Goal: Task Accomplishment & Management: Manage account settings

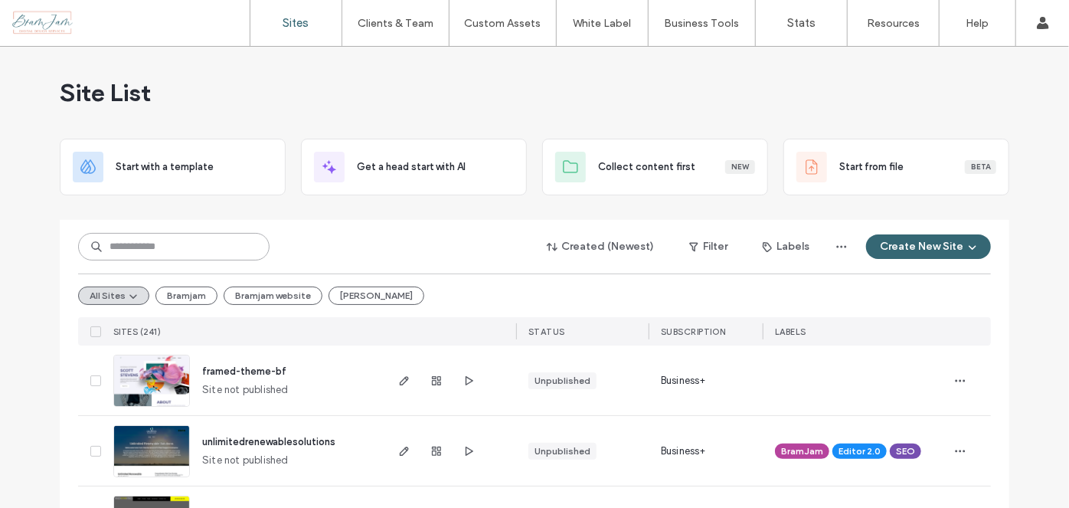
click at [185, 245] on input at bounding box center [173, 247] width 191 height 28
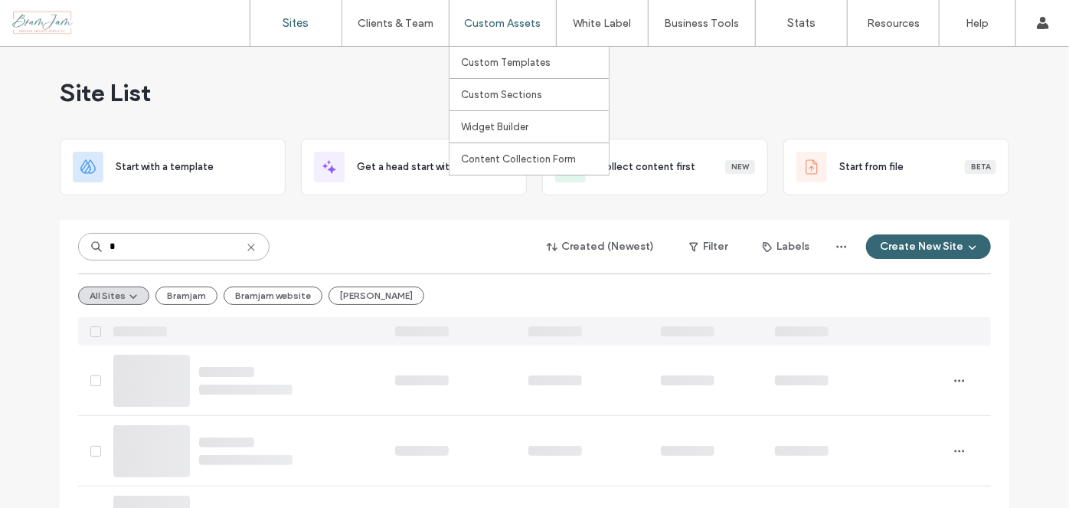
type input "*"
type input "******"
click at [247, 243] on icon at bounding box center [251, 247] width 12 height 12
type input "******"
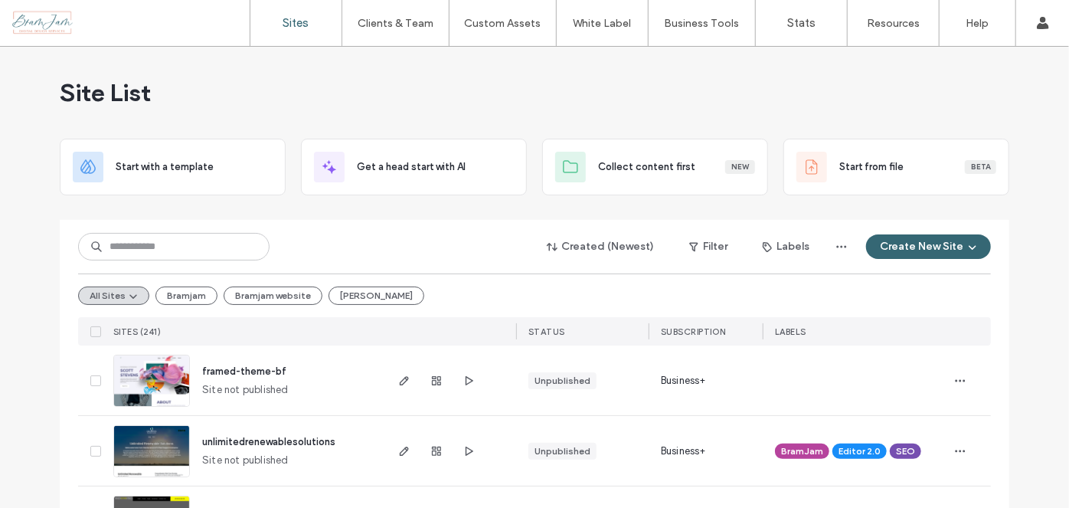
click at [153, 260] on div "Created (Newest) Filter Labels Create New Site" at bounding box center [534, 246] width 913 height 29
click at [151, 246] on input at bounding box center [173, 247] width 191 height 28
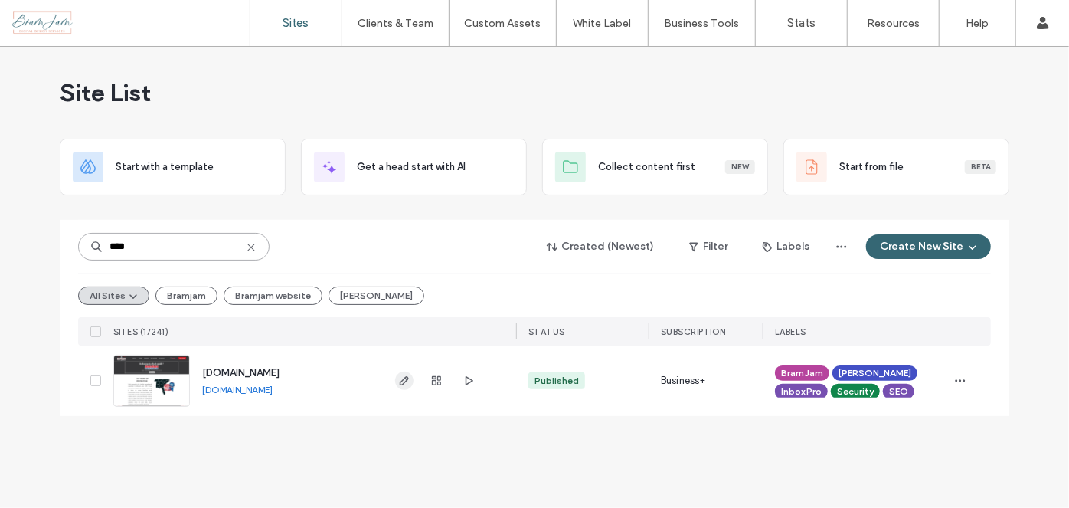
type input "****"
click at [407, 387] on span "button" at bounding box center [404, 380] width 18 height 18
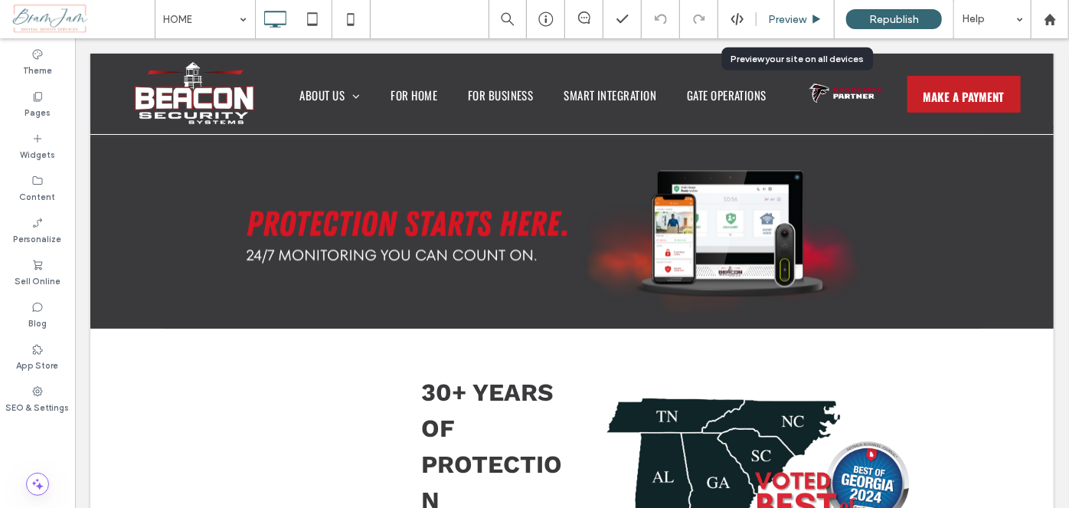
click at [767, 21] on div "Preview" at bounding box center [794, 19] width 77 height 13
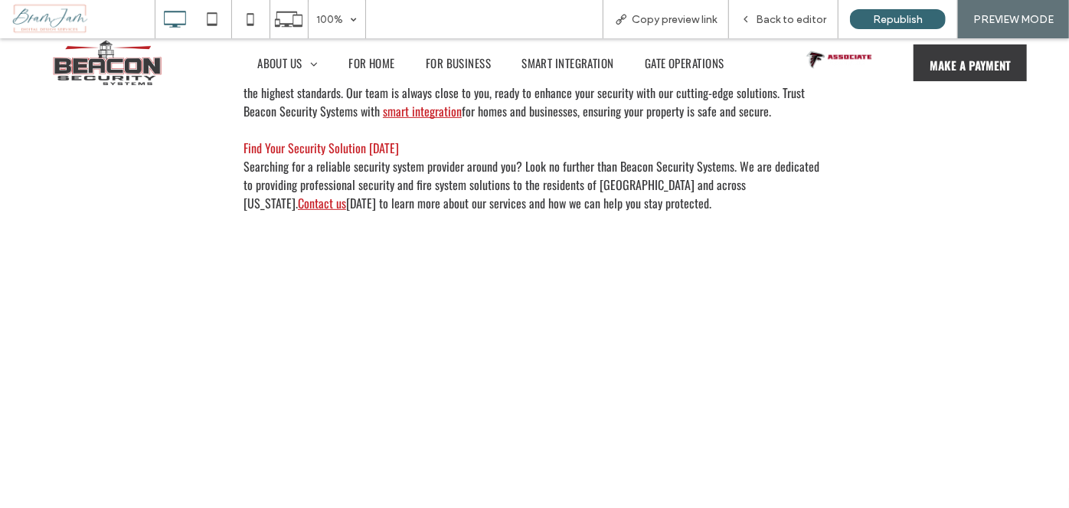
scroll to position [3456, 0]
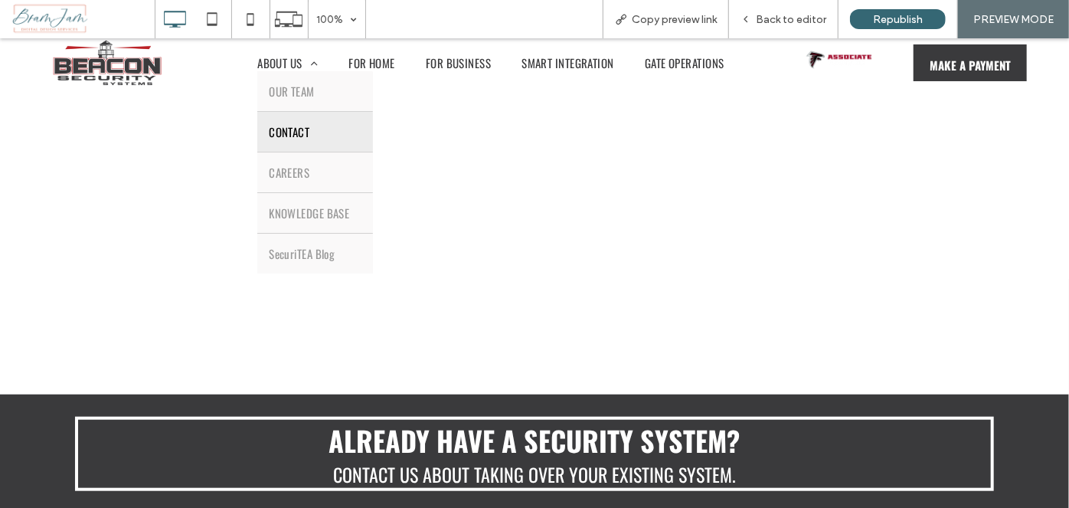
click at [303, 136] on link "CONTACT" at bounding box center [314, 131] width 115 height 40
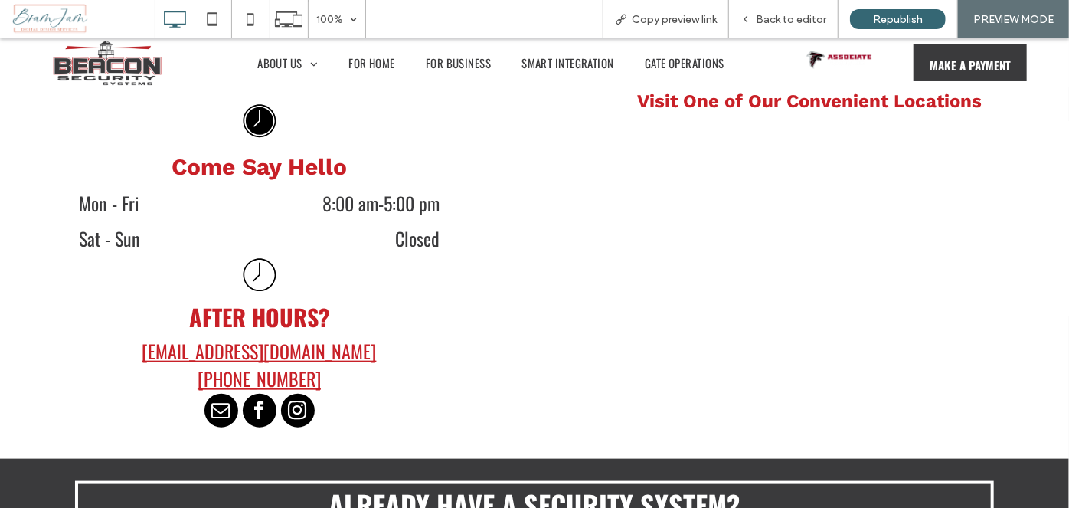
scroll to position [904, 0]
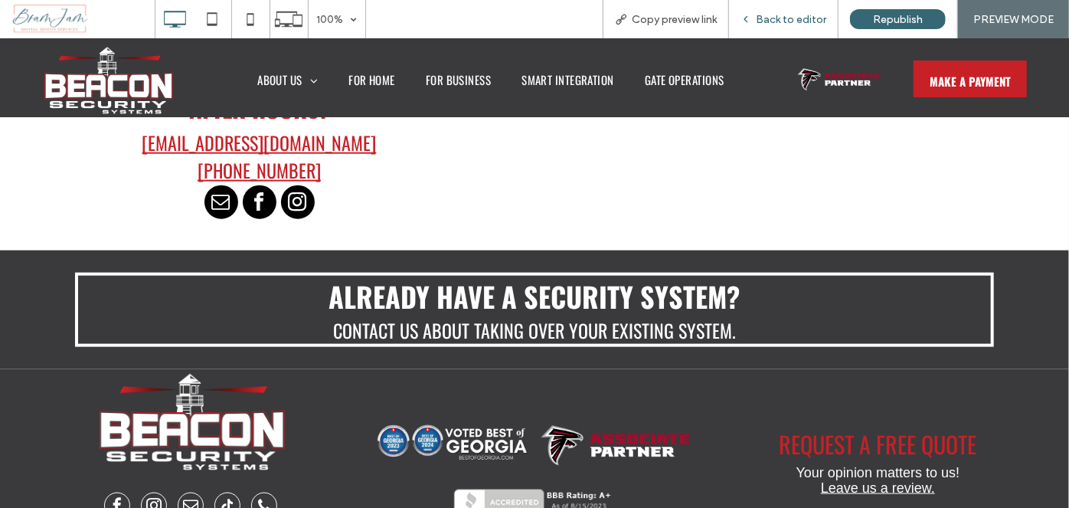
click at [794, 21] on span "Back to editor" at bounding box center [791, 19] width 70 height 13
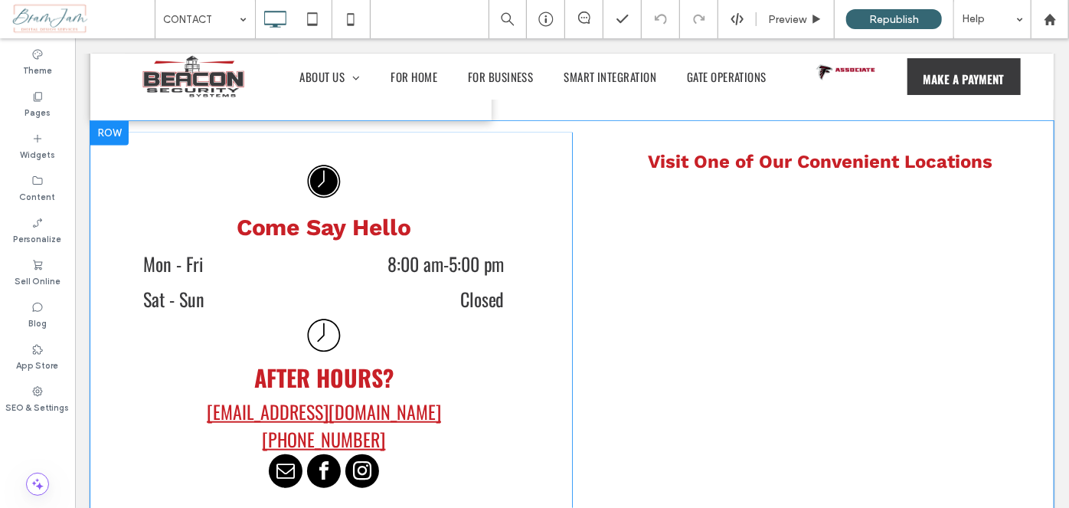
scroll to position [626, 0]
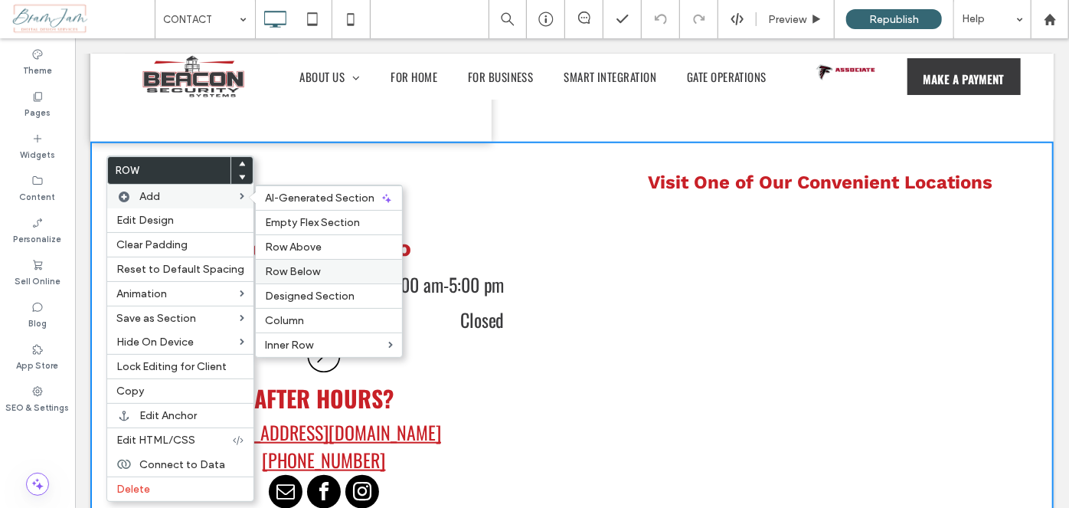
click at [334, 259] on div "Row Below" at bounding box center [329, 271] width 146 height 25
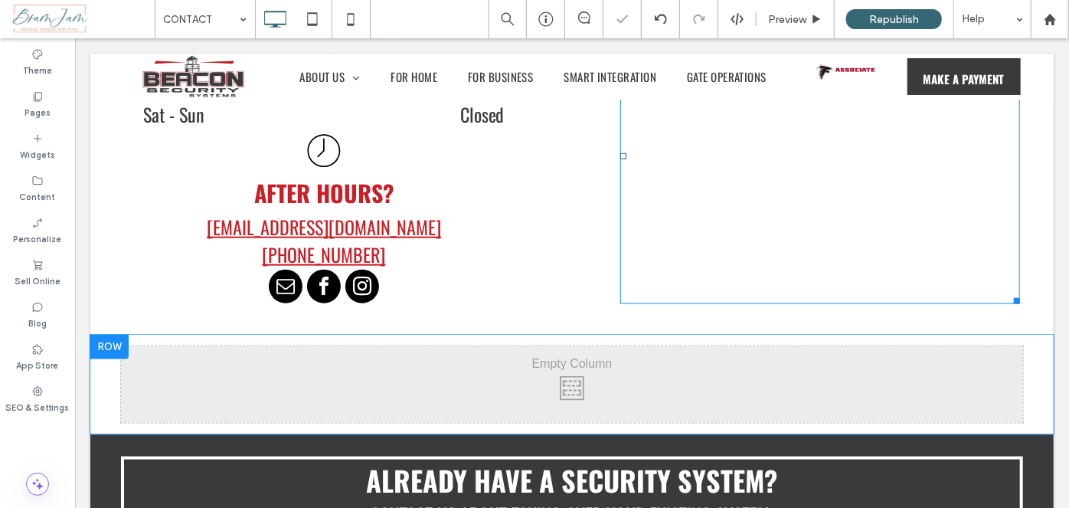
scroll to position [904, 0]
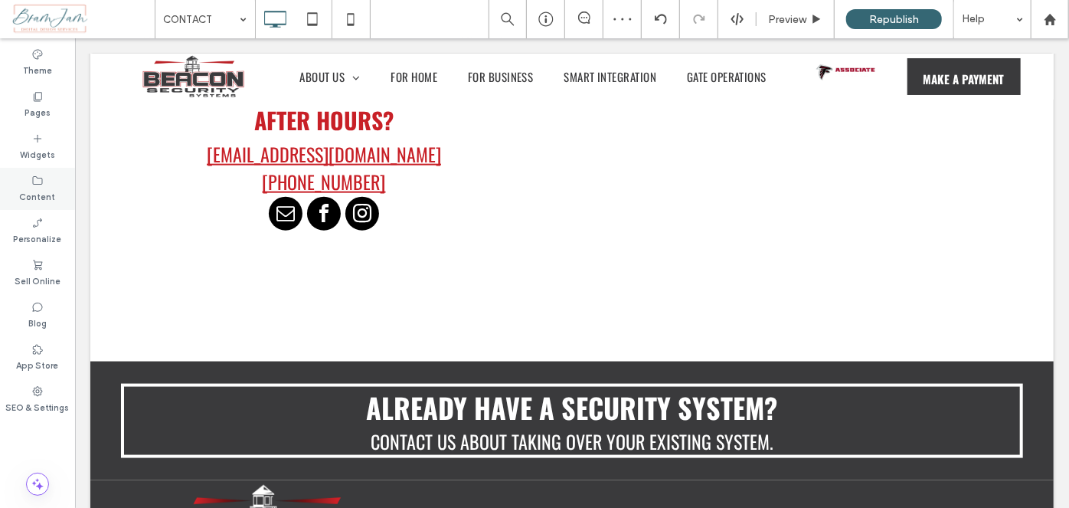
click at [30, 195] on label "Content" at bounding box center [38, 195] width 36 height 17
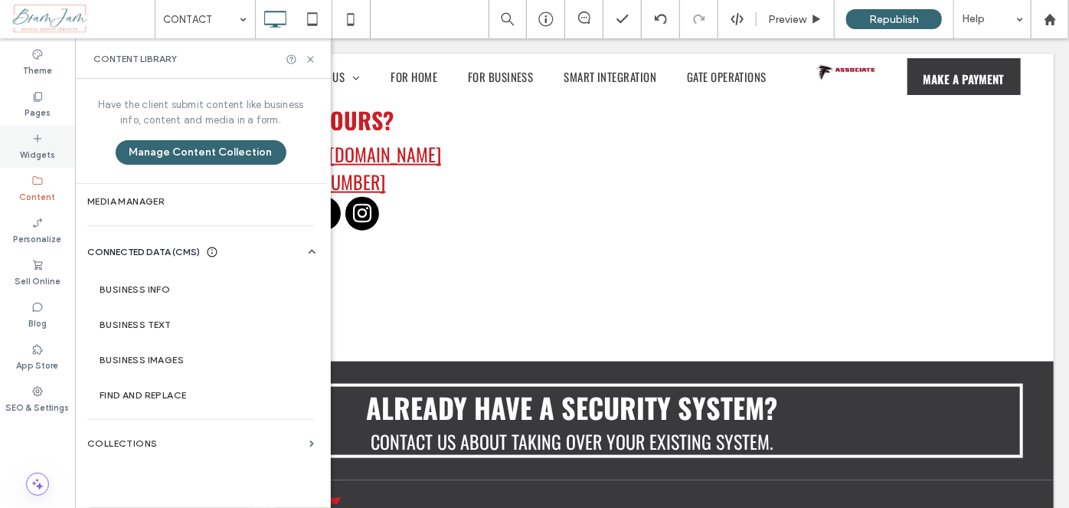
click at [48, 152] on label "Widgets" at bounding box center [37, 153] width 35 height 17
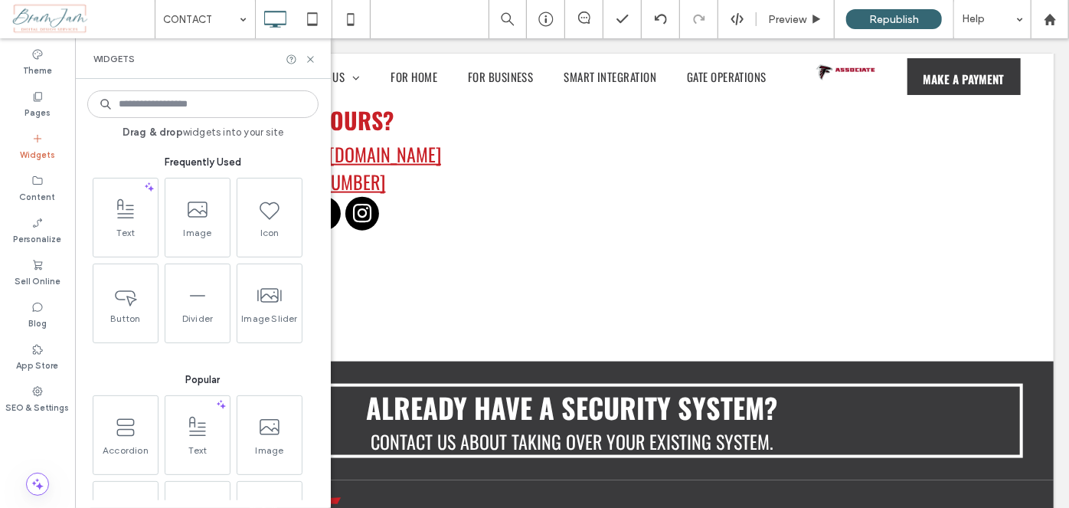
click at [240, 107] on input at bounding box center [202, 104] width 231 height 28
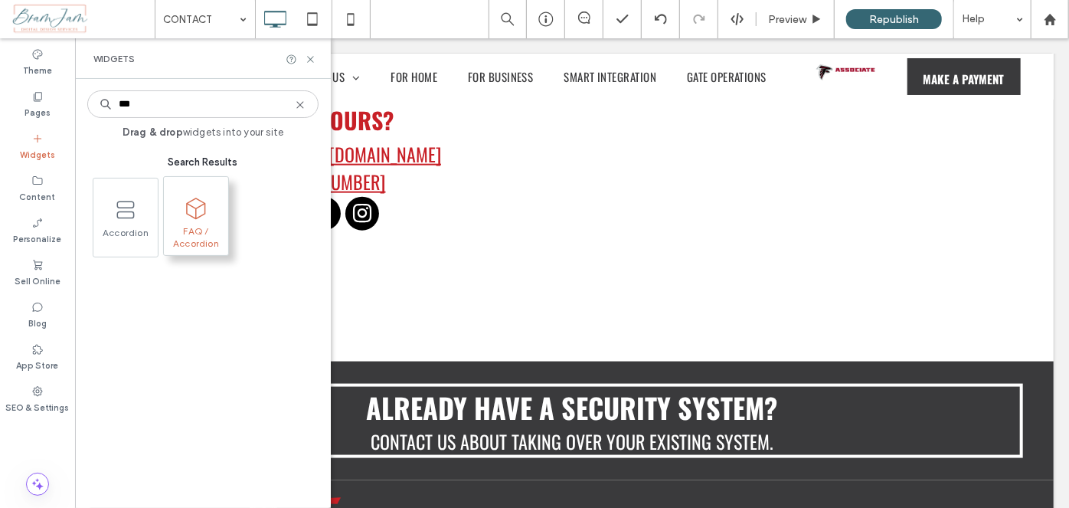
type input "***"
click at [216, 247] on span "FAQ / Accordion" at bounding box center [196, 235] width 64 height 21
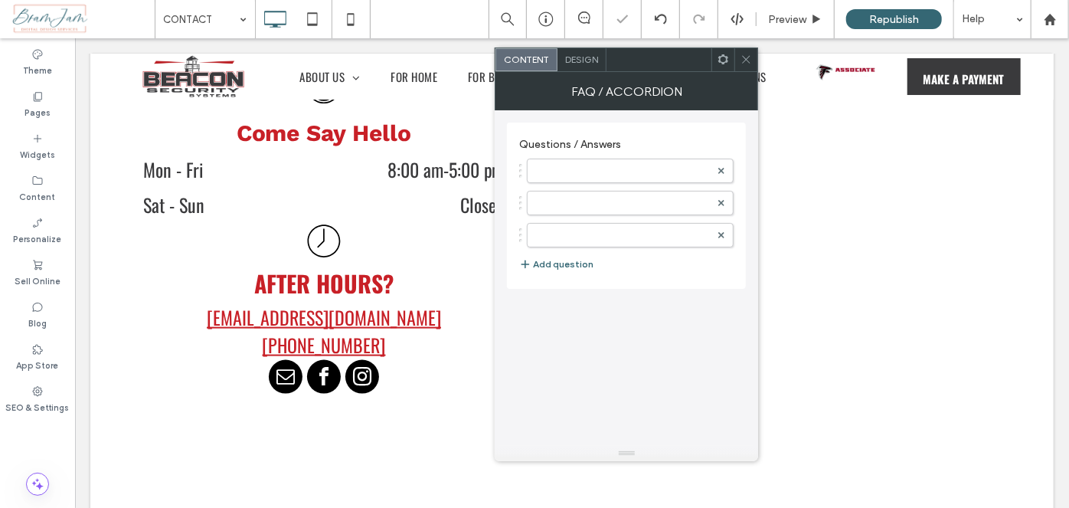
scroll to position [1067, 0]
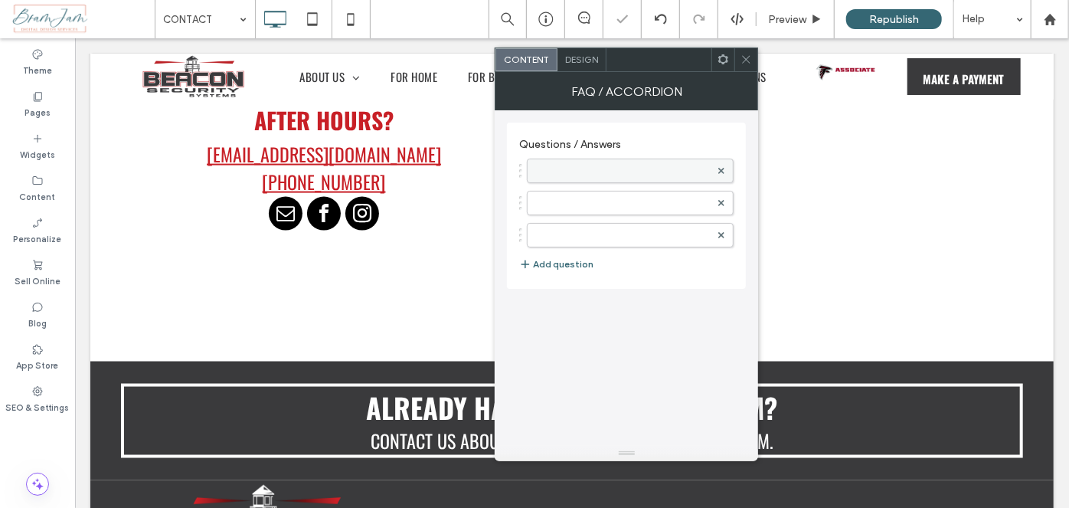
click at [642, 172] on label at bounding box center [622, 170] width 175 height 15
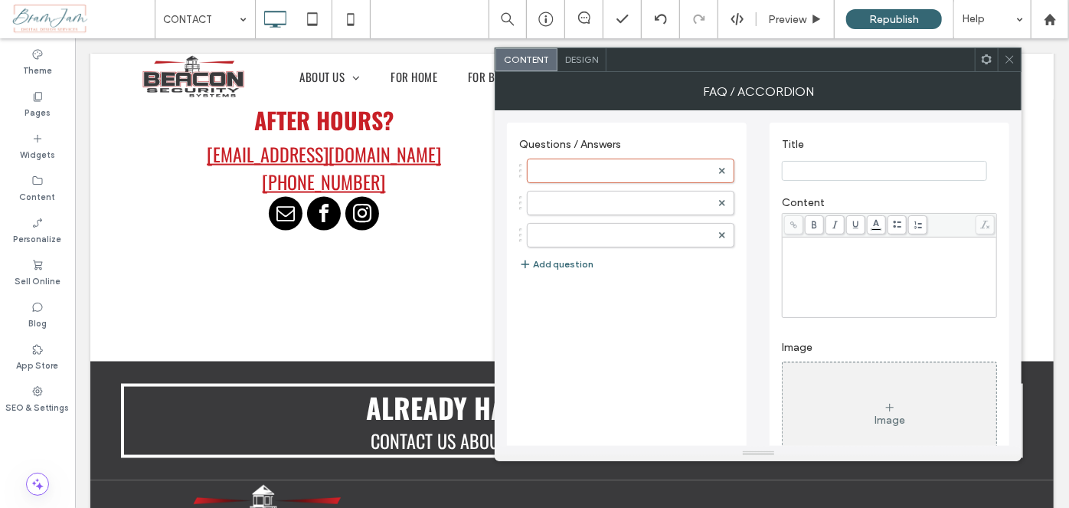
click at [842, 175] on input "Title" at bounding box center [884, 171] width 205 height 20
paste input "**********"
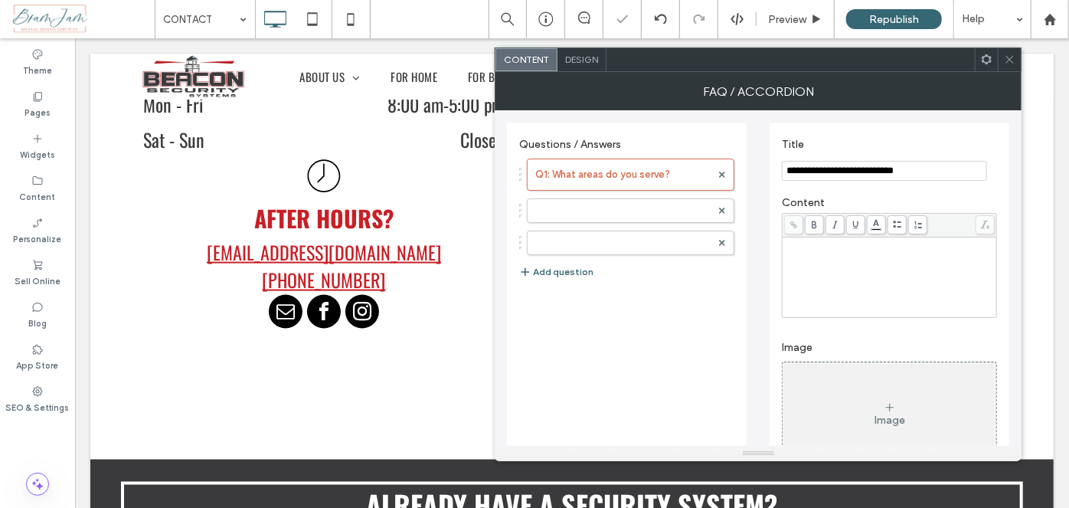
scroll to position [1165, 0]
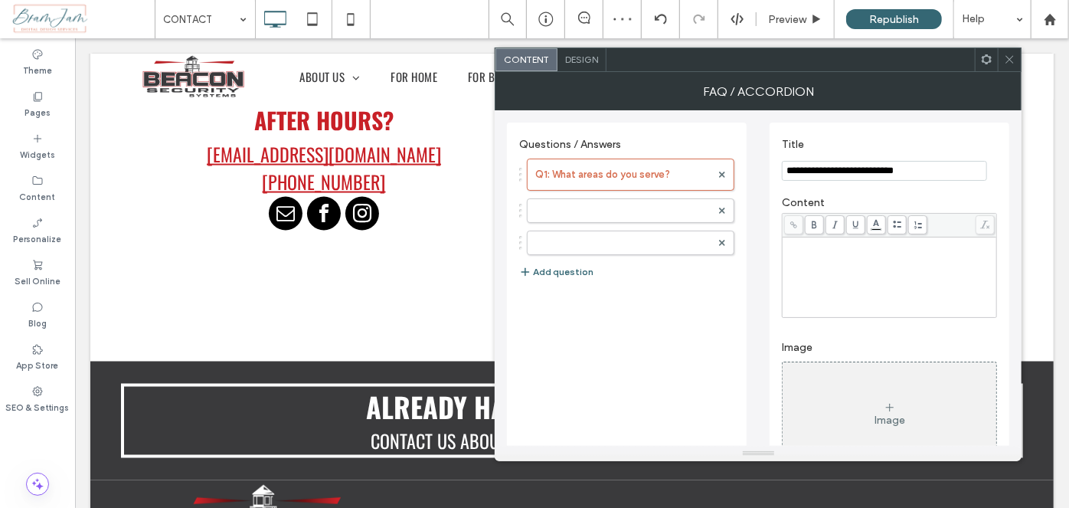
drag, startPoint x: 798, startPoint y: 169, endPoint x: 753, endPoint y: 174, distance: 44.6
click at [753, 174] on div "**********" at bounding box center [758, 333] width 502 height 446
click at [796, 166] on input "**********" at bounding box center [884, 171] width 205 height 20
type input "**********"
click at [796, 254] on div "Rich Text Editor" at bounding box center [890, 277] width 210 height 77
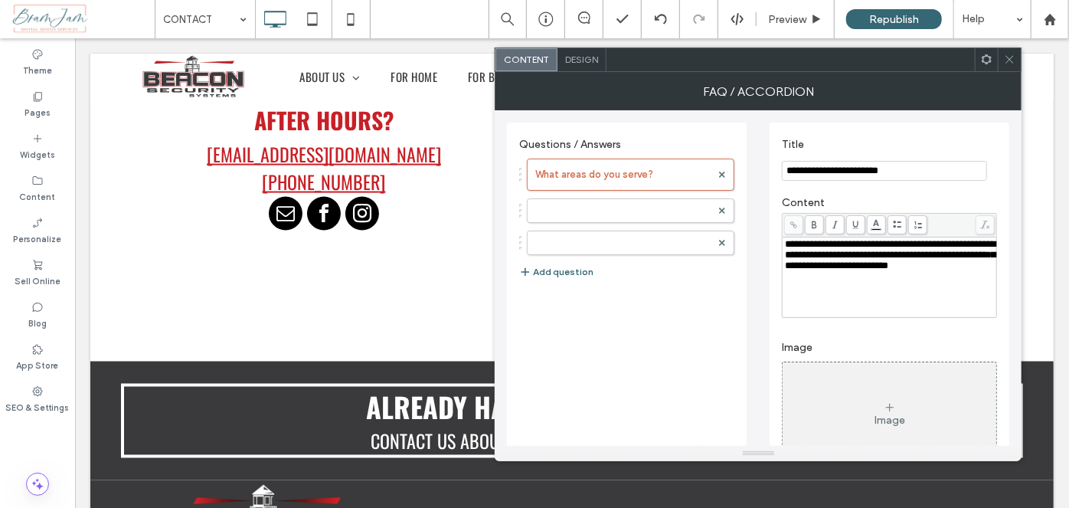
click at [609, 190] on div "What areas do you serve?" at bounding box center [626, 203] width 215 height 104
click at [610, 203] on label at bounding box center [622, 210] width 175 height 15
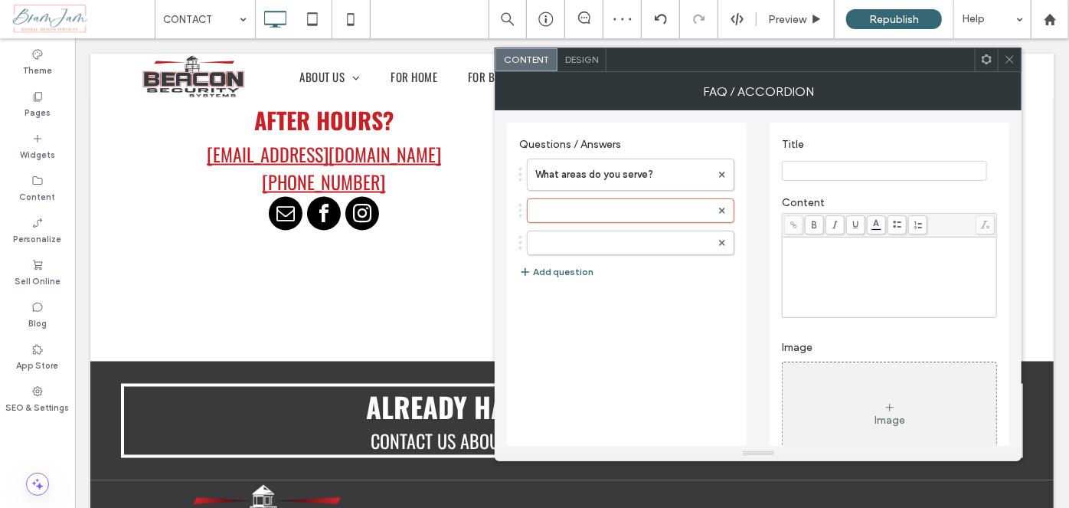
click at [803, 161] on input "Title" at bounding box center [884, 171] width 205 height 20
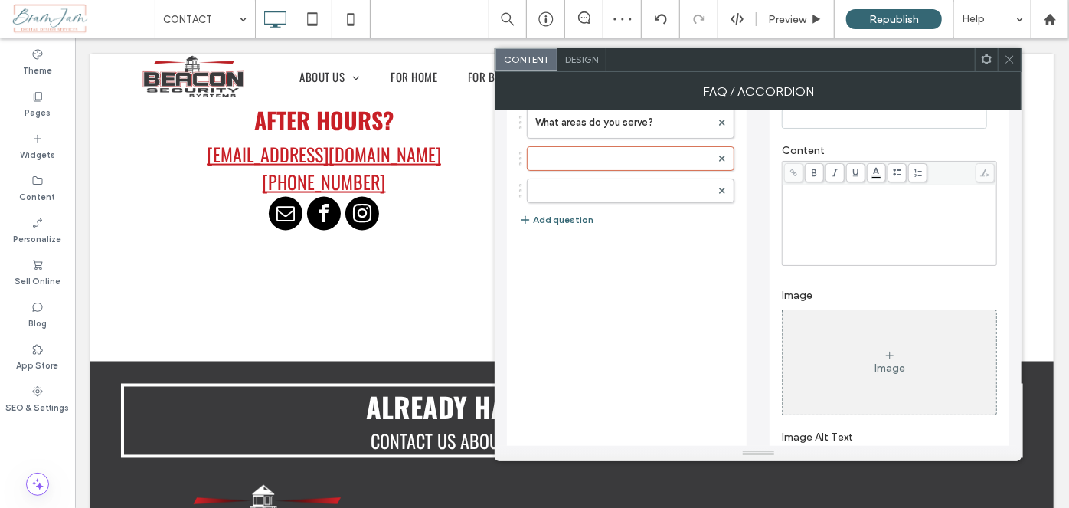
scroll to position [110, 0]
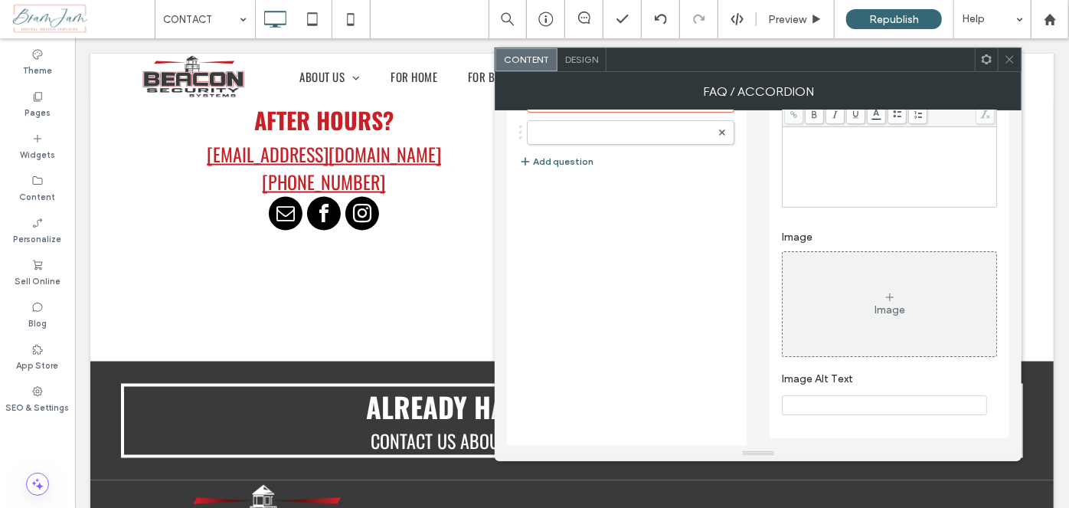
click at [998, 60] on div at bounding box center [1009, 59] width 23 height 23
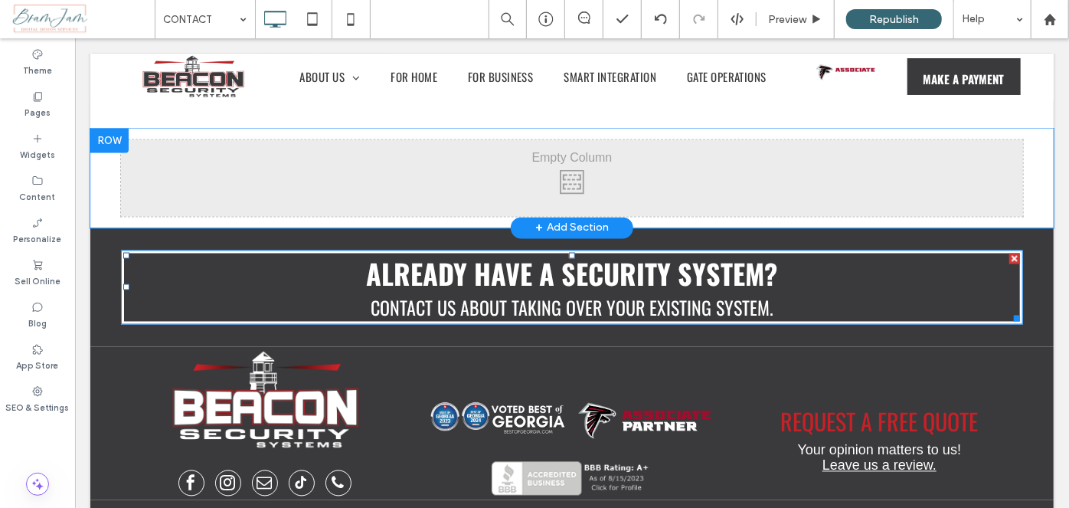
scroll to position [1231, 0]
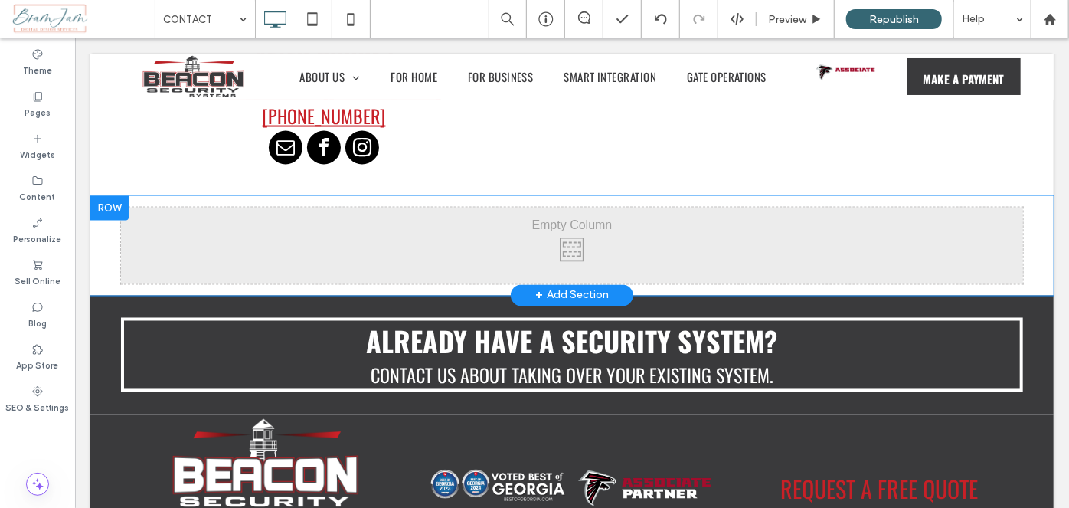
click at [456, 217] on div "Click To Paste Click To Paste" at bounding box center [571, 245] width 902 height 77
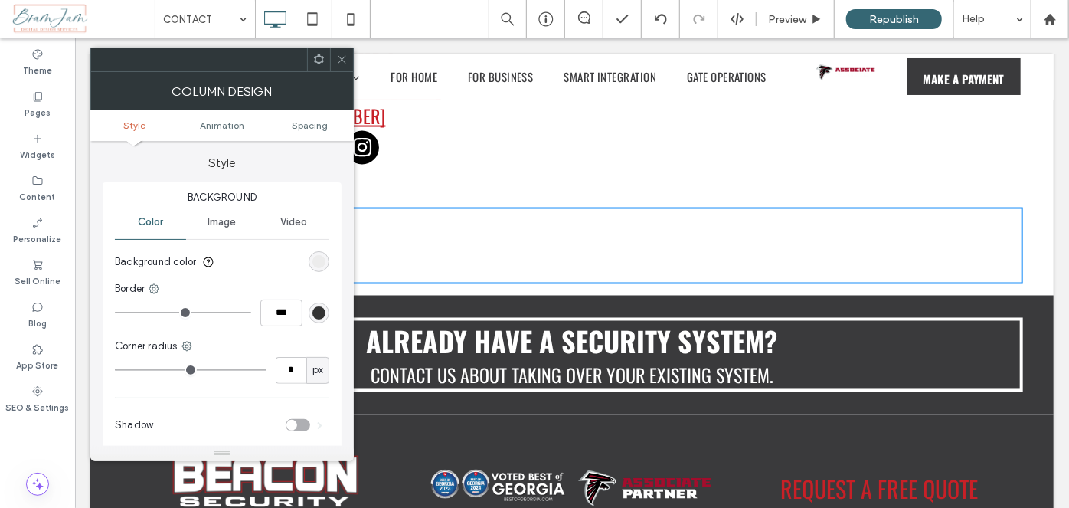
click at [350, 63] on div at bounding box center [341, 59] width 23 height 23
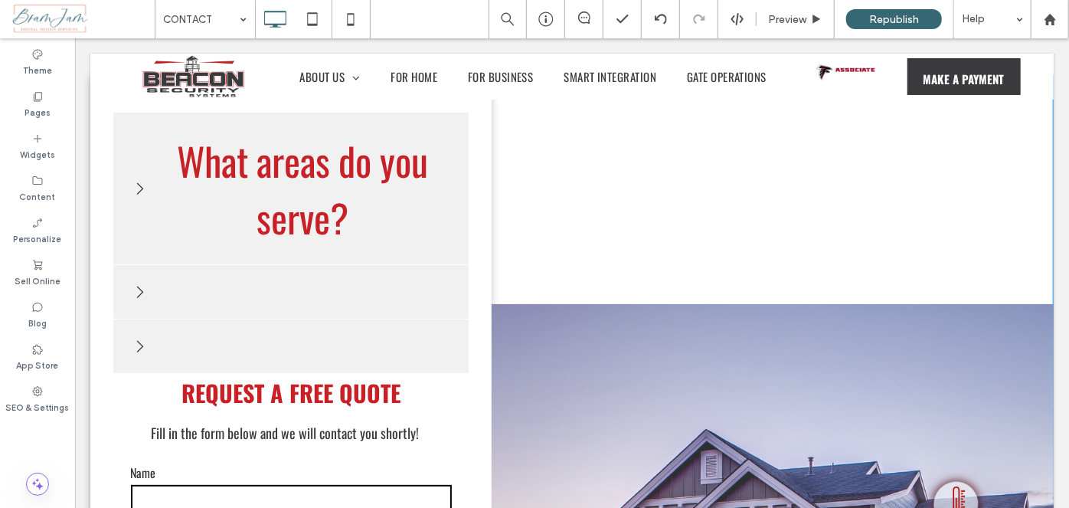
scroll to position [0, 0]
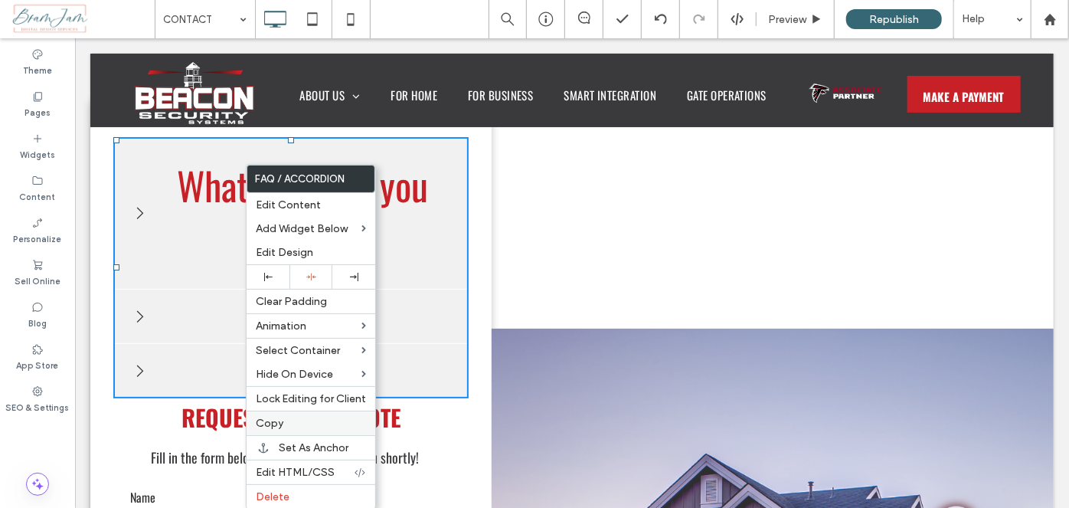
click at [300, 411] on div "Copy" at bounding box center [311, 422] width 129 height 25
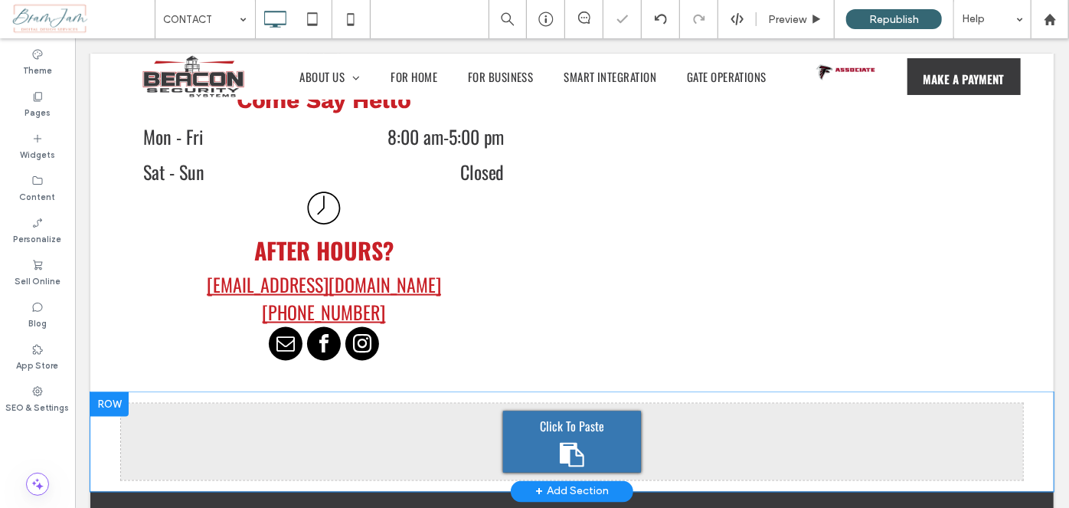
scroll to position [1183, 0]
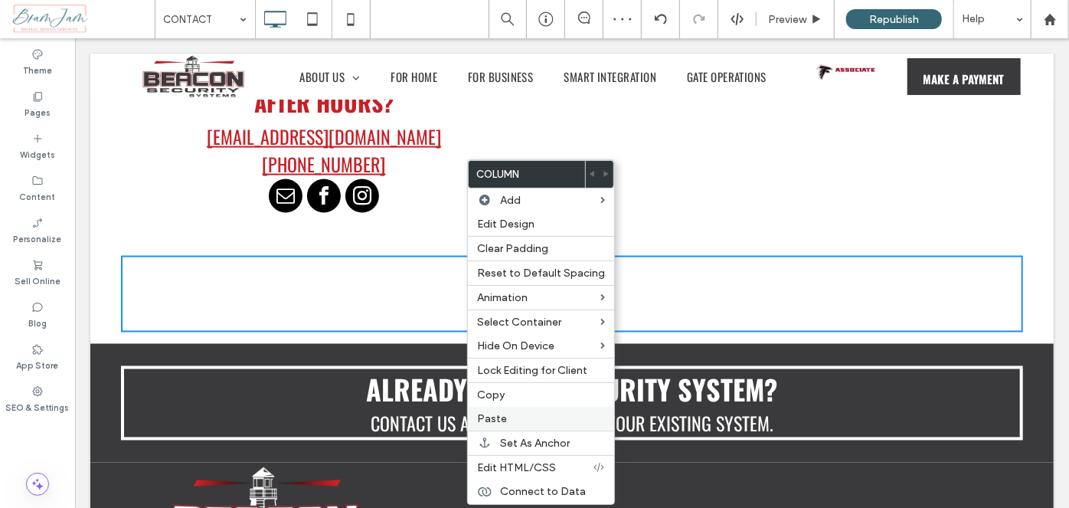
click at [499, 412] on span "Paste" at bounding box center [492, 418] width 30 height 13
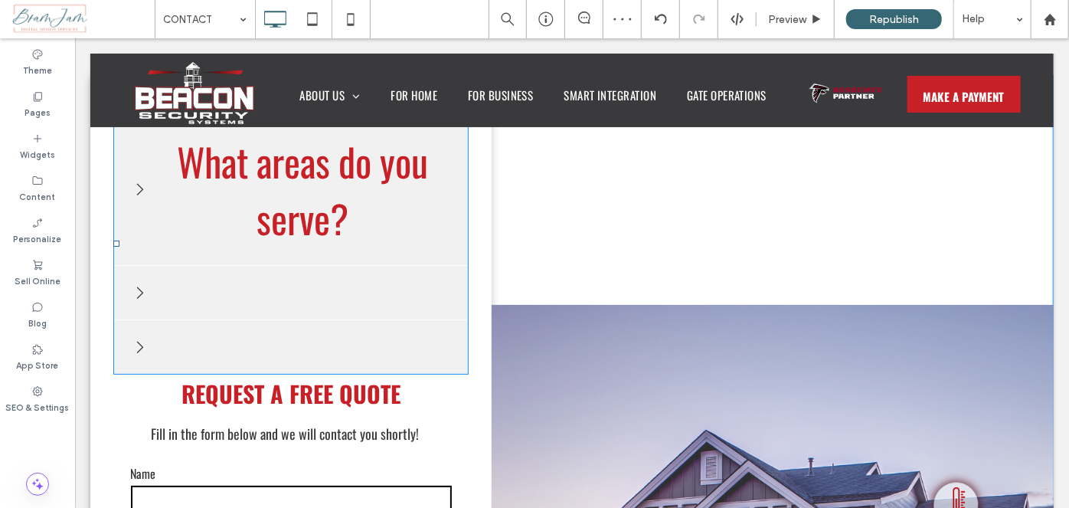
scroll to position [0, 0]
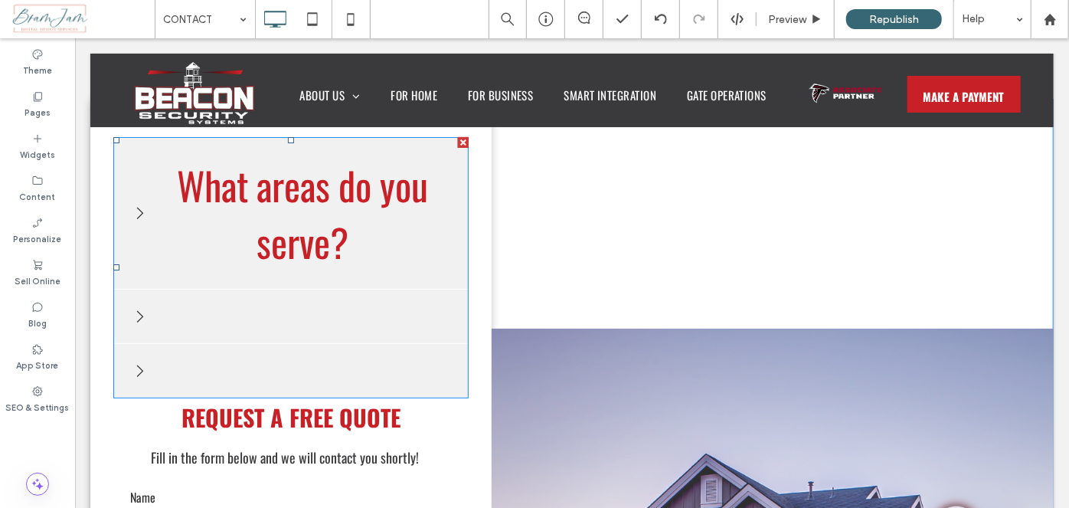
click at [460, 140] on div at bounding box center [462, 141] width 11 height 11
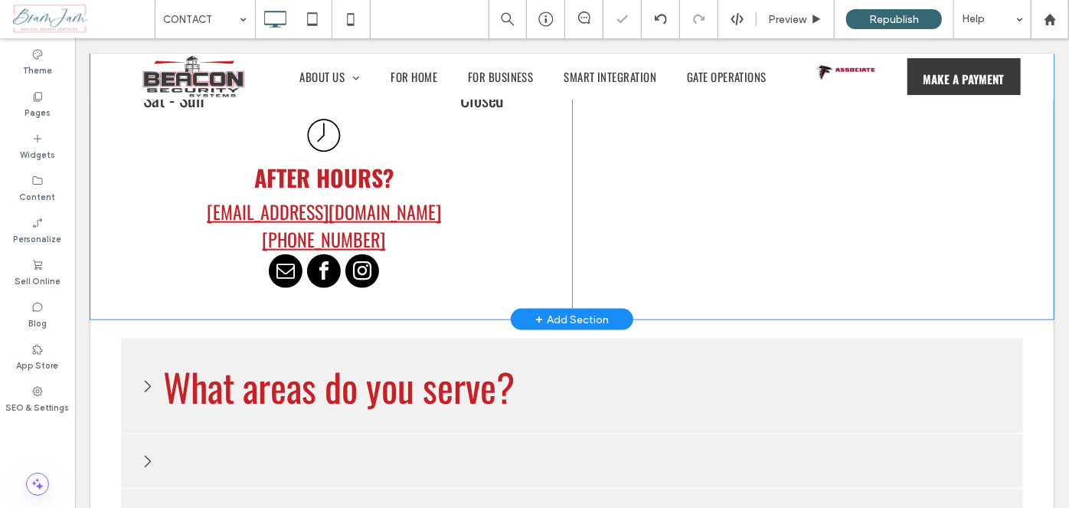
scroll to position [974, 0]
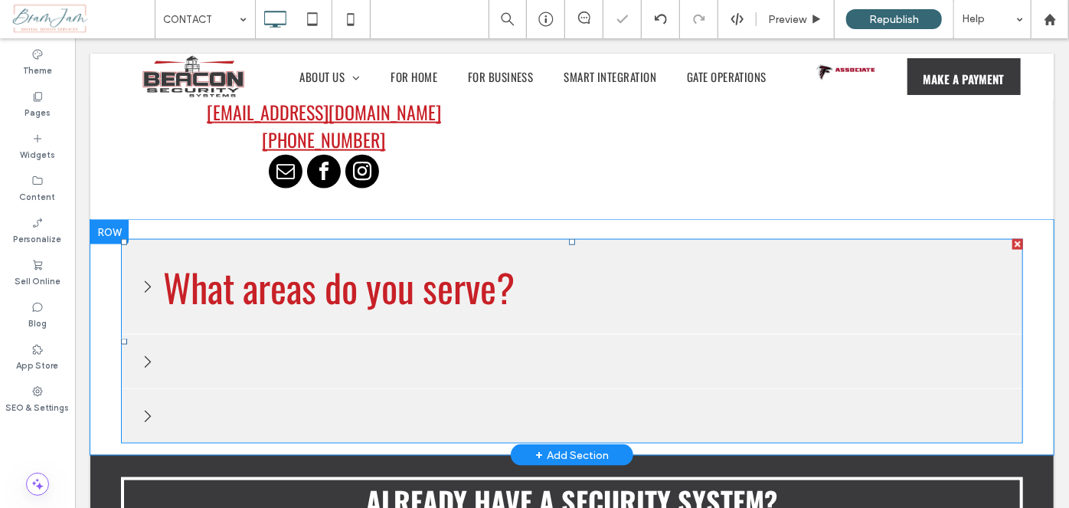
click at [440, 296] on span at bounding box center [571, 340] width 902 height 204
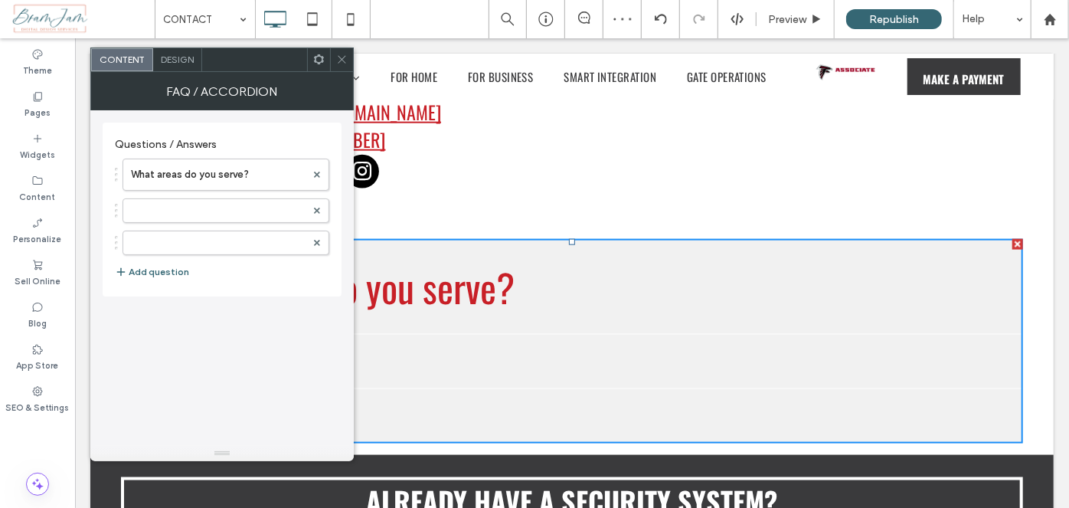
click at [161, 54] on span "Design" at bounding box center [177, 59] width 33 height 11
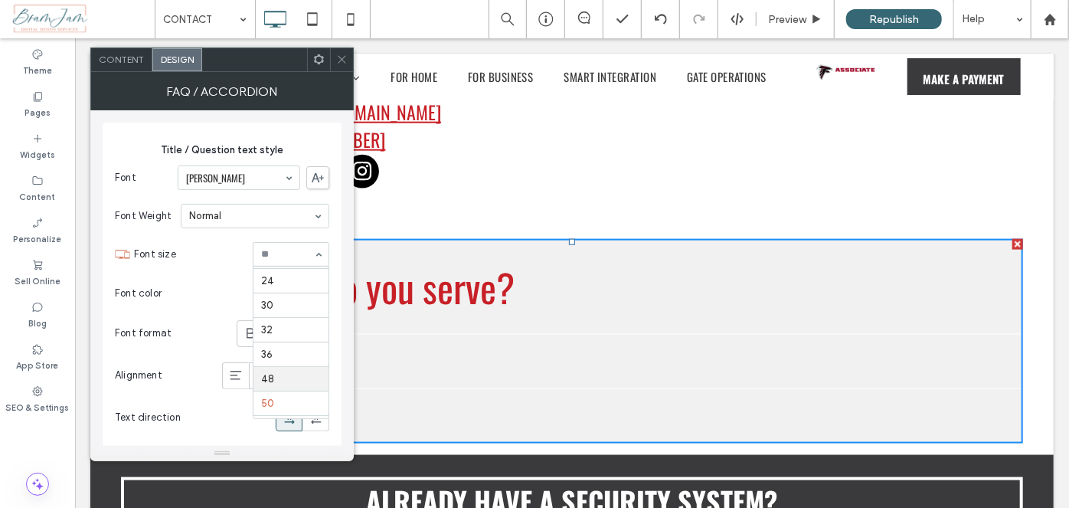
scroll to position [135, 0]
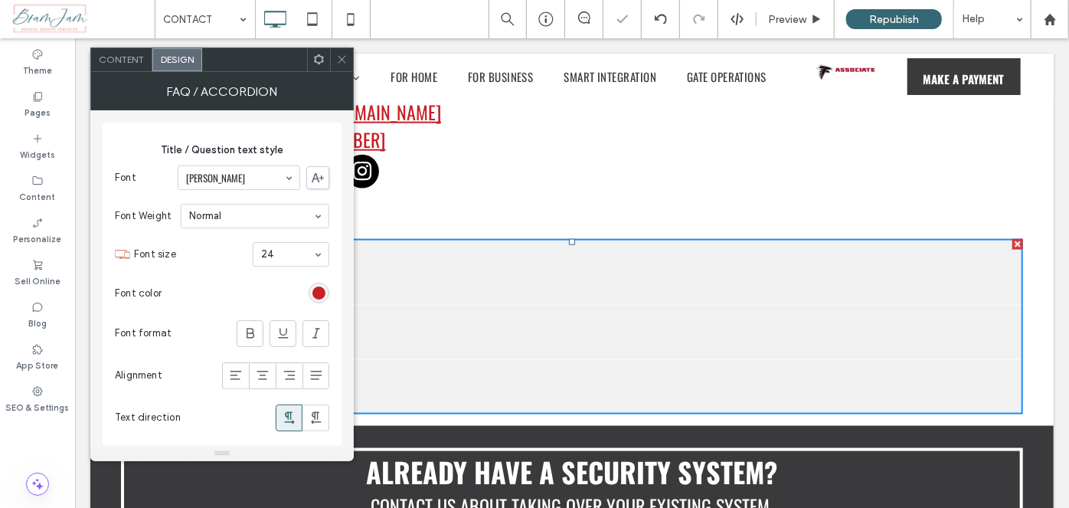
click at [348, 61] on div at bounding box center [341, 59] width 23 height 23
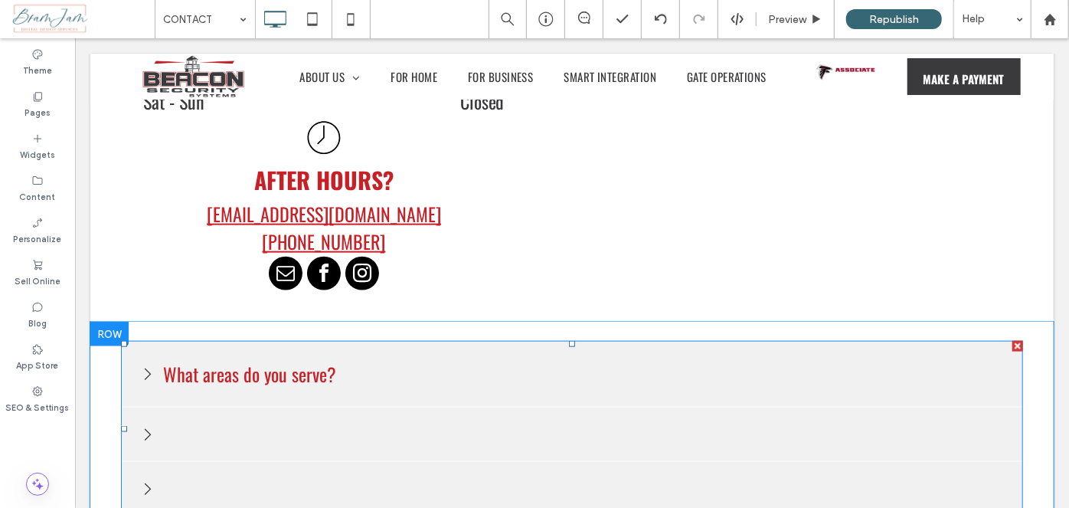
scroll to position [974, 0]
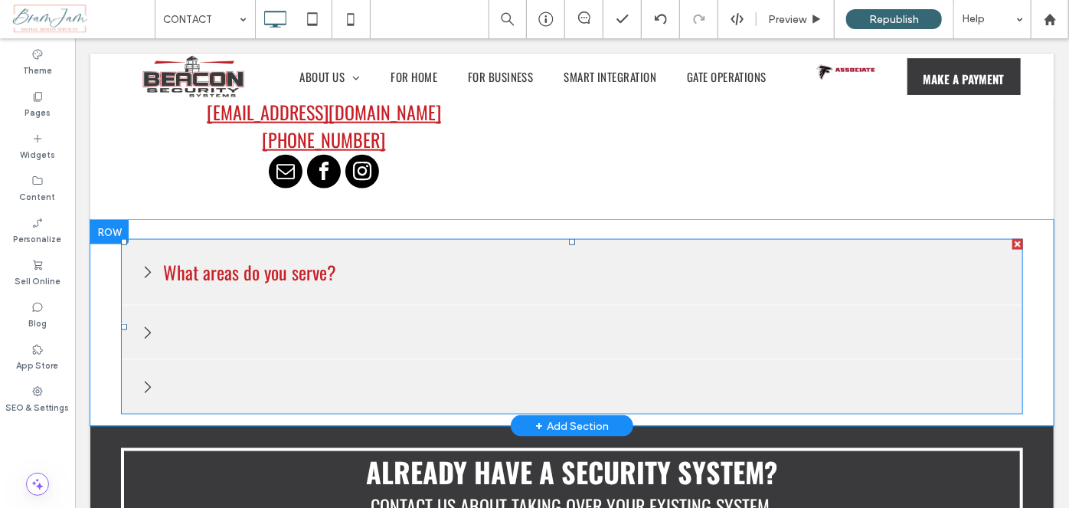
click at [340, 279] on span at bounding box center [571, 325] width 902 height 175
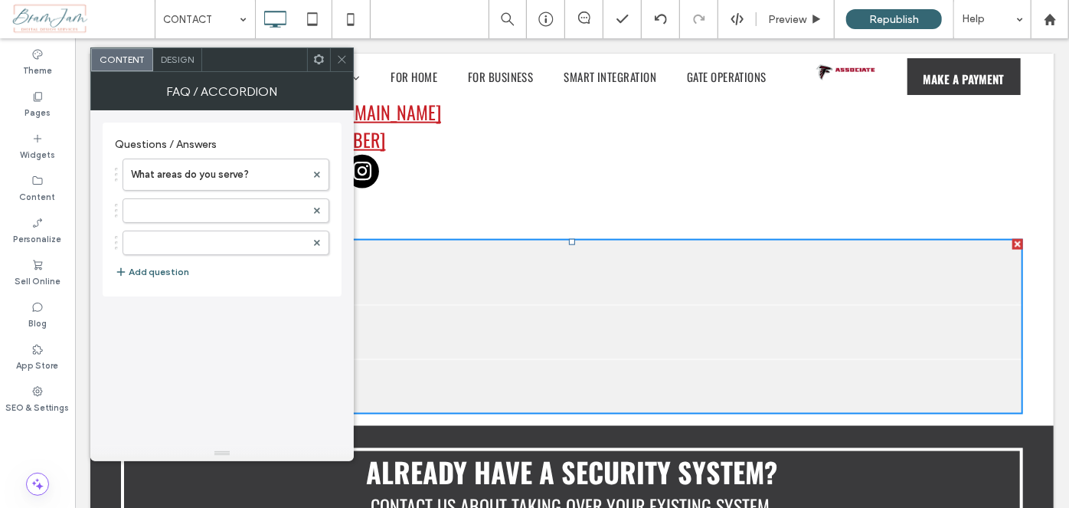
click at [181, 59] on span "Design" at bounding box center [177, 59] width 33 height 11
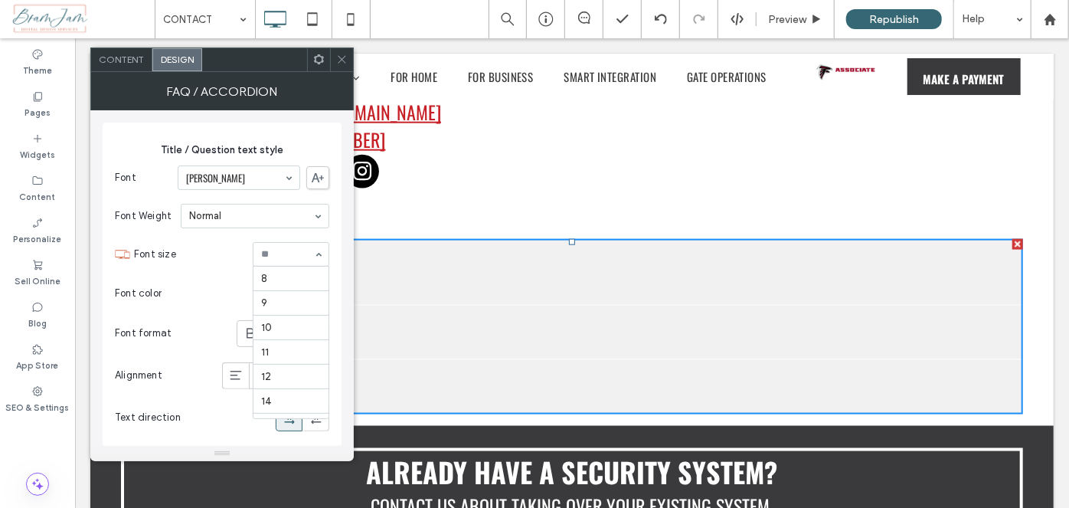
scroll to position [226, 0]
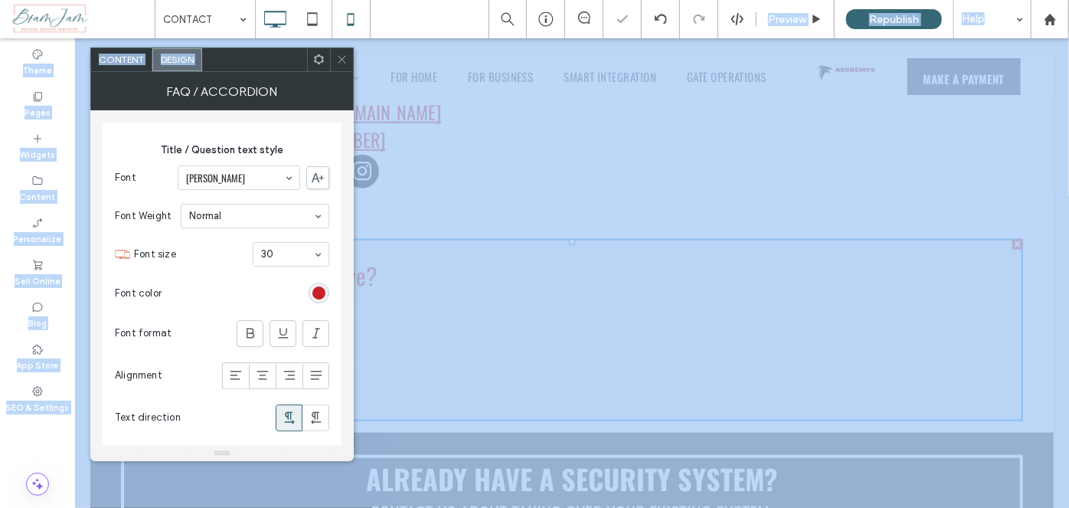
click at [338, 30] on body ".wqwq-1{fill:#231f20;} .cls-1q, .cls-2q { fill-rule: evenodd; } .cls-2q { fill:…" at bounding box center [534, 254] width 1069 height 508
click at [347, 52] on span at bounding box center [341, 59] width 11 height 23
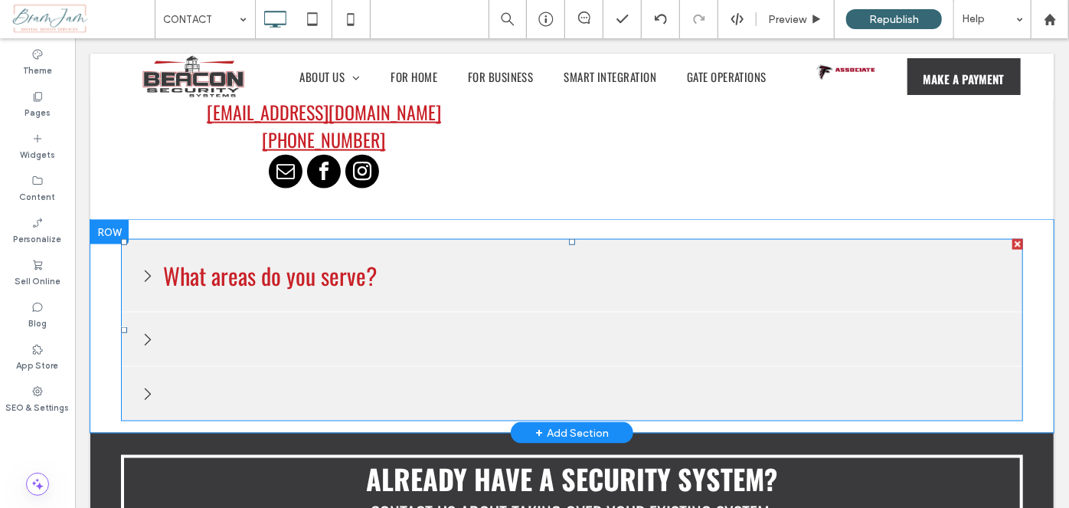
click at [950, 396] on span at bounding box center [571, 329] width 902 height 182
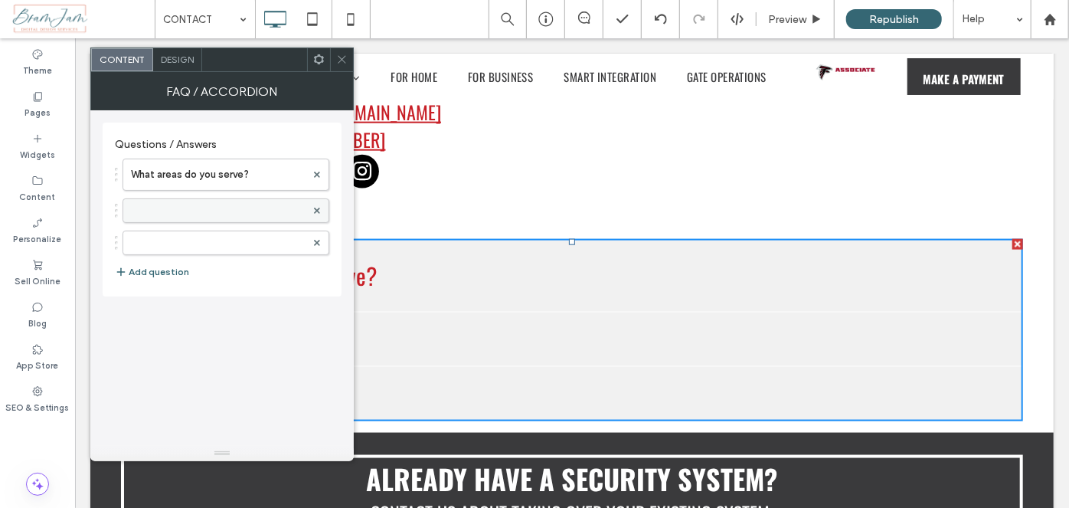
click at [184, 209] on label at bounding box center [218, 210] width 175 height 15
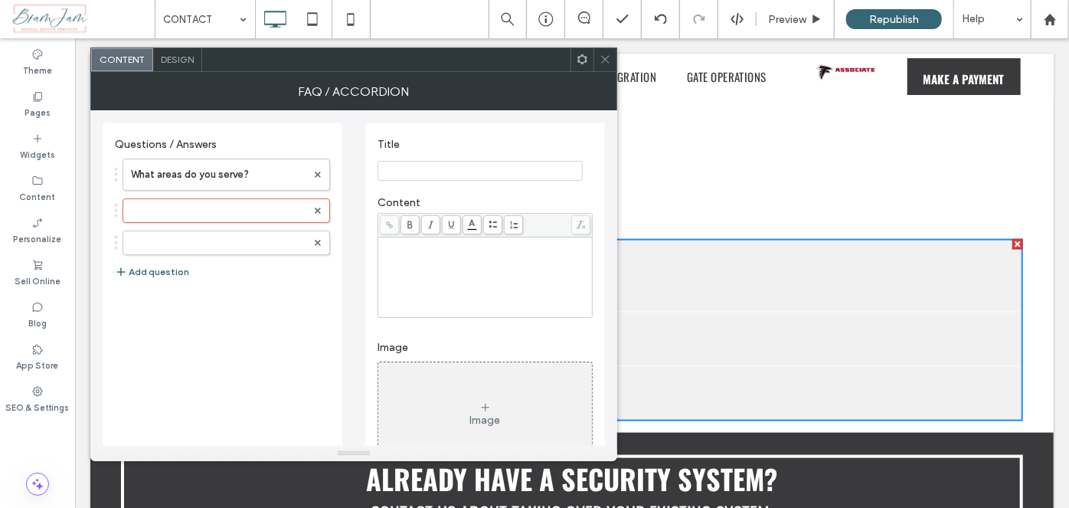
click at [442, 164] on input "Title" at bounding box center [479, 171] width 205 height 20
paste input "**********"
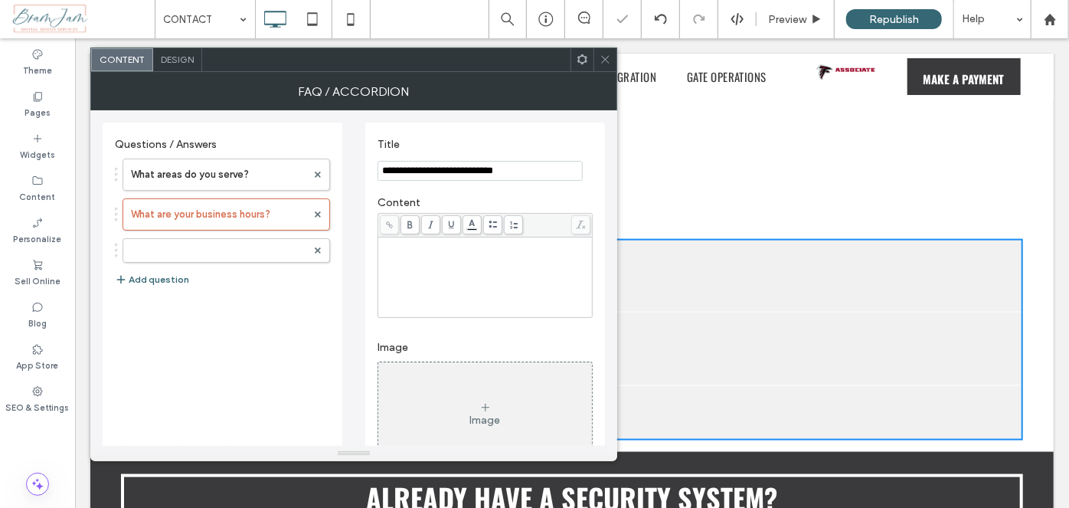
type input "**********"
click at [452, 299] on div "Rich Text Editor" at bounding box center [486, 277] width 210 height 77
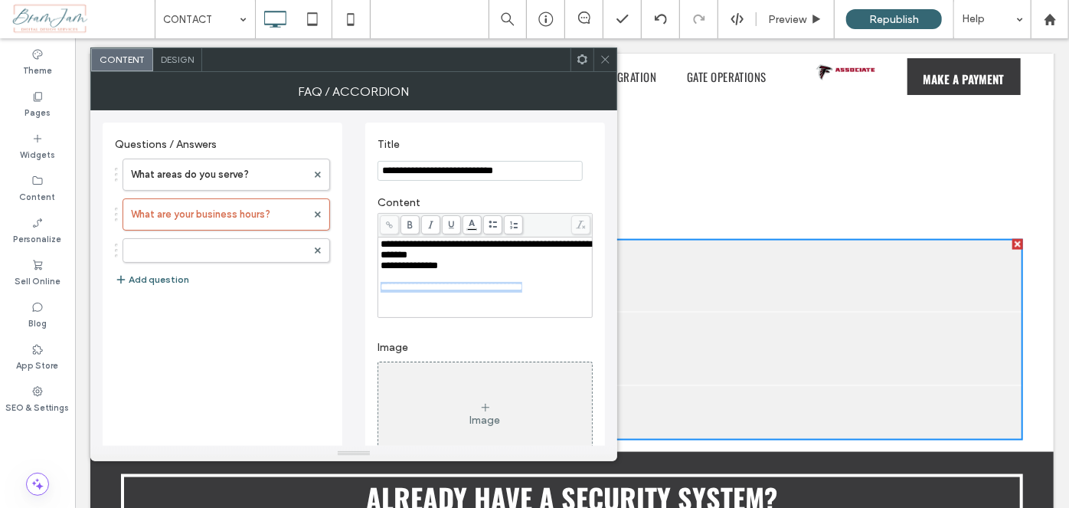
drag, startPoint x: 528, startPoint y: 295, endPoint x: 361, endPoint y: 309, distance: 167.5
click at [361, 309] on div "**********" at bounding box center [354, 333] width 502 height 446
drag, startPoint x: 457, startPoint y: 268, endPoint x: 370, endPoint y: 275, distance: 87.6
click at [370, 275] on div "**********" at bounding box center [485, 336] width 240 height 426
click at [232, 168] on label "What areas do you serve?" at bounding box center [218, 174] width 175 height 31
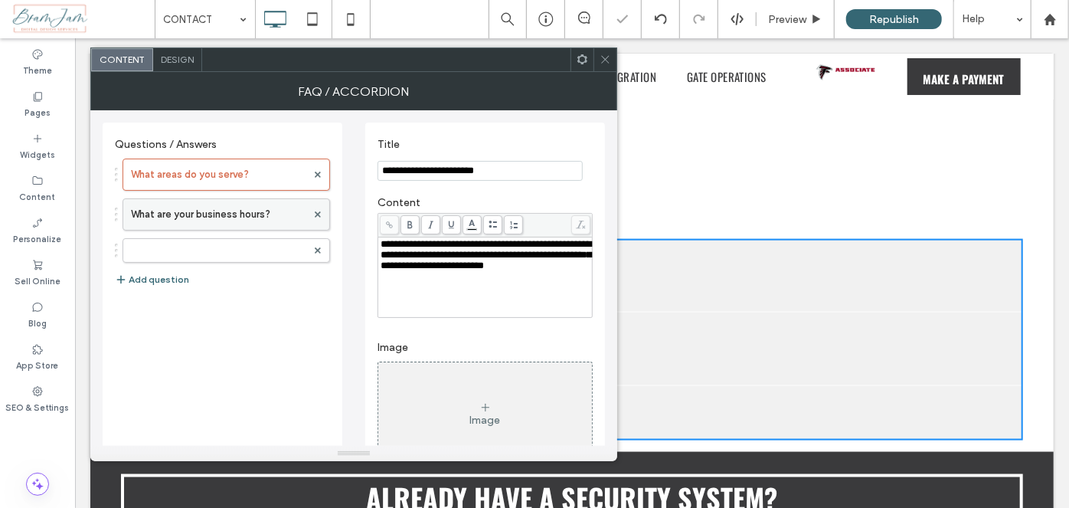
click at [217, 199] on label "What are your business hours?" at bounding box center [218, 214] width 175 height 31
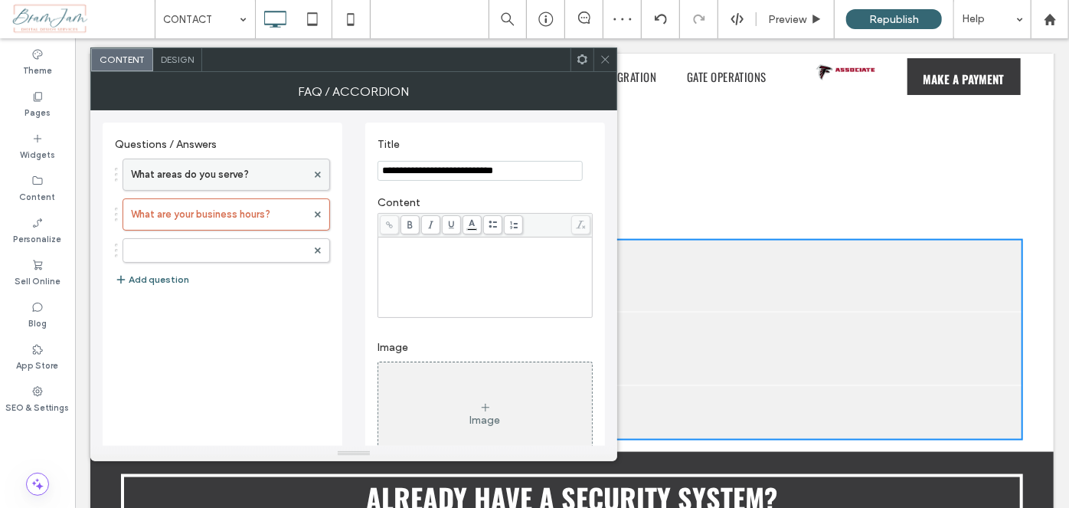
click at [242, 168] on label "What areas do you serve?" at bounding box center [218, 174] width 175 height 31
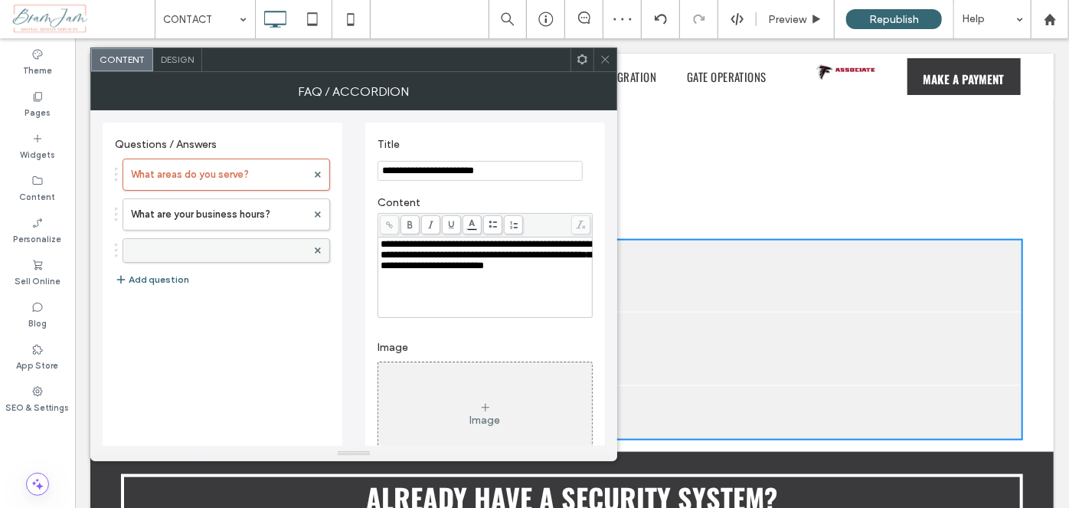
click at [242, 253] on label at bounding box center [218, 250] width 175 height 15
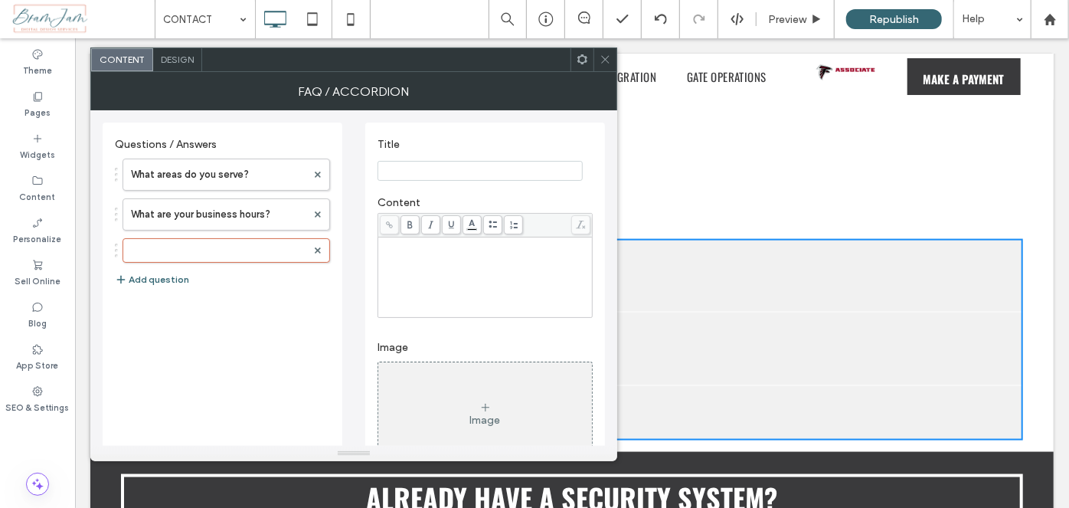
click at [469, 168] on input "Title" at bounding box center [479, 171] width 205 height 20
paste input "**********"
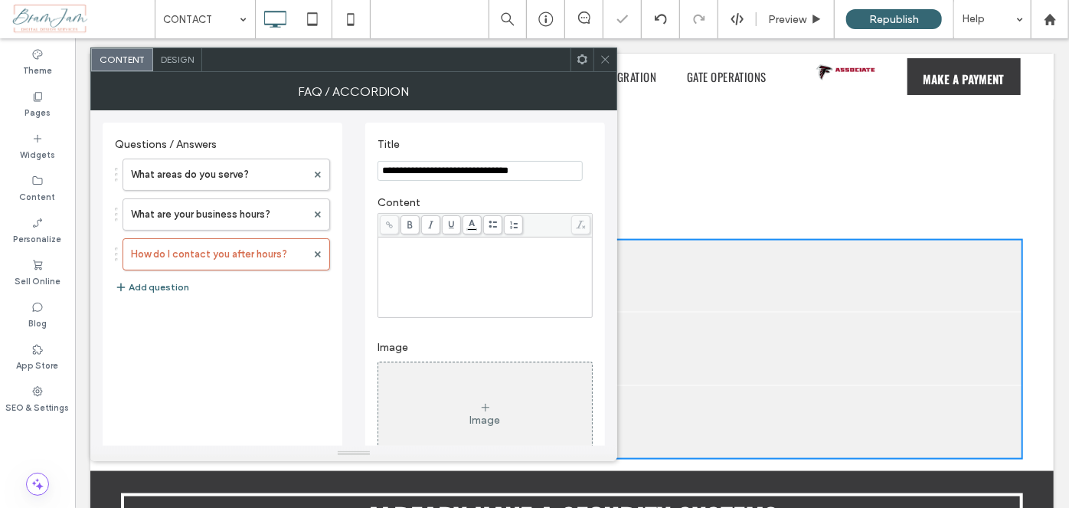
type input "**********"
click at [461, 292] on div "Rich Text Editor" at bounding box center [486, 277] width 210 height 77
drag, startPoint x: 506, startPoint y: 246, endPoint x: 408, endPoint y: 244, distance: 98.0
click at [408, 244] on span "**********" at bounding box center [486, 249] width 211 height 21
copy span "**********"
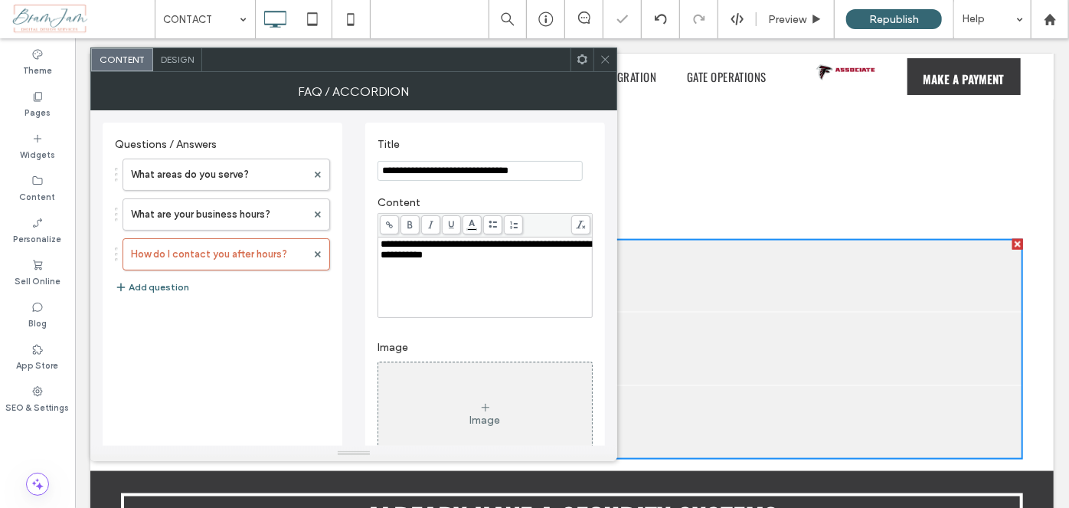
click at [387, 222] on icon at bounding box center [389, 225] width 8 height 8
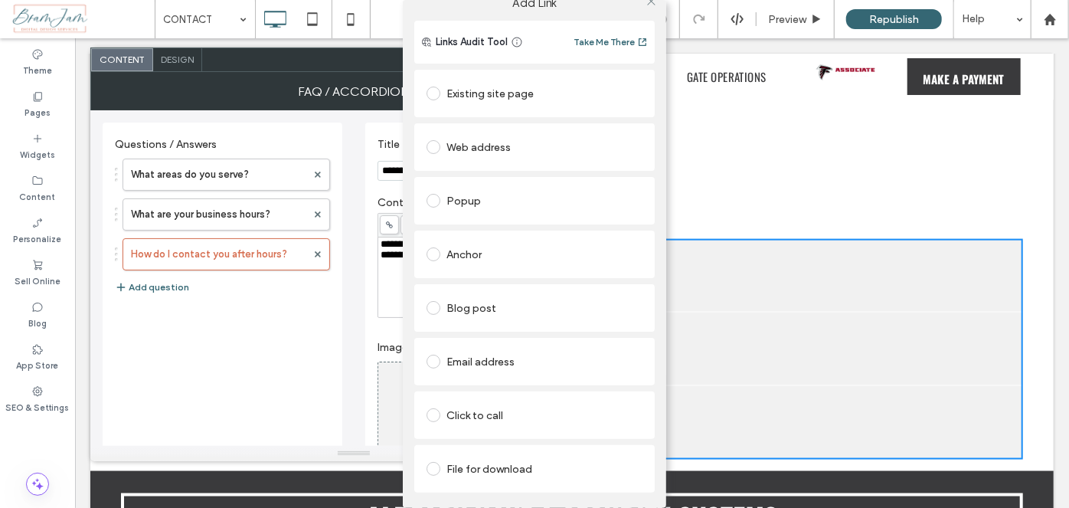
click at [510, 364] on div "Email address" at bounding box center [534, 361] width 216 height 32
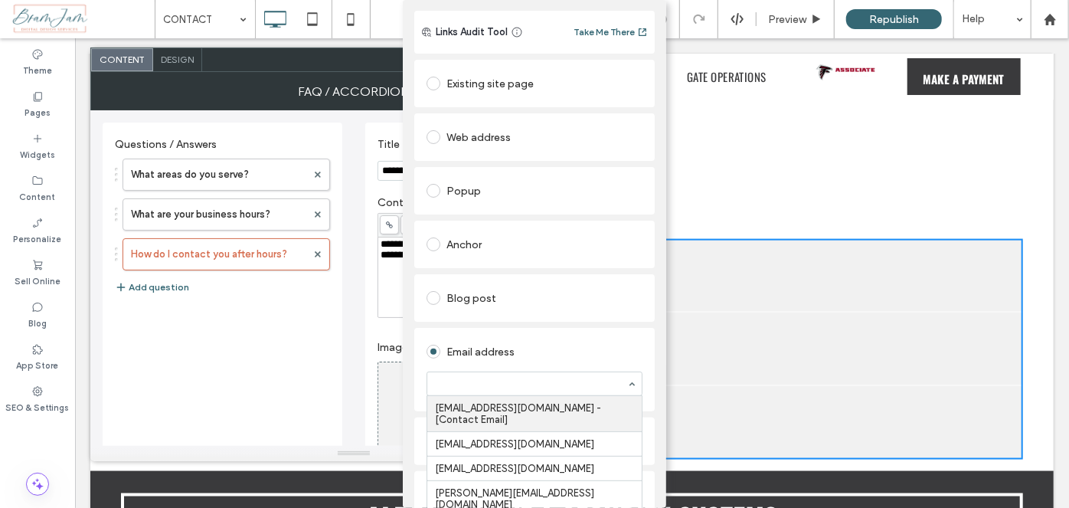
paste input "**********"
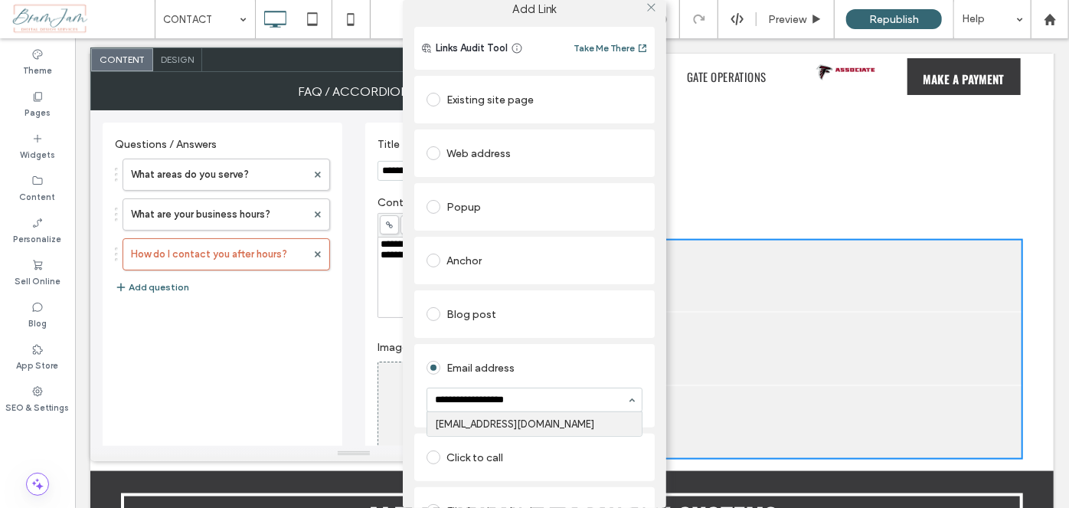
scroll to position [0, 0]
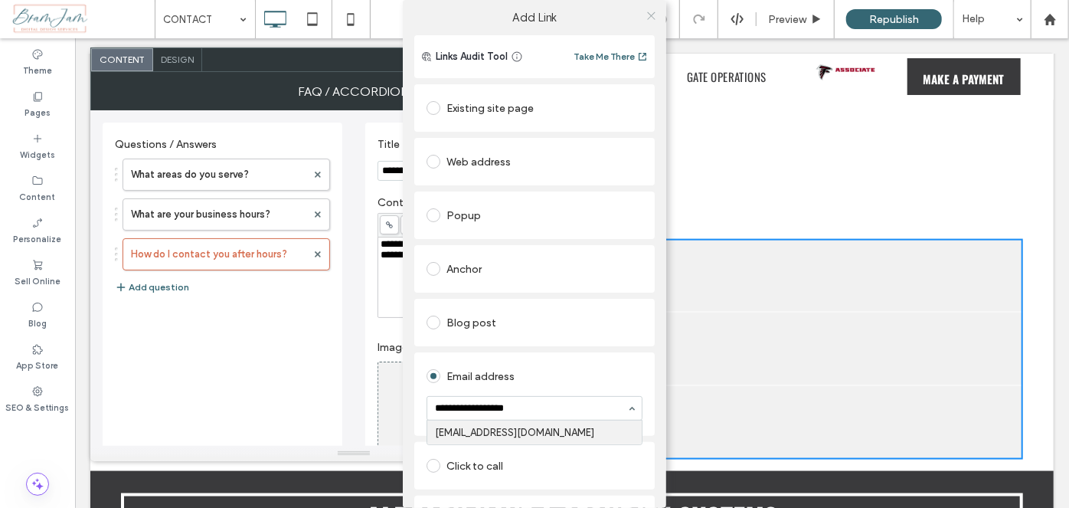
type input "**********"
click at [648, 19] on icon at bounding box center [650, 15] width 11 height 11
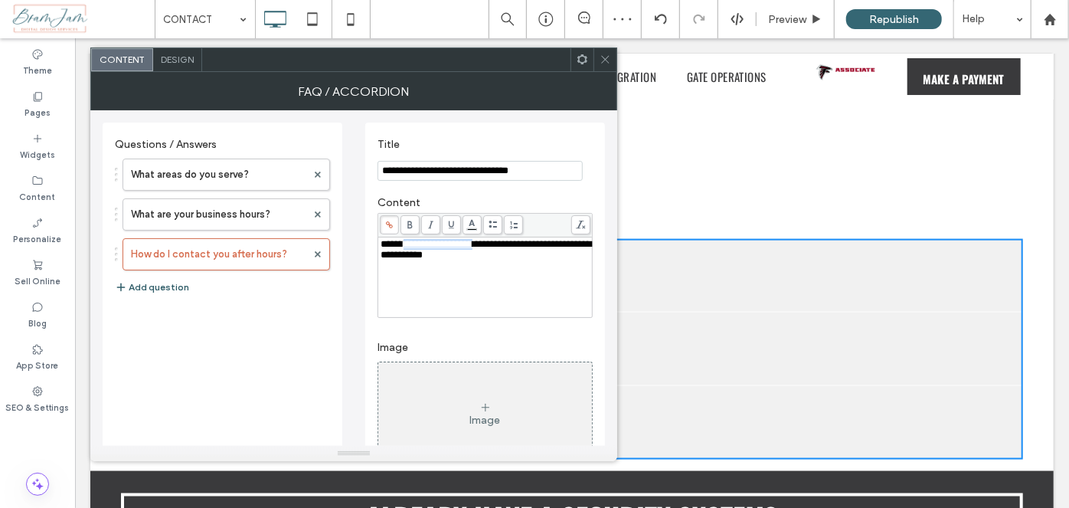
click at [162, 288] on button "Add question" at bounding box center [152, 287] width 74 height 18
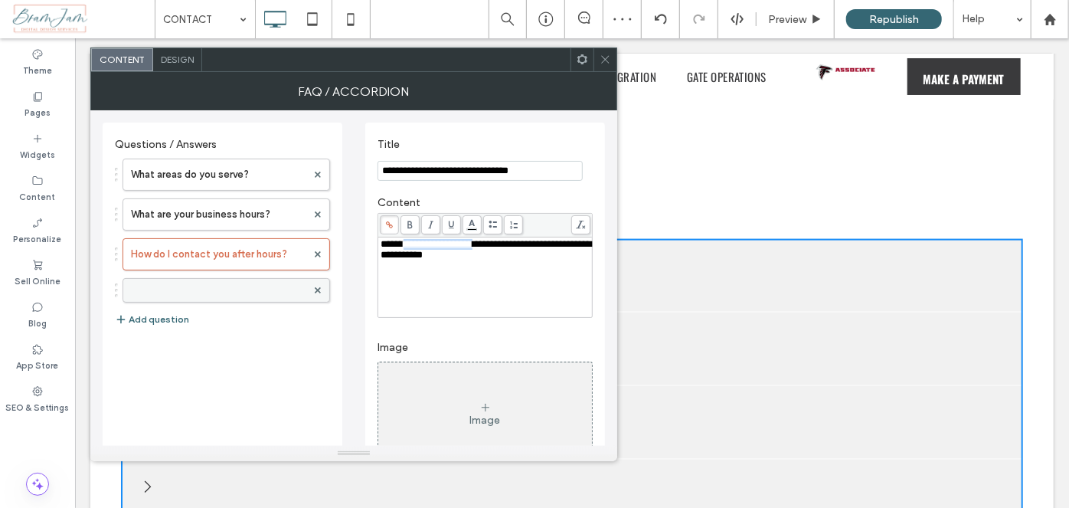
click at [187, 295] on label at bounding box center [218, 290] width 175 height 15
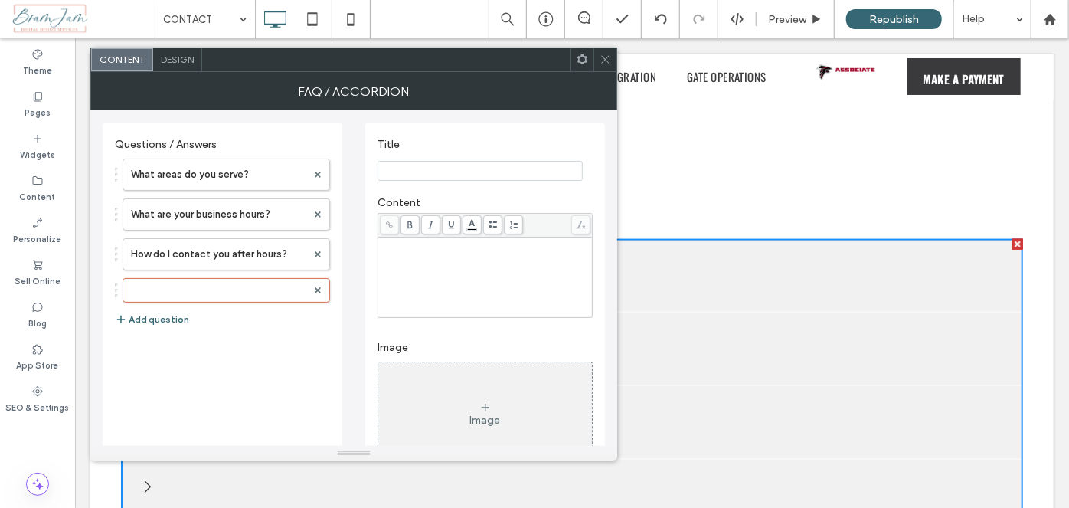
click at [482, 175] on input "Title" at bounding box center [479, 171] width 205 height 20
paste input "**********"
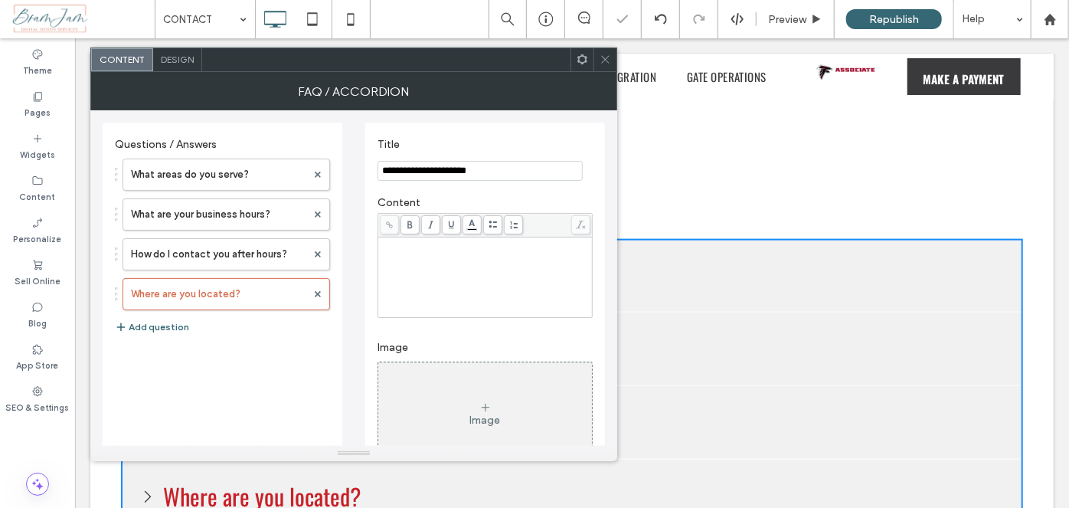
type input "**********"
click at [446, 250] on div "Rich Text Editor" at bounding box center [486, 244] width 210 height 11
drag, startPoint x: 480, startPoint y: 249, endPoint x: 303, endPoint y: 282, distance: 179.9
click at [303, 280] on div "**********" at bounding box center [354, 333] width 502 height 446
click at [445, 261] on div "Rich Text Editor" at bounding box center [486, 277] width 210 height 77
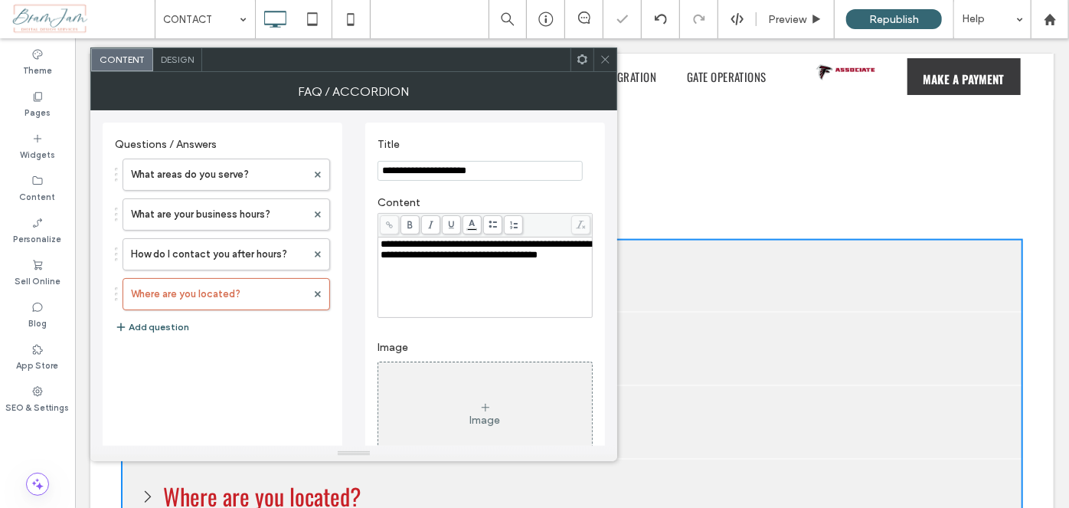
click at [152, 322] on button "Add question" at bounding box center [152, 327] width 74 height 18
click at [176, 322] on label at bounding box center [218, 329] width 175 height 15
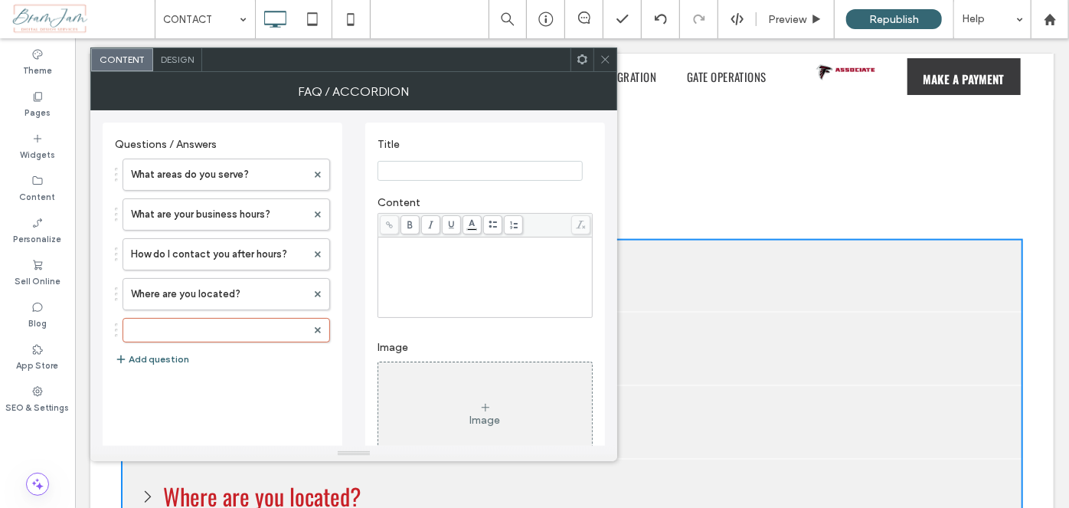
click at [479, 165] on input "Title" at bounding box center [479, 171] width 205 height 20
paste input "**********"
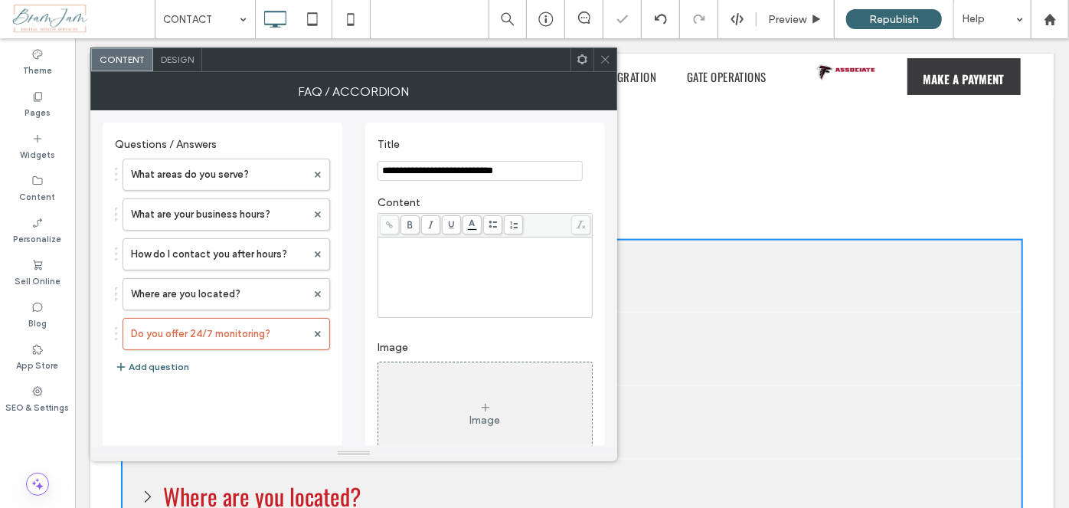
type input "**********"
click at [430, 276] on div "Rich Text Editor" at bounding box center [486, 277] width 210 height 77
click at [158, 361] on button "Add question" at bounding box center [152, 367] width 74 height 18
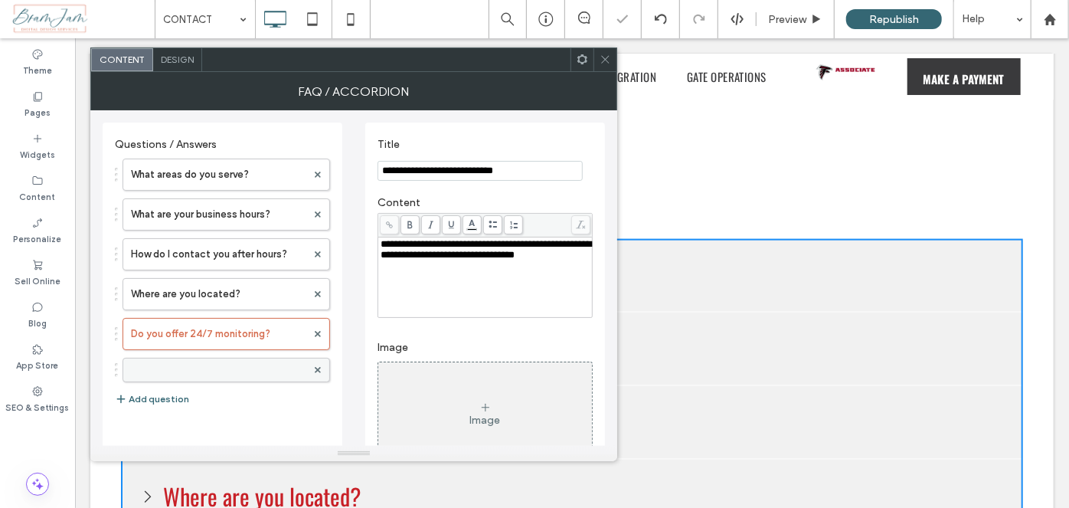
click at [179, 371] on label at bounding box center [218, 369] width 175 height 15
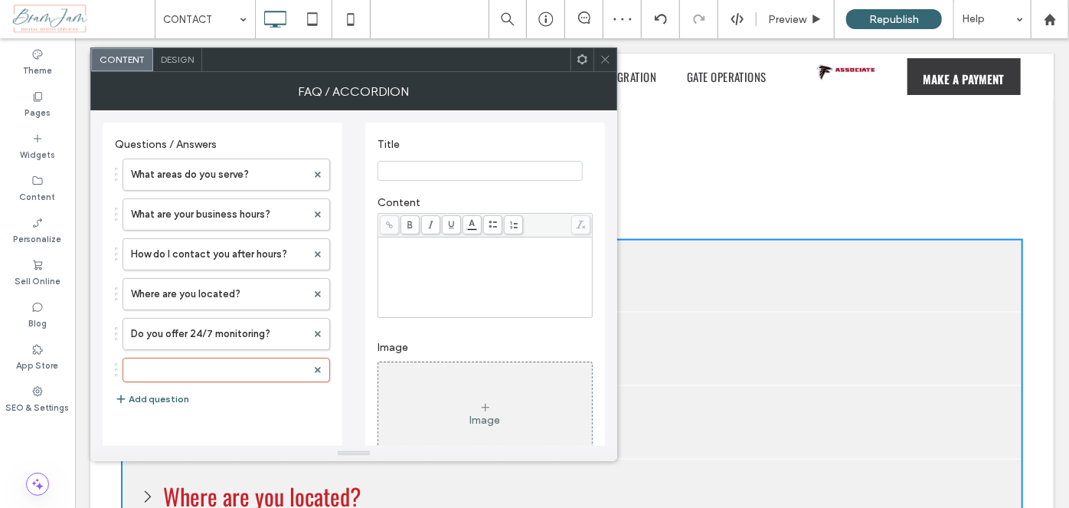
click at [480, 174] on input "Title" at bounding box center [479, 171] width 205 height 20
click at [462, 162] on input "Title" at bounding box center [479, 171] width 205 height 20
paste input "**********"
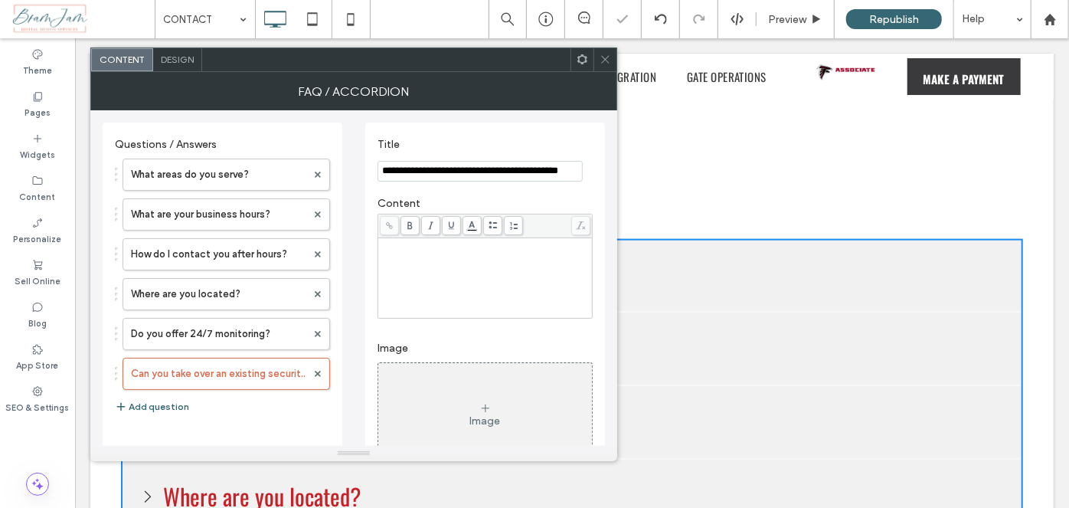
type input "**********"
click at [423, 272] on div "Rich Text Editor" at bounding box center [486, 278] width 210 height 77
drag, startPoint x: 425, startPoint y: 260, endPoint x: 365, endPoint y: 243, distance: 61.8
click at [365, 243] on div "**********" at bounding box center [485, 336] width 240 height 426
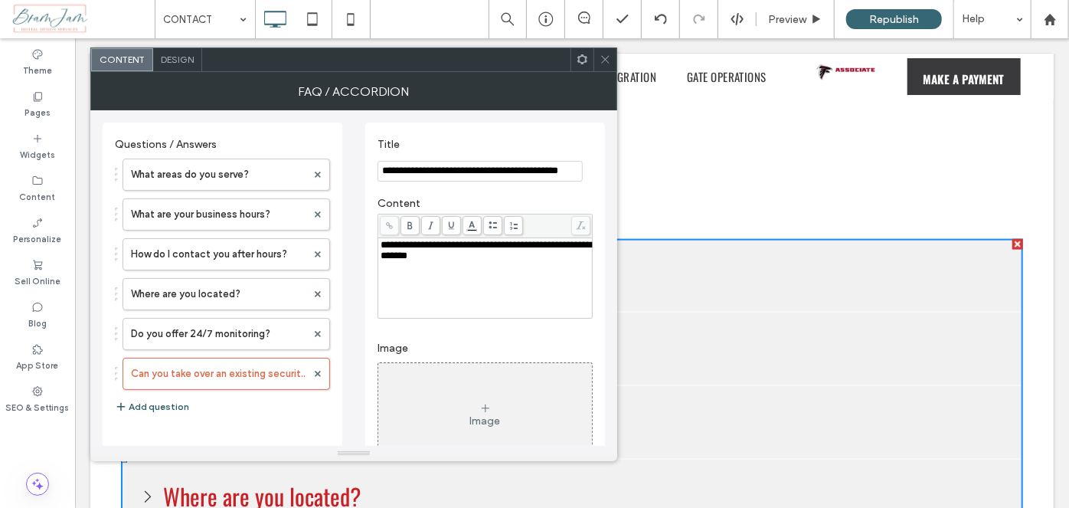
click at [171, 409] on button "Add question" at bounding box center [152, 406] width 74 height 18
click at [250, 403] on label at bounding box center [218, 409] width 175 height 15
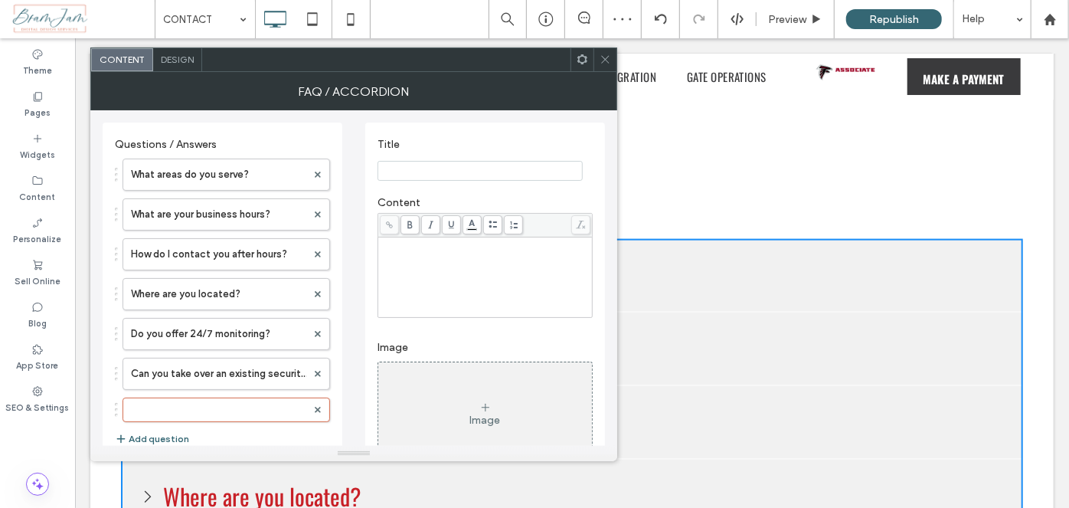
click at [470, 175] on input "Title" at bounding box center [479, 171] width 205 height 20
paste input "**********"
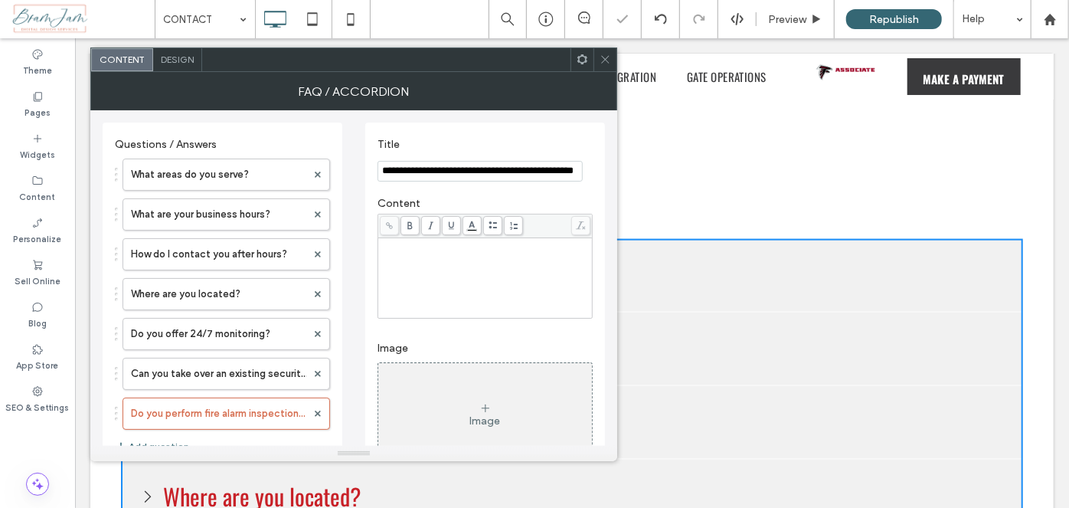
type input "**********"
click at [466, 268] on div "Rich Text Editor" at bounding box center [486, 278] width 210 height 77
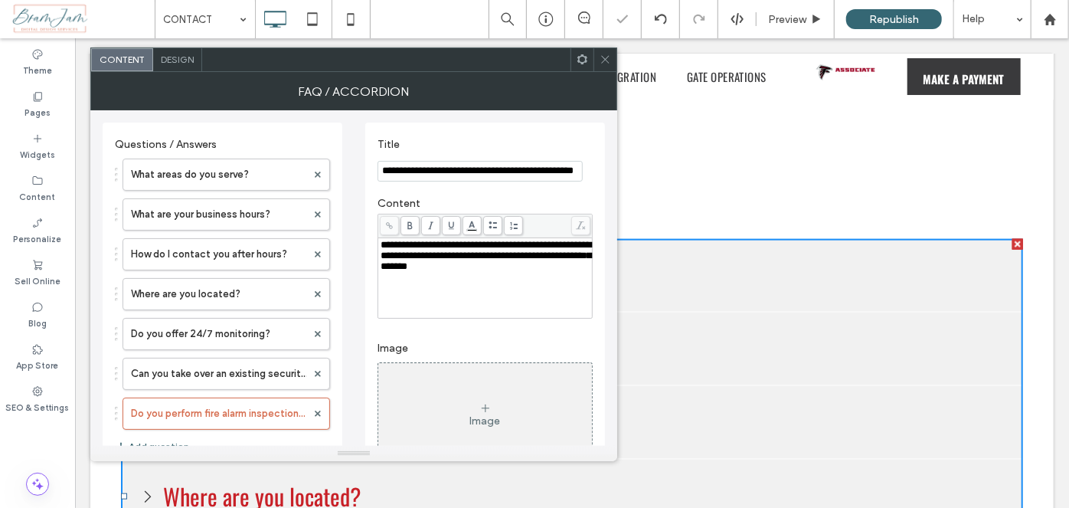
click at [184, 439] on button "Add question" at bounding box center [152, 446] width 74 height 18
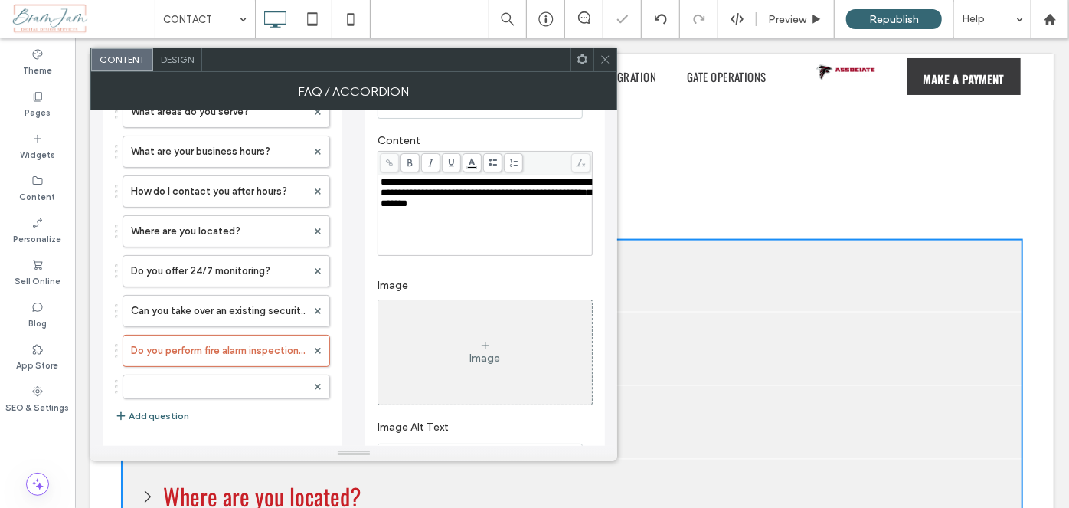
scroll to position [110, 0]
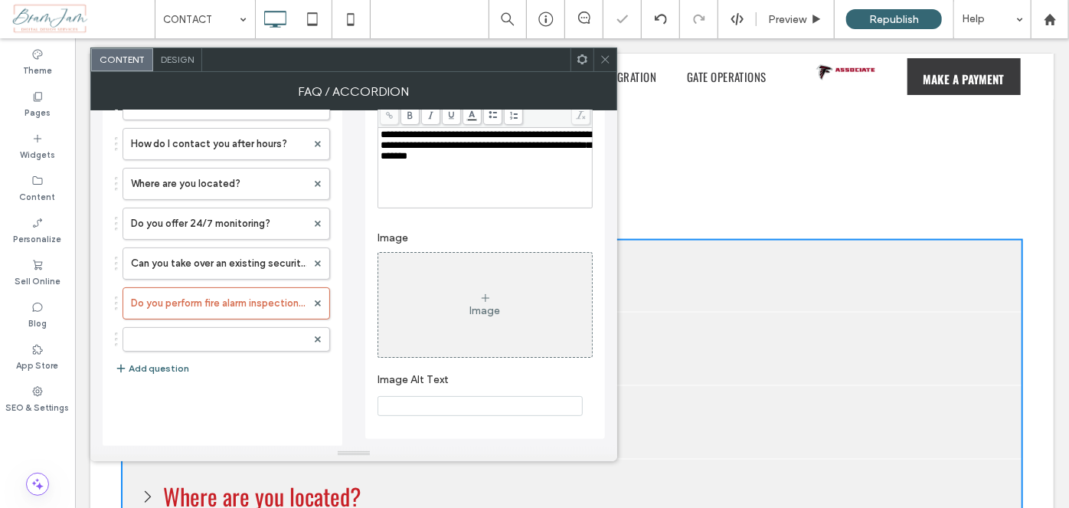
click at [194, 348] on div "What areas do you serve? What are your business hours? How do I contact you aft…" at bounding box center [222, 213] width 215 height 345
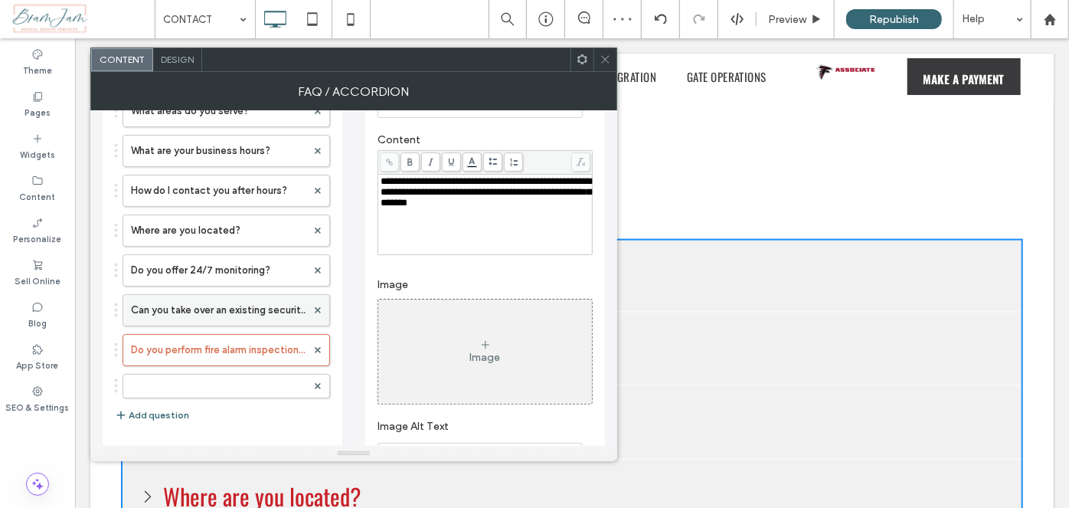
scroll to position [41, 0]
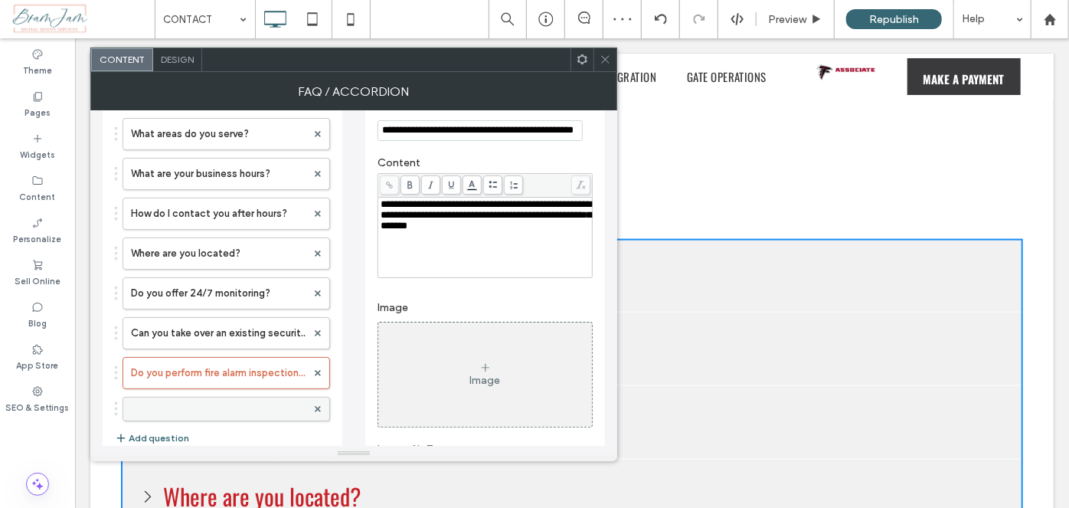
click at [251, 397] on div at bounding box center [226, 409] width 207 height 25
click at [246, 410] on label at bounding box center [218, 408] width 175 height 15
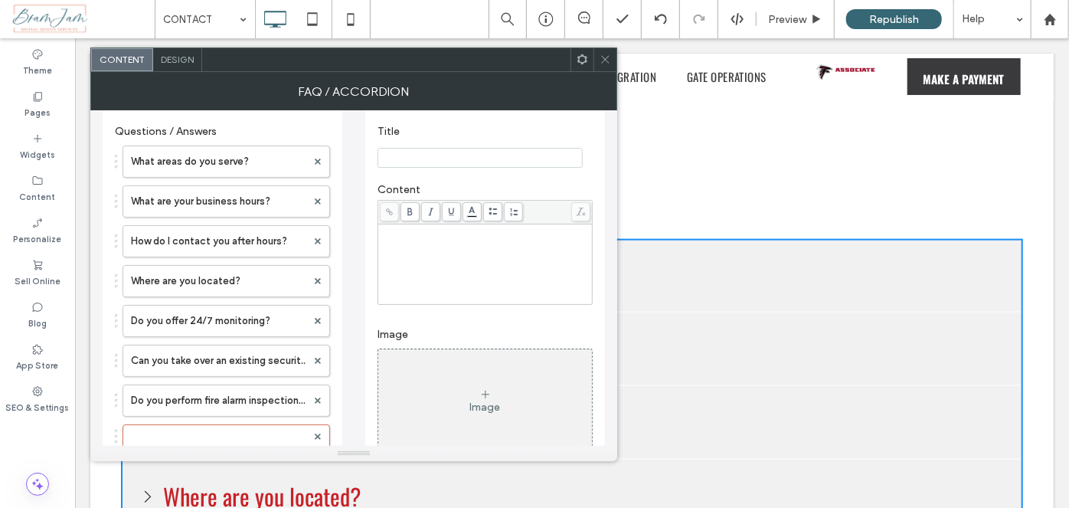
scroll to position [0, 0]
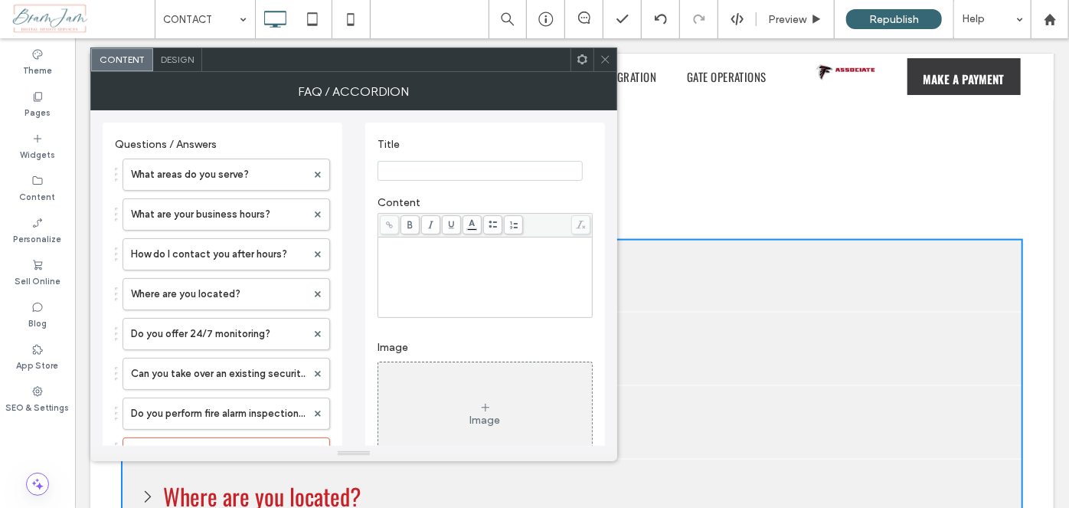
click at [424, 165] on input "Title" at bounding box center [479, 171] width 205 height 20
paste input "**********"
type input "**********"
click at [482, 279] on div "Rich Text Editor" at bounding box center [486, 278] width 210 height 77
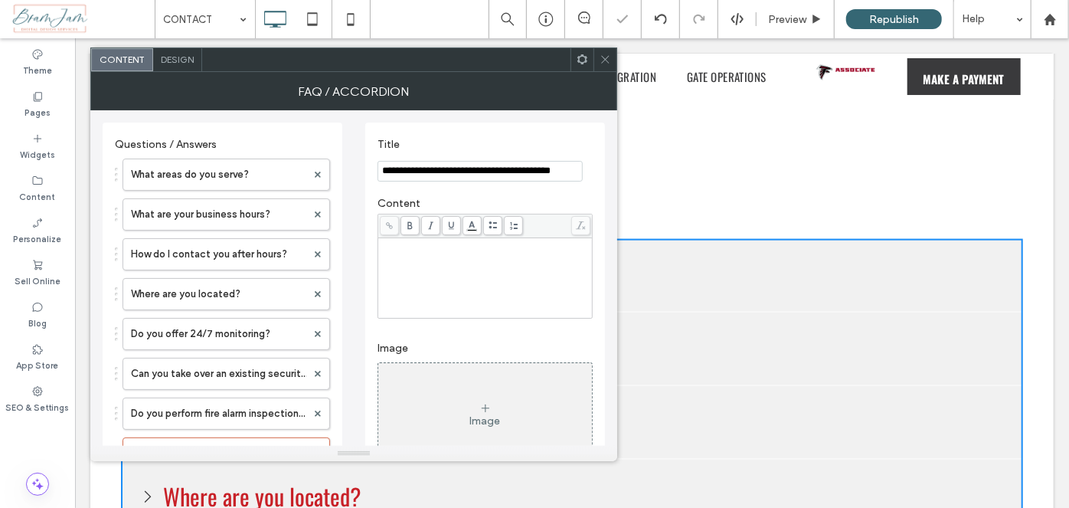
scroll to position [0, 0]
click at [490, 265] on div "Rich Text Editor" at bounding box center [486, 278] width 210 height 77
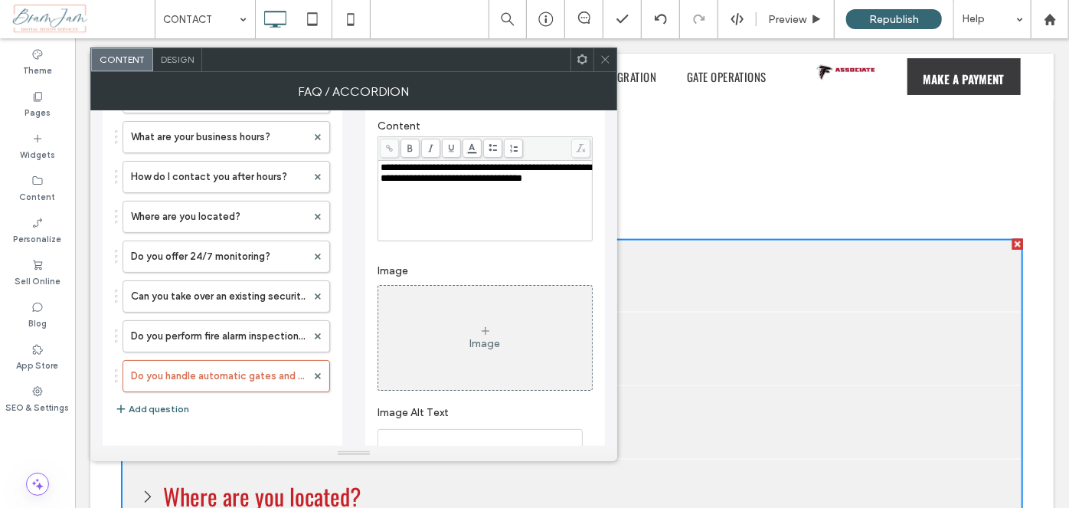
scroll to position [110, 0]
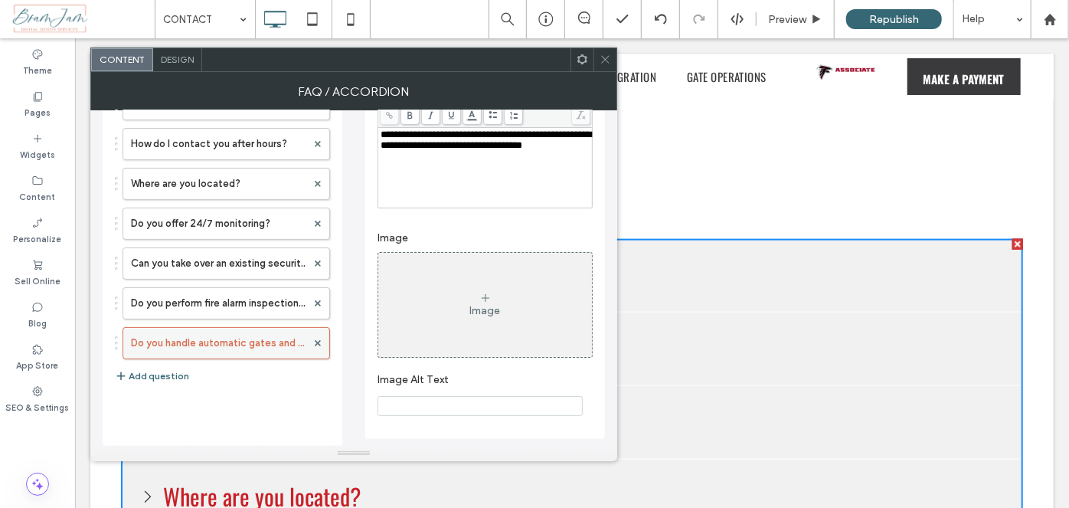
click at [126, 351] on div "What areas do you serve? What are your business hours? How do I contact you aft…" at bounding box center [222, 217] width 215 height 352
click at [136, 368] on button "Add question" at bounding box center [152, 376] width 74 height 18
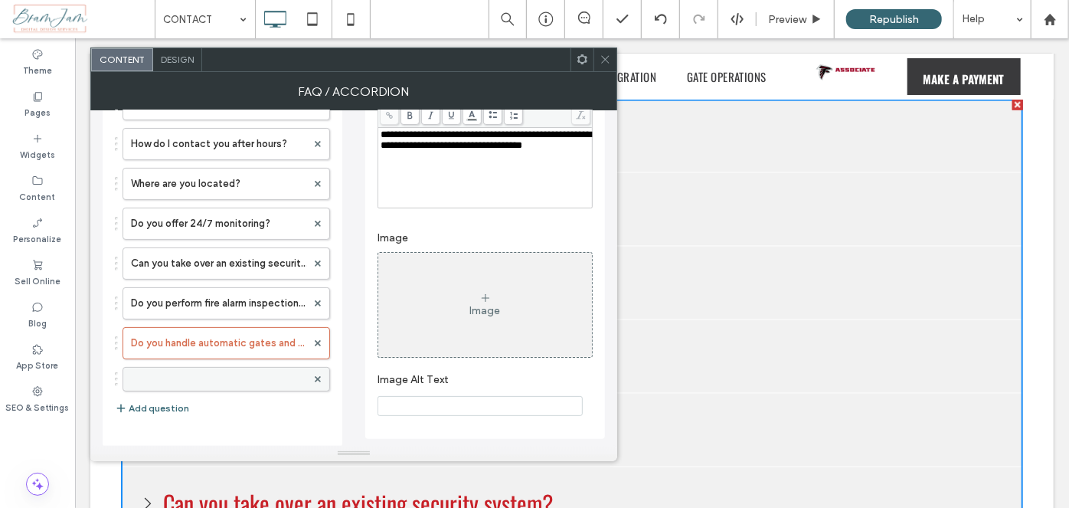
click at [200, 374] on label at bounding box center [218, 378] width 175 height 15
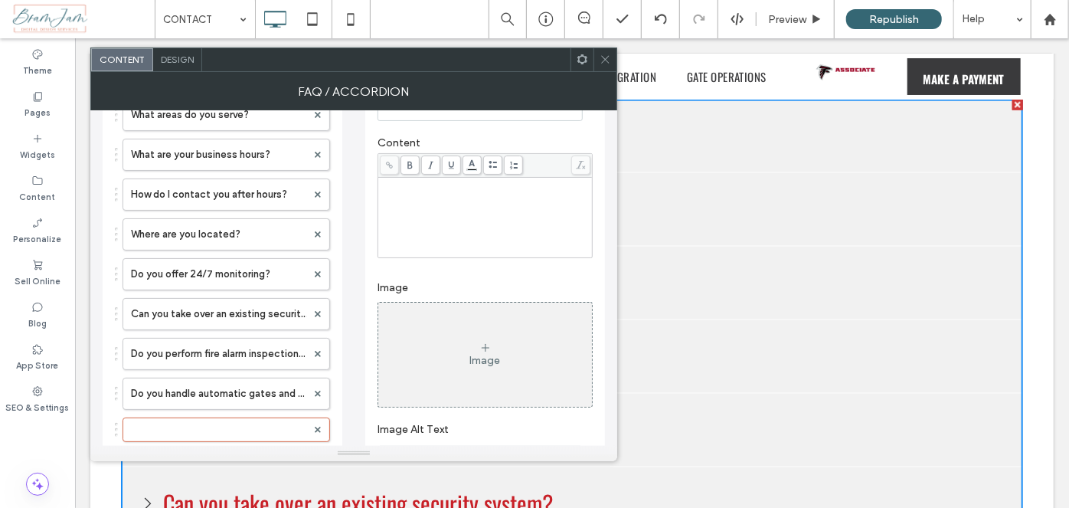
scroll to position [0, 0]
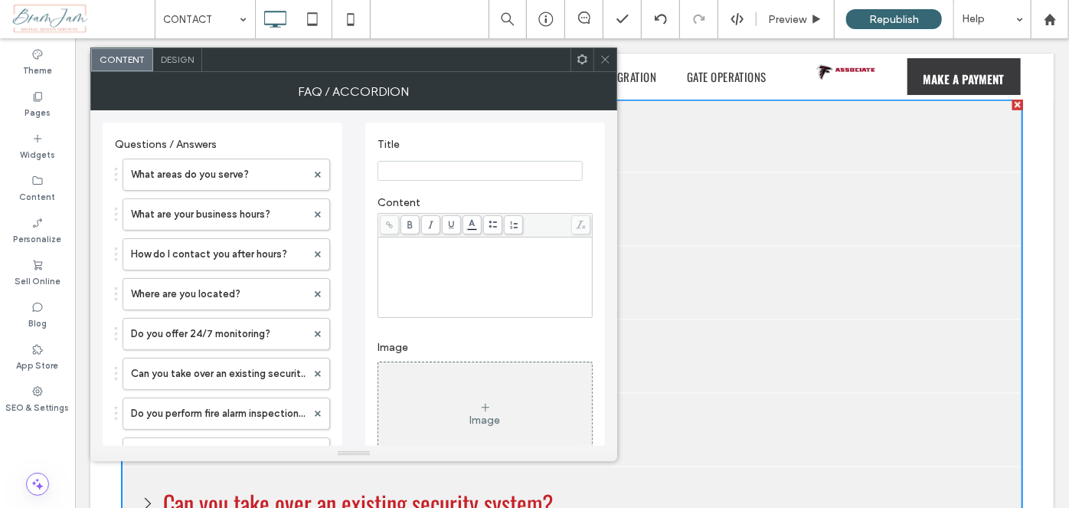
click at [451, 182] on section "Title" at bounding box center [484, 159] width 215 height 58
click at [450, 182] on section "Title" at bounding box center [484, 159] width 215 height 58
click at [451, 179] on input "Title" at bounding box center [479, 171] width 205 height 20
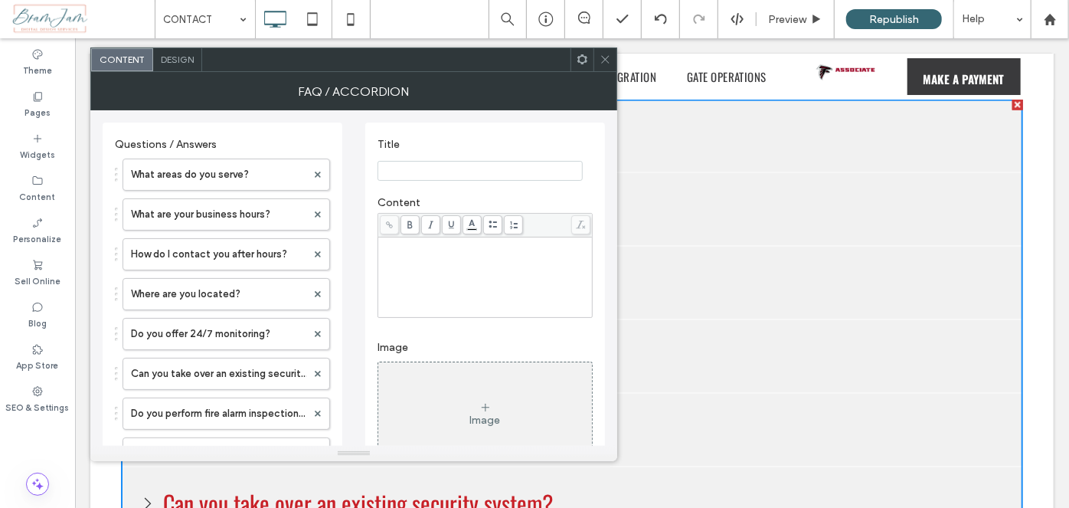
click at [451, 180] on input "Title" at bounding box center [479, 171] width 205 height 20
paste input "**********"
type input "**********"
click at [437, 256] on div "Rich Text Editor" at bounding box center [486, 277] width 210 height 77
drag, startPoint x: 549, startPoint y: 247, endPoint x: 474, endPoint y: 256, distance: 75.5
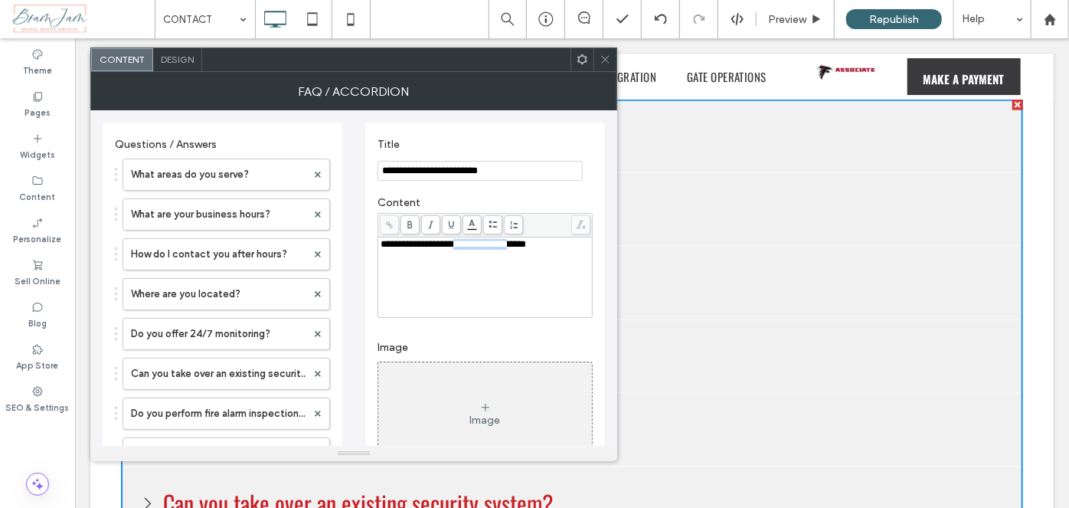
click at [474, 256] on div "**********" at bounding box center [486, 277] width 210 height 77
click at [394, 218] on span at bounding box center [389, 224] width 19 height 19
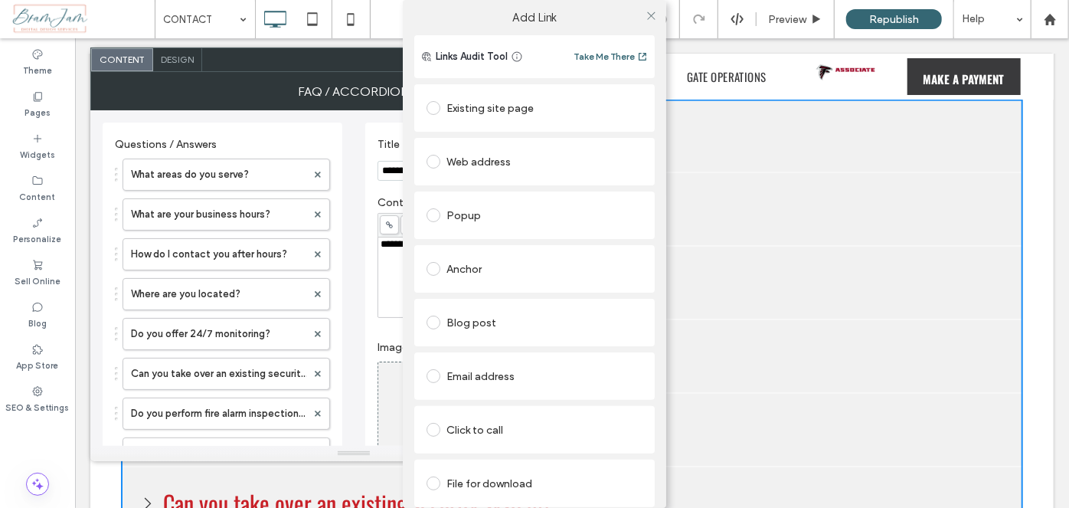
click at [521, 111] on div "Existing site page" at bounding box center [534, 108] width 216 height 25
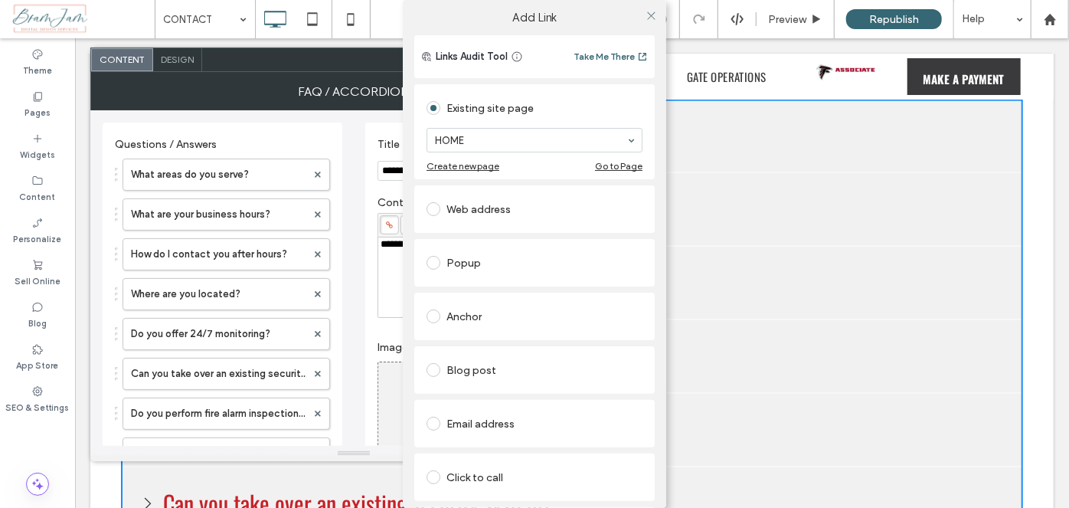
click at [511, 227] on div "Web address" at bounding box center [534, 208] width 240 height 47
click at [508, 217] on div "Web address" at bounding box center [534, 209] width 216 height 25
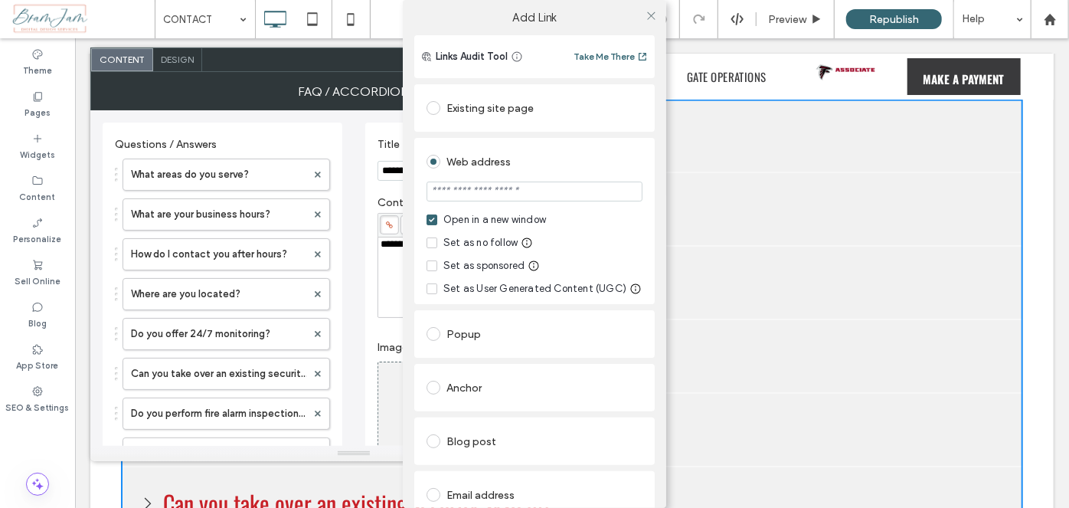
click at [505, 196] on input "url" at bounding box center [534, 191] width 216 height 20
paste input "**********"
type input "**********"
click at [647, 15] on use at bounding box center [651, 15] width 8 height 8
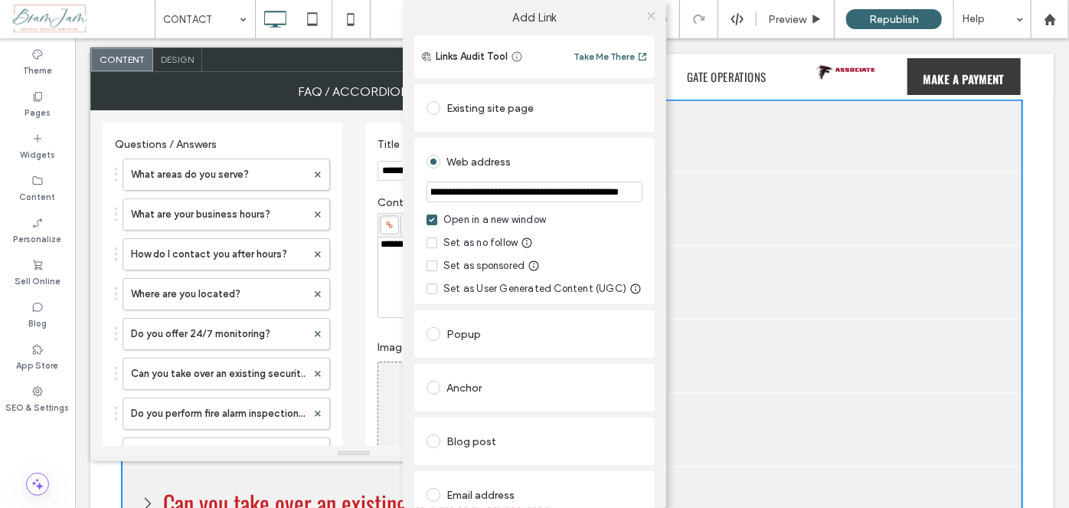
scroll to position [0, 0]
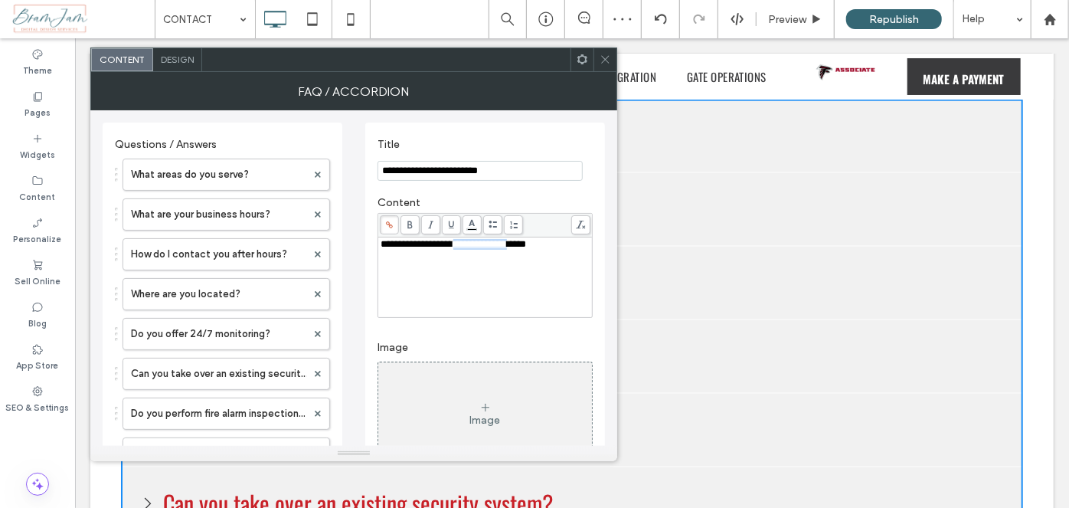
click at [417, 225] on span at bounding box center [409, 224] width 19 height 19
click at [444, 288] on div "**********" at bounding box center [486, 277] width 210 height 77
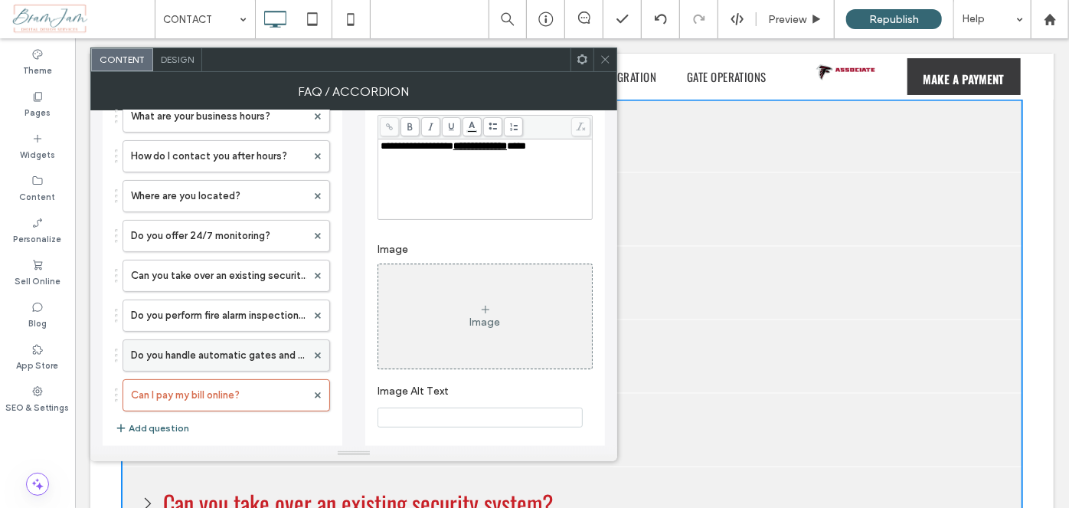
scroll to position [110, 0]
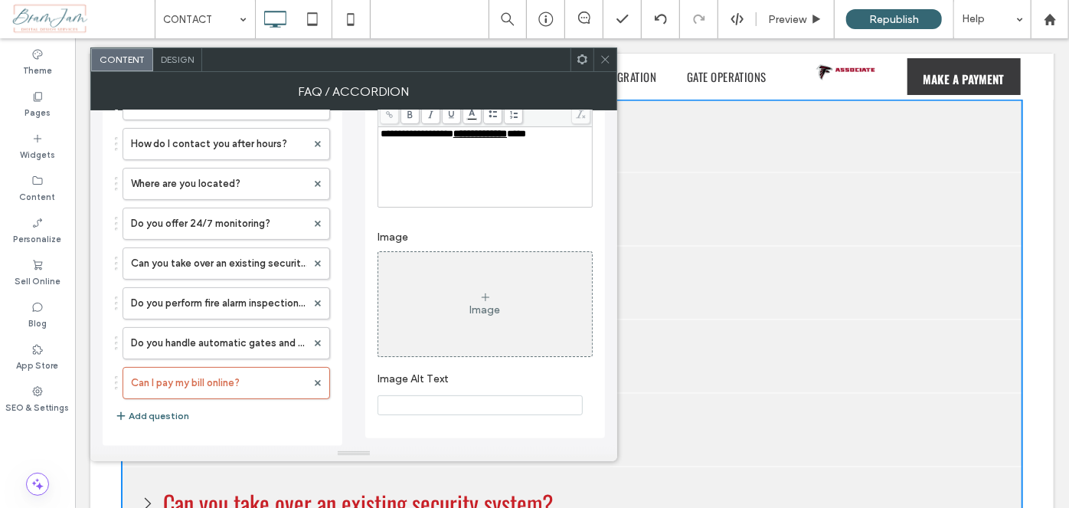
click at [161, 422] on div "What areas do you serve? What are your business hours? How do I contact you aft…" at bounding box center [222, 237] width 215 height 392
click at [165, 410] on button "Add question" at bounding box center [152, 416] width 74 height 18
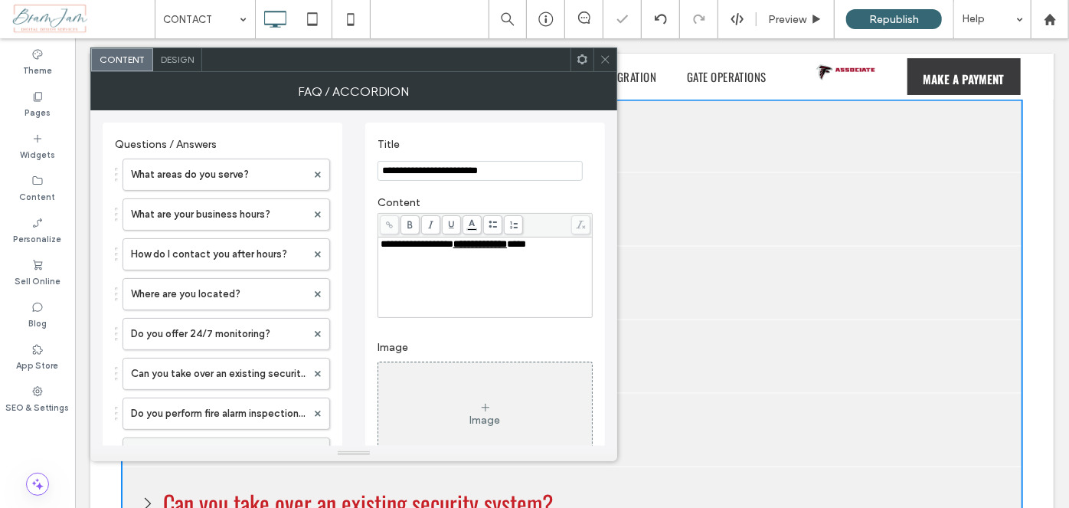
scroll to position [132, 0]
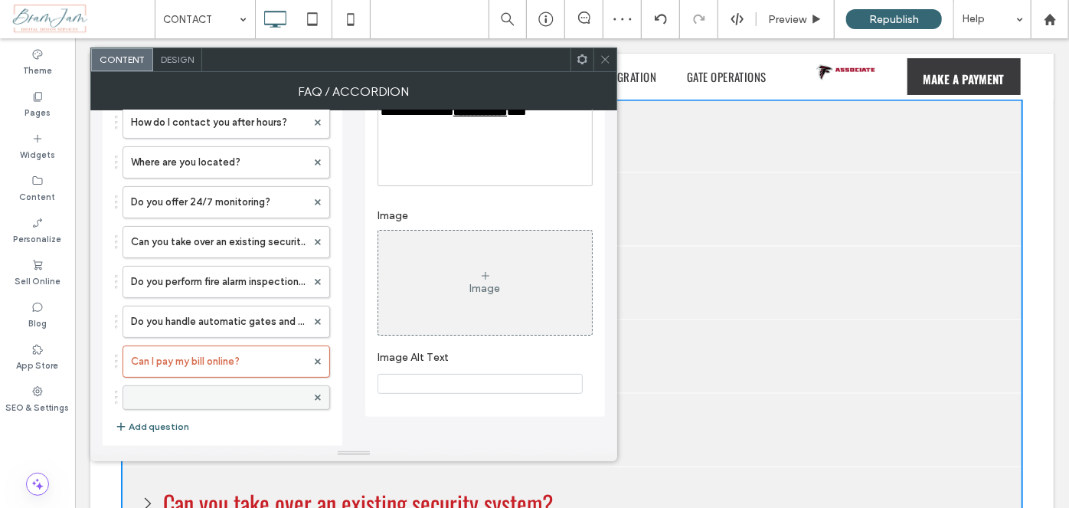
click at [184, 392] on label at bounding box center [218, 397] width 175 height 15
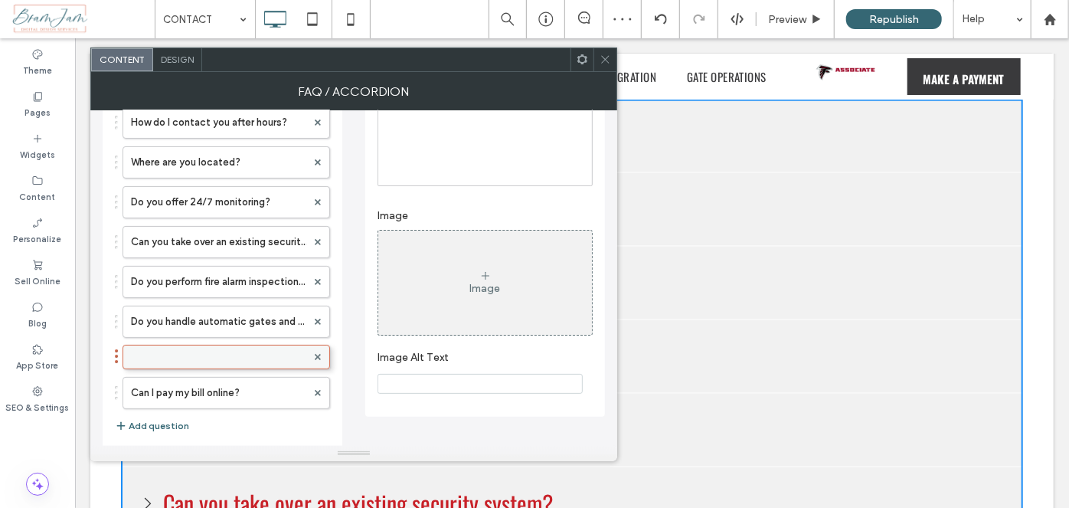
drag, startPoint x: 185, startPoint y: 395, endPoint x: 194, endPoint y: 351, distance: 45.3
click at [214, 355] on label at bounding box center [218, 357] width 175 height 15
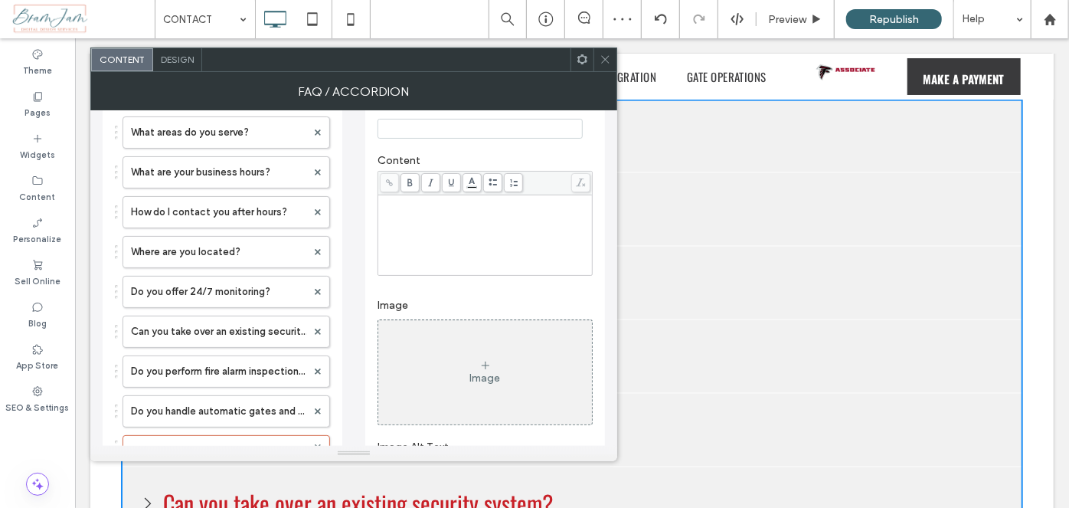
scroll to position [0, 0]
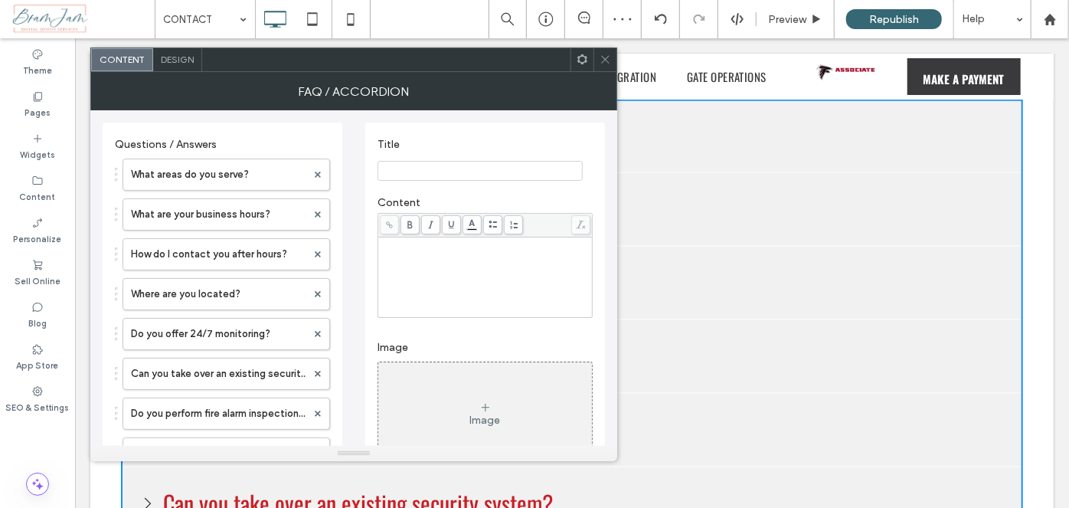
click at [440, 176] on input "Title" at bounding box center [479, 171] width 205 height 20
drag, startPoint x: 371, startPoint y: 211, endPoint x: 404, endPoint y: 210, distance: 33.0
click at [388, 211] on div "Title Content Image Image Image Alt Text" at bounding box center [485, 336] width 240 height 426
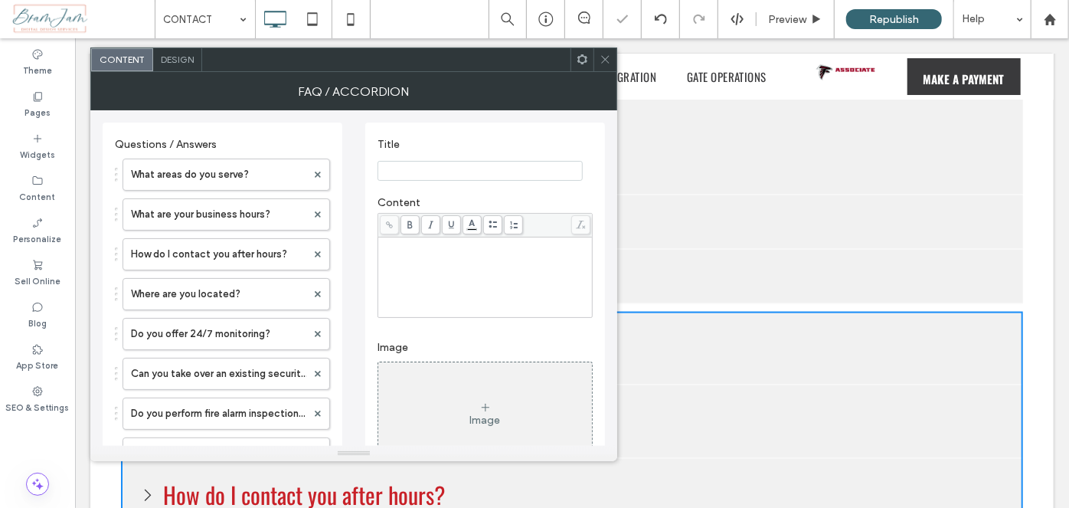
click at [435, 172] on input "Title" at bounding box center [479, 171] width 205 height 20
paste input "**********"
type input "**********"
click at [431, 259] on div "Rich Text Editor" at bounding box center [486, 278] width 210 height 77
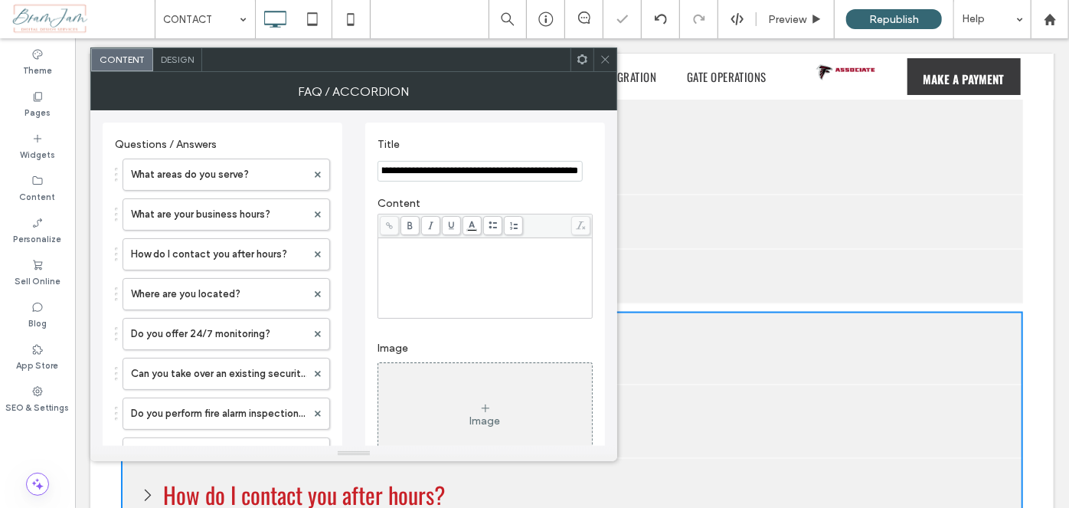
scroll to position [0, 0]
click at [610, 60] on div at bounding box center [604, 59] width 23 height 23
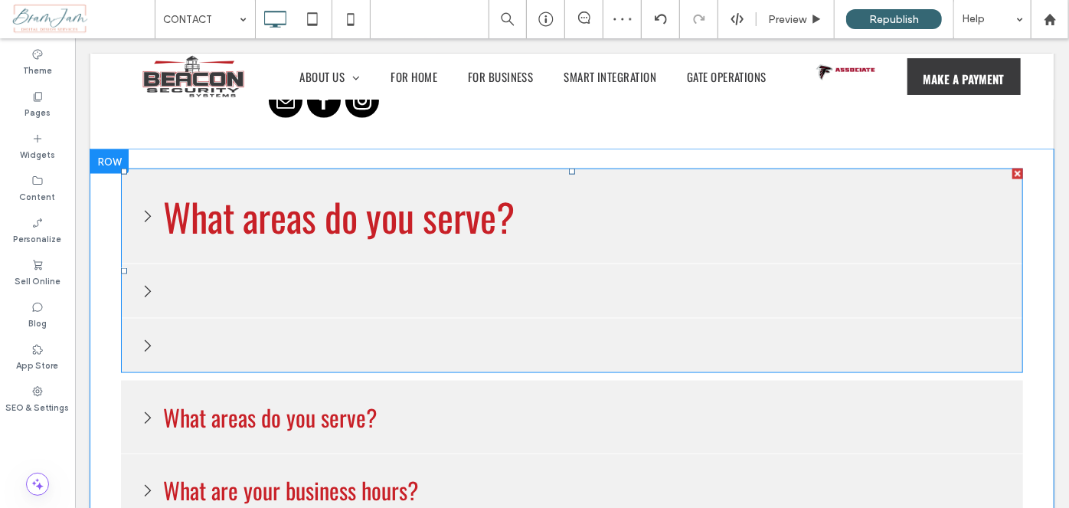
scroll to position [1113, 0]
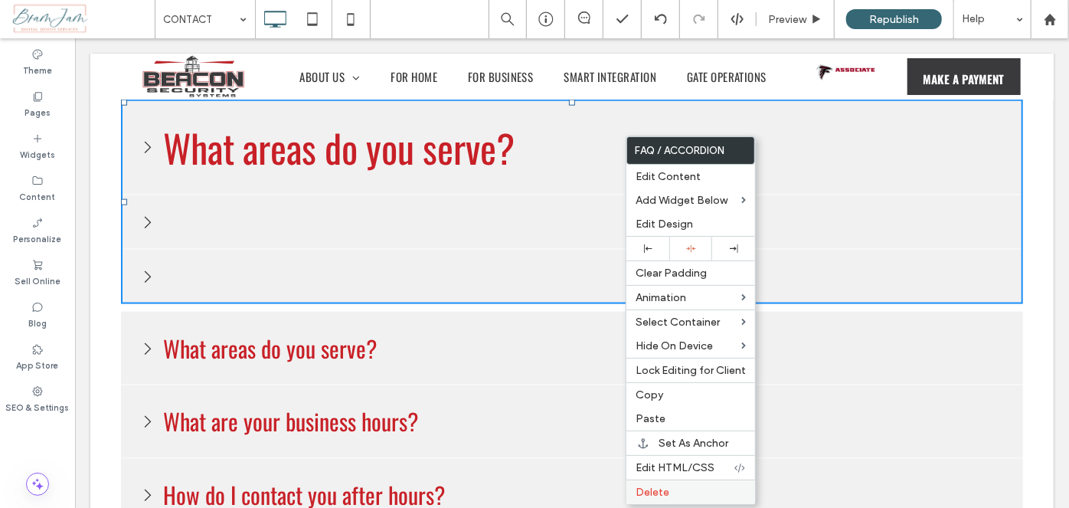
click at [690, 479] on div "Delete" at bounding box center [690, 491] width 129 height 25
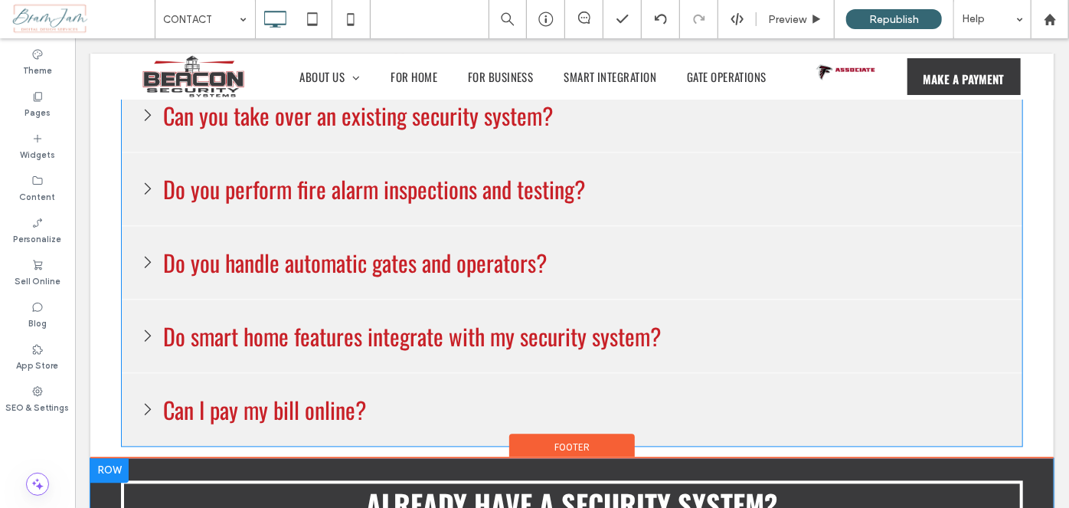
scroll to position [1531, 0]
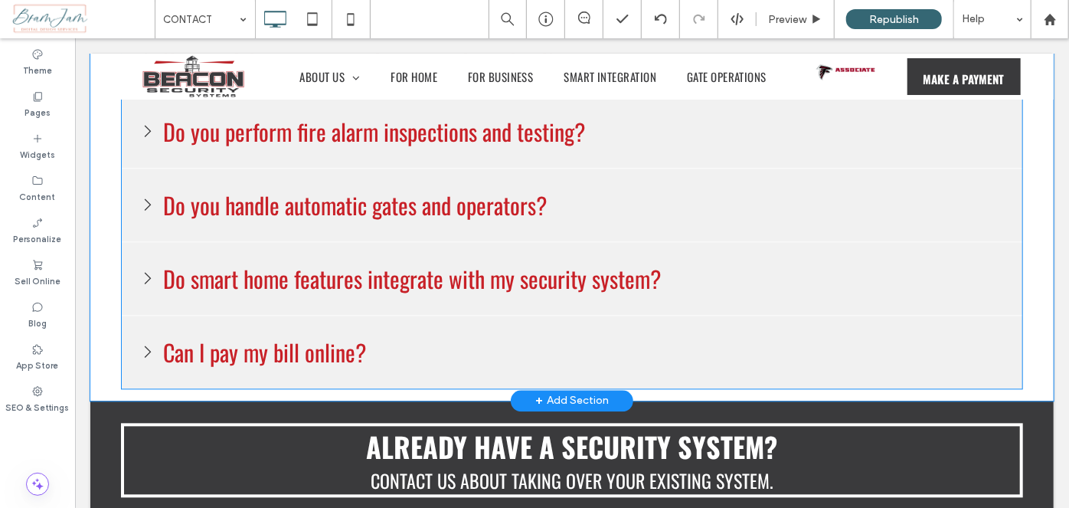
click at [950, 333] on span at bounding box center [571, 20] width 902 height 735
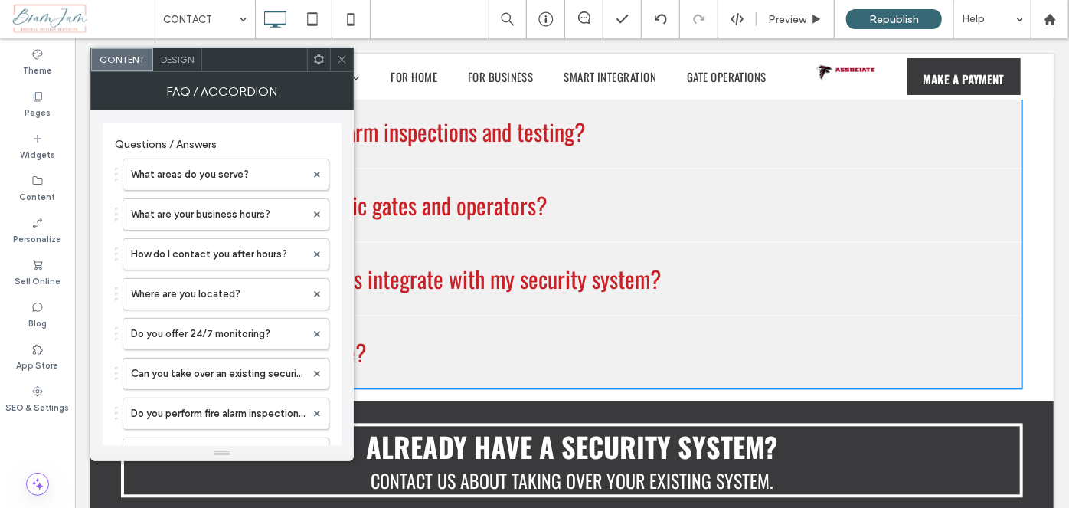
click at [345, 57] on icon at bounding box center [341, 59] width 11 height 11
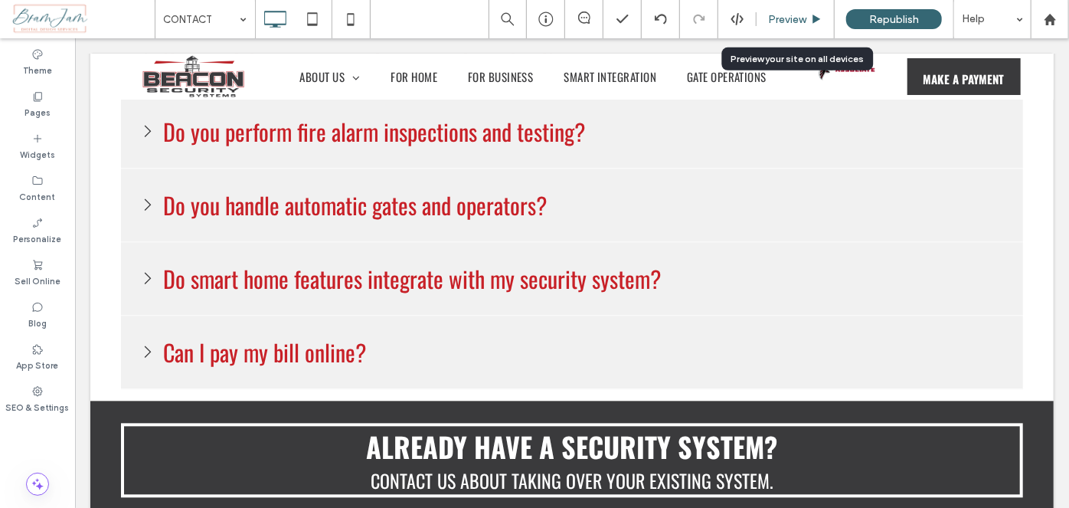
click at [815, 15] on use at bounding box center [817, 19] width 8 height 8
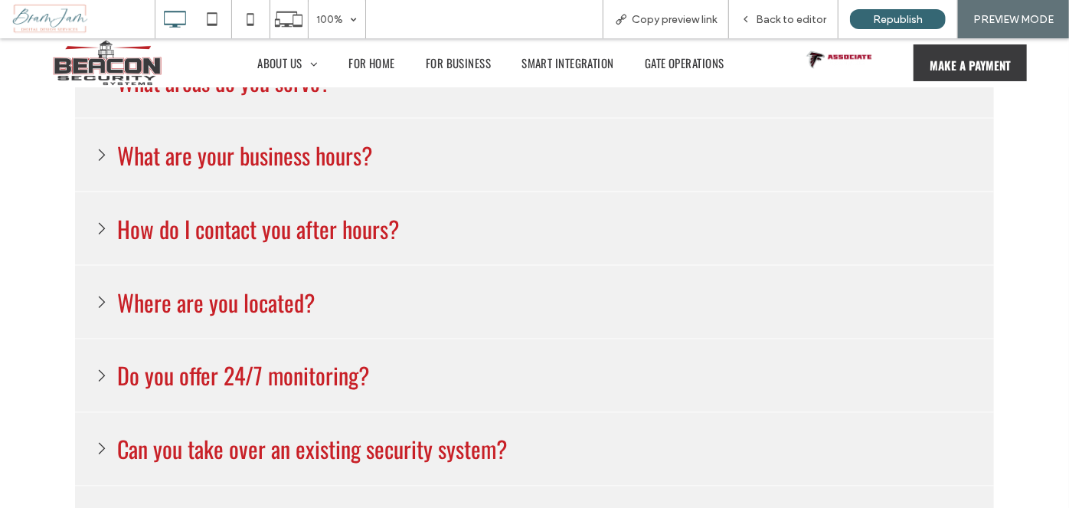
scroll to position [1044, 0]
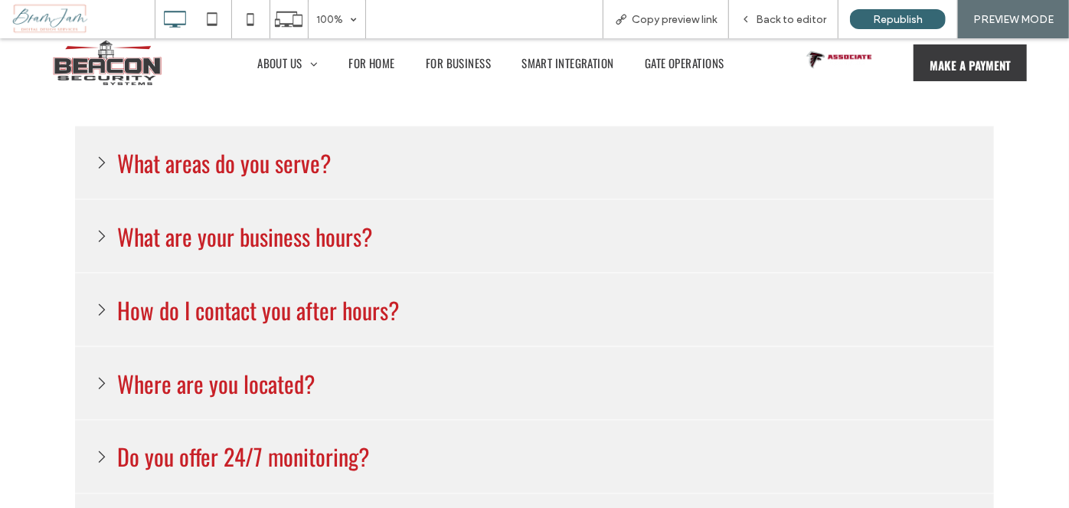
click at [285, 146] on h3 "What areas do you serve?" at bounding box center [223, 162] width 221 height 42
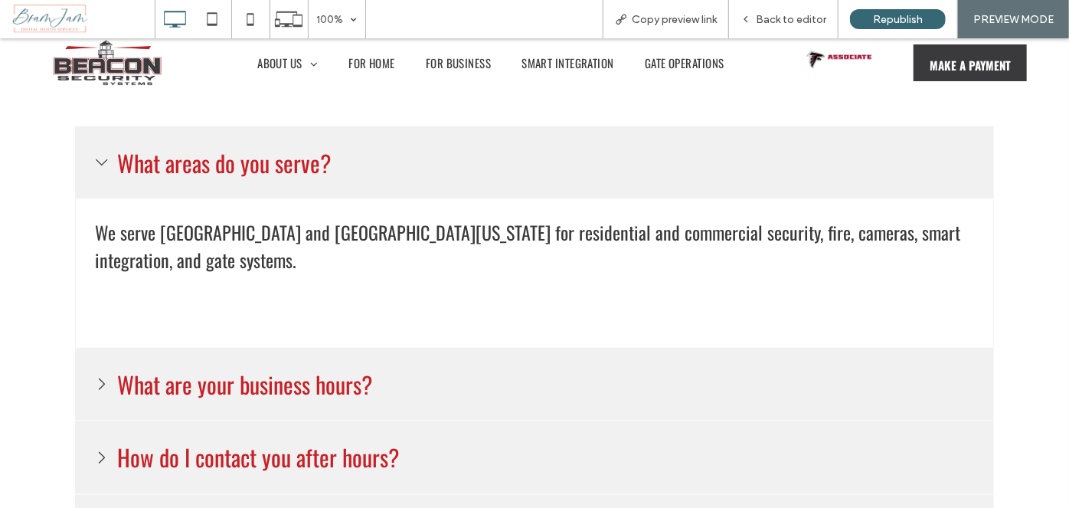
click at [284, 152] on h3 "What areas do you serve?" at bounding box center [223, 162] width 221 height 42
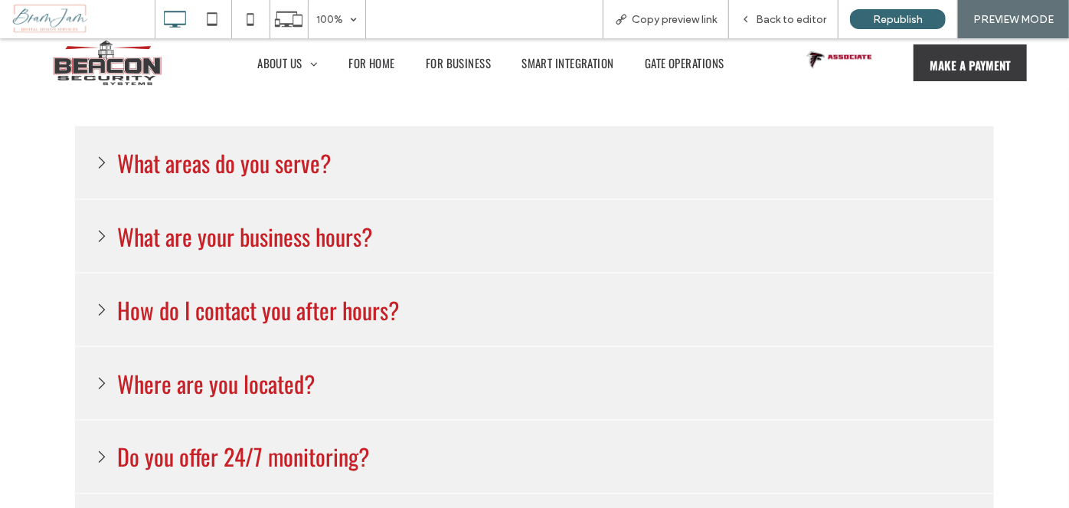
click at [267, 253] on div "What are your business hours?" at bounding box center [534, 236] width 919 height 74
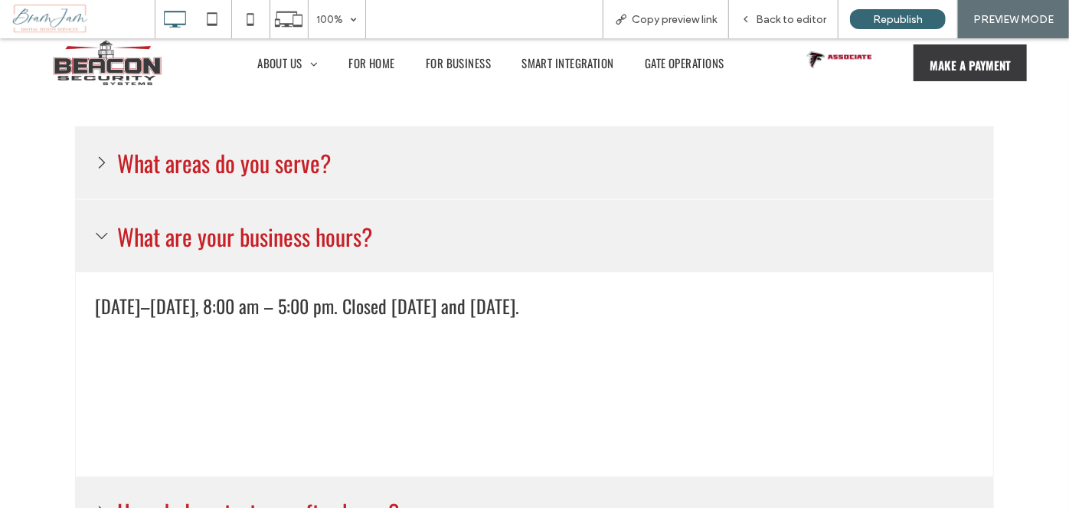
click at [268, 253] on div "What are your business hours?" at bounding box center [534, 235] width 919 height 73
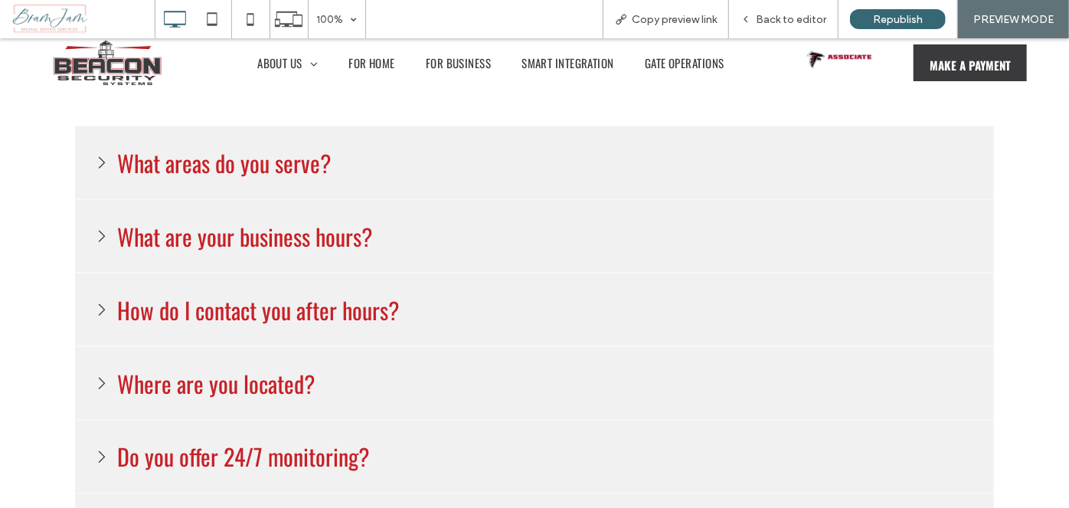
click at [284, 346] on div "Where are you located?" at bounding box center [534, 383] width 919 height 74
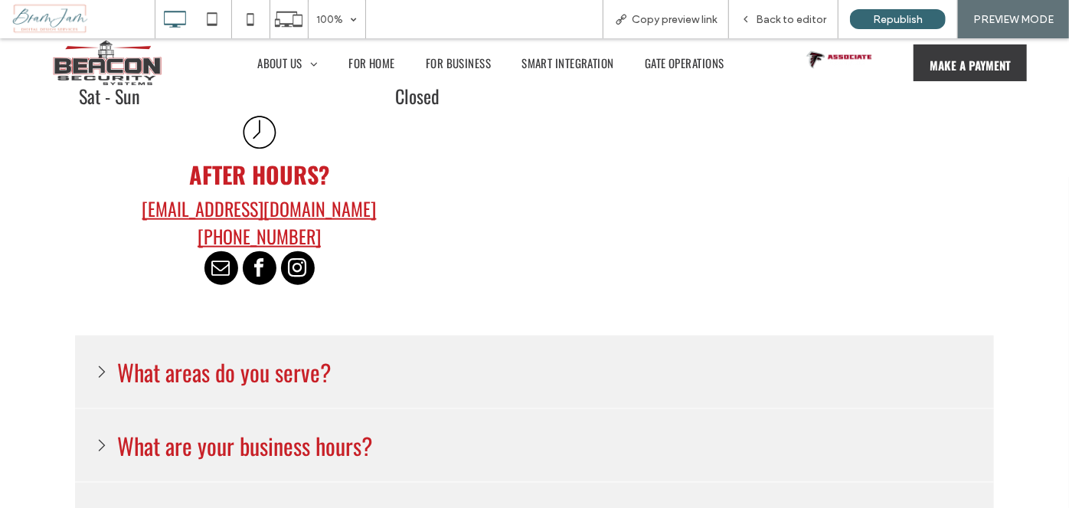
scroll to position [1113, 0]
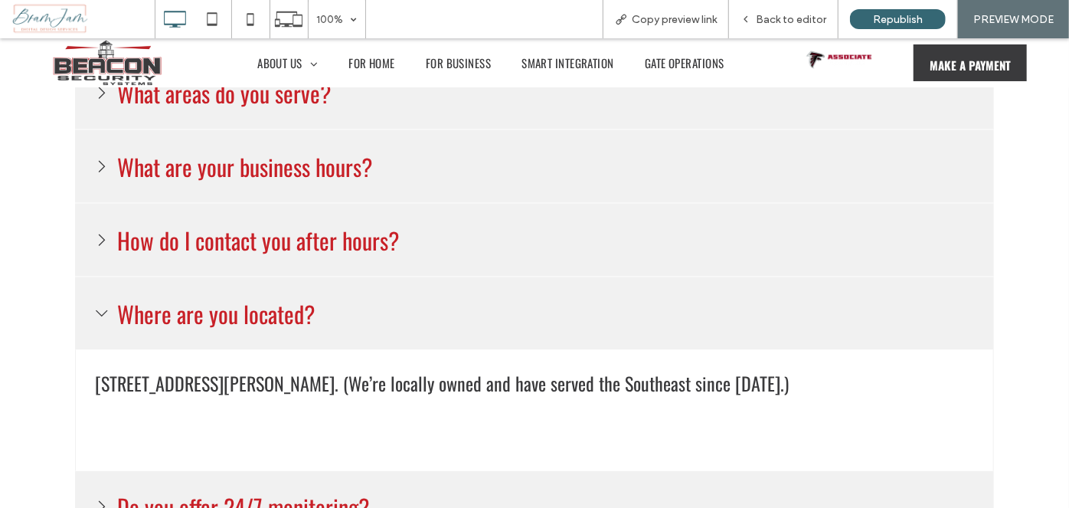
click at [456, 316] on div "Where are you located?" at bounding box center [534, 312] width 919 height 73
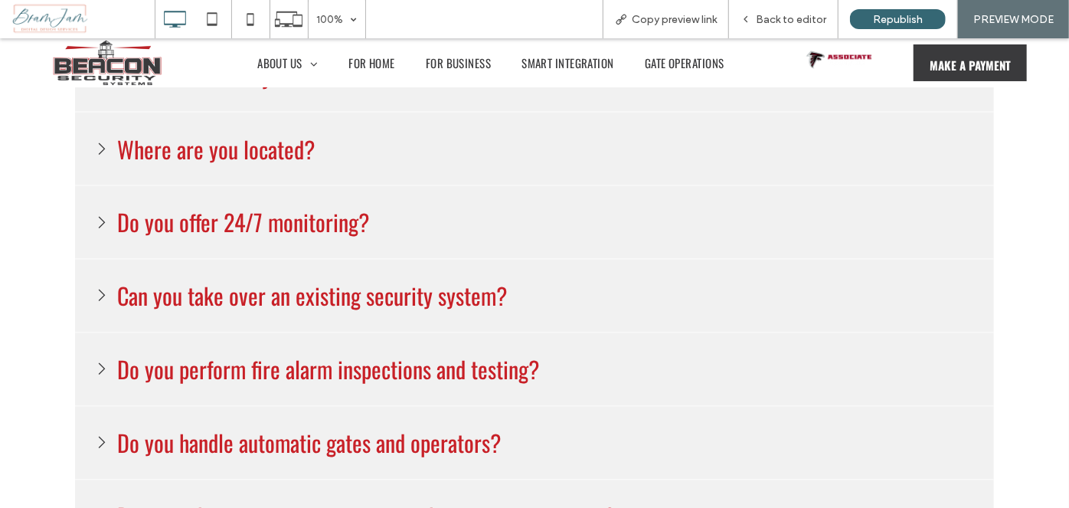
scroll to position [1322, 0]
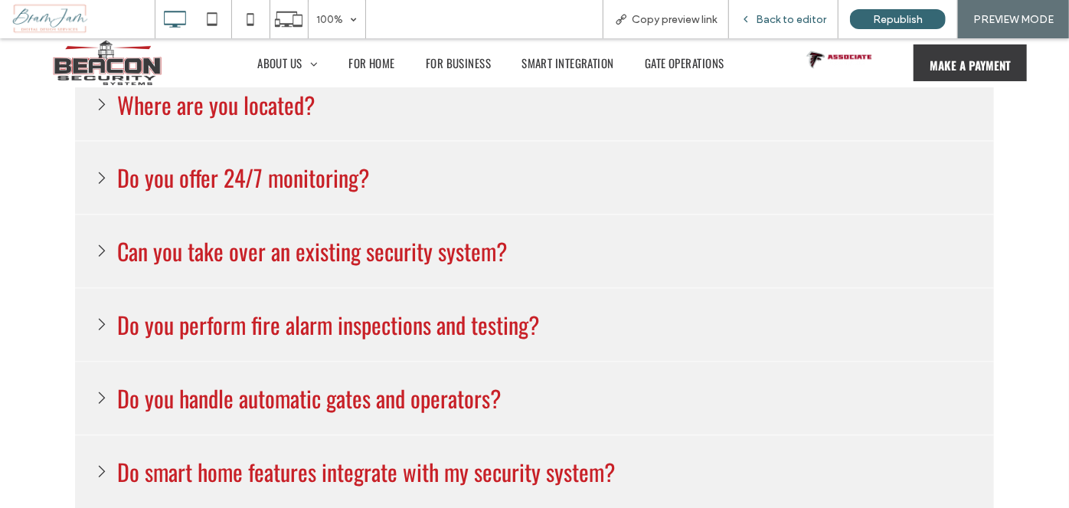
click at [769, 27] on div "Back to editor" at bounding box center [783, 19] width 109 height 38
click at [762, 25] on span "Back to editor" at bounding box center [791, 19] width 70 height 13
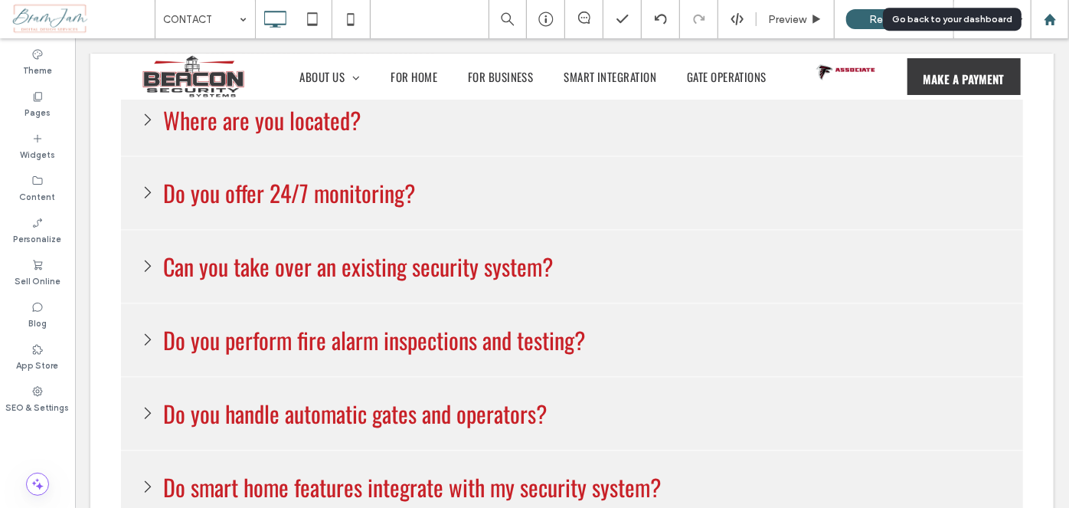
click at [1052, 24] on use at bounding box center [1049, 18] width 11 height 11
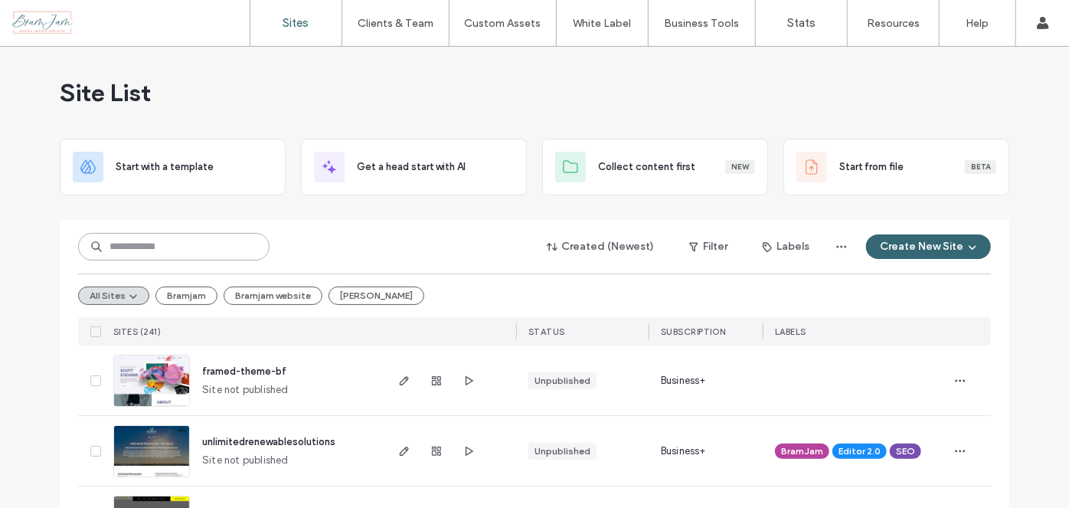
click at [118, 253] on input at bounding box center [173, 247] width 191 height 28
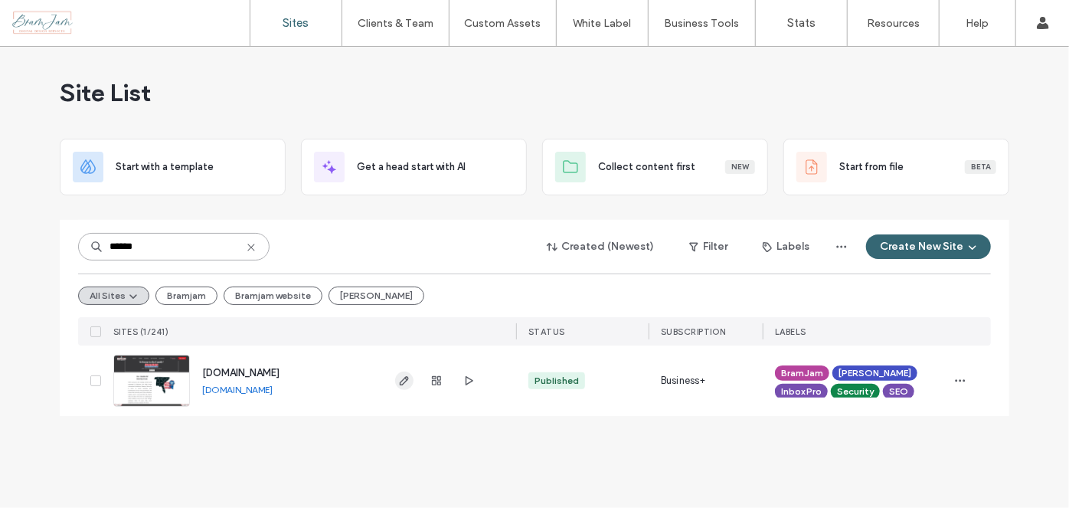
type input "******"
click at [406, 375] on icon "button" at bounding box center [404, 380] width 12 height 12
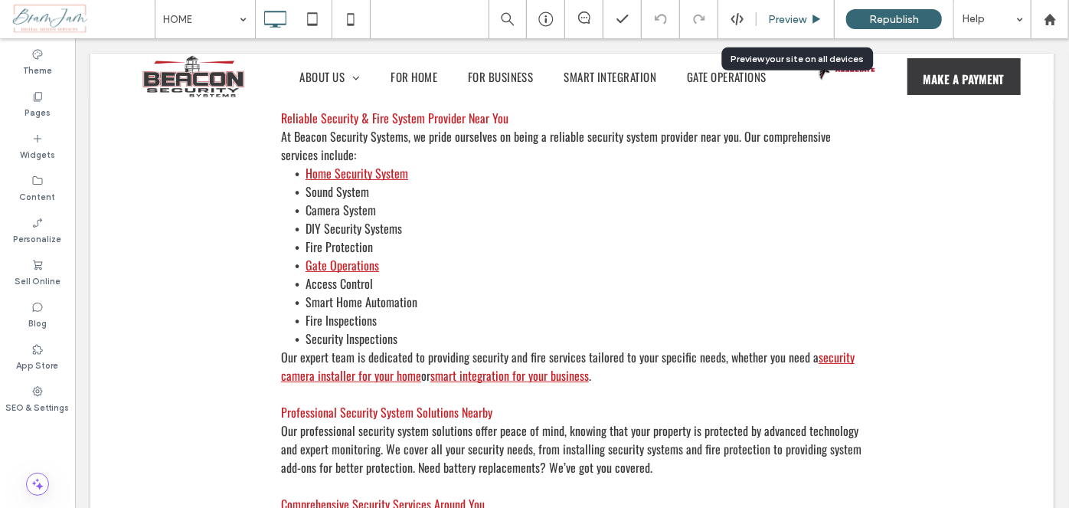
click at [788, 25] on span "Preview" at bounding box center [787, 19] width 38 height 13
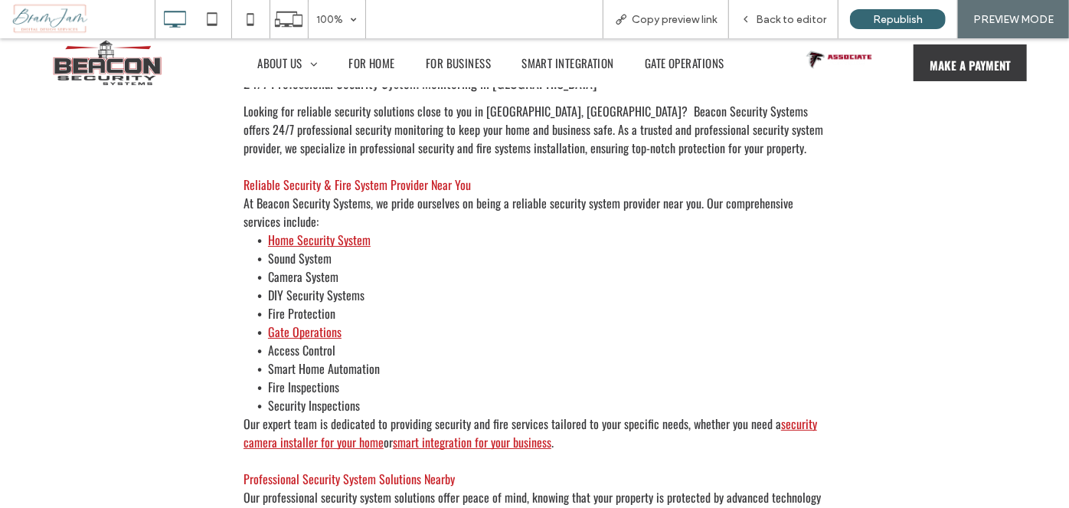
scroll to position [2612, 0]
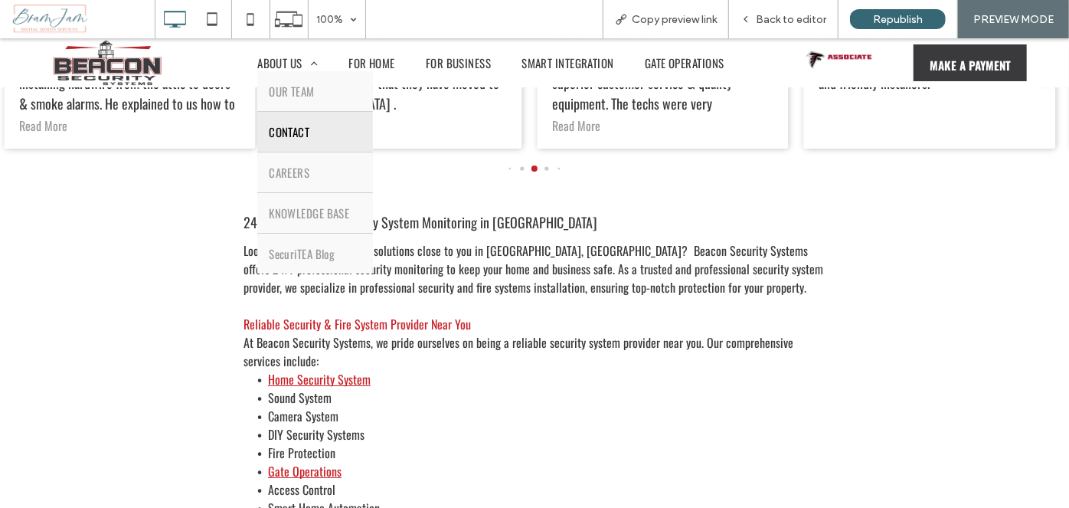
click at [301, 134] on span "CONTACT" at bounding box center [289, 131] width 41 height 17
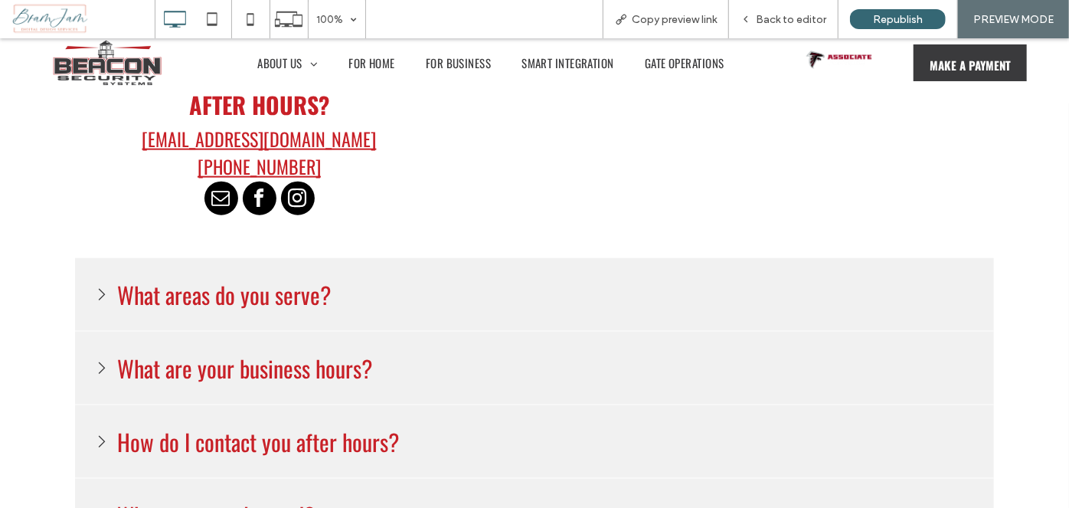
scroll to position [816, 0]
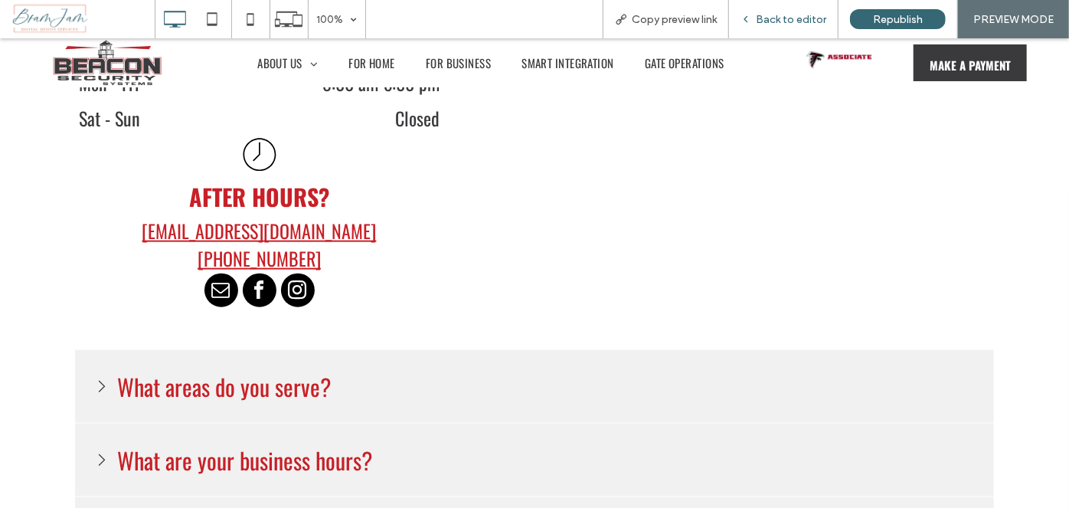
click at [809, 11] on div "Back to editor" at bounding box center [783, 19] width 109 height 38
click at [797, 21] on span "Back to editor" at bounding box center [791, 19] width 70 height 13
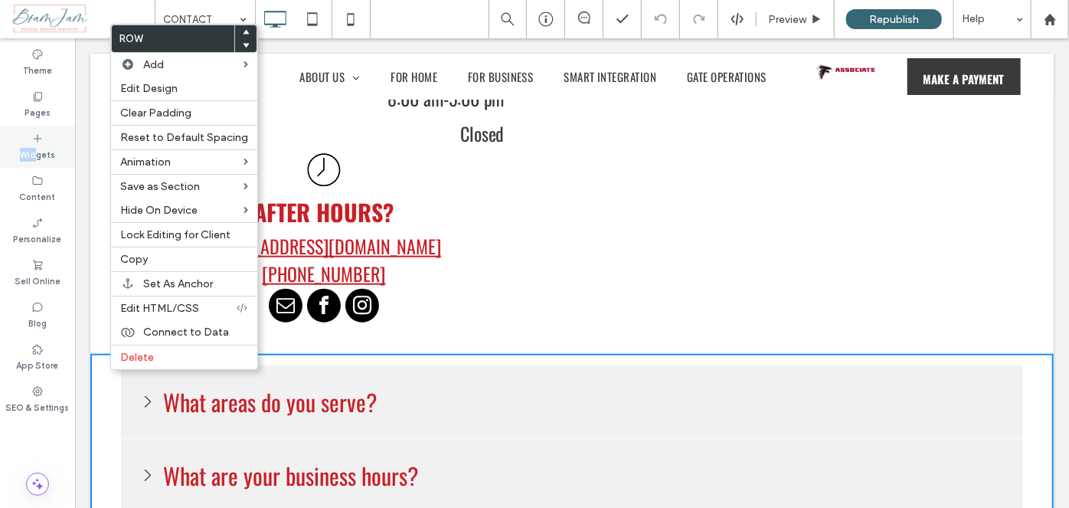
click at [34, 143] on div "Widgets" at bounding box center [37, 147] width 75 height 42
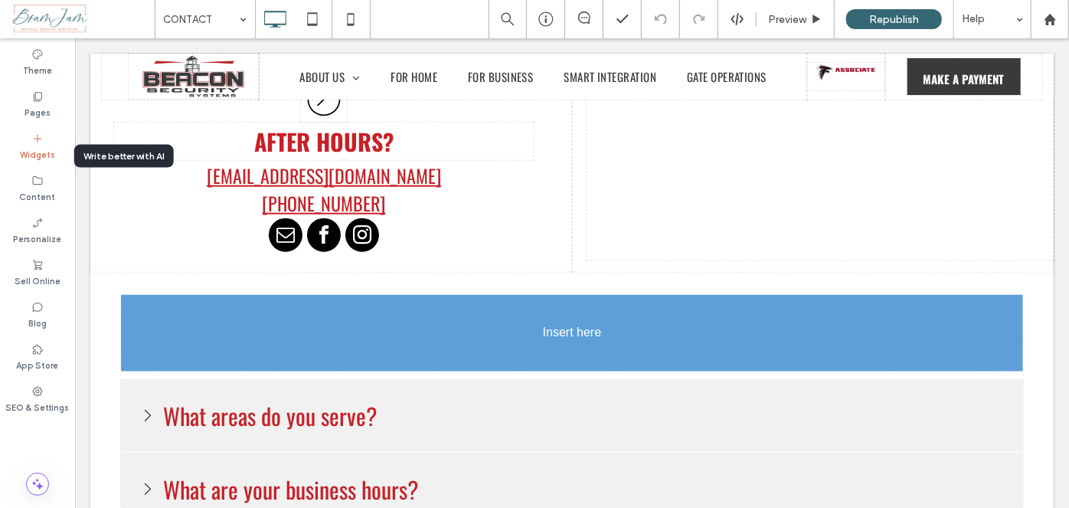
scroll to position [910, 0]
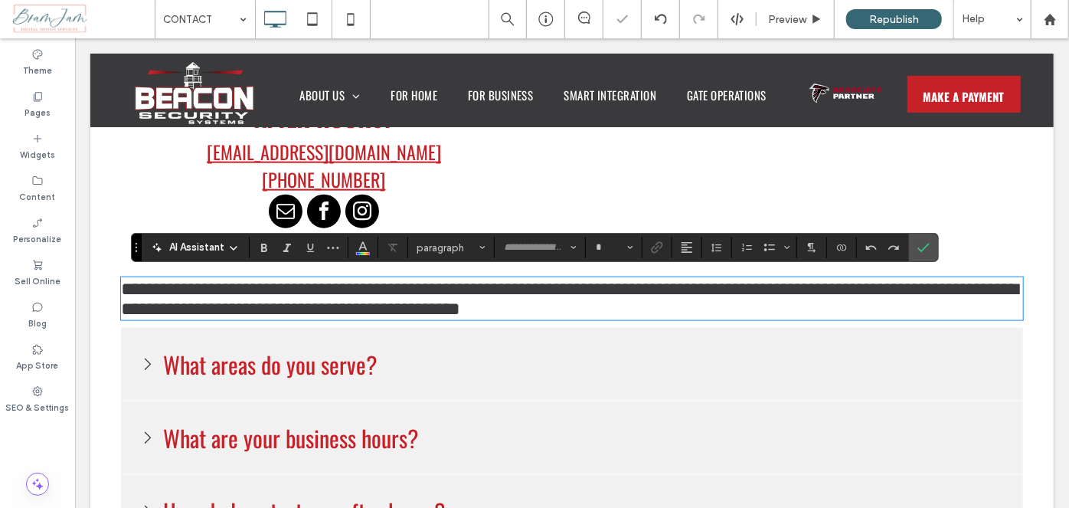
type input "******"
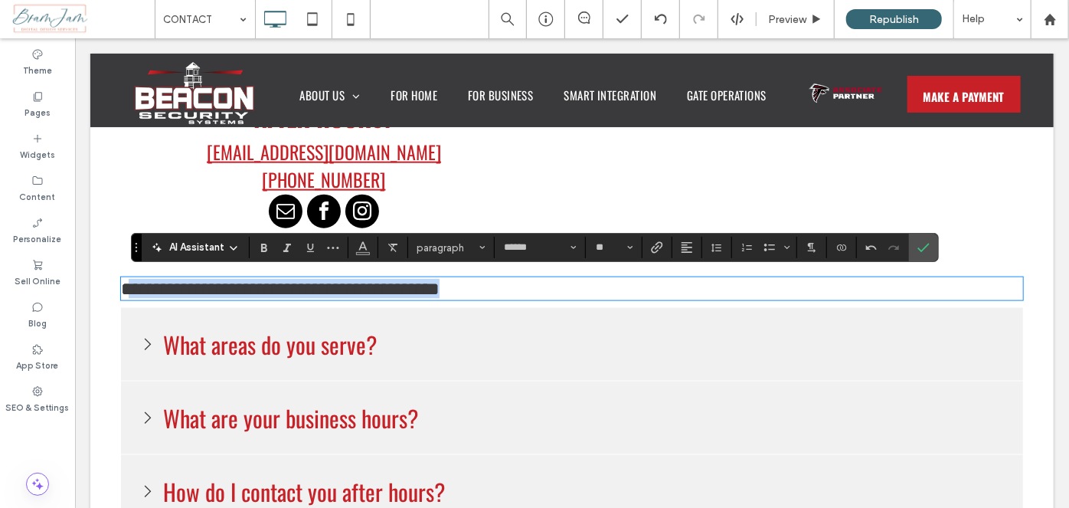
drag, startPoint x: 478, startPoint y: 288, endPoint x: 124, endPoint y: 315, distance: 354.7
click at [565, 286] on p "**********" at bounding box center [571, 288] width 902 height 20
drag, startPoint x: 503, startPoint y: 277, endPoint x: 99, endPoint y: 294, distance: 404.6
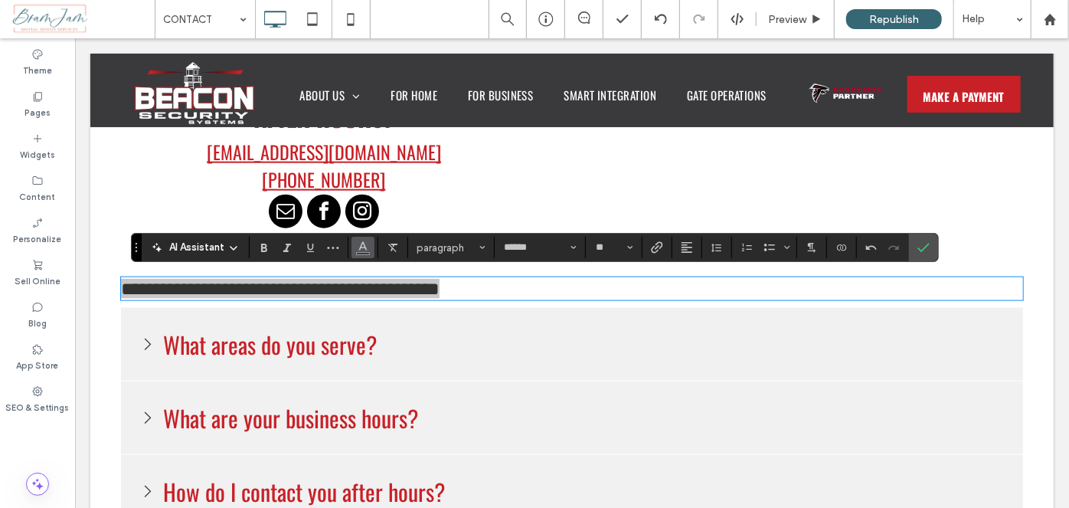
click at [361, 249] on icon "Color" at bounding box center [363, 246] width 12 height 12
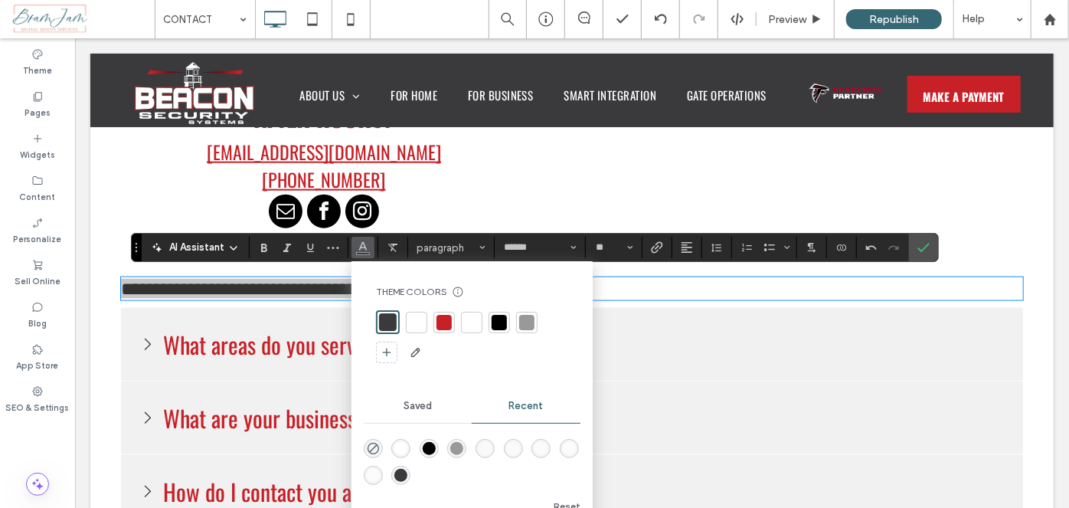
click at [449, 321] on div at bounding box center [443, 322] width 15 height 15
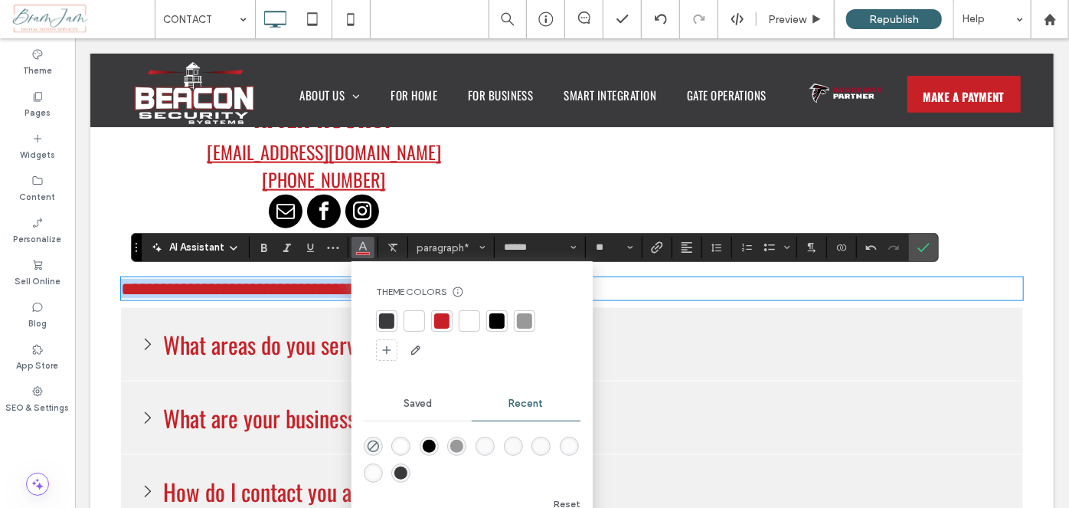
click at [623, 291] on p "**********" at bounding box center [571, 288] width 902 height 20
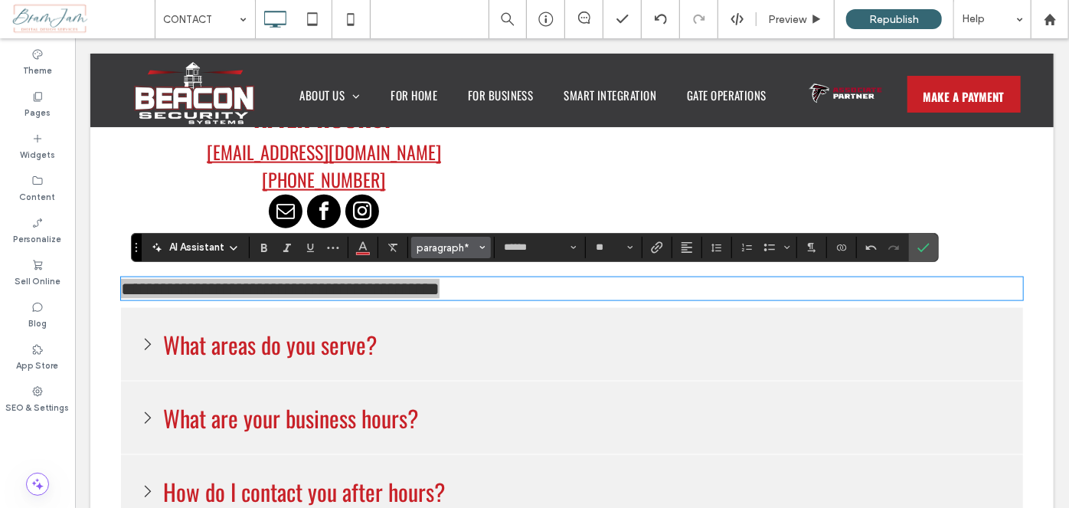
click at [453, 251] on span "paragraph*" at bounding box center [447, 247] width 60 height 11
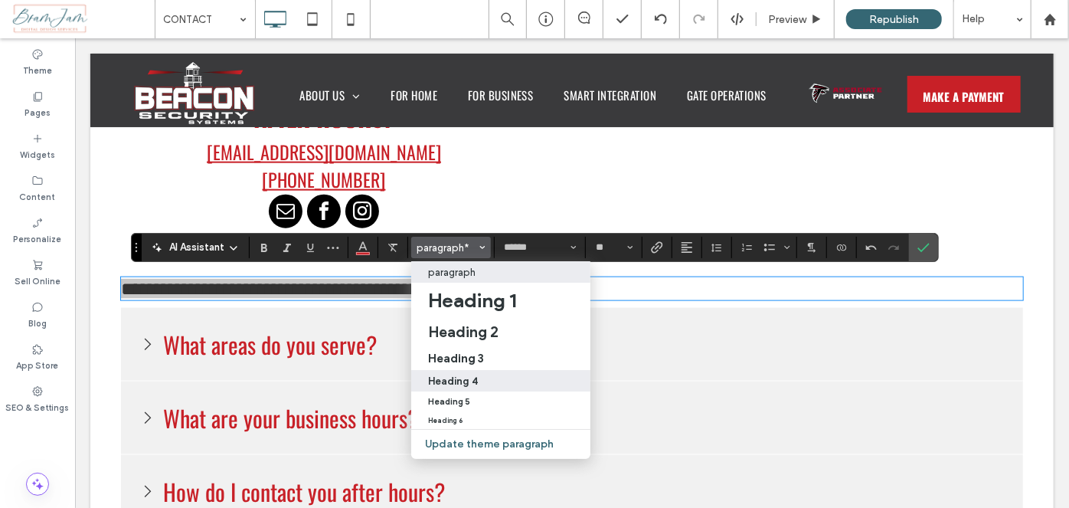
click at [485, 381] on div "Heading 4" at bounding box center [500, 380] width 145 height 11
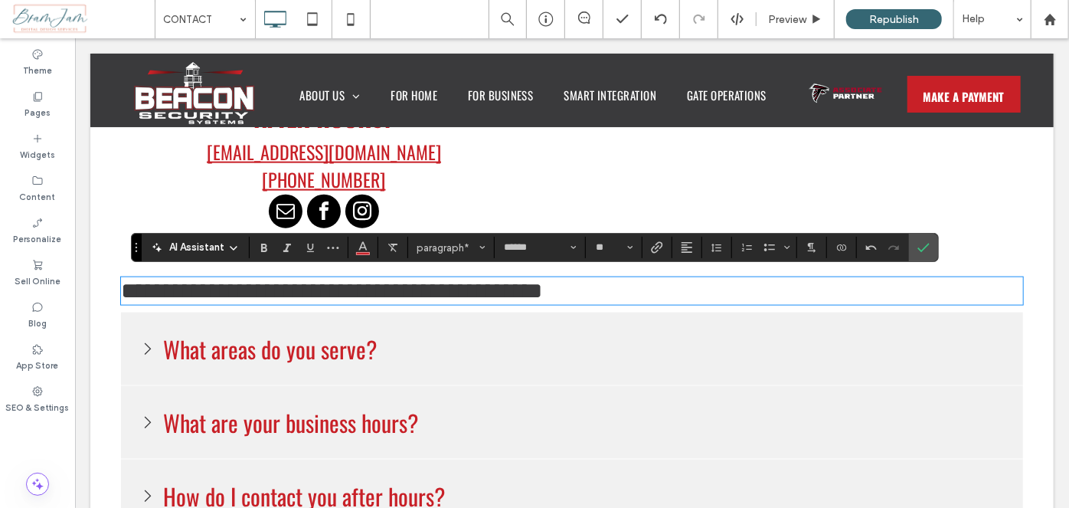
type input "**"
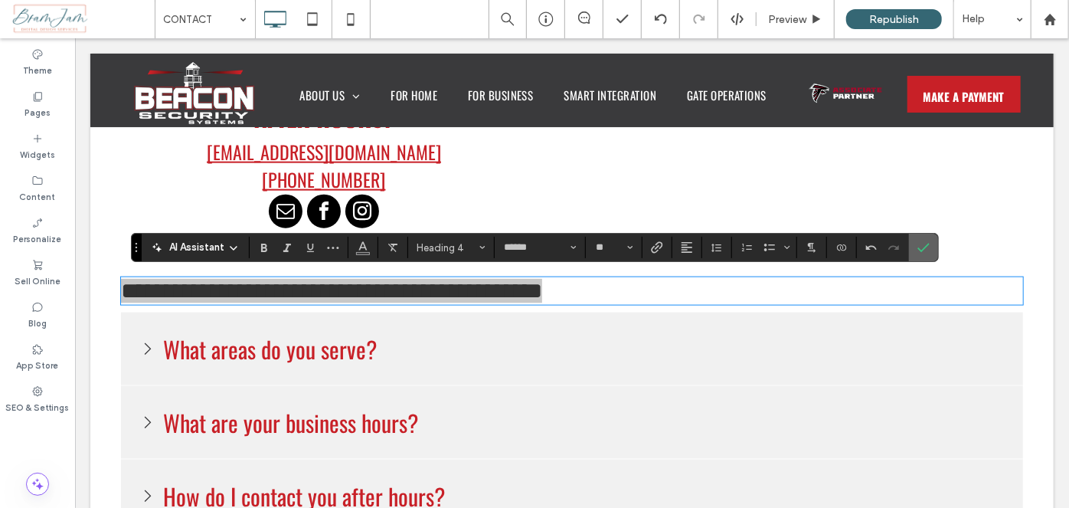
click at [923, 247] on icon "Confirm" at bounding box center [923, 247] width 12 height 12
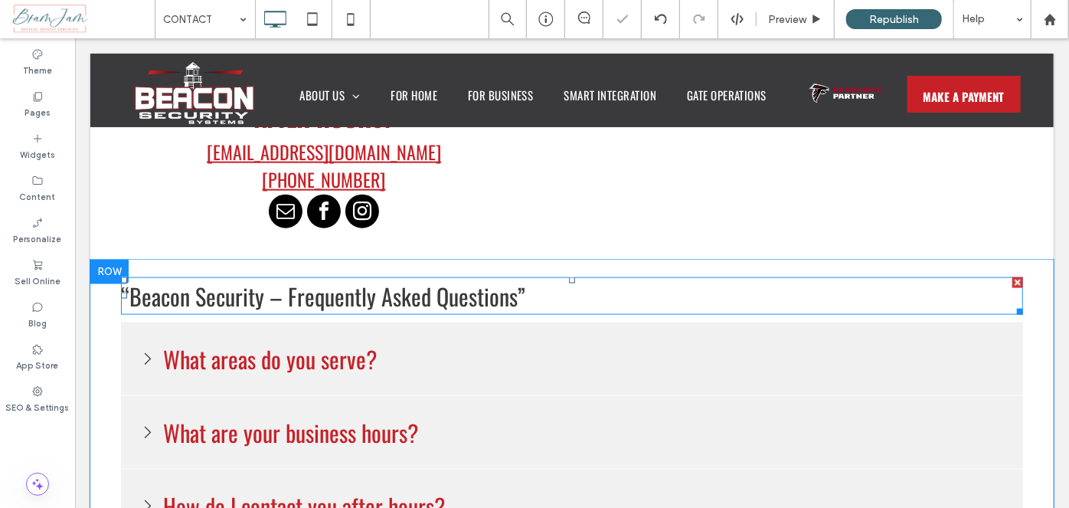
scroll to position [934, 0]
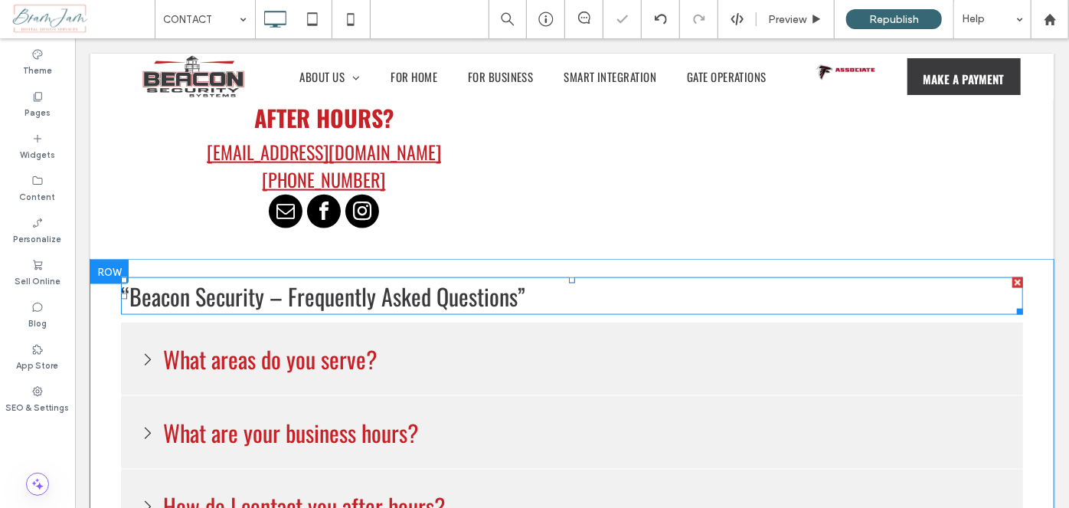
click at [501, 299] on span "“Beacon Security – Frequently Asked Questions”" at bounding box center [322, 295] width 404 height 34
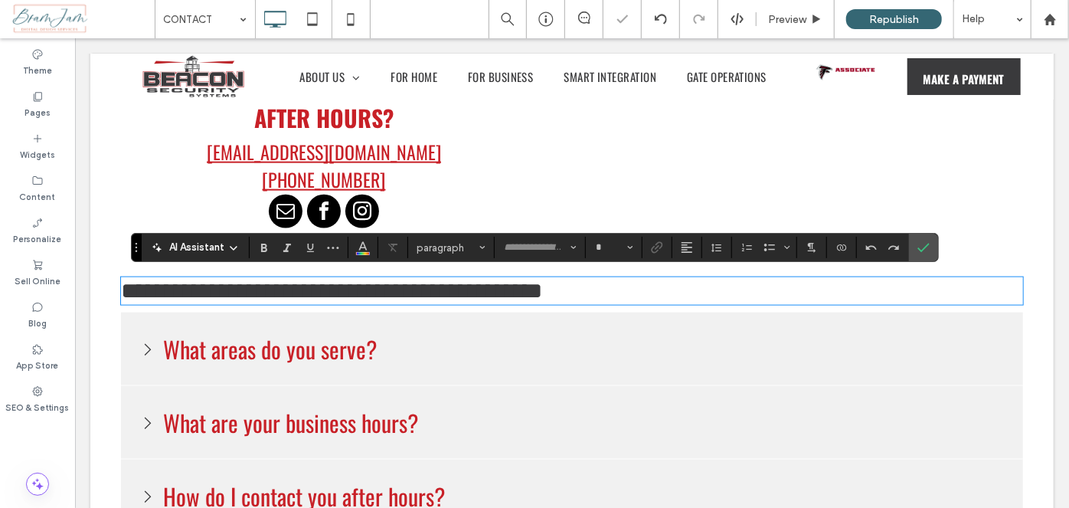
type input "******"
type input "**"
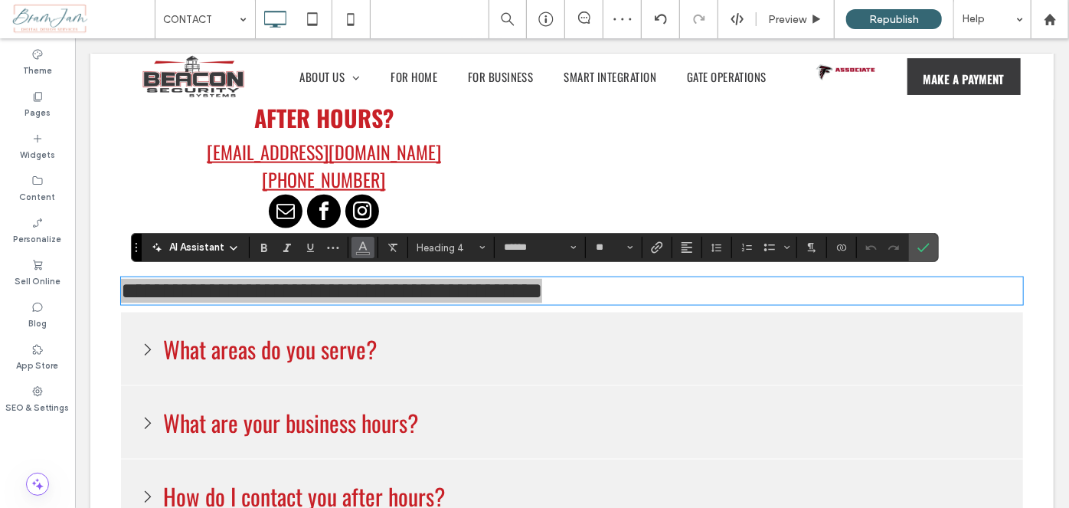
click at [357, 251] on icon "Color" at bounding box center [363, 246] width 12 height 12
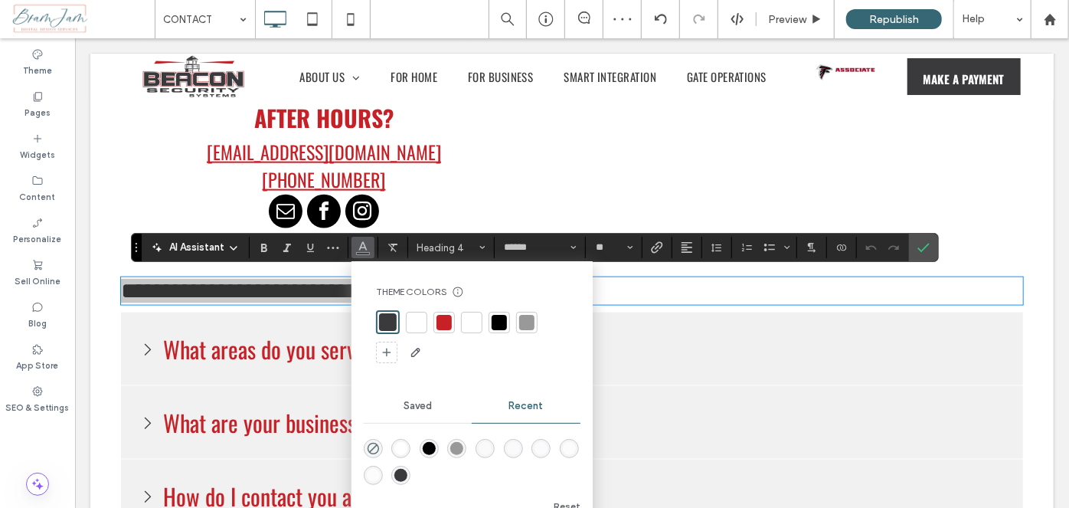
click at [443, 320] on div at bounding box center [443, 322] width 15 height 15
click at [929, 246] on label "Confirm" at bounding box center [923, 248] width 23 height 28
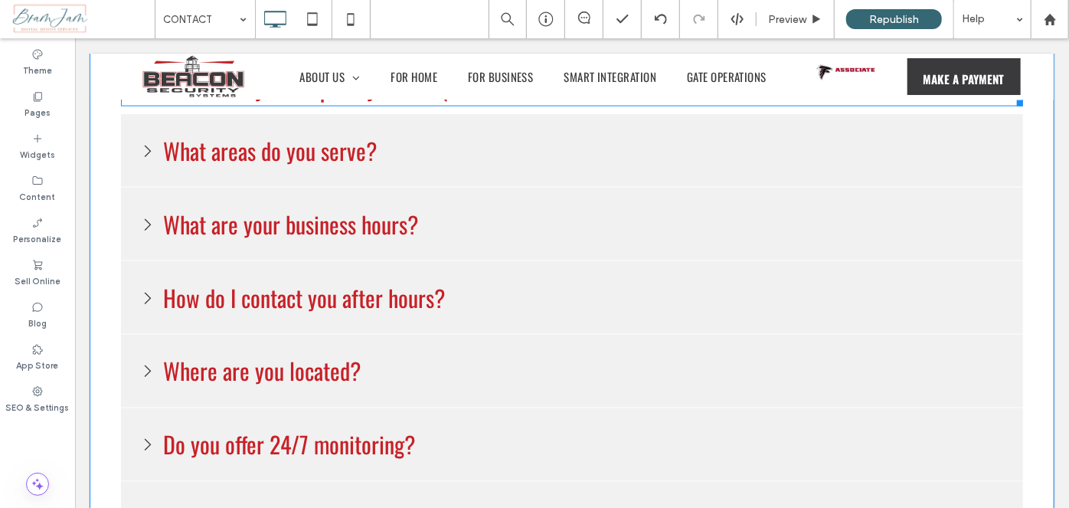
scroll to position [1143, 0]
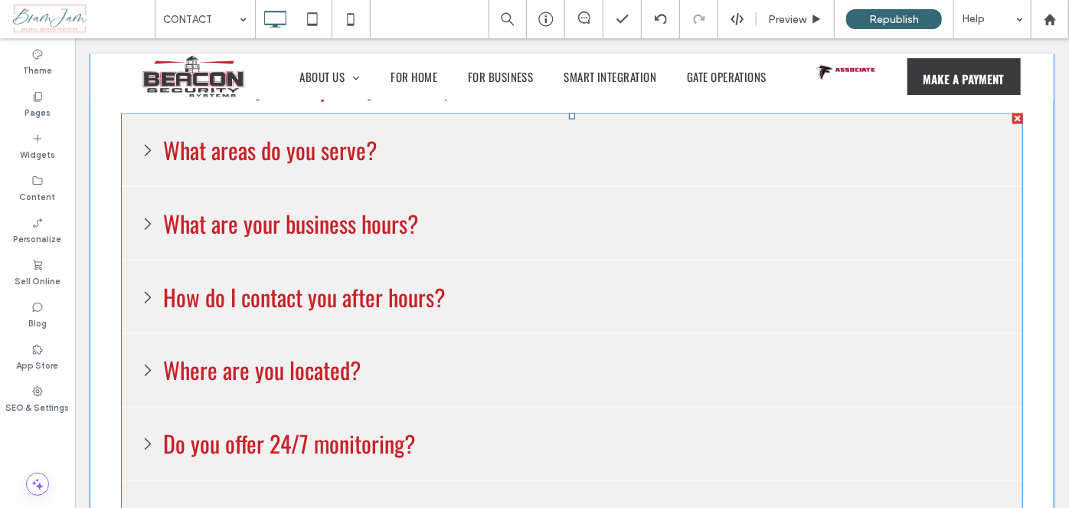
click at [768, 230] on span at bounding box center [571, 480] width 902 height 735
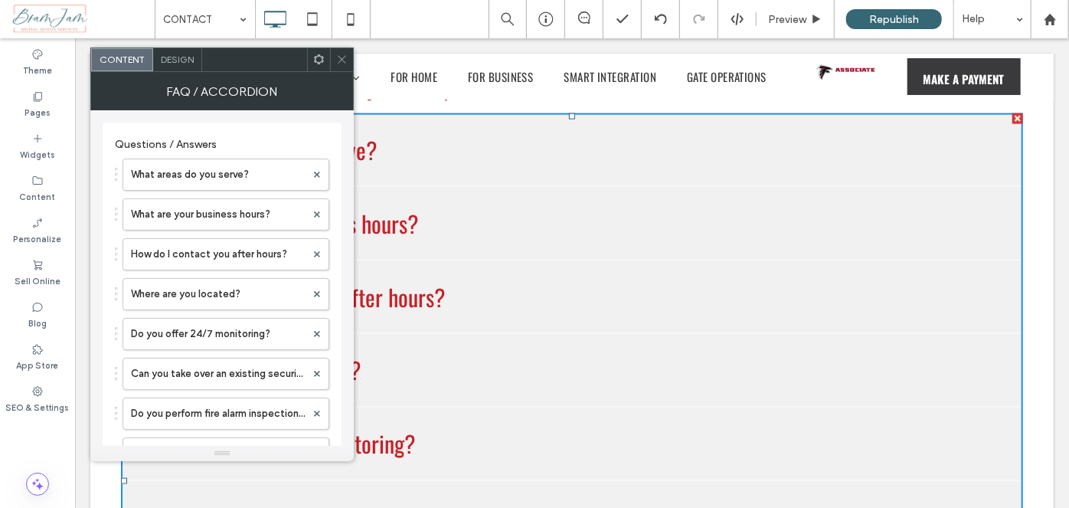
click at [175, 63] on span "Design" at bounding box center [177, 59] width 33 height 11
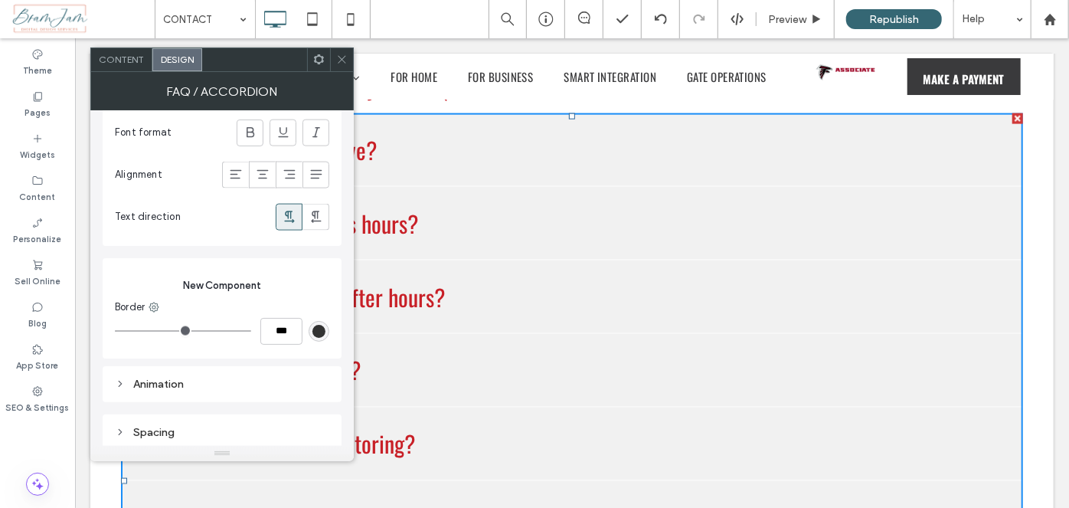
scroll to position [926, 0]
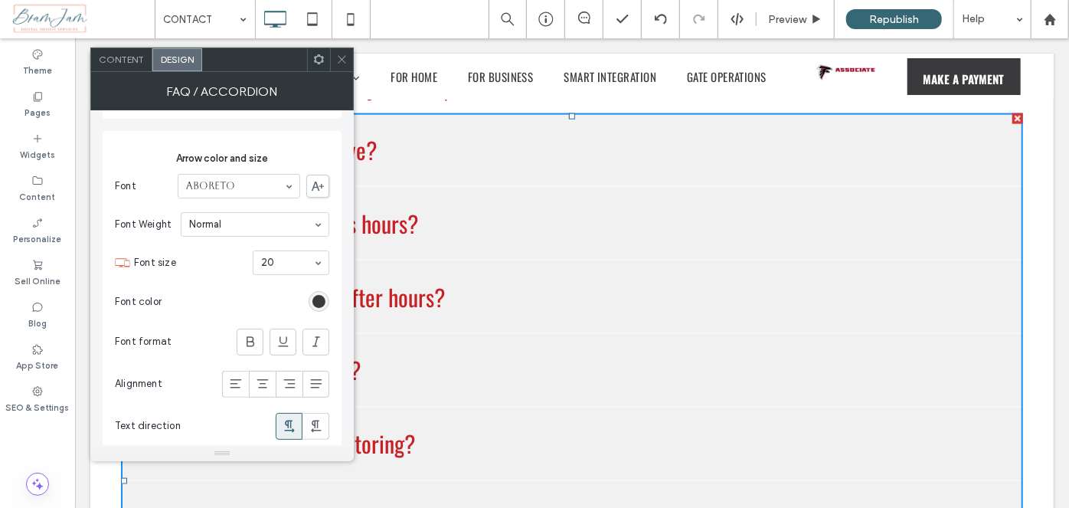
click at [345, 56] on icon at bounding box center [341, 59] width 11 height 11
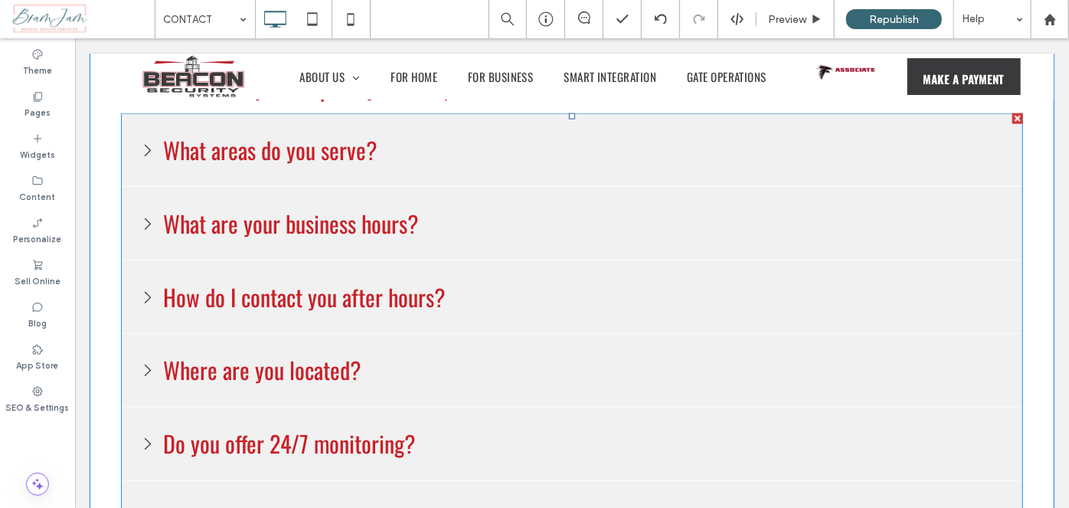
click at [438, 157] on span at bounding box center [571, 480] width 902 height 735
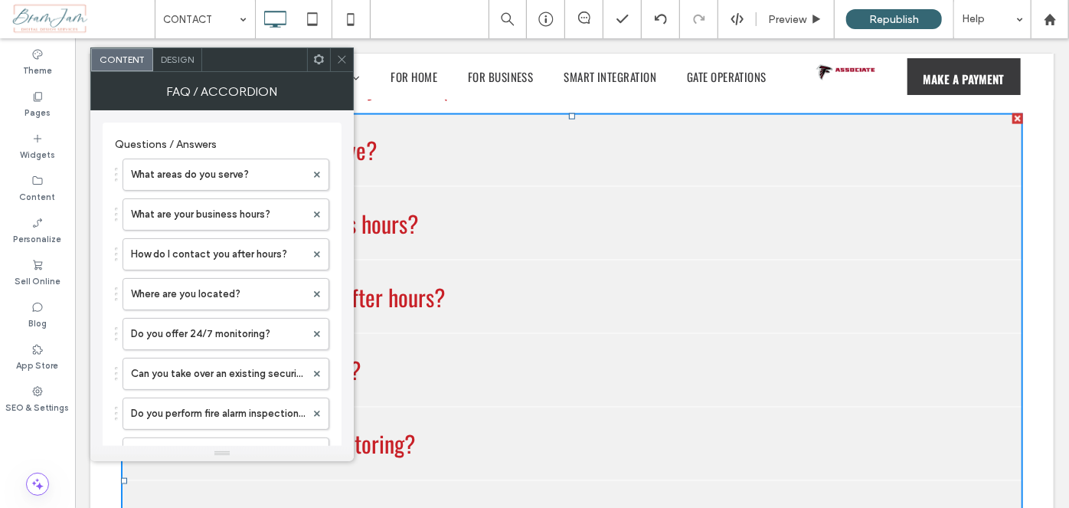
click at [167, 65] on div "Design" at bounding box center [177, 59] width 49 height 23
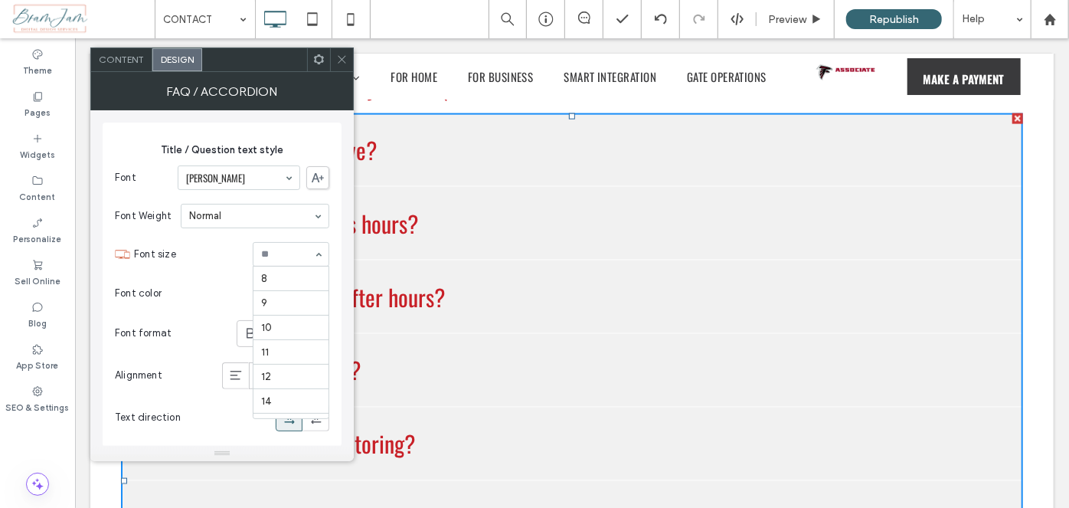
scroll to position [250, 0]
click at [256, 277] on section "Font color" at bounding box center [222, 293] width 214 height 38
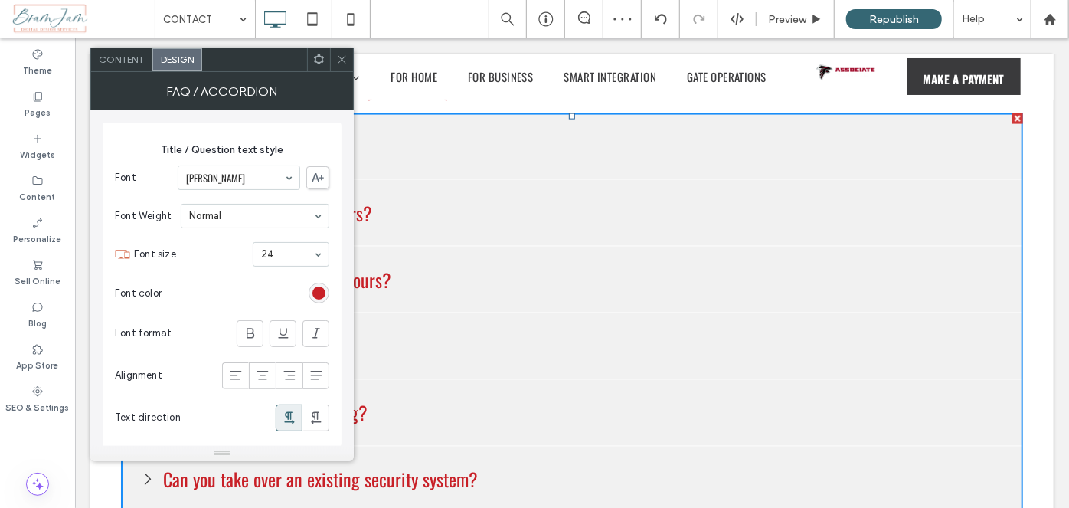
click at [338, 61] on icon at bounding box center [341, 59] width 11 height 11
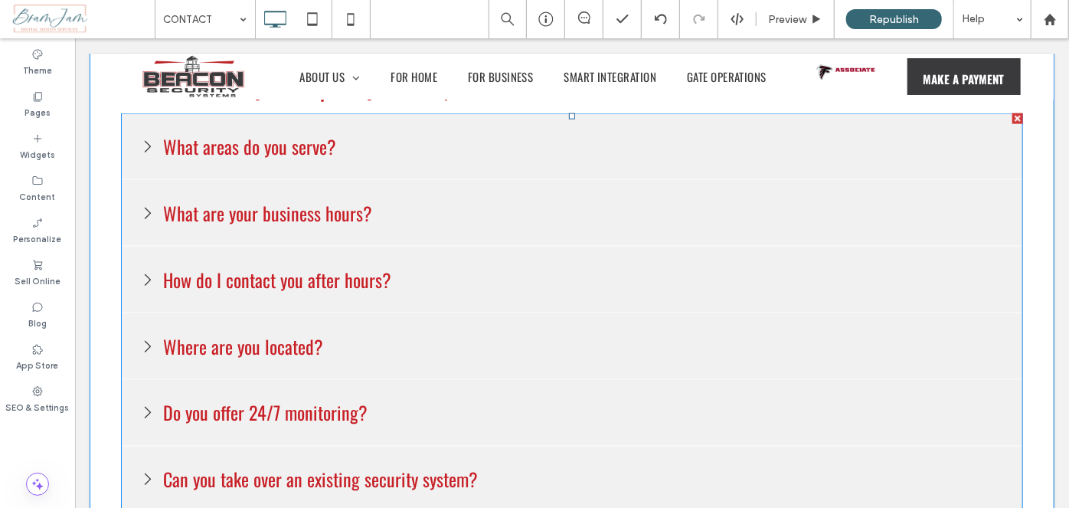
scroll to position [1421, 0]
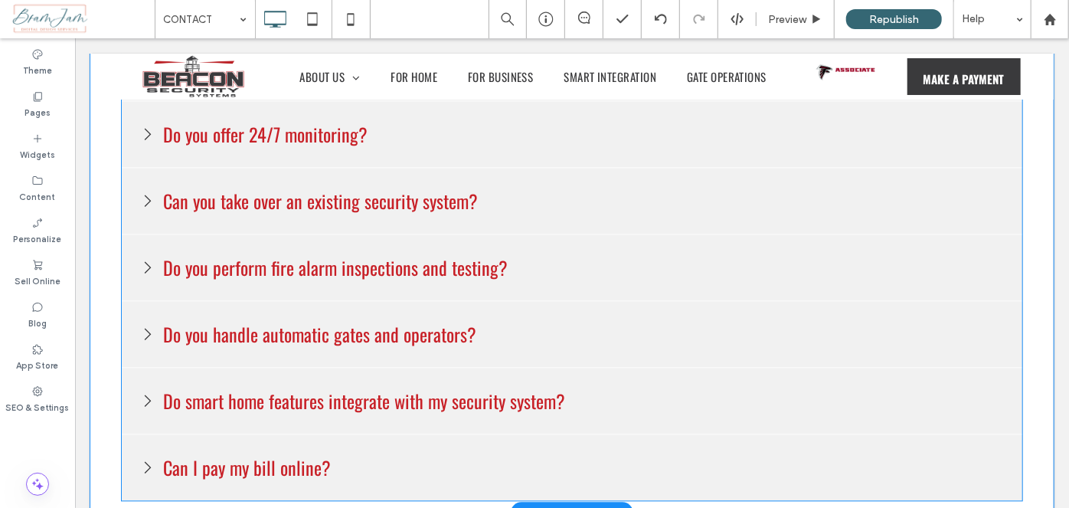
click at [805, 368] on span at bounding box center [571, 168] width 902 height 666
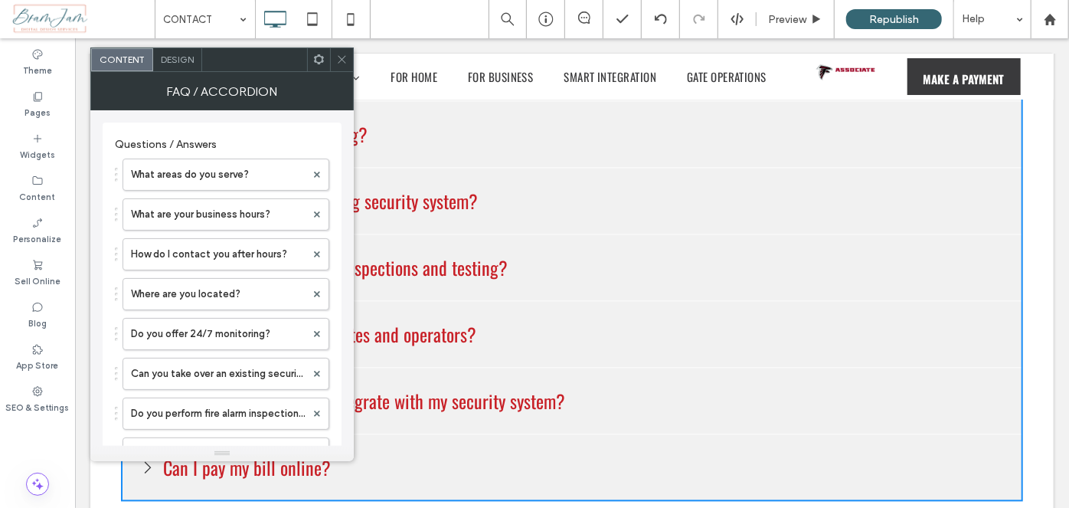
click at [348, 60] on div at bounding box center [341, 59] width 23 height 23
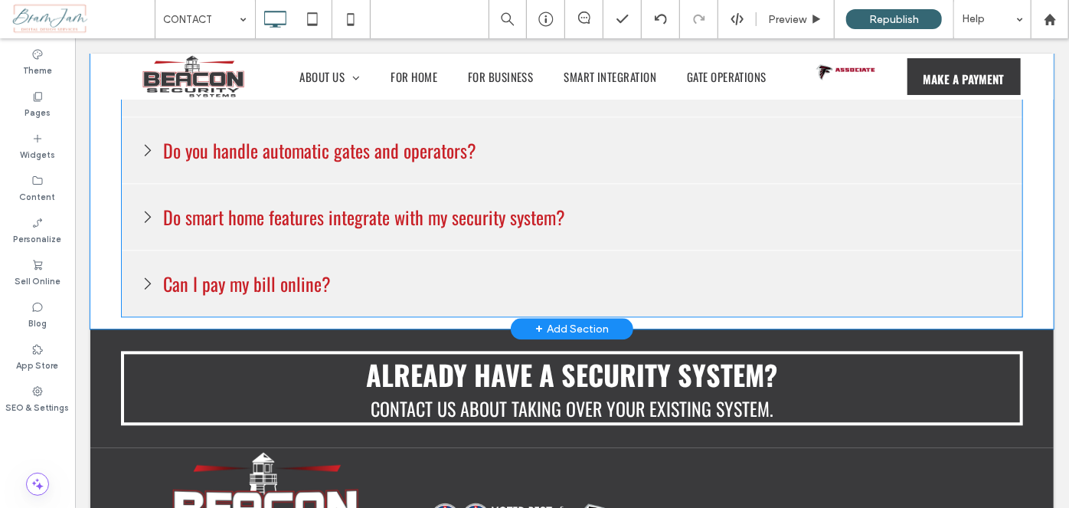
scroll to position [1630, 0]
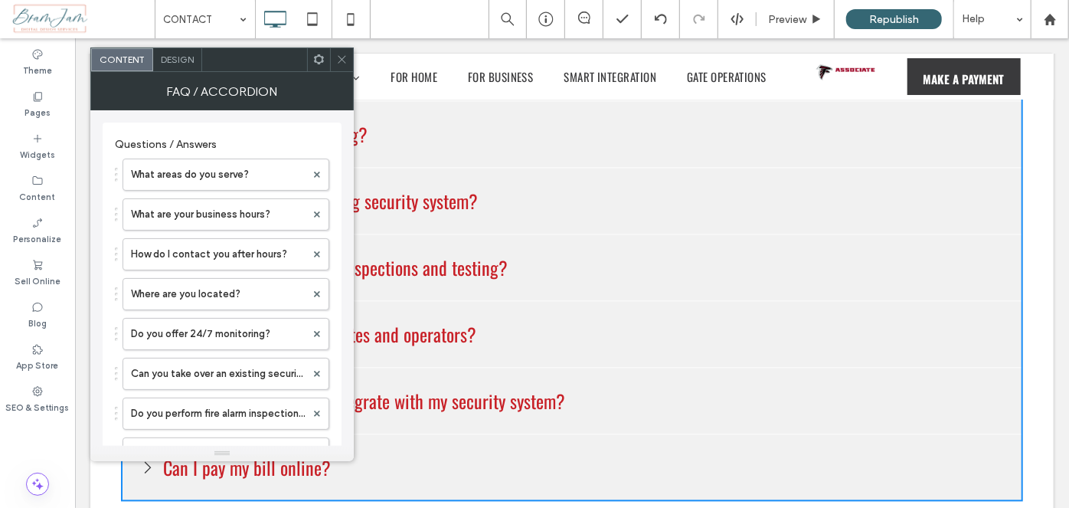
scroll to position [1143, 0]
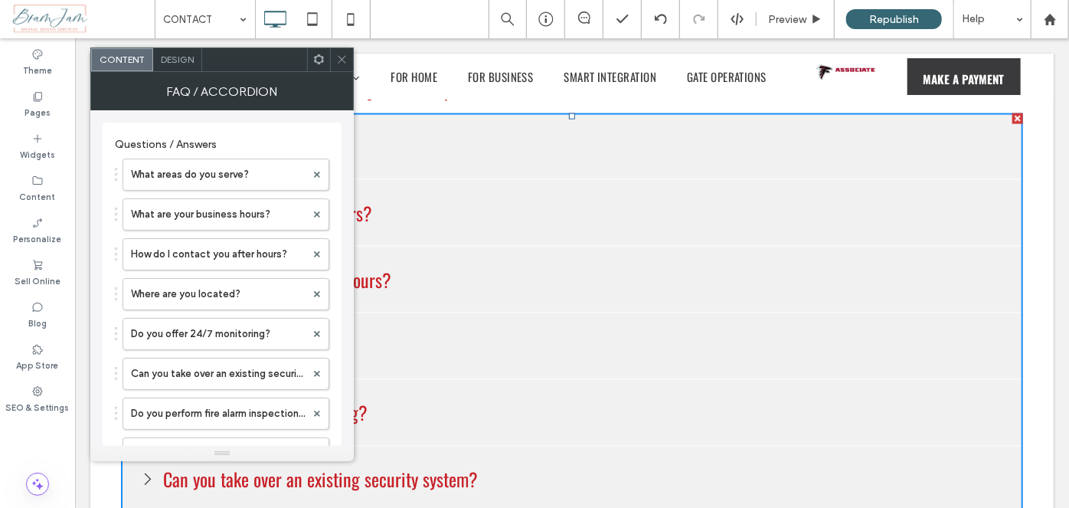
click at [344, 59] on icon at bounding box center [341, 59] width 11 height 11
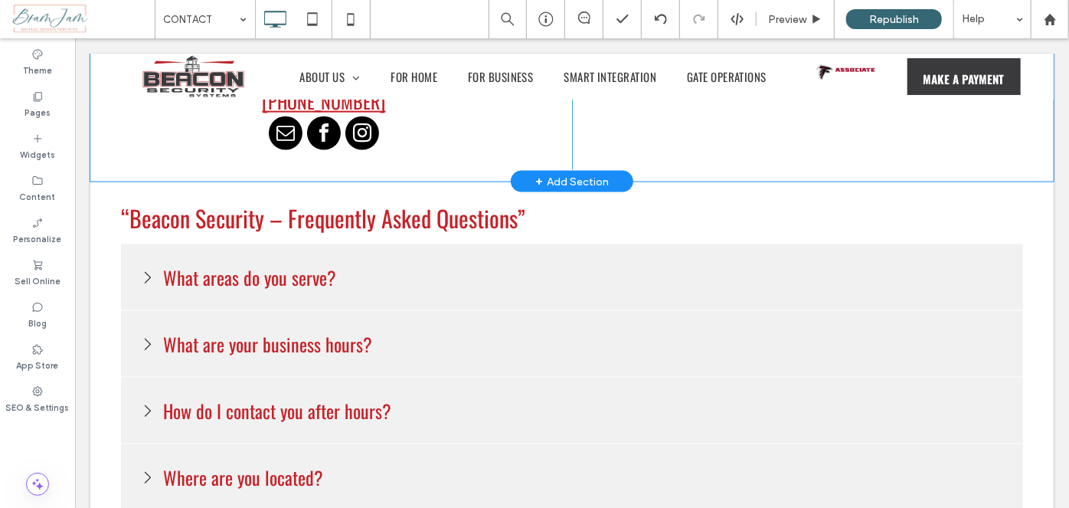
scroll to position [934, 0]
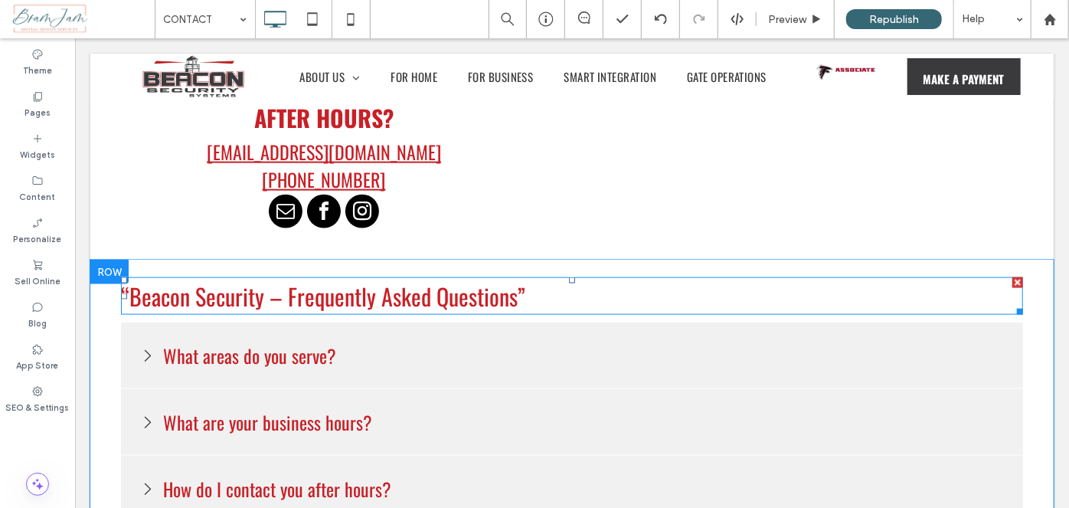
click at [631, 294] on h4 "“Beacon Security – Frequently Asked Questions”" at bounding box center [571, 295] width 902 height 34
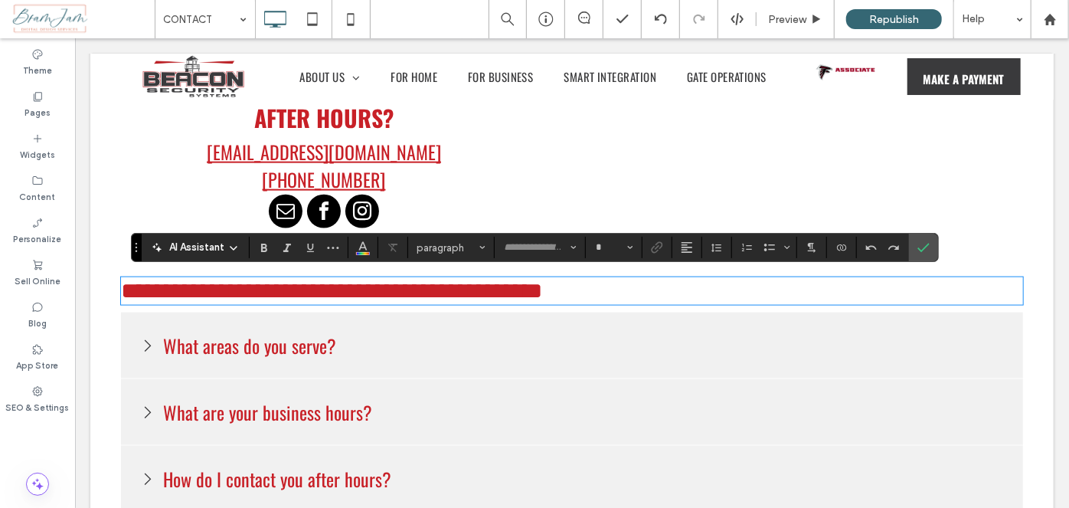
type input "******"
type input "**"
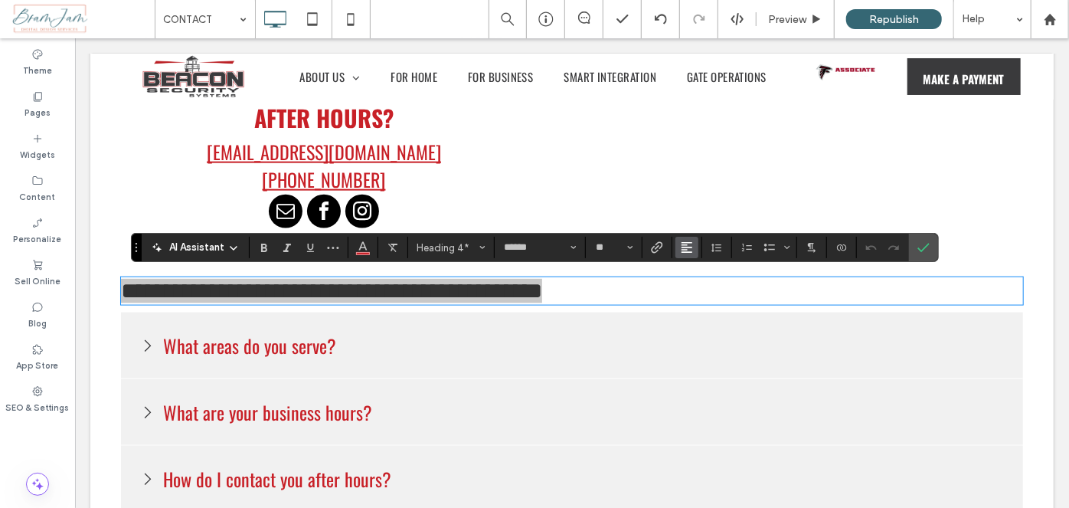
click at [681, 253] on use "Alignment" at bounding box center [686, 247] width 11 height 11
drag, startPoint x: 702, startPoint y: 292, endPoint x: 635, endPoint y: 253, distance: 77.9
click at [702, 292] on icon "ui.textEditor.alignment.center" at bounding box center [698, 295] width 12 height 12
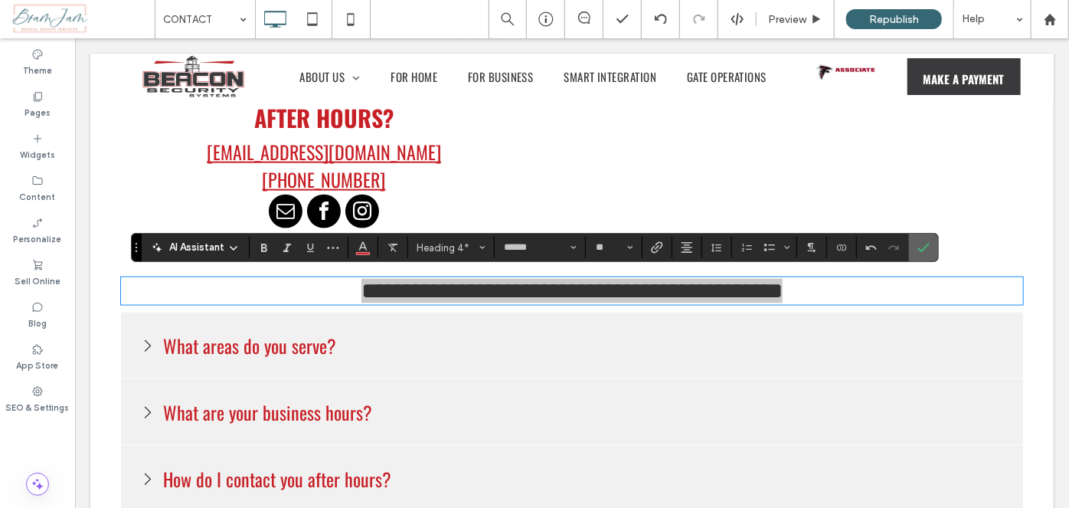
click at [920, 247] on icon "Confirm" at bounding box center [923, 247] width 12 height 12
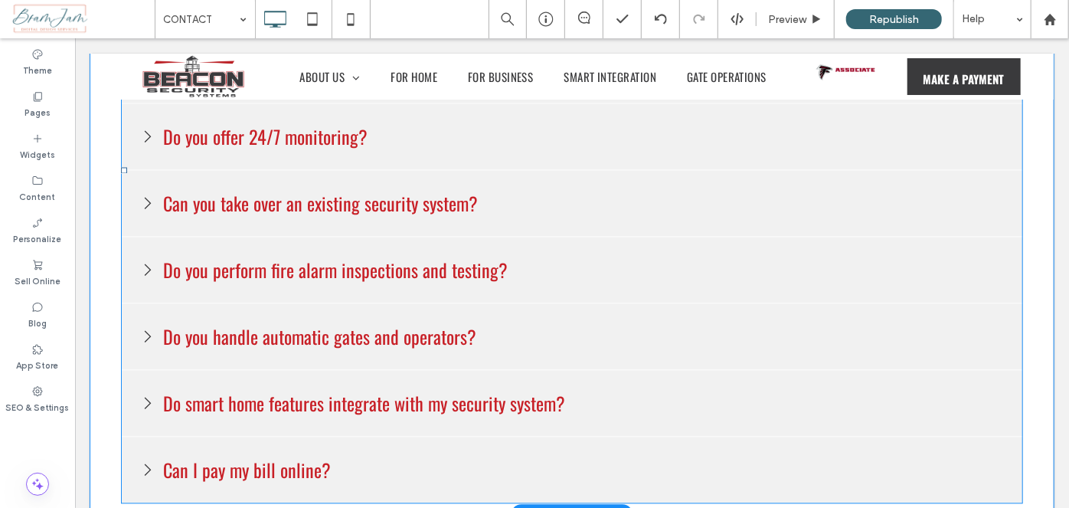
scroll to position [1421, 0]
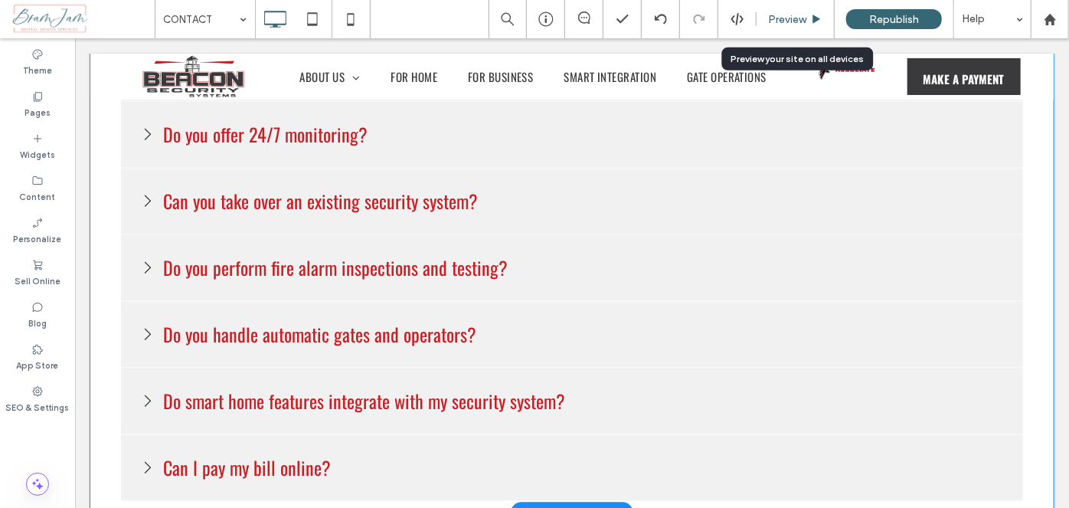
click at [793, 23] on span "Preview" at bounding box center [787, 19] width 38 height 13
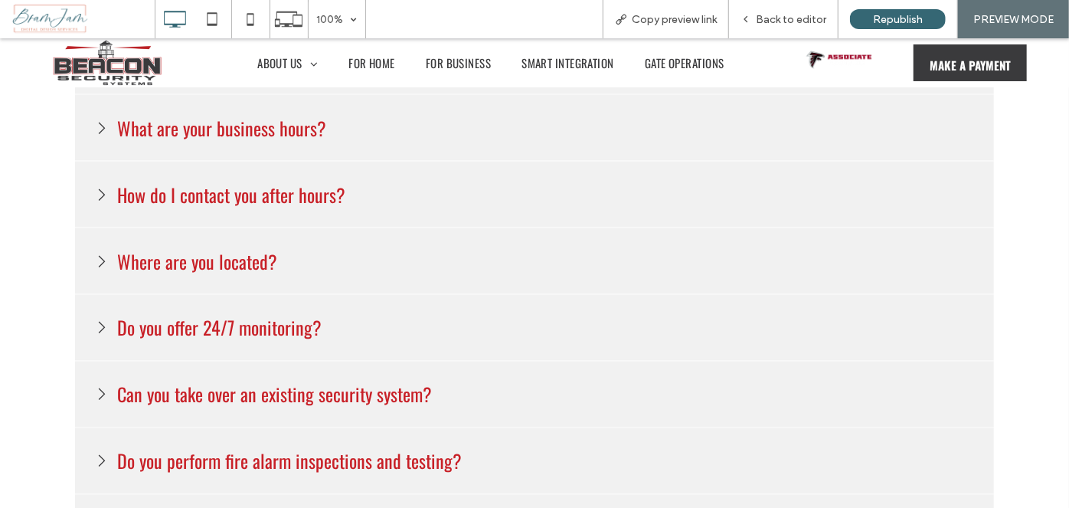
scroll to position [934, 0]
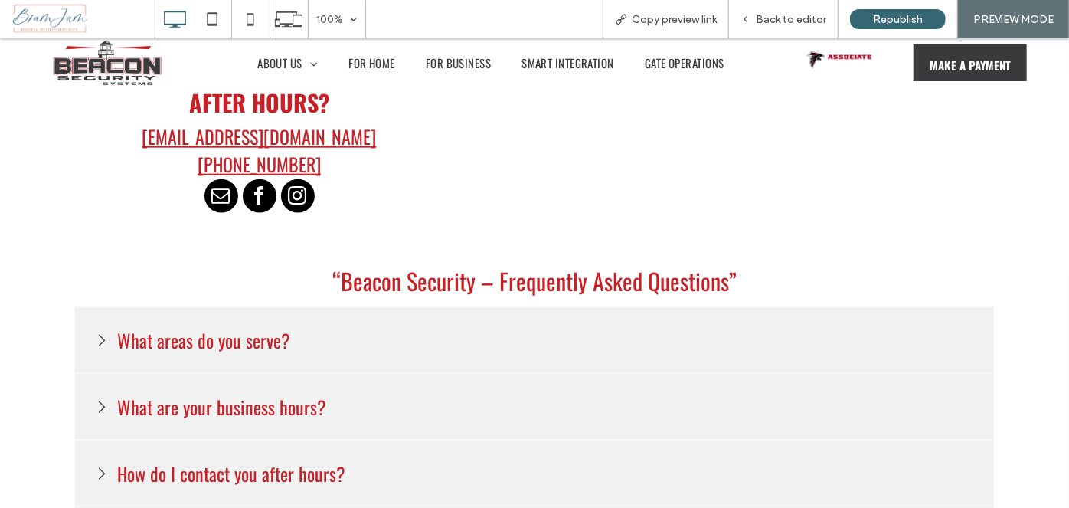
click at [414, 347] on div "What areas do you serve?" at bounding box center [534, 339] width 919 height 67
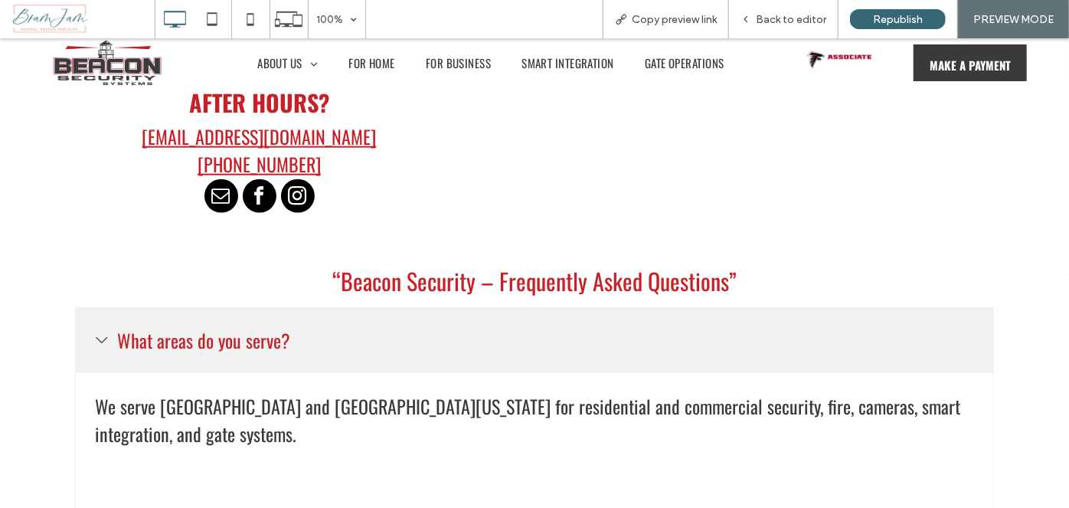
click at [414, 345] on div "What areas do you serve?" at bounding box center [534, 339] width 919 height 66
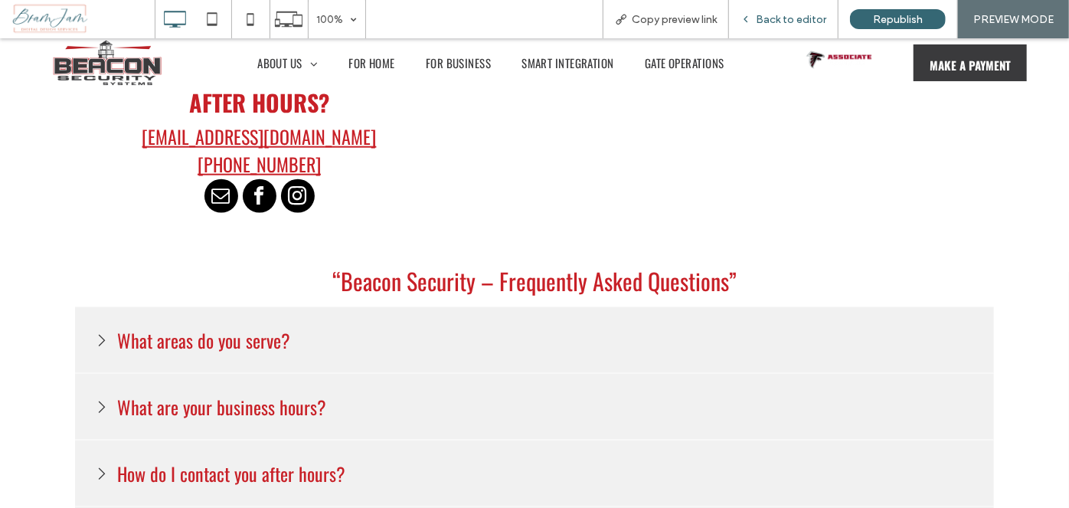
click at [809, 24] on span "Back to editor" at bounding box center [791, 19] width 70 height 13
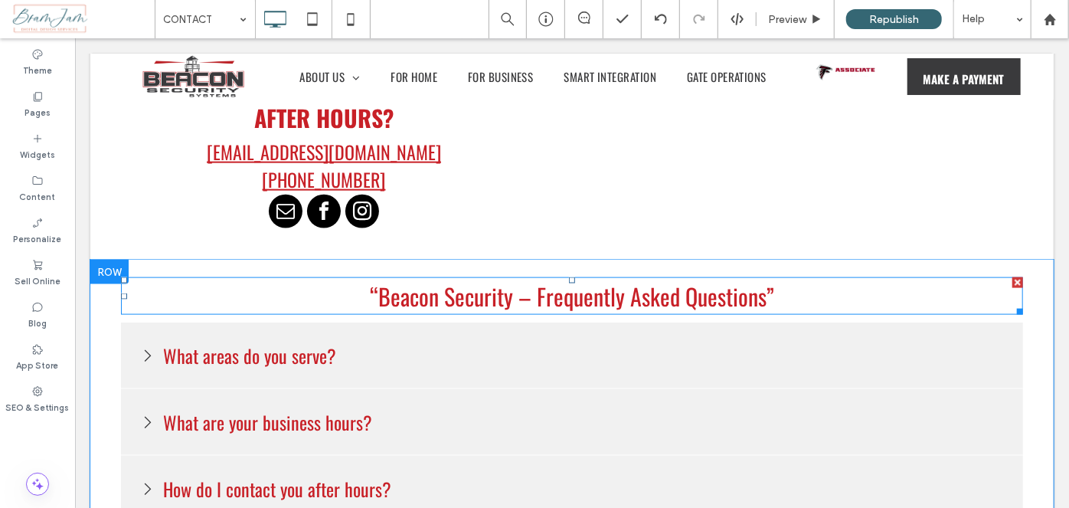
click at [711, 292] on span "“Beacon Security – Frequently Asked Questions”" at bounding box center [571, 295] width 404 height 34
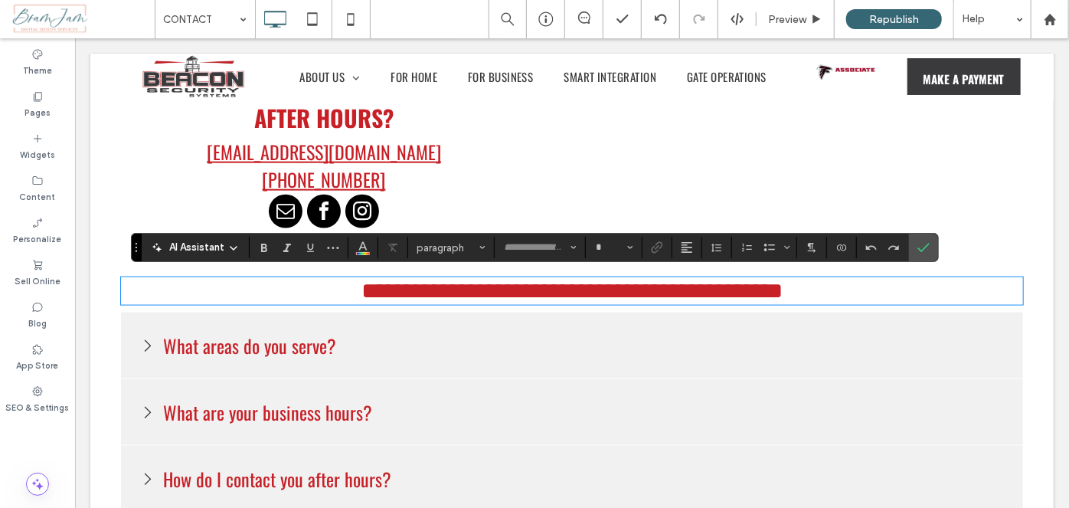
type input "******"
type input "**"
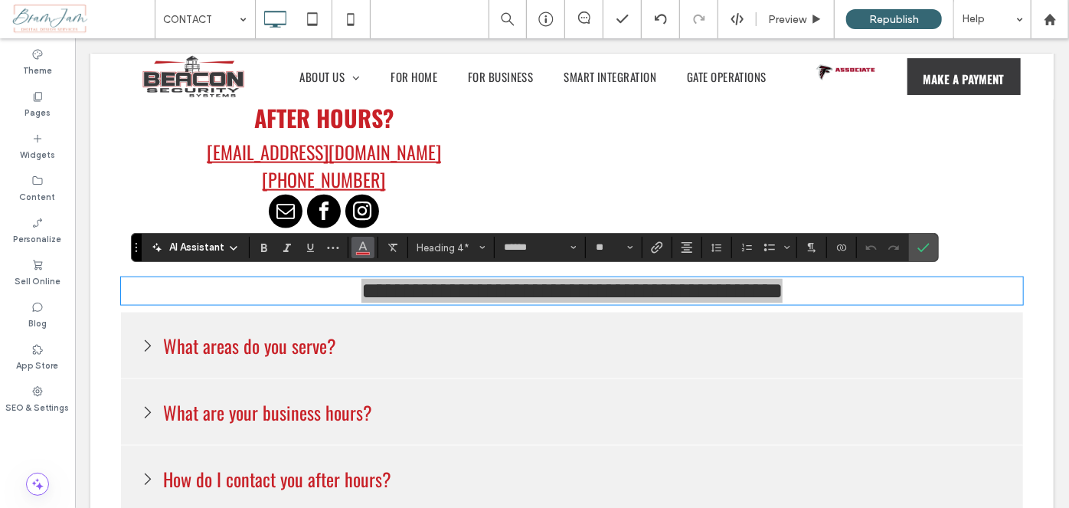
click at [359, 247] on use "Color" at bounding box center [362, 246] width 8 height 8
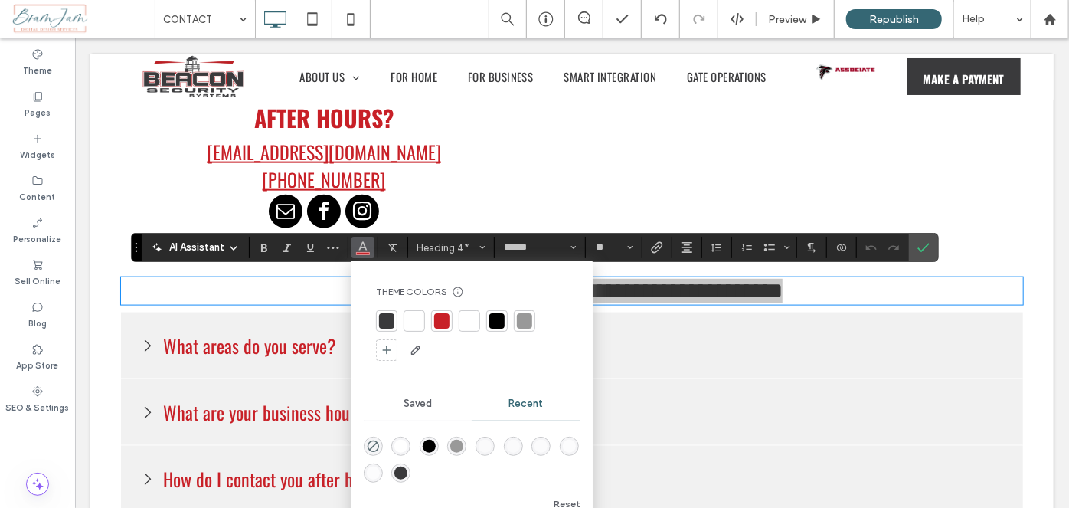
click at [492, 312] on div at bounding box center [496, 320] width 21 height 21
click at [923, 250] on icon "Confirm" at bounding box center [923, 247] width 12 height 12
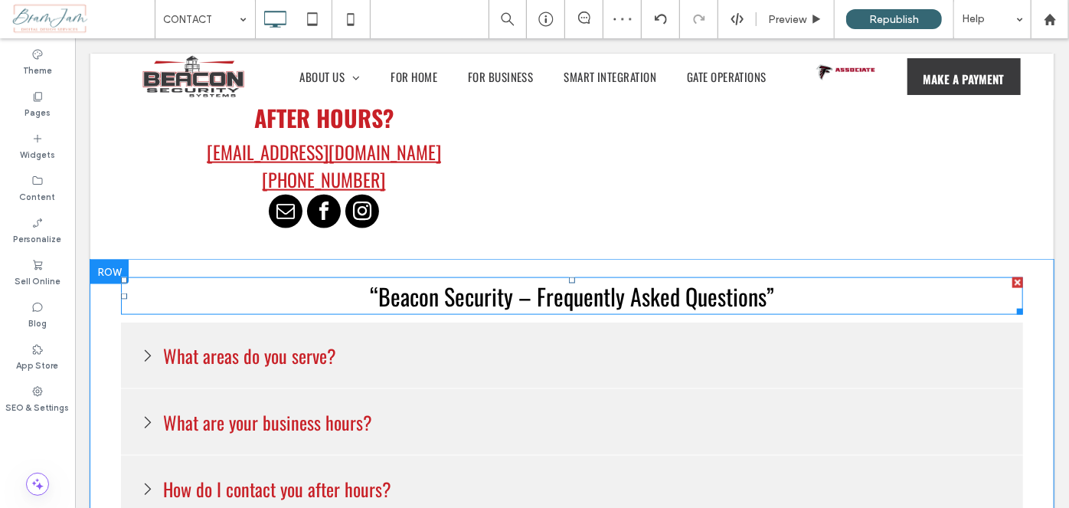
click at [757, 286] on span "“Beacon Security – Frequently Asked Questions”" at bounding box center [571, 295] width 404 height 34
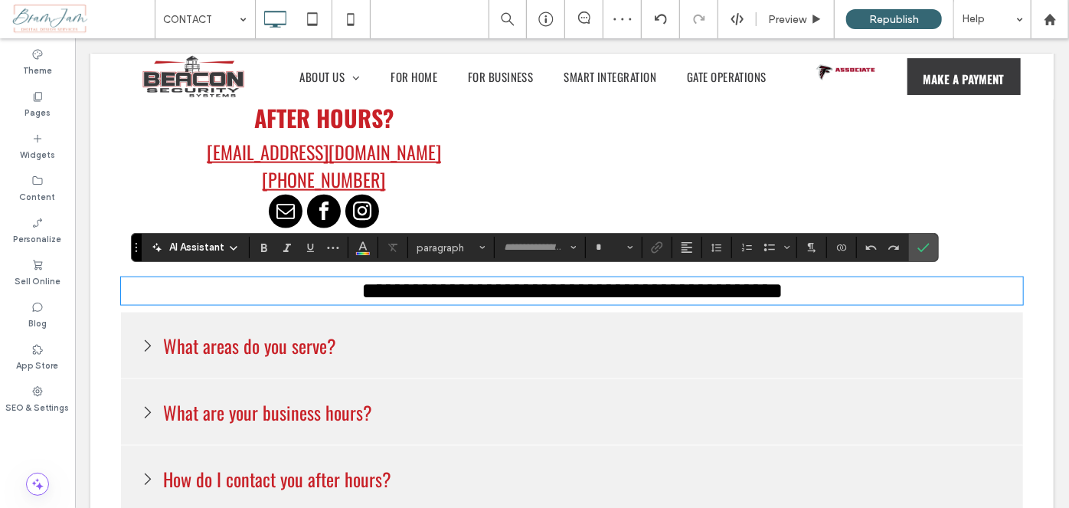
type input "******"
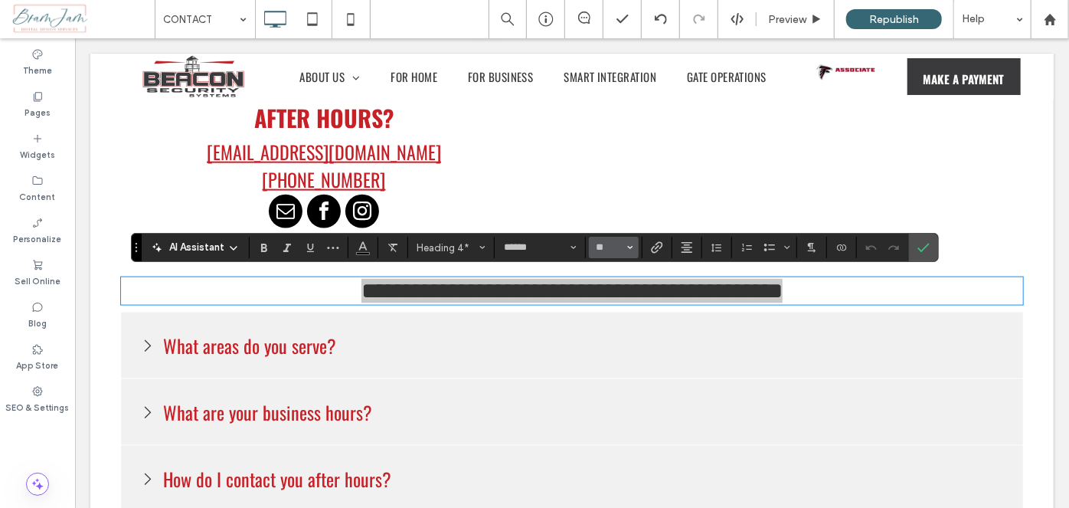
click at [596, 237] on button "**" at bounding box center [614, 247] width 50 height 21
click at [622, 370] on label "36" at bounding box center [613, 368] width 49 height 21
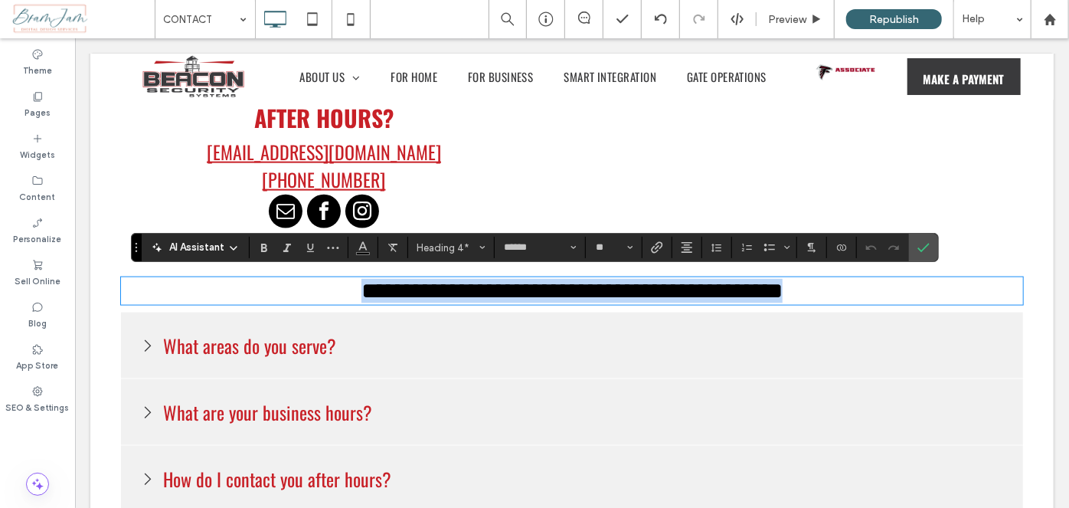
type input "**"
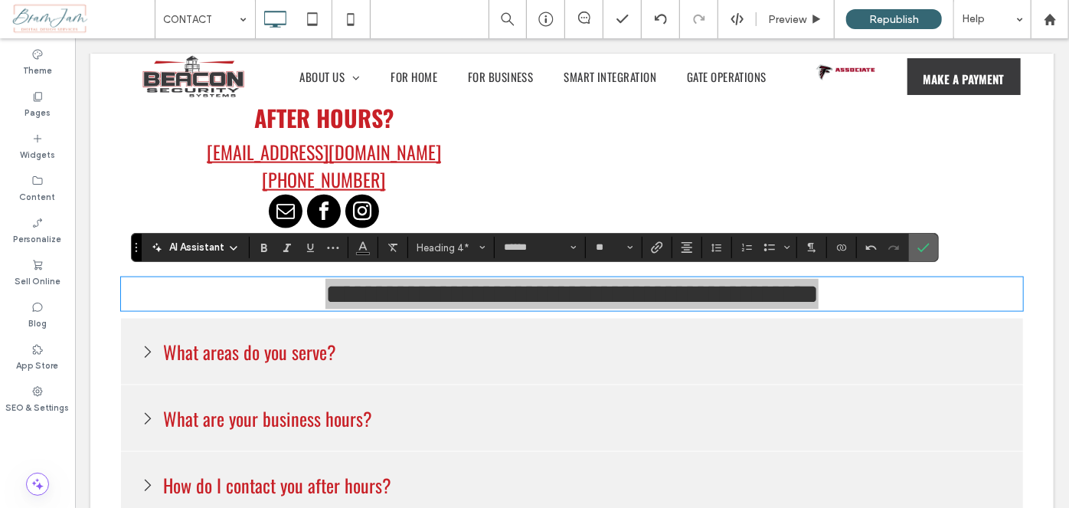
click at [926, 238] on span "Confirm" at bounding box center [923, 247] width 12 height 26
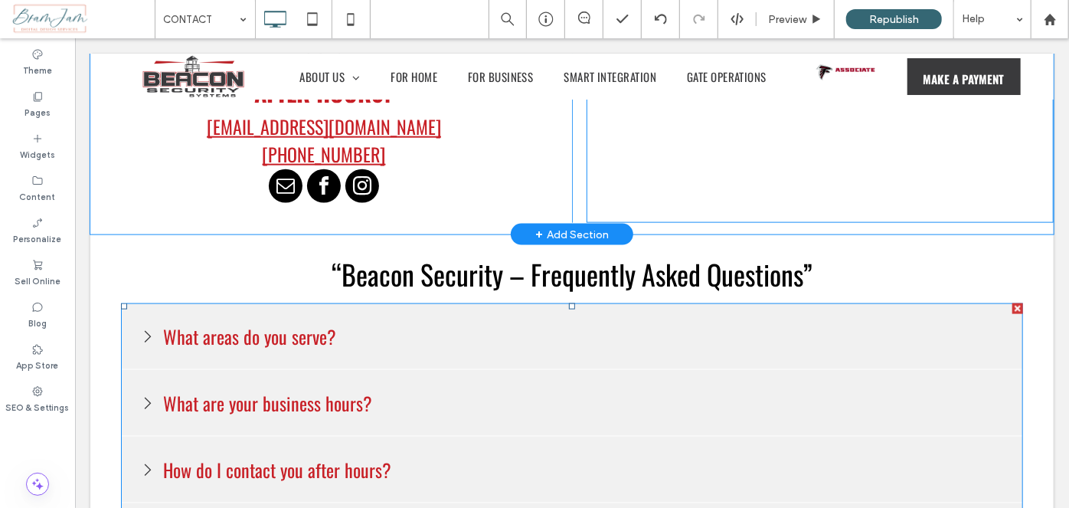
scroll to position [864, 0]
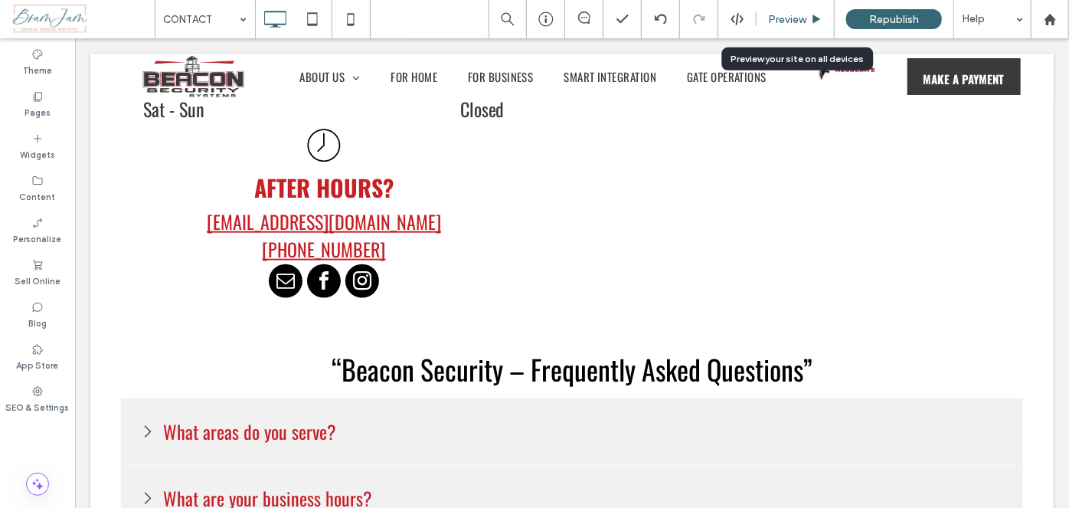
click at [807, 28] on div "Preview" at bounding box center [795, 19] width 78 height 38
click at [796, 10] on div "Preview" at bounding box center [795, 19] width 78 height 38
click at [795, 11] on div "Preview" at bounding box center [795, 19] width 78 height 38
click at [794, 23] on span "Preview" at bounding box center [787, 19] width 38 height 13
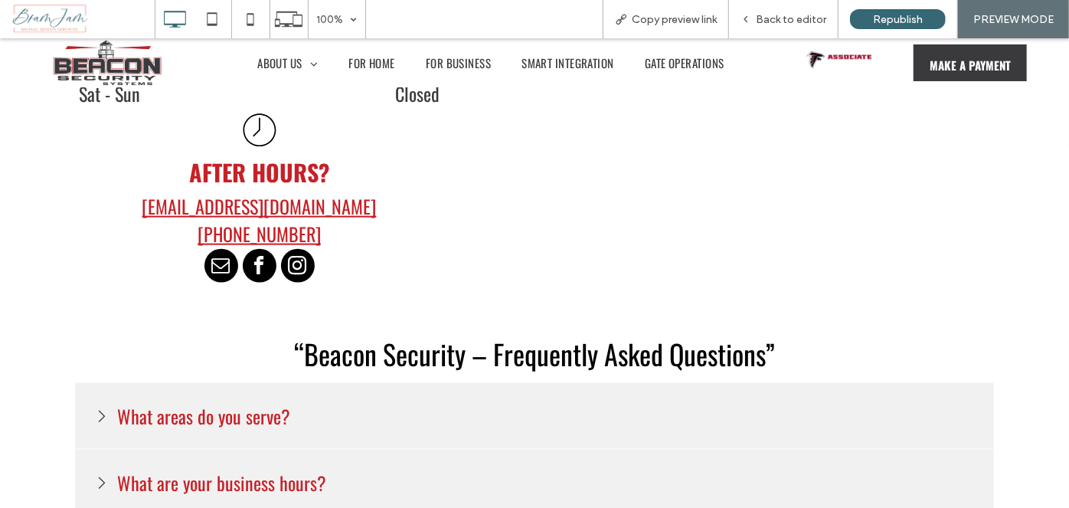
scroll to position [1004, 0]
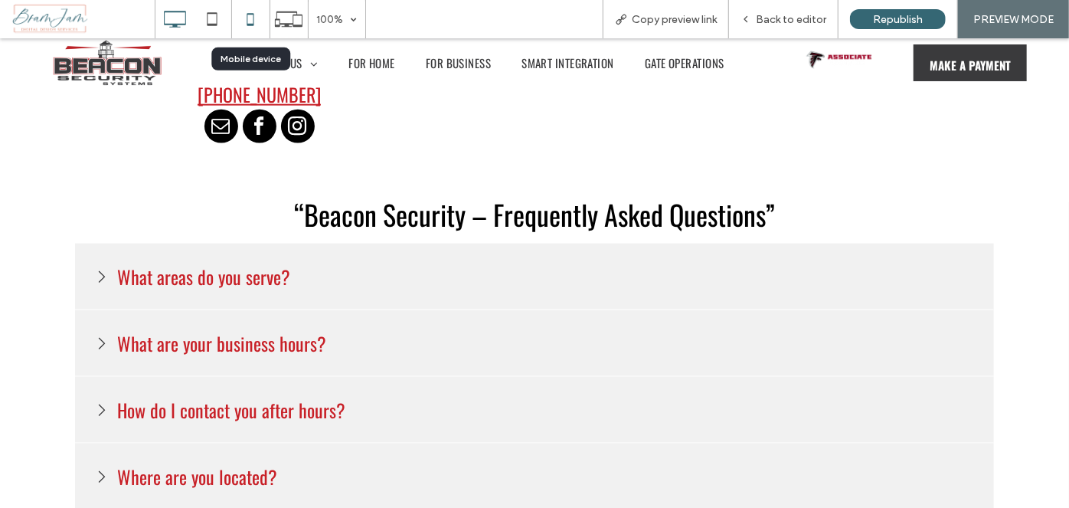
click at [249, 16] on icon at bounding box center [250, 19] width 31 height 31
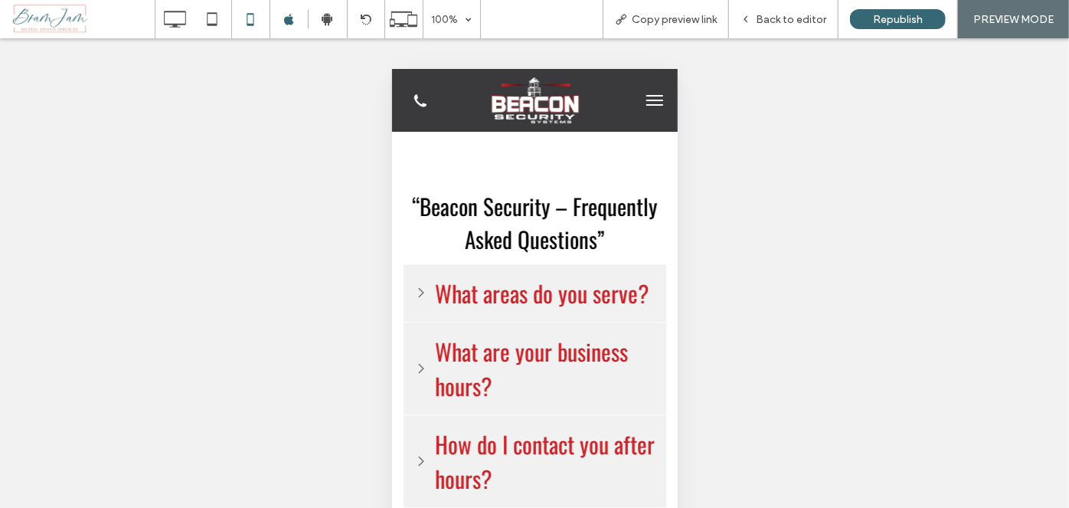
scroll to position [1600, 0]
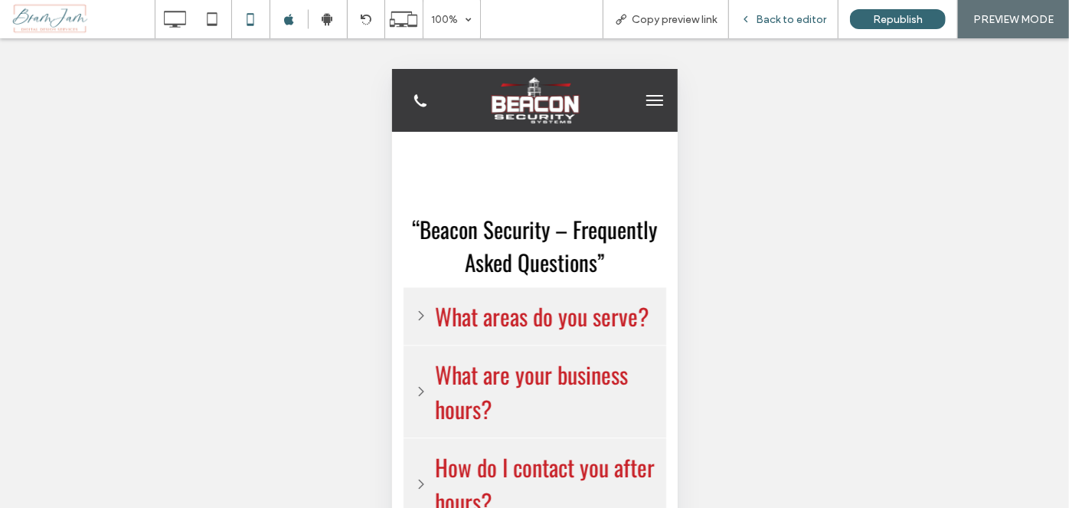
click at [807, 17] on span "Back to editor" at bounding box center [791, 19] width 70 height 13
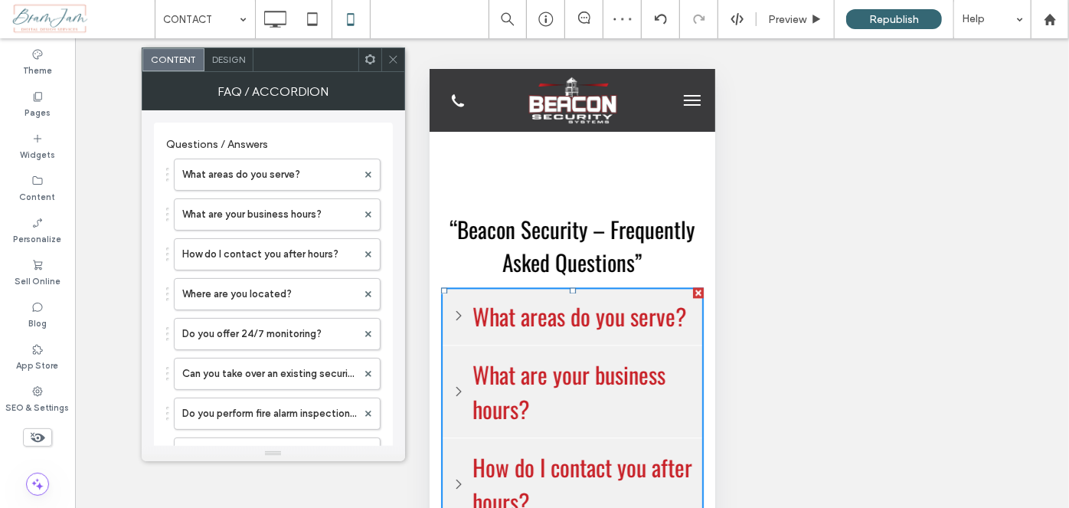
click at [222, 67] on div "Design" at bounding box center [228, 59] width 49 height 23
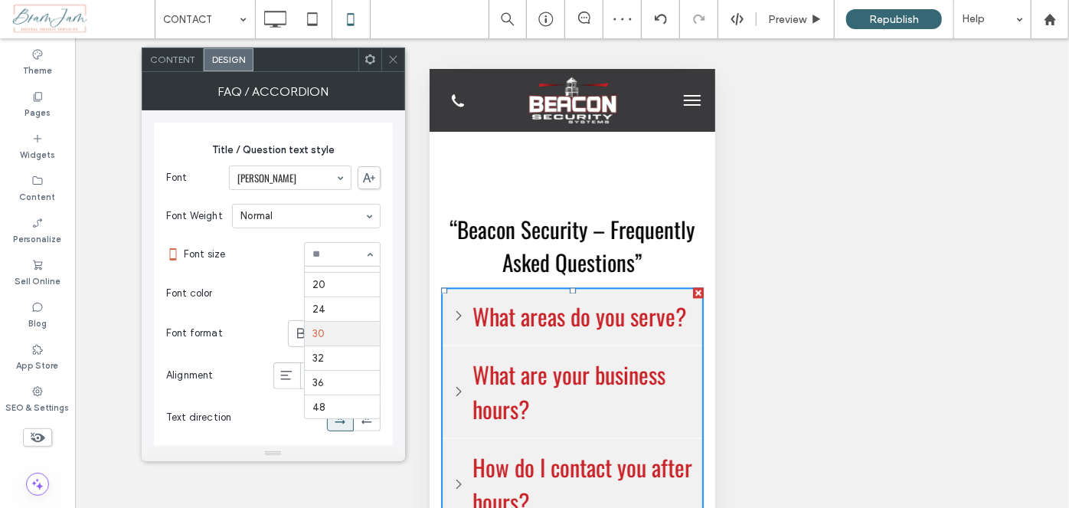
scroll to position [111, 0]
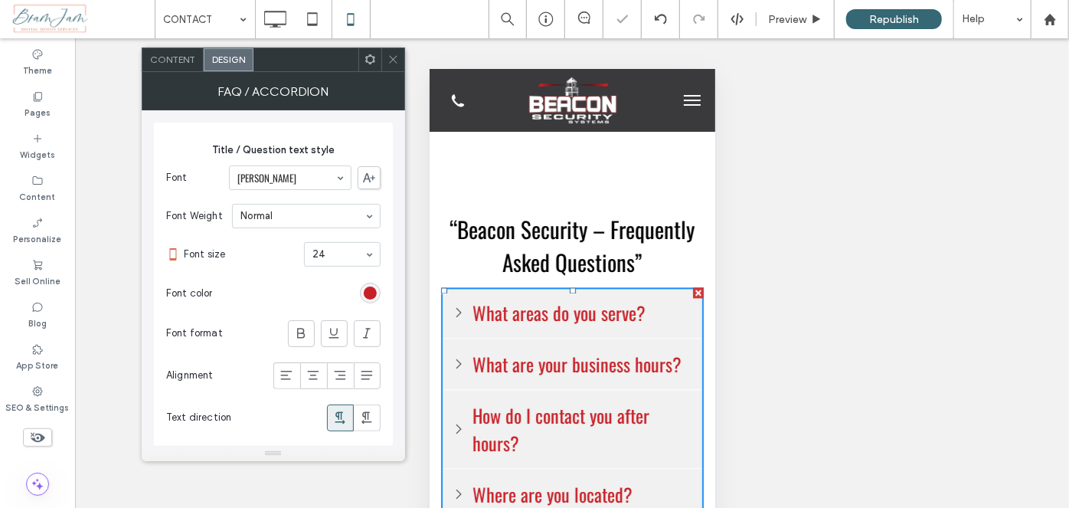
click at [387, 61] on icon at bounding box center [392, 59] width 11 height 11
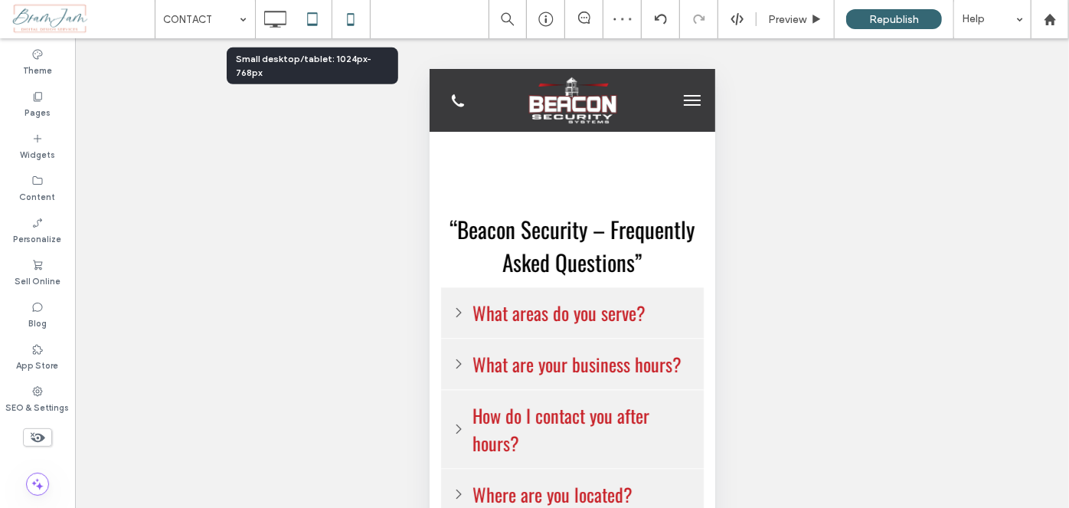
click at [315, 11] on icon at bounding box center [312, 19] width 31 height 31
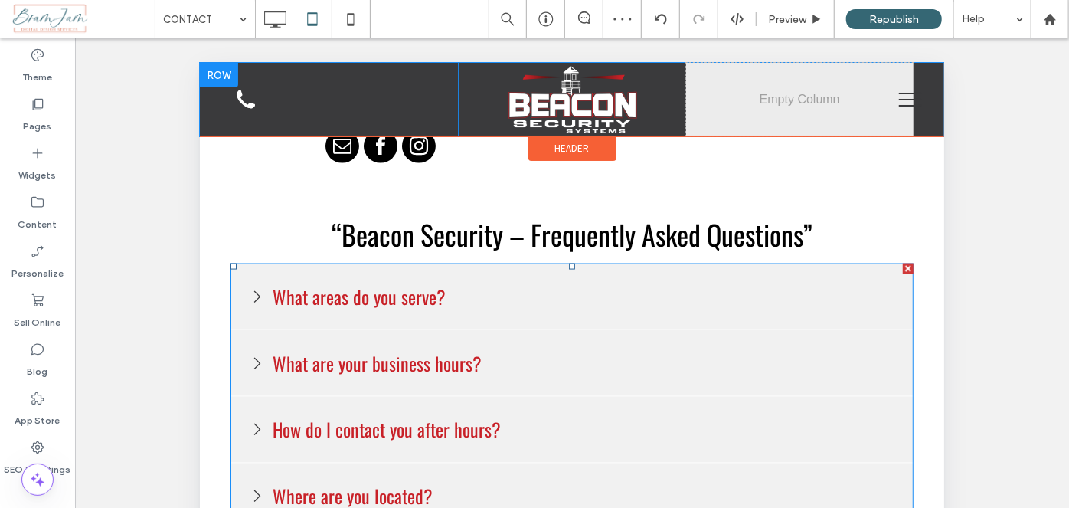
scroll to position [1044, 0]
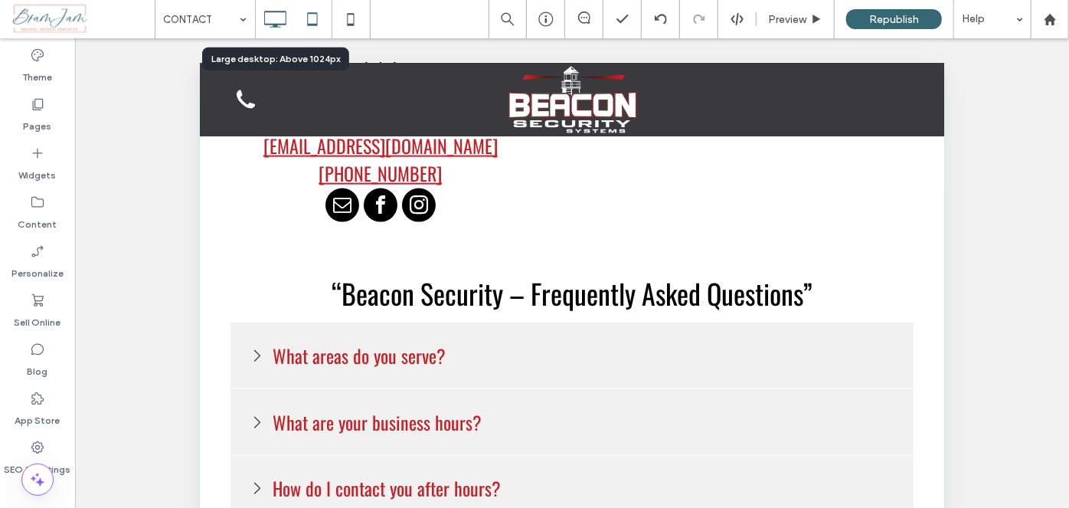
click at [278, 24] on use at bounding box center [275, 19] width 22 height 17
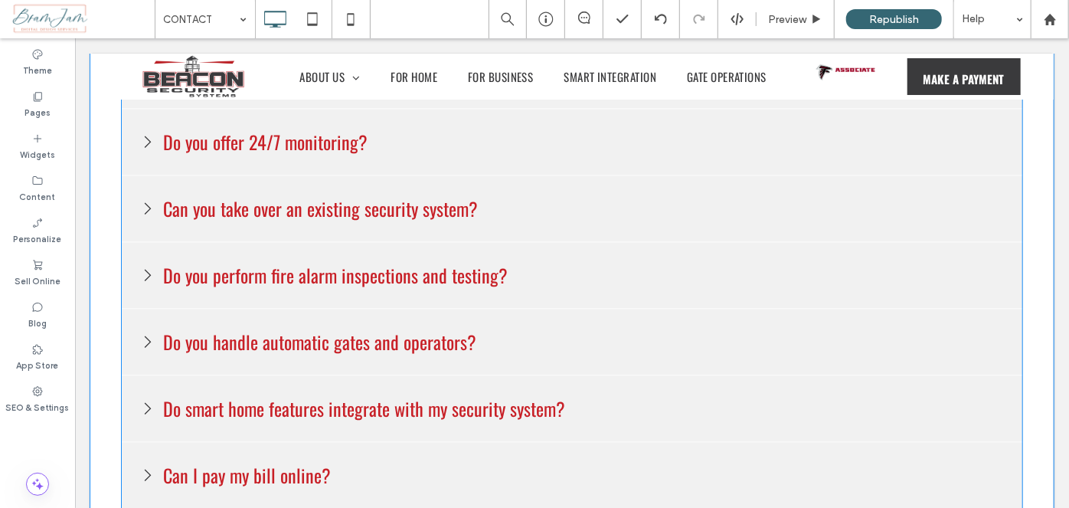
scroll to position [1531, 0]
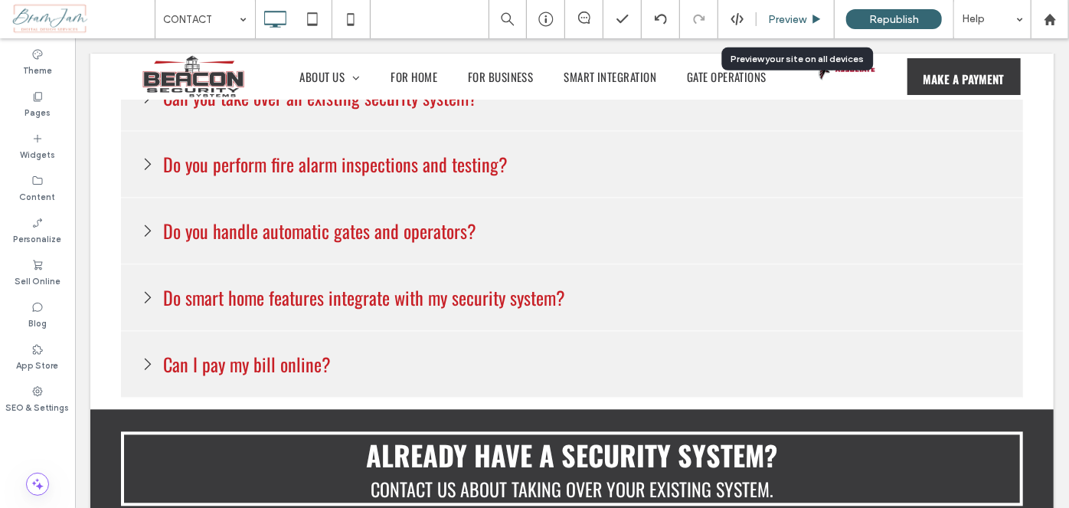
click at [809, 21] on div "Preview" at bounding box center [794, 19] width 77 height 13
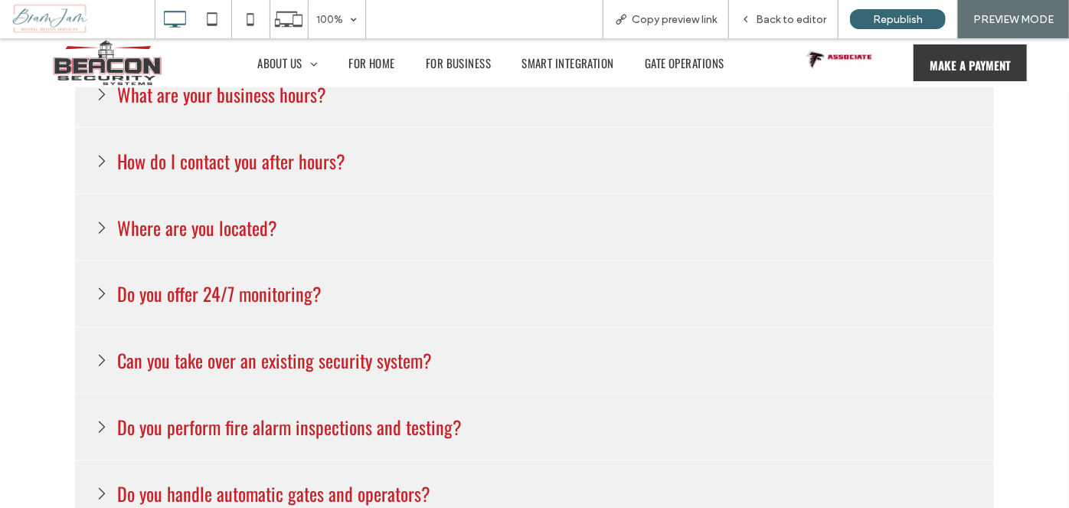
scroll to position [1044, 0]
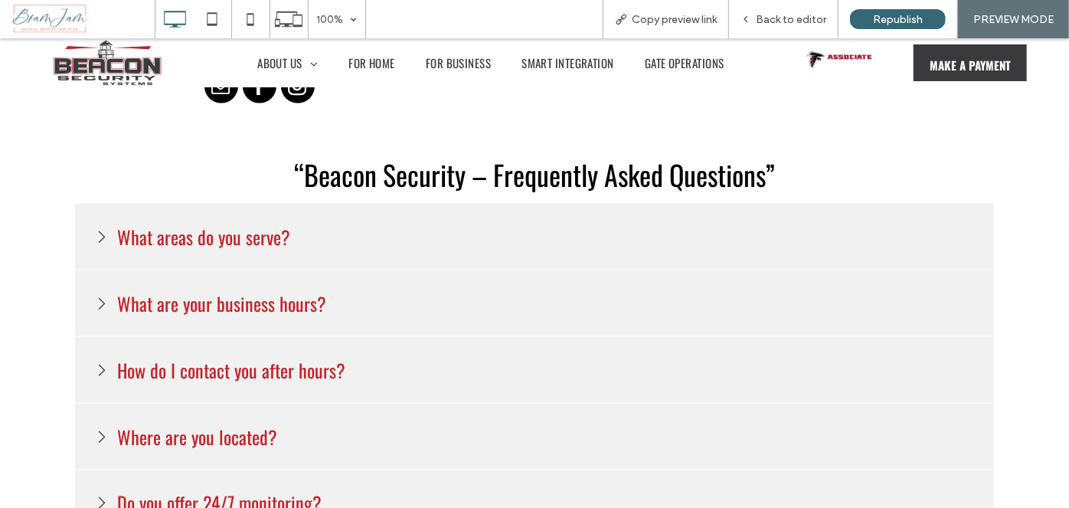
click at [278, 237] on h3 "What areas do you serve?" at bounding box center [203, 235] width 181 height 35
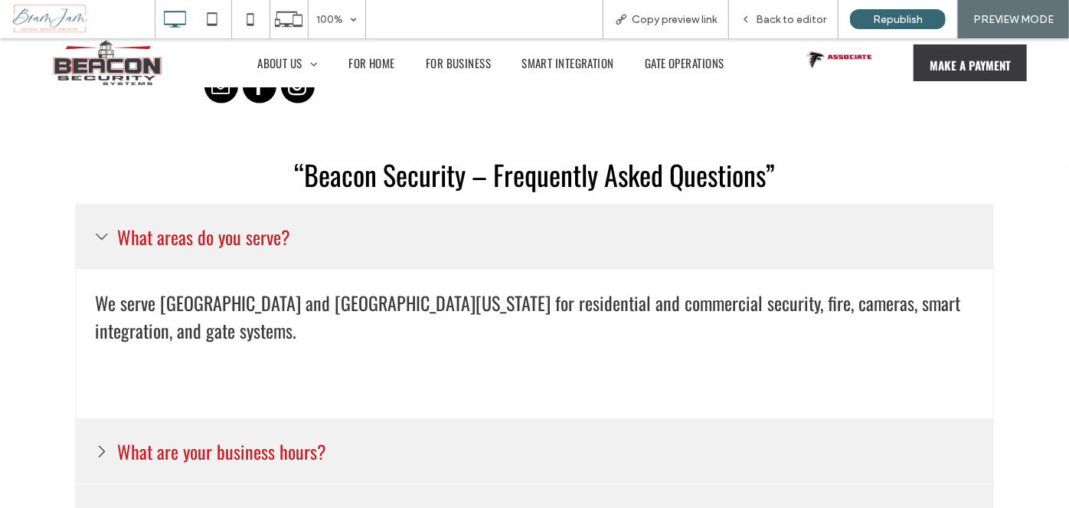
click at [287, 232] on div "What areas do you serve?" at bounding box center [534, 236] width 919 height 66
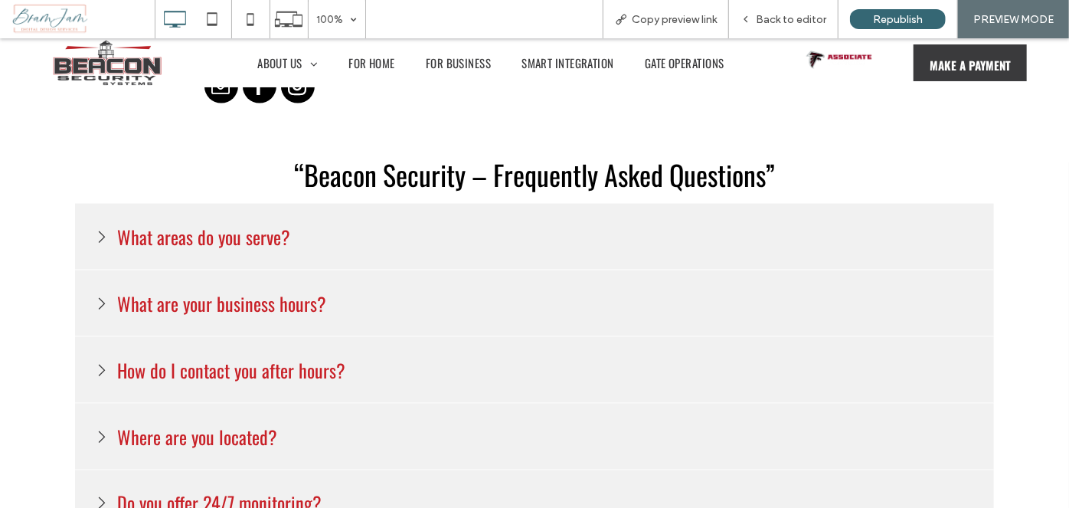
click at [263, 303] on h3 "What are your business hours?" at bounding box center [221, 302] width 217 height 35
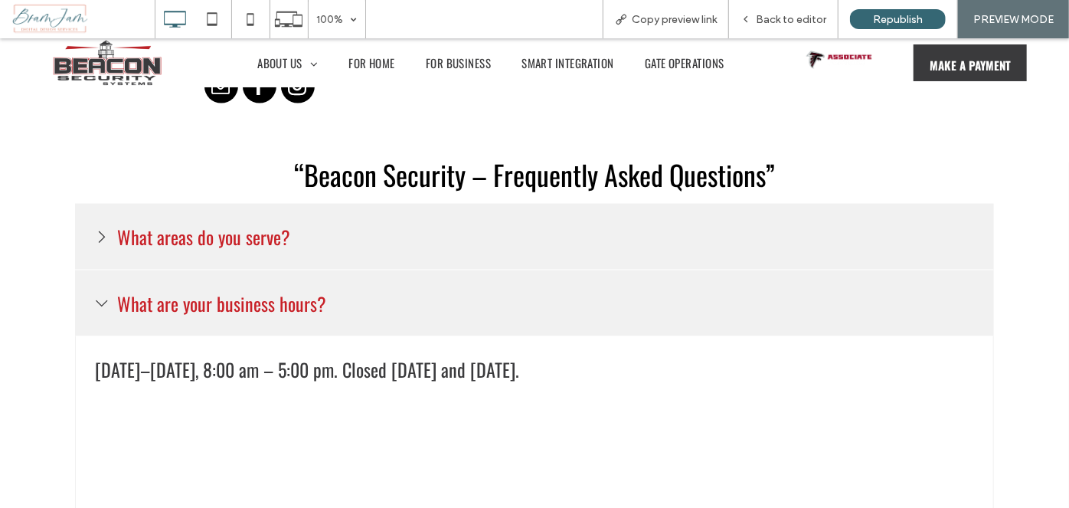
click at [263, 303] on h3 "What are your business hours?" at bounding box center [221, 302] width 217 height 35
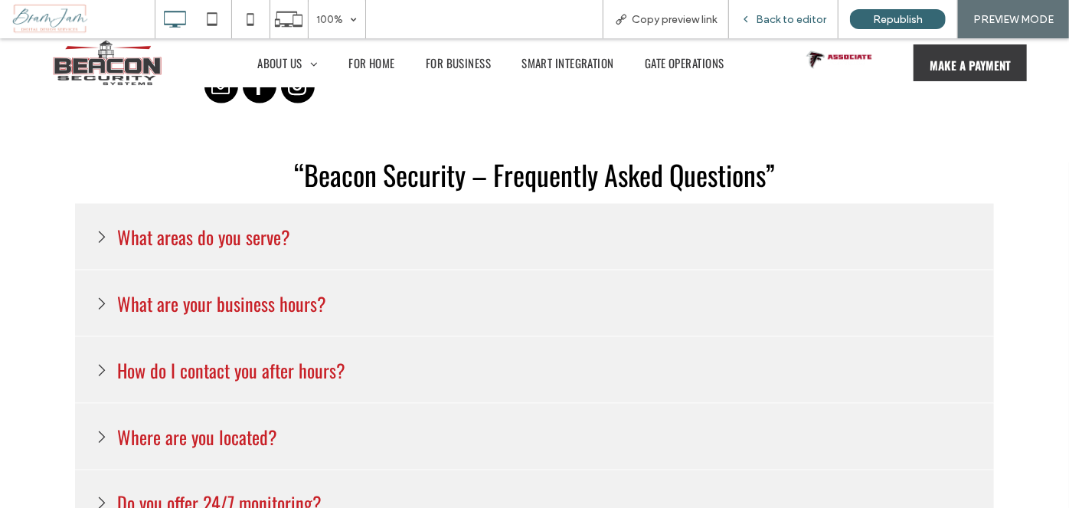
click at [818, 18] on span "Back to editor" at bounding box center [791, 19] width 70 height 13
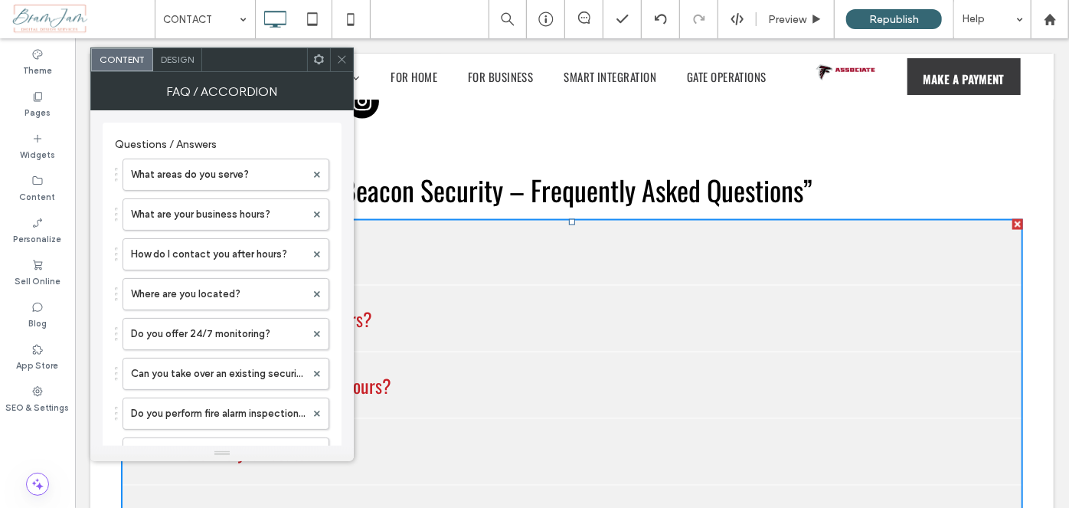
click at [172, 57] on span "Design" at bounding box center [177, 59] width 33 height 11
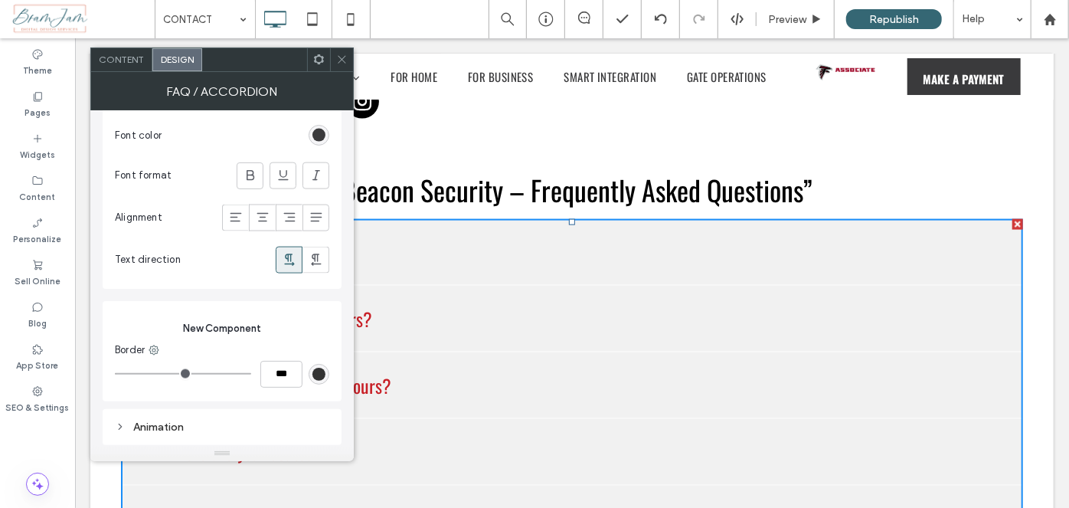
scroll to position [1135, 0]
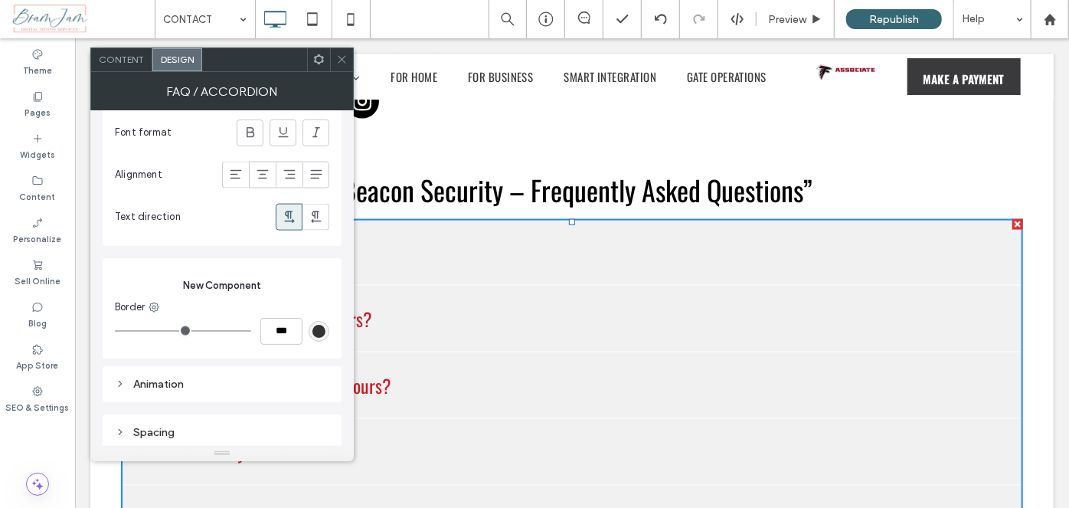
click at [341, 60] on use at bounding box center [342, 60] width 8 height 8
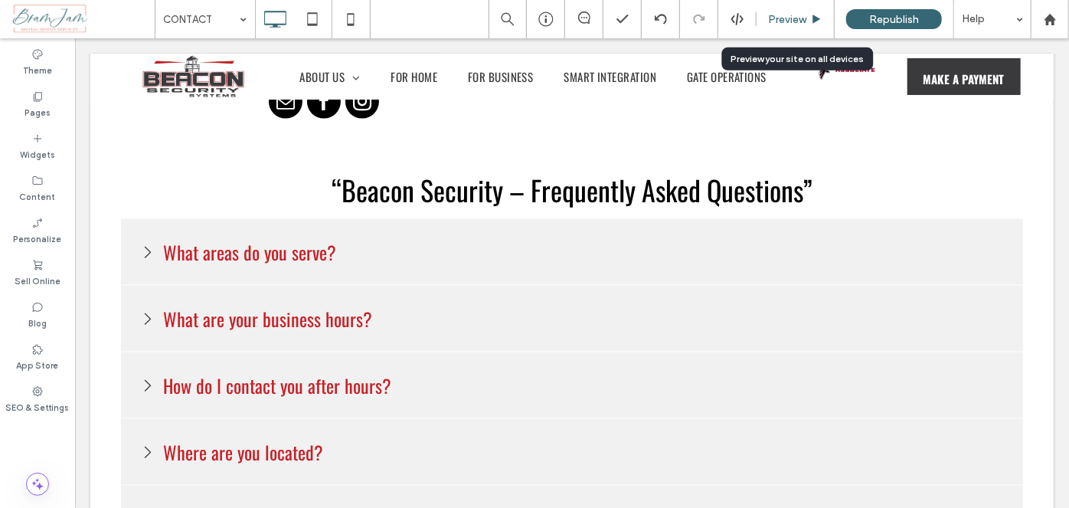
click at [766, 17] on div "Preview" at bounding box center [794, 19] width 77 height 13
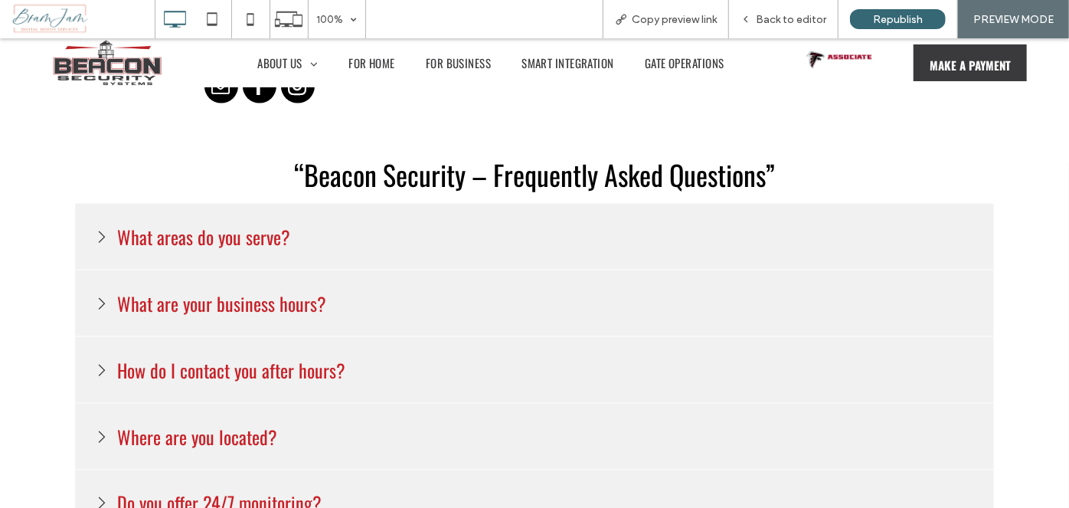
click at [441, 215] on div "What areas do you serve?" at bounding box center [534, 236] width 919 height 67
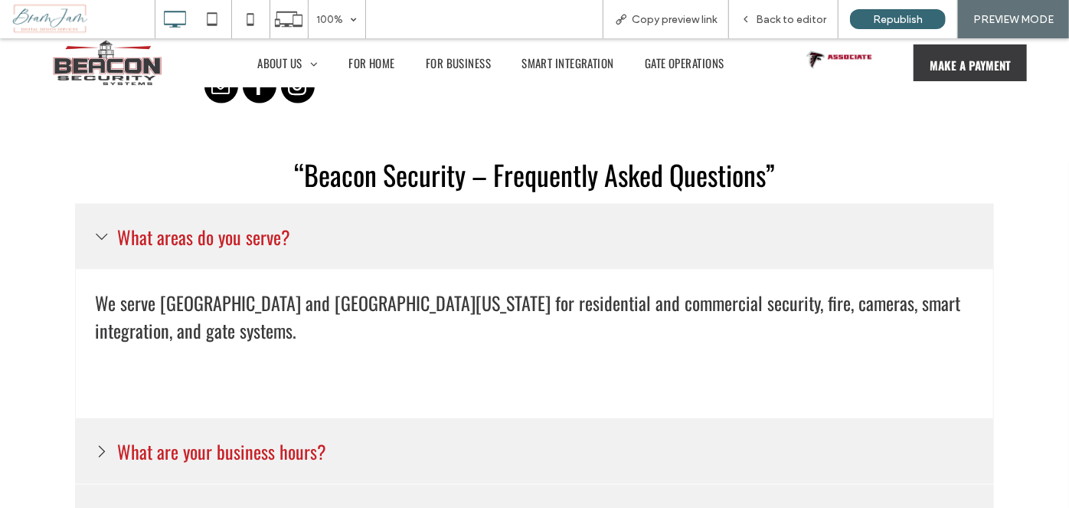
click at [441, 220] on div "What areas do you serve?" at bounding box center [534, 236] width 919 height 66
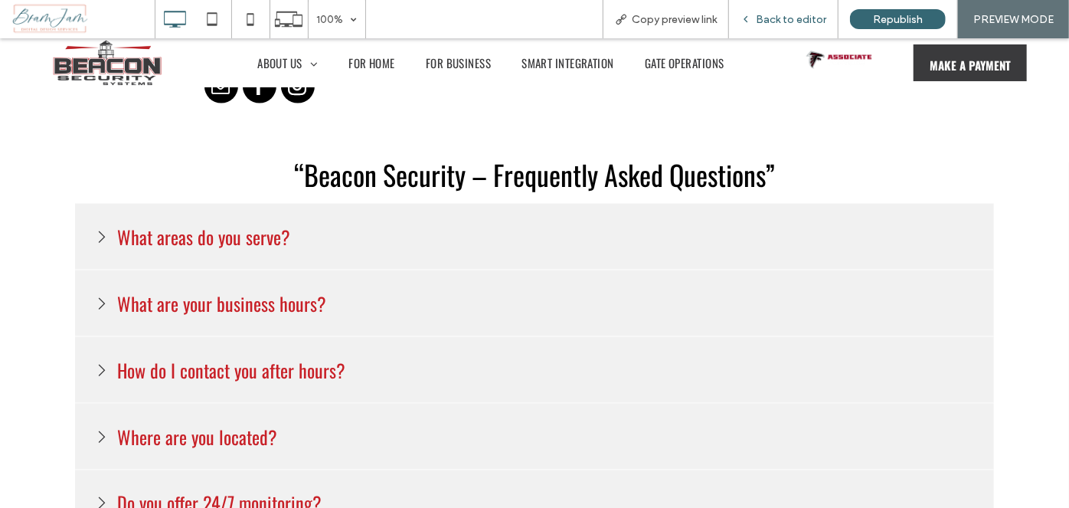
click at [786, 29] on div "Back to editor" at bounding box center [783, 19] width 109 height 38
click at [448, 287] on div "What are your business hours?" at bounding box center [534, 303] width 919 height 67
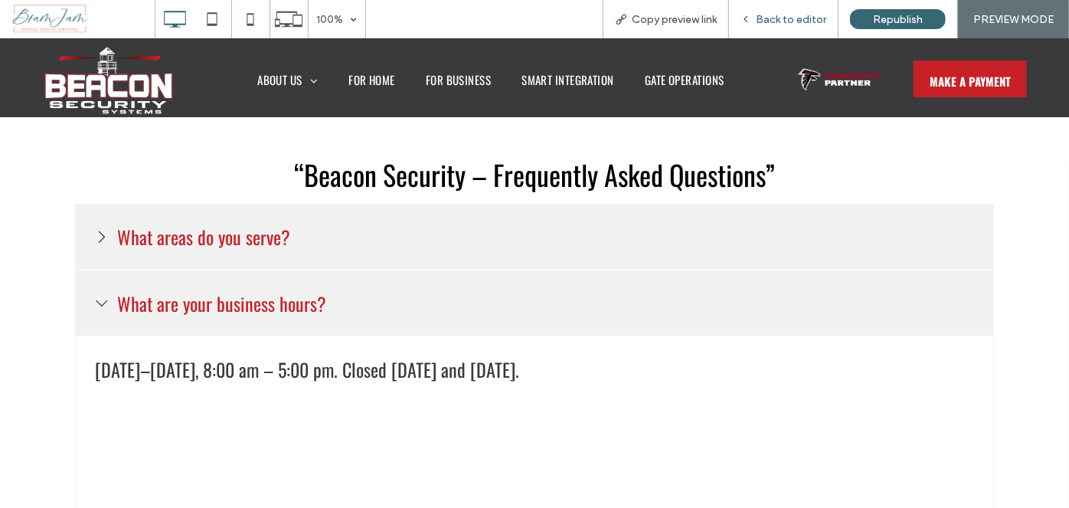
click at [788, 13] on span "Back to editor" at bounding box center [791, 19] width 70 height 13
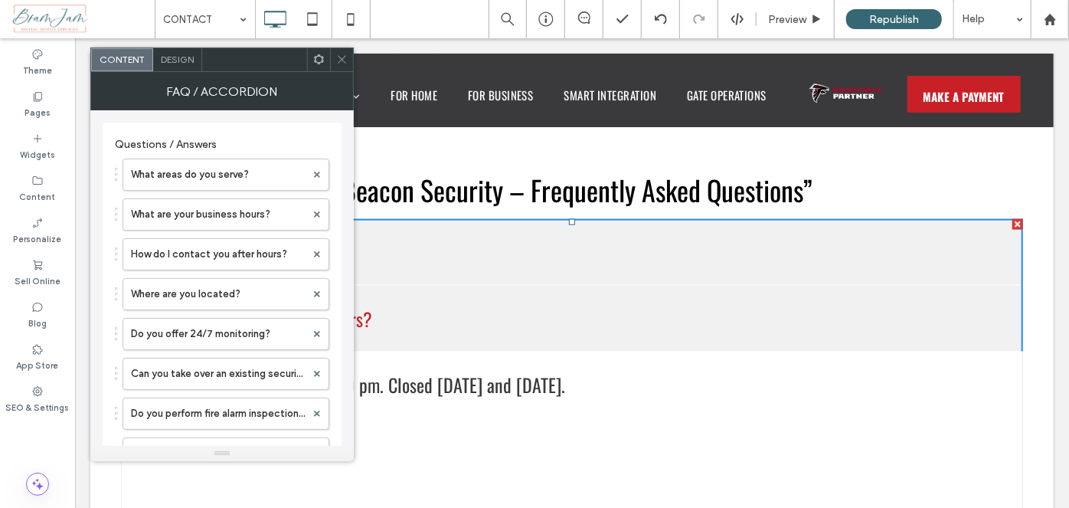
click at [179, 54] on span "Design" at bounding box center [177, 59] width 33 height 11
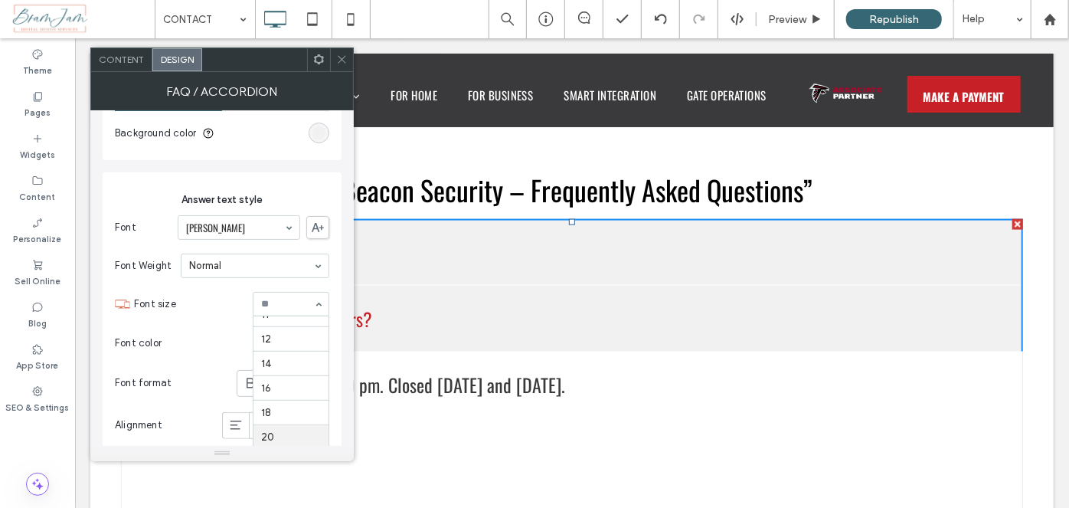
scroll to position [87, 0]
click at [304, 299] on input at bounding box center [287, 304] width 52 height 11
click at [342, 60] on use at bounding box center [342, 60] width 8 height 8
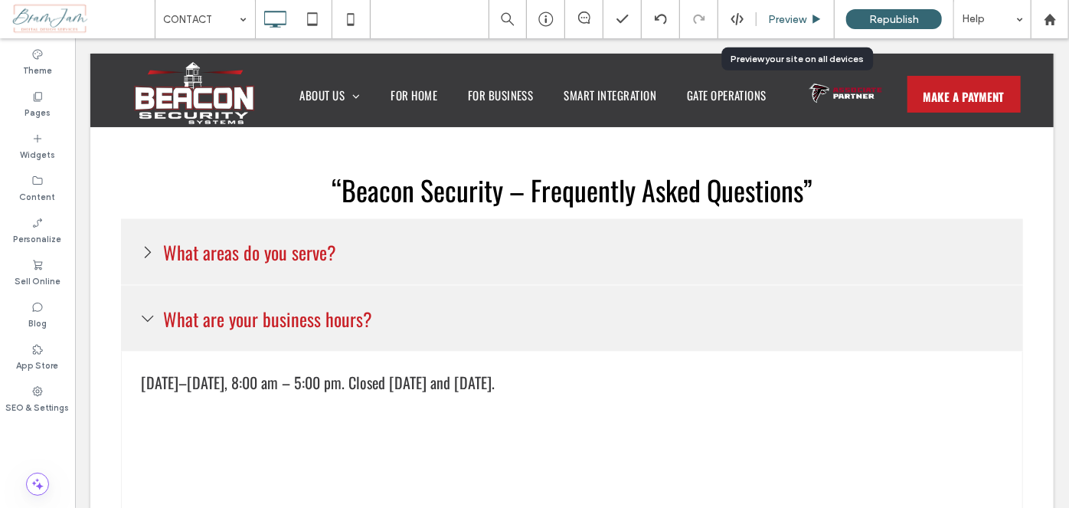
click at [779, 28] on div "Preview" at bounding box center [795, 19] width 78 height 38
click at [779, 13] on span "Preview" at bounding box center [787, 19] width 38 height 13
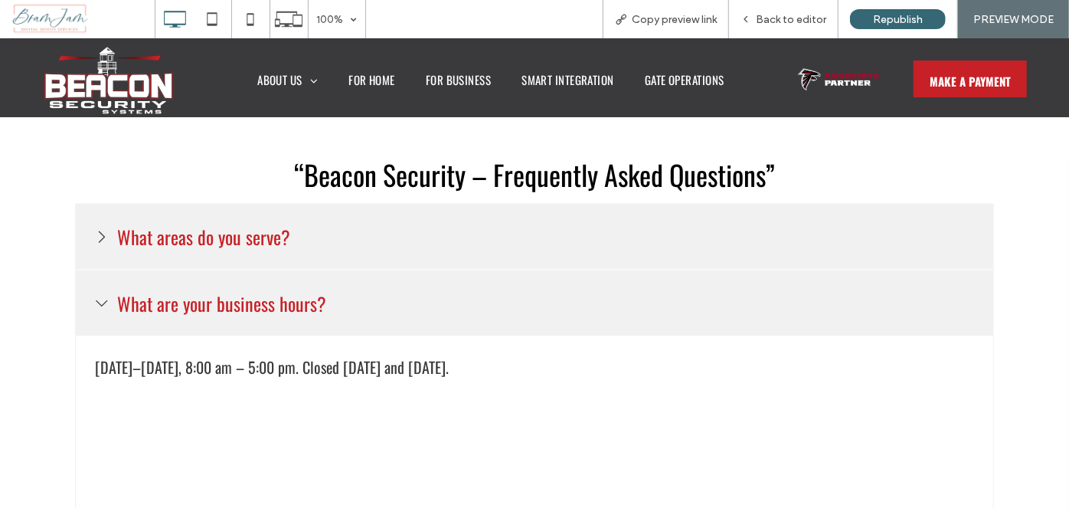
click at [341, 237] on div "What areas do you serve?" at bounding box center [534, 236] width 919 height 67
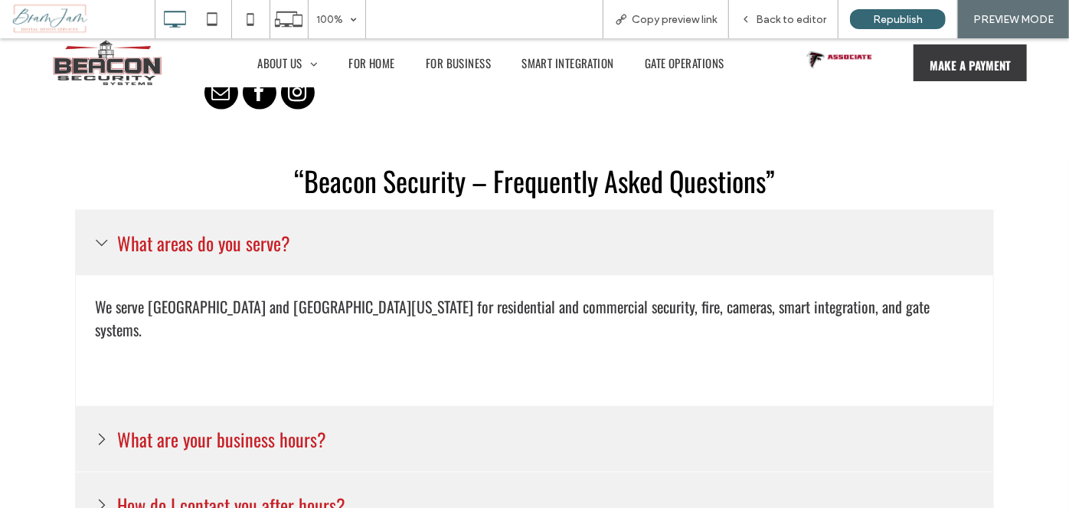
scroll to position [1050, 0]
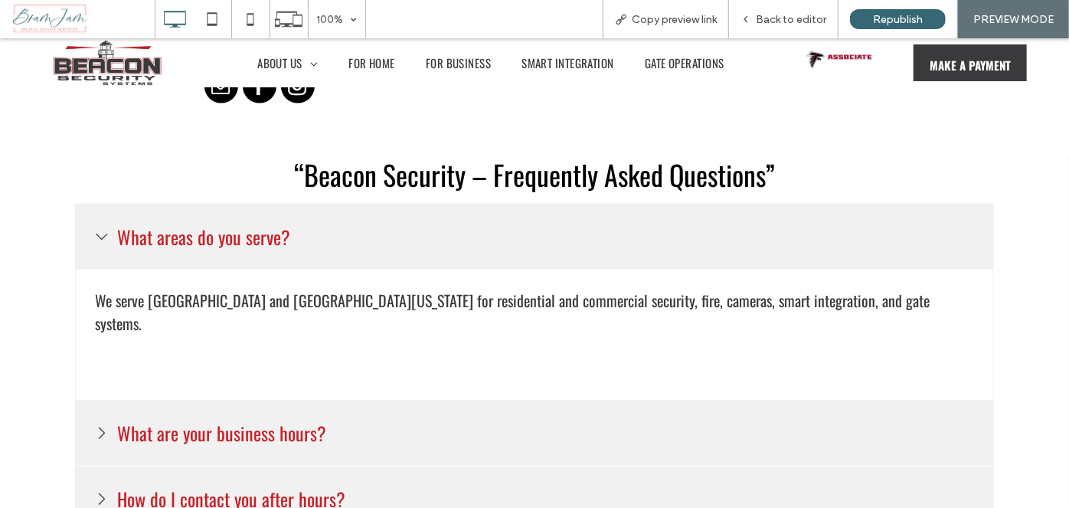
click at [229, 423] on div "What are your business hours?" at bounding box center [534, 432] width 919 height 67
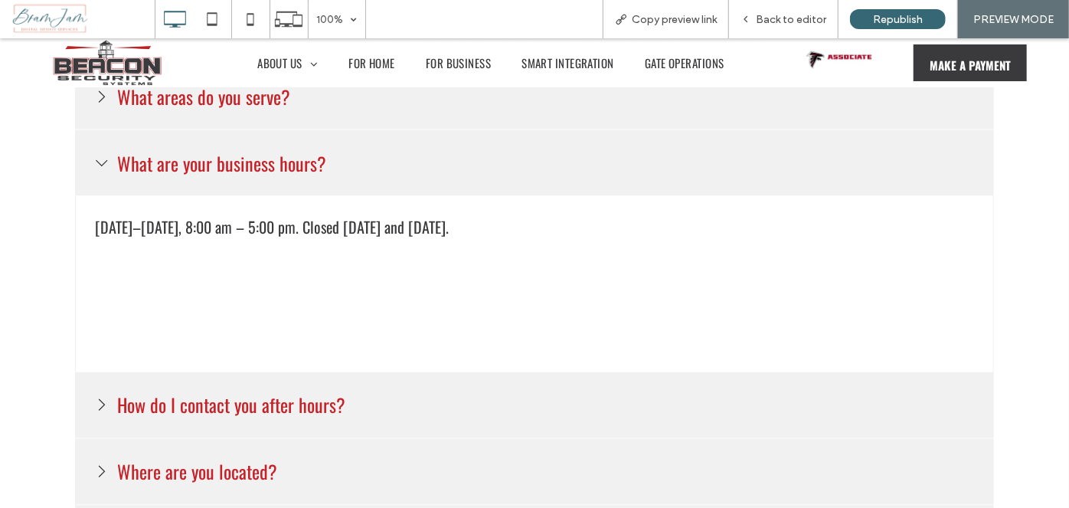
scroll to position [1328, 0]
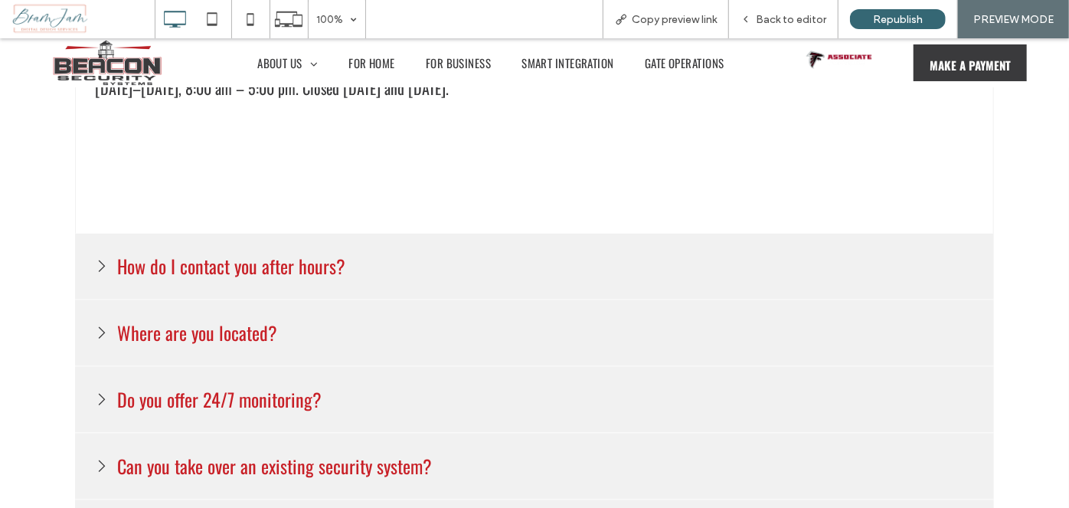
click at [286, 271] on h3 "How do I contact you after hours?" at bounding box center [231, 265] width 236 height 35
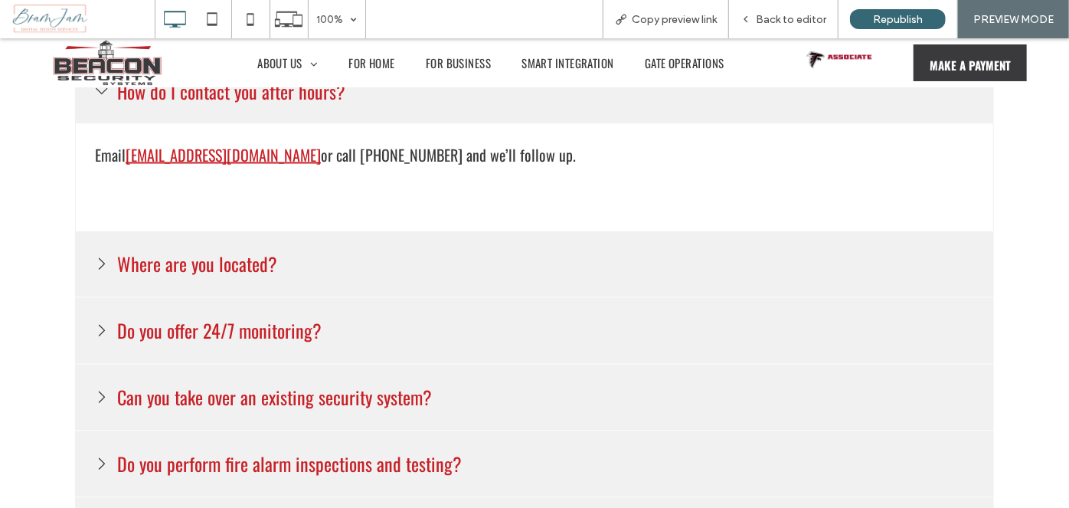
click at [237, 273] on h3 "Where are you located?" at bounding box center [197, 263] width 168 height 35
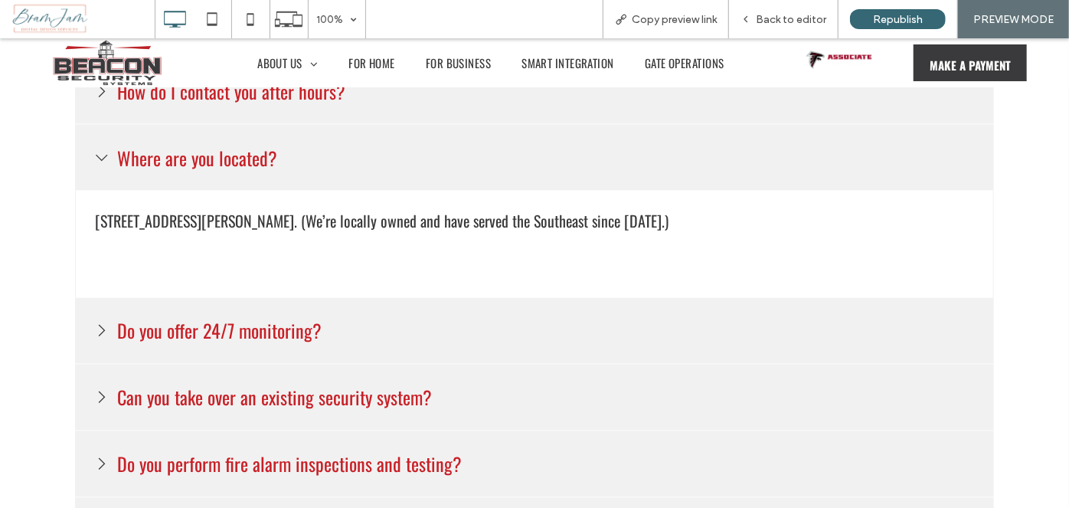
click at [253, 345] on div "Do you offer 24/7 monitoring?" at bounding box center [534, 330] width 919 height 67
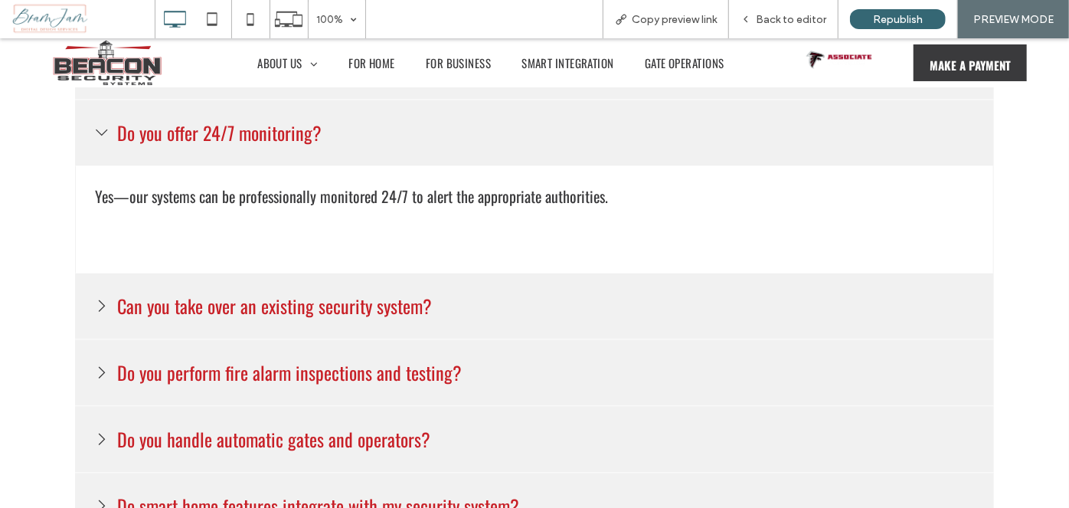
scroll to position [1468, 0]
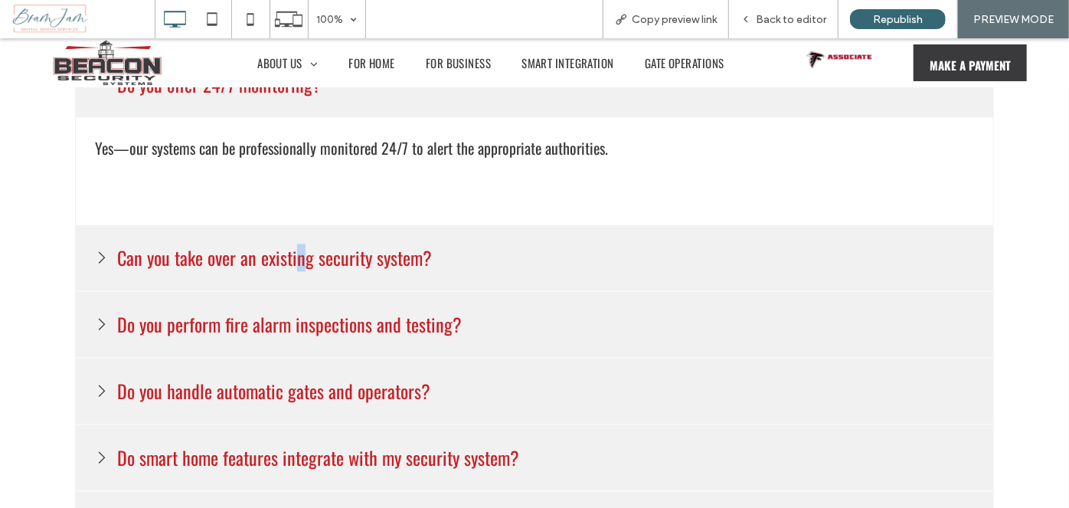
click at [294, 265] on h3 "Can you take over an existing security system?" at bounding box center [274, 257] width 322 height 35
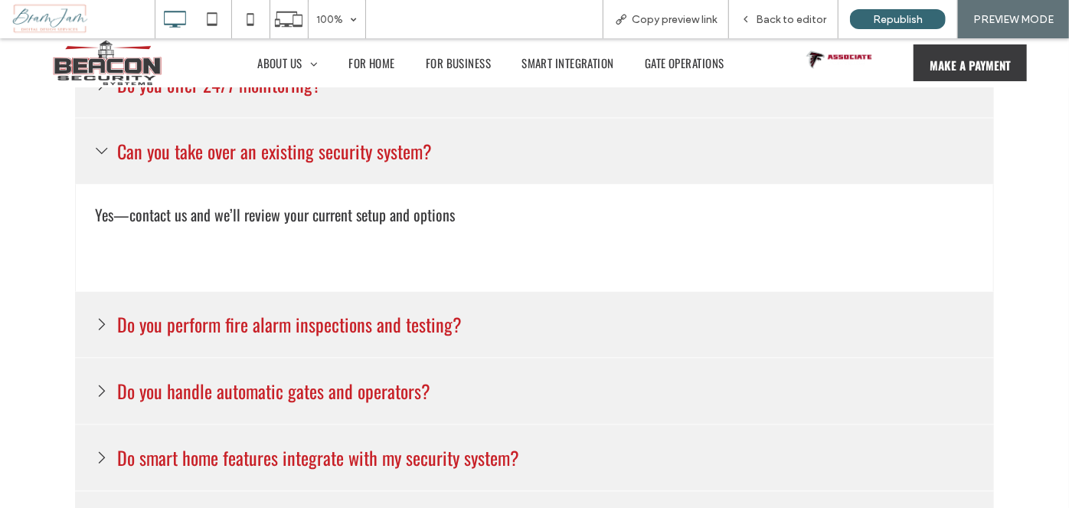
click at [285, 332] on h3 "Do you perform fire alarm inspections and testing?" at bounding box center [289, 323] width 352 height 35
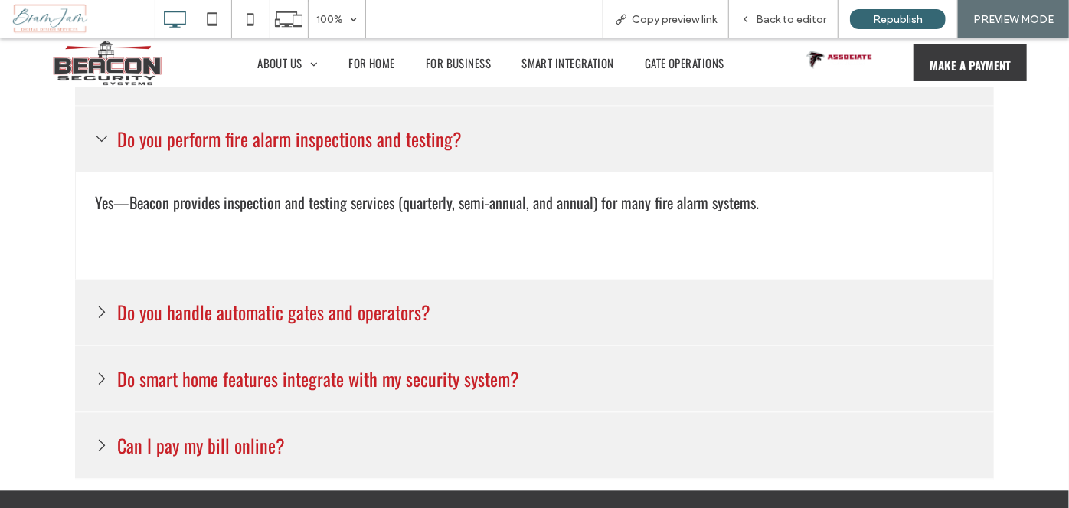
scroll to position [1606, 0]
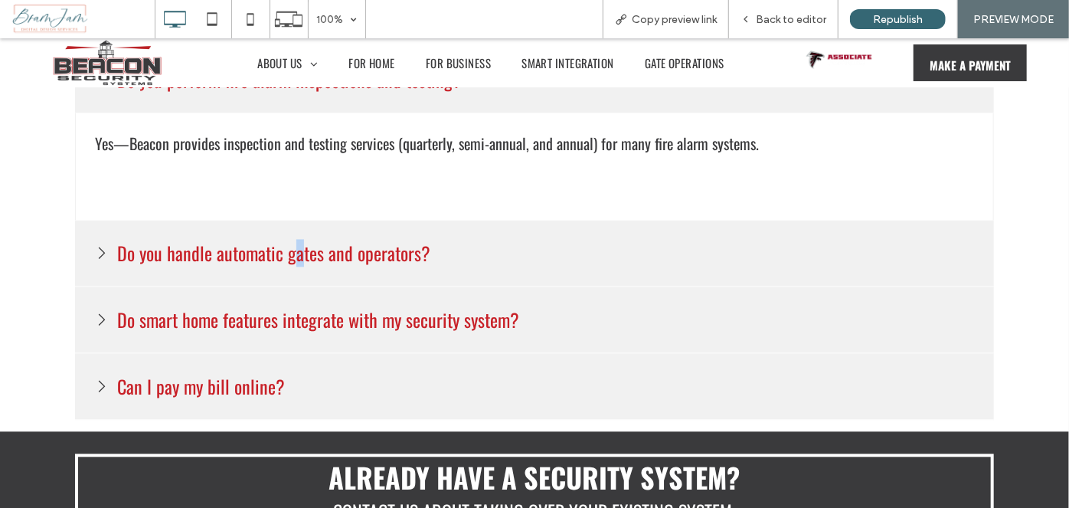
click at [292, 257] on h3 "Do you handle automatic gates and operators?" at bounding box center [273, 251] width 321 height 35
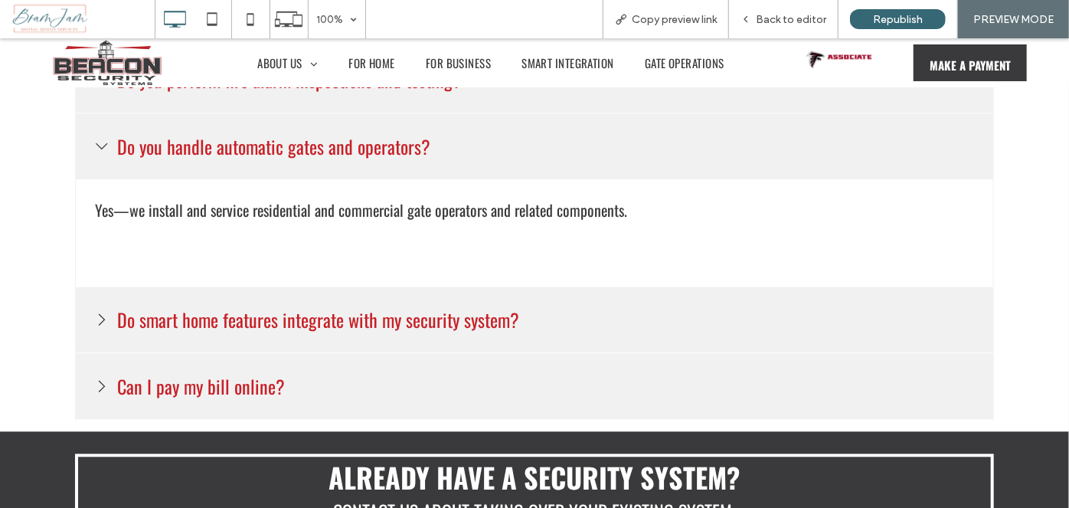
click at [286, 312] on h3 "Do smart home features integrate with my security system?" at bounding box center [318, 318] width 410 height 35
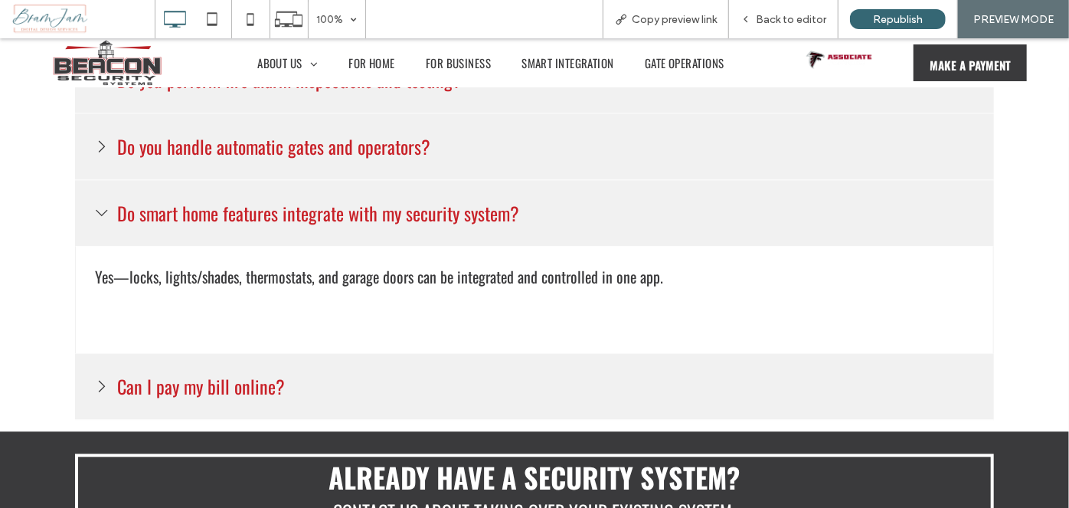
click at [265, 368] on h3 "Can I pay my bill online?" at bounding box center [200, 385] width 175 height 35
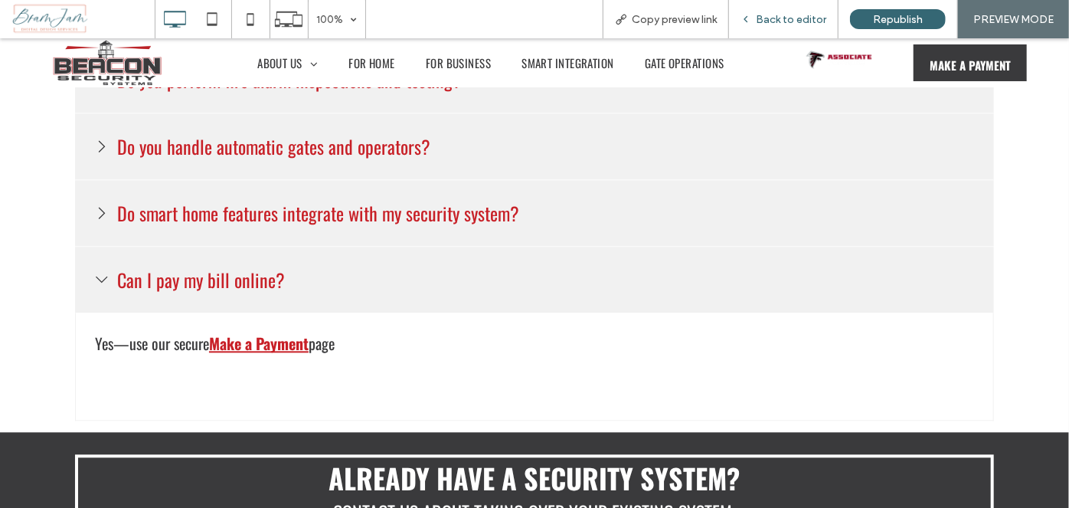
click at [782, 11] on div "Back to editor" at bounding box center [783, 19] width 109 height 38
click at [821, 22] on span "Back to editor" at bounding box center [791, 19] width 70 height 13
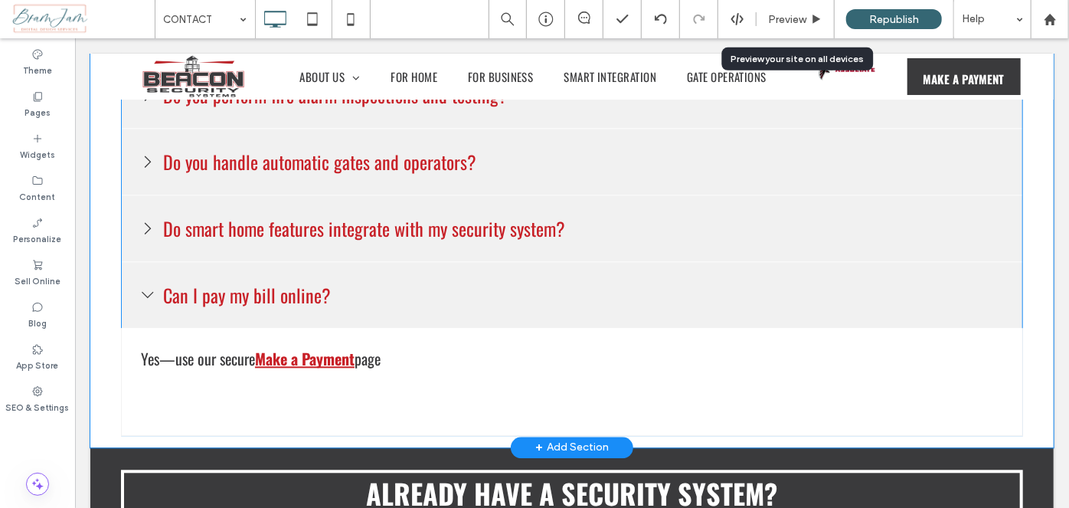
click at [530, 357] on span at bounding box center [571, 48] width 902 height 773
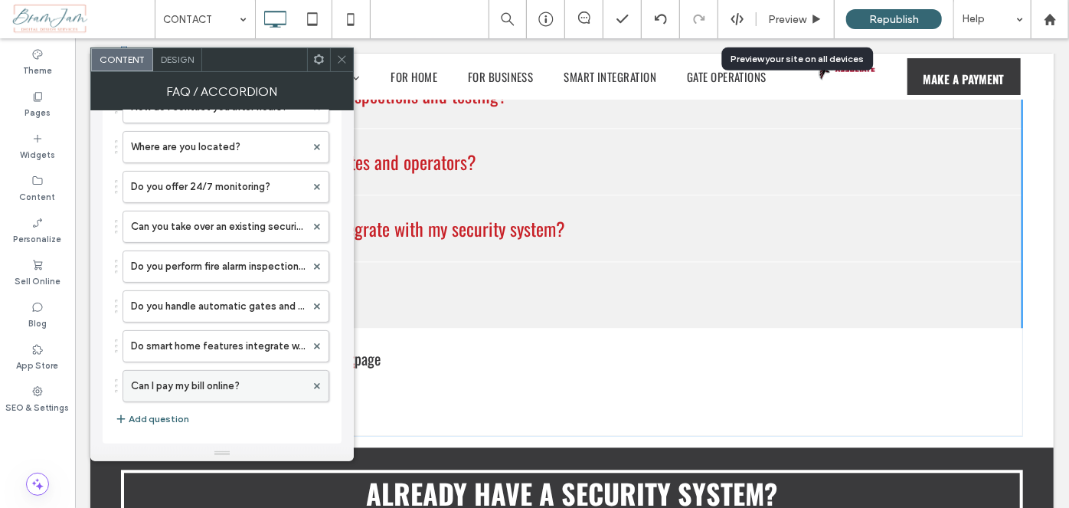
click at [224, 384] on label "Can I pay my bill online?" at bounding box center [218, 386] width 175 height 31
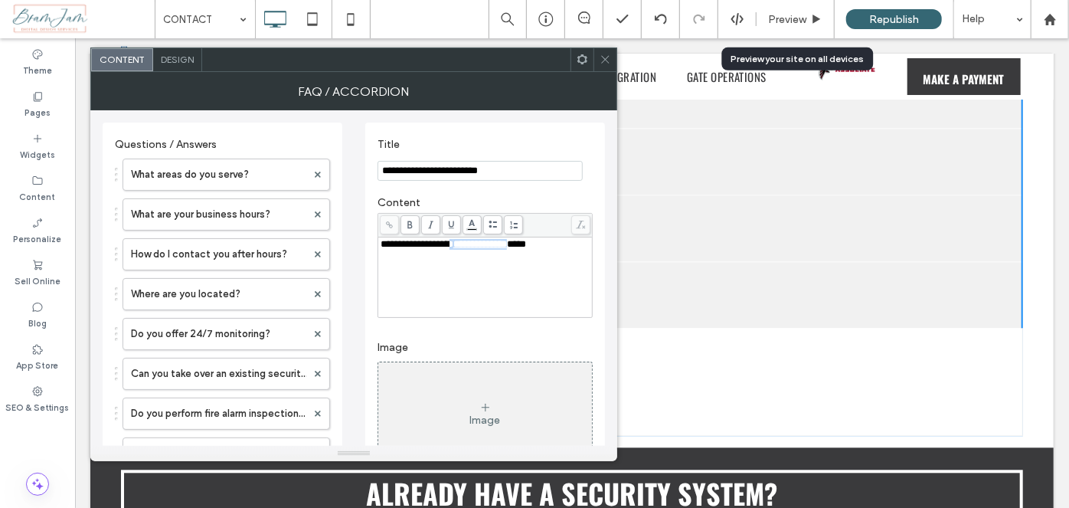
drag, startPoint x: 549, startPoint y: 245, endPoint x: 472, endPoint y: 258, distance: 78.4
click at [472, 258] on div "**********" at bounding box center [486, 277] width 210 height 77
click at [470, 256] on div "**********" at bounding box center [486, 277] width 210 height 77
drag, startPoint x: 552, startPoint y: 244, endPoint x: 478, endPoint y: 255, distance: 75.0
click at [478, 255] on div "**********" at bounding box center [486, 277] width 210 height 77
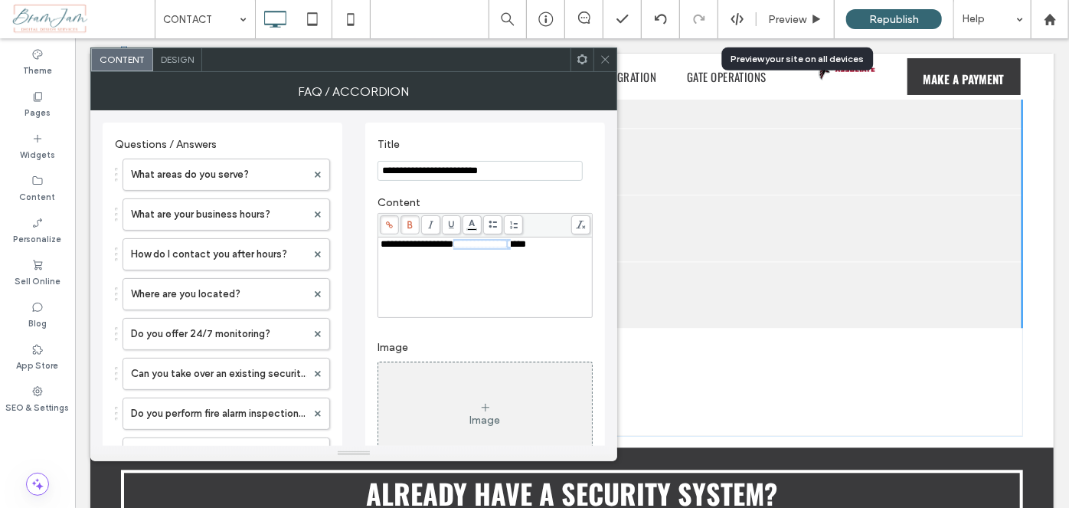
click at [411, 226] on use at bounding box center [409, 225] width 5 height 8
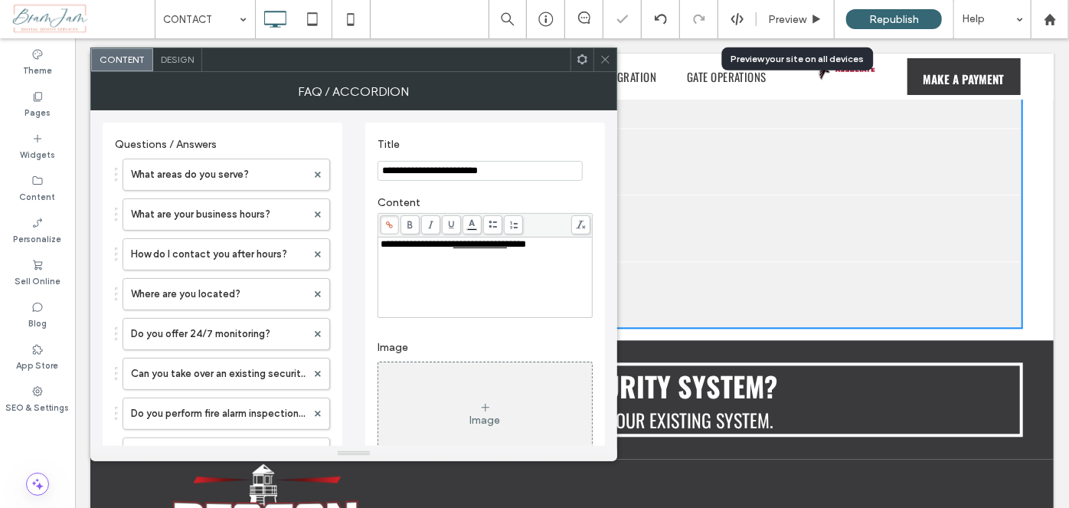
click at [429, 289] on div "**********" at bounding box center [486, 277] width 210 height 77
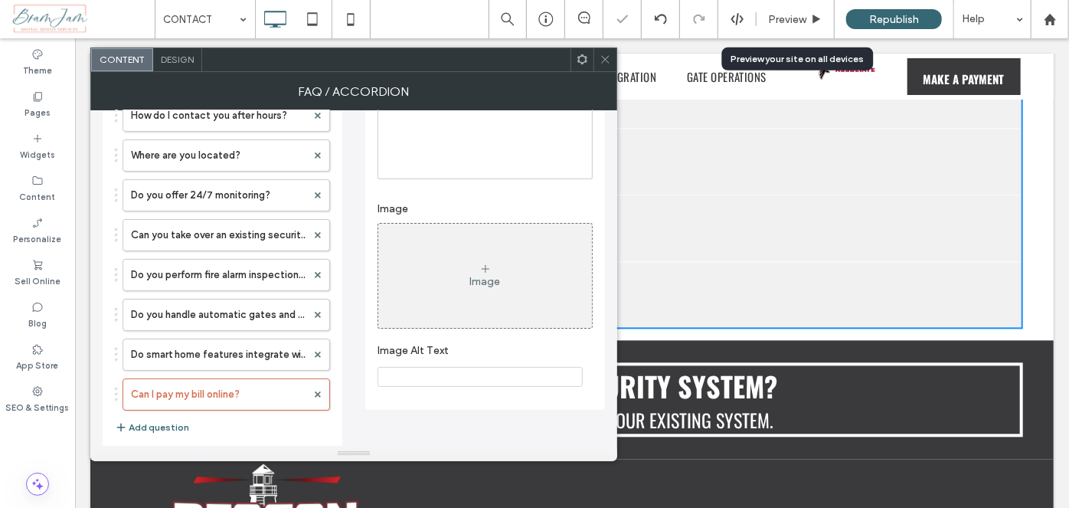
scroll to position [139, 0]
click at [600, 57] on icon at bounding box center [604, 59] width 11 height 11
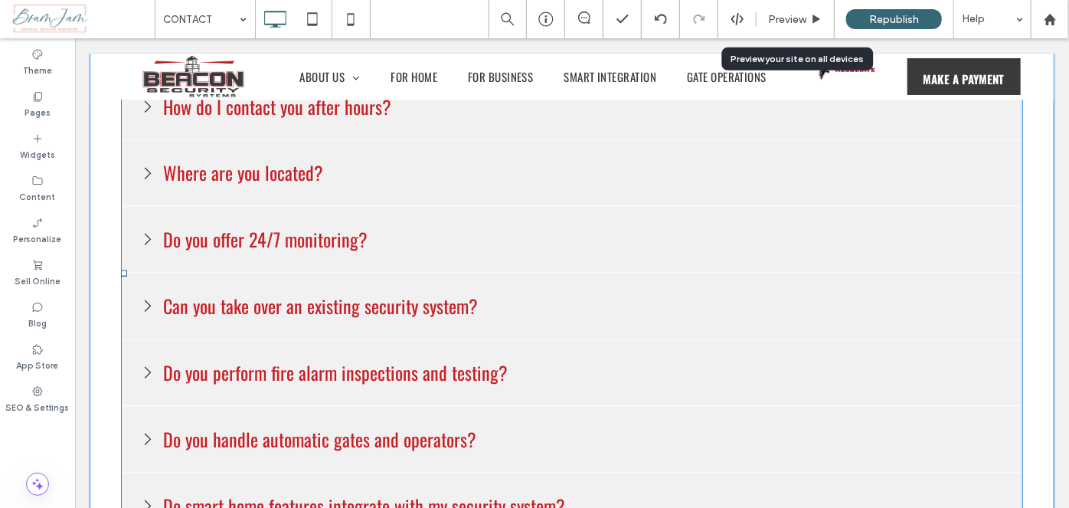
scroll to position [1468, 0]
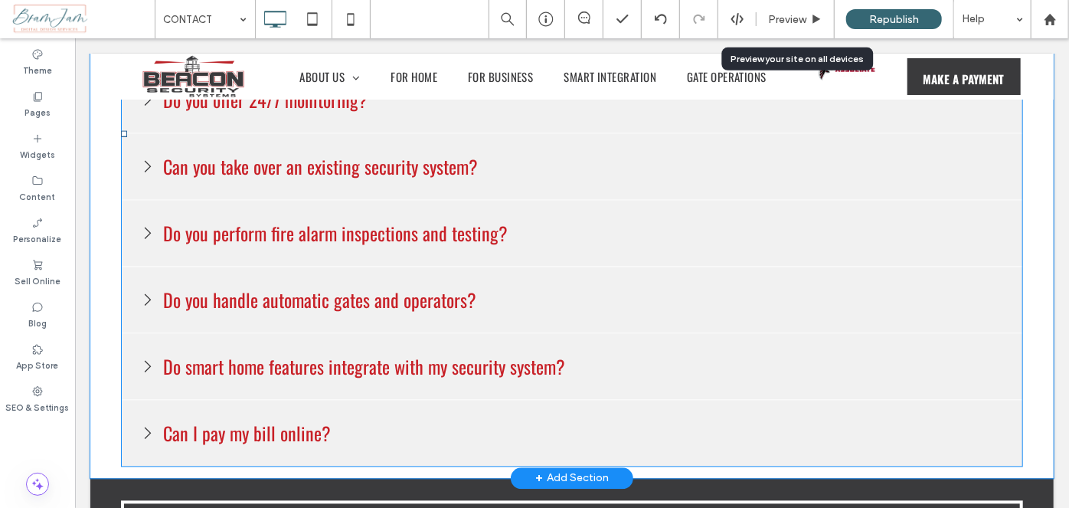
click at [371, 173] on span at bounding box center [571, 133] width 902 height 666
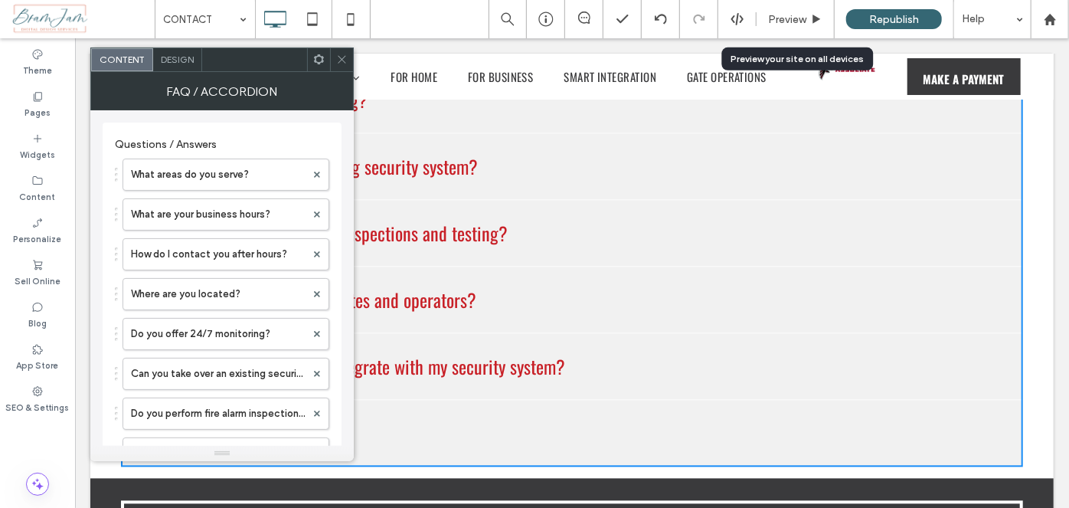
click at [340, 66] on span at bounding box center [341, 59] width 11 height 23
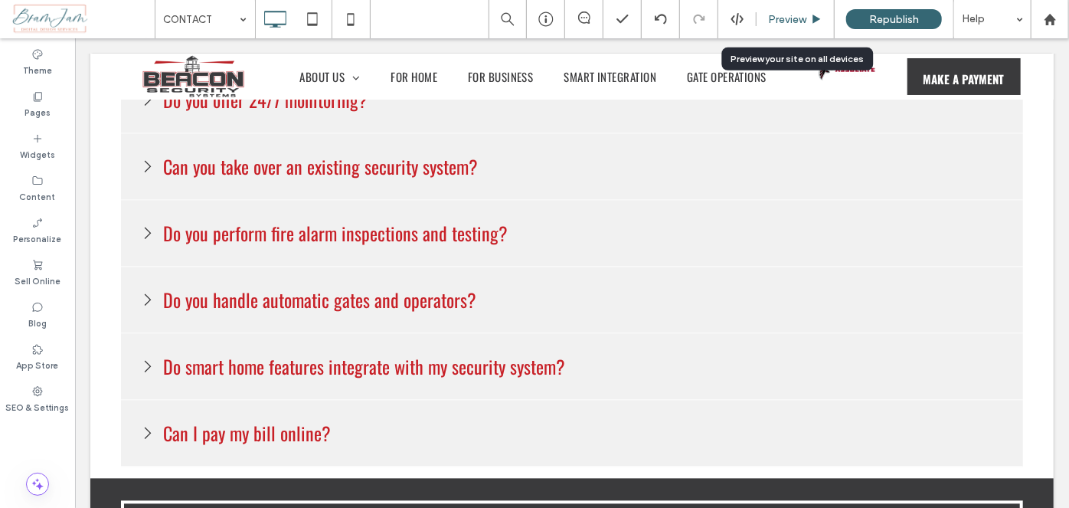
click at [797, 9] on div "Preview" at bounding box center [795, 19] width 78 height 38
click at [780, 14] on span "Preview" at bounding box center [787, 19] width 38 height 13
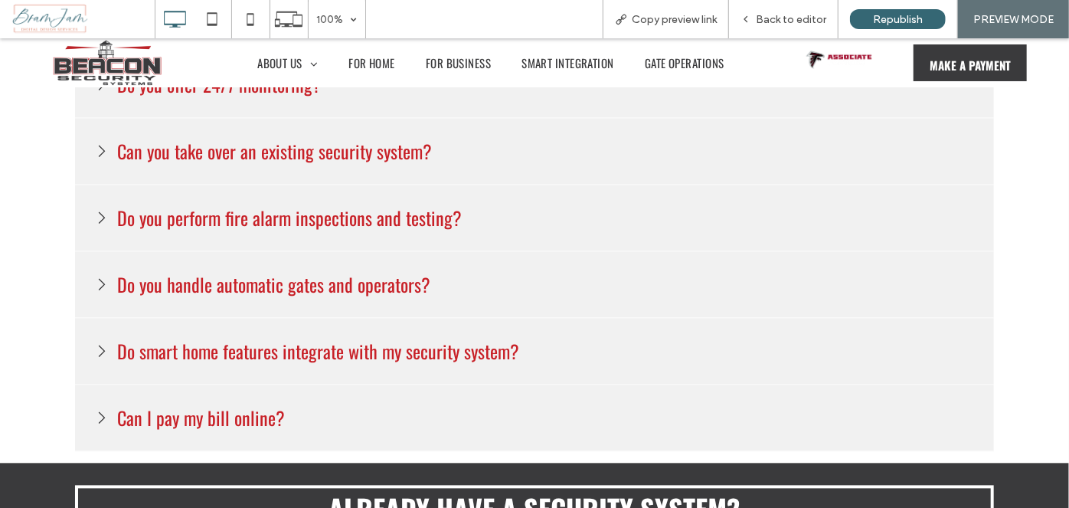
click at [257, 146] on h3 "Can you take over an existing security system?" at bounding box center [274, 150] width 322 height 35
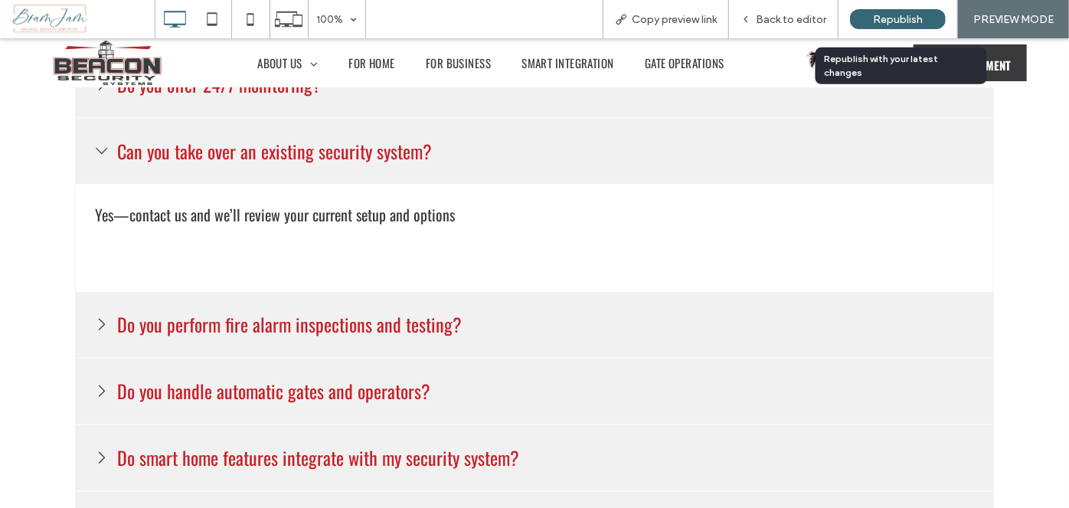
click at [890, 17] on span "Republish" at bounding box center [898, 19] width 50 height 13
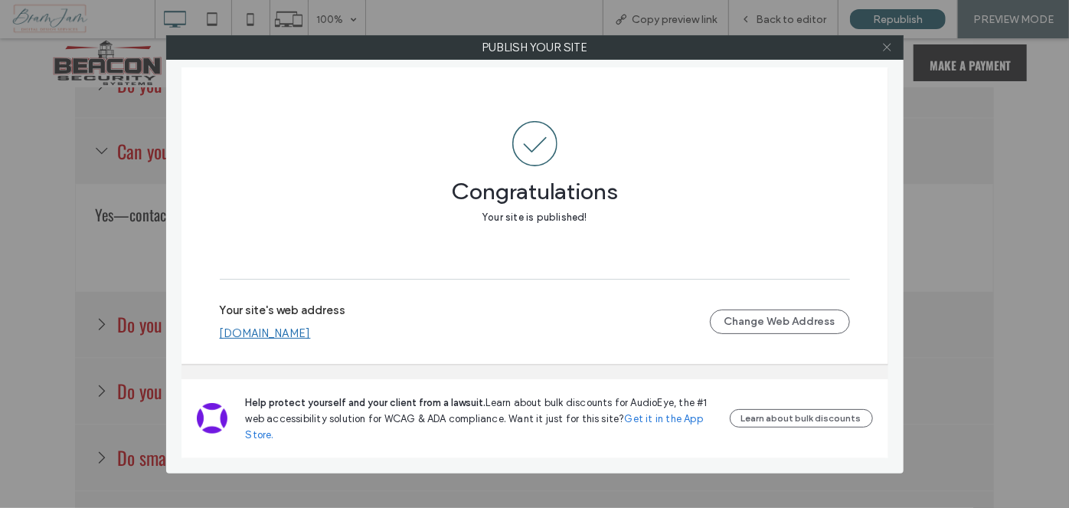
click at [890, 43] on icon at bounding box center [886, 46] width 11 height 11
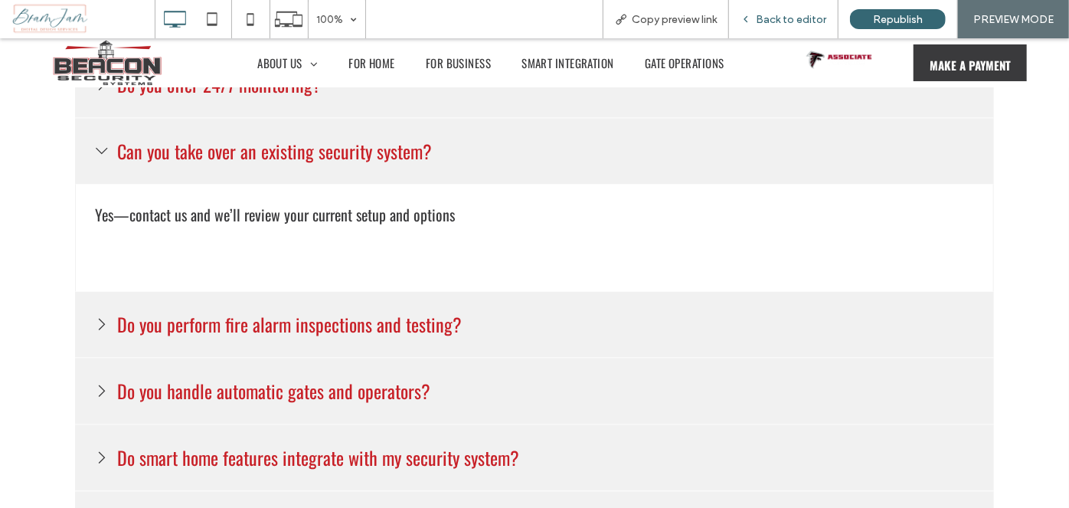
click at [770, 25] on span "Back to editor" at bounding box center [791, 19] width 70 height 13
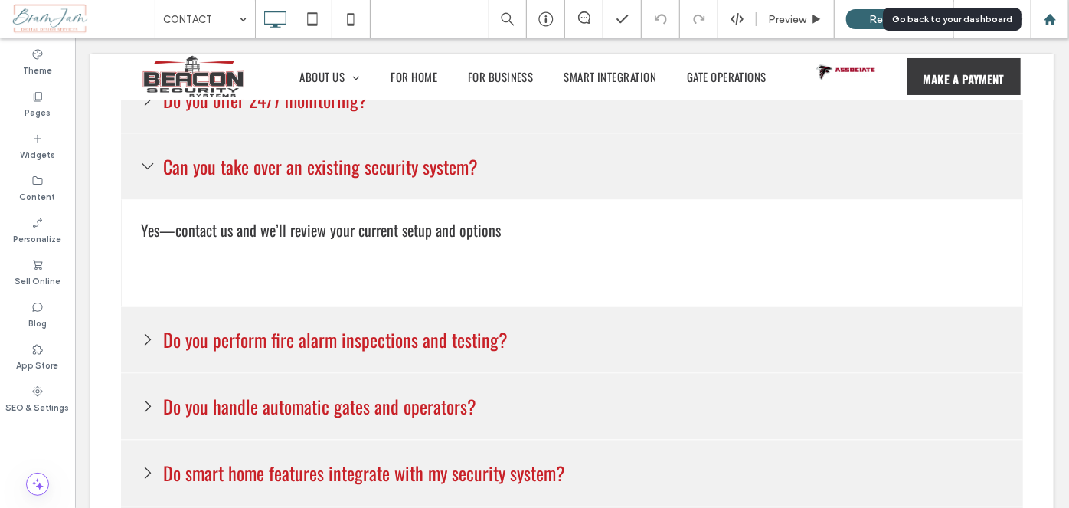
click at [1050, 19] on use at bounding box center [1049, 18] width 11 height 11
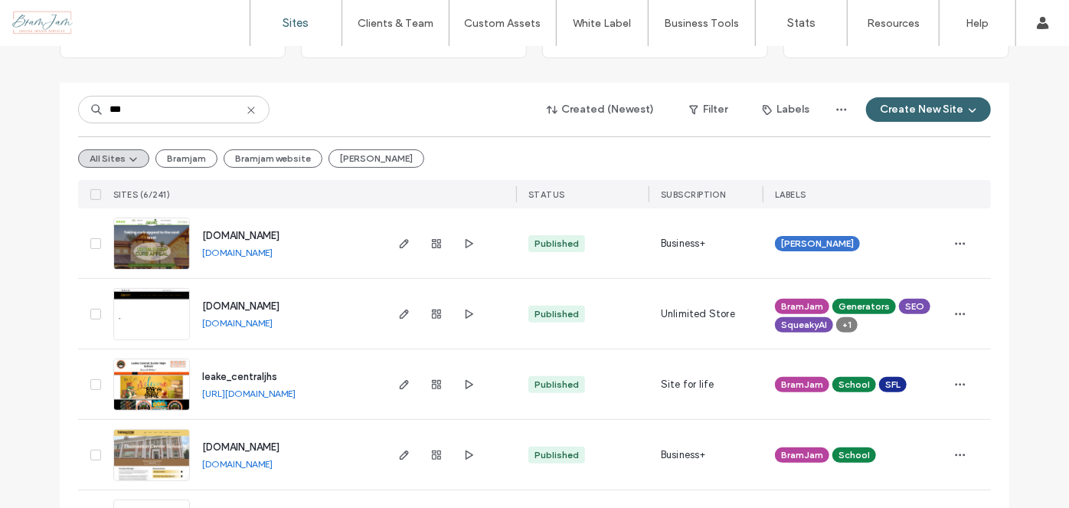
scroll to position [139, 0]
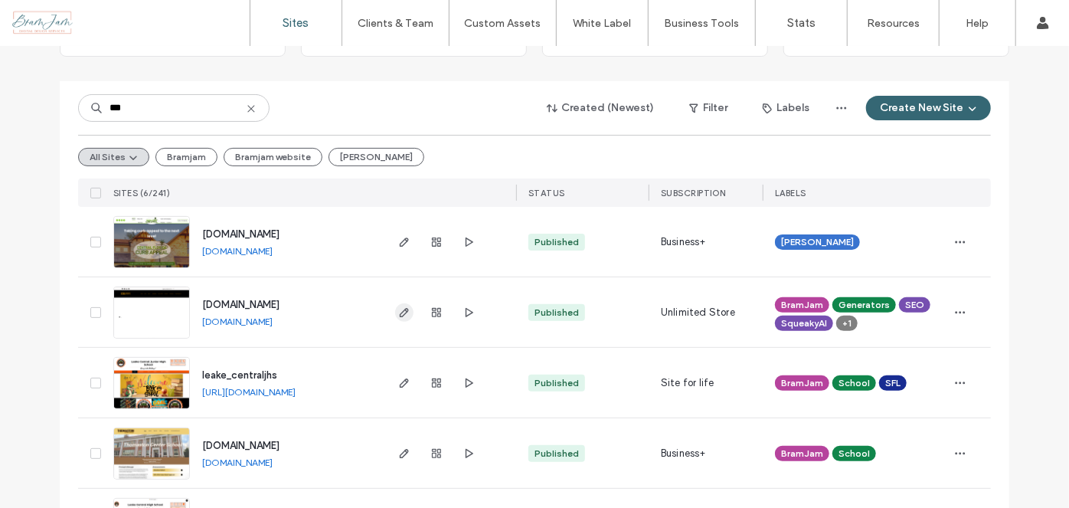
type input "***"
click at [398, 314] on icon "button" at bounding box center [404, 312] width 12 height 12
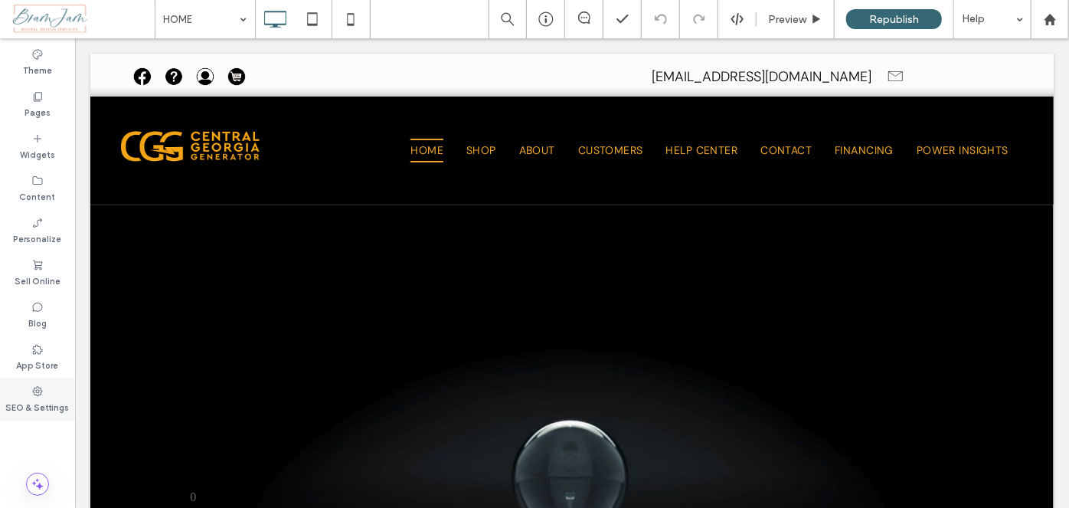
click at [6, 395] on div "SEO & Settings" at bounding box center [37, 399] width 75 height 42
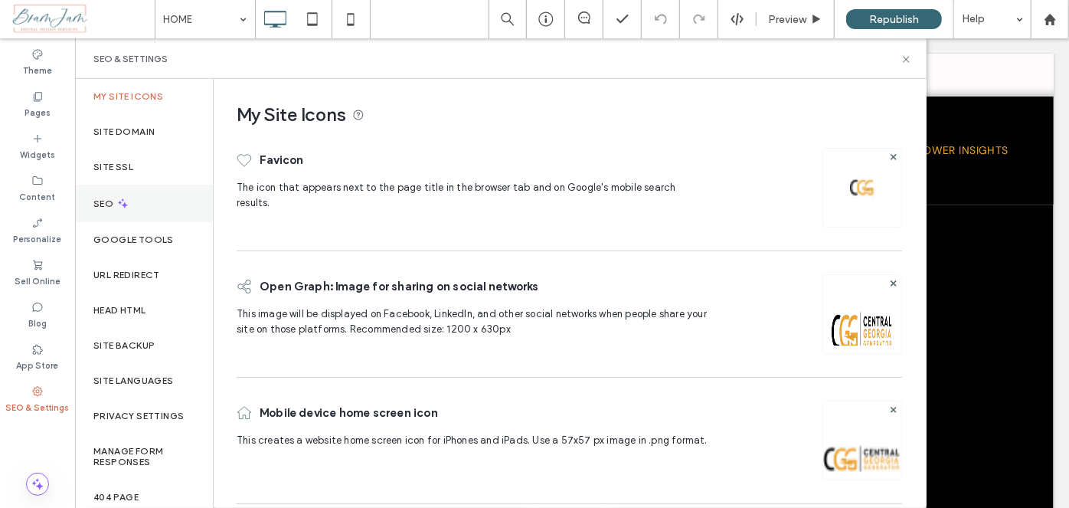
click at [104, 199] on label "SEO" at bounding box center [104, 203] width 23 height 11
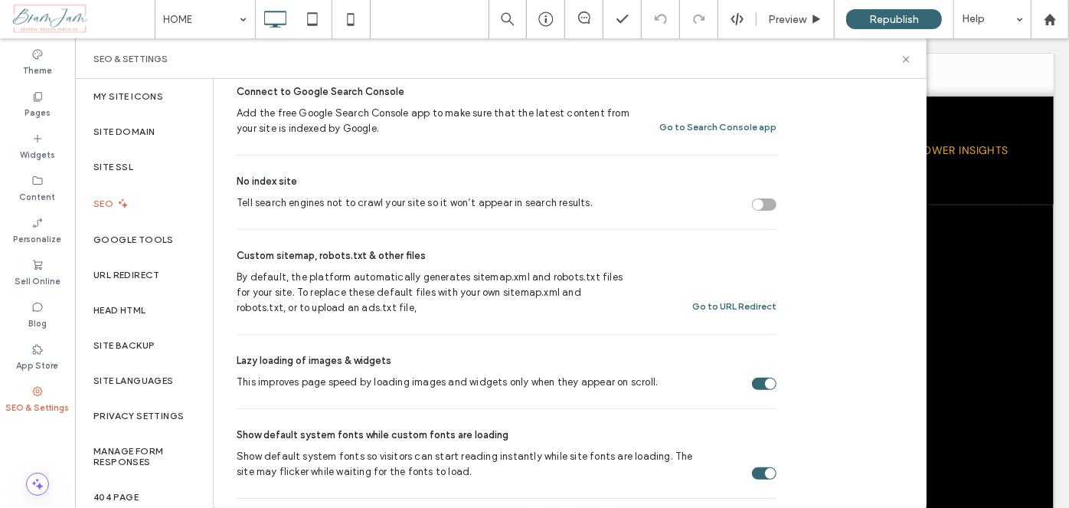
scroll to position [449, 0]
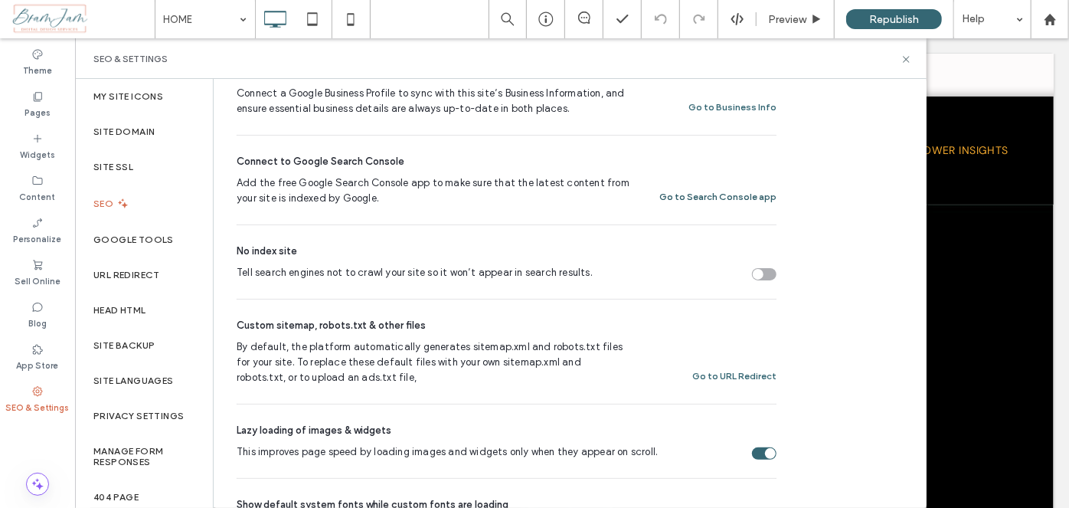
click at [743, 198] on button "Go to Search Console app" at bounding box center [717, 197] width 117 height 18
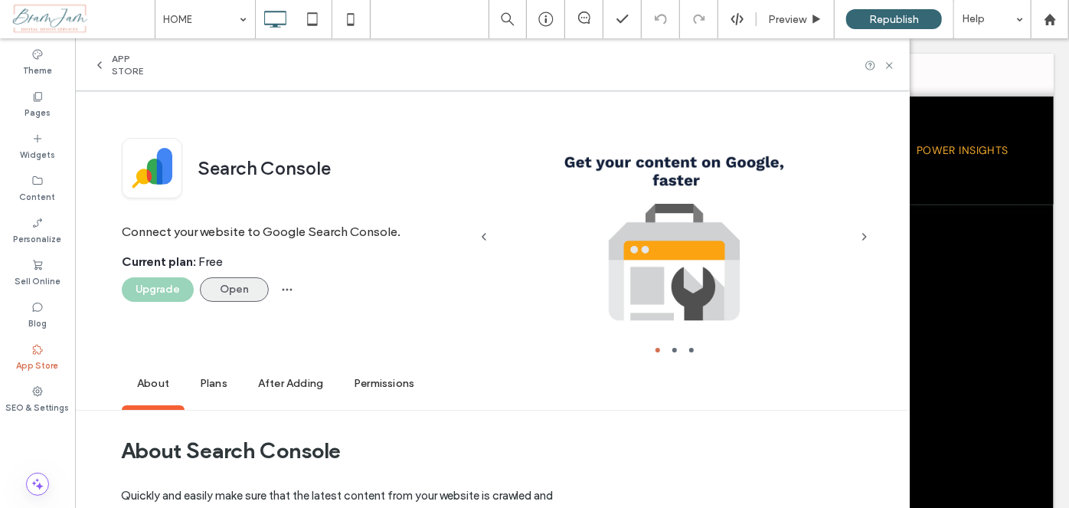
click at [234, 292] on button "Open" at bounding box center [234, 289] width 69 height 25
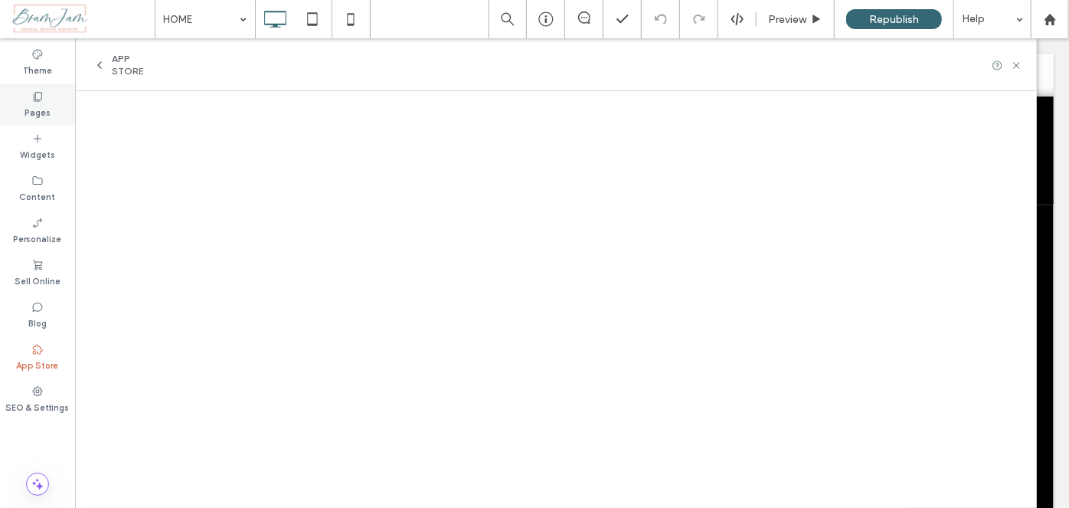
click at [33, 94] on icon at bounding box center [37, 96] width 12 height 12
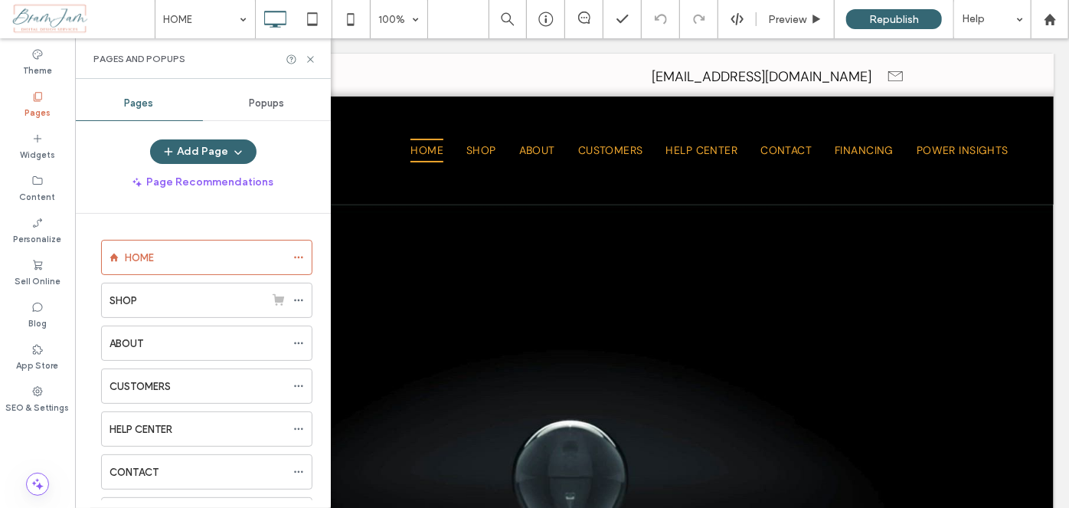
click at [152, 333] on div "ABOUT" at bounding box center [197, 343] width 176 height 34
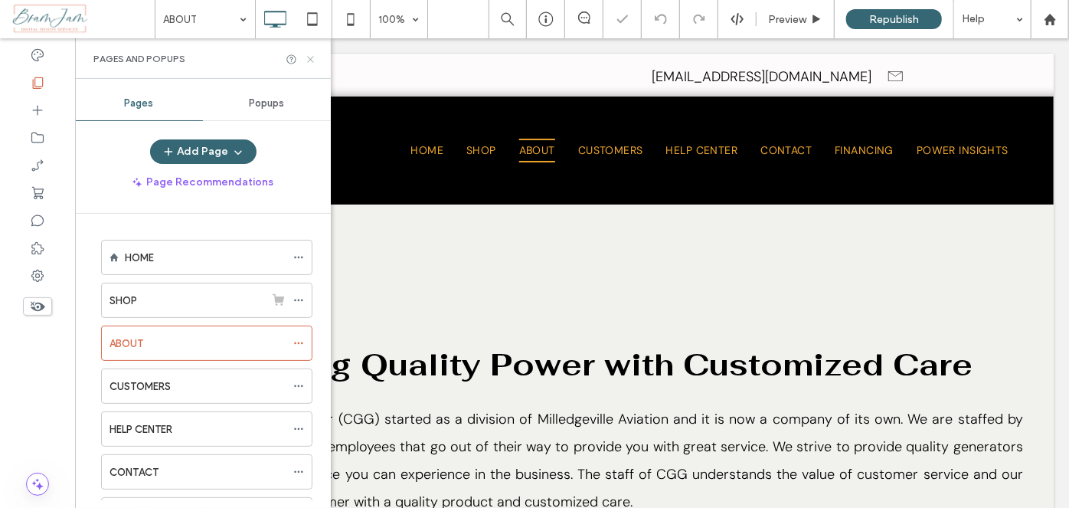
drag, startPoint x: 309, startPoint y: 64, endPoint x: 234, endPoint y: 25, distance: 83.6
click at [309, 64] on icon at bounding box center [310, 59] width 11 height 11
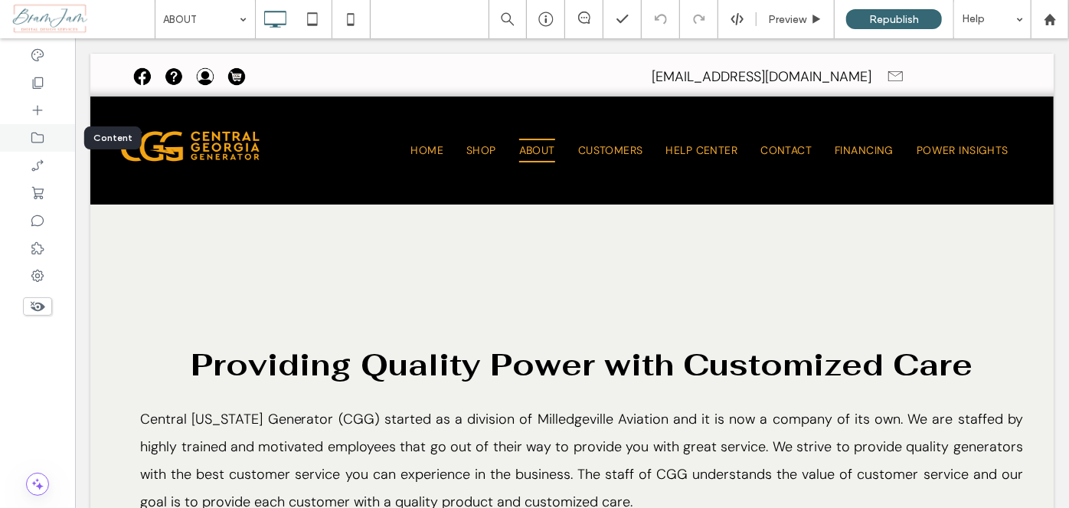
click at [39, 146] on div at bounding box center [37, 138] width 75 height 28
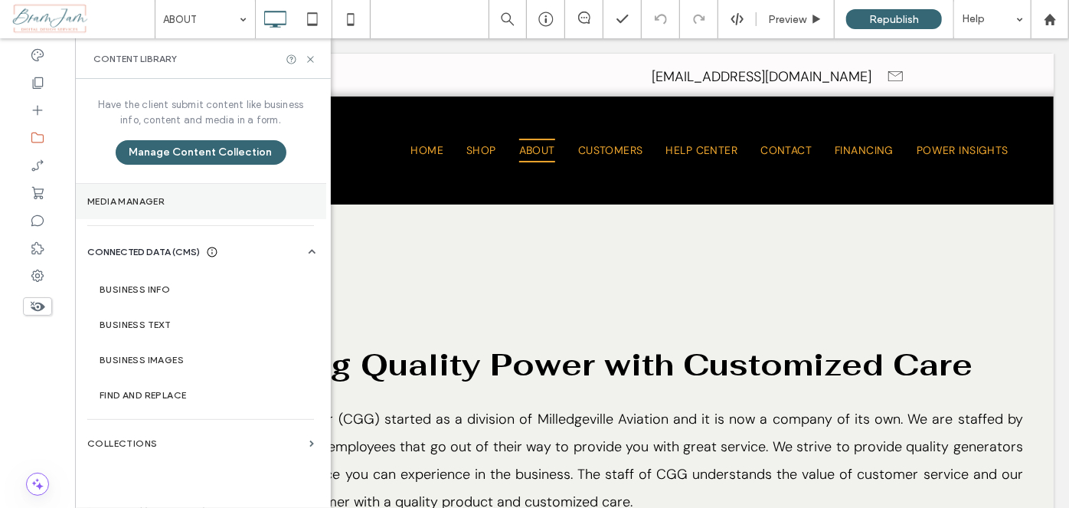
click at [211, 210] on section "Media Manager" at bounding box center [200, 201] width 251 height 35
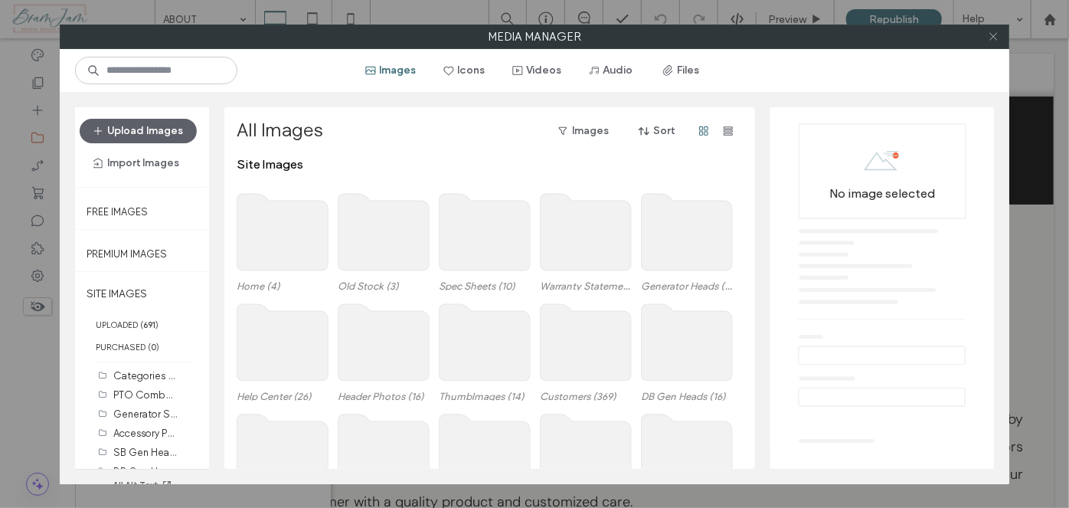
click at [994, 37] on icon at bounding box center [993, 36] width 11 height 11
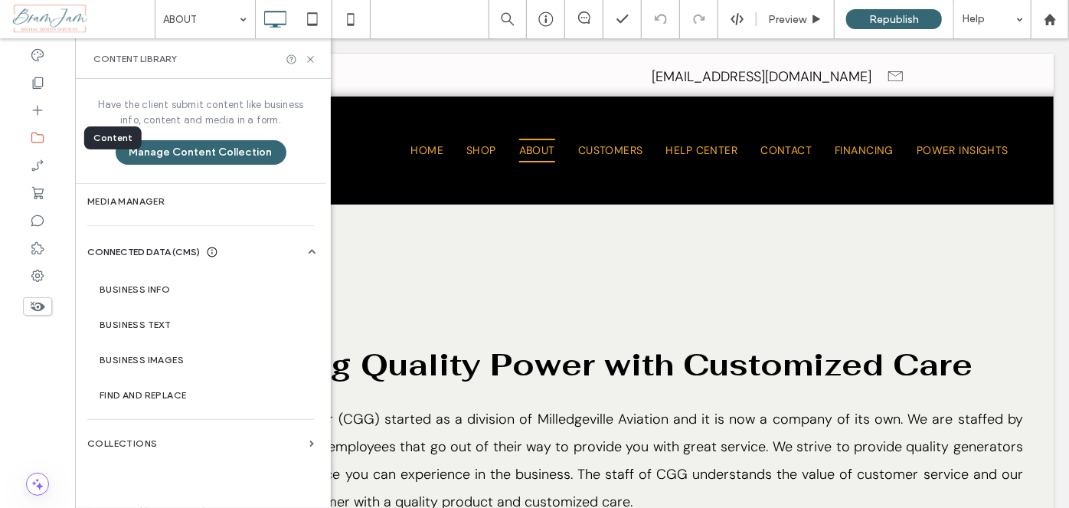
click at [38, 139] on icon at bounding box center [37, 137] width 15 height 15
click at [43, 83] on use at bounding box center [38, 82] width 11 height 11
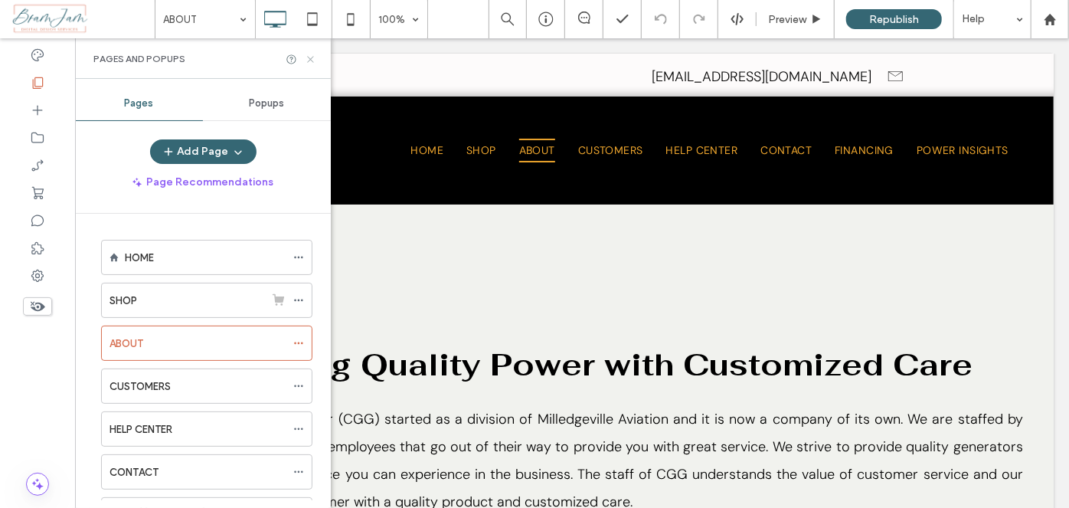
drag, startPoint x: 231, startPoint y: 25, endPoint x: 306, endPoint y: 63, distance: 84.2
click at [306, 63] on icon at bounding box center [310, 59] width 11 height 11
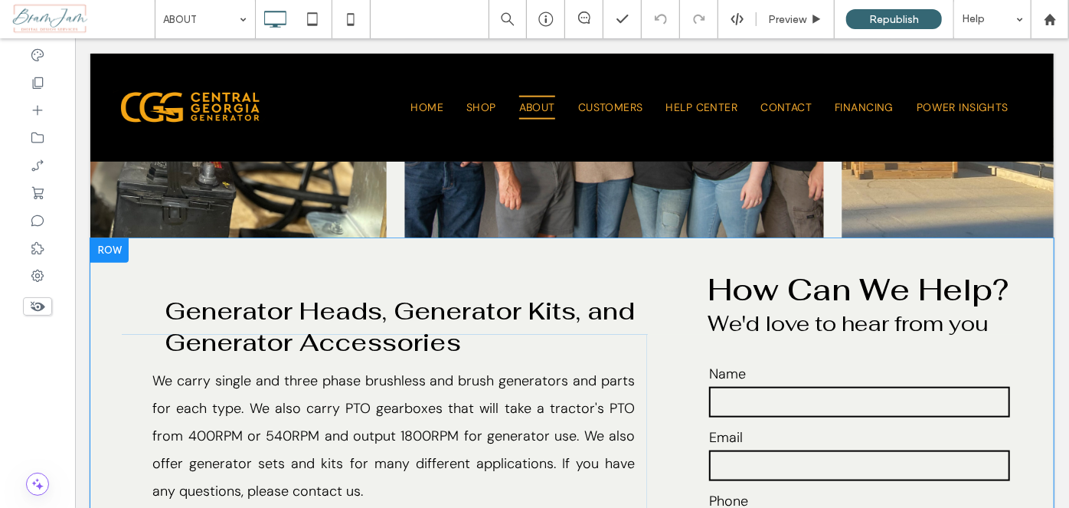
scroll to position [1044, 0]
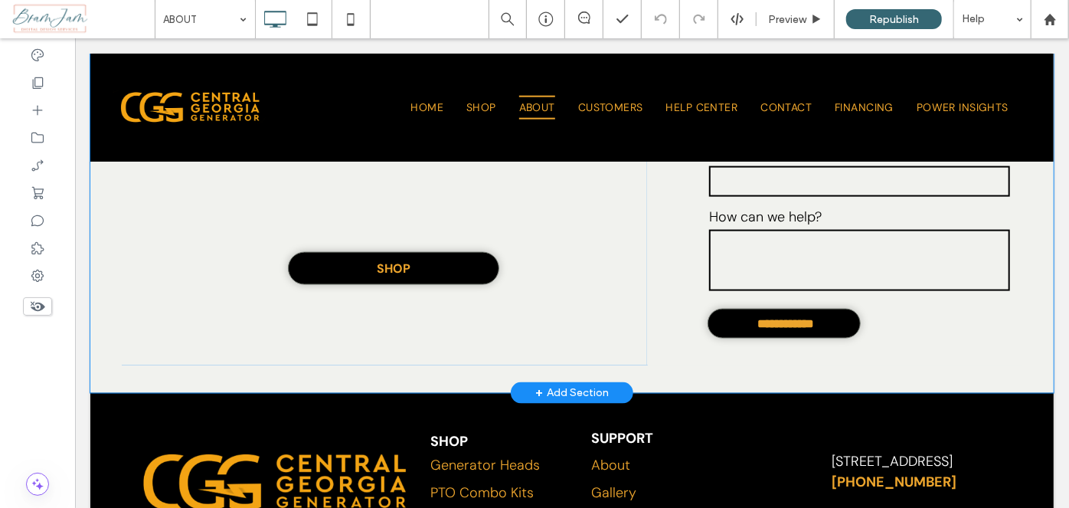
click at [361, 368] on div "**********" at bounding box center [571, 141] width 963 height 502
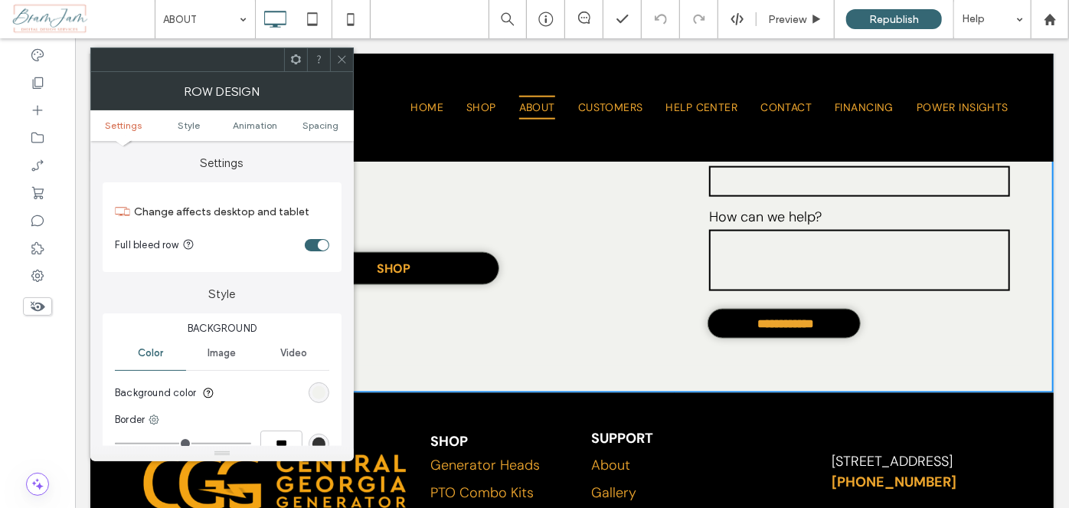
click at [341, 57] on icon at bounding box center [341, 59] width 11 height 11
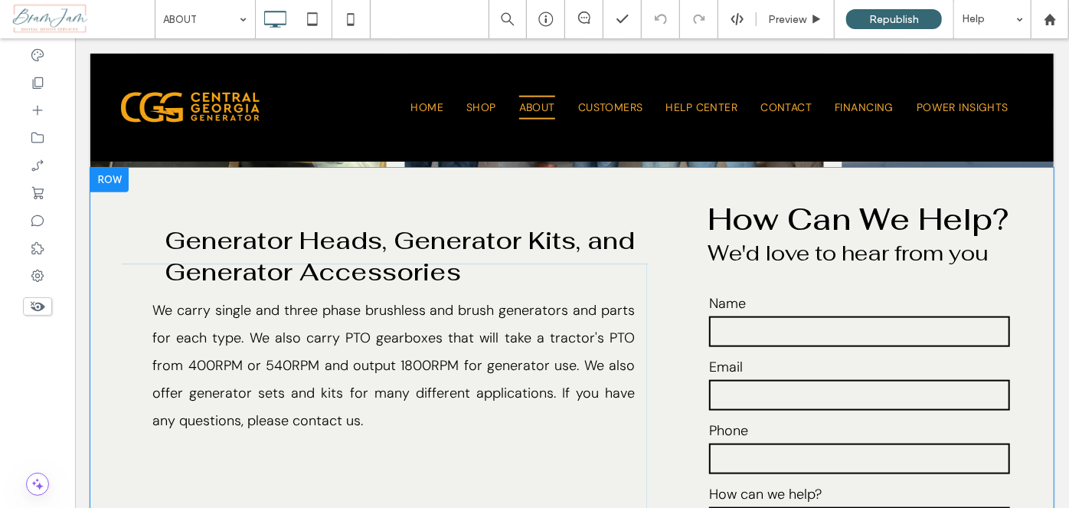
scroll to position [766, 0]
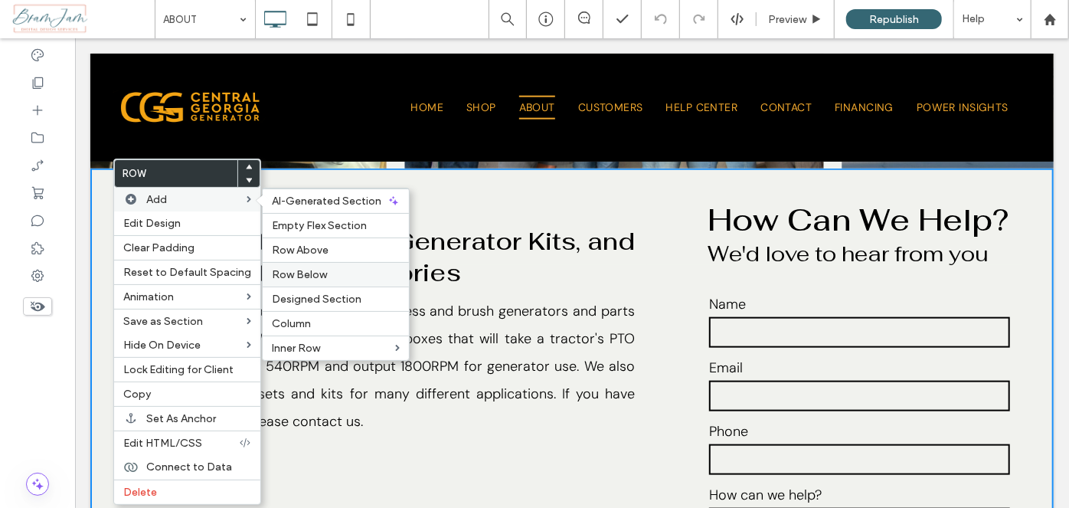
click at [302, 272] on span "Row Below" at bounding box center [299, 274] width 55 height 13
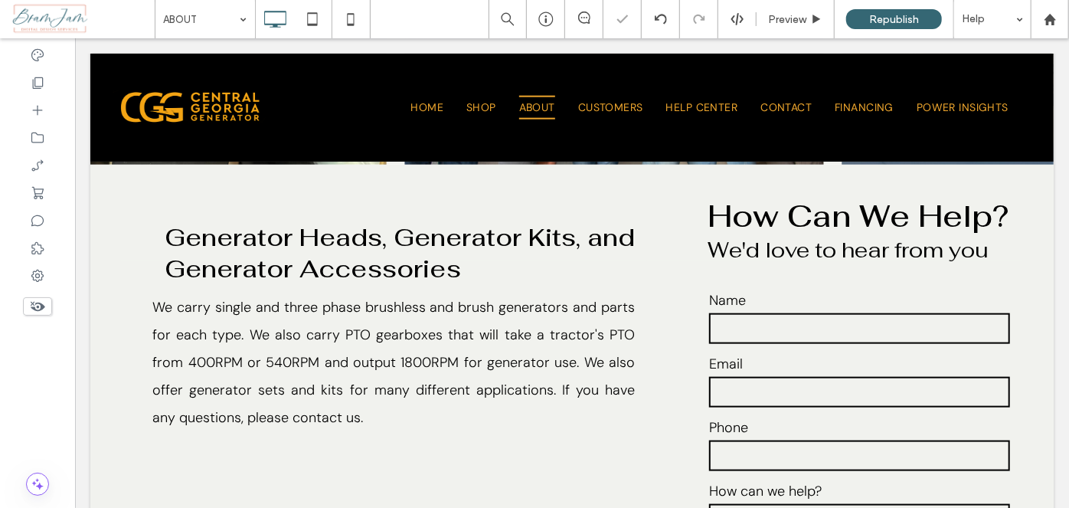
scroll to position [1113, 0]
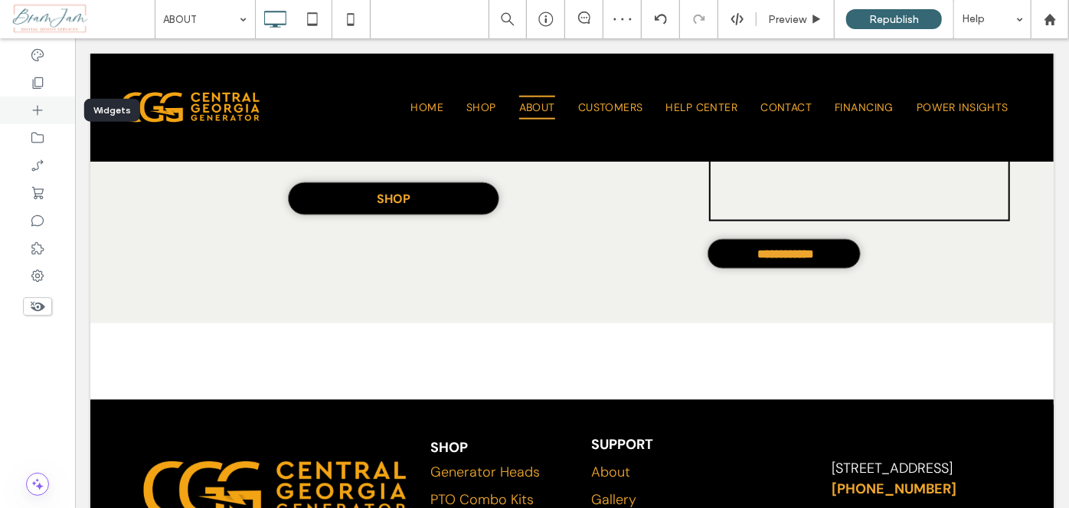
click at [30, 112] on icon at bounding box center [37, 110] width 15 height 15
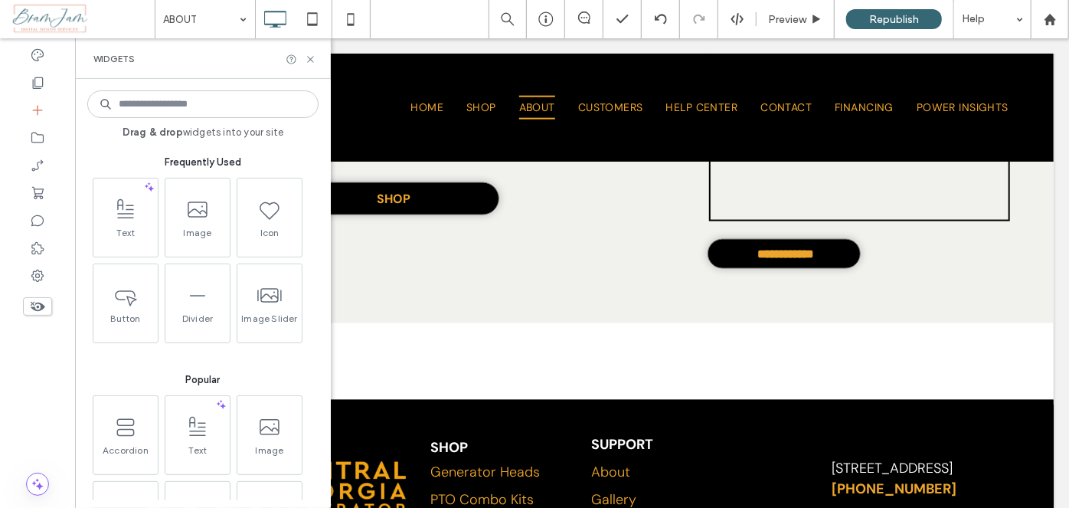
click at [155, 113] on input at bounding box center [202, 104] width 231 height 28
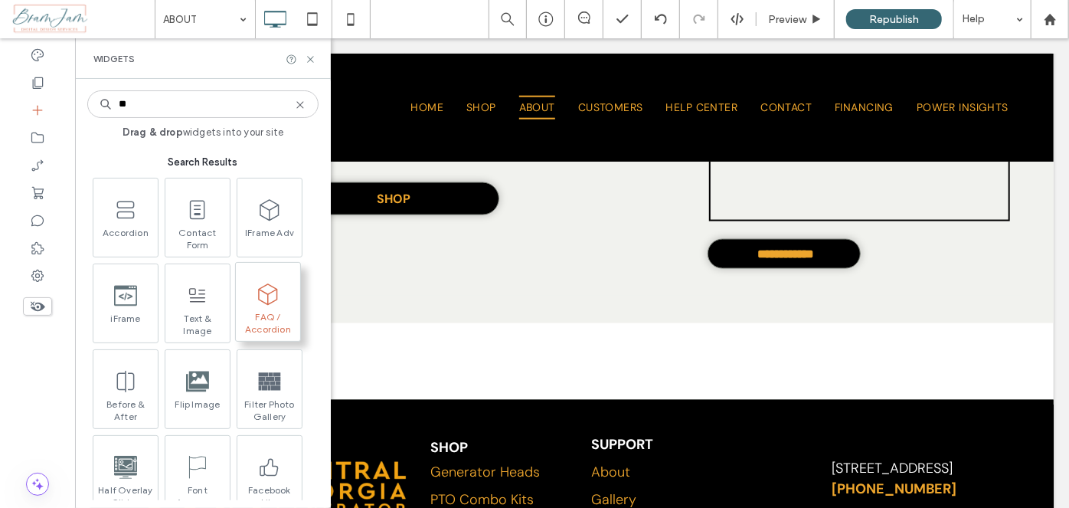
type input "**"
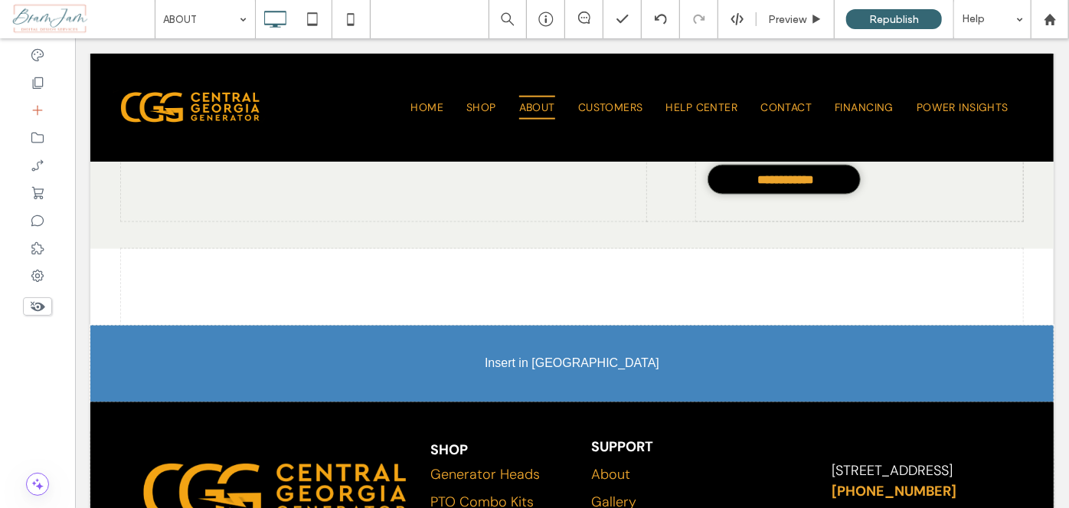
scroll to position [1199, 0]
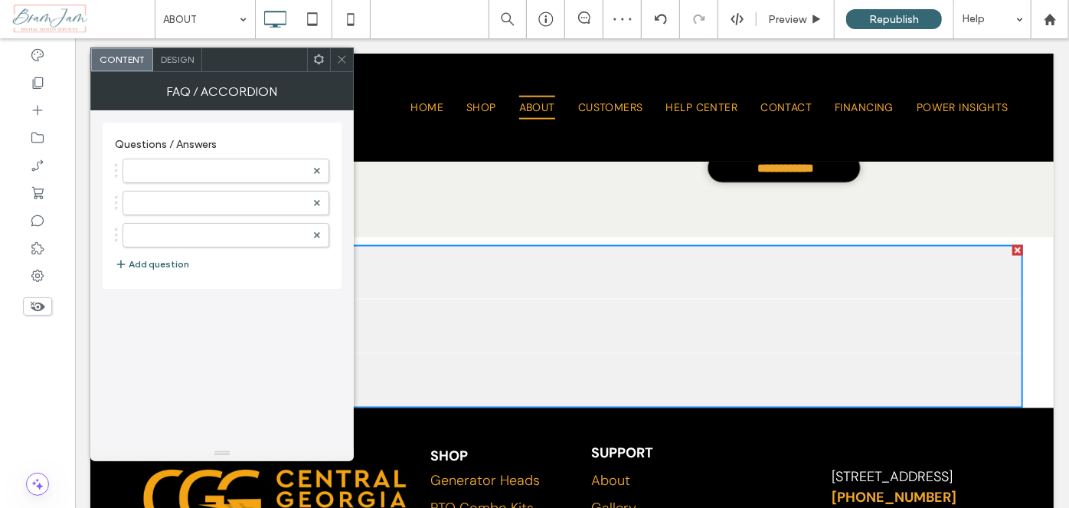
click at [341, 59] on icon at bounding box center [341, 59] width 11 height 11
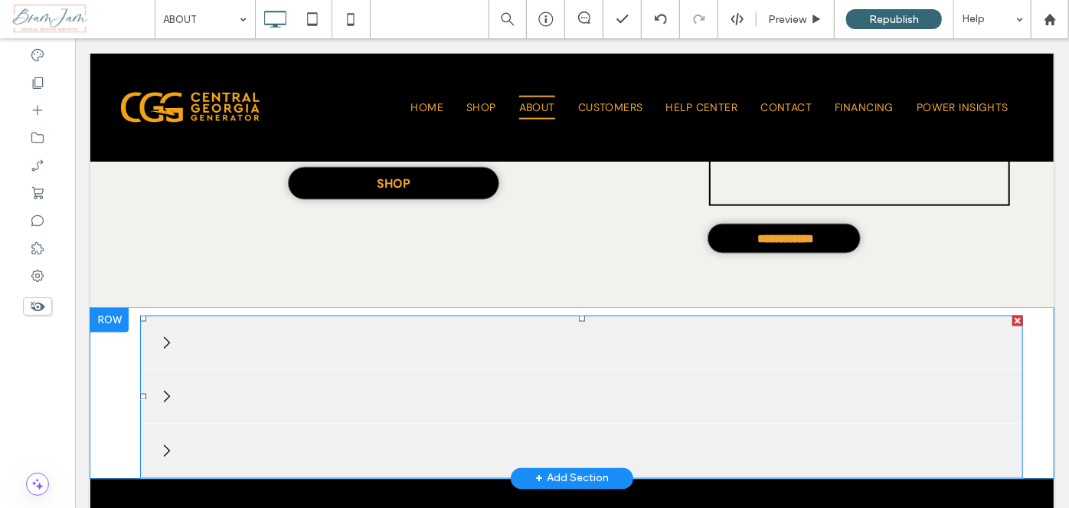
scroll to position [1129, 0]
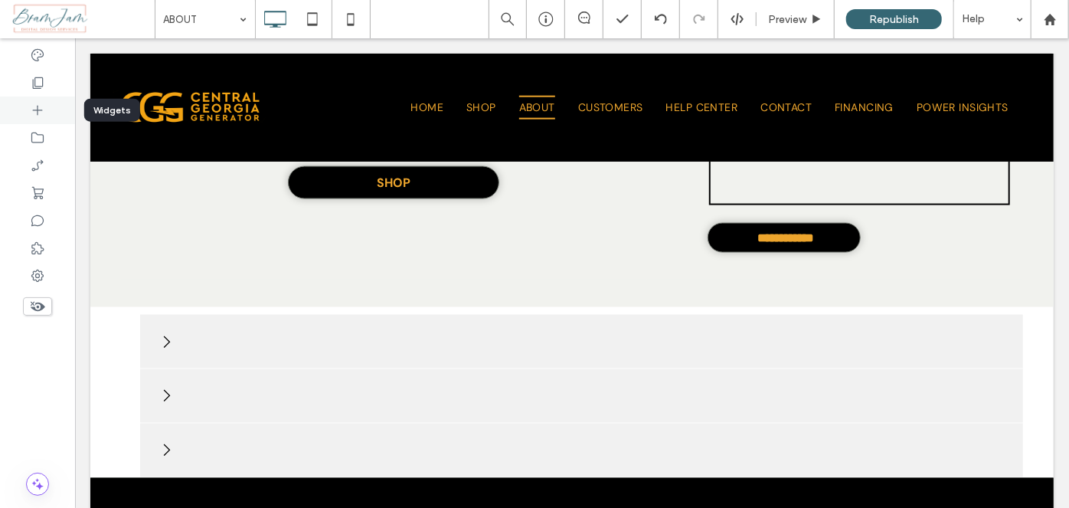
click at [34, 108] on icon at bounding box center [37, 110] width 15 height 15
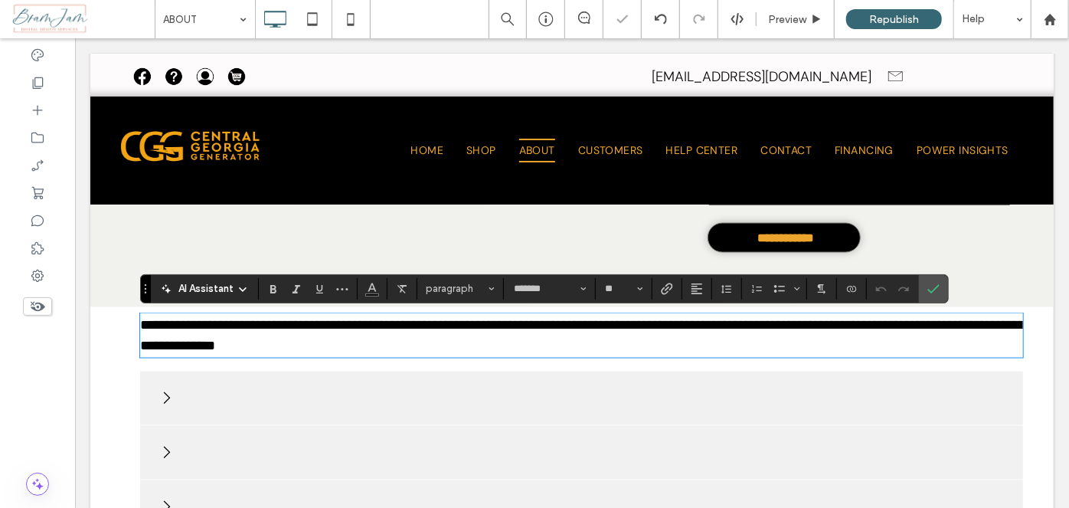
type input "*******"
type input "**"
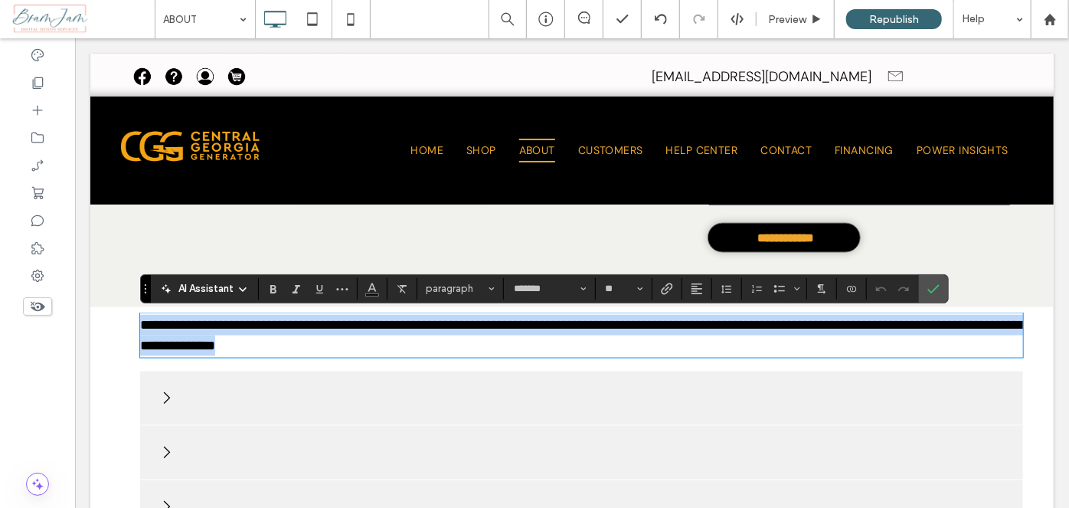
paste div
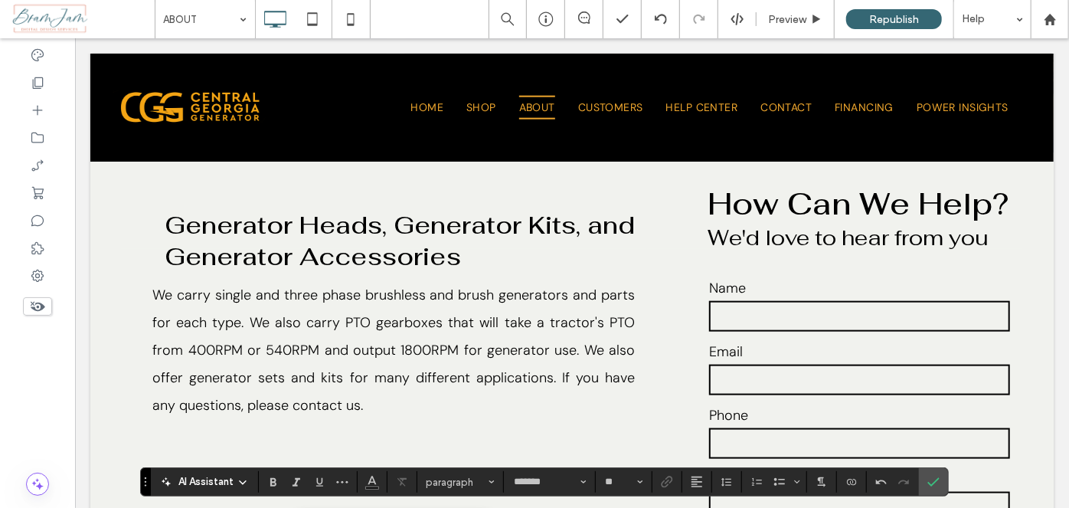
scroll to position [1060, 0]
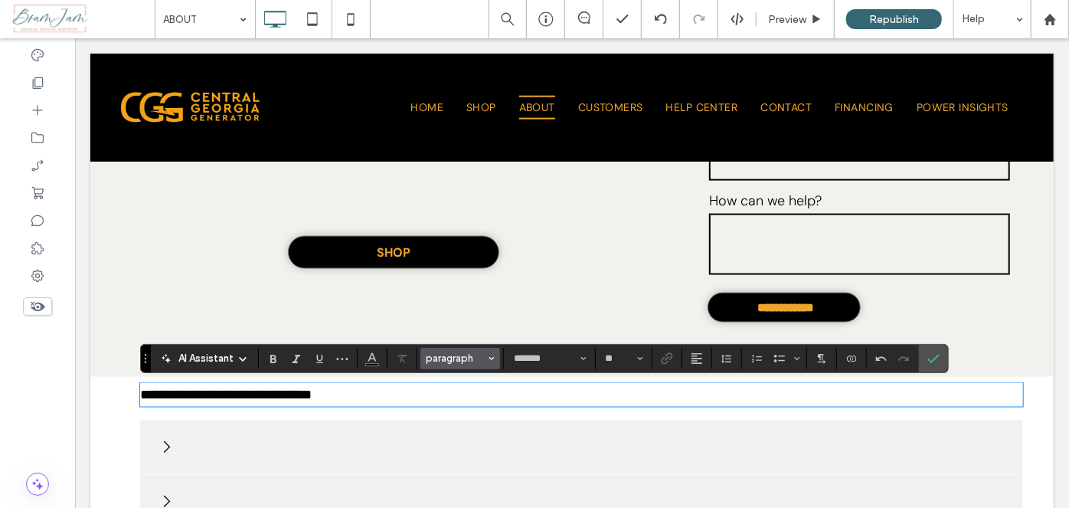
click at [474, 354] on span "paragraph" at bounding box center [456, 357] width 60 height 11
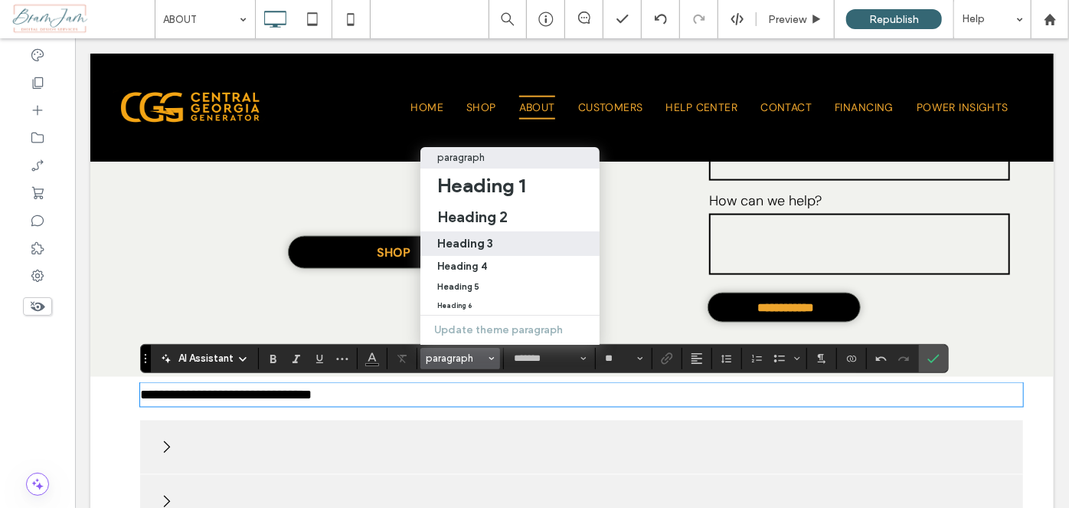
click at [490, 236] on h3 "Heading 3" at bounding box center [465, 243] width 56 height 15
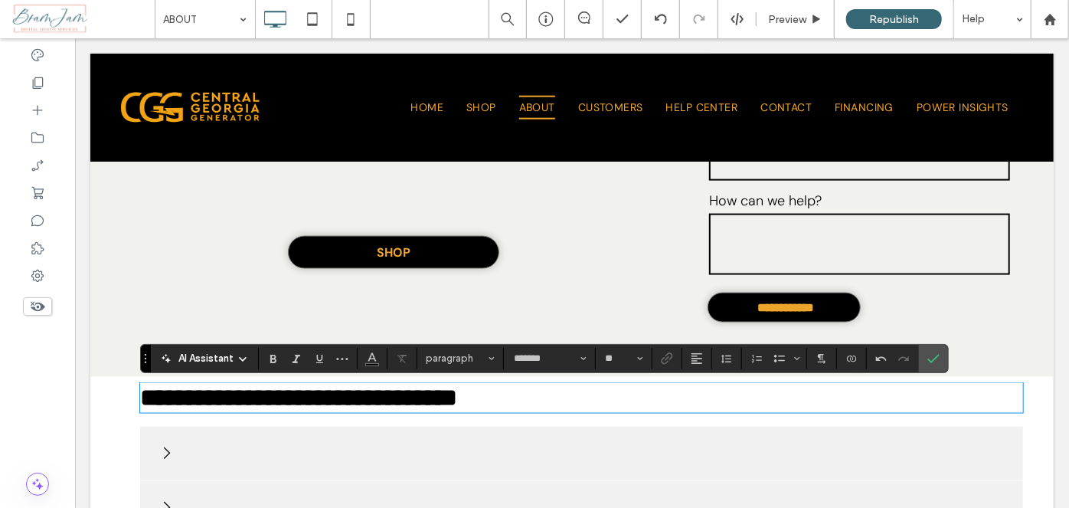
type input "********"
type input "**"
click at [927, 355] on icon "Confirm" at bounding box center [933, 358] width 12 height 12
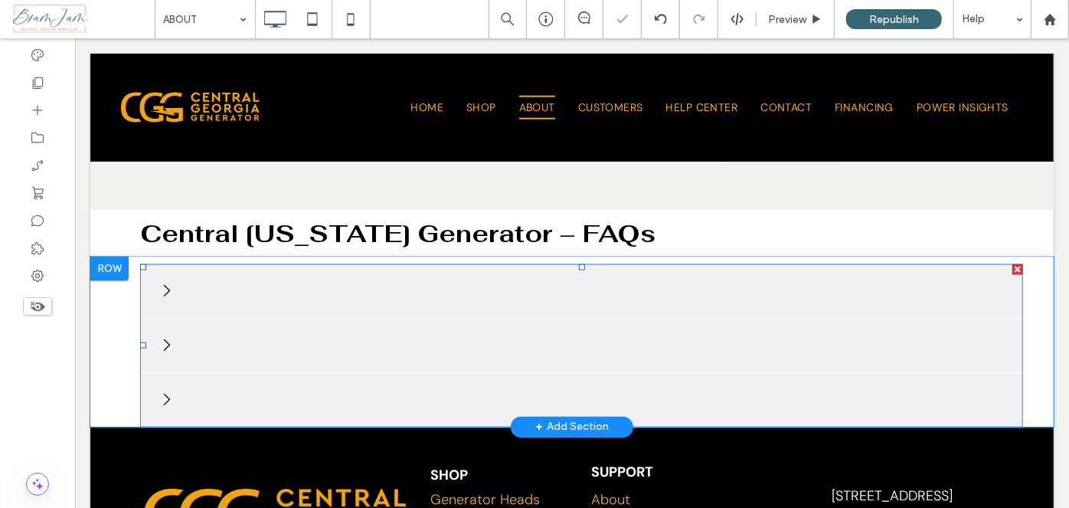
scroll to position [1199, 0]
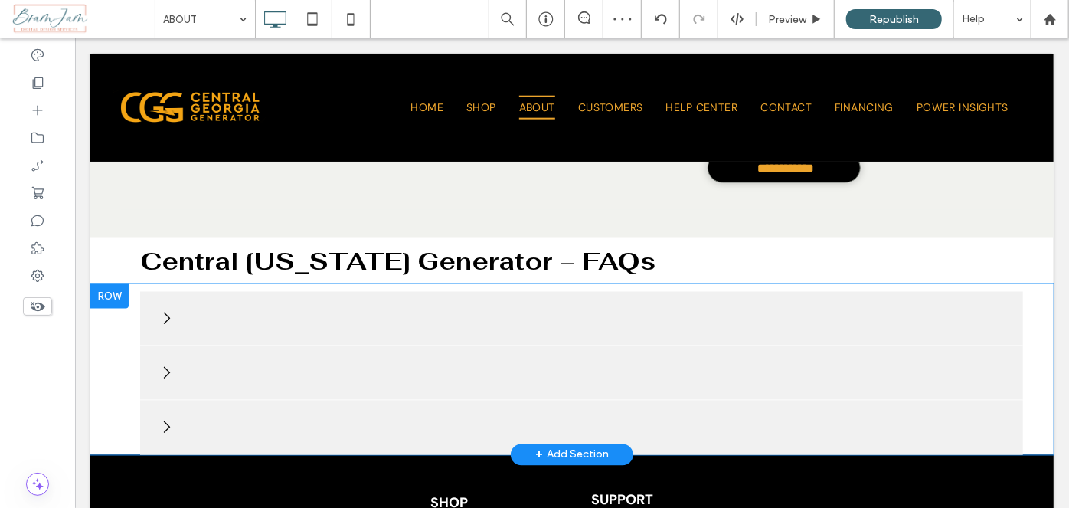
click at [114, 301] on div at bounding box center [109, 295] width 38 height 25
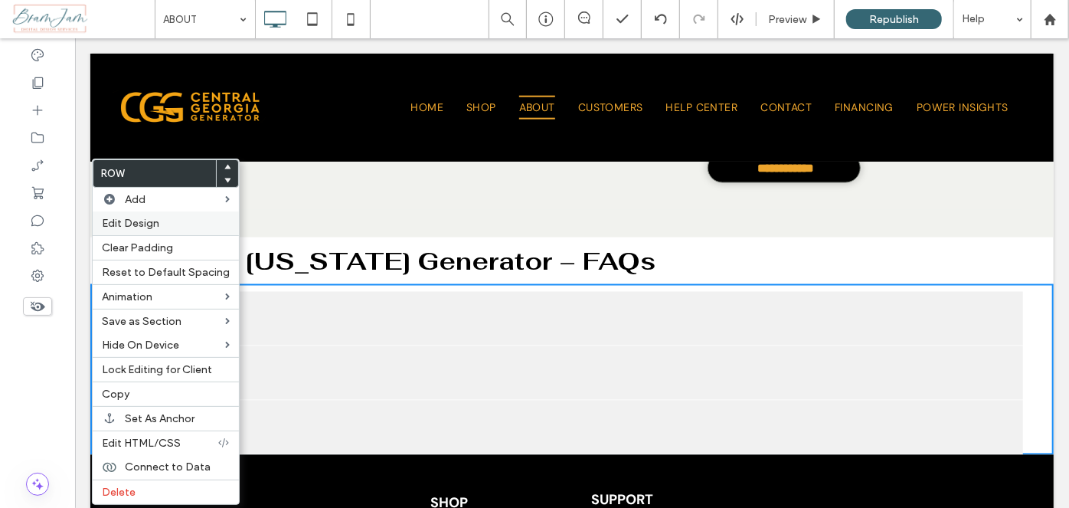
click at [164, 227] on label "Edit Design" at bounding box center [166, 223] width 128 height 13
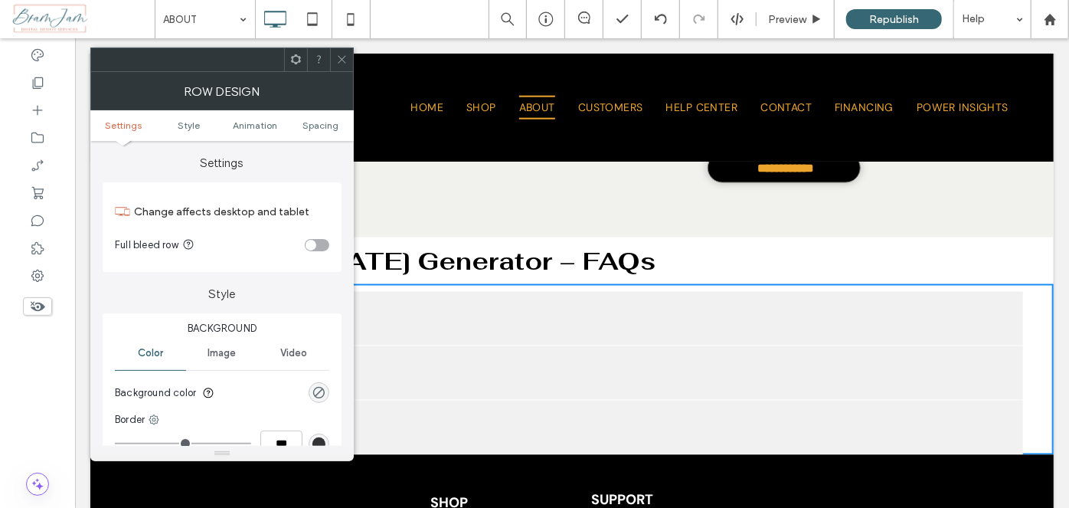
click at [330, 116] on ul "Settings Style Animation Spacing" at bounding box center [221, 125] width 263 height 31
click at [327, 125] on span "Spacing" at bounding box center [321, 124] width 36 height 11
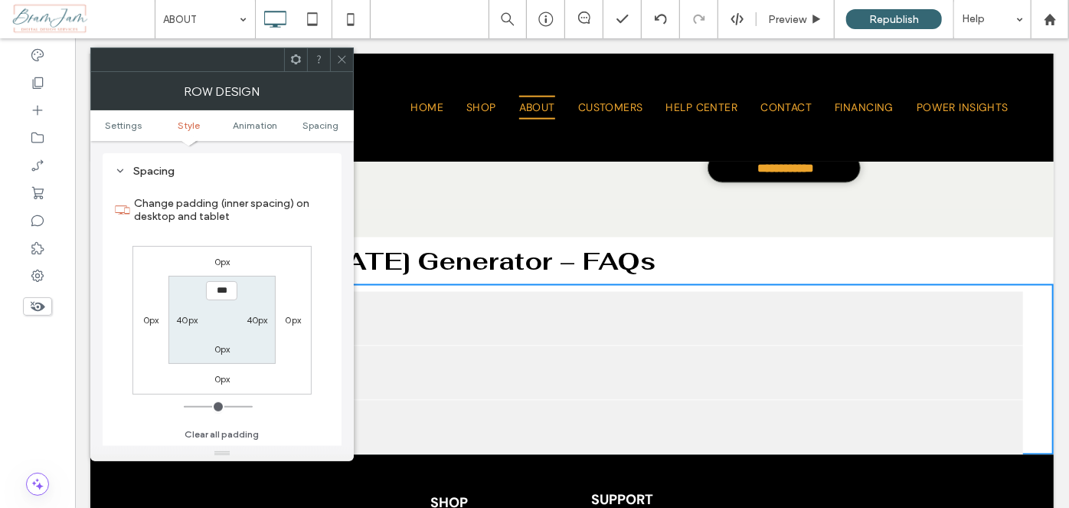
scroll to position [433, 0]
click at [226, 341] on div "0px" at bounding box center [222, 348] width 16 height 15
click at [226, 345] on label "0px" at bounding box center [222, 348] width 16 height 11
type input "**"
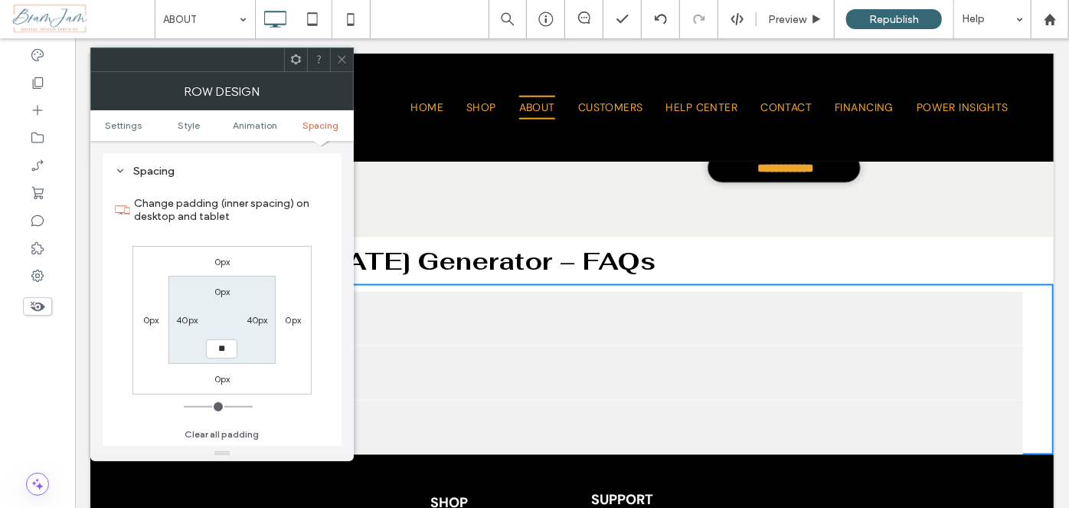
type input "****"
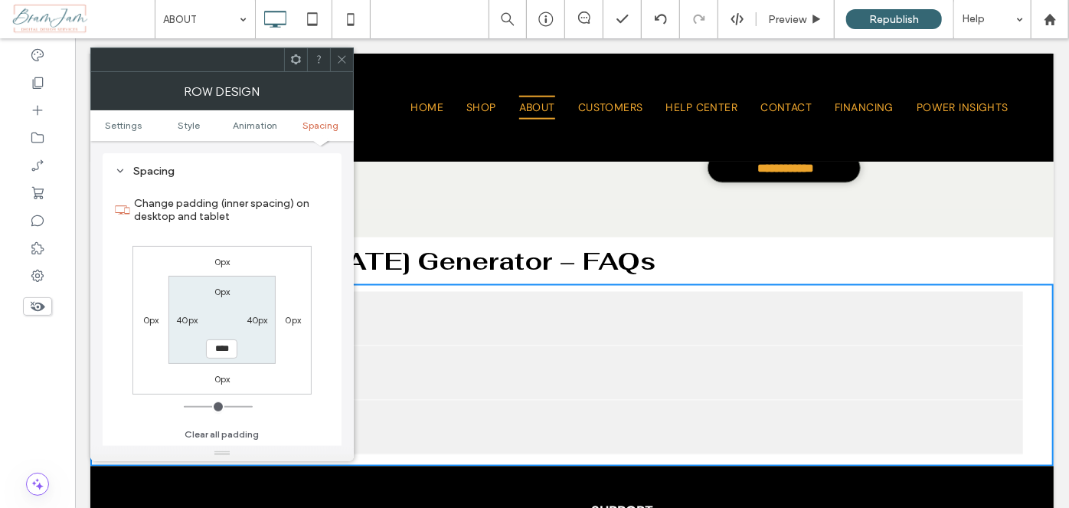
click at [263, 372] on div "0px 0px 0px 0px 0px 40px **** 40px" at bounding box center [221, 320] width 179 height 149
click at [337, 66] on span at bounding box center [341, 59] width 11 height 23
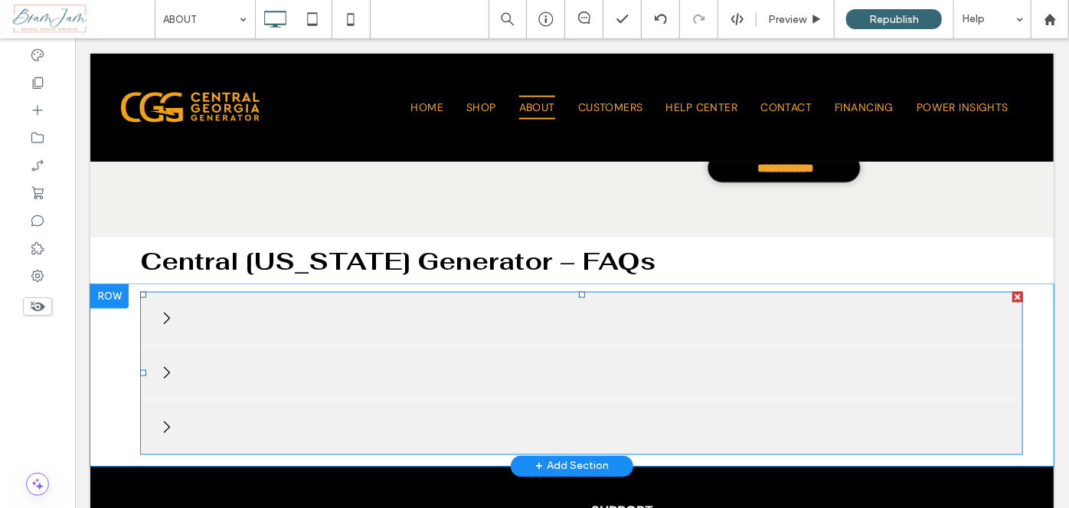
click at [445, 314] on span at bounding box center [580, 372] width 883 height 163
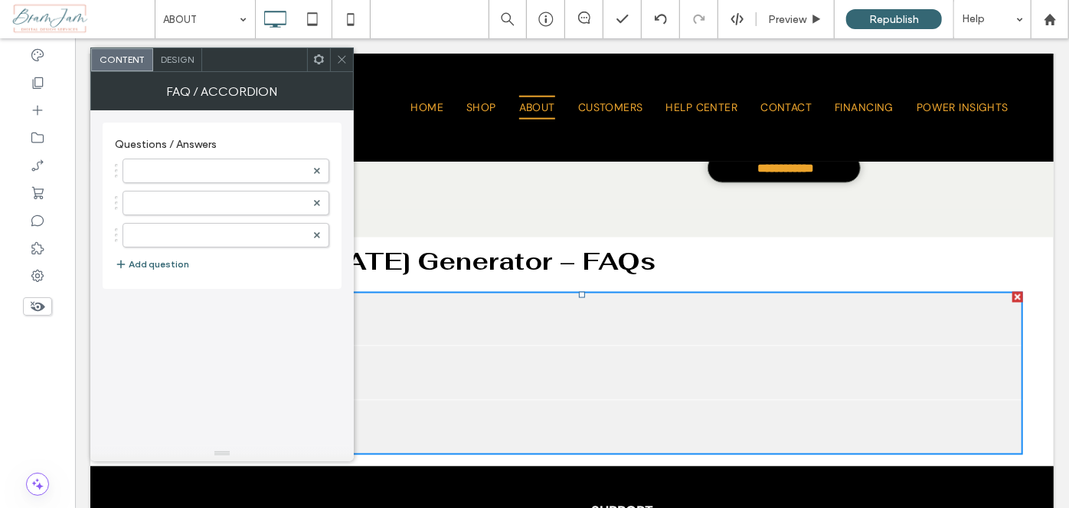
click at [249, 186] on div at bounding box center [222, 199] width 214 height 96
click at [248, 164] on label at bounding box center [218, 170] width 175 height 15
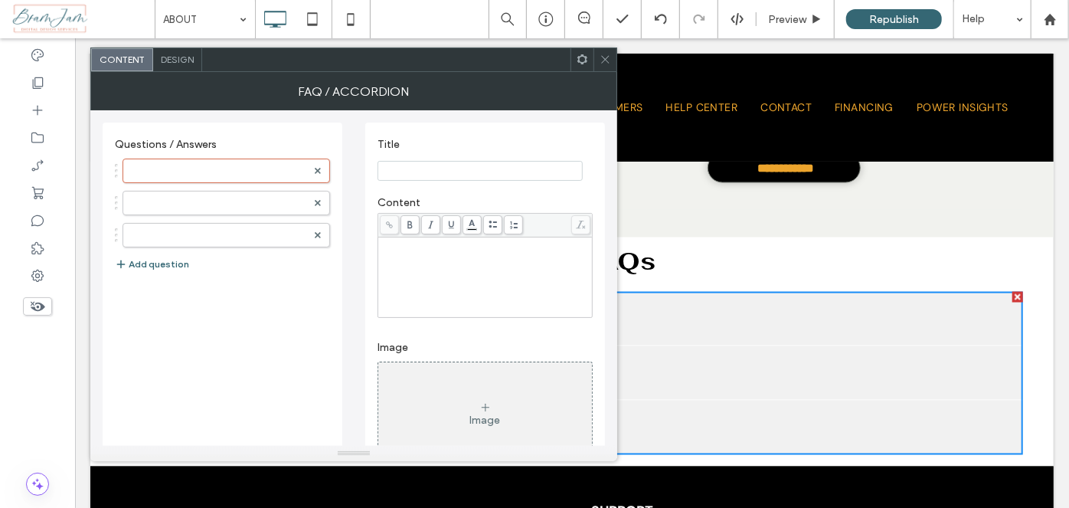
click at [424, 165] on input "Title" at bounding box center [479, 171] width 205 height 20
paste input "**********"
drag, startPoint x: 424, startPoint y: 165, endPoint x: 436, endPoint y: 287, distance: 122.3
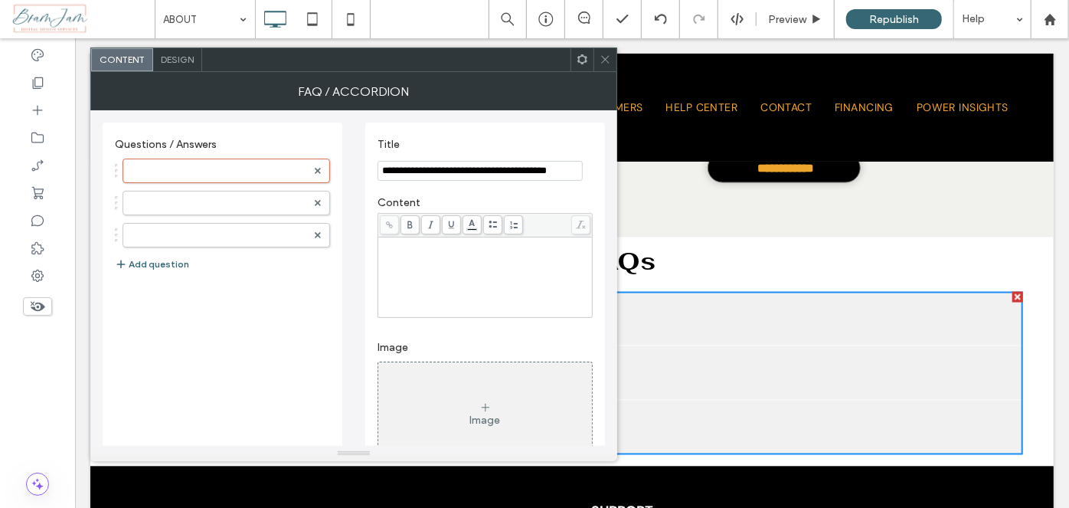
click at [432, 202] on div "**********" at bounding box center [485, 336] width 240 height 426
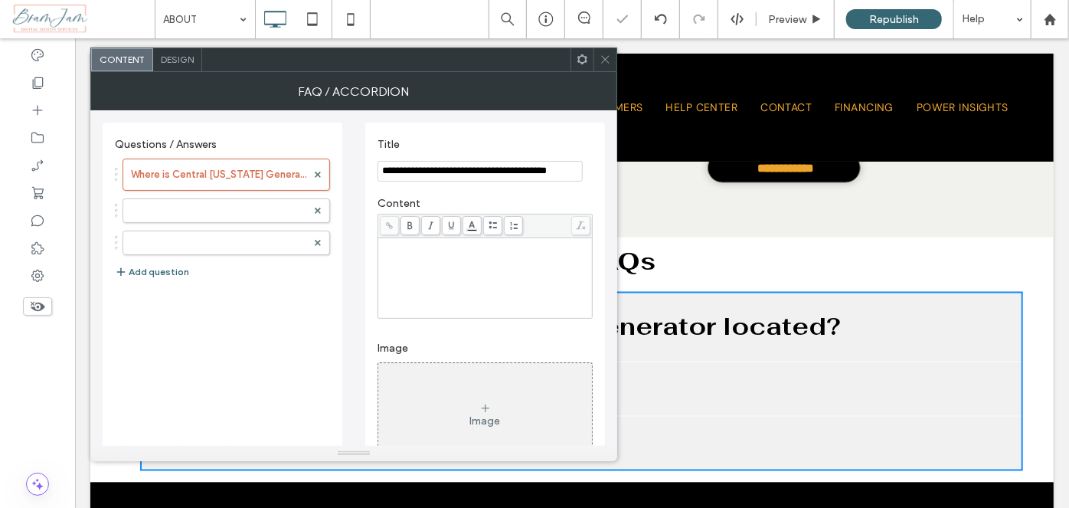
type input "**********"
click at [428, 283] on div "Rich Text Editor" at bounding box center [486, 278] width 210 height 77
click at [381, 170] on input "**********" at bounding box center [479, 171] width 205 height 21
click at [482, 262] on div "Rich Text Editor" at bounding box center [486, 278] width 210 height 77
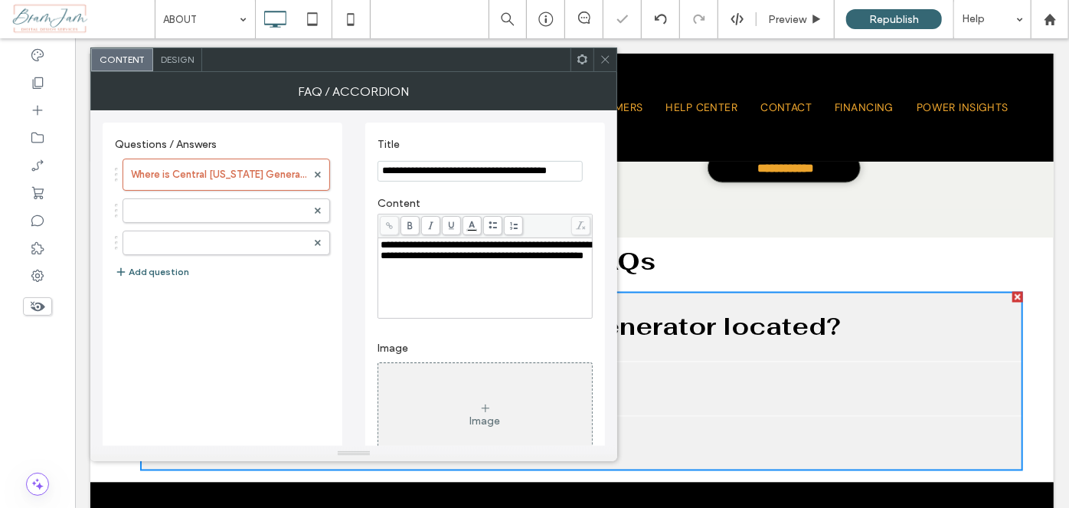
drag, startPoint x: 634, startPoint y: 191, endPoint x: 622, endPoint y: 210, distance: 22.7
click at [622, 209] on div "Generator Heads, Generator Kits, and Generator Accessories We carry single and …" at bounding box center [383, 20] width 526 height 378
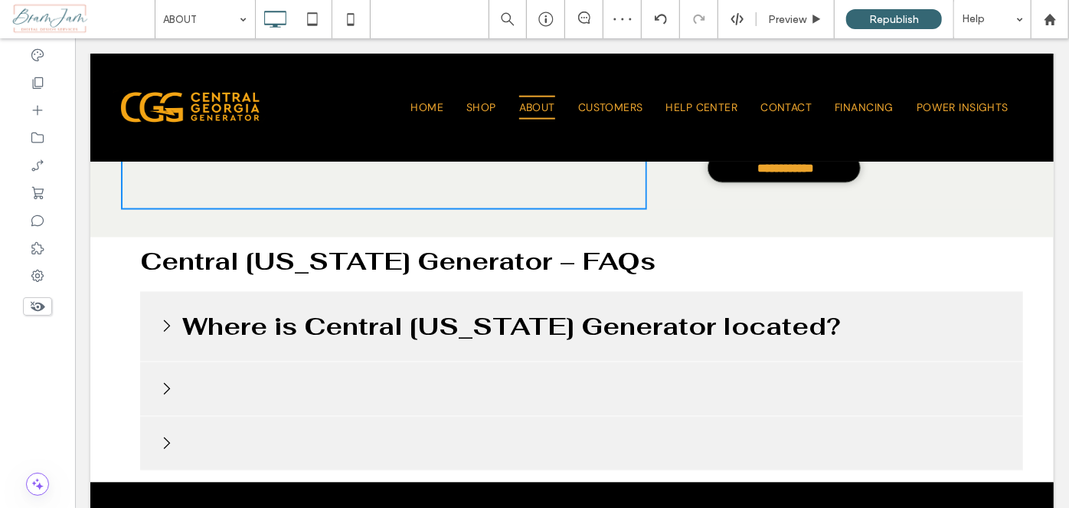
click at [318, 369] on div at bounding box center [580, 388] width 883 height 54
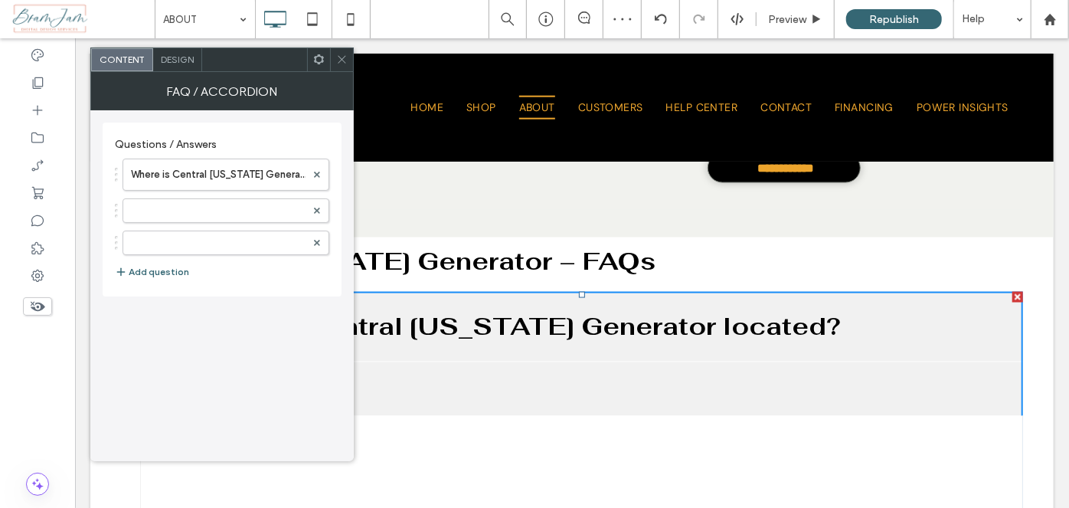
click at [175, 57] on span "Design" at bounding box center [177, 59] width 33 height 11
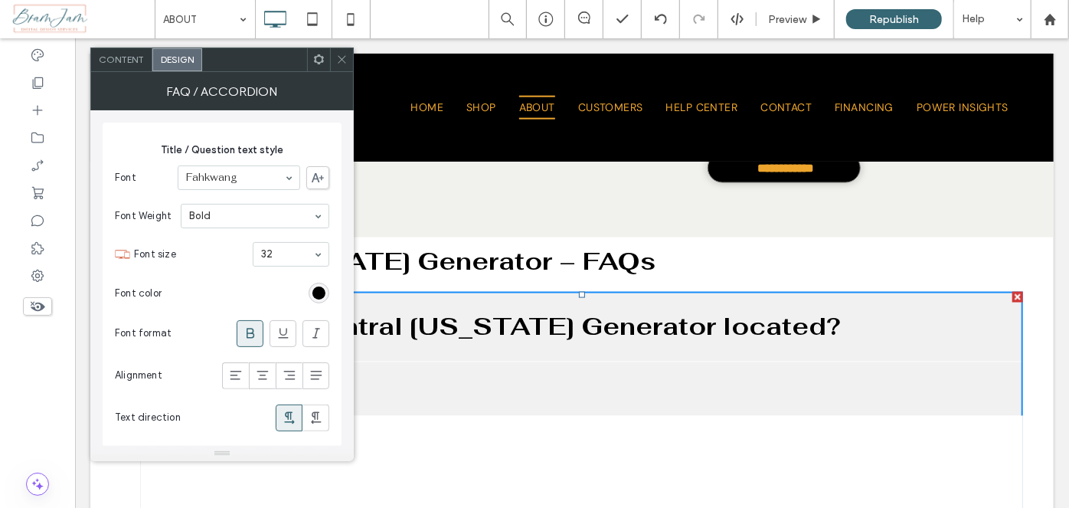
click at [266, 242] on div "32" at bounding box center [291, 254] width 77 height 25
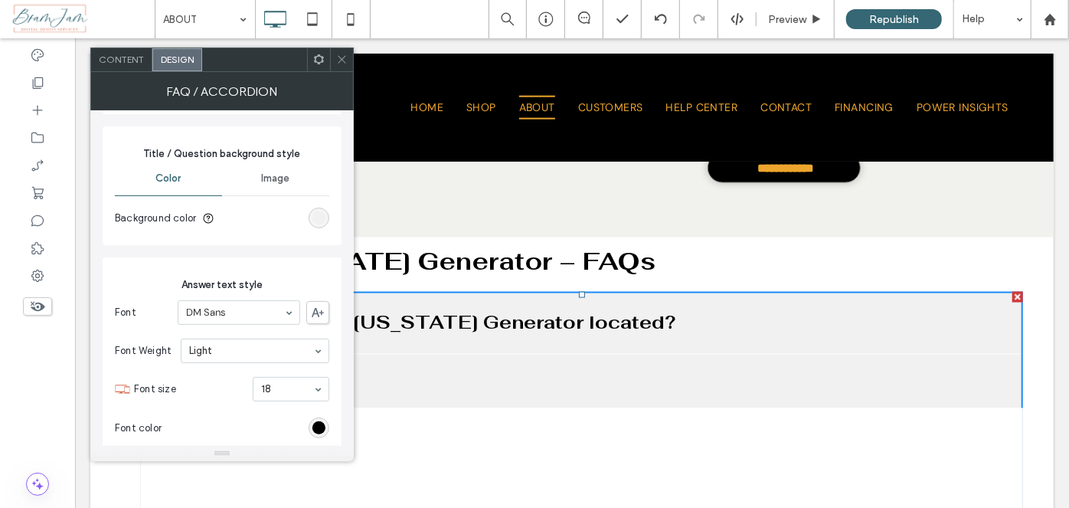
scroll to position [348, 0]
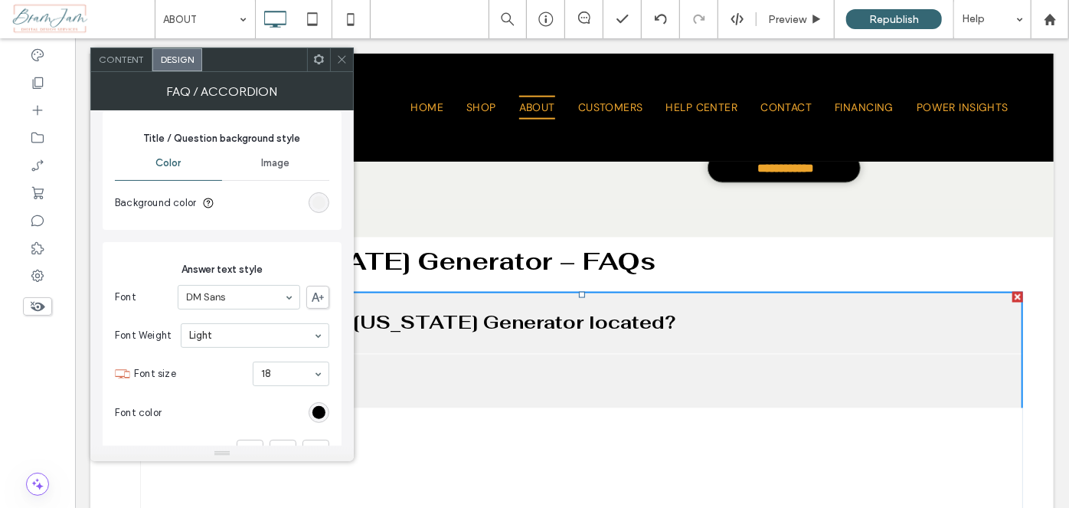
click at [344, 51] on span at bounding box center [341, 59] width 11 height 23
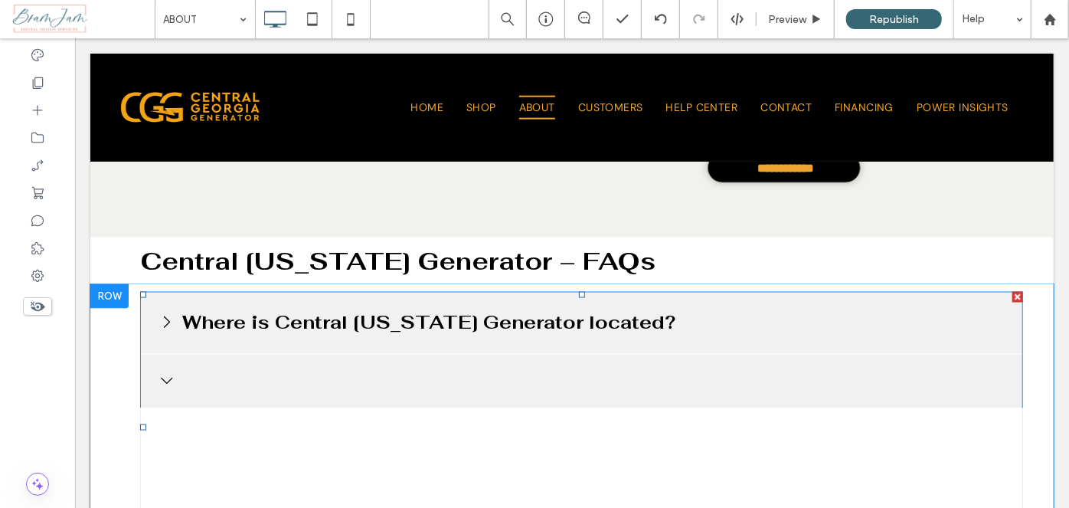
click at [374, 373] on span at bounding box center [580, 426] width 883 height 271
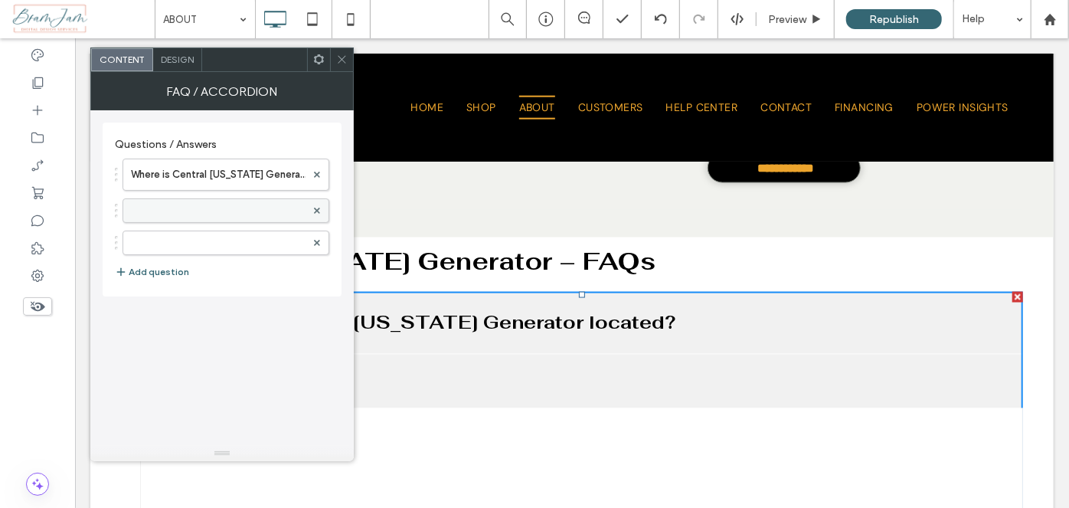
click at [190, 207] on label at bounding box center [218, 210] width 175 height 15
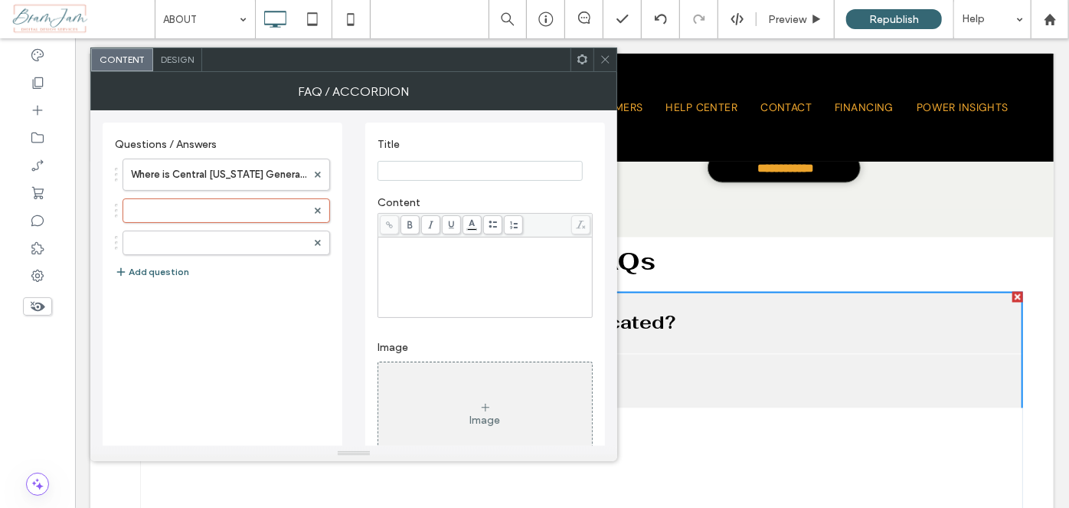
click at [472, 159] on section "Title" at bounding box center [484, 159] width 215 height 58
click at [472, 172] on input "Title" at bounding box center [479, 171] width 205 height 20
paste input "**********"
drag, startPoint x: 471, startPoint y: 172, endPoint x: 439, endPoint y: 281, distance: 114.1
click at [444, 250] on div "**********" at bounding box center [485, 336] width 240 height 426
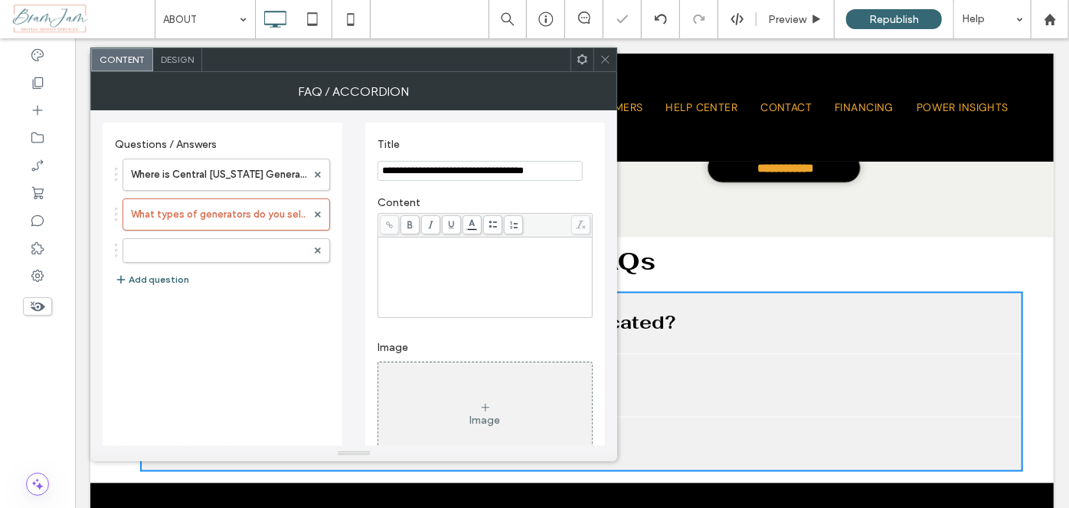
type input "**********"
click at [433, 299] on div "Rich Text Editor" at bounding box center [486, 277] width 210 height 77
click at [455, 270] on span "**********" at bounding box center [486, 254] width 211 height 31
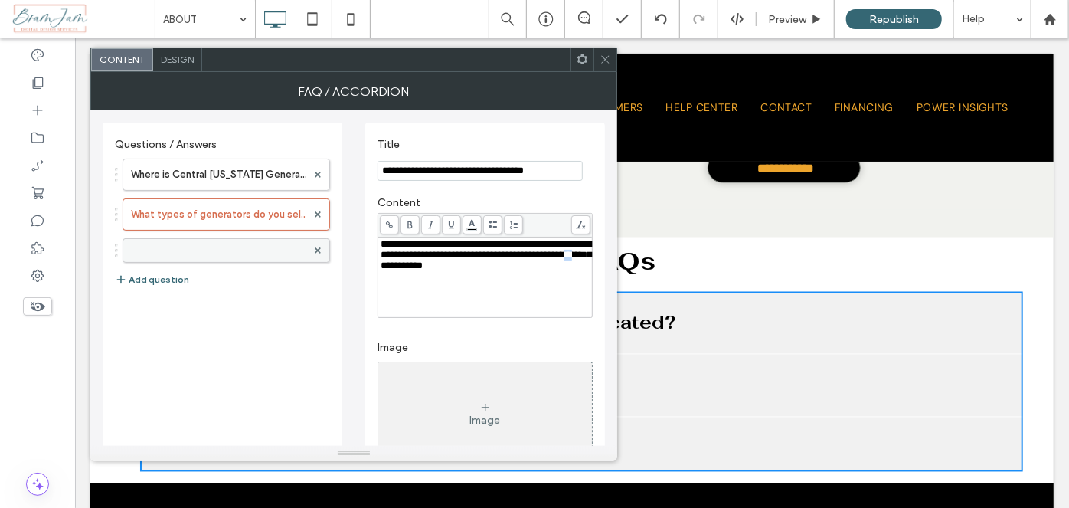
click at [194, 238] on div at bounding box center [226, 250] width 207 height 25
click at [201, 240] on div at bounding box center [226, 250] width 207 height 25
click at [224, 260] on div at bounding box center [226, 250] width 207 height 24
click at [234, 247] on div at bounding box center [226, 250] width 207 height 24
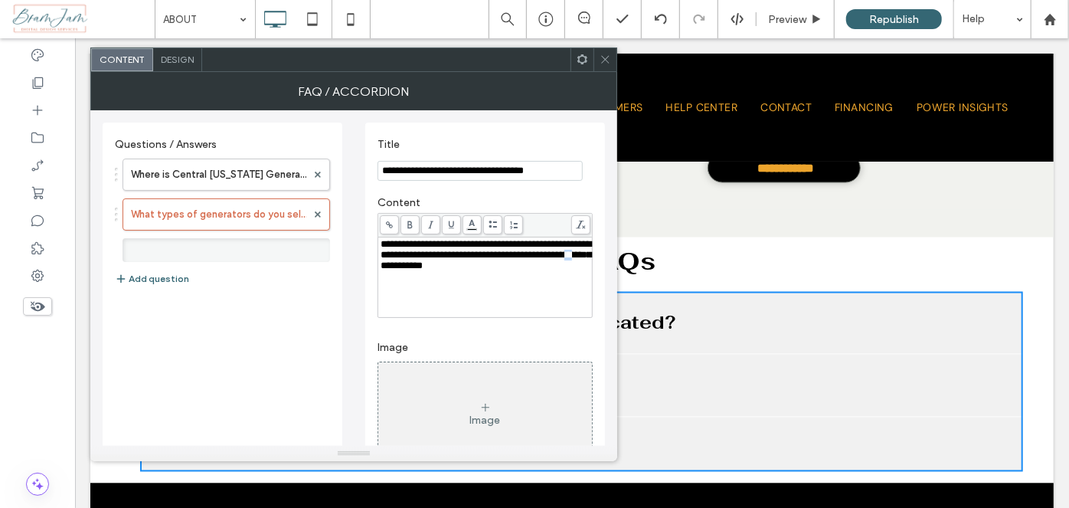
click at [200, 253] on div at bounding box center [226, 250] width 207 height 24
click at [499, 280] on div "**********" at bounding box center [486, 277] width 210 height 77
click at [285, 257] on div at bounding box center [226, 250] width 207 height 24
click at [162, 284] on button "Add question" at bounding box center [152, 279] width 74 height 18
click at [161, 286] on button "Add question" at bounding box center [152, 279] width 74 height 18
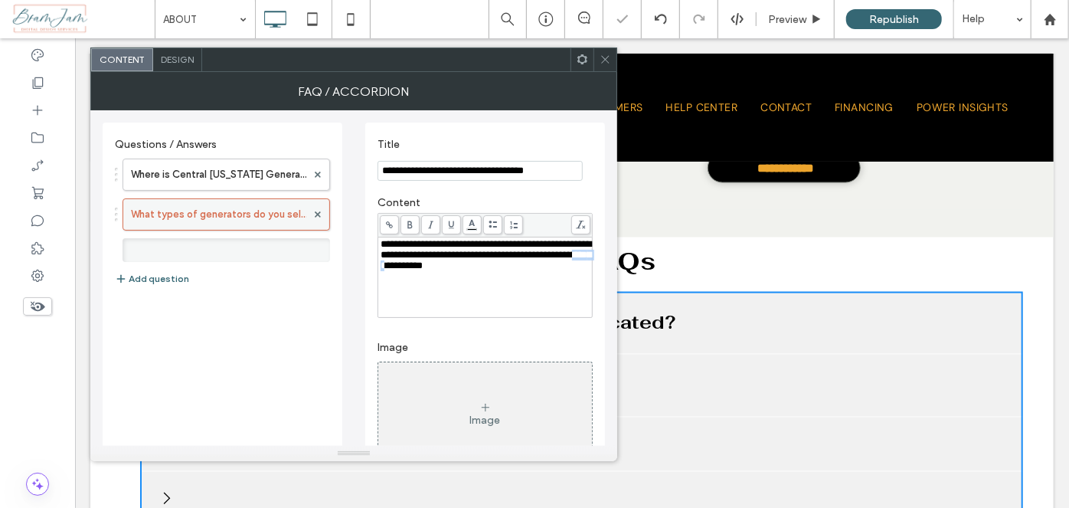
click at [264, 217] on label "What types of generators do you sell?" at bounding box center [218, 214] width 175 height 31
click at [260, 250] on label at bounding box center [218, 250] width 175 height 15
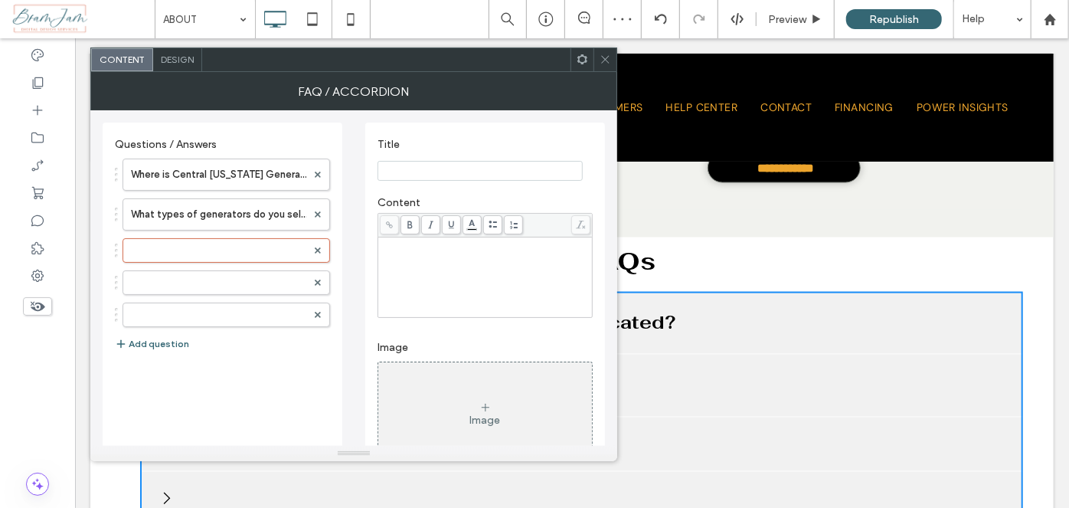
click at [426, 170] on input "Title" at bounding box center [479, 171] width 205 height 20
paste input "**********"
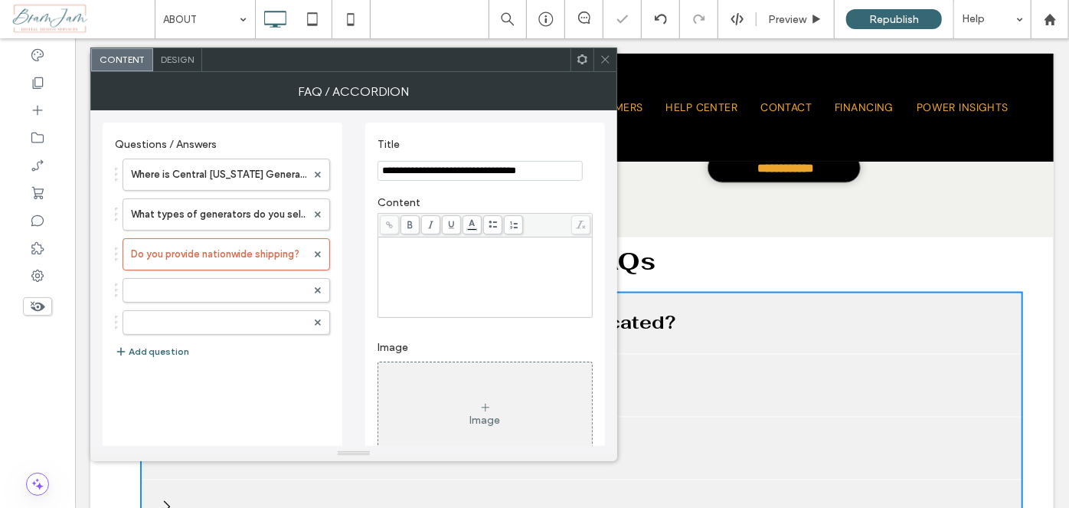
type input "**********"
click at [433, 250] on div "Rich Text Editor" at bounding box center [486, 244] width 210 height 11
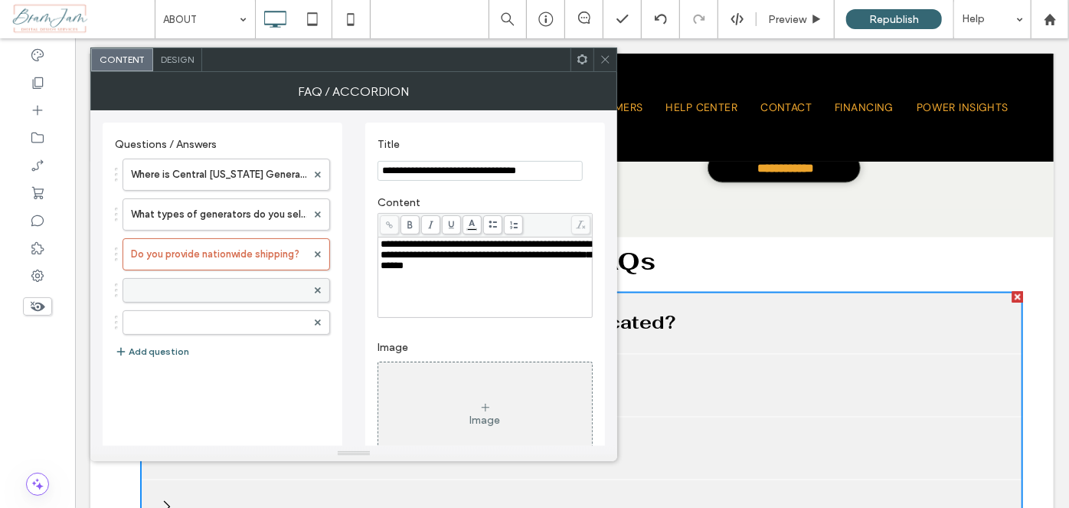
click at [250, 287] on label at bounding box center [218, 290] width 175 height 15
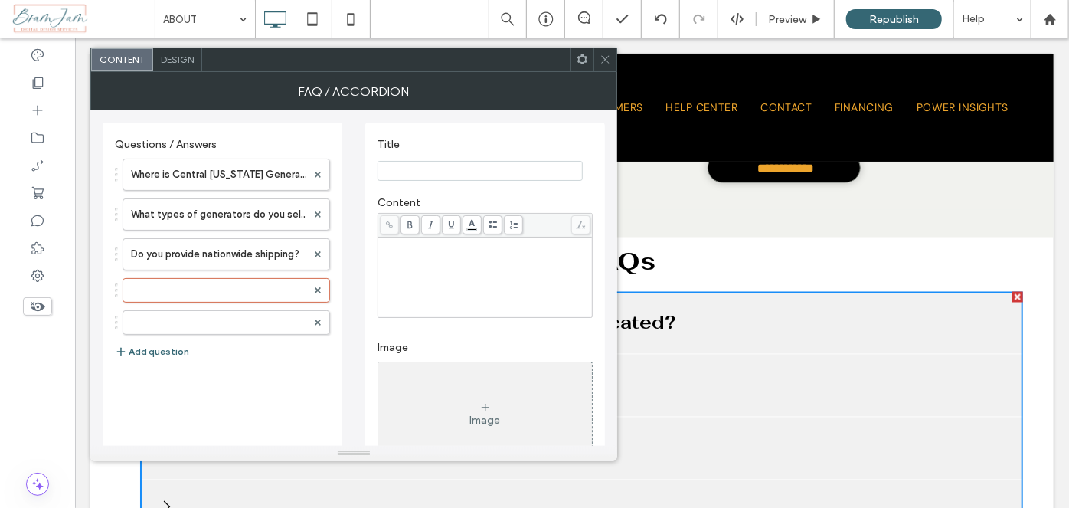
click at [512, 172] on input "Title" at bounding box center [479, 171] width 205 height 20
paste input "**********"
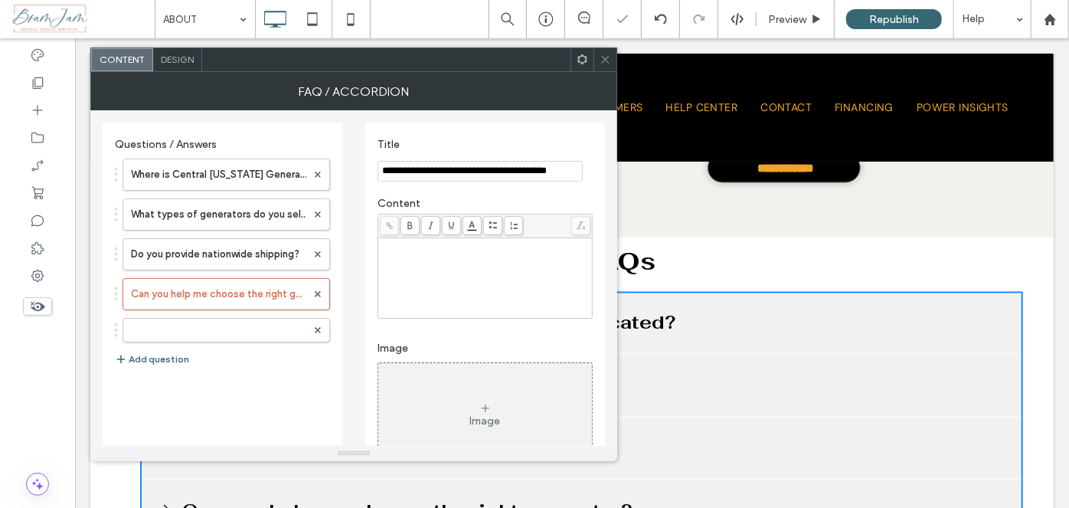
type input "**********"
click at [455, 300] on div "Rich Text Editor" at bounding box center [486, 278] width 210 height 77
click at [509, 256] on div "Rich Text Editor" at bounding box center [486, 278] width 210 height 77
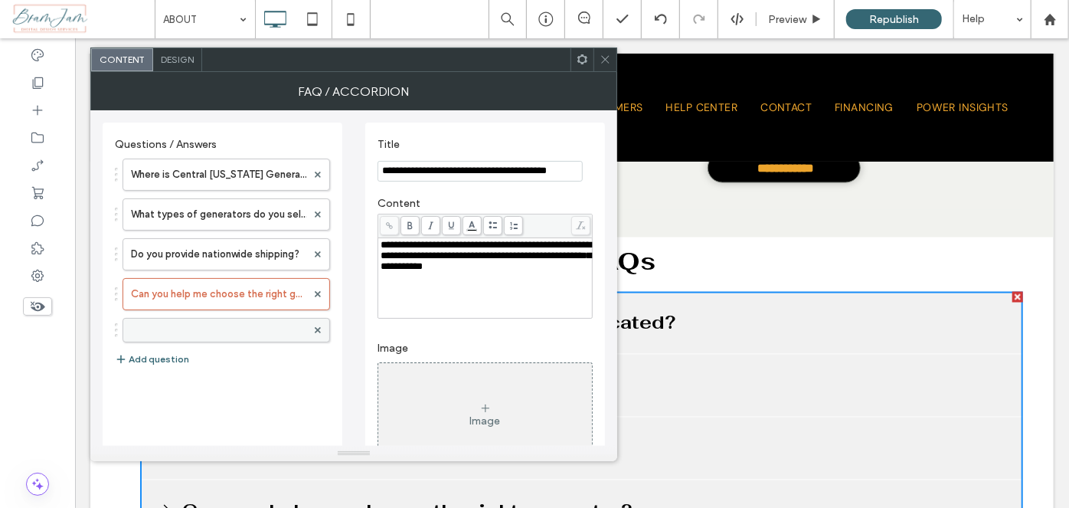
click at [226, 318] on div at bounding box center [226, 330] width 207 height 25
click at [270, 325] on label at bounding box center [218, 329] width 175 height 15
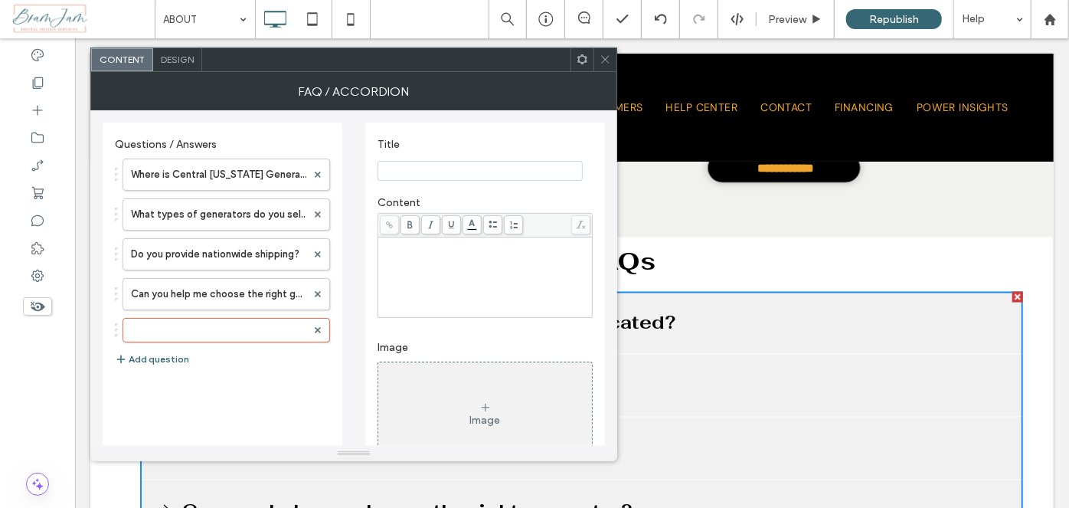
click at [442, 164] on input "Title" at bounding box center [479, 171] width 205 height 20
paste input "**********"
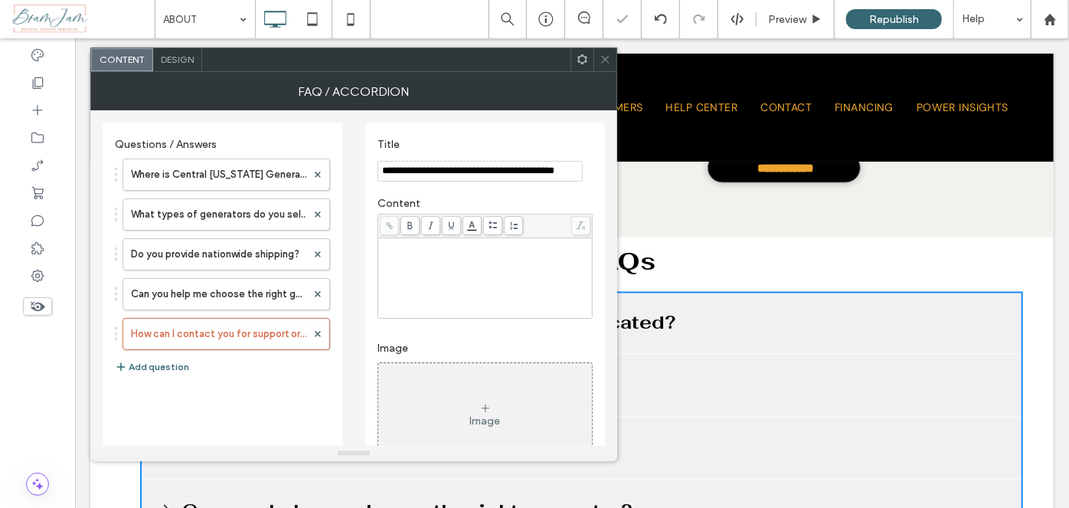
type input "**********"
click at [436, 273] on div "Rich Text Editor" at bounding box center [486, 278] width 210 height 77
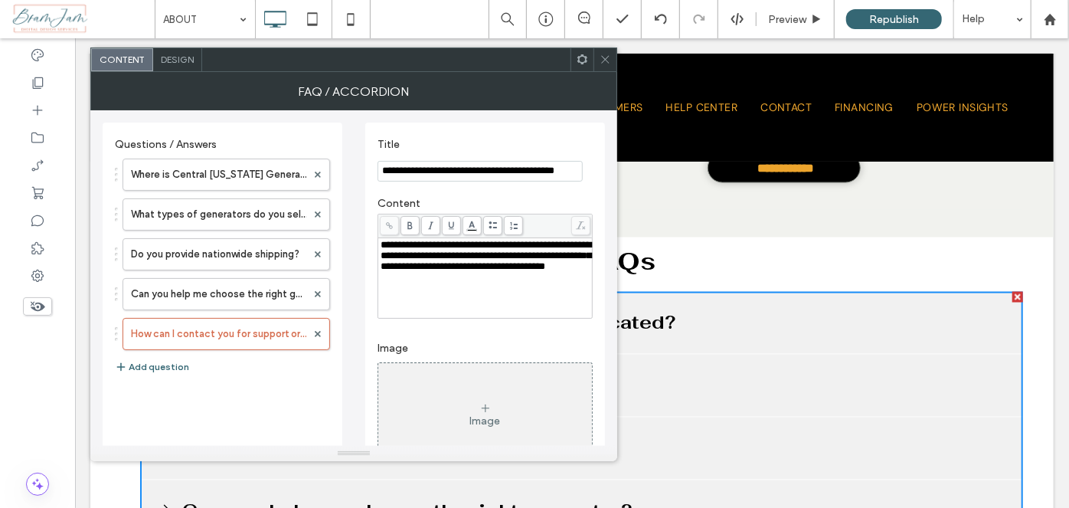
click at [606, 63] on icon at bounding box center [604, 59] width 11 height 11
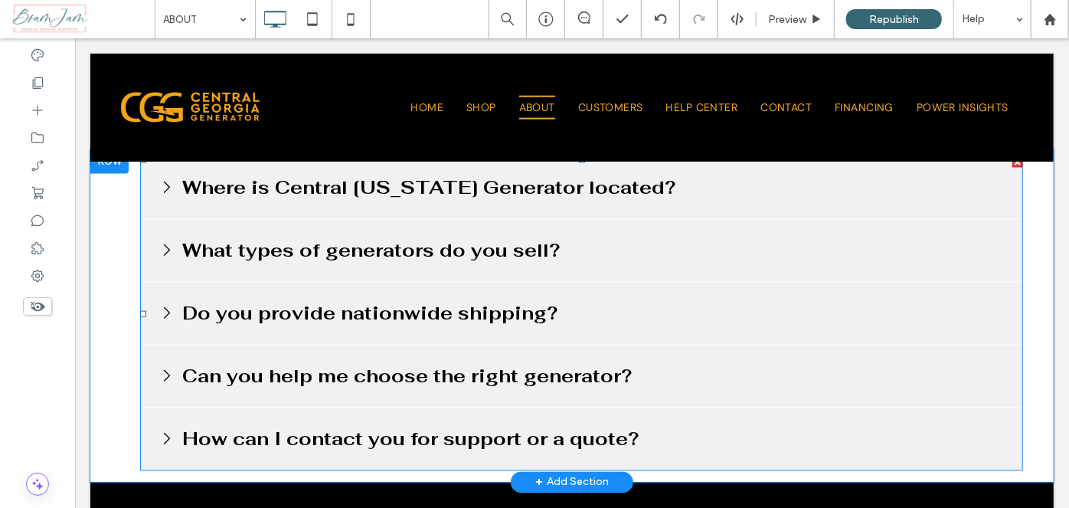
scroll to position [1408, 0]
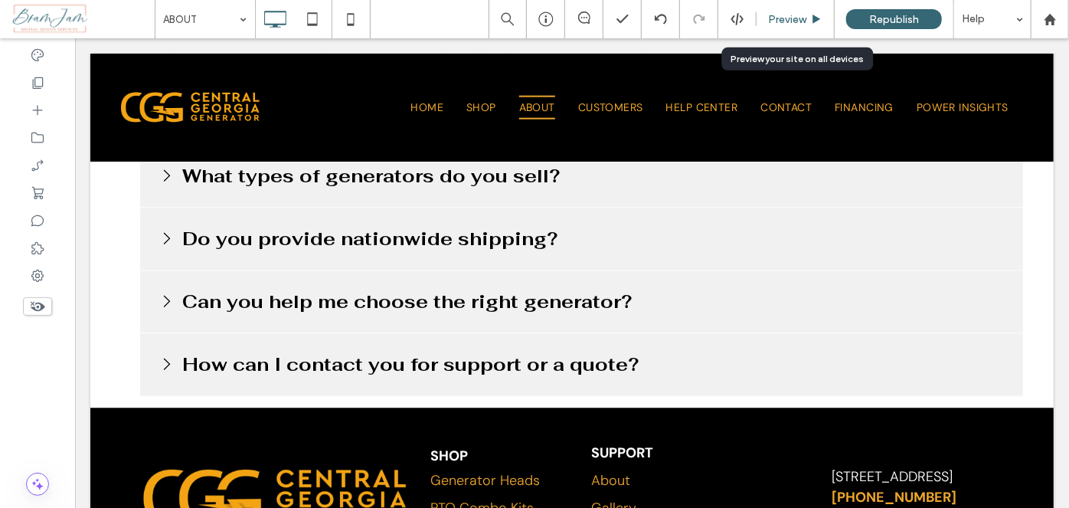
click at [804, 18] on span "Preview" at bounding box center [787, 19] width 38 height 13
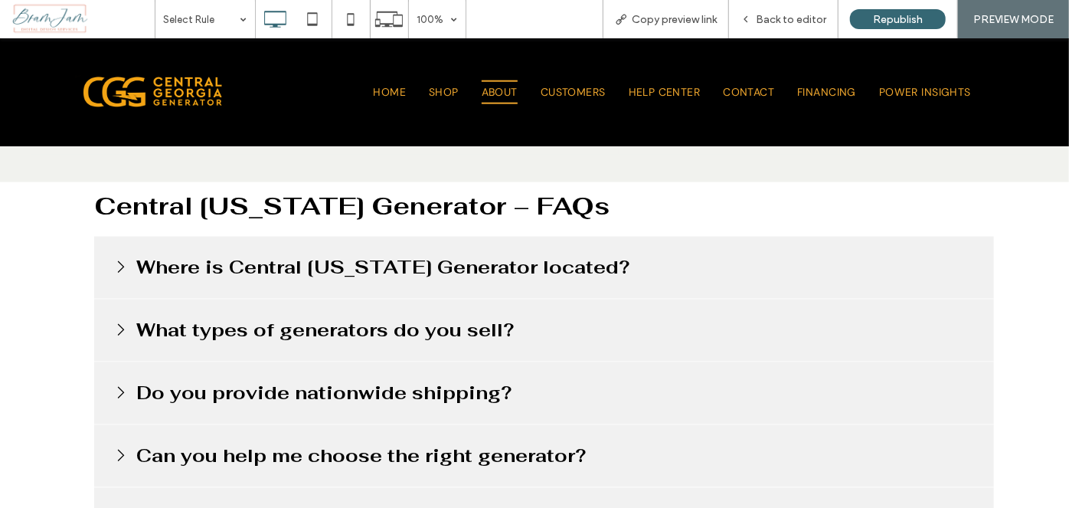
scroll to position [1129, 0]
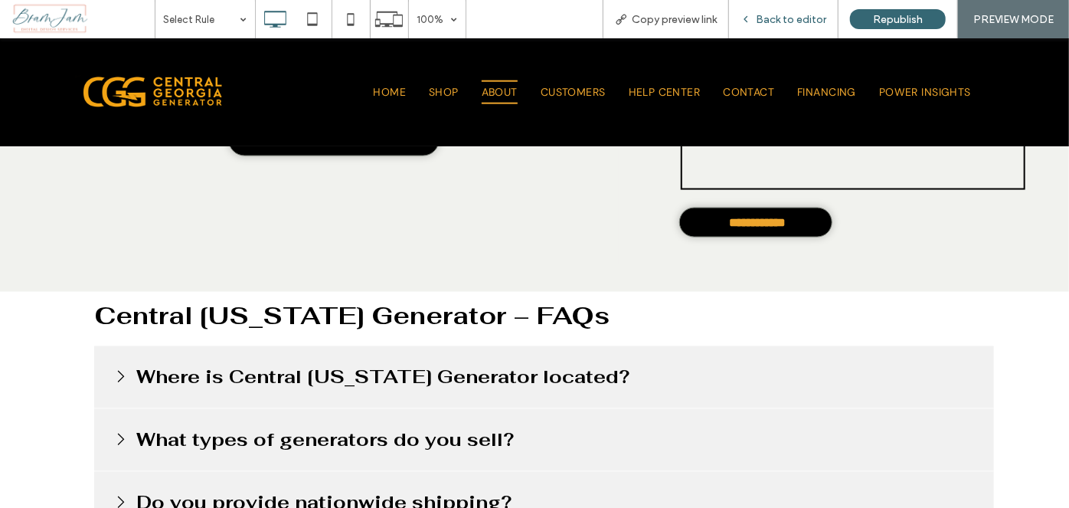
click at [798, 25] on div "Back to editor" at bounding box center [783, 19] width 109 height 38
click at [779, 31] on div "Back to editor" at bounding box center [783, 19] width 109 height 38
click at [782, 25] on span "Back to editor" at bounding box center [791, 19] width 70 height 13
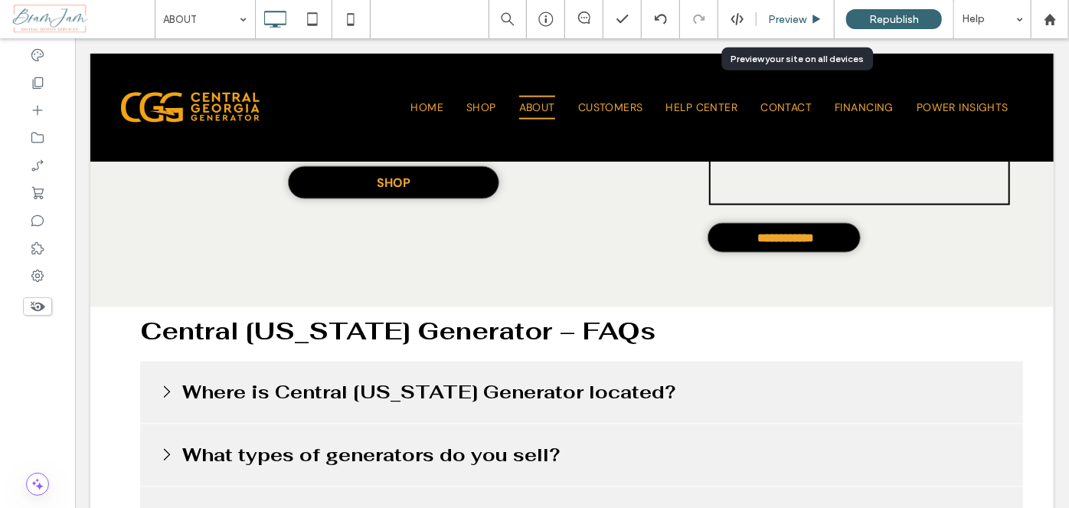
click at [782, 23] on span "Preview" at bounding box center [787, 19] width 38 height 13
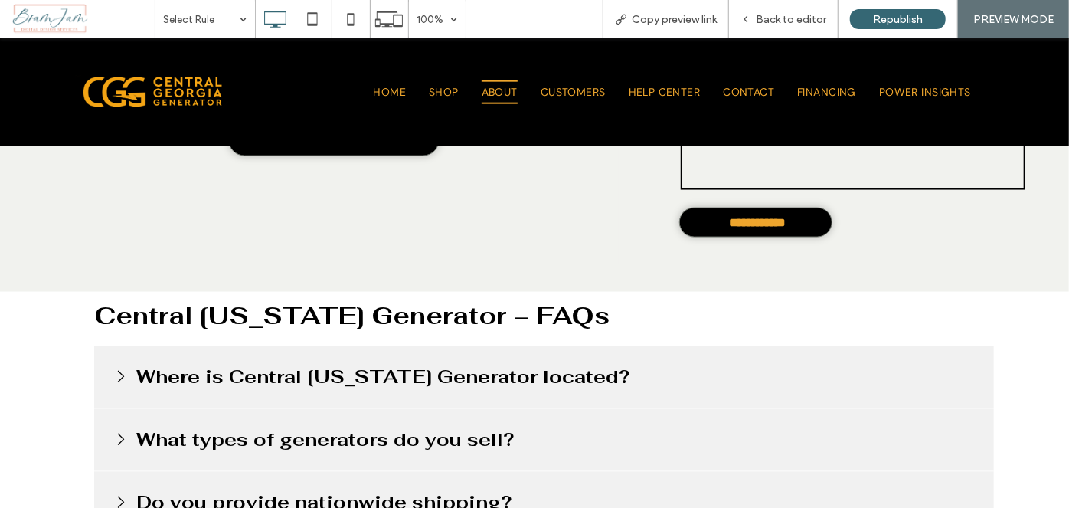
click at [552, 391] on h3 "Where is Central [US_STATE] Generator located?" at bounding box center [382, 376] width 501 height 31
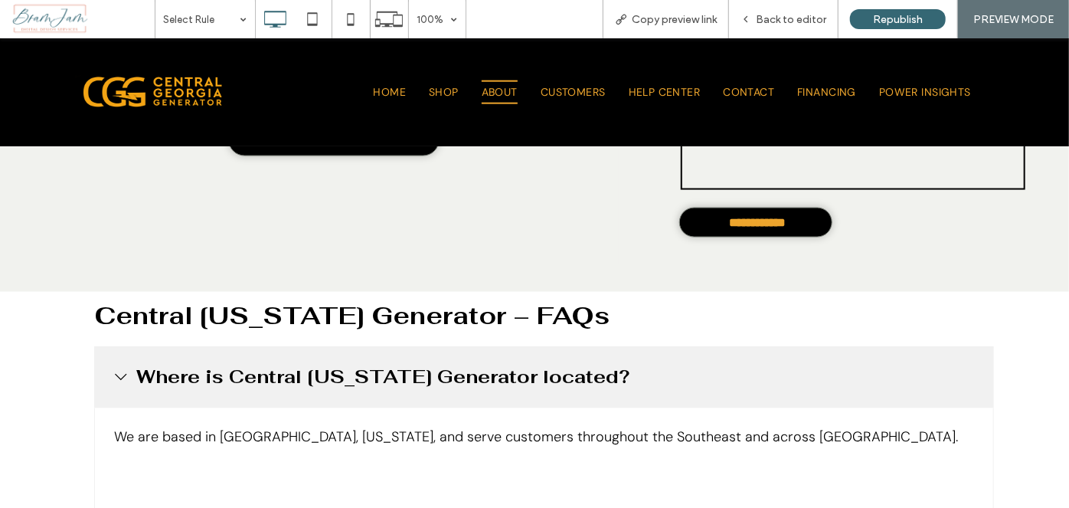
click at [554, 390] on h3 "Where is Central [US_STATE] Generator located?" at bounding box center [382, 376] width 501 height 31
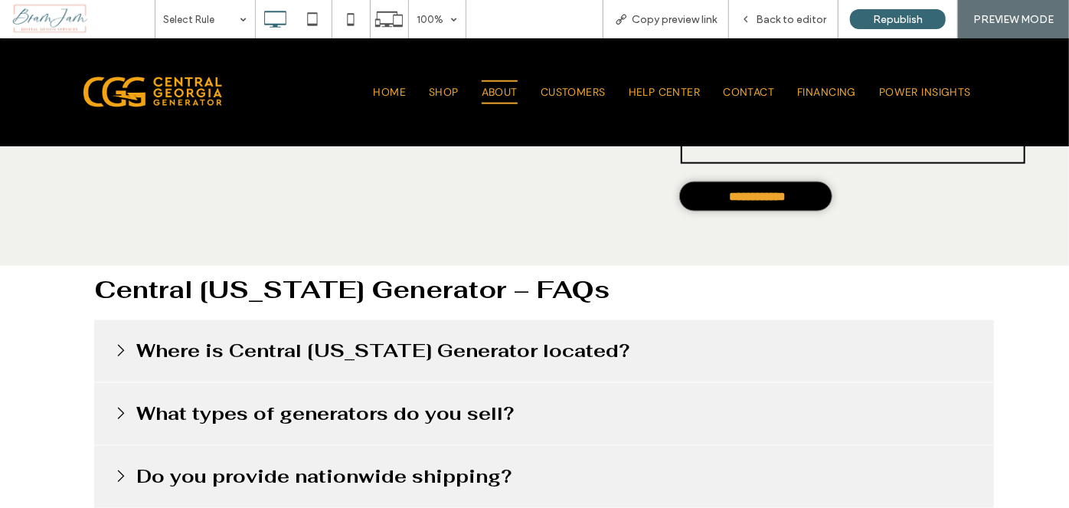
scroll to position [1338, 0]
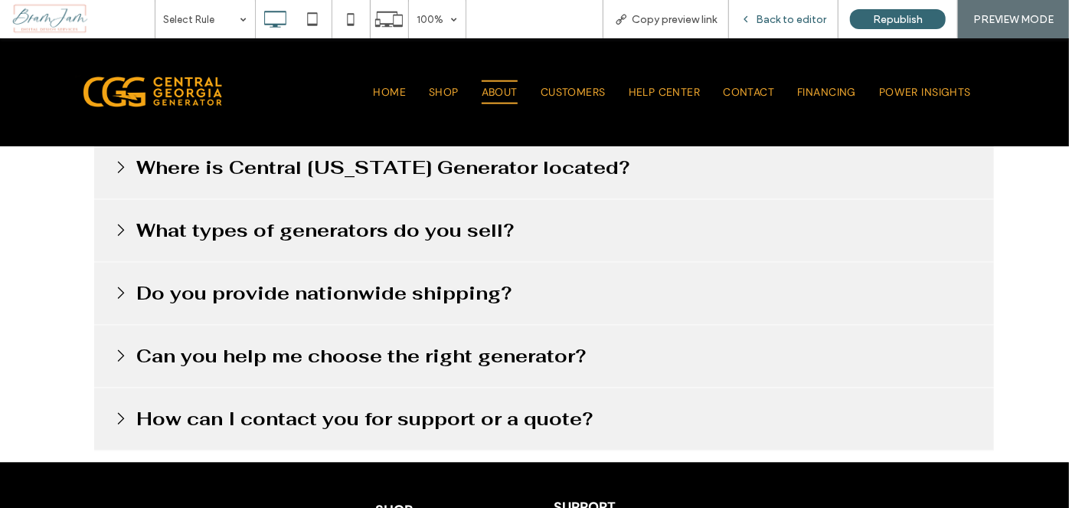
click at [804, 16] on span "Back to editor" at bounding box center [791, 19] width 70 height 13
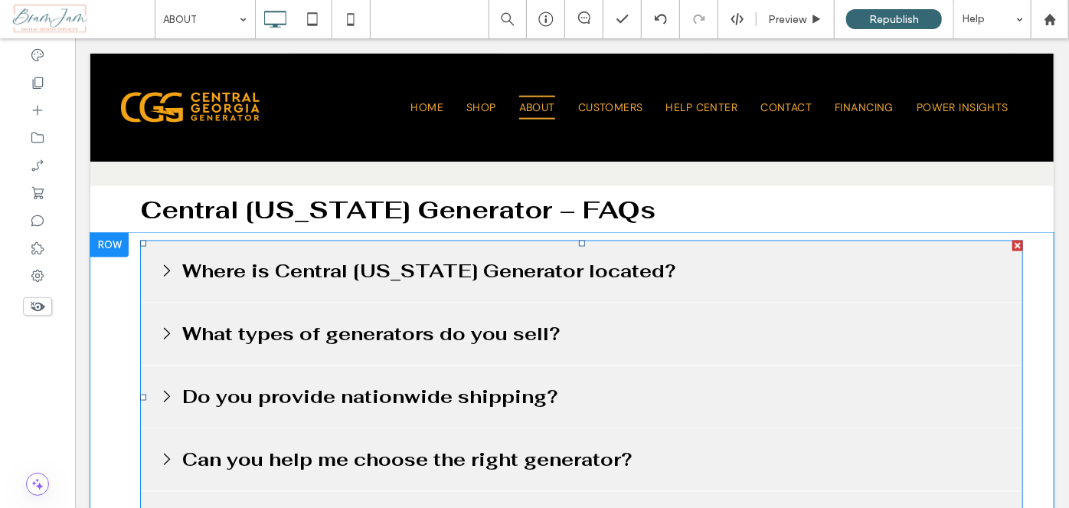
scroll to position [1199, 0]
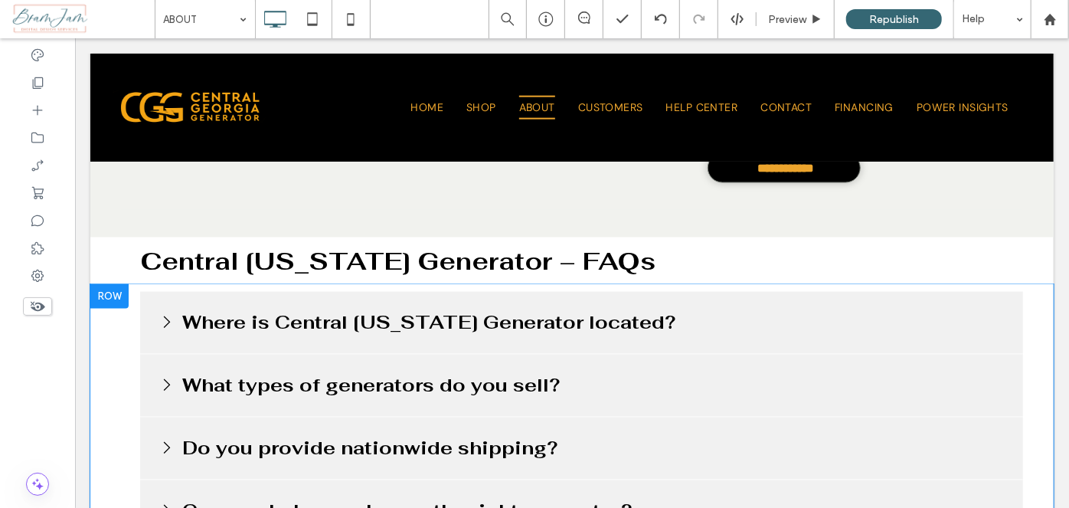
click at [116, 343] on div "Click To Paste Click To Paste Where is Central Georgia Generator located? We ar…" at bounding box center [571, 449] width 963 height 333
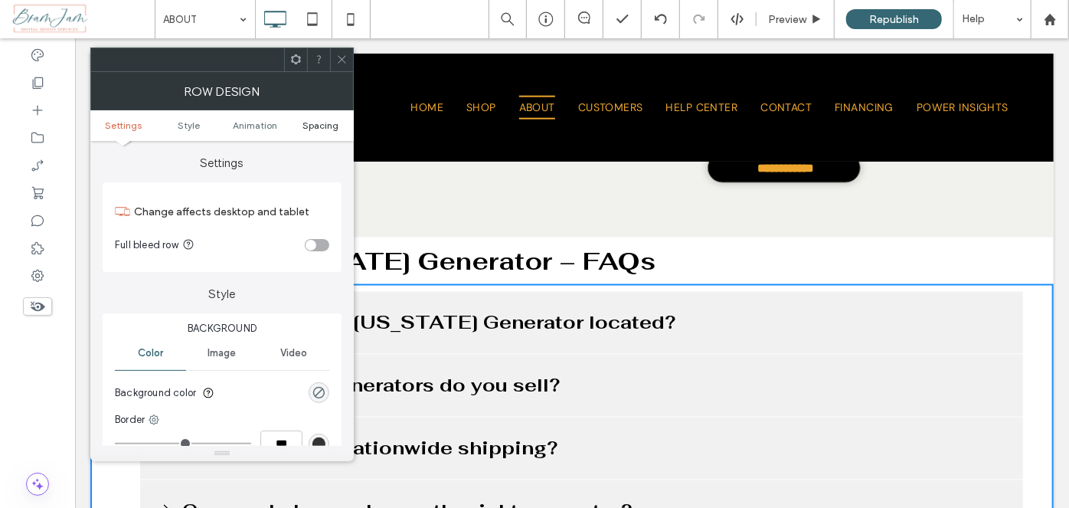
click at [314, 119] on ul "Settings Style Animation Spacing" at bounding box center [221, 125] width 263 height 31
click at [315, 136] on ul "Settings Style Animation Spacing" at bounding box center [221, 125] width 263 height 31
click at [314, 130] on ul "Settings Style Animation Spacing" at bounding box center [221, 125] width 263 height 31
click at [315, 127] on span "Spacing" at bounding box center [321, 124] width 36 height 11
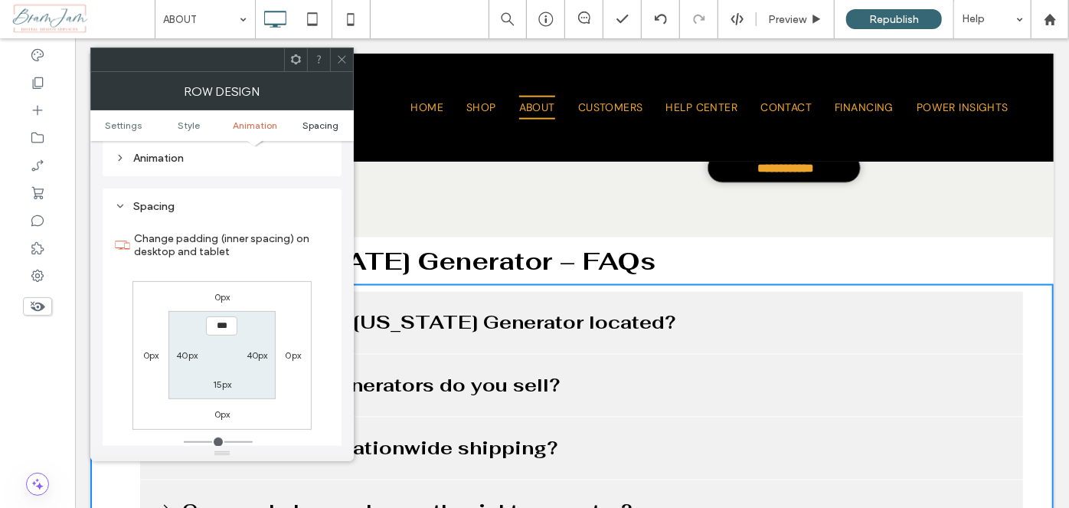
scroll to position [433, 0]
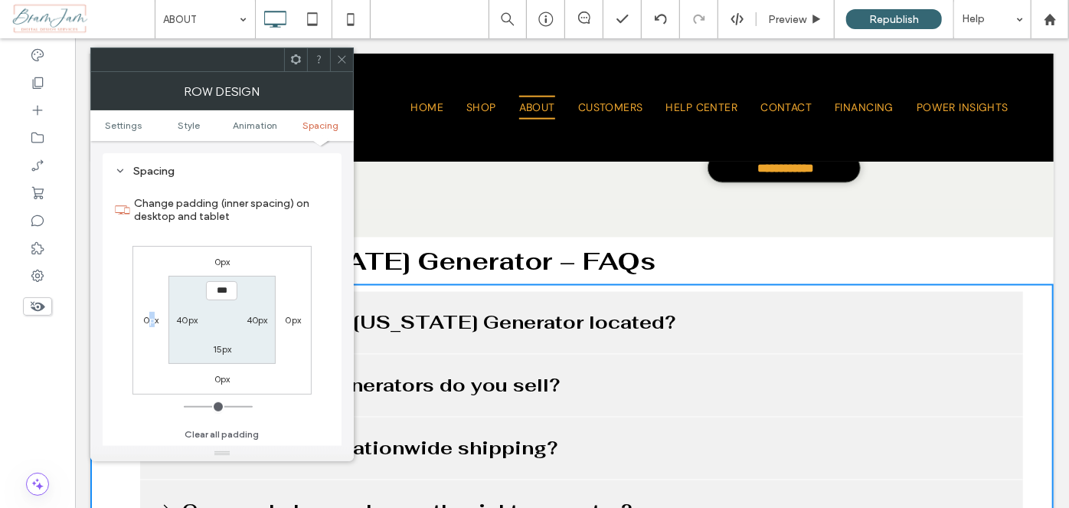
click at [154, 314] on label "0px" at bounding box center [151, 319] width 16 height 11
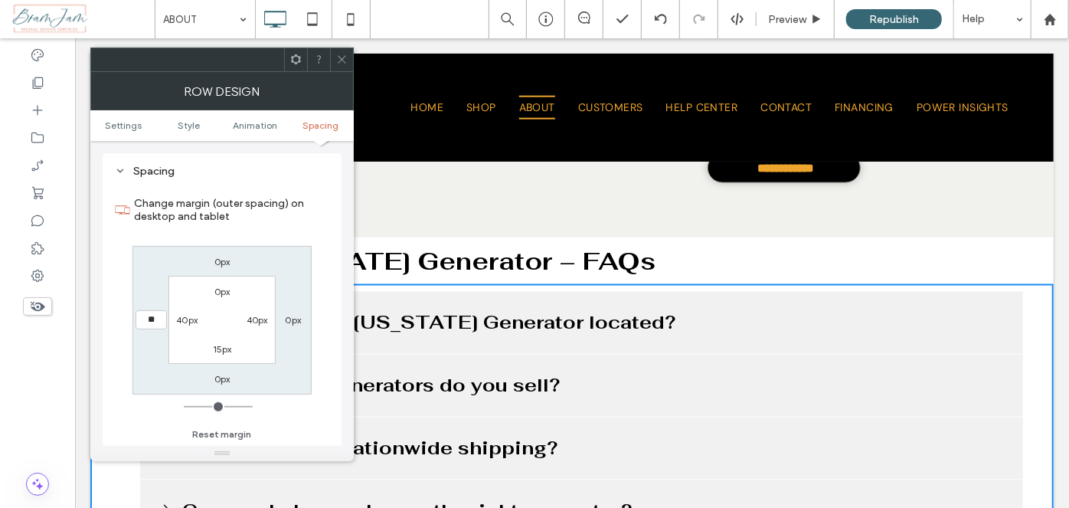
type input "**"
type input "****"
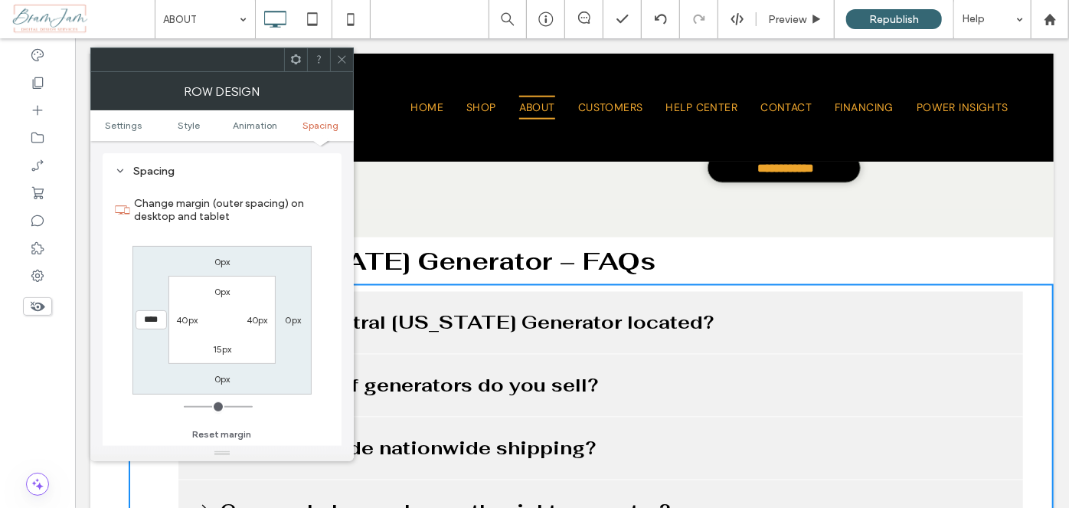
click at [297, 320] on label "0px" at bounding box center [293, 319] width 16 height 11
type input "*"
click at [298, 321] on input "**" at bounding box center [292, 319] width 31 height 19
type input "**"
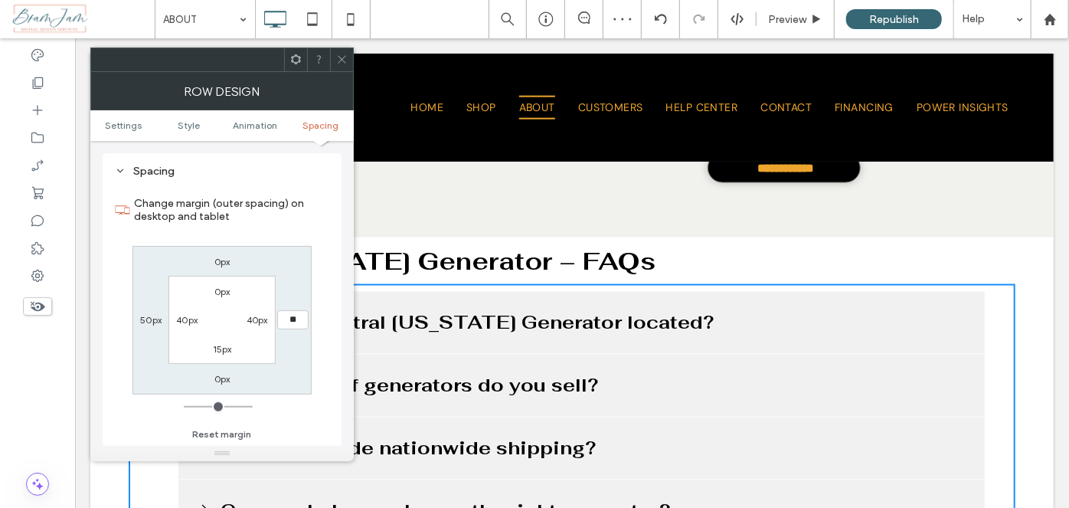
type input "**"
type input "****"
click at [271, 348] on section "0px 40px 15px 40px" at bounding box center [221, 320] width 106 height 88
click at [337, 63] on icon at bounding box center [341, 59] width 11 height 11
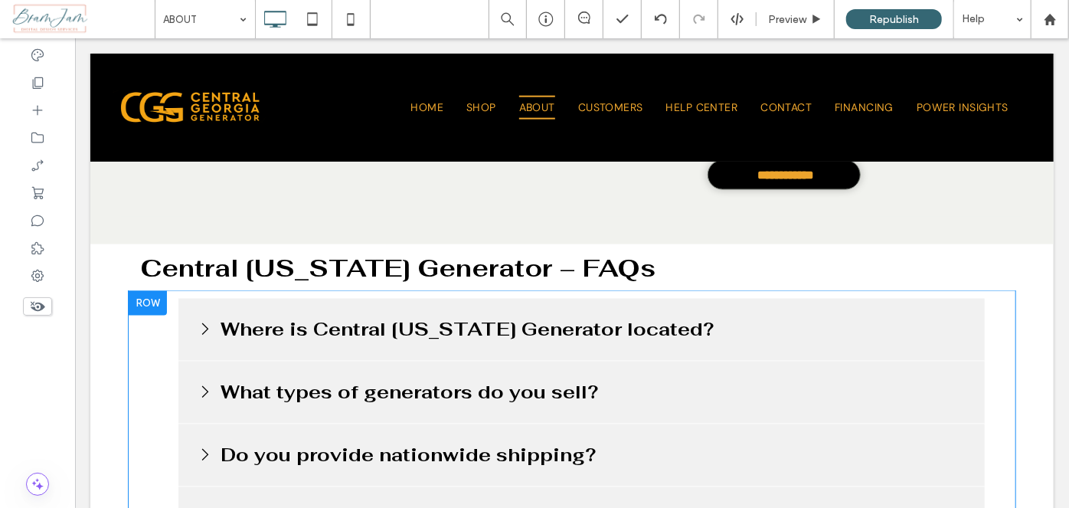
scroll to position [1194, 0]
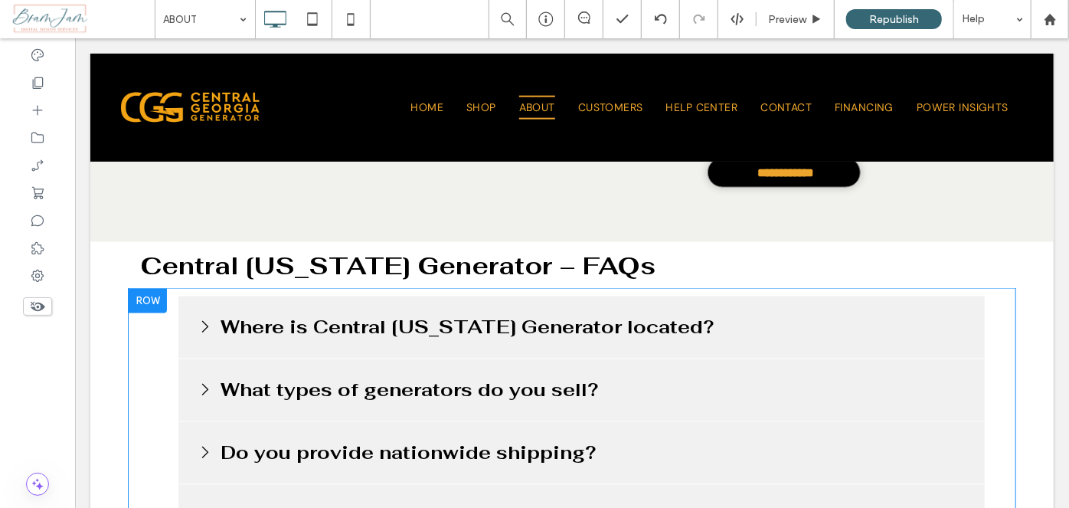
click at [150, 355] on div "Click To Paste Click To Paste Where is Central Georgia Generator located? We ar…" at bounding box center [571, 454] width 887 height 333
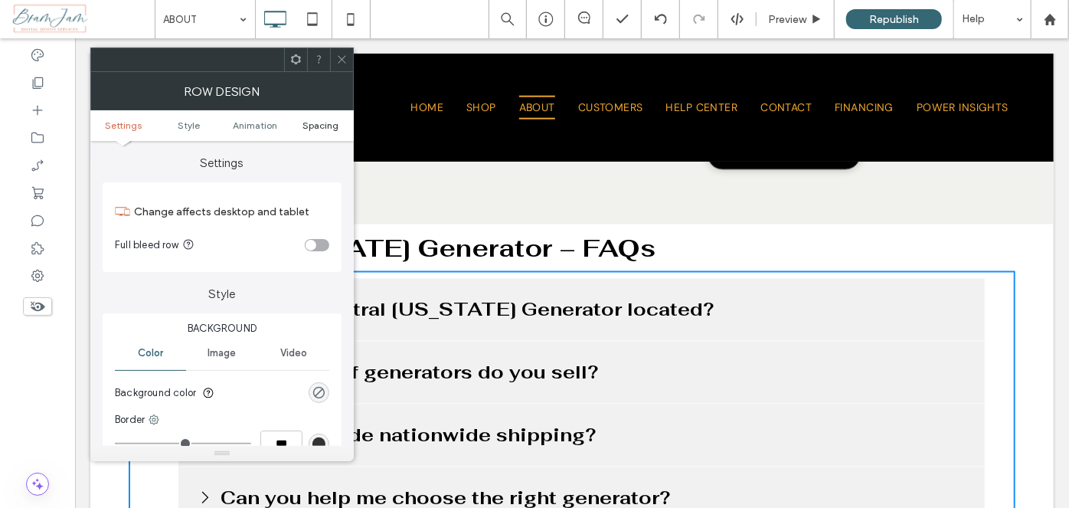
scroll to position [1213, 0]
click at [326, 125] on span "Spacing" at bounding box center [321, 124] width 36 height 11
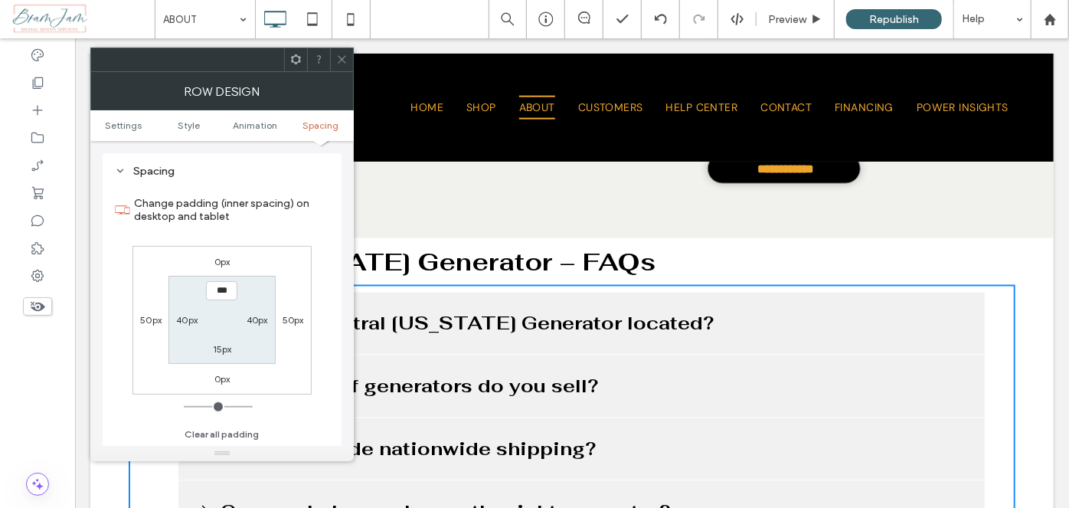
scroll to position [1197, 0]
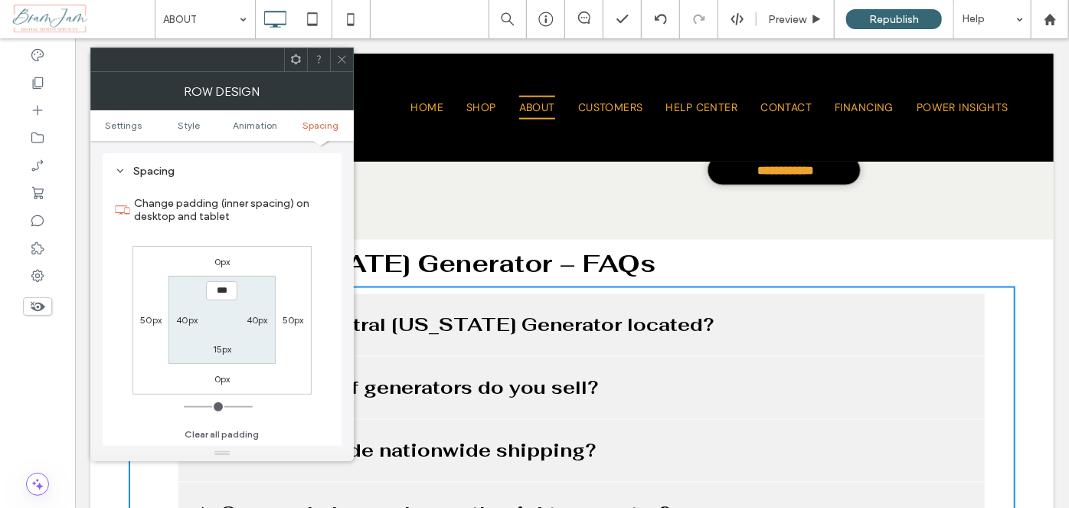
click at [191, 317] on label "40px" at bounding box center [186, 319] width 21 height 11
type input "**"
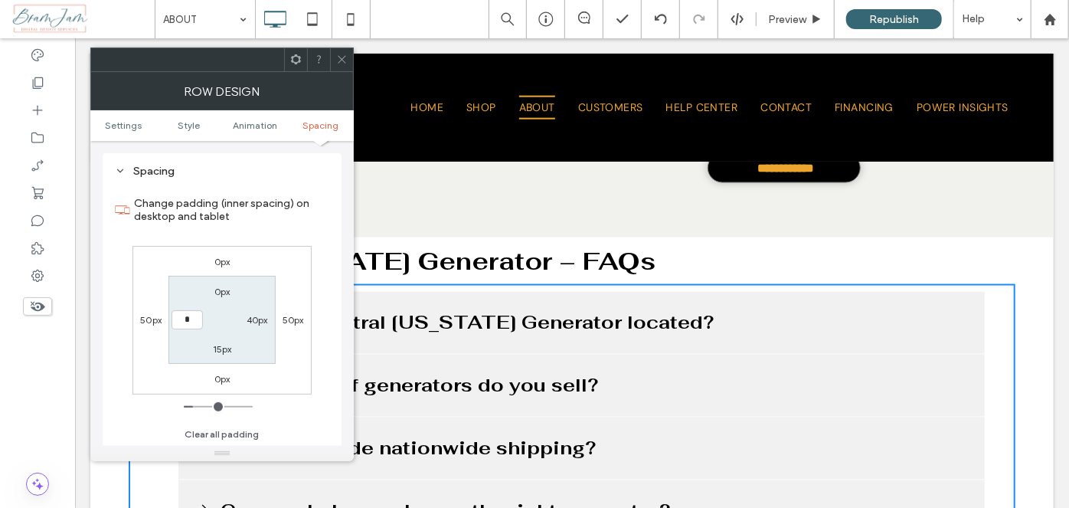
type input "*"
type input "***"
click at [255, 315] on label "40px" at bounding box center [257, 319] width 21 height 11
type input "**"
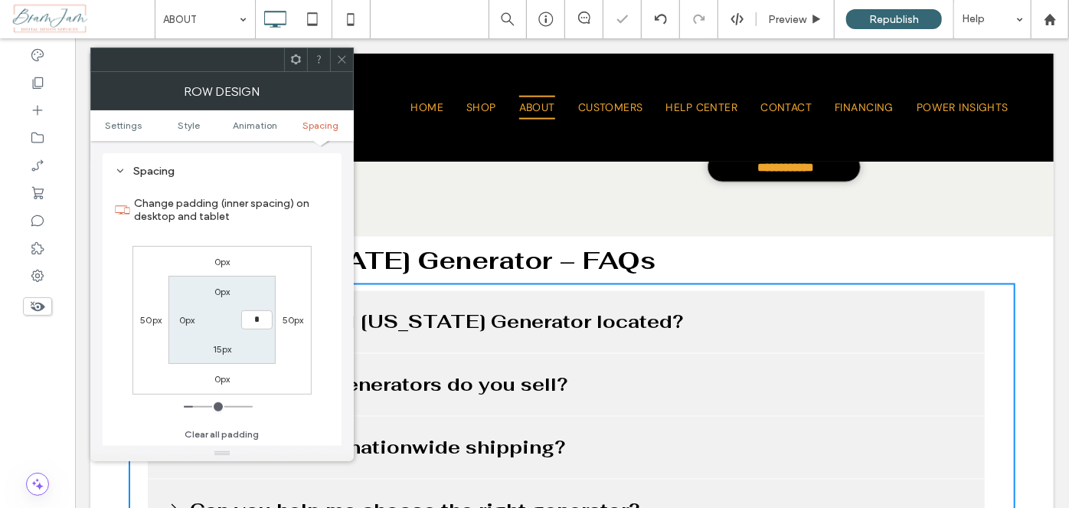
type input "*"
type input "***"
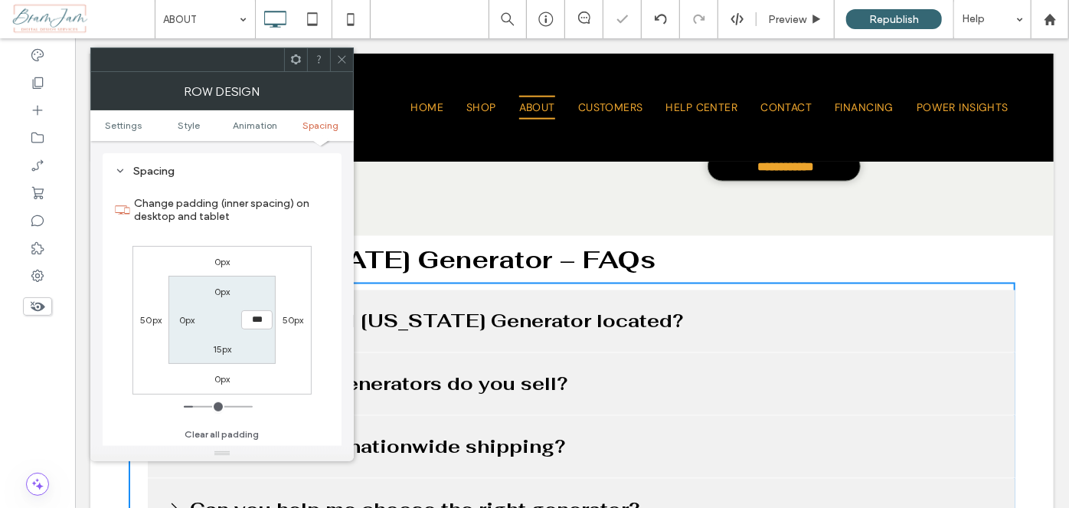
click at [301, 323] on label "50px" at bounding box center [293, 319] width 21 height 11
type input "**"
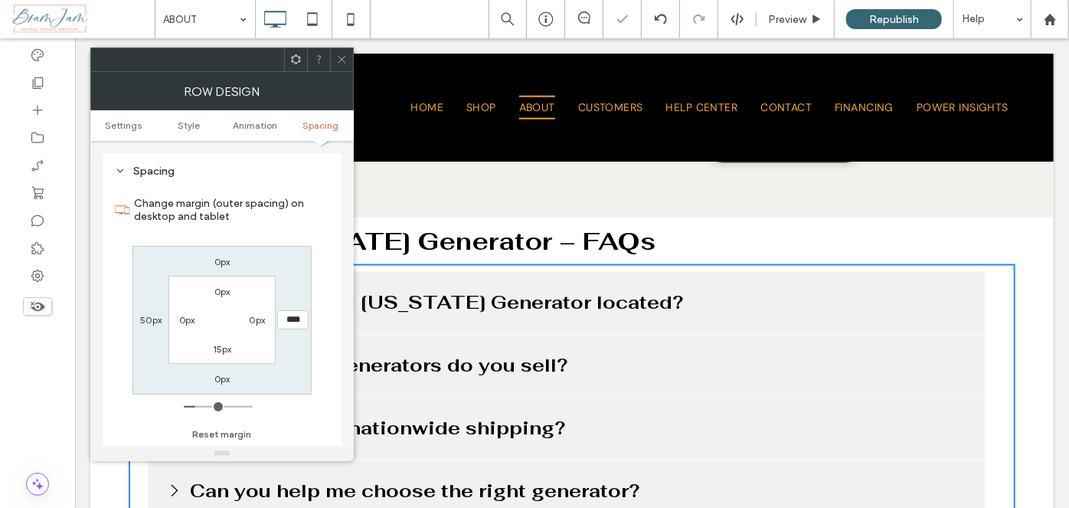
click at [345, 65] on span at bounding box center [341, 59] width 11 height 23
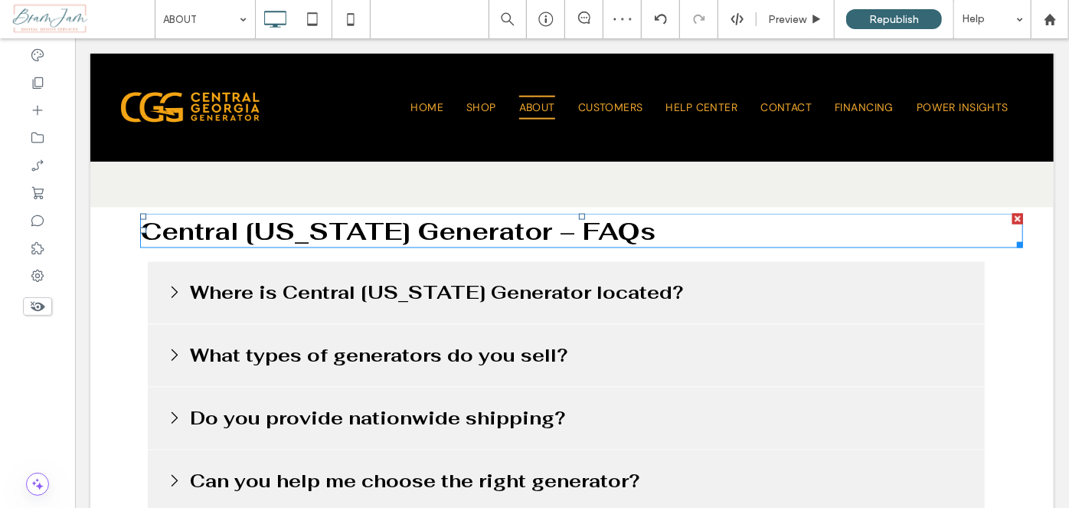
scroll to position [1230, 0]
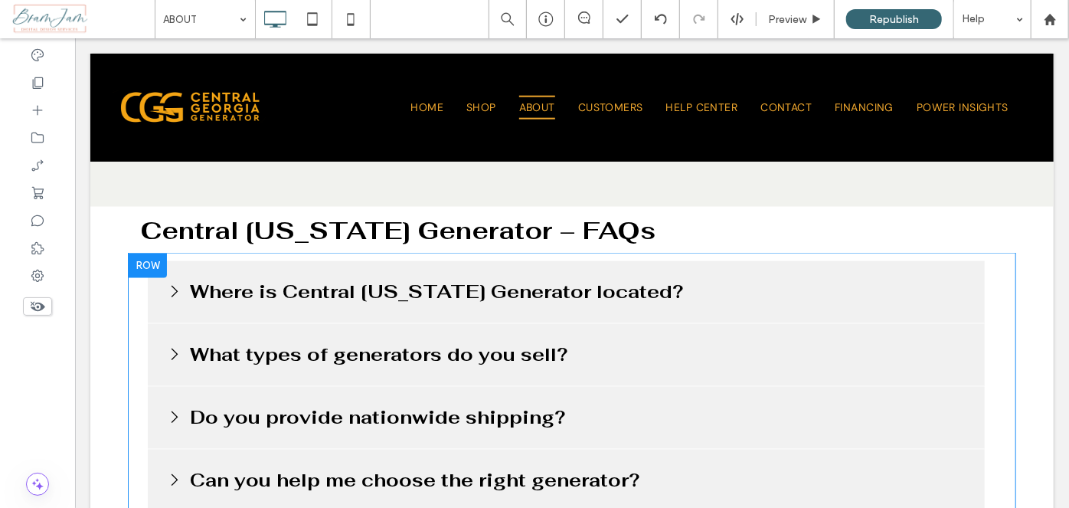
click at [145, 316] on div "Click To Paste Click To Paste Where is Central Georgia Generator located? We ar…" at bounding box center [556, 414] width 856 height 322
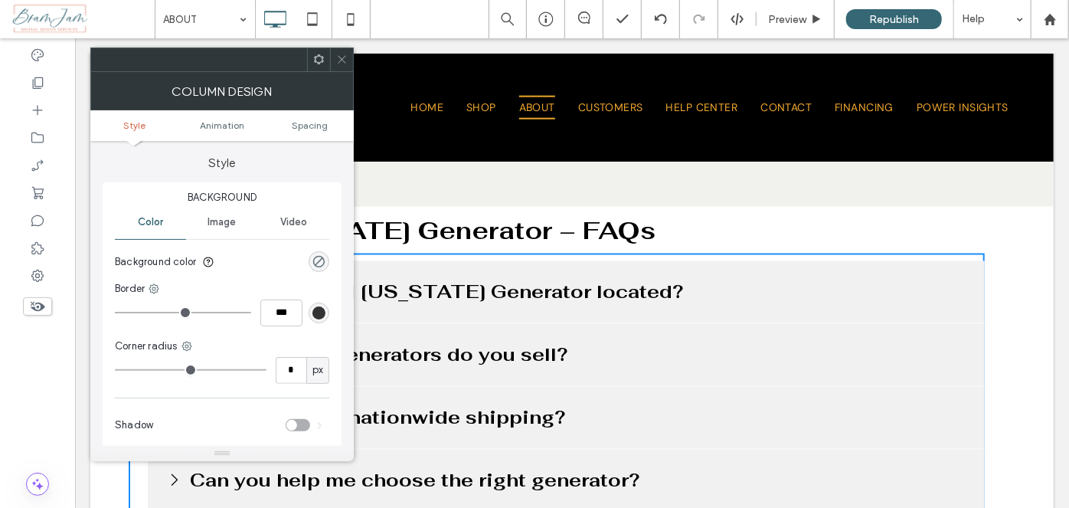
click at [319, 133] on ul "Style Animation Spacing" at bounding box center [221, 125] width 263 height 31
click at [310, 132] on ul "Style Animation Spacing" at bounding box center [221, 125] width 263 height 31
click at [309, 127] on span "Spacing" at bounding box center [310, 124] width 36 height 11
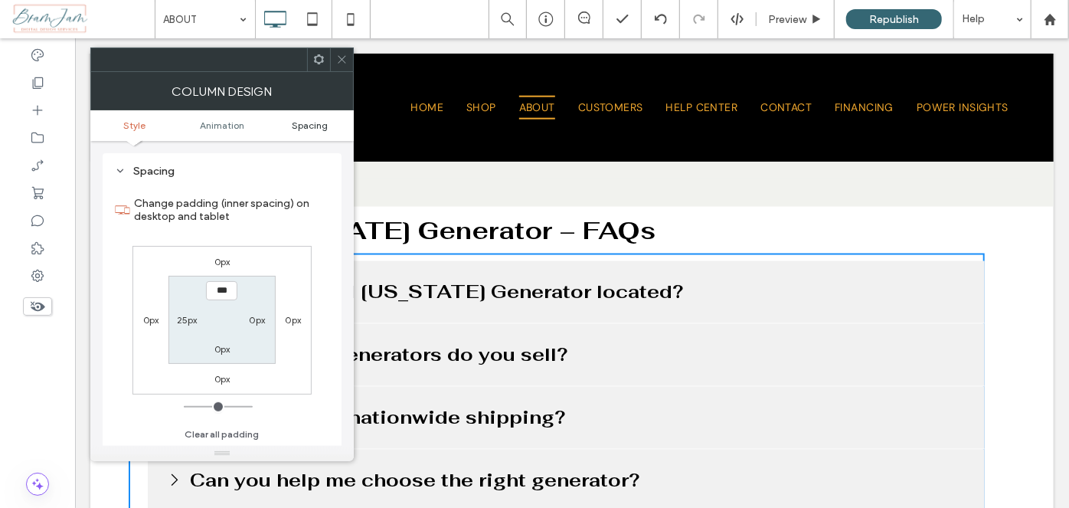
scroll to position [359, 0]
click at [185, 318] on label "25px" at bounding box center [187, 319] width 21 height 11
type input "**"
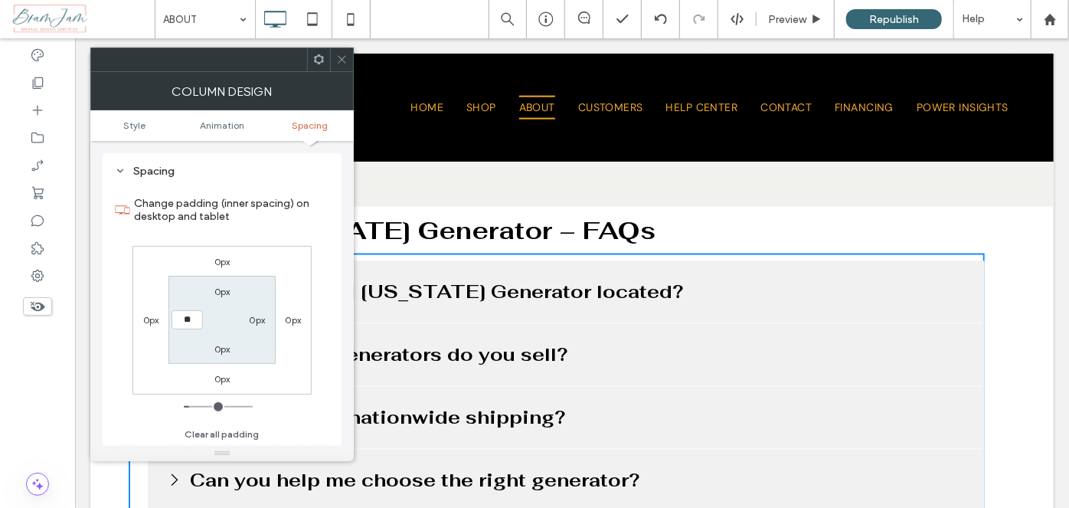
type input "****"
click at [212, 329] on section "0px 0px 0px ****" at bounding box center [221, 320] width 106 height 88
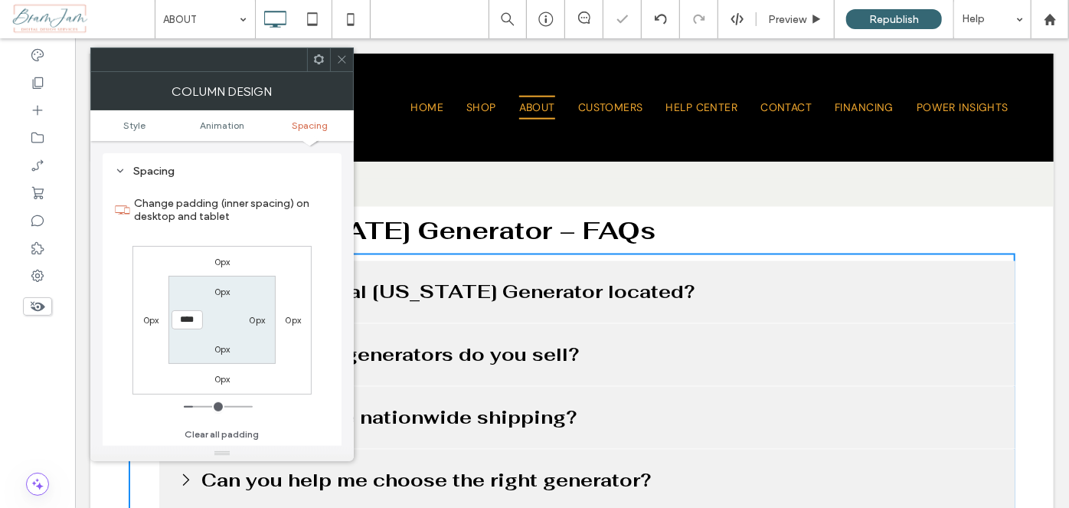
click at [257, 315] on label "0px" at bounding box center [257, 319] width 16 height 11
type input "*"
click at [273, 324] on div "**" at bounding box center [257, 319] width 35 height 19
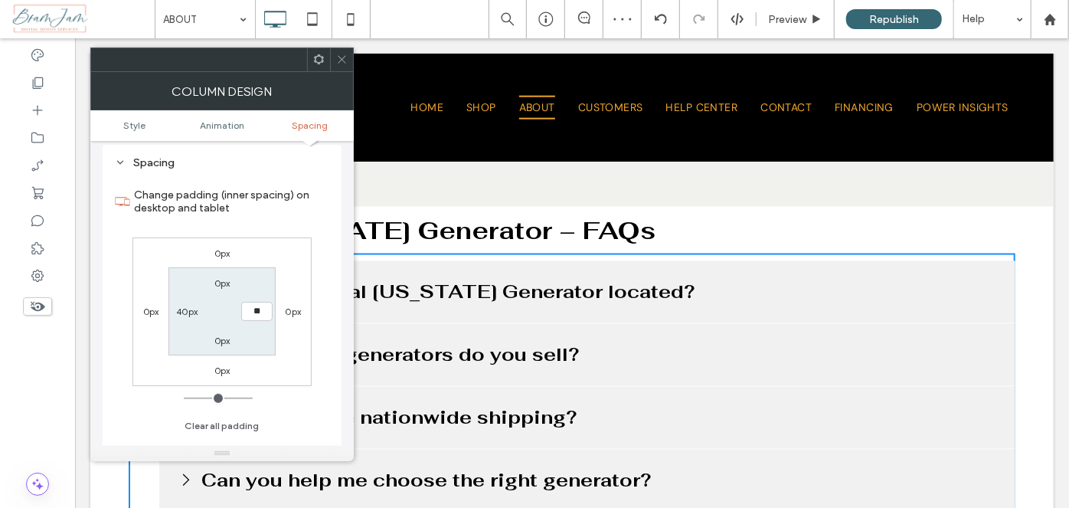
scroll to position [373, 0]
type input "**"
type input "****"
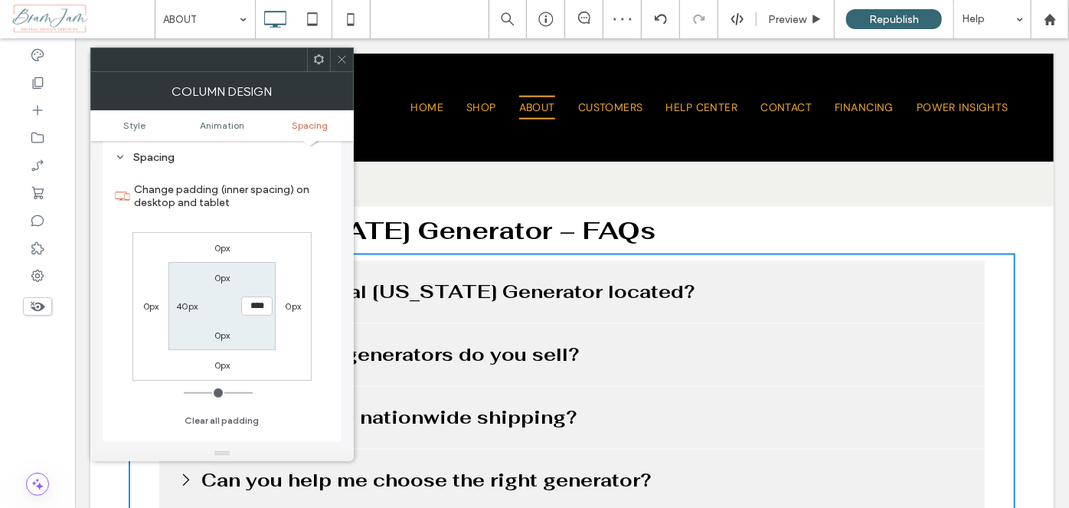
click at [336, 58] on div at bounding box center [341, 59] width 23 height 23
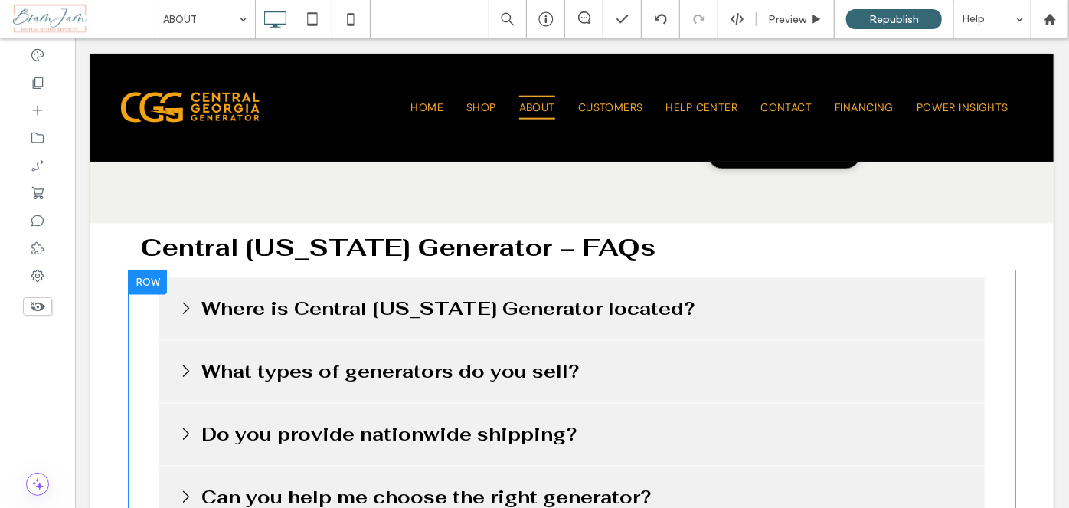
scroll to position [1214, 0]
click at [144, 316] on div "Click To Paste Click To Paste Where is Central Georgia Generator located? We ar…" at bounding box center [571, 430] width 887 height 322
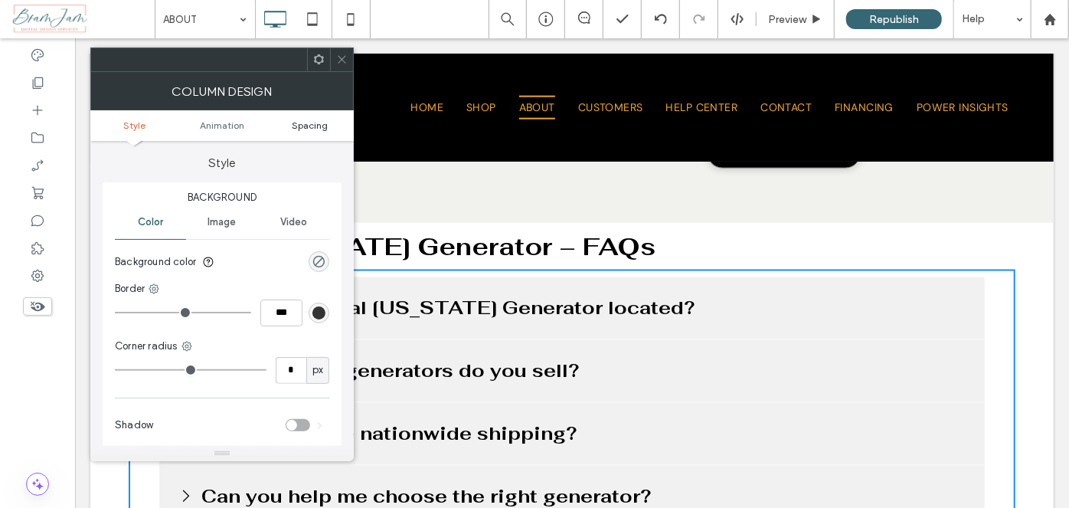
click at [322, 123] on span "Spacing" at bounding box center [310, 124] width 36 height 11
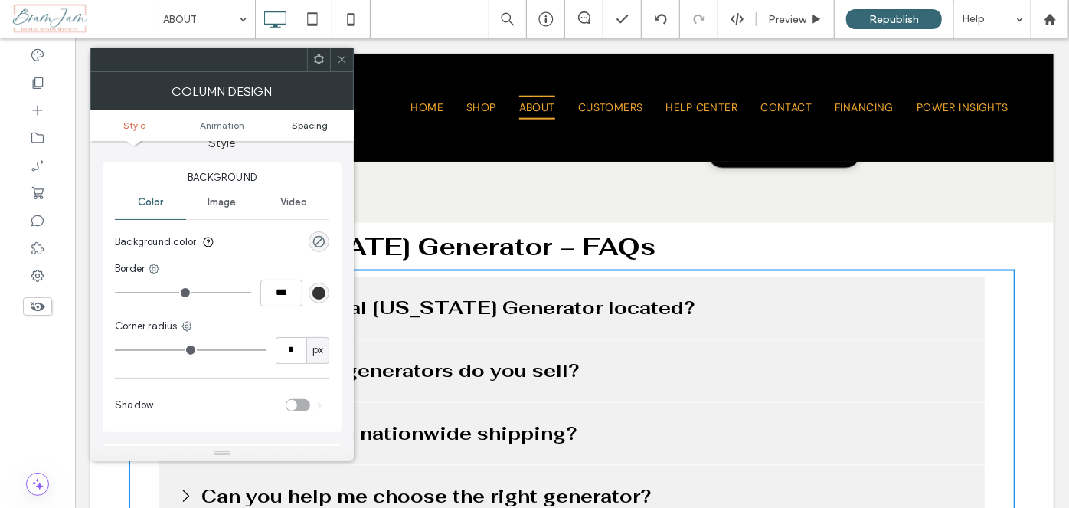
click at [320, 123] on span "Spacing" at bounding box center [310, 124] width 36 height 11
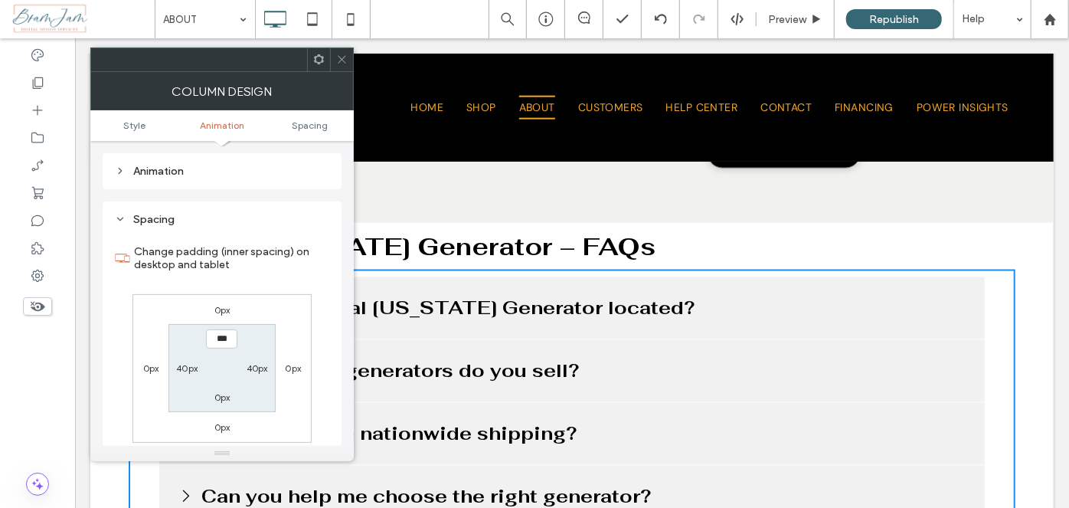
scroll to position [359, 0]
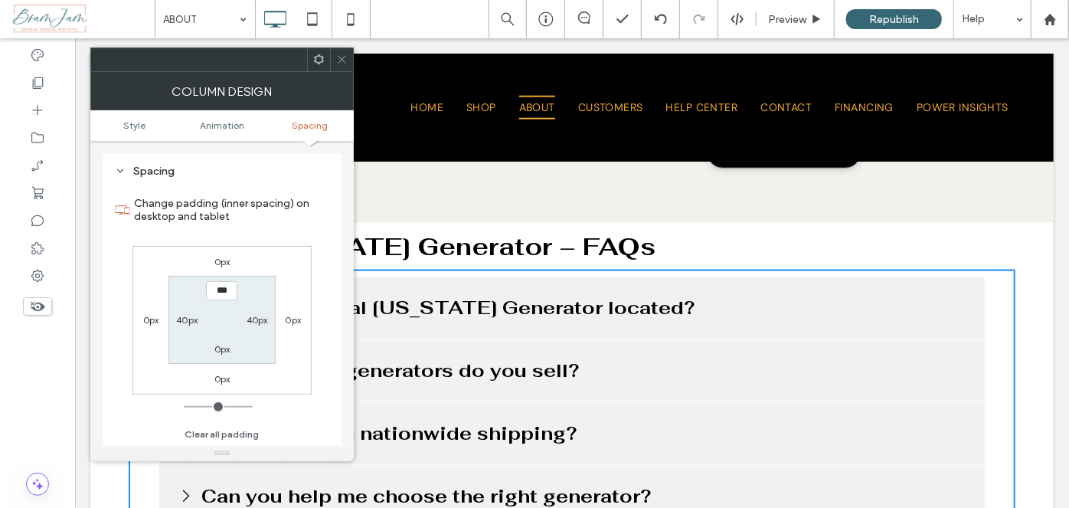
click at [149, 312] on div "0px" at bounding box center [151, 319] width 16 height 15
click at [147, 320] on label "0px" at bounding box center [151, 319] width 16 height 11
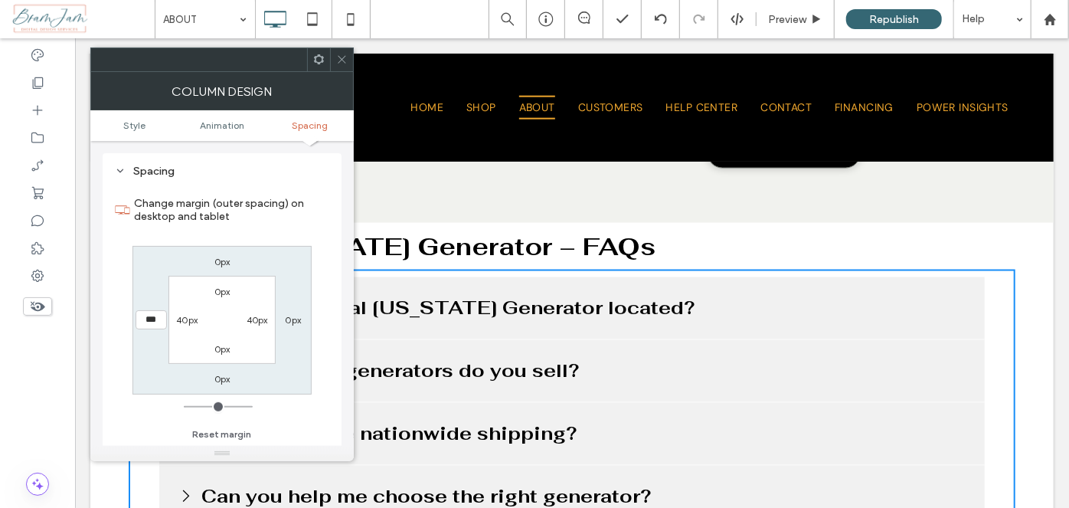
click at [147, 321] on input "***" at bounding box center [151, 319] width 31 height 19
click at [347, 52] on span at bounding box center [341, 59] width 11 height 23
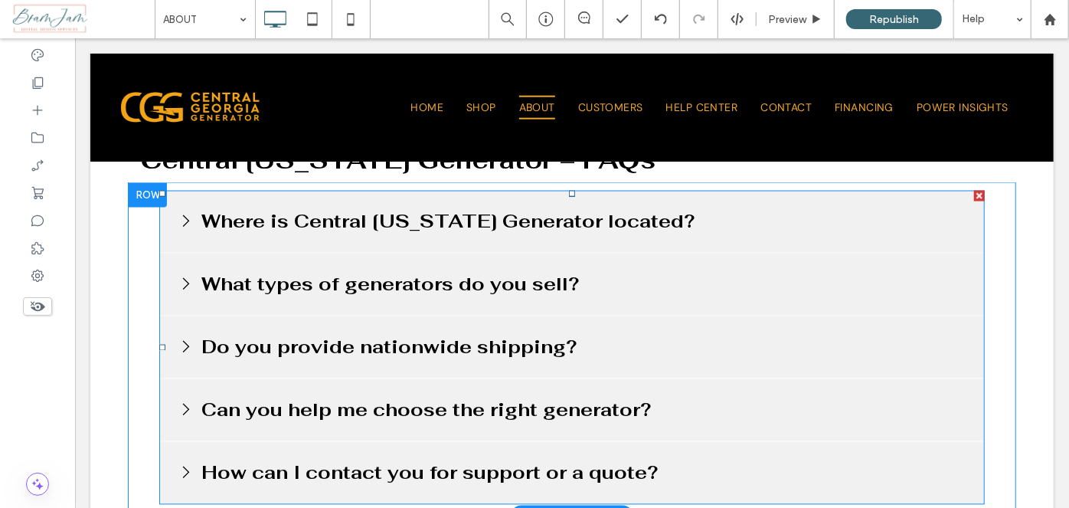
scroll to position [1353, 0]
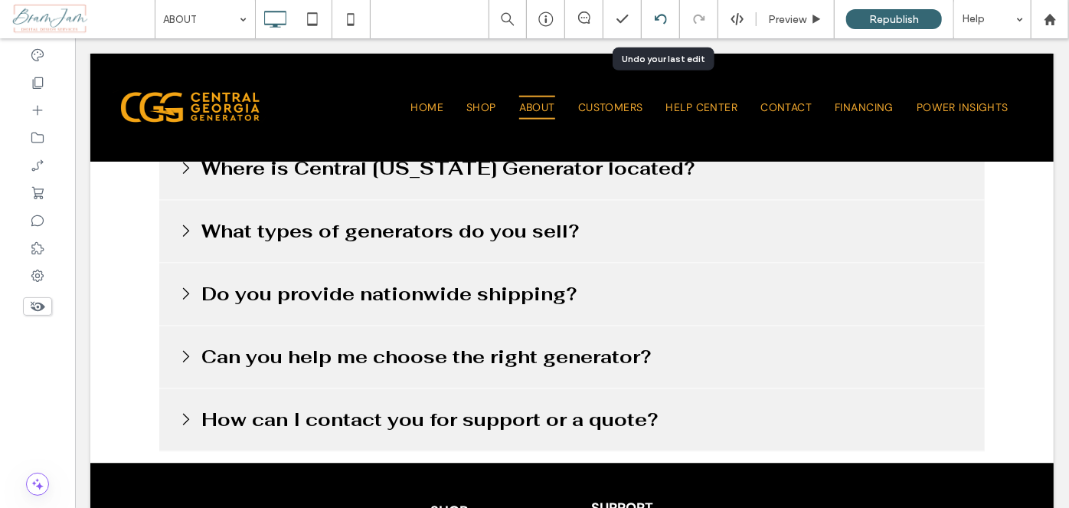
click at [663, 21] on icon at bounding box center [661, 19] width 12 height 12
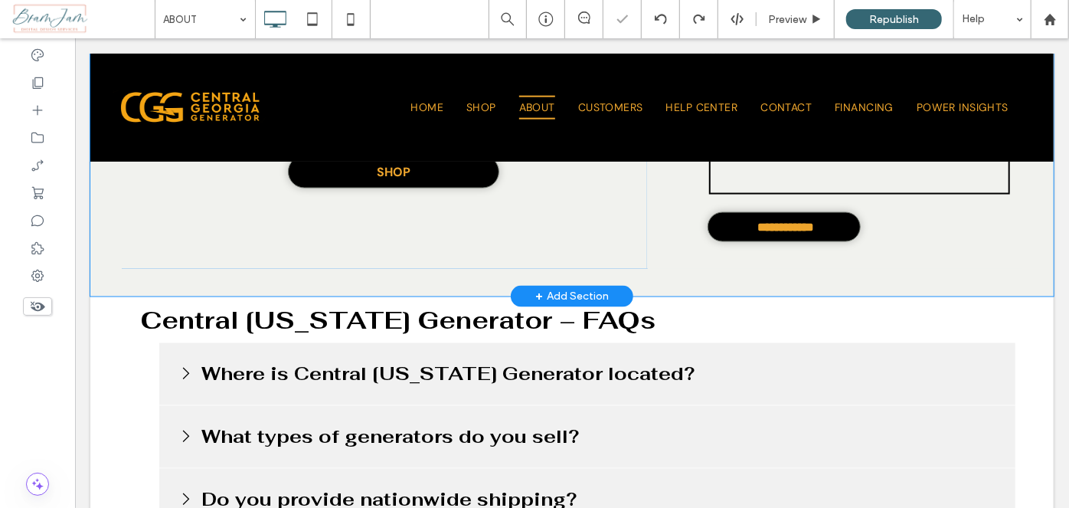
scroll to position [1322, 0]
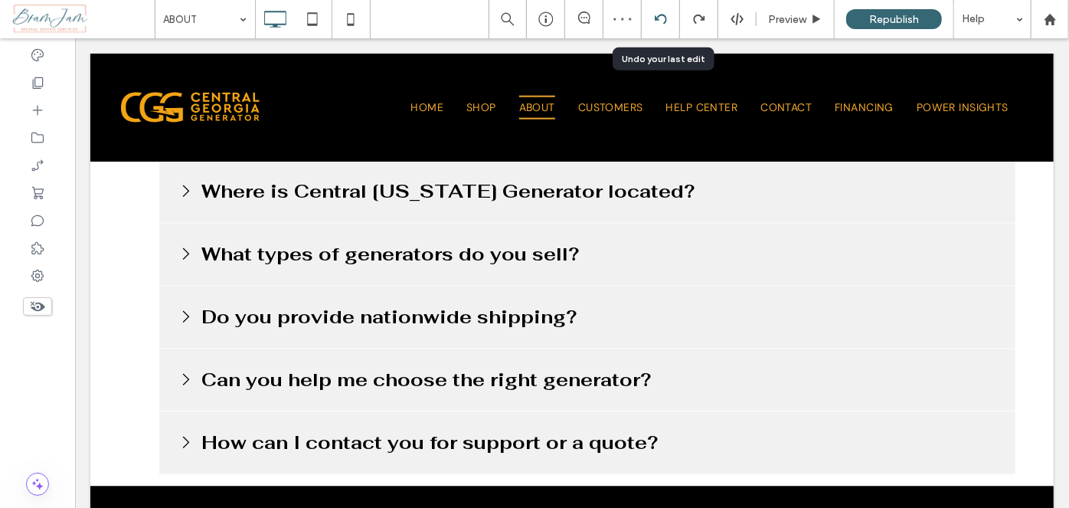
click at [664, 15] on icon at bounding box center [661, 19] width 12 height 12
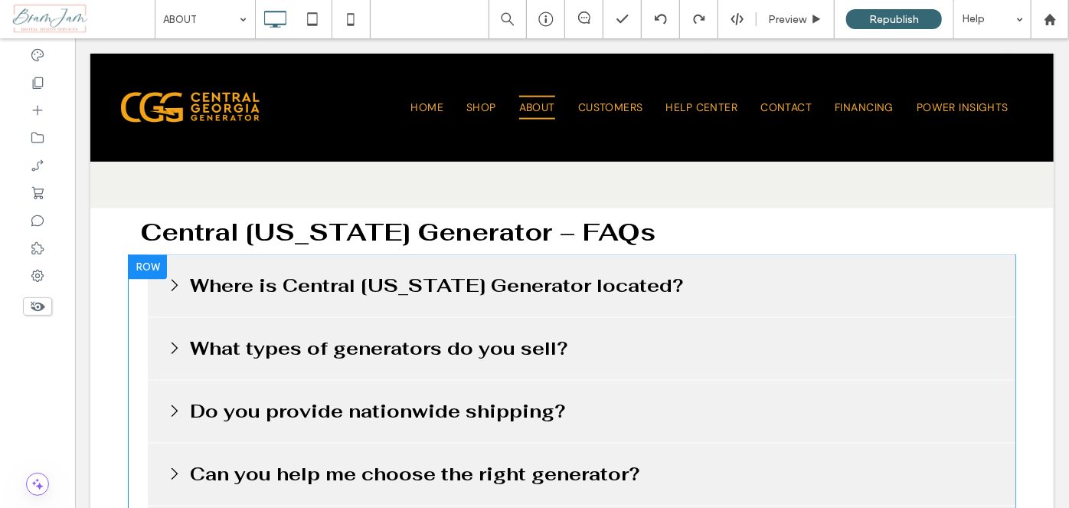
scroll to position [1253, 0]
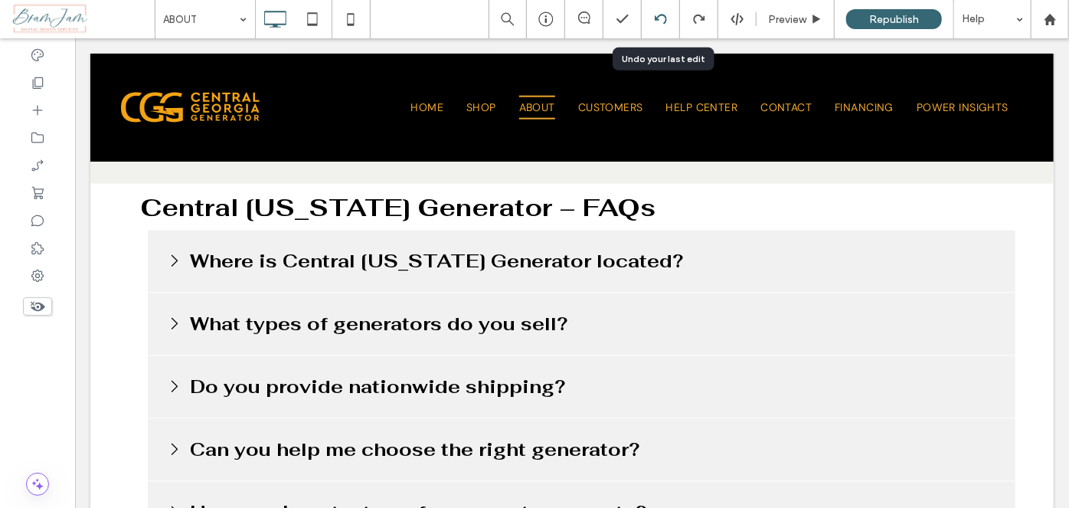
click at [655, 22] on icon at bounding box center [661, 19] width 12 height 12
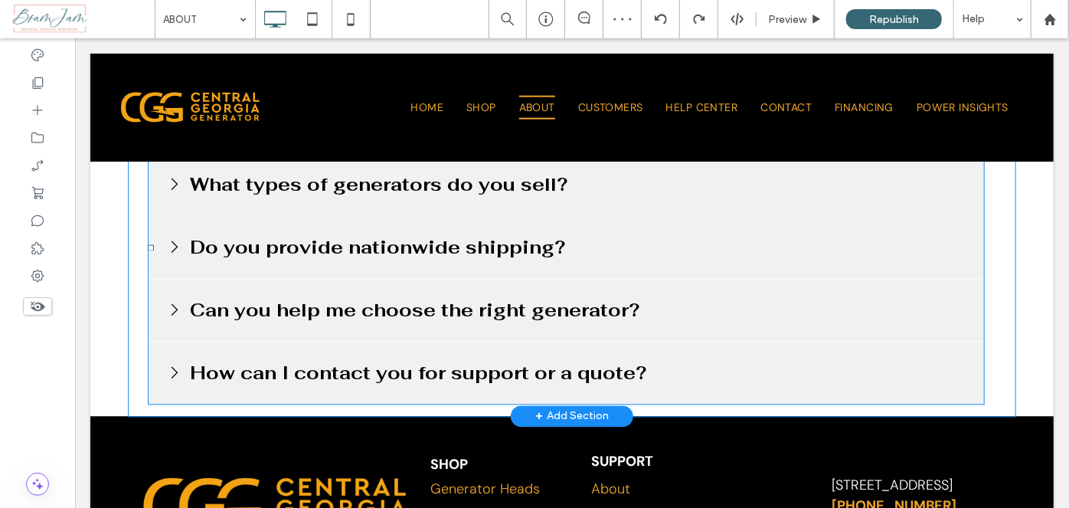
scroll to position [1183, 0]
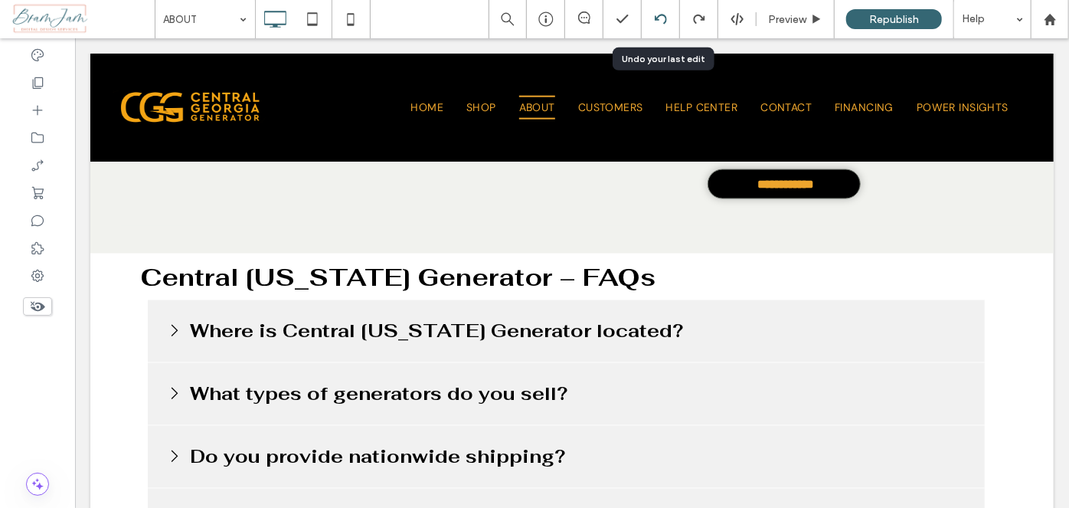
click at [659, 24] on icon at bounding box center [661, 19] width 12 height 12
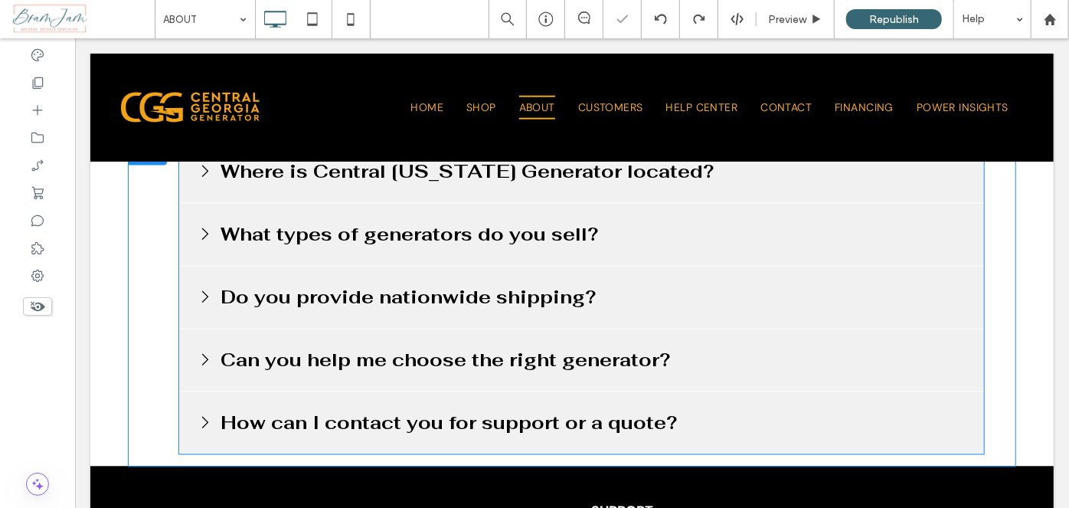
scroll to position [1392, 0]
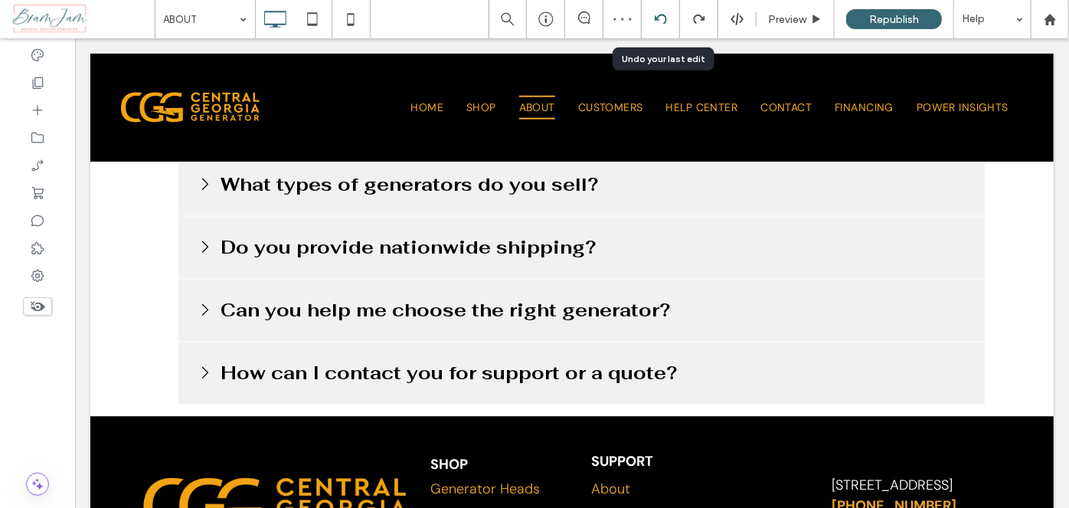
click at [656, 18] on icon at bounding box center [661, 19] width 12 height 12
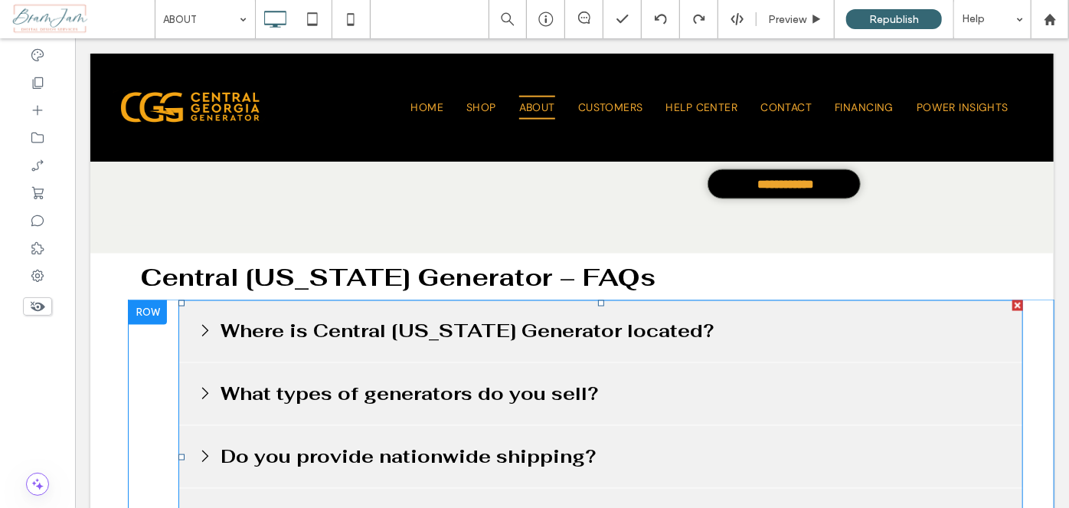
scroll to position [1462, 0]
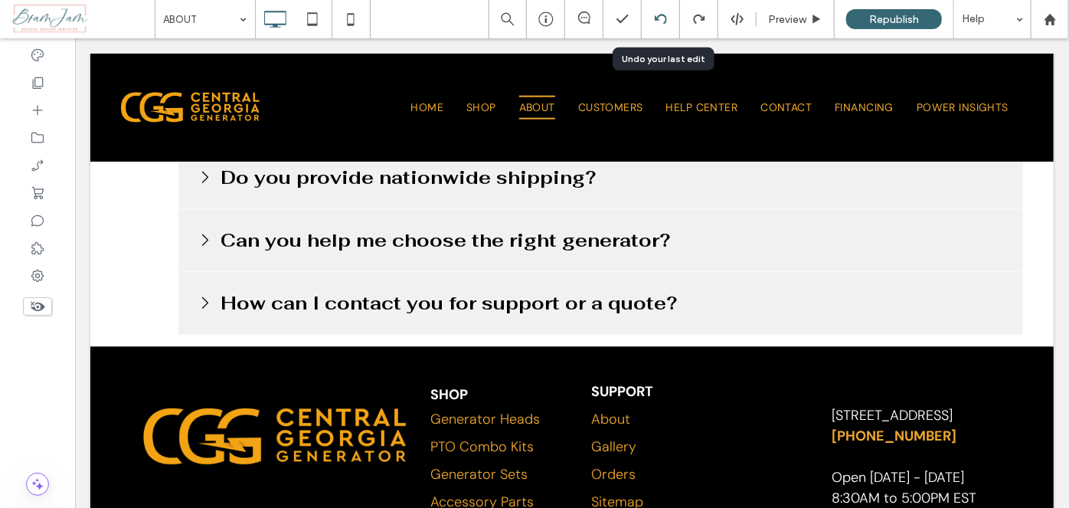
click at [651, 31] on div at bounding box center [661, 19] width 38 height 38
click at [662, 20] on icon at bounding box center [661, 19] width 12 height 12
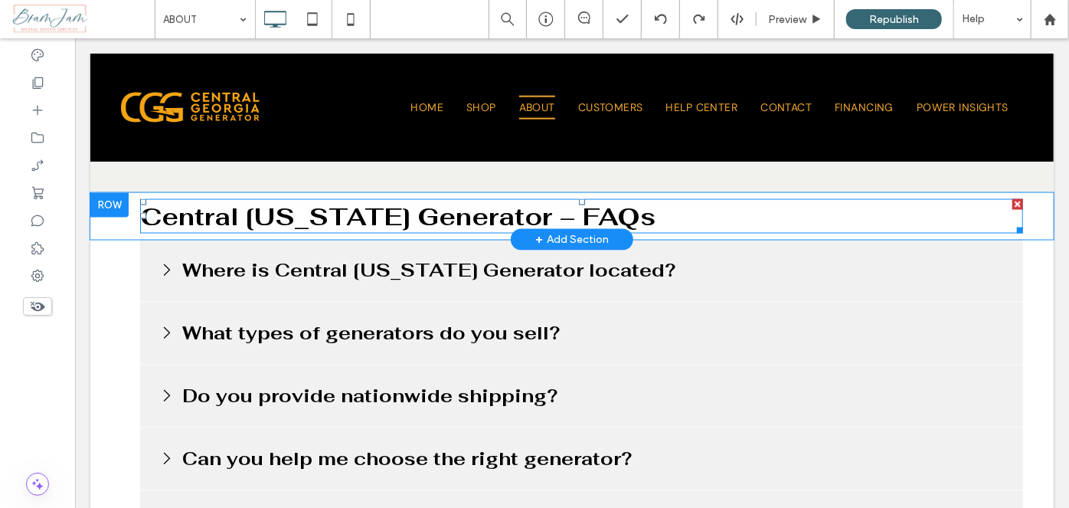
scroll to position [1241, 0]
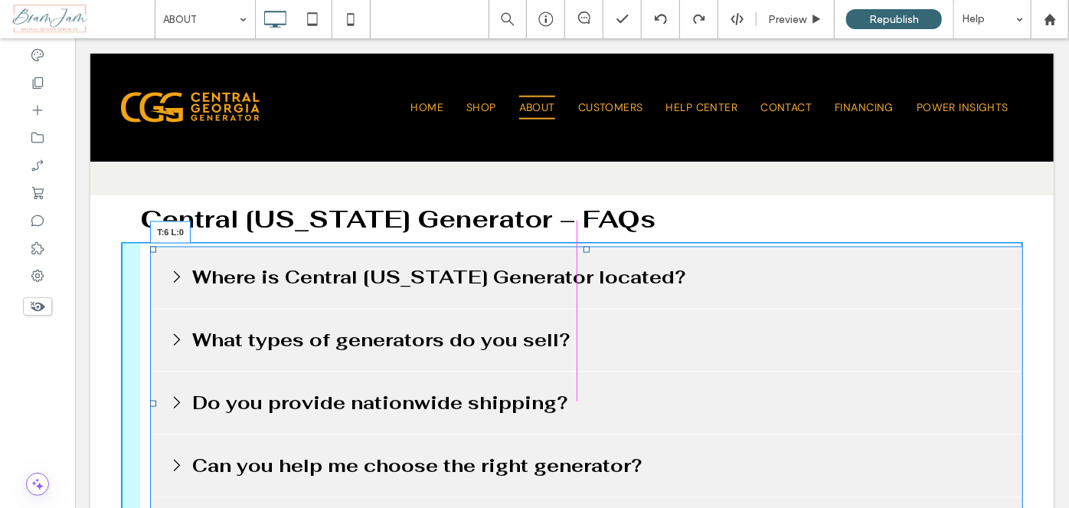
drag, startPoint x: 142, startPoint y: 244, endPoint x: 227, endPoint y: 287, distance: 95.9
click at [152, 249] on div "Where is Central Georgia Generator located? We are based in Griffin, Georgia, a…" at bounding box center [585, 403] width 873 height 314
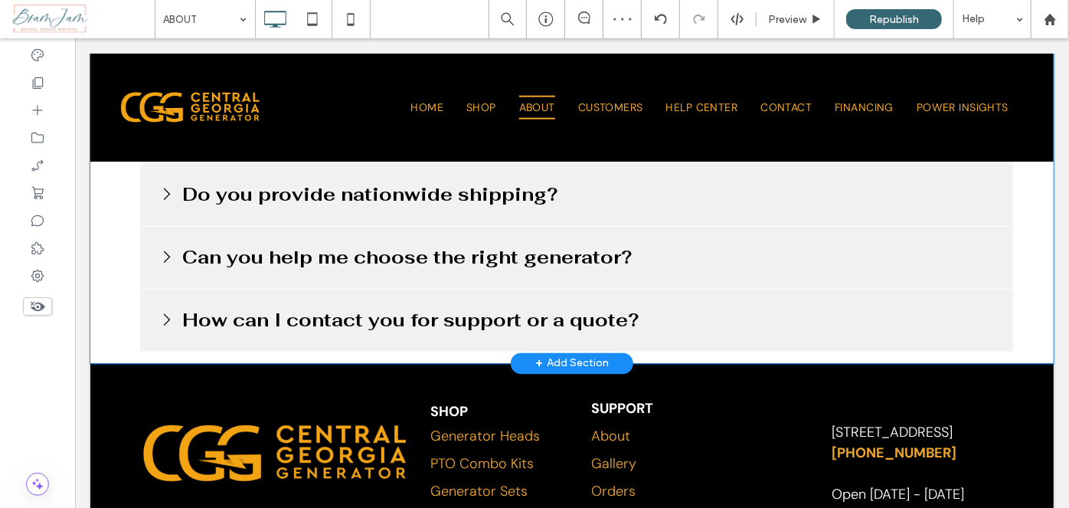
scroll to position [1450, 0]
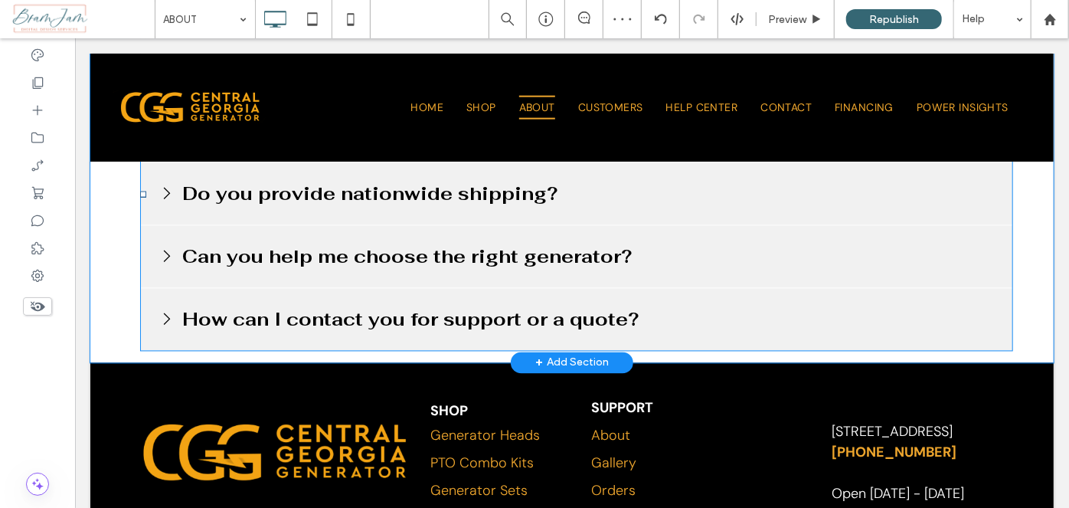
click at [989, 332] on span at bounding box center [575, 194] width 873 height 314
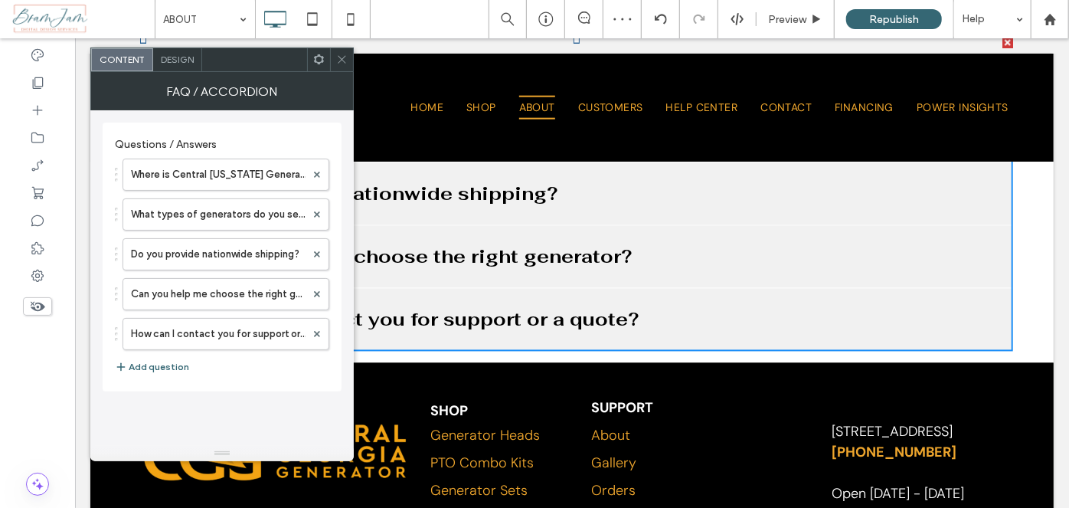
click at [165, 57] on span "Design" at bounding box center [177, 59] width 33 height 11
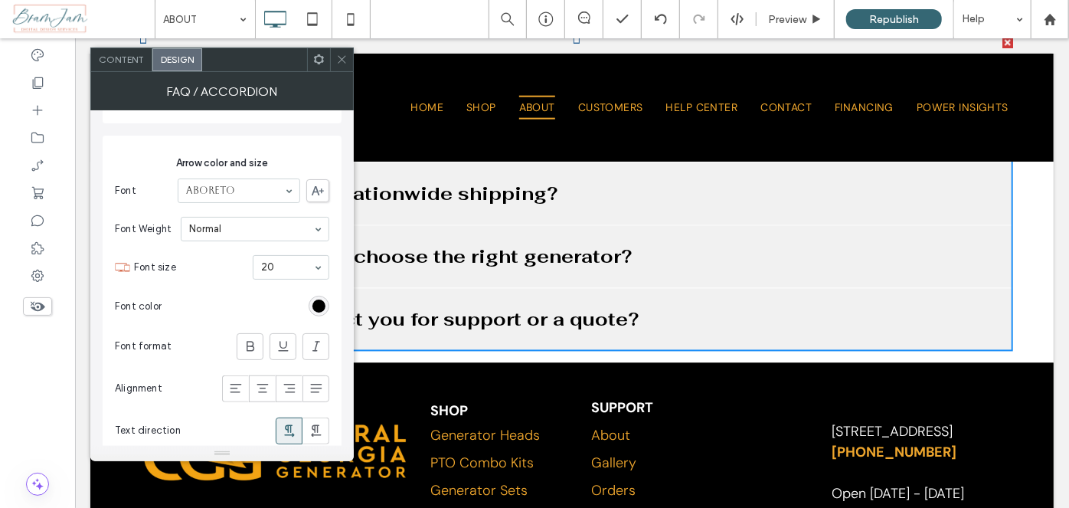
scroll to position [971, 0]
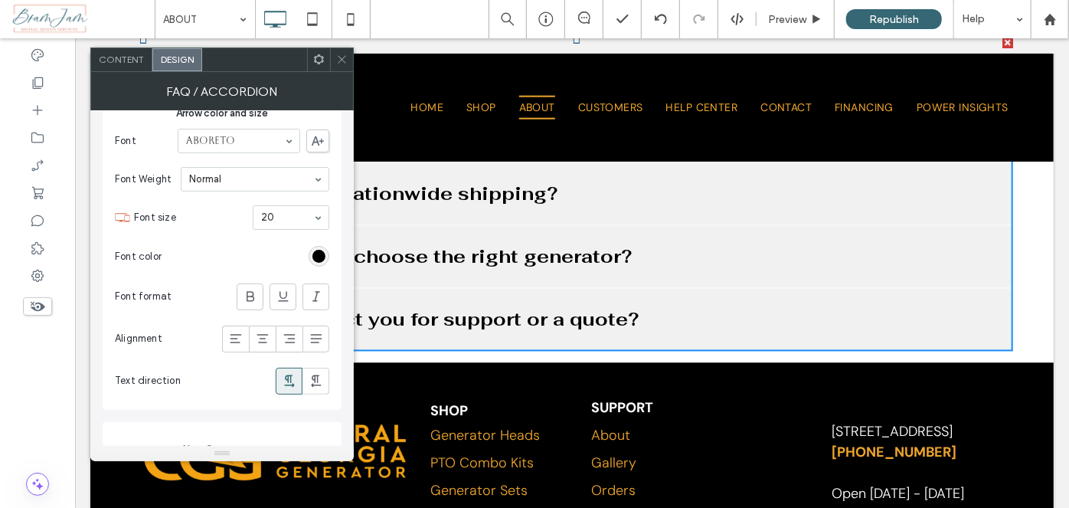
click at [342, 72] on div "FAQ / Accordion" at bounding box center [221, 91] width 263 height 38
click at [340, 59] on icon at bounding box center [340, 59] width 11 height 11
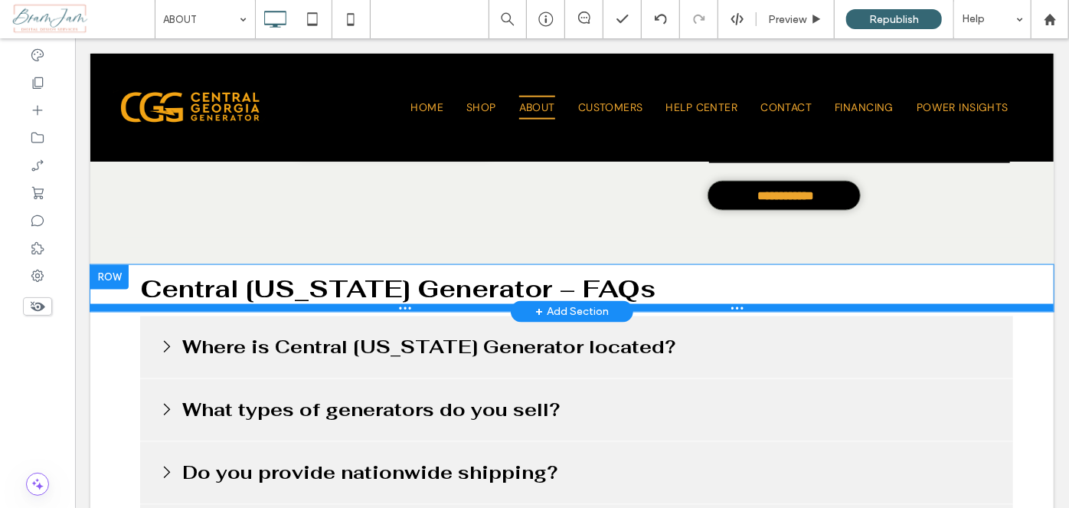
scroll to position [1241, 0]
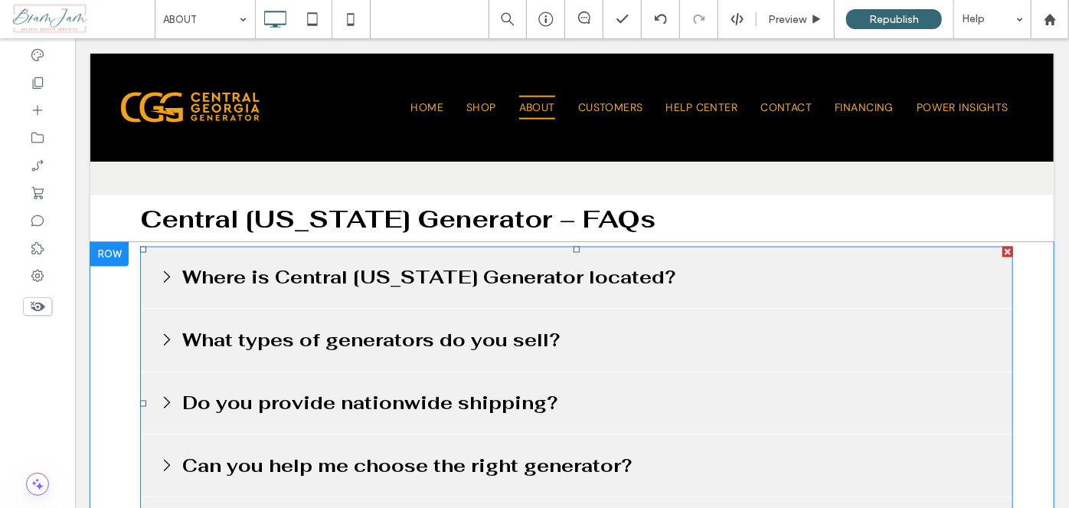
click at [656, 283] on span at bounding box center [575, 403] width 873 height 314
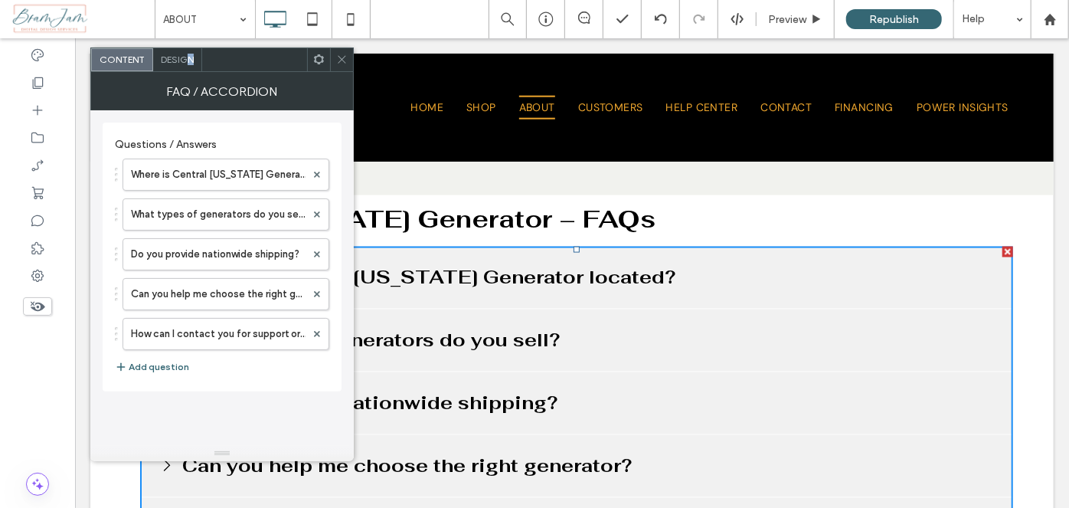
click at [190, 51] on div "Design" at bounding box center [177, 59] width 49 height 23
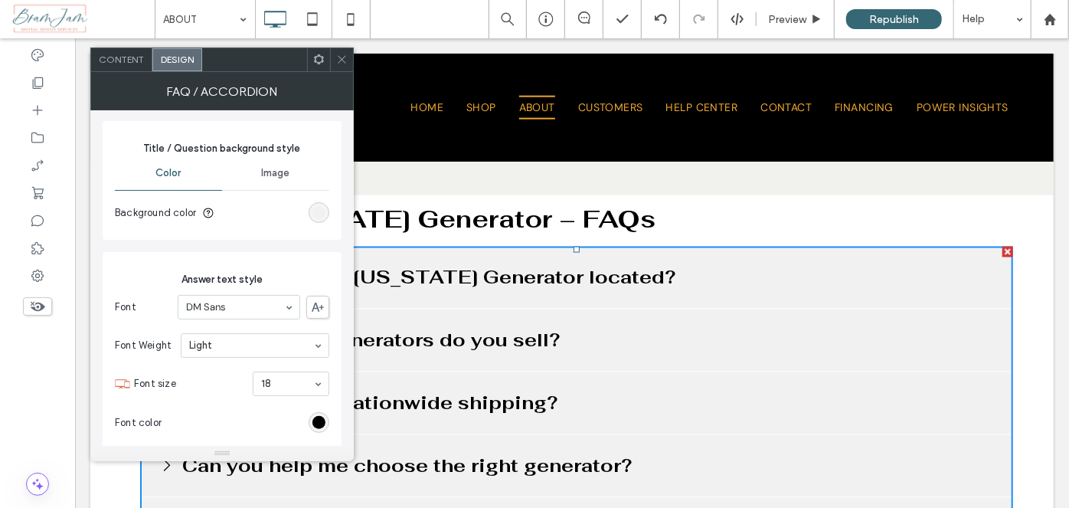
scroll to position [278, 0]
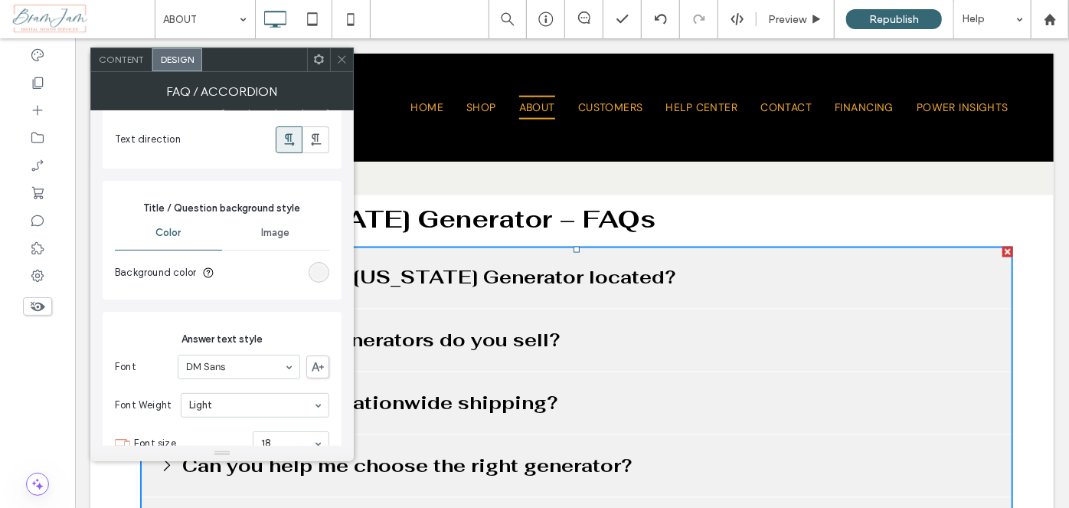
click at [322, 274] on div "rgb(241, 241, 241)" at bounding box center [318, 272] width 13 height 13
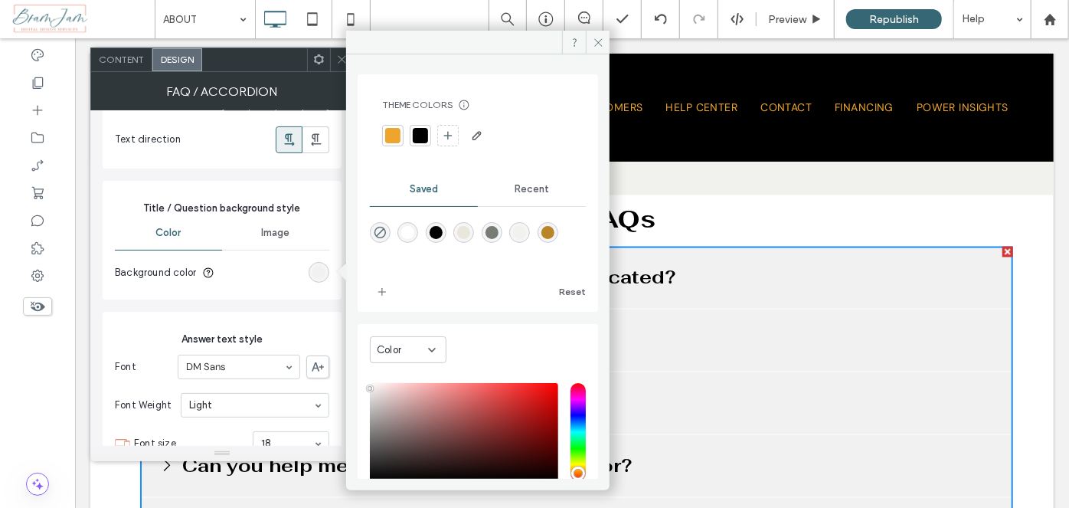
click at [420, 129] on div at bounding box center [420, 135] width 15 height 15
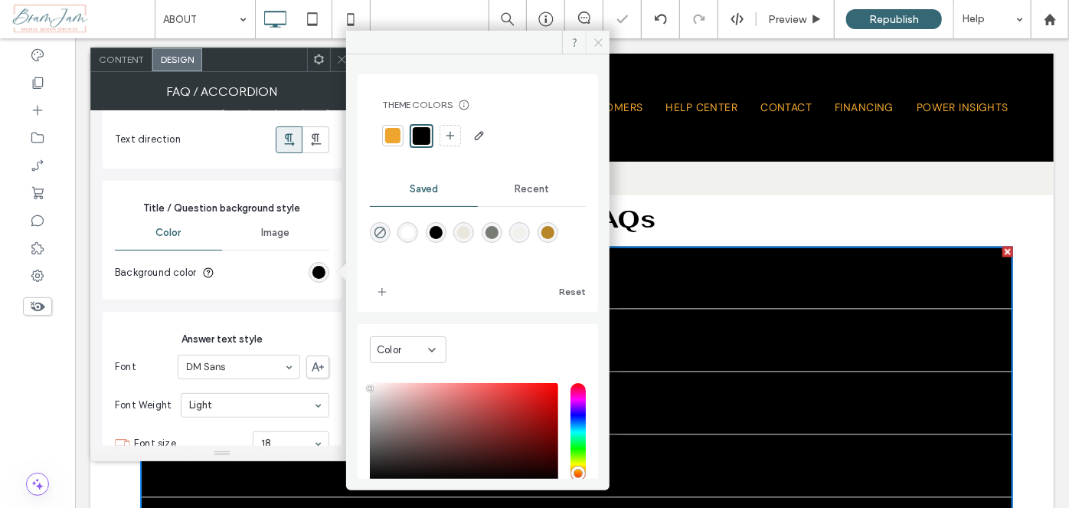
click at [599, 44] on icon at bounding box center [598, 42] width 11 height 11
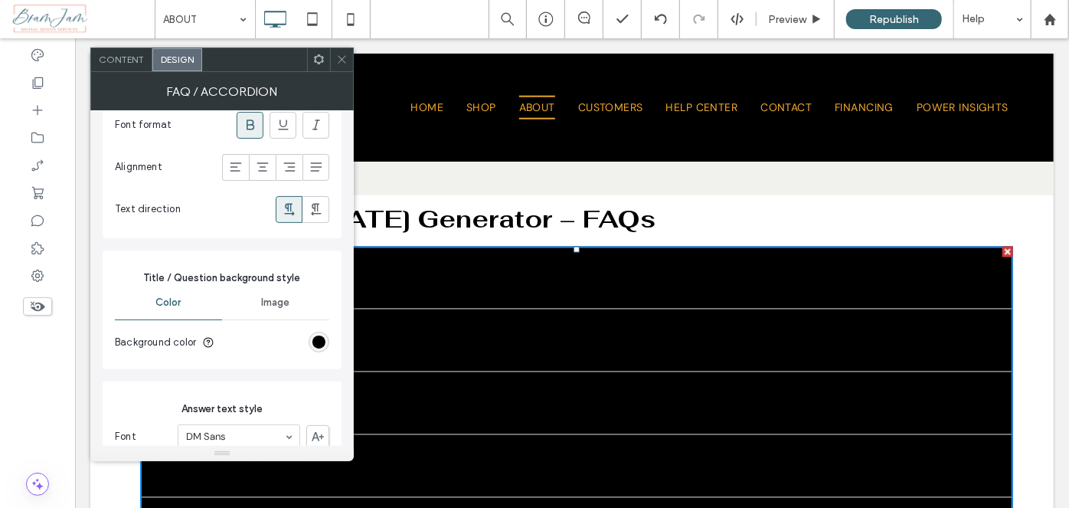
scroll to position [0, 0]
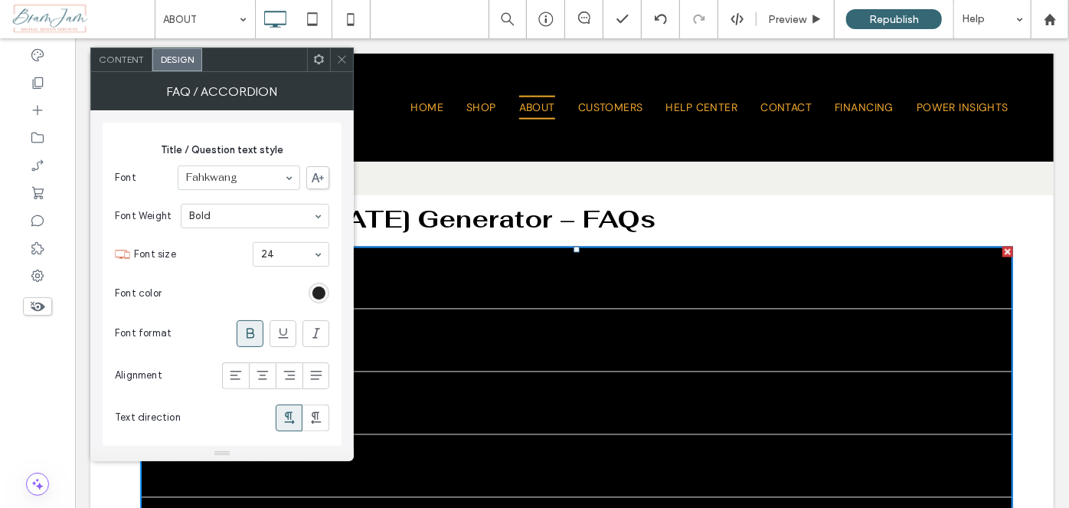
click at [317, 286] on div "rgb(0, 0, 0)" at bounding box center [318, 292] width 13 height 13
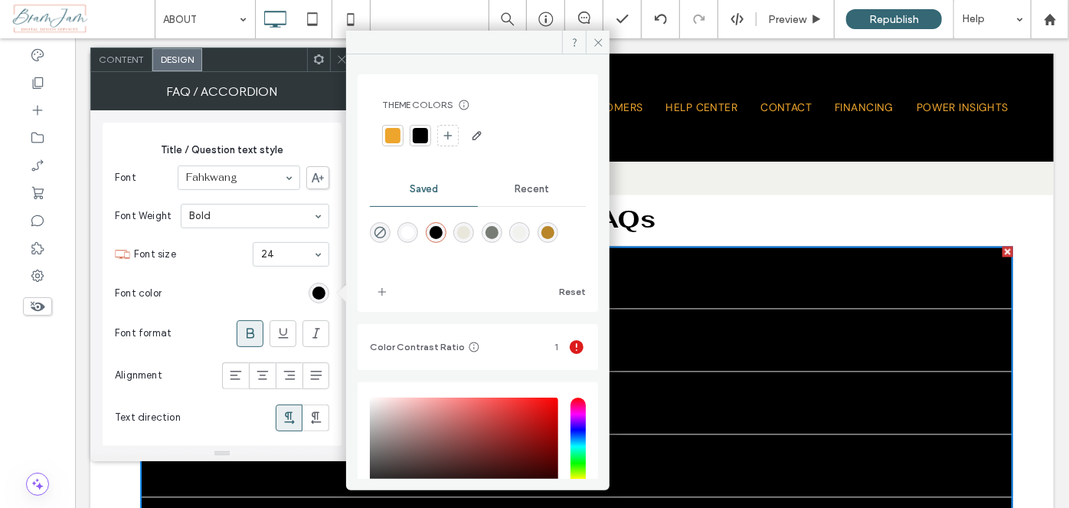
click at [395, 132] on div at bounding box center [392, 135] width 15 height 15
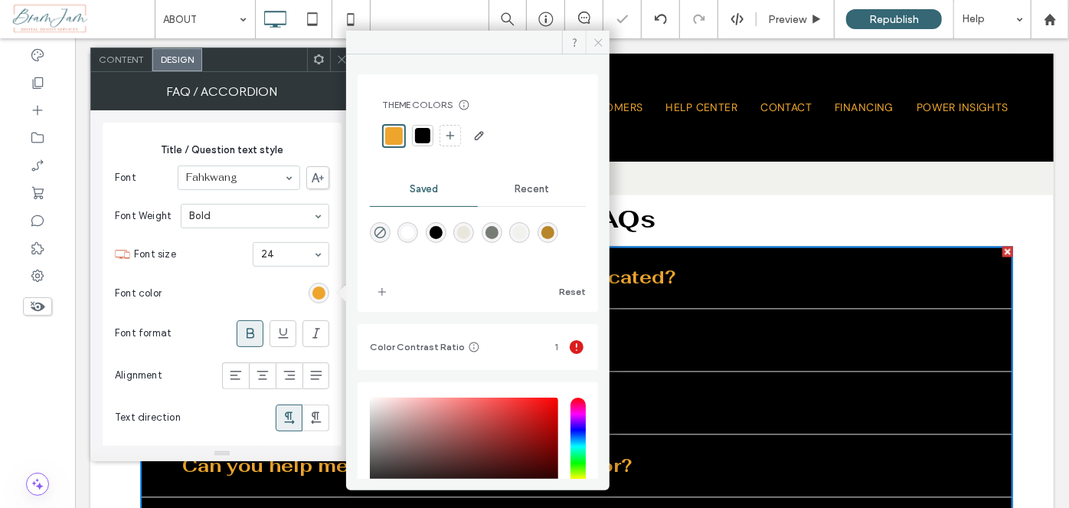
click at [600, 51] on span at bounding box center [598, 42] width 24 height 23
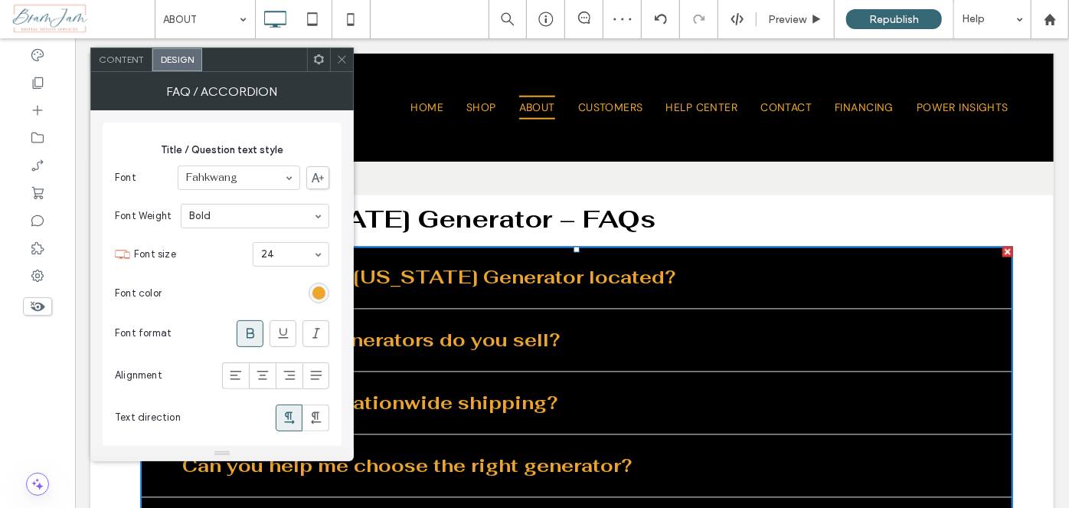
click at [332, 61] on div at bounding box center [341, 59] width 23 height 23
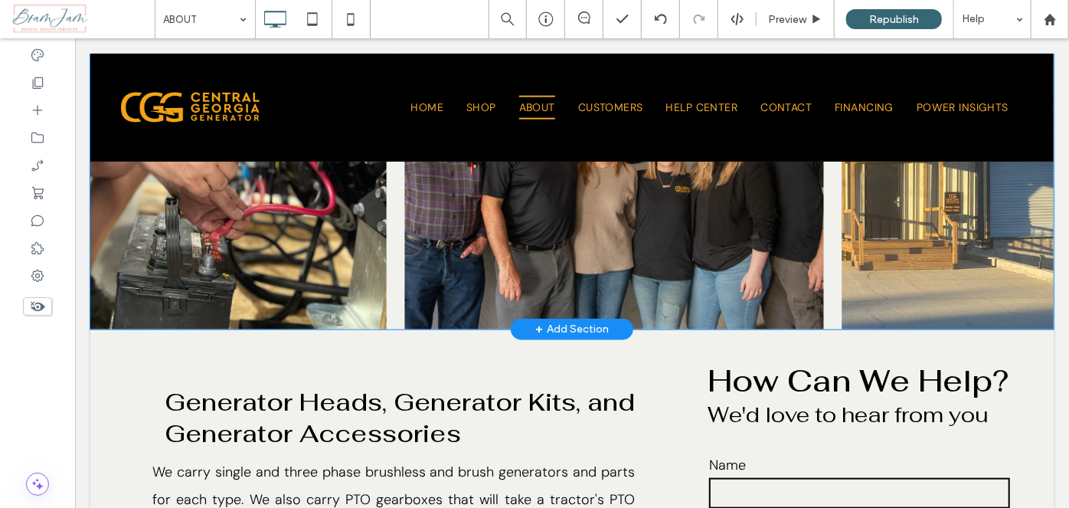
scroll to position [626, 0]
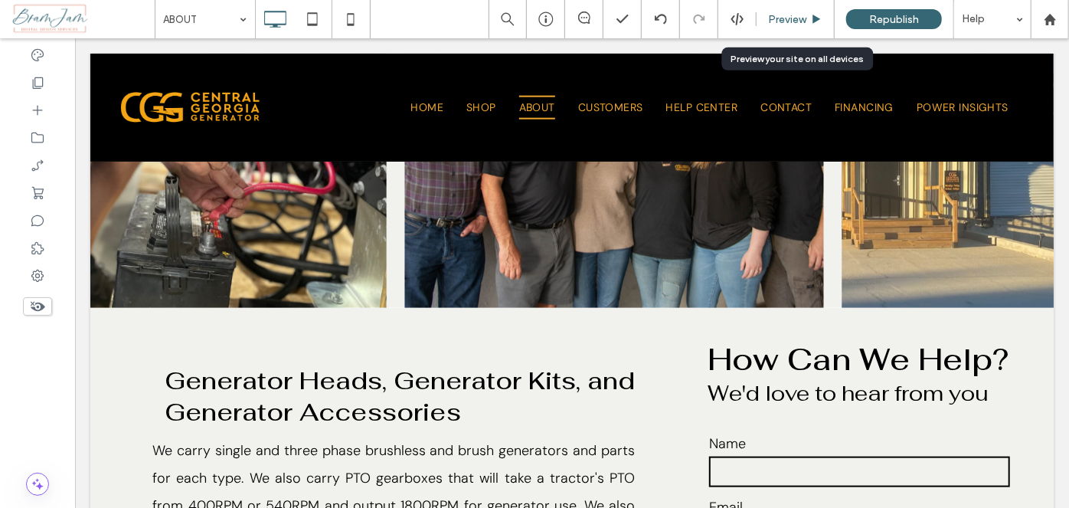
click at [792, 24] on span "Preview" at bounding box center [787, 19] width 38 height 13
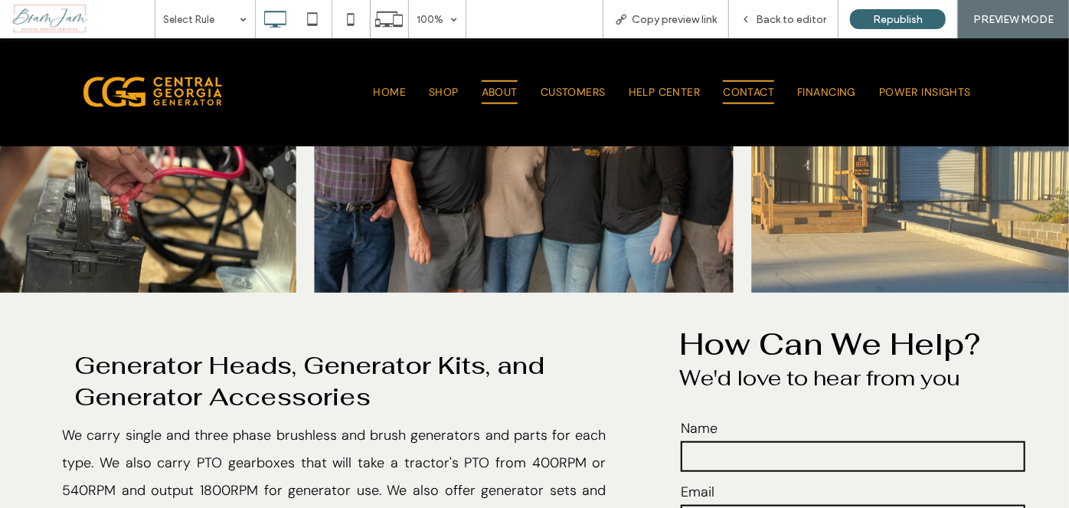
click at [735, 88] on span "CONTACT" at bounding box center [748, 92] width 51 height 24
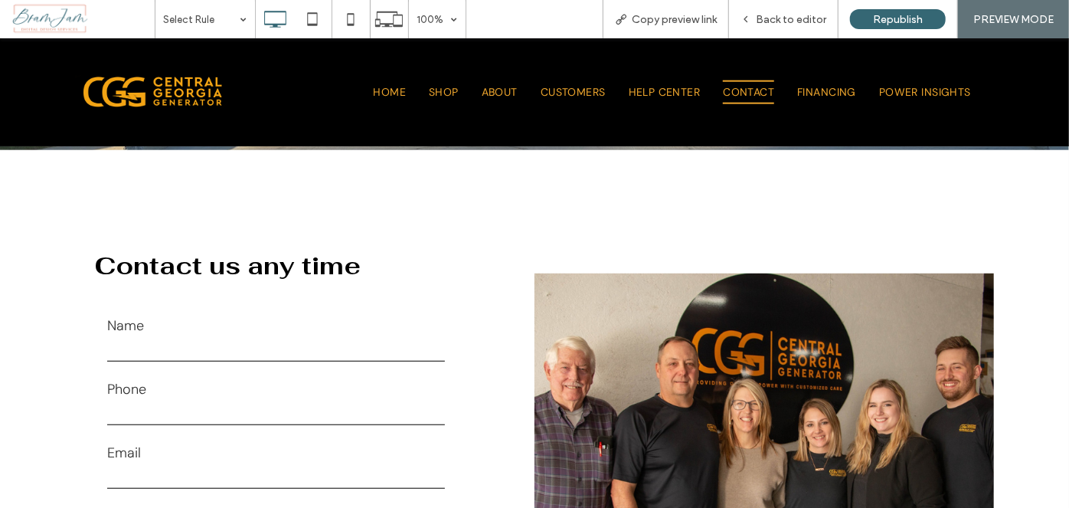
scroll to position [348, 0]
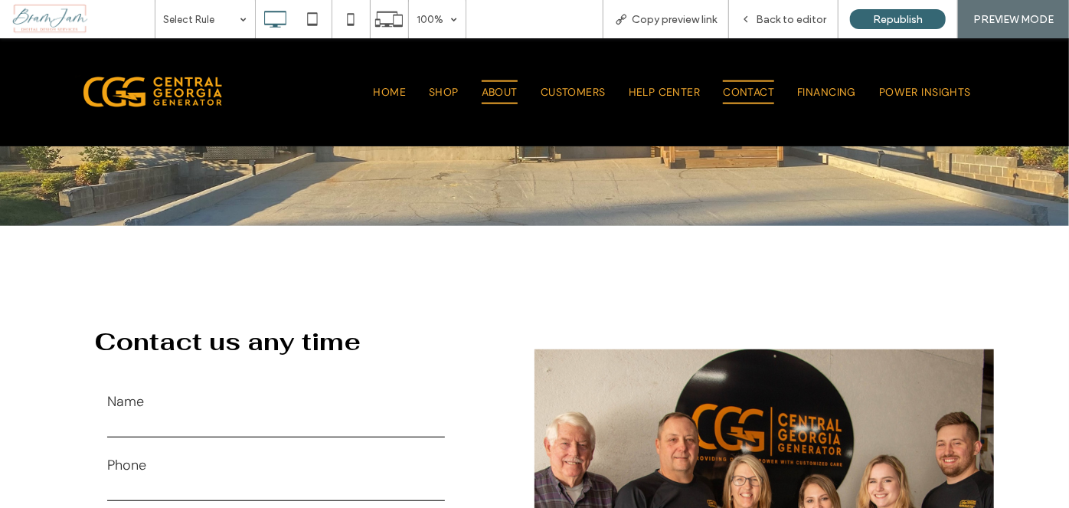
click at [518, 83] on link "ABOUT" at bounding box center [499, 92] width 59 height 24
click at [788, 26] on div "Back to editor" at bounding box center [783, 19] width 109 height 38
click at [769, 21] on span "Back to editor" at bounding box center [791, 19] width 70 height 13
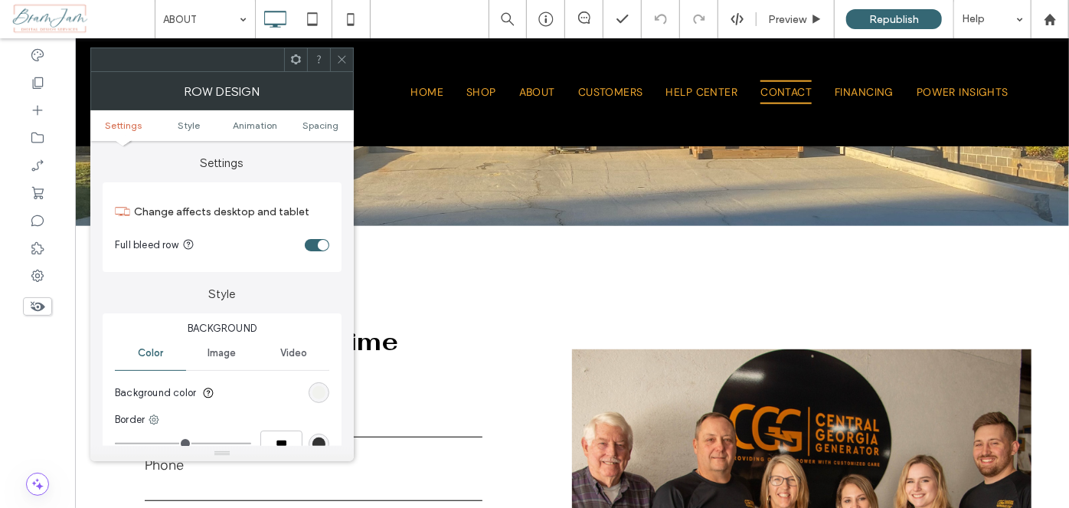
click at [335, 54] on div at bounding box center [341, 59] width 23 height 23
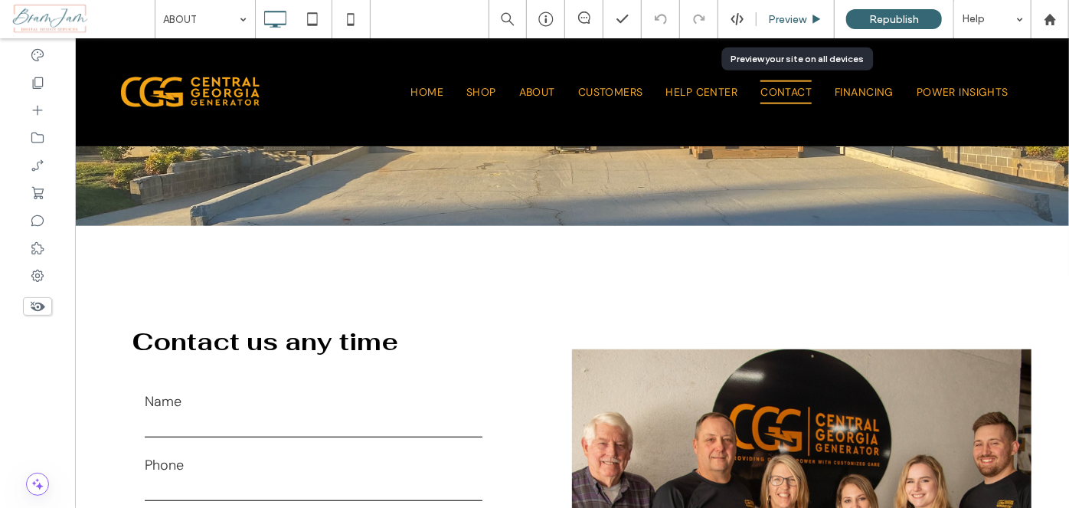
click at [768, 21] on span "Preview" at bounding box center [787, 19] width 38 height 13
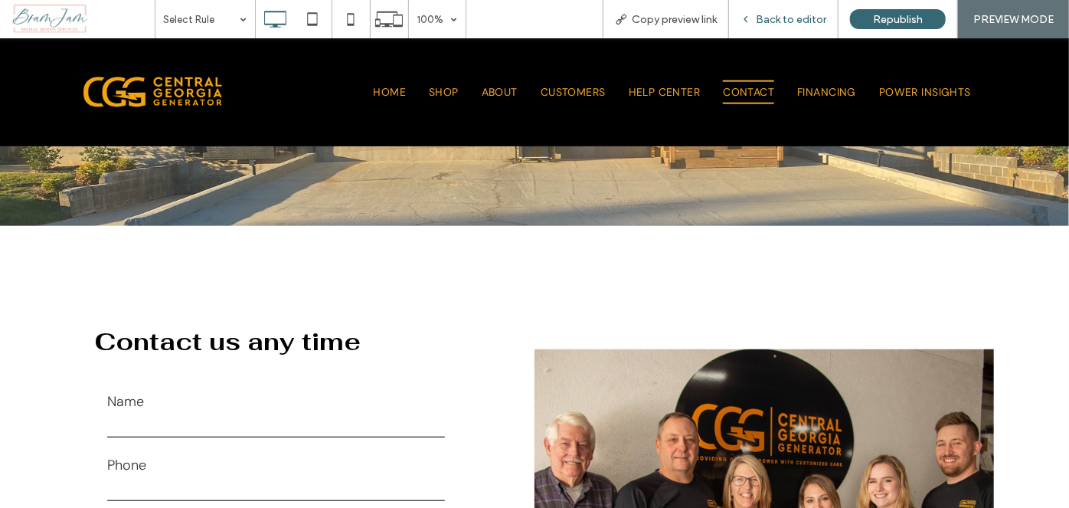
click at [791, 21] on span "Back to editor" at bounding box center [791, 19] width 70 height 13
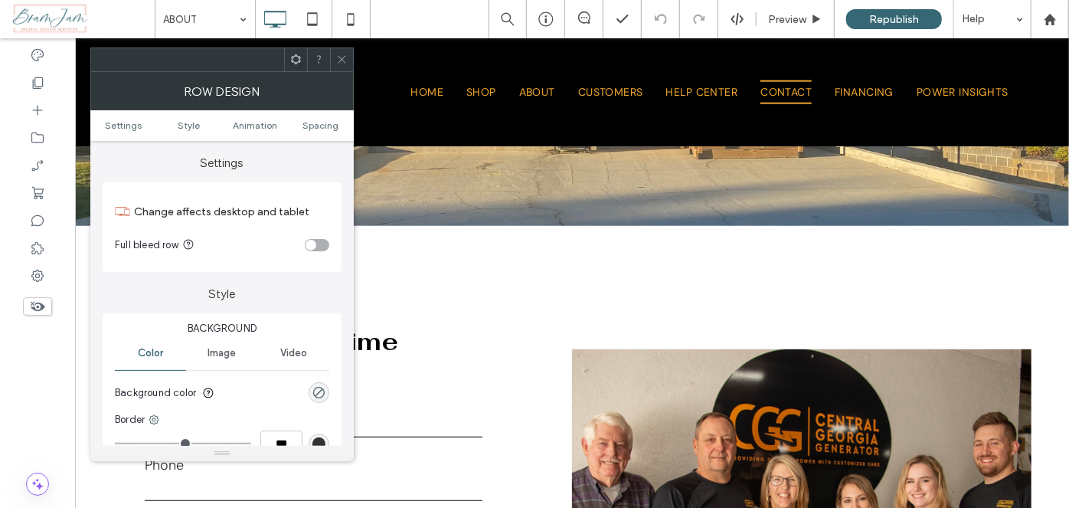
click at [336, 59] on icon at bounding box center [341, 59] width 11 height 11
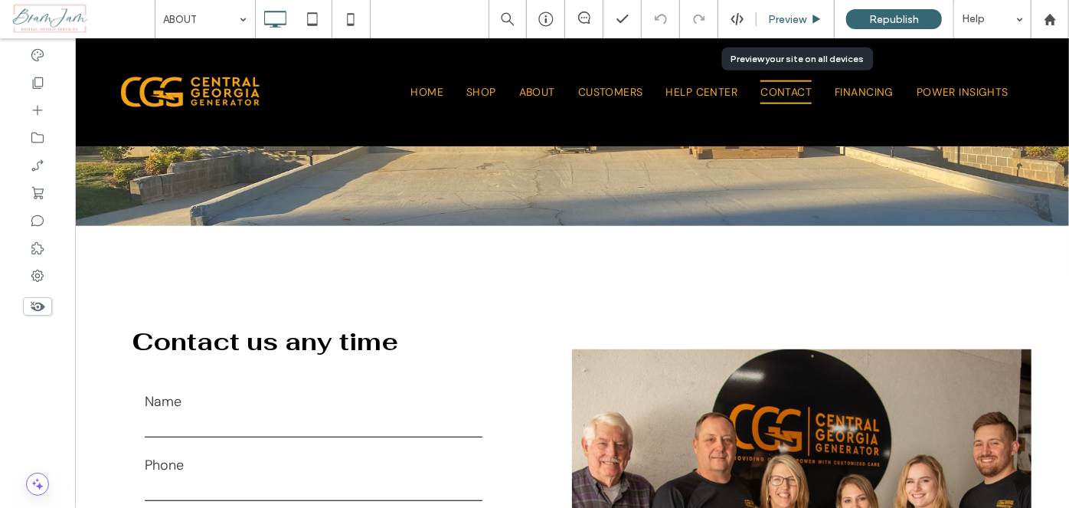
click at [792, 15] on span "Preview" at bounding box center [787, 19] width 38 height 13
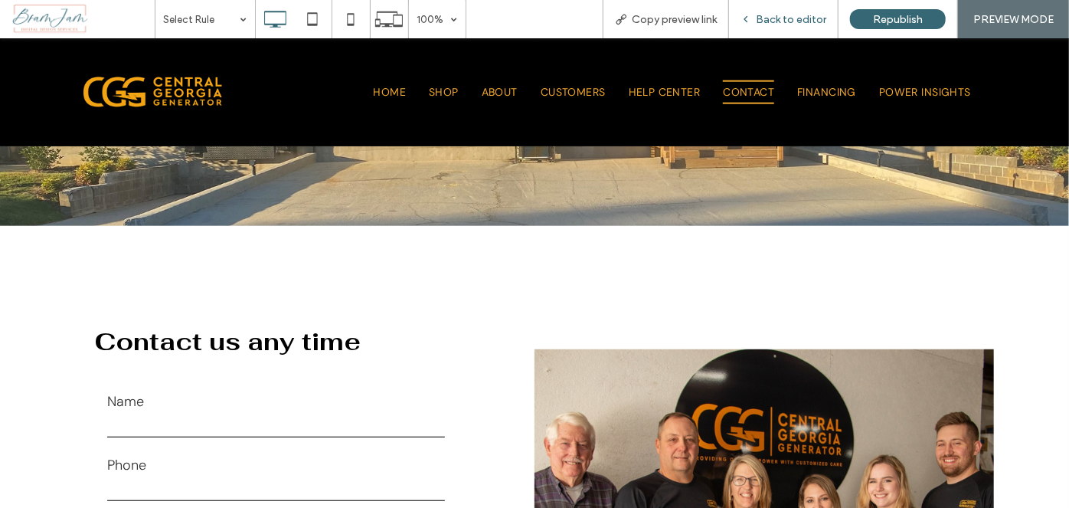
click at [782, 18] on span "Back to editor" at bounding box center [791, 19] width 70 height 13
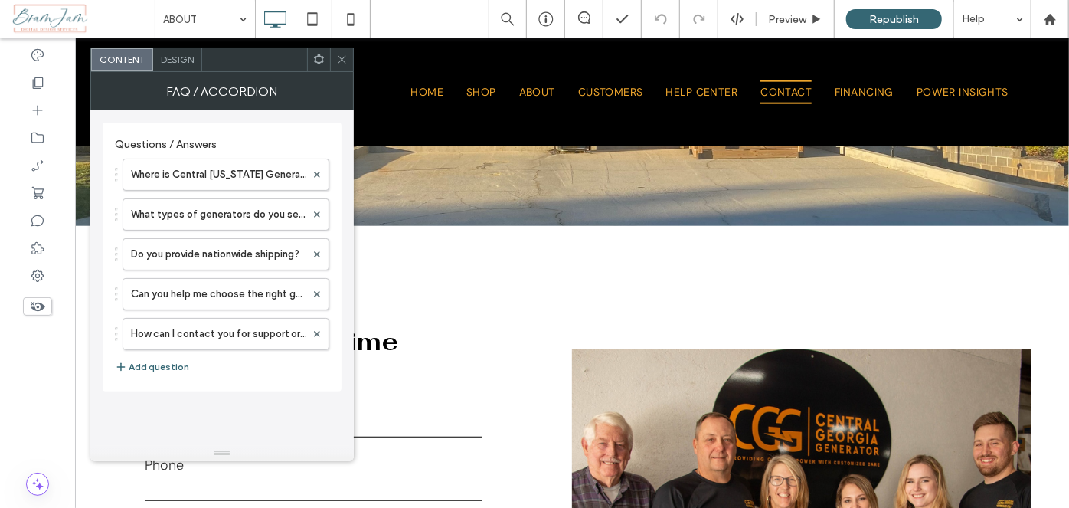
click at [161, 61] on span "Design" at bounding box center [177, 59] width 33 height 11
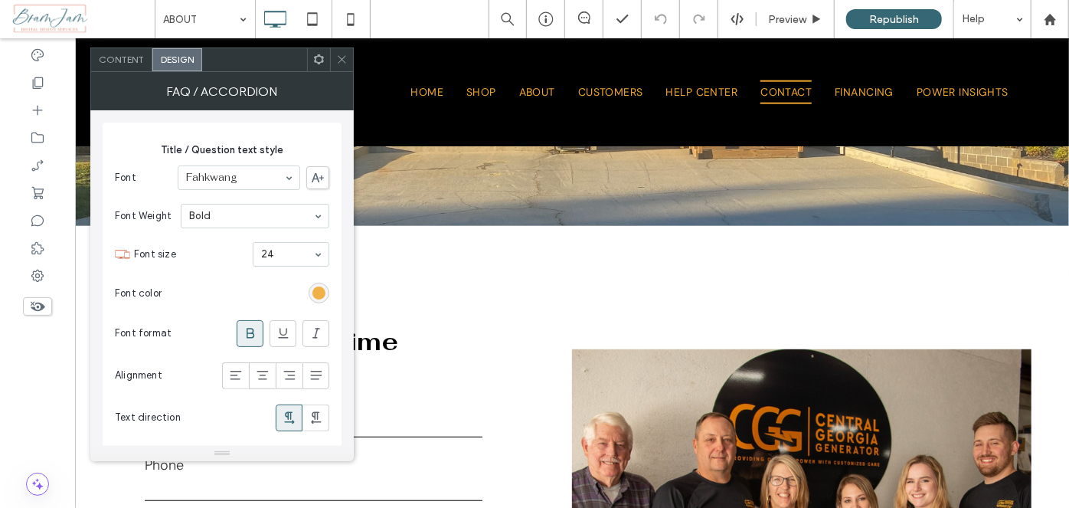
click at [316, 294] on div "rgb(237, 165, 45)" at bounding box center [318, 292] width 13 height 13
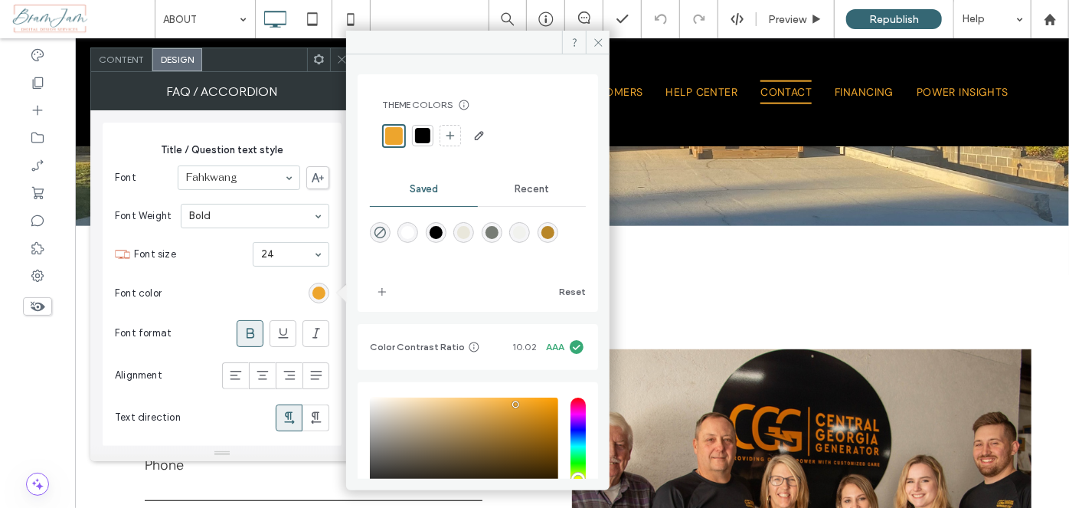
click at [530, 234] on div "rgba(241,242,238,1)" at bounding box center [519, 232] width 21 height 21
type input "*******"
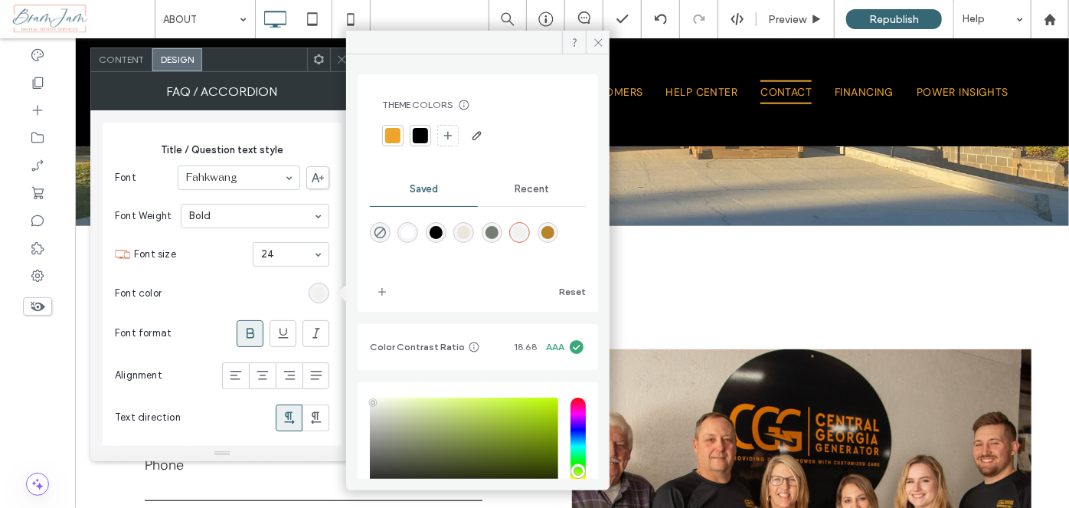
click at [401, 129] on div at bounding box center [392, 135] width 21 height 21
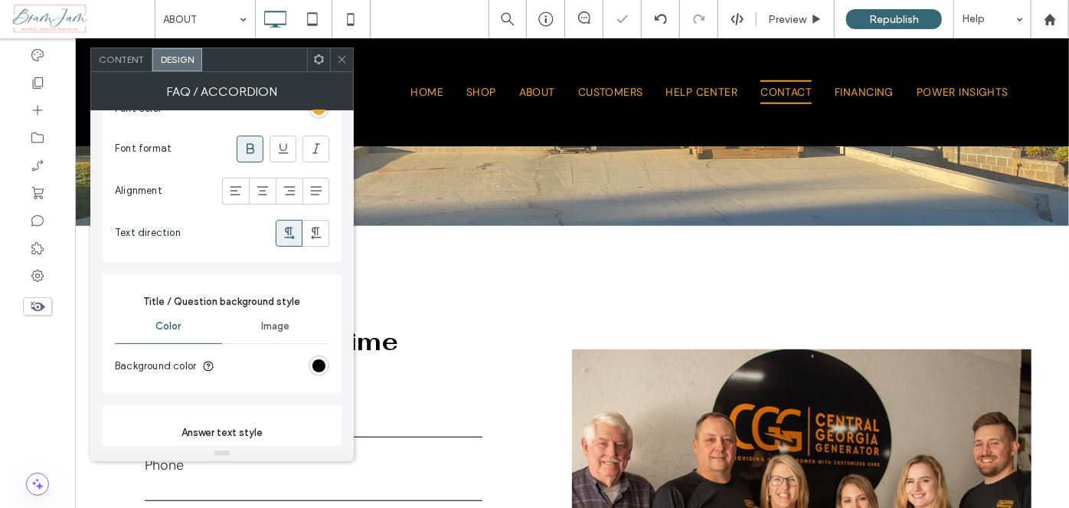
scroll to position [208, 0]
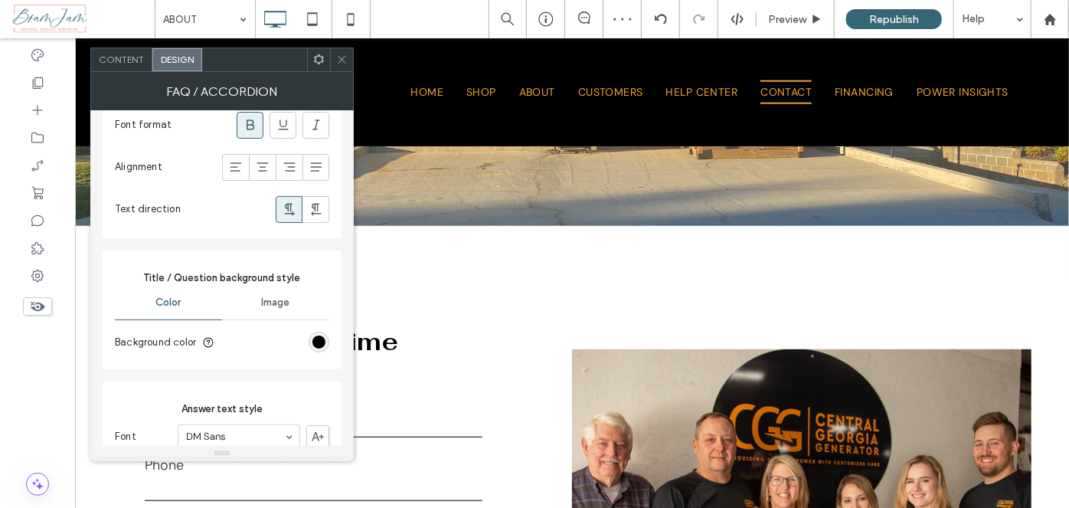
click at [325, 348] on section "Background color" at bounding box center [222, 342] width 214 height 38
click at [319, 338] on div "rgb(0, 0, 0)" at bounding box center [318, 341] width 13 height 13
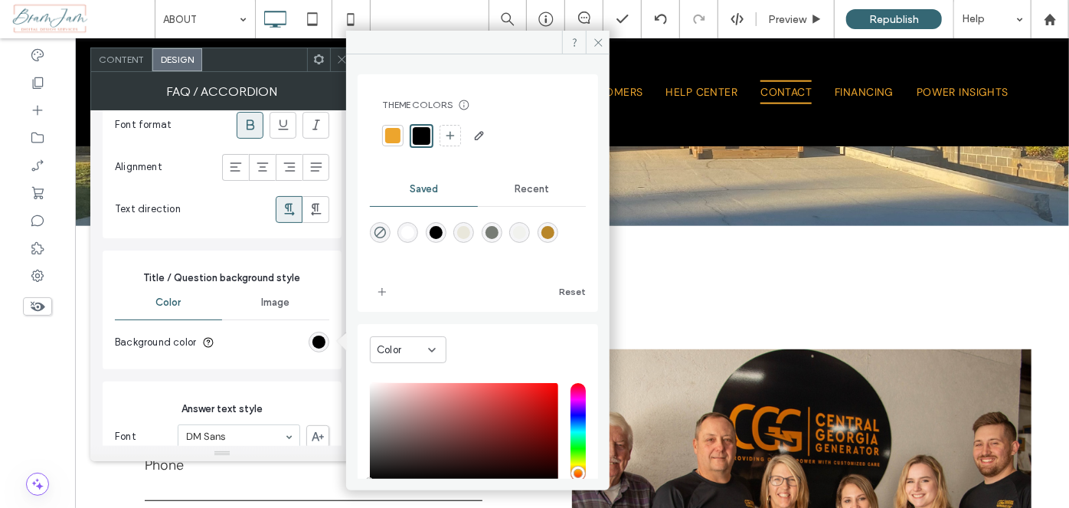
click at [526, 233] on div "rgba(241,242,238,1)" at bounding box center [519, 232] width 13 height 13
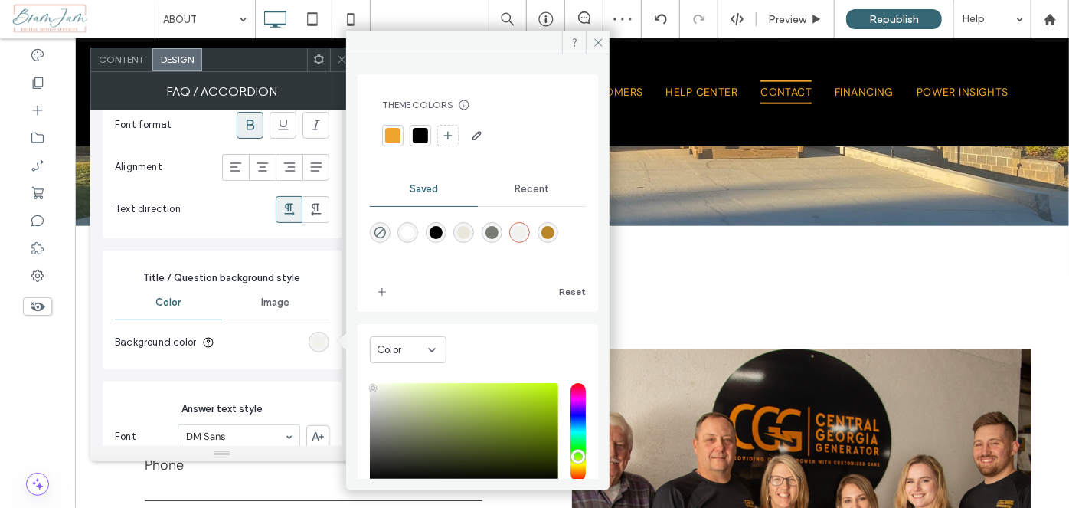
click at [470, 237] on div "rgba(233,231,219,1)" at bounding box center [463, 232] width 13 height 13
type input "*******"
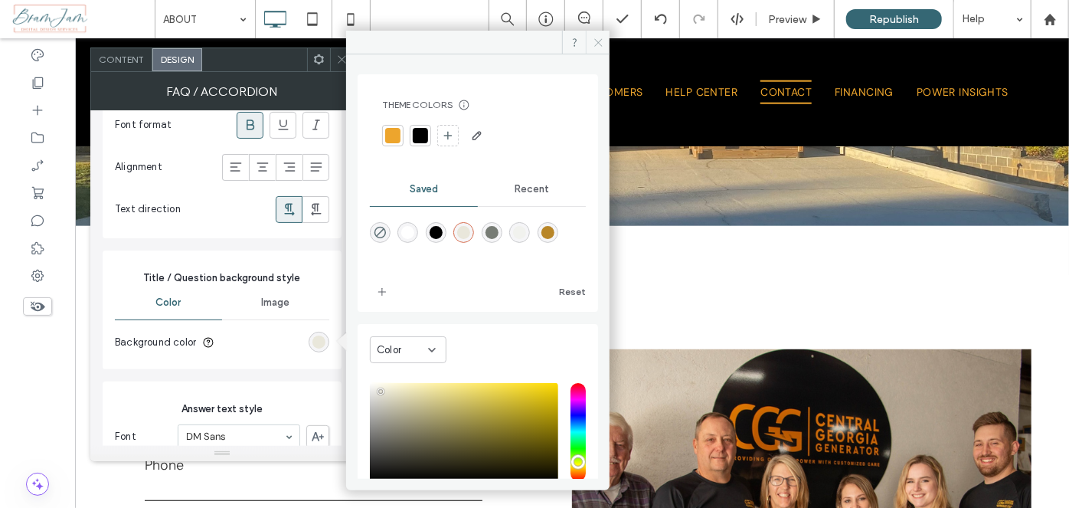
click at [588, 50] on span at bounding box center [598, 42] width 24 height 23
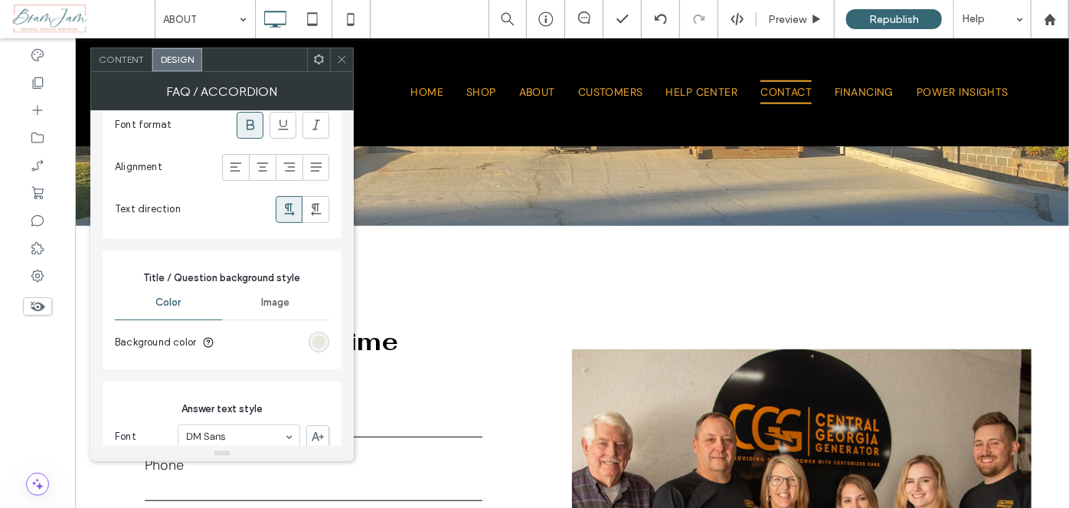
click at [338, 59] on icon at bounding box center [341, 59] width 11 height 11
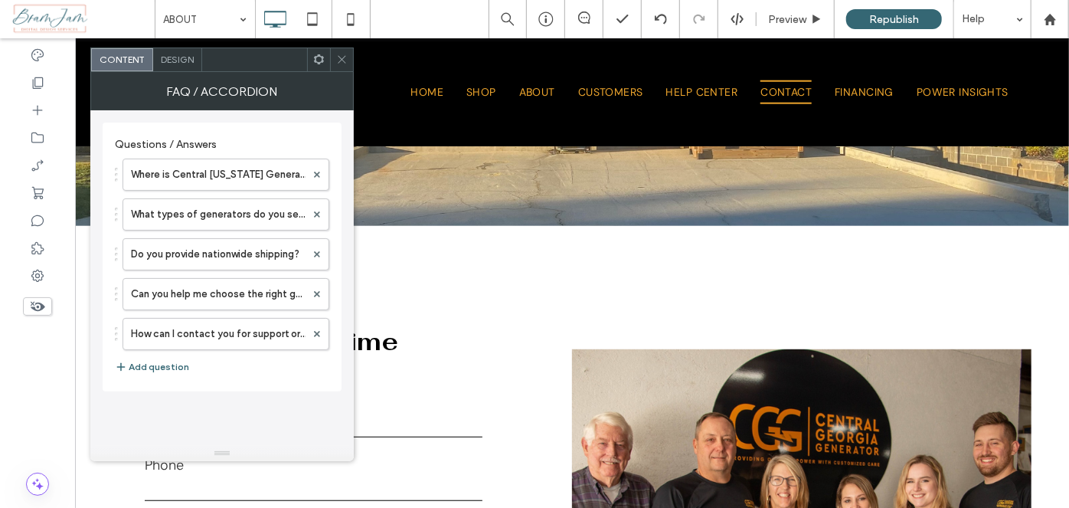
click at [180, 55] on span "Design" at bounding box center [177, 59] width 33 height 11
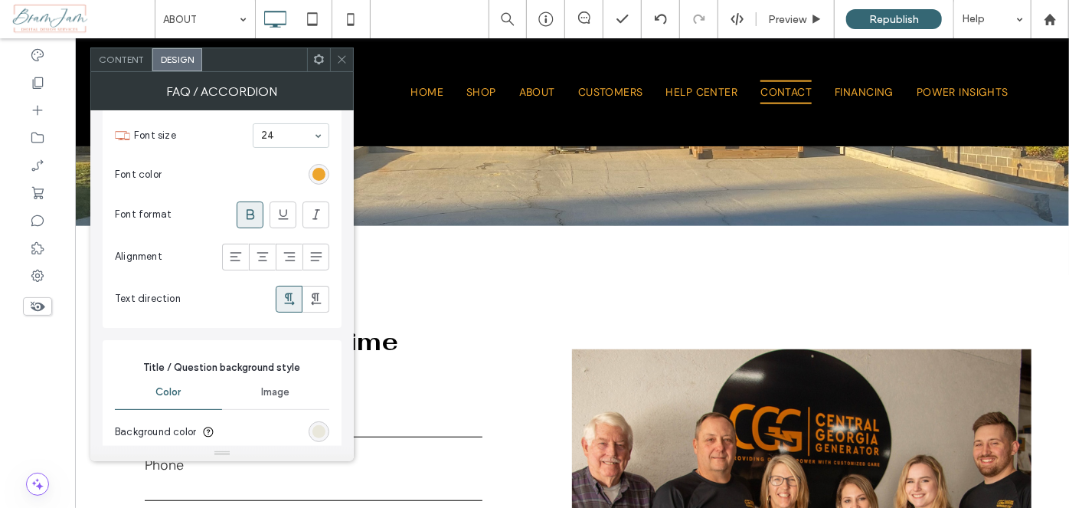
scroll to position [0, 0]
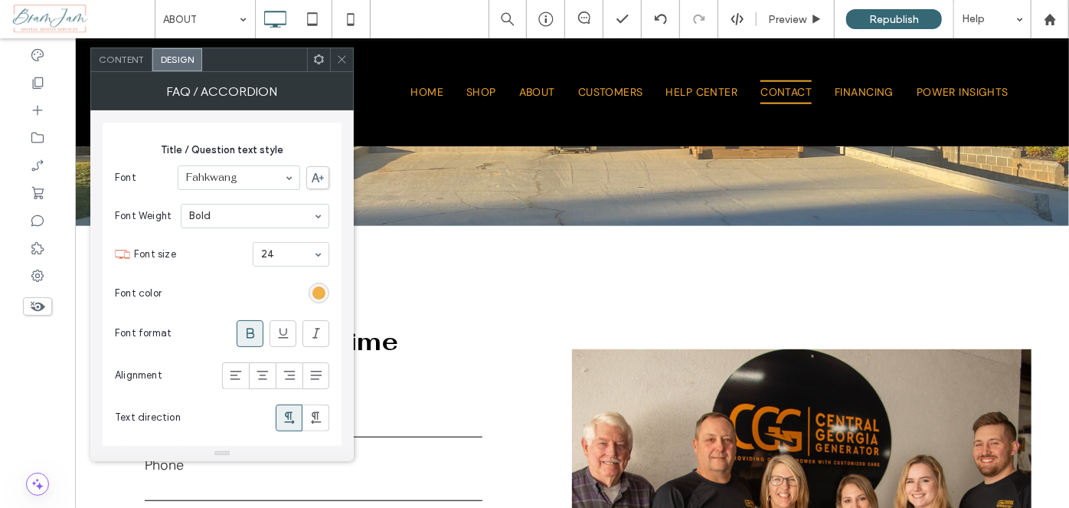
click at [325, 289] on div "rgb(237, 165, 45)" at bounding box center [318, 292] width 13 height 13
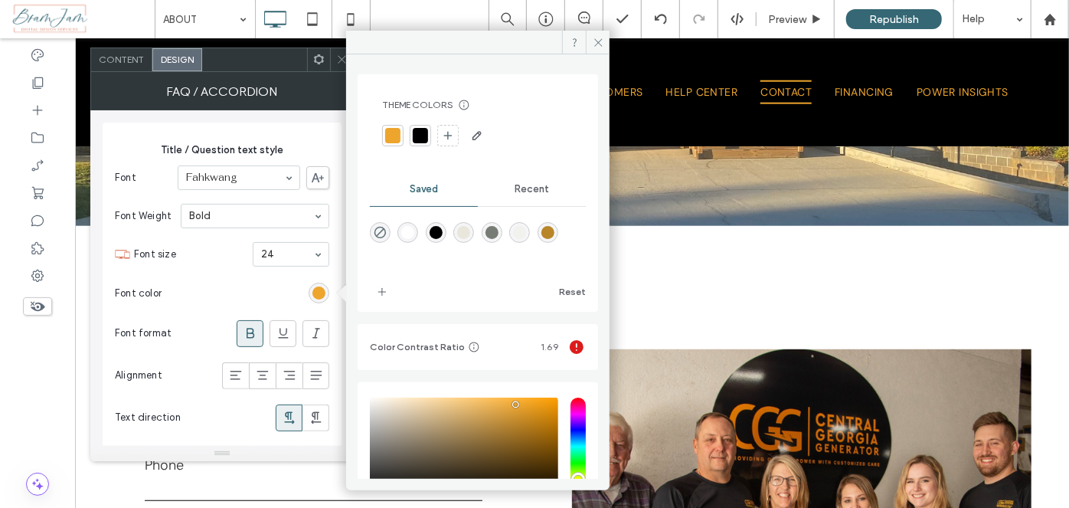
click at [321, 290] on div "rgb(237, 165, 45)" at bounding box center [318, 292] width 13 height 13
click at [418, 134] on div at bounding box center [422, 135] width 15 height 15
click at [590, 47] on span at bounding box center [598, 42] width 24 height 23
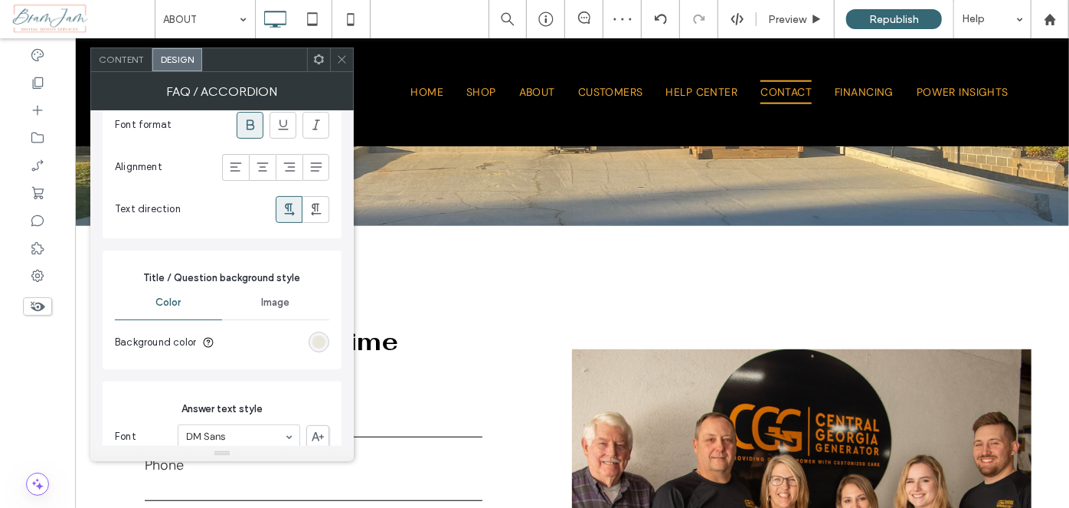
scroll to position [417, 0]
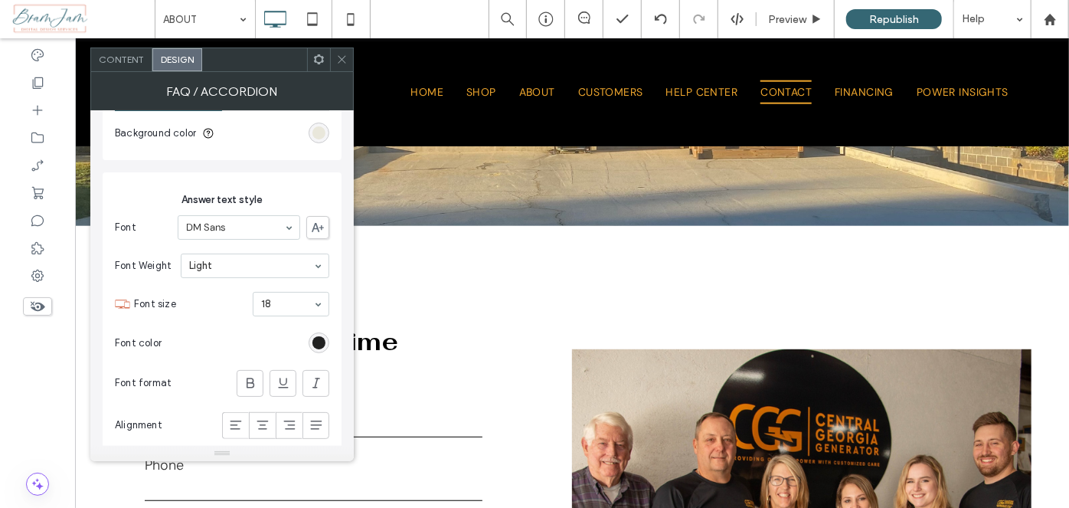
click at [320, 341] on div "rgb(0, 0, 0)" at bounding box center [318, 342] width 13 height 13
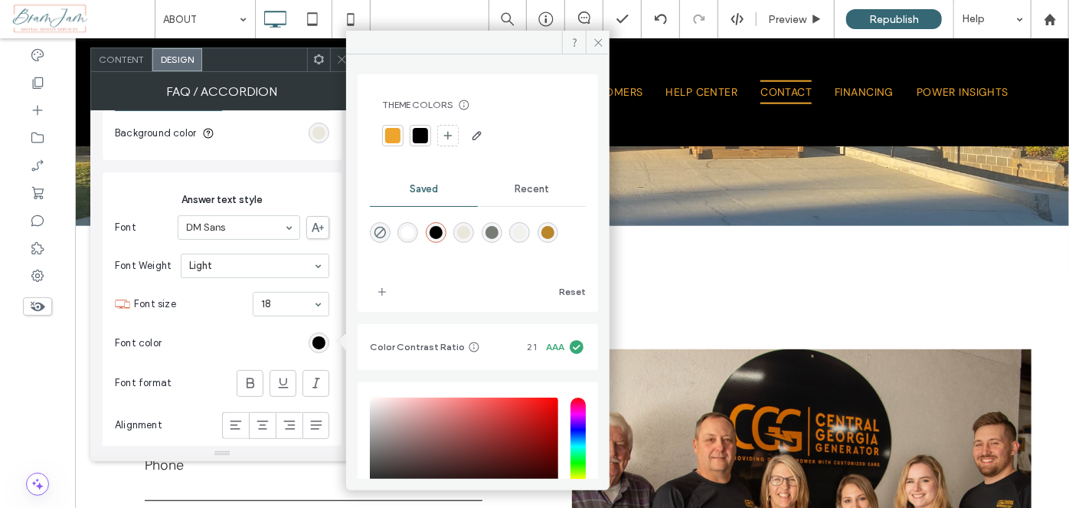
click at [526, 235] on div "rgba(241,242,238,1)" at bounding box center [519, 232] width 13 height 13
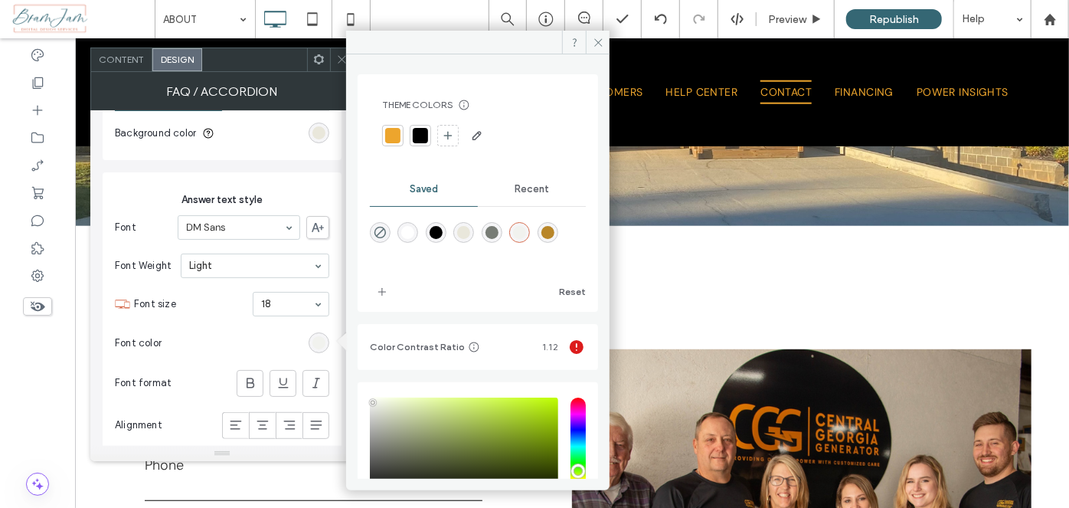
click at [470, 226] on div "rgba(233,231,219,1)" at bounding box center [463, 232] width 13 height 13
type input "*******"
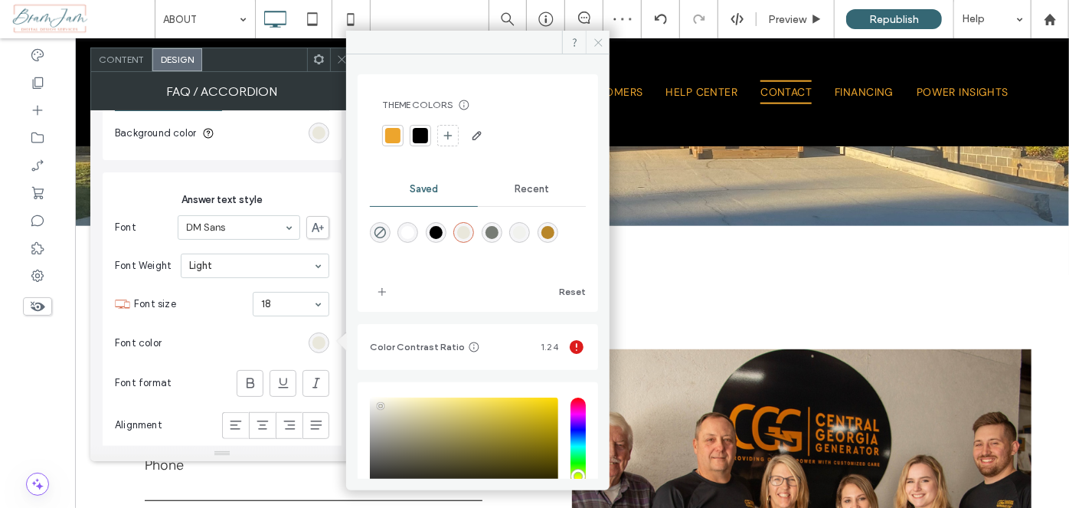
click at [596, 41] on icon at bounding box center [598, 42] width 11 height 11
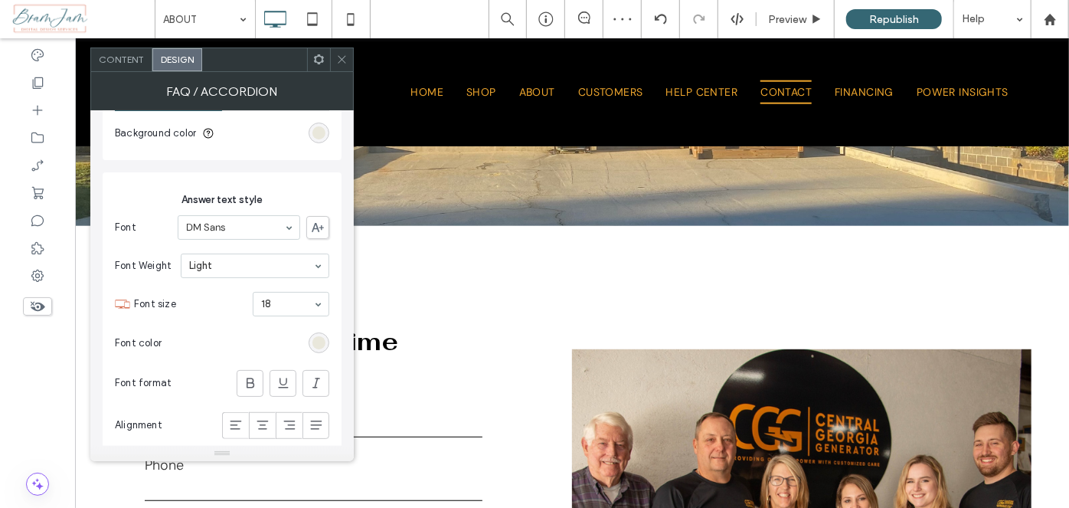
click at [344, 61] on icon at bounding box center [341, 59] width 11 height 11
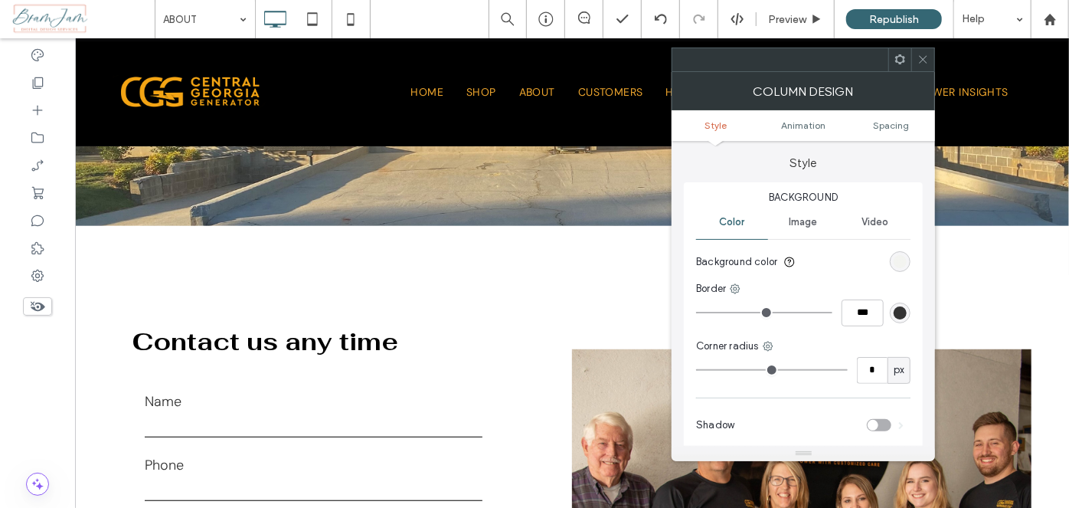
click at [894, 263] on div "rgb(241, 242, 238)" at bounding box center [900, 261] width 13 height 13
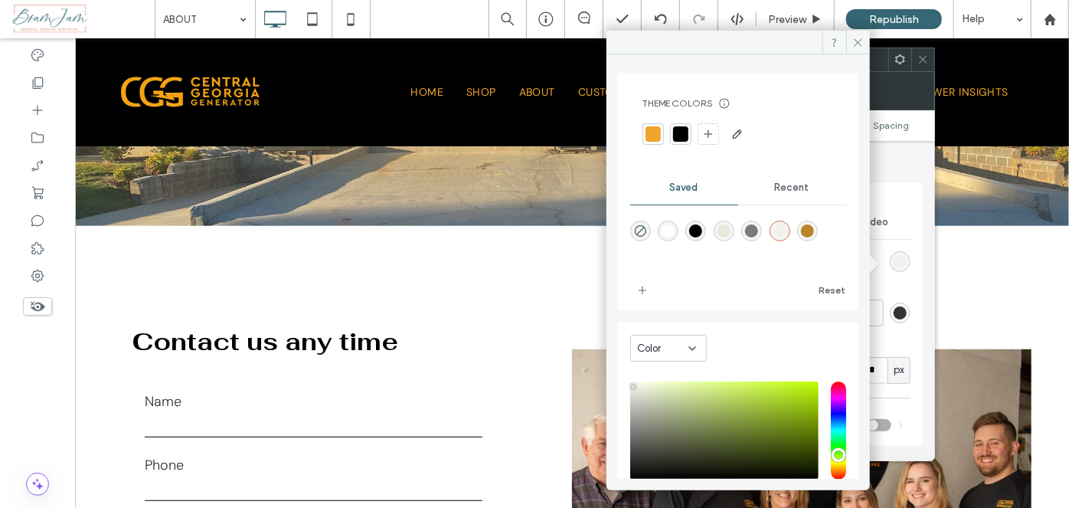
scroll to position [0, 0]
click at [858, 45] on icon at bounding box center [857, 42] width 11 height 11
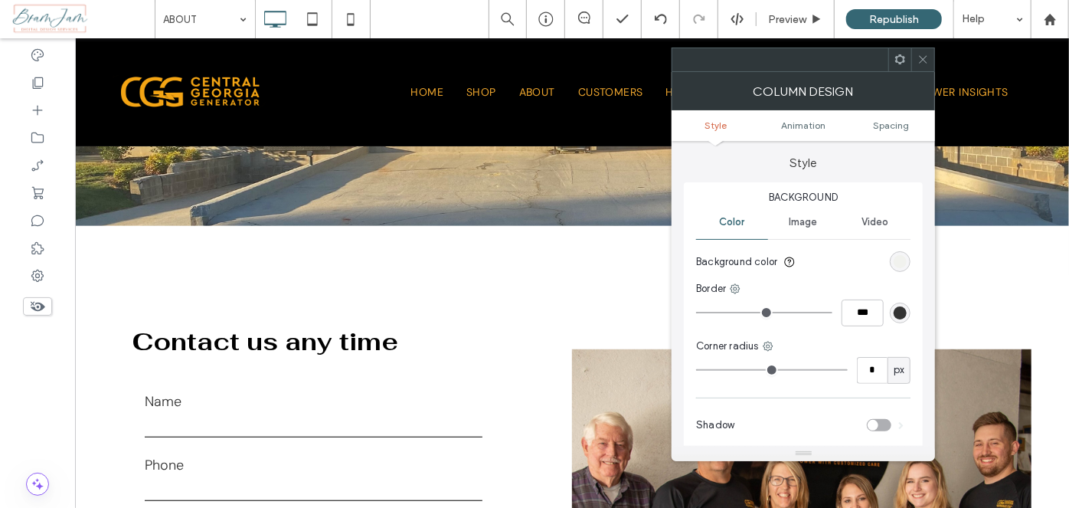
click at [917, 59] on icon at bounding box center [922, 59] width 11 height 11
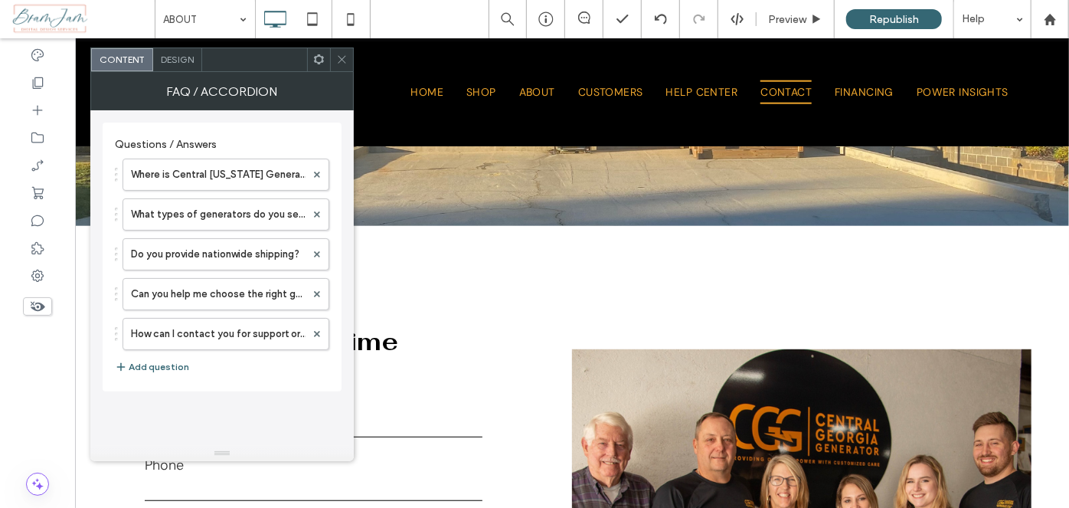
click at [172, 51] on div "Design" at bounding box center [177, 59] width 49 height 23
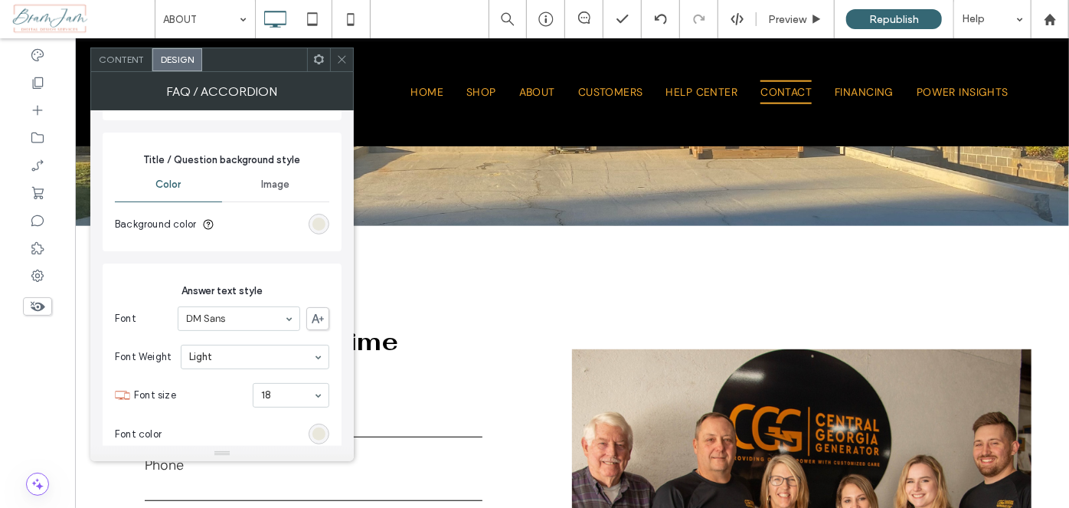
scroll to position [417, 0]
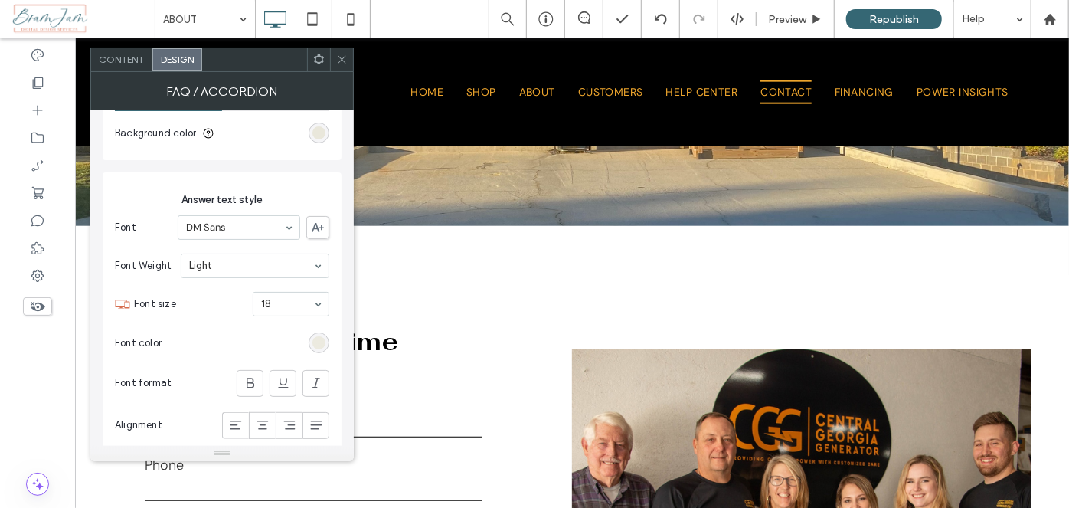
click at [320, 341] on div "rgb(233, 231, 219)" at bounding box center [318, 342] width 13 height 13
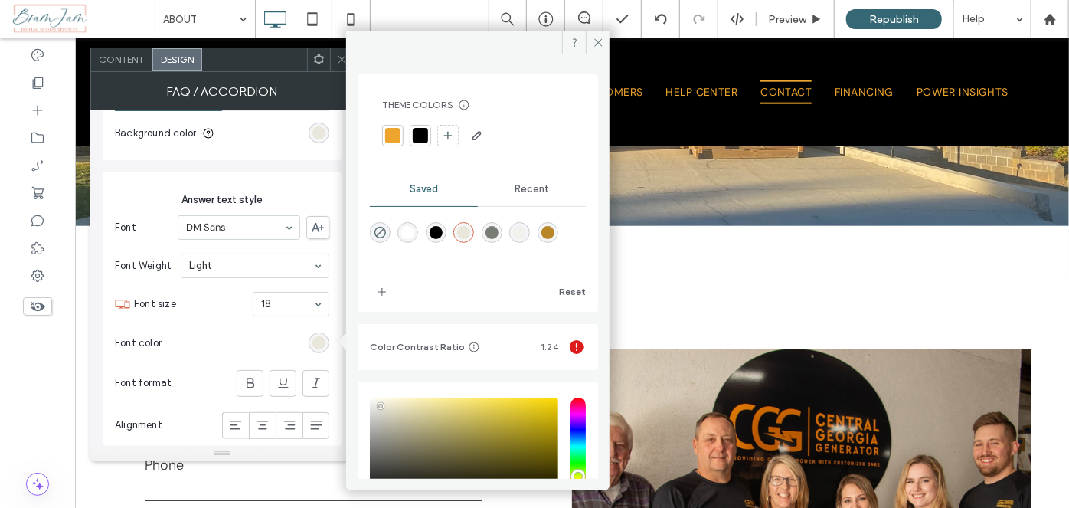
click at [423, 135] on div at bounding box center [420, 135] width 15 height 15
click at [319, 137] on div "rgb(233, 231, 219)" at bounding box center [318, 132] width 13 height 13
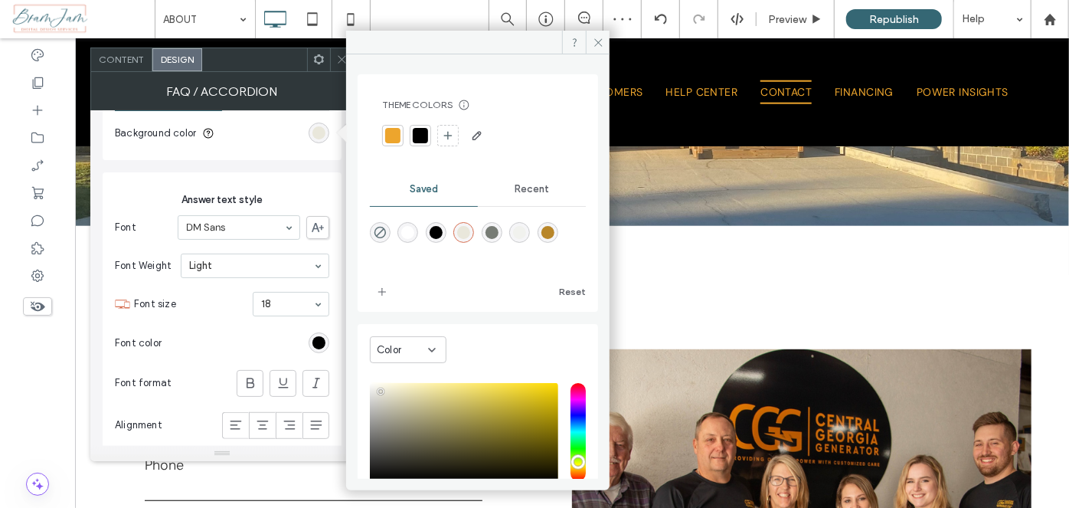
click at [526, 233] on div "rgba(241,242,238,1)" at bounding box center [519, 232] width 13 height 13
type input "*******"
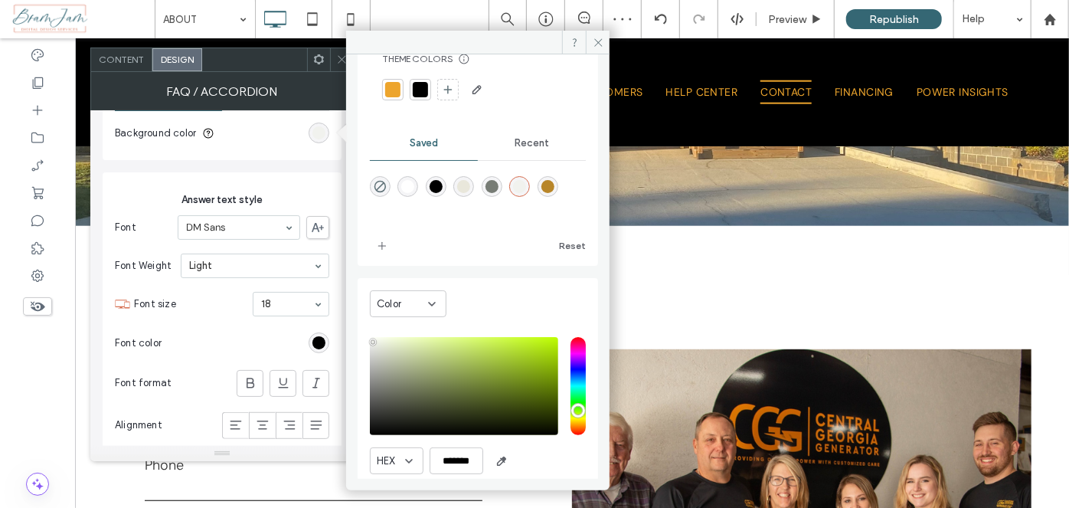
scroll to position [69, 0]
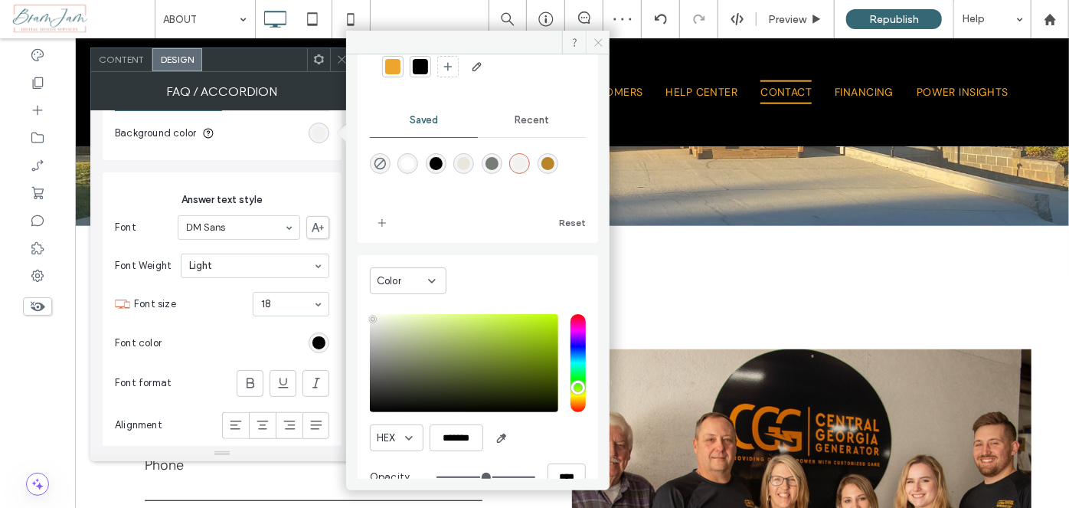
click at [599, 36] on span at bounding box center [598, 42] width 24 height 23
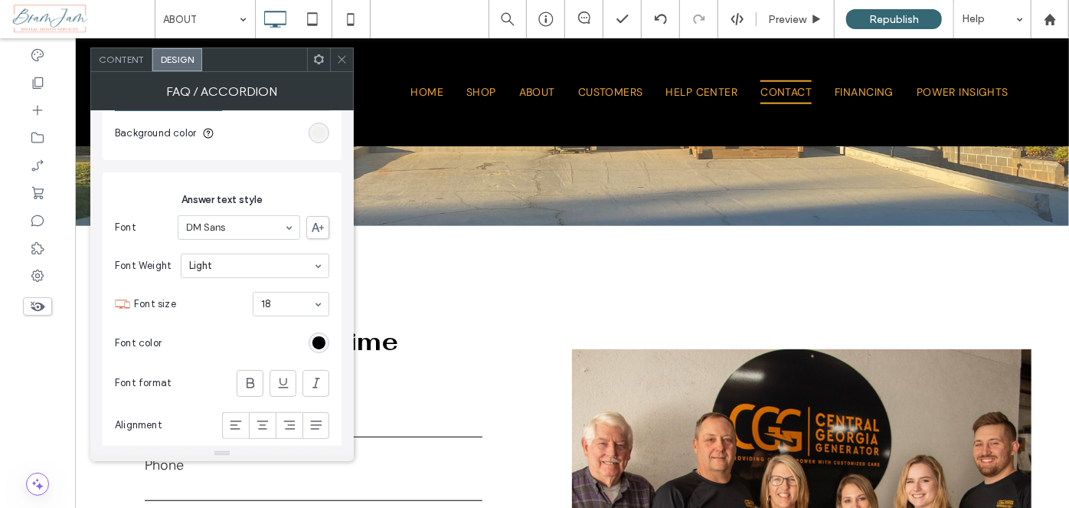
click at [351, 60] on div at bounding box center [341, 59] width 23 height 23
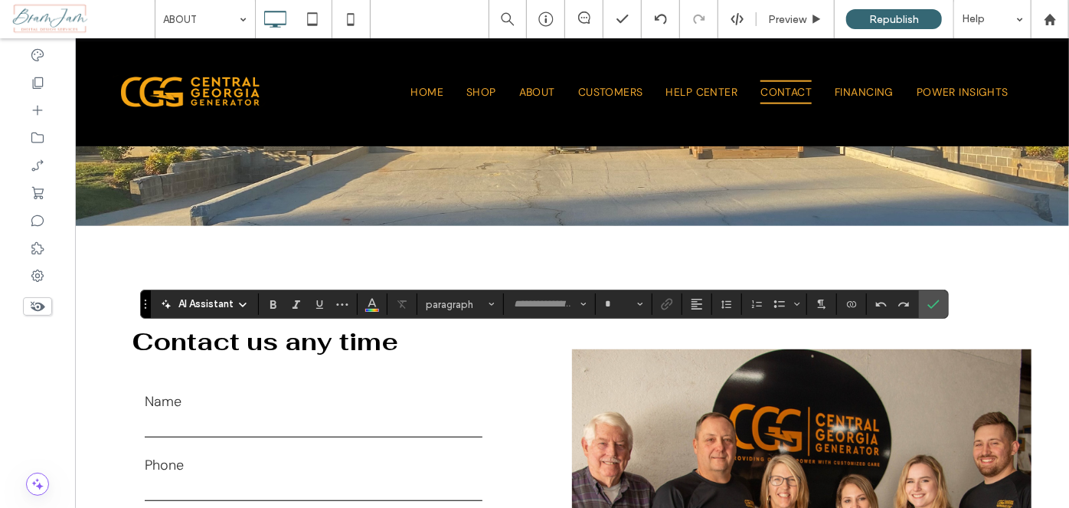
type input "********"
type input "**"
click at [691, 306] on use "Alignment" at bounding box center [696, 304] width 11 height 11
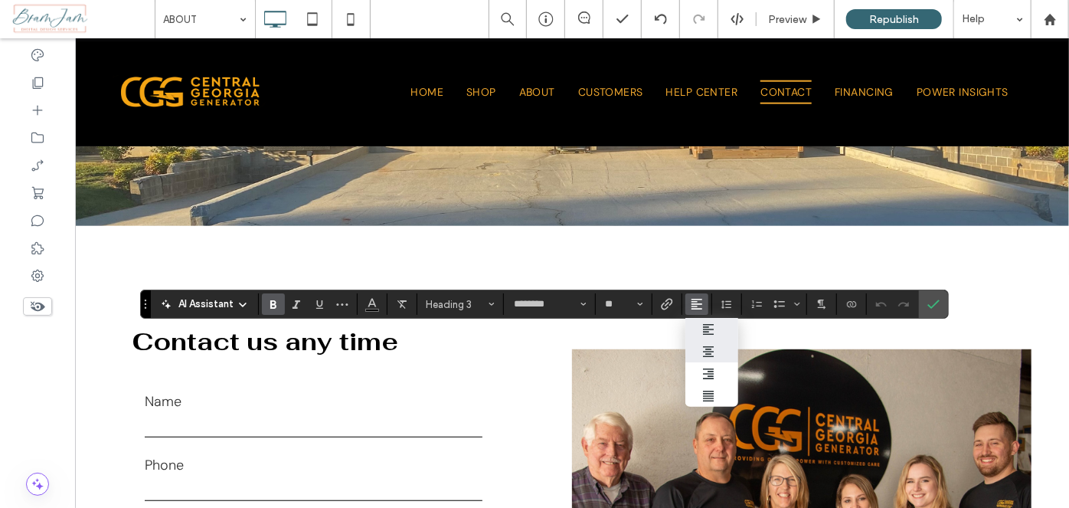
click at [704, 346] on use "ui.textEditor.alignment.center" at bounding box center [708, 351] width 11 height 11
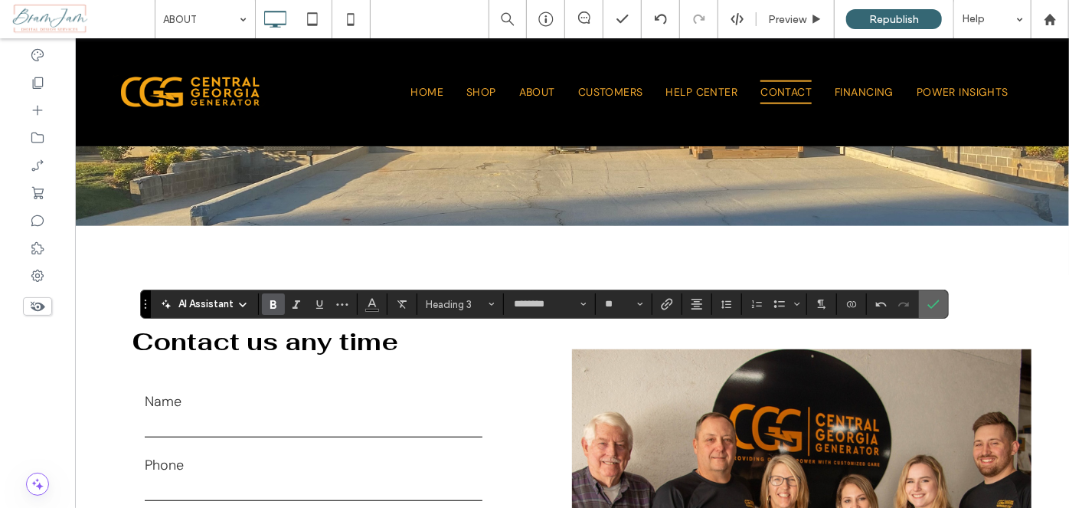
click at [927, 308] on icon "Confirm" at bounding box center [933, 304] width 12 height 12
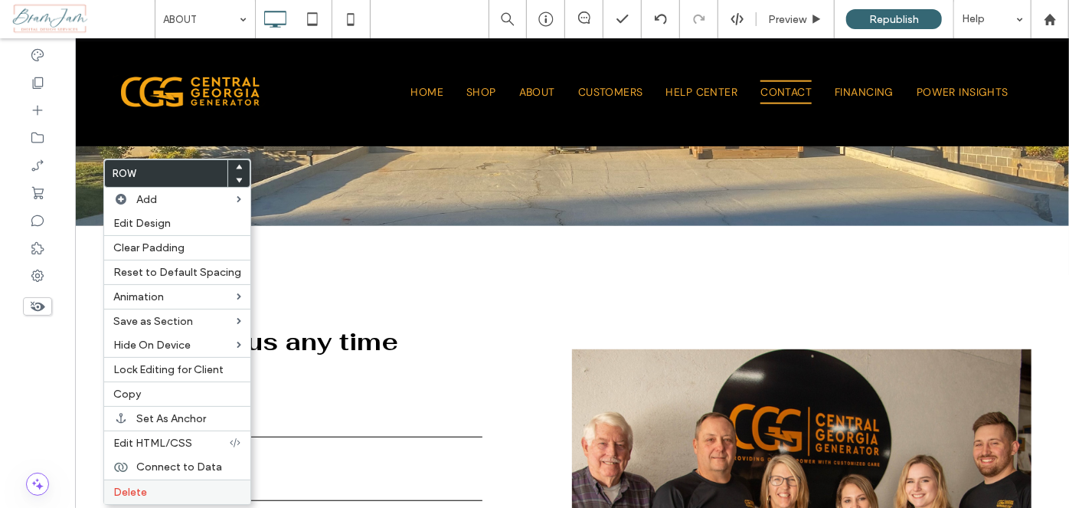
click at [139, 490] on span "Delete" at bounding box center [130, 491] width 34 height 13
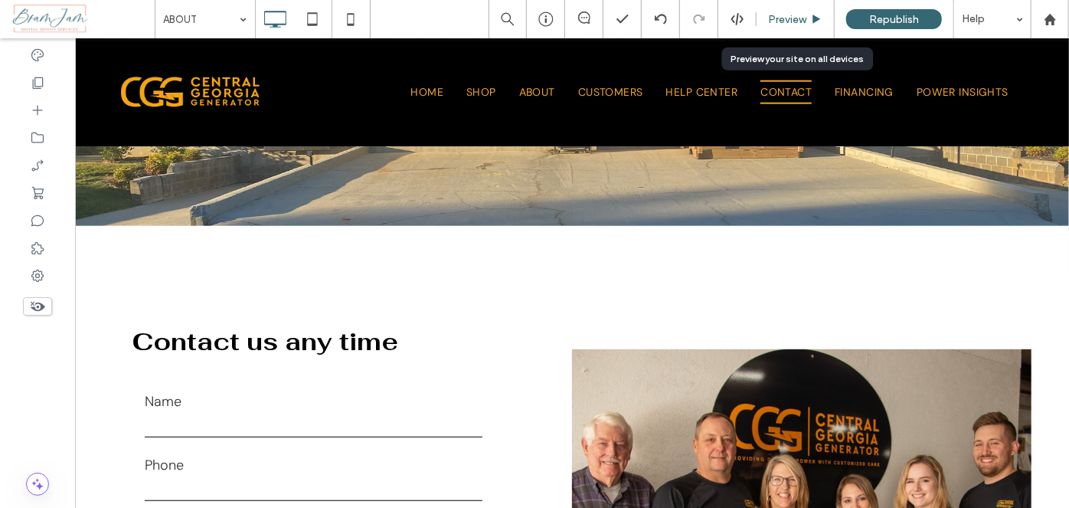
click at [790, 24] on span "Preview" at bounding box center [787, 19] width 38 height 13
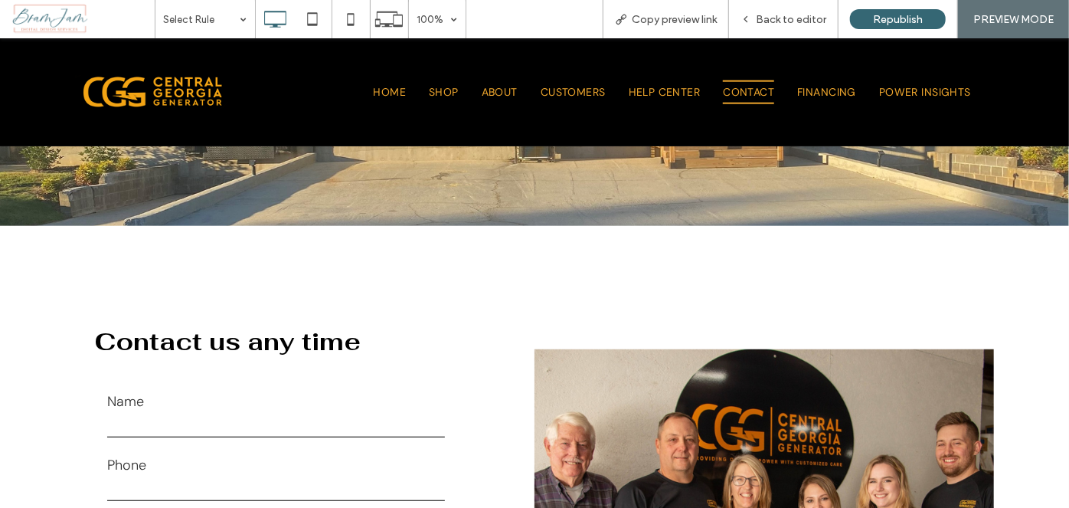
click at [790, 24] on span "Back to editor" at bounding box center [791, 19] width 70 height 13
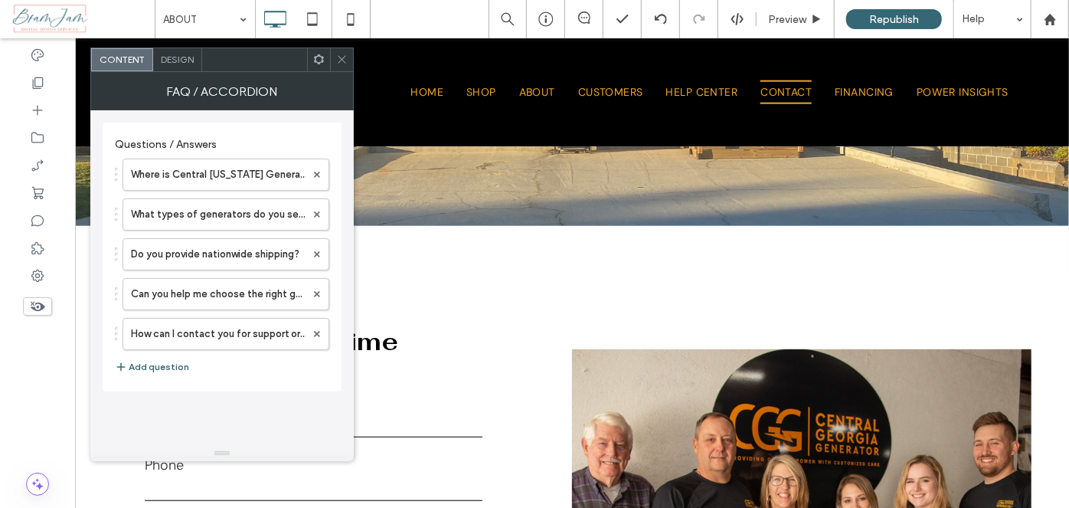
click at [341, 59] on icon at bounding box center [341, 59] width 11 height 11
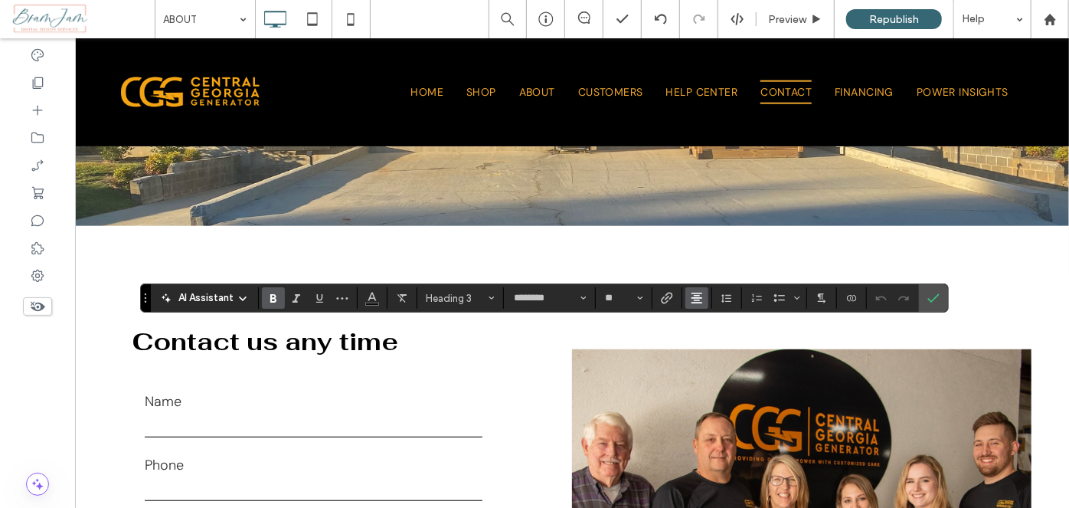
click at [691, 299] on icon "Alignment" at bounding box center [697, 298] width 12 height 12
click at [702, 317] on icon "ui.textEditor.alignment.left" at bounding box center [708, 323] width 12 height 12
click at [927, 293] on icon "Confirm" at bounding box center [933, 298] width 12 height 12
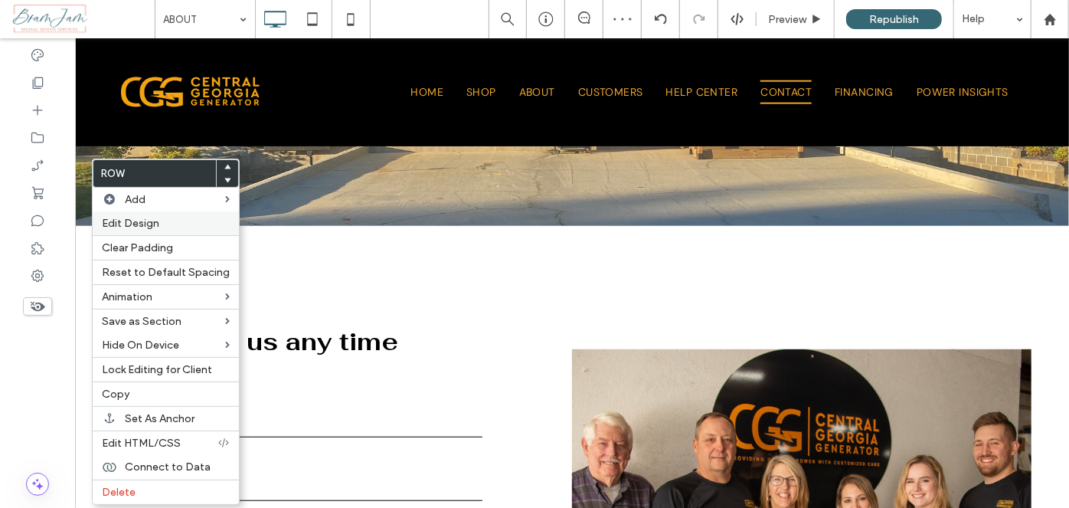
click at [170, 222] on label "Edit Design" at bounding box center [166, 223] width 128 height 13
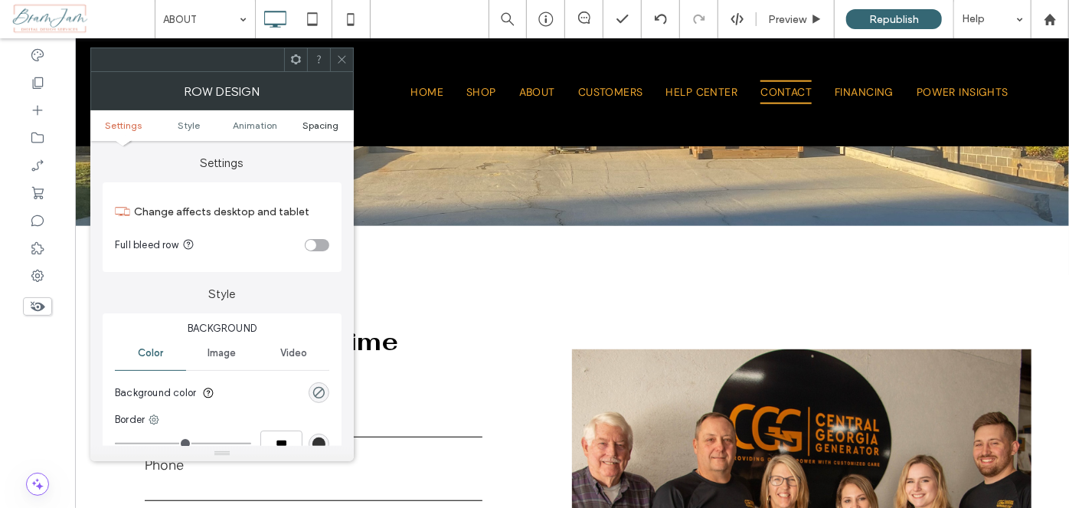
click at [319, 123] on span "Spacing" at bounding box center [321, 124] width 36 height 11
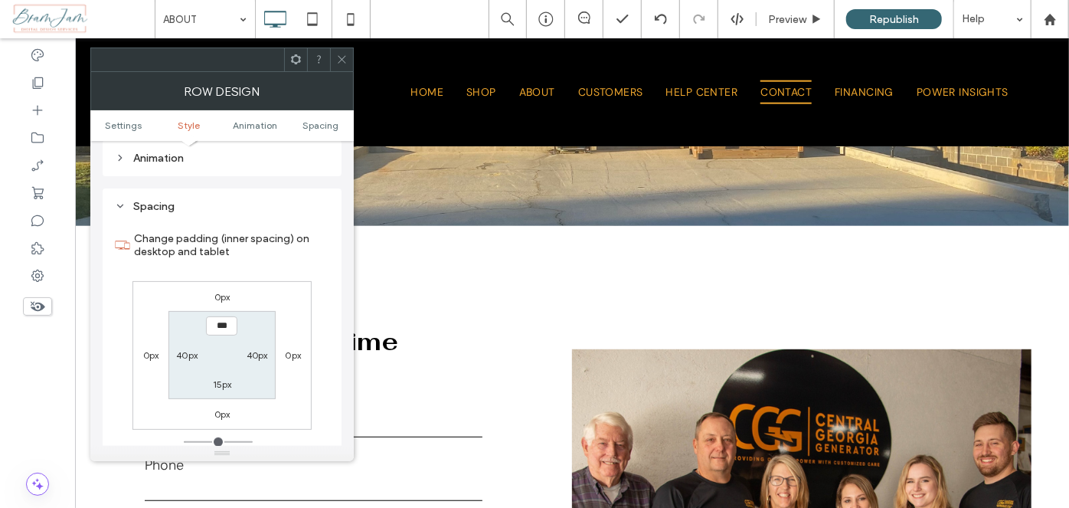
scroll to position [433, 0]
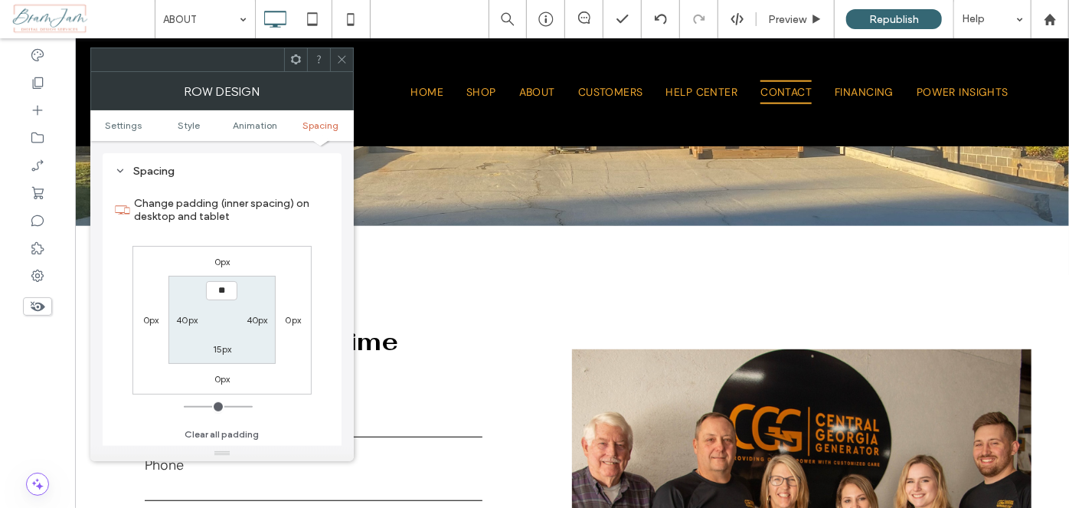
type input "****"
click at [256, 324] on label "40px" at bounding box center [257, 319] width 21 height 11
click at [214, 291] on label "50px" at bounding box center [221, 291] width 21 height 11
type input "**"
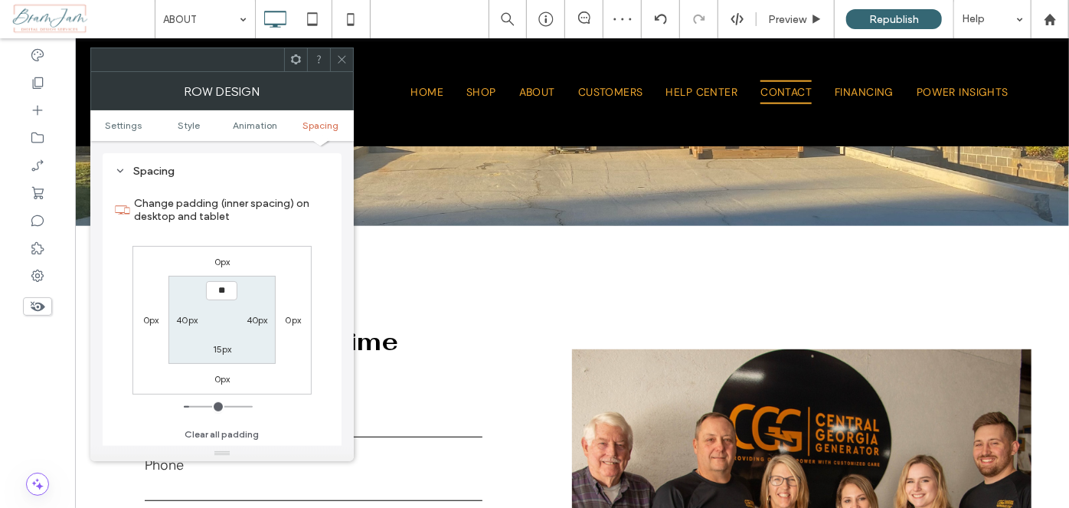
type input "**"
type input "****"
click at [261, 354] on section "**** 40px 15px 40px" at bounding box center [221, 320] width 106 height 88
click at [217, 352] on label "15px" at bounding box center [222, 348] width 19 height 11
type input "**"
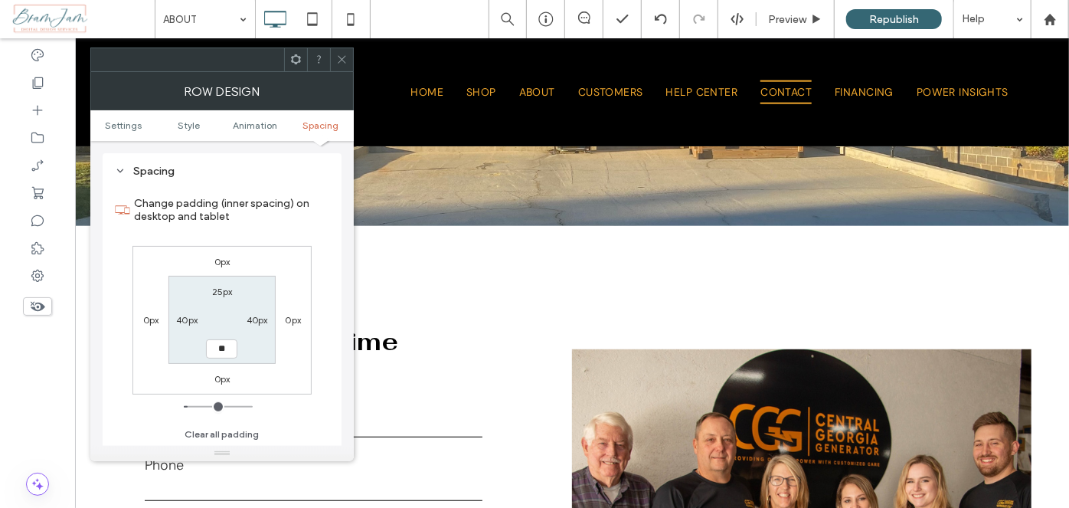
type input "**"
type input "****"
click at [265, 367] on div "0px 0px 0px 0px 25px 40px **** 40px" at bounding box center [221, 320] width 179 height 149
click at [346, 57] on icon at bounding box center [341, 59] width 11 height 11
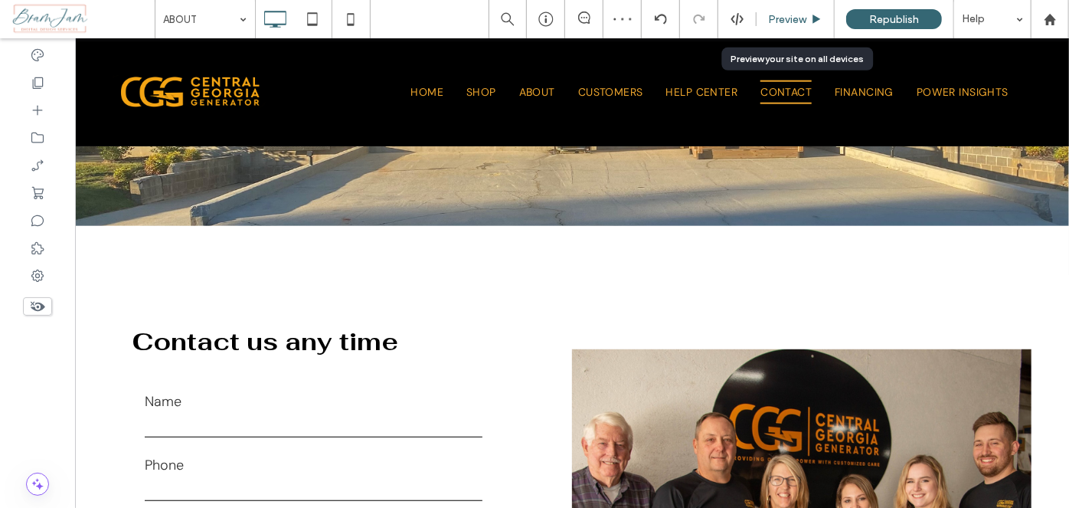
click at [782, 6] on div "Preview" at bounding box center [795, 19] width 78 height 38
click at [784, 8] on div "Preview" at bounding box center [795, 19] width 78 height 38
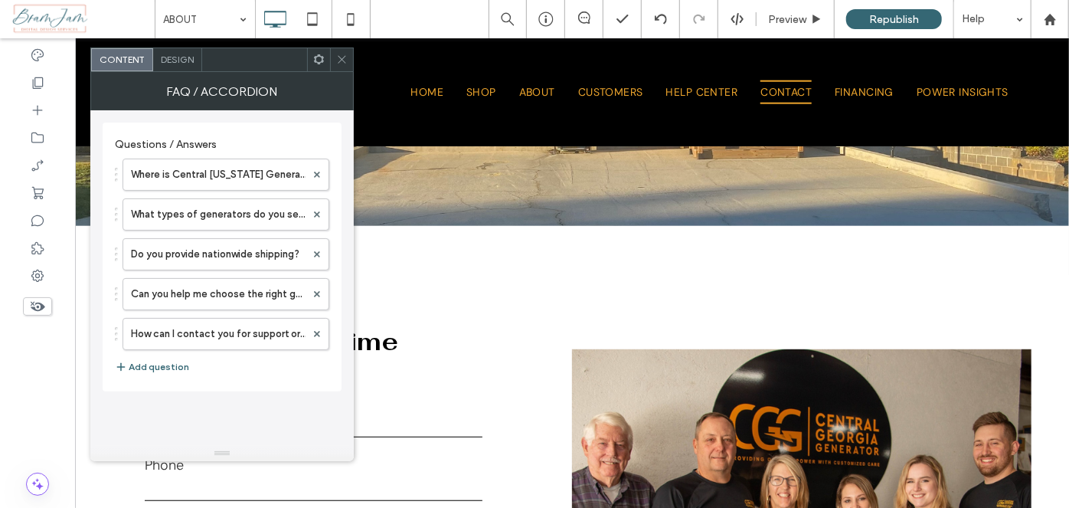
click at [337, 59] on icon at bounding box center [341, 59] width 11 height 11
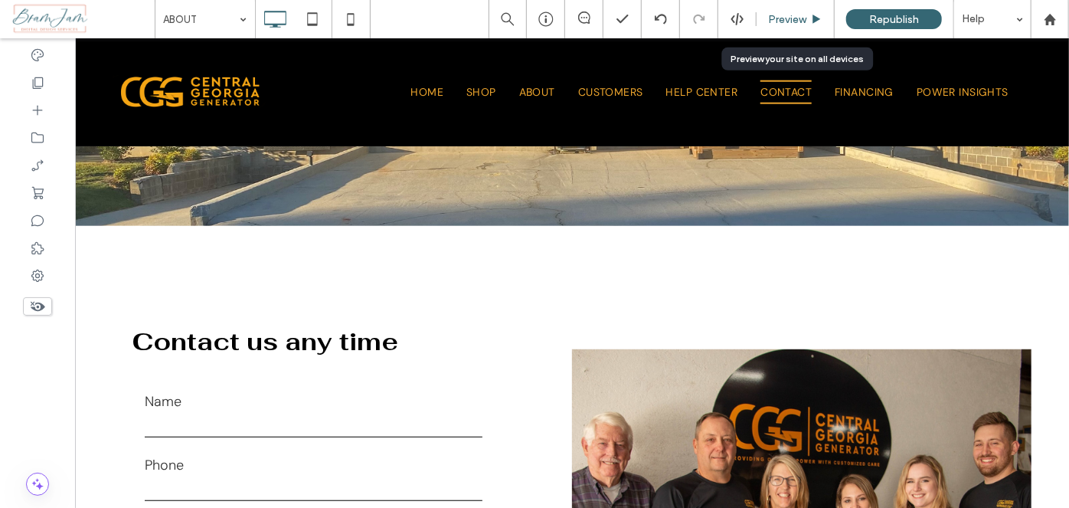
click at [788, 15] on span "Preview" at bounding box center [787, 19] width 38 height 13
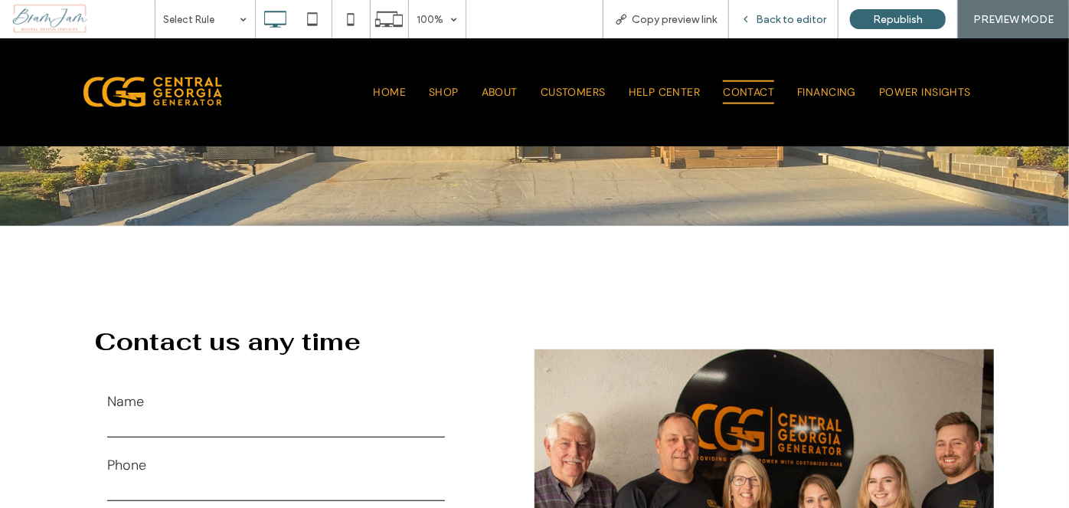
click at [828, 9] on div "Back to editor" at bounding box center [783, 19] width 109 height 38
click at [815, 18] on span "Back to editor" at bounding box center [791, 19] width 70 height 13
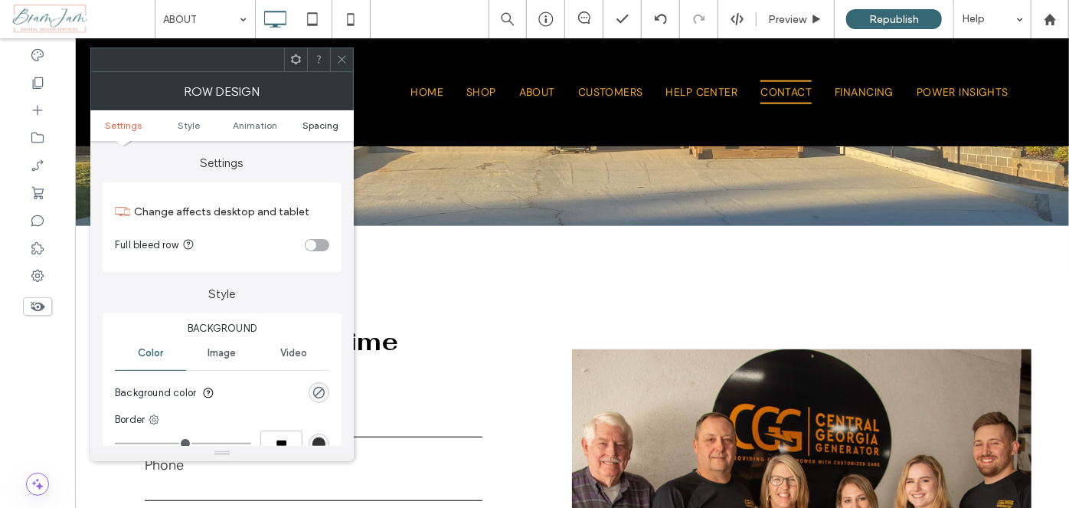
click at [341, 121] on link "Spacing" at bounding box center [321, 124] width 66 height 11
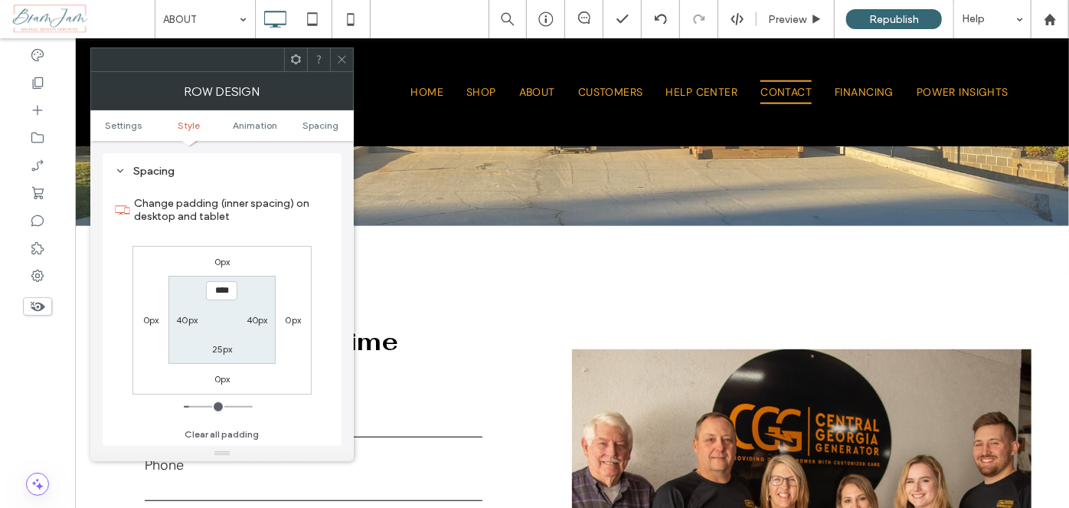
scroll to position [433, 0]
click at [222, 350] on label "25px" at bounding box center [222, 348] width 21 height 11
type input "**"
type input "****"
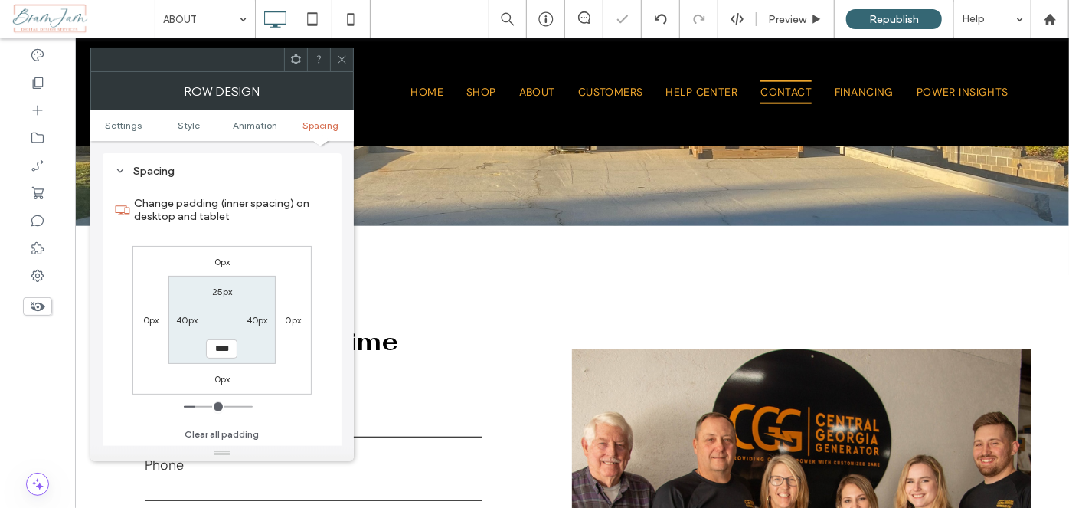
click at [341, 66] on span at bounding box center [341, 59] width 11 height 23
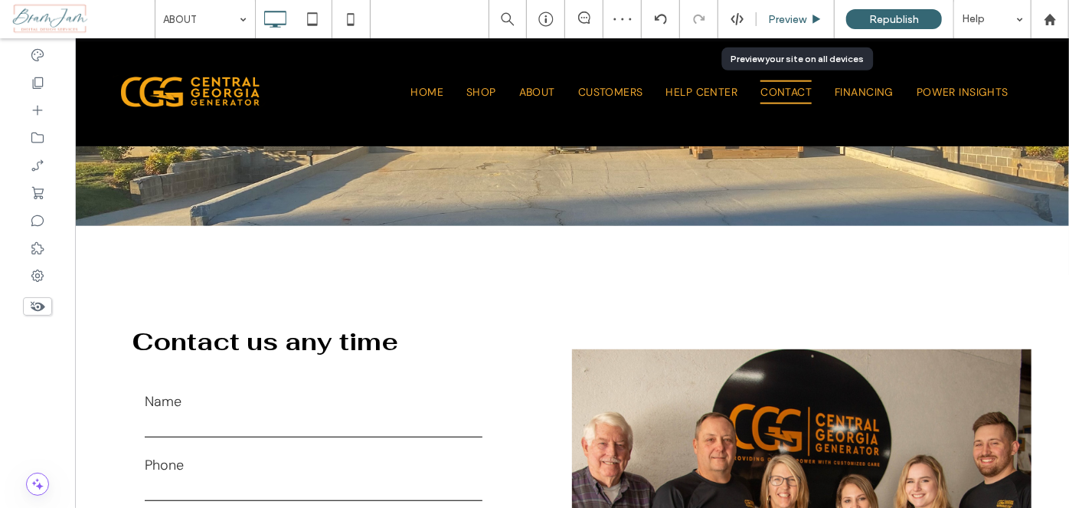
click at [792, 5] on div "Preview" at bounding box center [795, 19] width 78 height 38
click at [780, 30] on div "Preview" at bounding box center [795, 19] width 78 height 38
click at [790, 19] on span "Preview" at bounding box center [787, 19] width 38 height 13
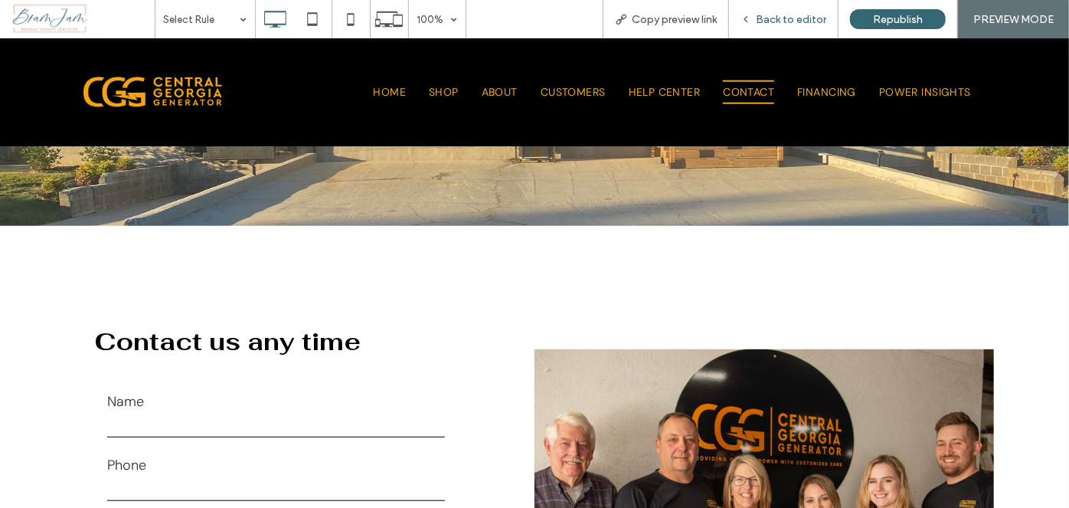
click at [779, 13] on span "Back to editor" at bounding box center [791, 19] width 70 height 13
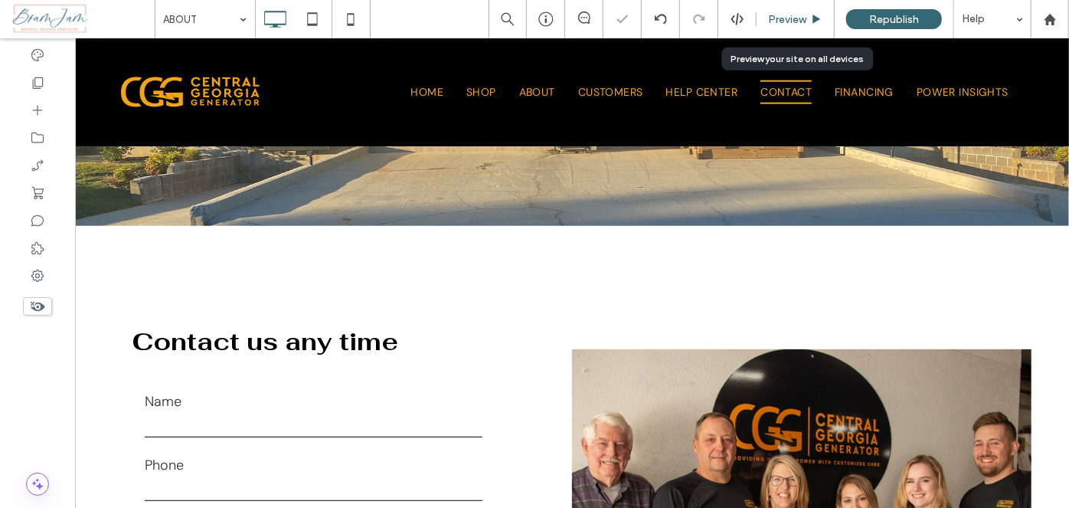
click at [804, 13] on span "Preview" at bounding box center [787, 19] width 38 height 13
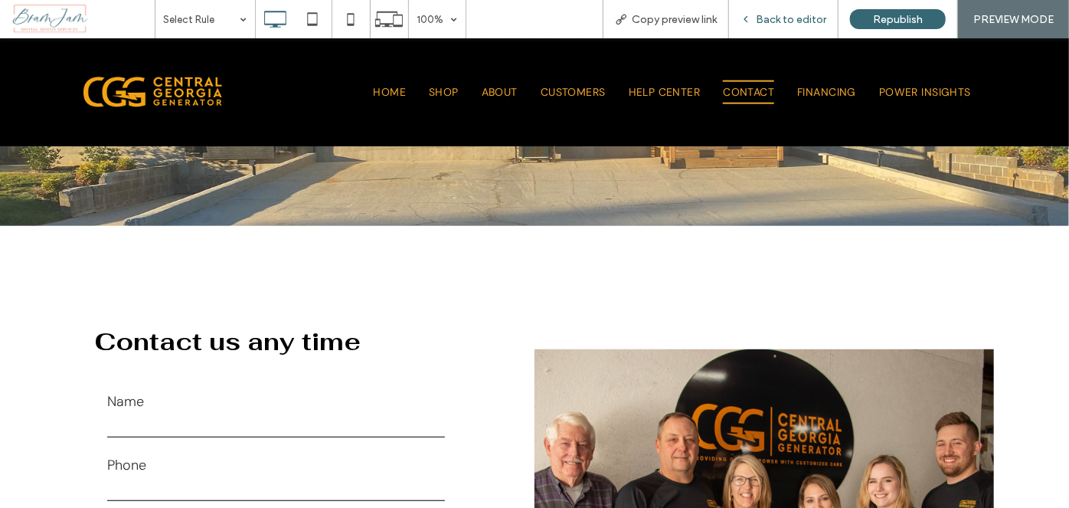
click at [753, 13] on div "Back to editor" at bounding box center [783, 19] width 109 height 13
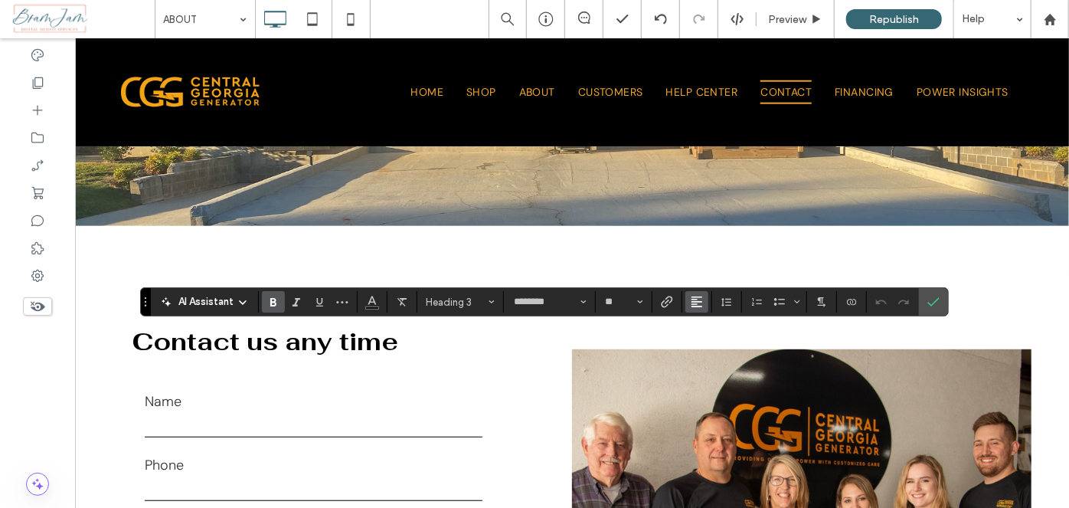
click at [695, 296] on icon "Alignment" at bounding box center [697, 302] width 12 height 12
click at [704, 347] on use "ui.textEditor.alignment.center" at bounding box center [708, 349] width 11 height 11
click at [929, 299] on icon "Confirm" at bounding box center [933, 302] width 12 height 12
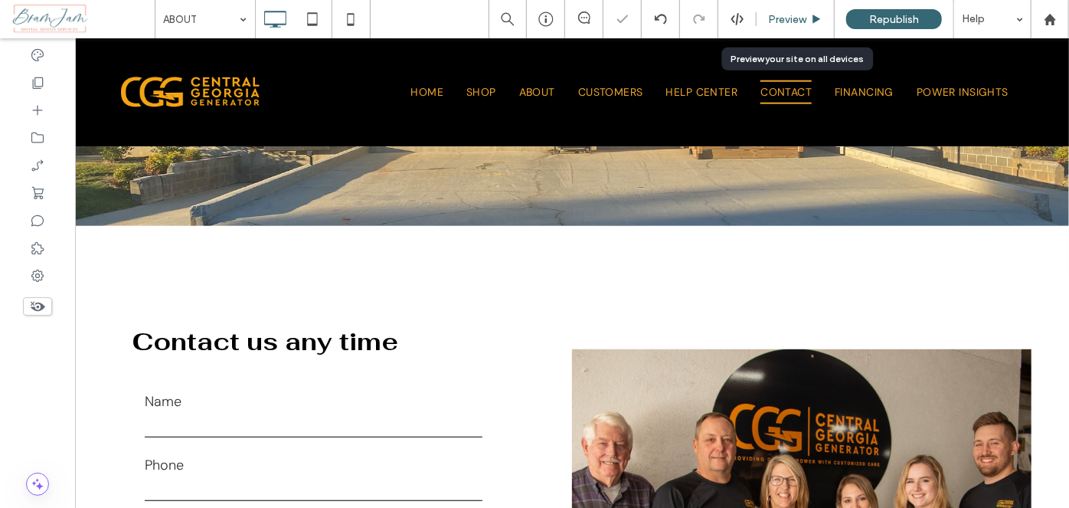
click at [802, 23] on span "Preview" at bounding box center [787, 19] width 38 height 13
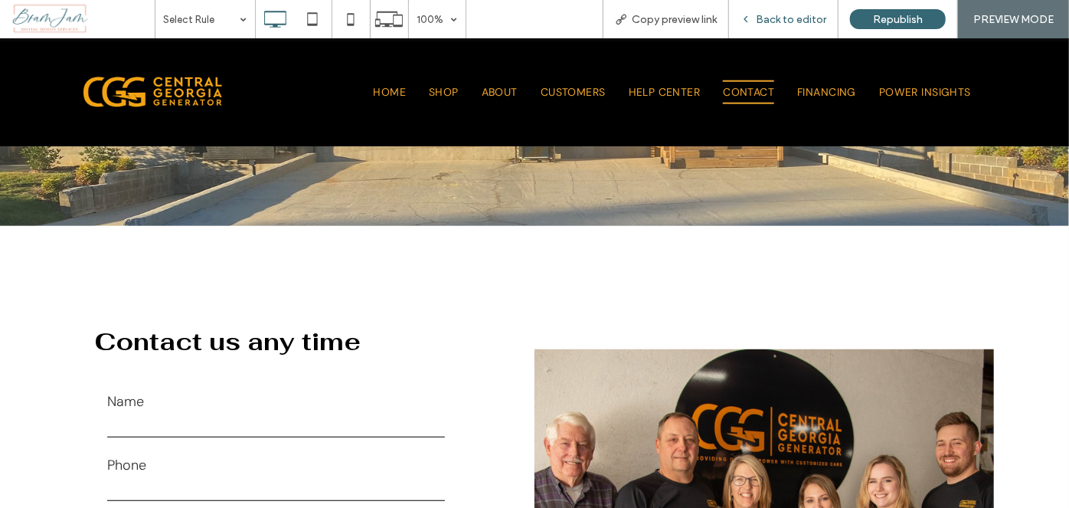
click at [767, 27] on div "Back to editor" at bounding box center [783, 19] width 109 height 38
click at [816, 15] on span "Back to editor" at bounding box center [791, 19] width 70 height 13
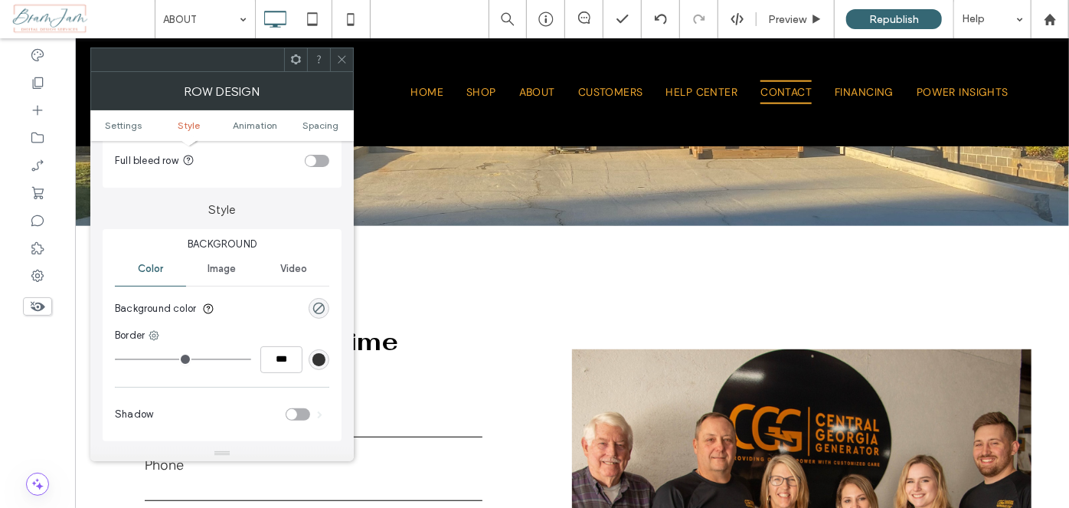
scroll to position [139, 0]
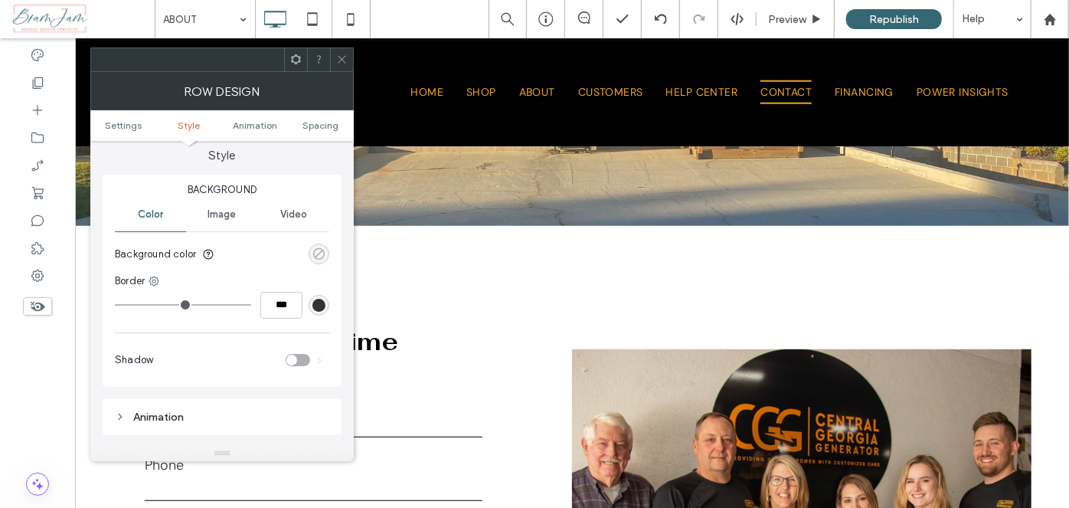
click at [320, 247] on div "rgba(0, 0, 0, 0)" at bounding box center [318, 253] width 13 height 13
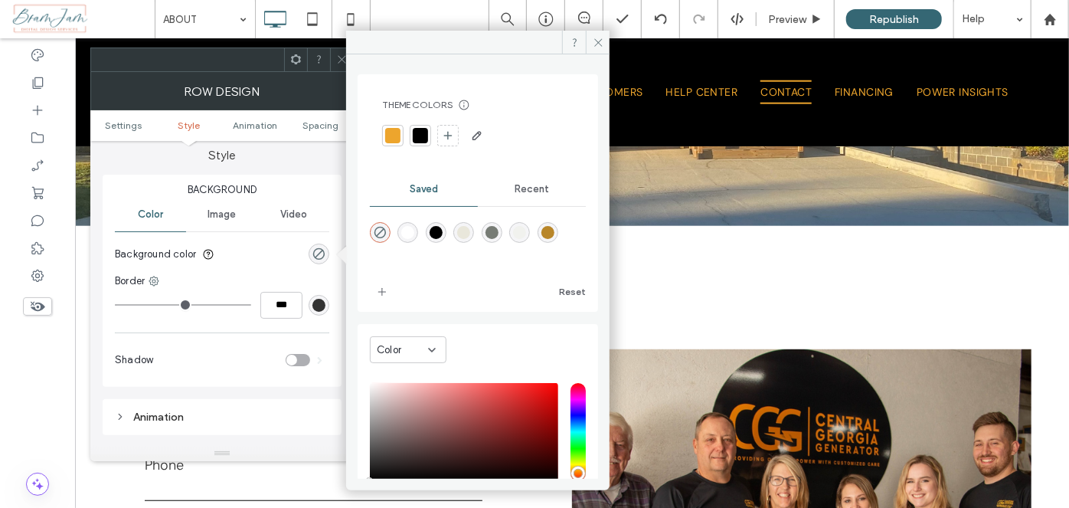
click at [526, 233] on div "rgba(241,242,238,1)" at bounding box center [519, 232] width 13 height 13
type input "*******"
type input "***"
type input "****"
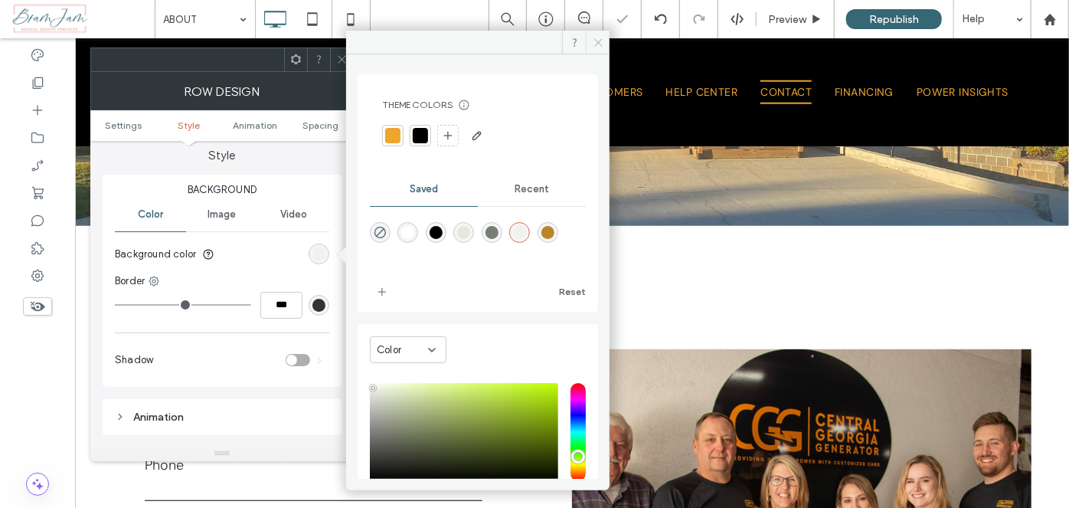
click at [595, 40] on icon at bounding box center [598, 42] width 11 height 11
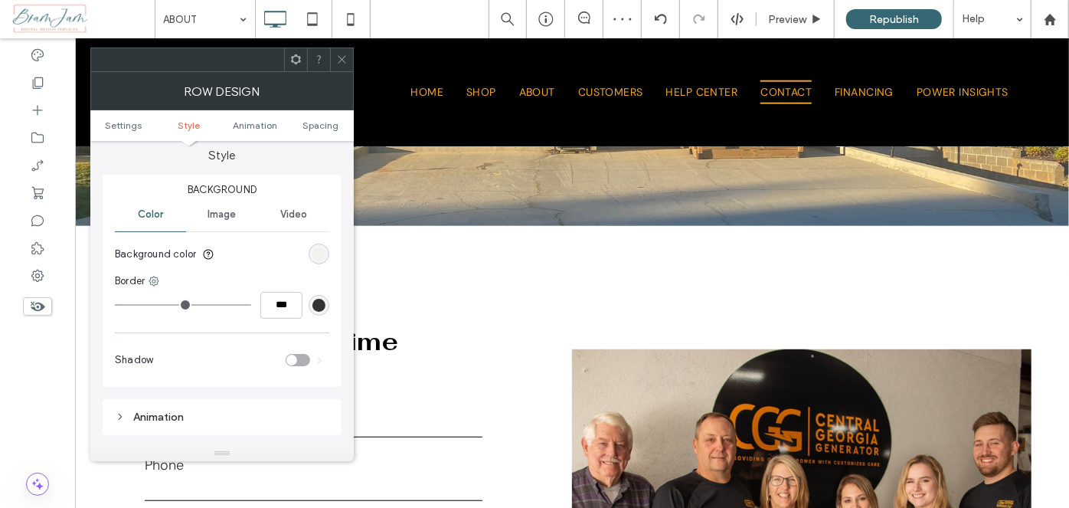
click at [336, 54] on icon at bounding box center [341, 59] width 11 height 11
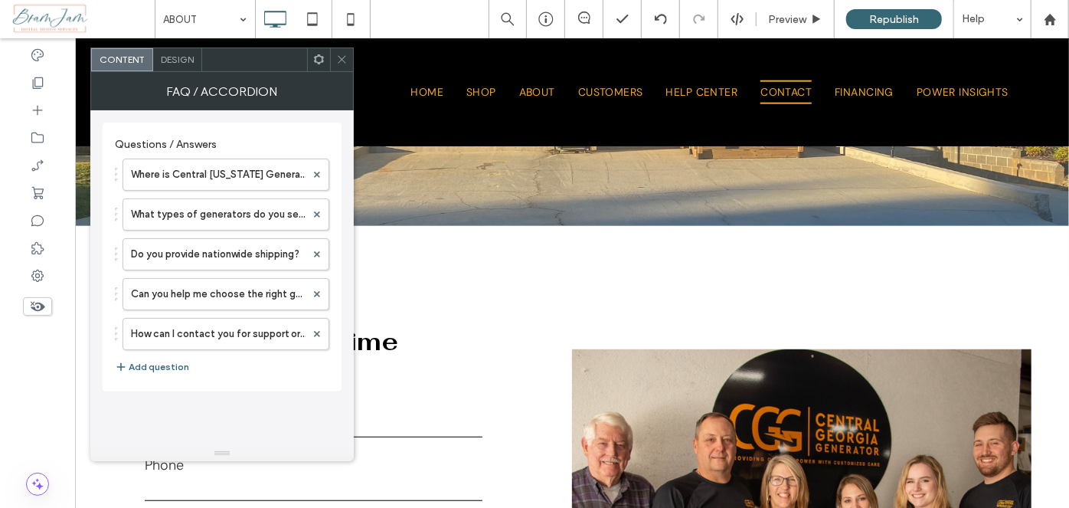
click at [338, 55] on icon at bounding box center [341, 59] width 11 height 11
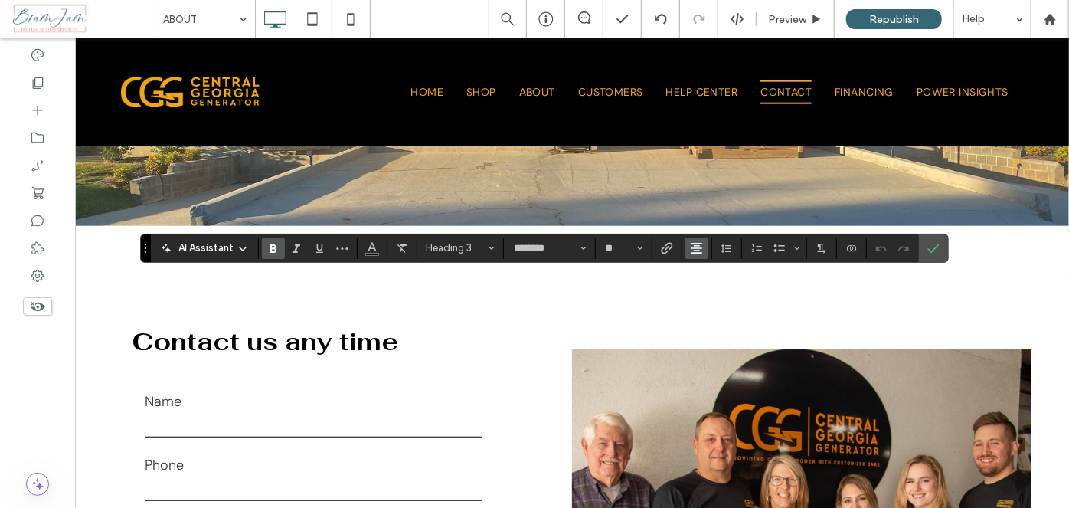
click at [695, 244] on icon "Alignment" at bounding box center [697, 248] width 12 height 12
click at [704, 276] on use "ui.textEditor.alignment.left" at bounding box center [708, 272] width 11 height 11
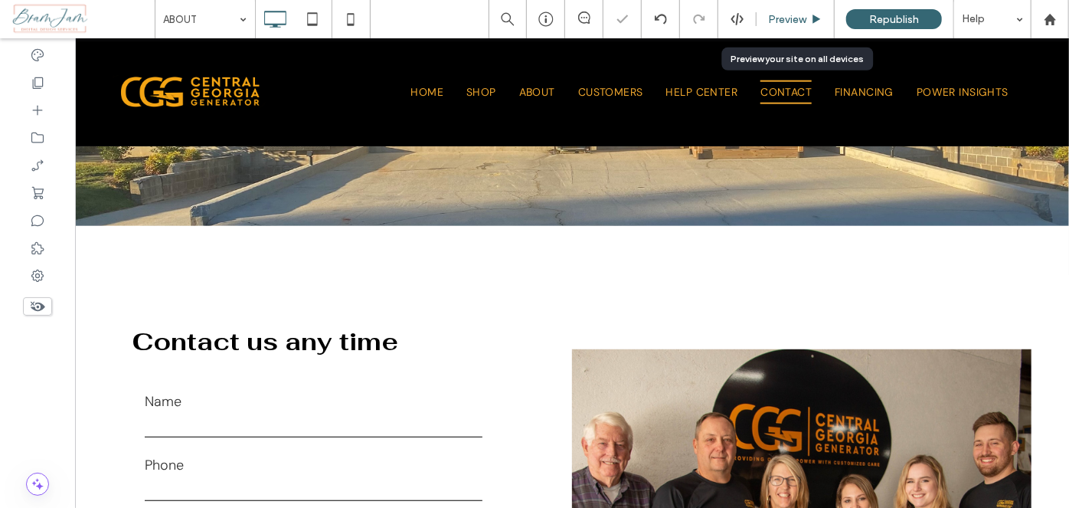
click at [761, 27] on div "Preview" at bounding box center [795, 19] width 78 height 38
click at [779, 21] on span "Preview" at bounding box center [787, 19] width 38 height 13
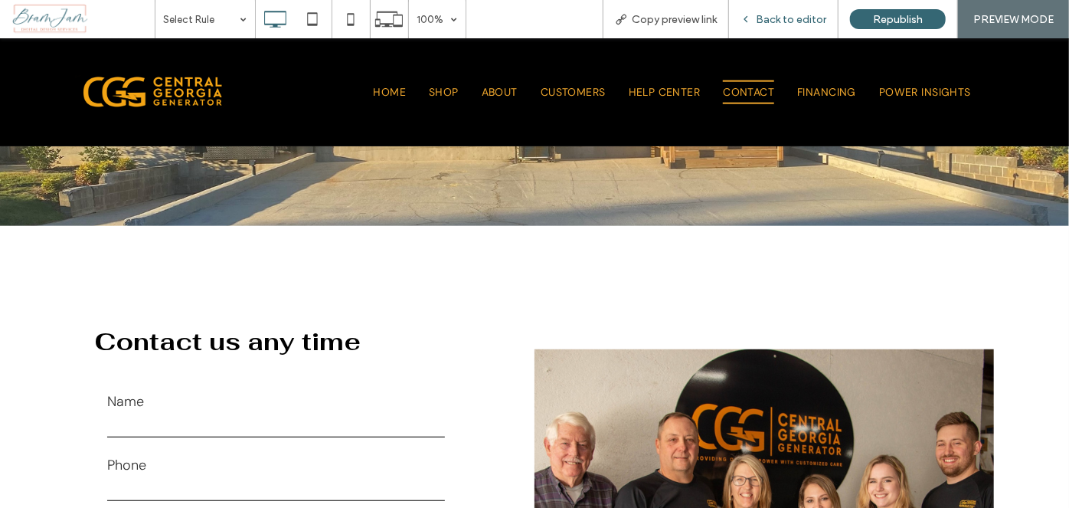
click at [824, 1] on div "Back to editor" at bounding box center [783, 19] width 109 height 38
click at [801, 29] on div "Back to editor" at bounding box center [783, 19] width 109 height 38
click at [796, 25] on span "Back to editor" at bounding box center [791, 19] width 70 height 13
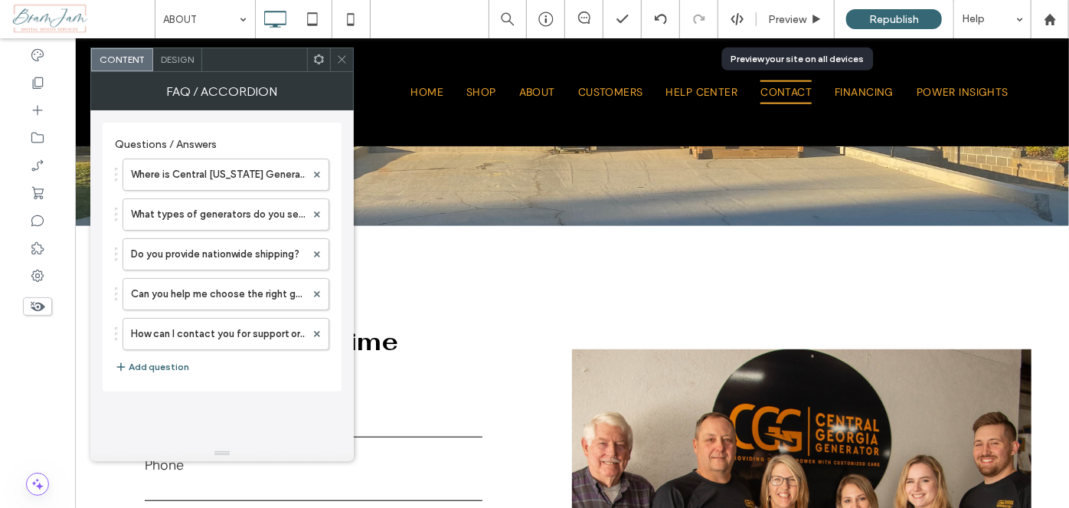
click at [185, 49] on div "Design" at bounding box center [177, 59] width 49 height 23
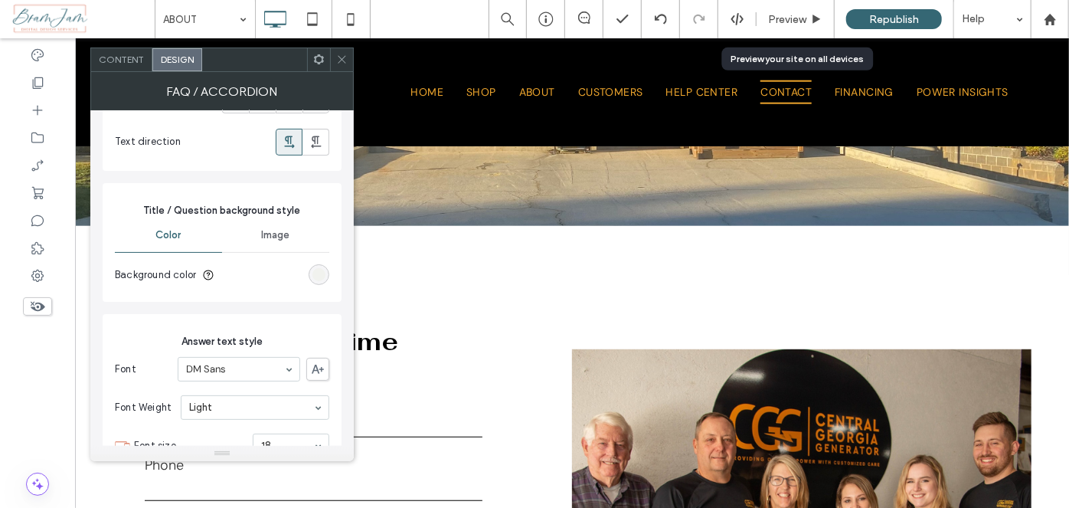
scroll to position [278, 0]
click at [312, 276] on div "rgb(241, 242, 238)" at bounding box center [319, 272] width 21 height 21
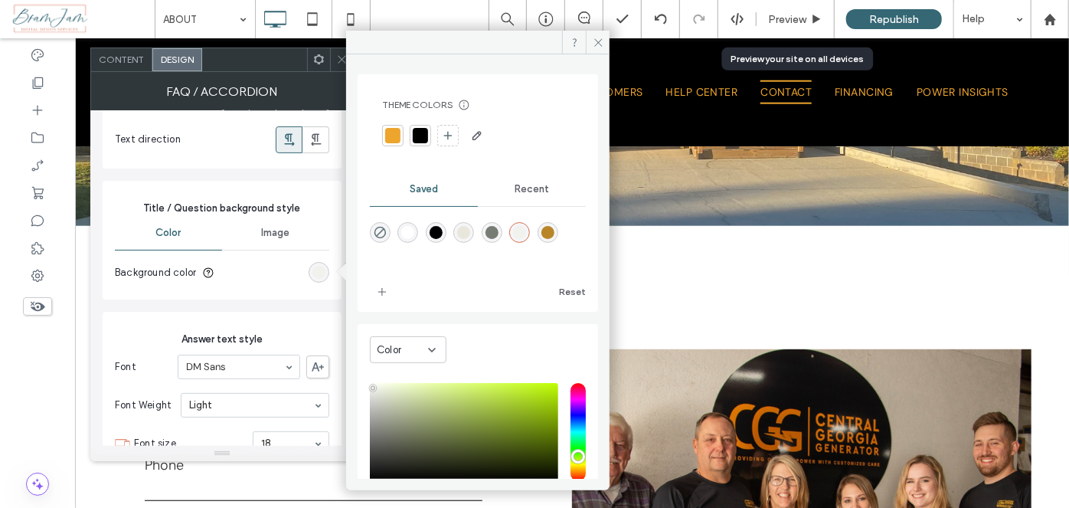
click at [413, 129] on div at bounding box center [420, 135] width 15 height 15
click at [606, 38] on span at bounding box center [598, 42] width 24 height 23
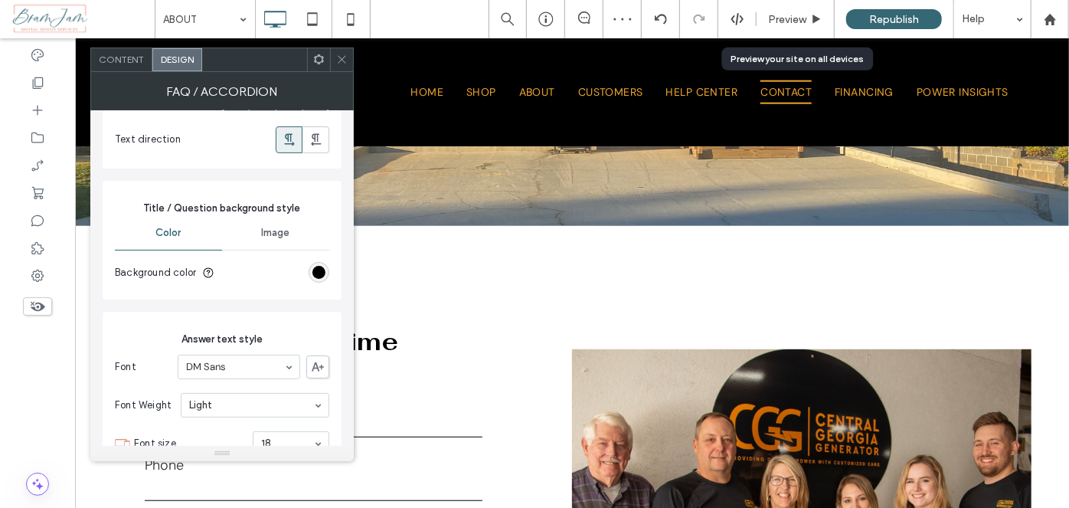
click at [346, 54] on icon at bounding box center [341, 59] width 11 height 11
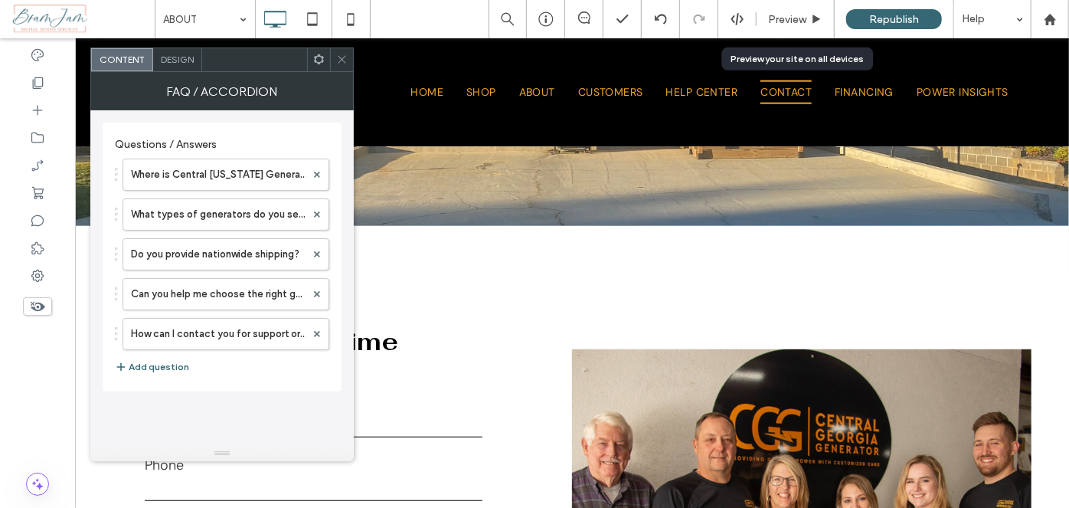
click at [172, 65] on div "Design" at bounding box center [177, 59] width 49 height 23
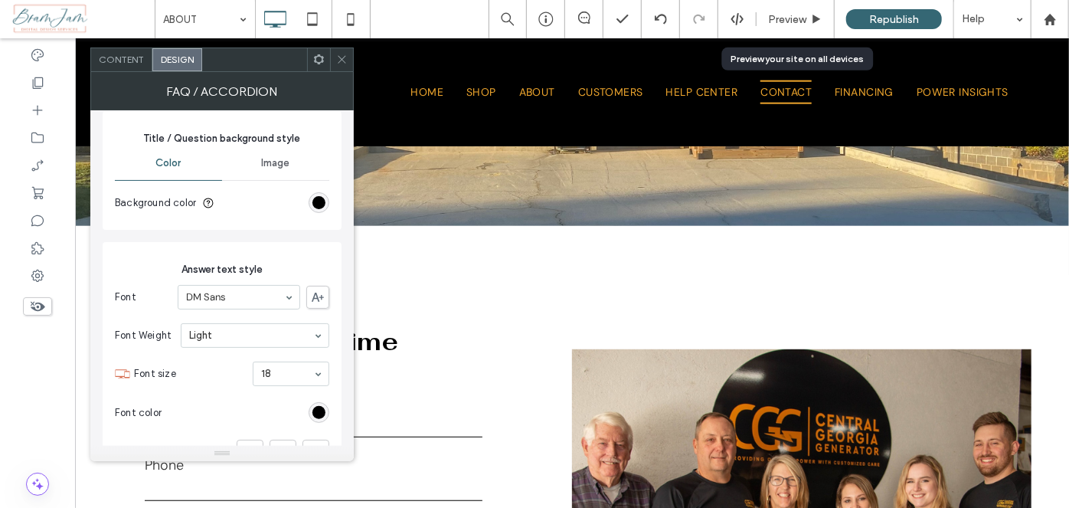
scroll to position [417, 0]
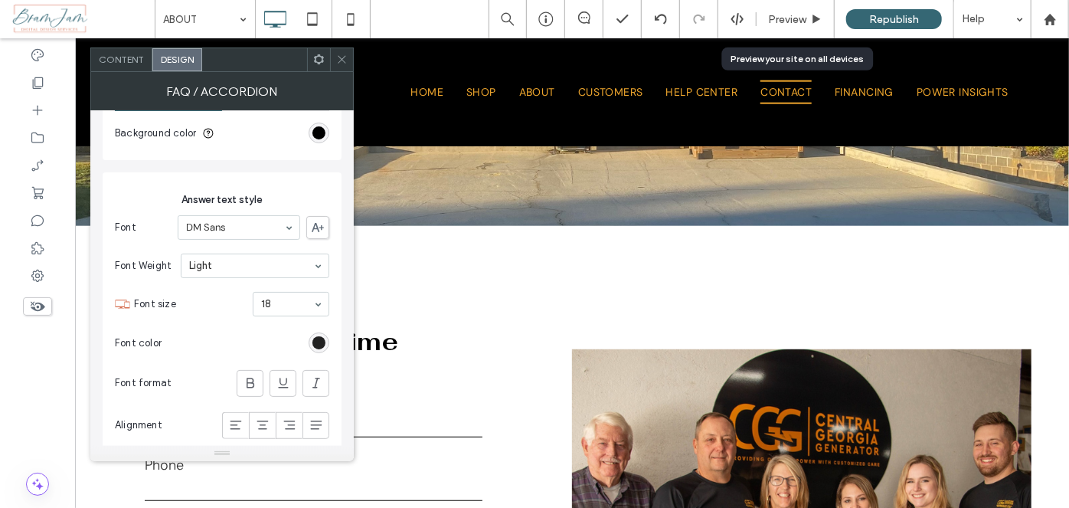
click at [320, 340] on div "rgb(0, 0, 0)" at bounding box center [318, 342] width 13 height 13
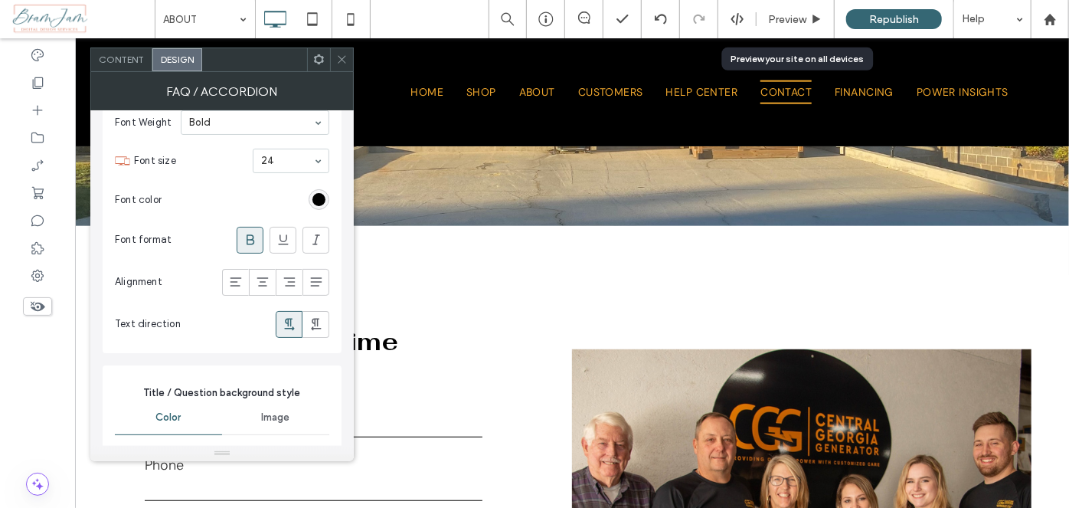
scroll to position [69, 0]
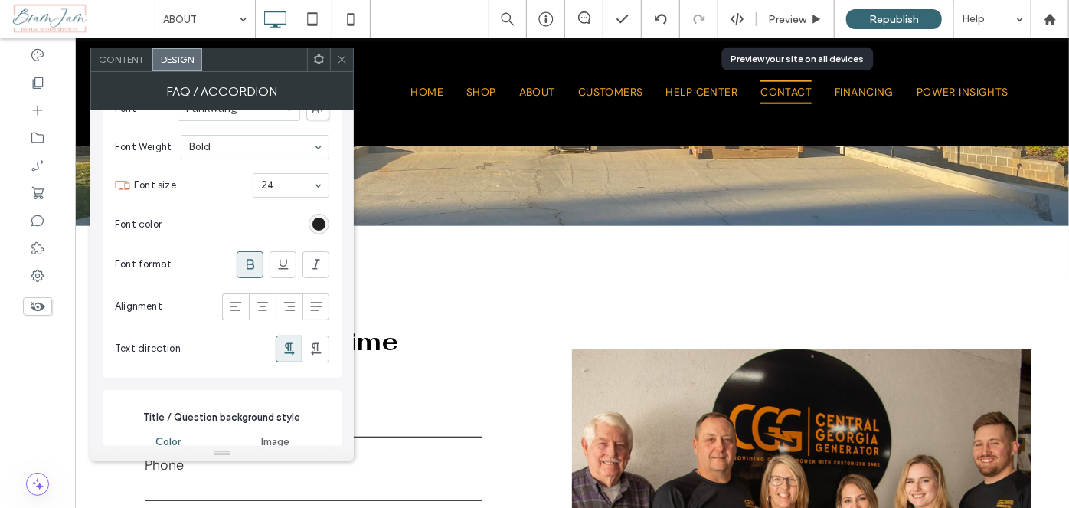
click at [322, 222] on div "rgb(0, 0, 0)" at bounding box center [318, 223] width 13 height 13
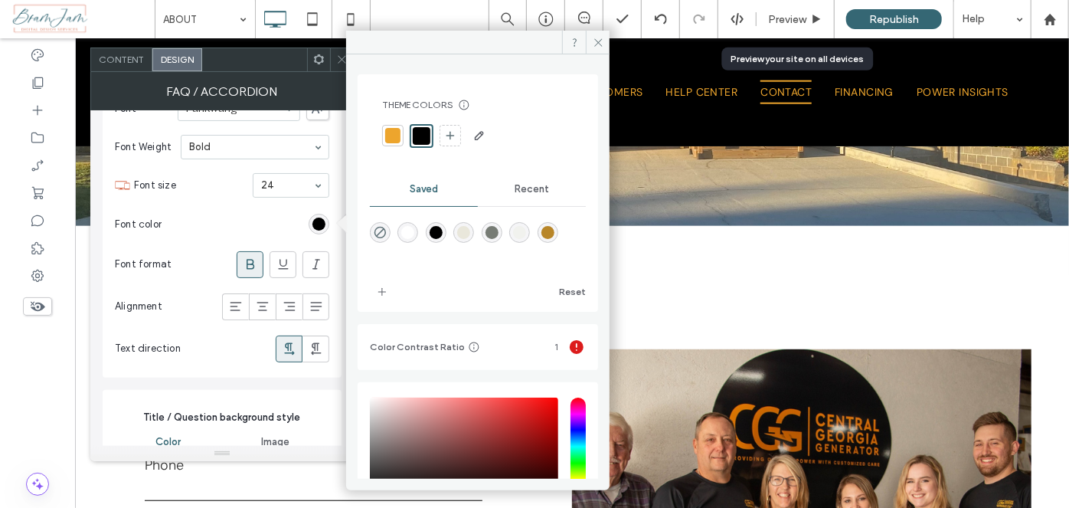
click at [392, 144] on div at bounding box center [392, 135] width 21 height 21
click at [599, 37] on icon at bounding box center [598, 42] width 11 height 11
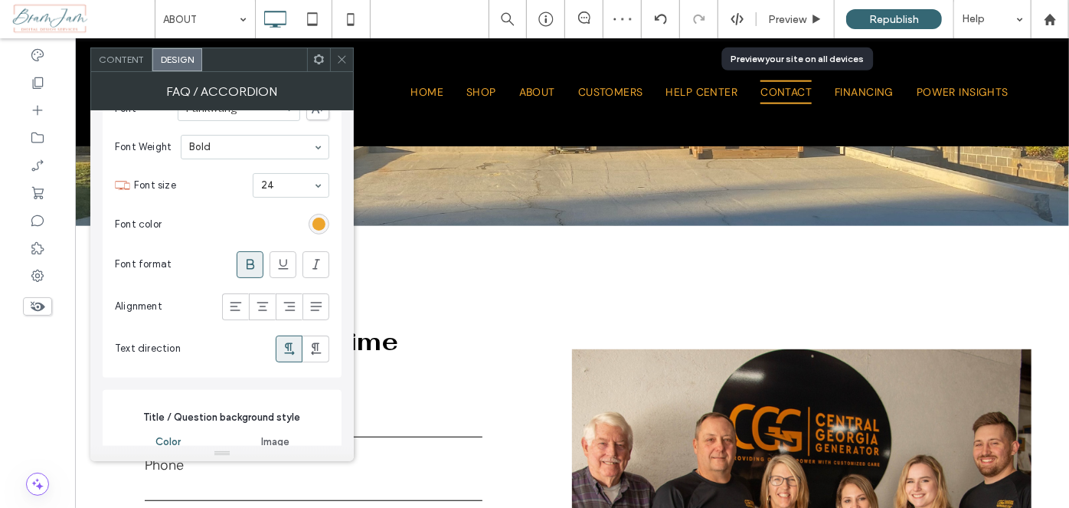
click at [349, 58] on div at bounding box center [341, 59] width 23 height 23
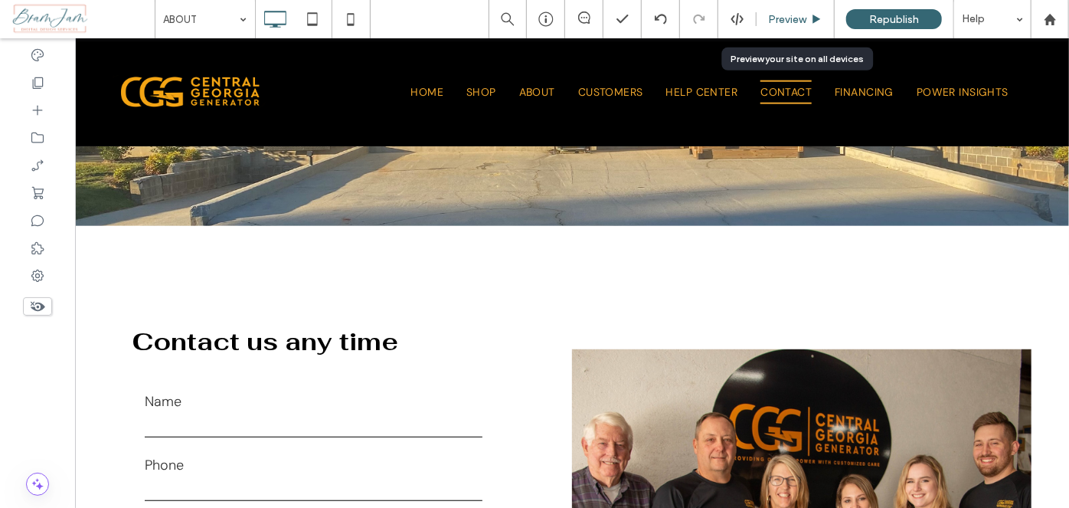
click at [812, 16] on icon at bounding box center [816, 19] width 11 height 11
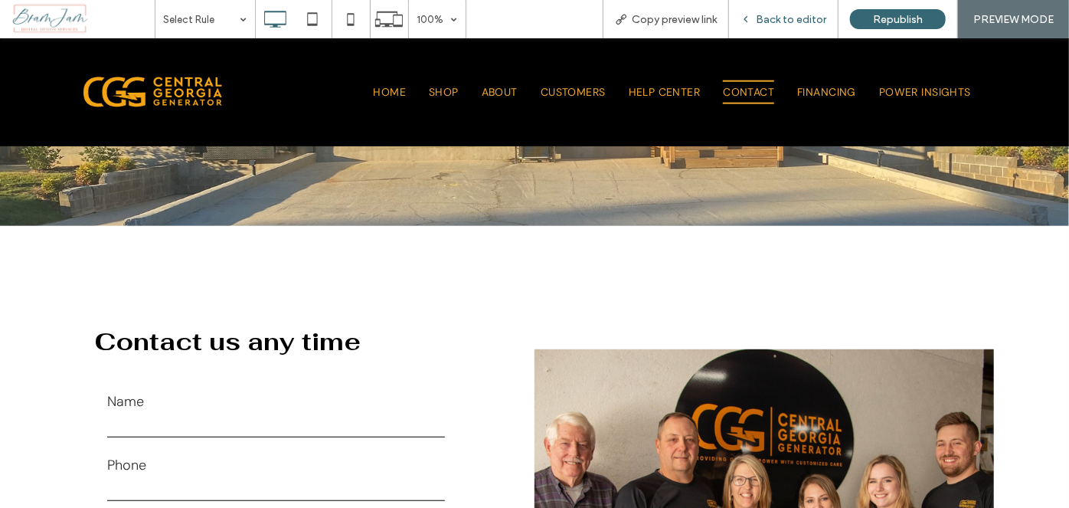
click at [807, 2] on div "Back to editor" at bounding box center [783, 19] width 109 height 38
click at [787, 19] on span "Back to editor" at bounding box center [791, 19] width 70 height 13
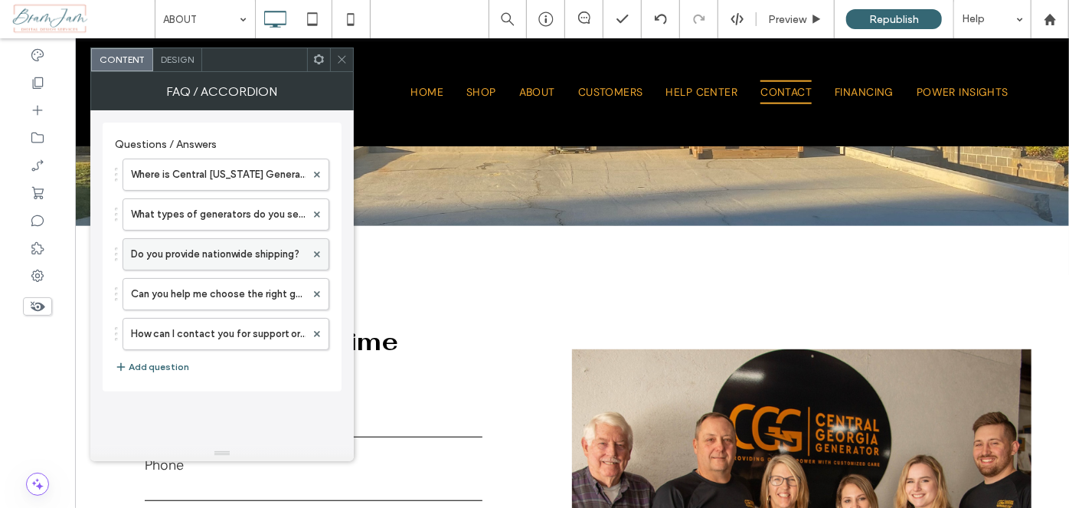
click at [229, 256] on label "Do you provide nationwide shipping?" at bounding box center [218, 254] width 175 height 31
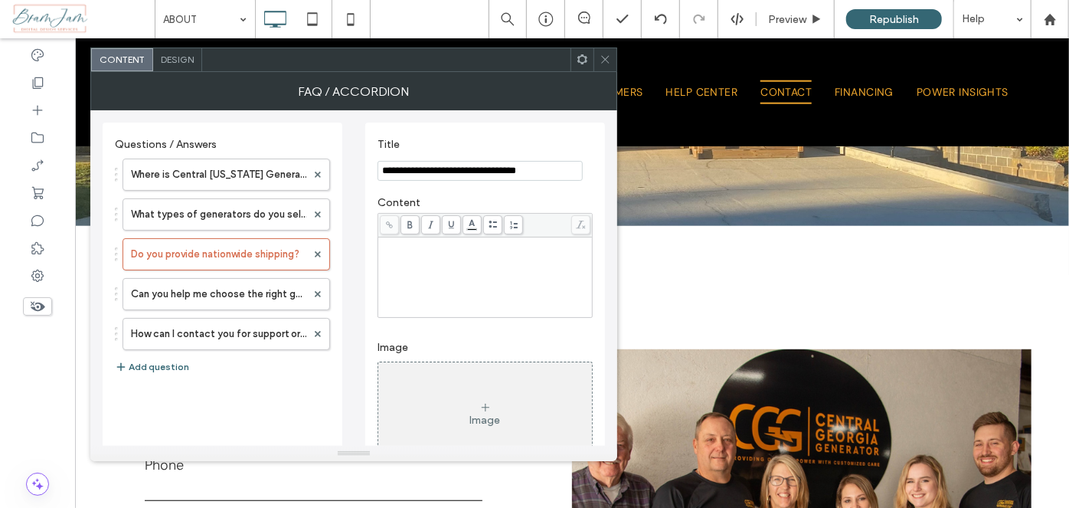
click at [422, 261] on div "Rich Text Editor" at bounding box center [486, 277] width 210 height 77
click at [615, 57] on div at bounding box center [604, 59] width 23 height 23
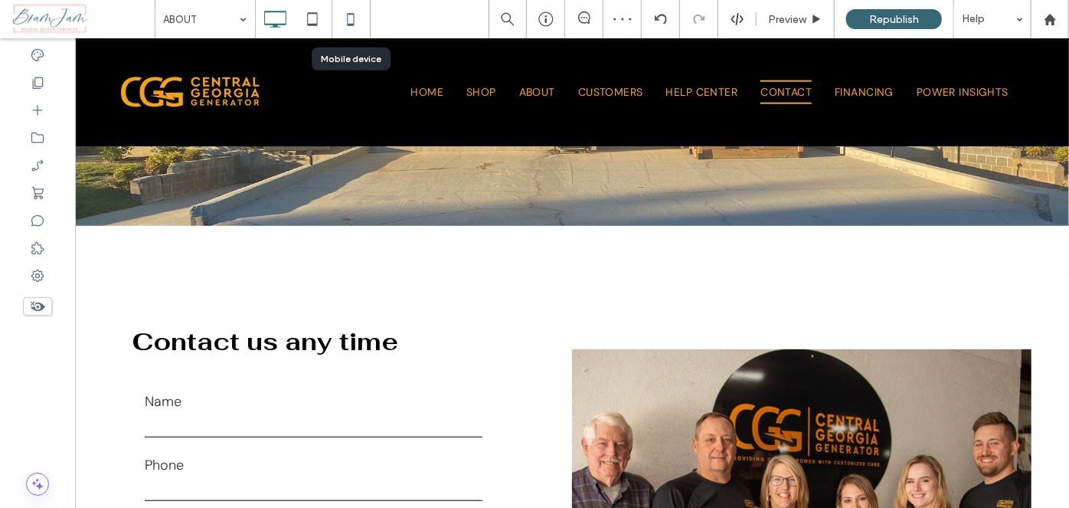
click at [353, 23] on use at bounding box center [350, 19] width 7 height 12
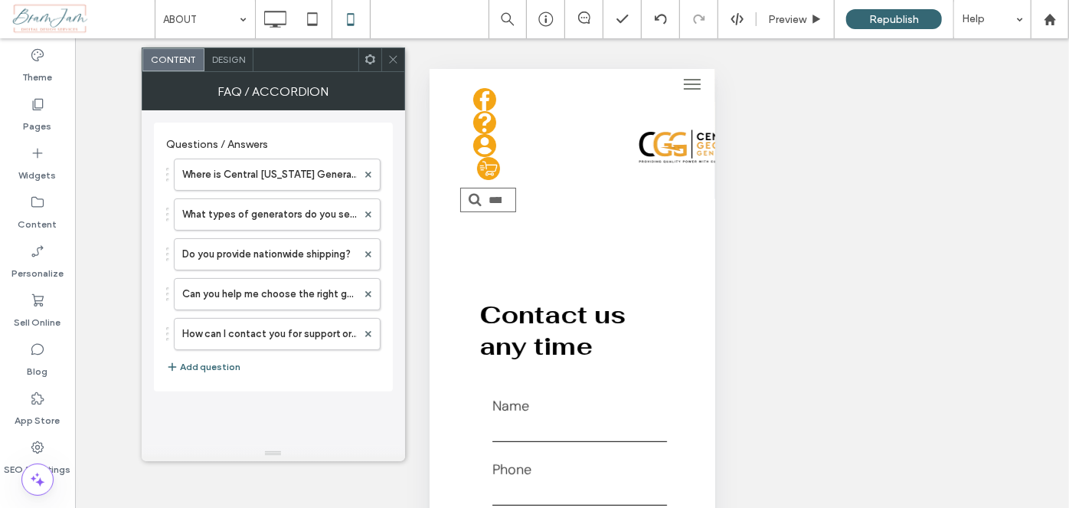
click at [237, 62] on span "Design" at bounding box center [228, 59] width 33 height 11
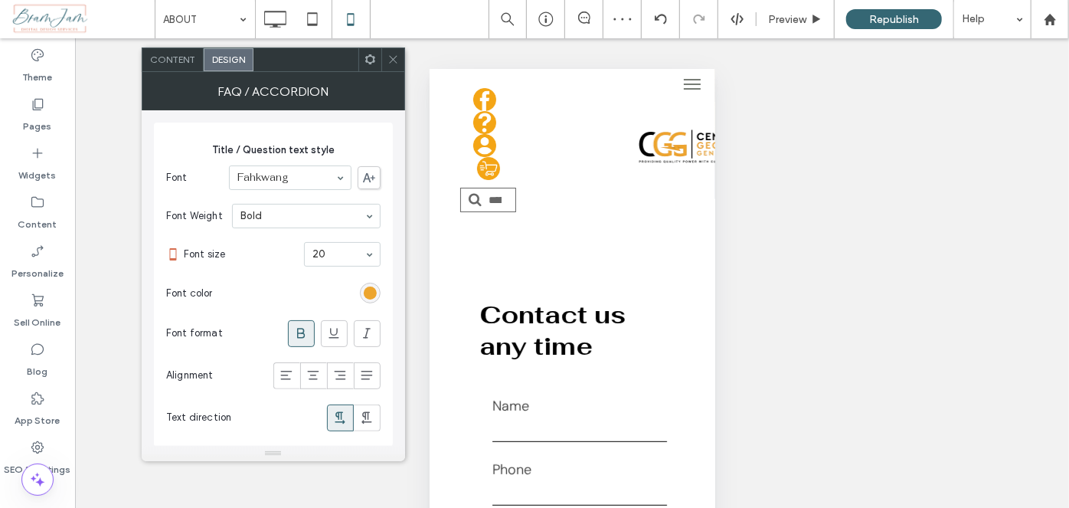
click at [400, 57] on div at bounding box center [392, 59] width 23 height 23
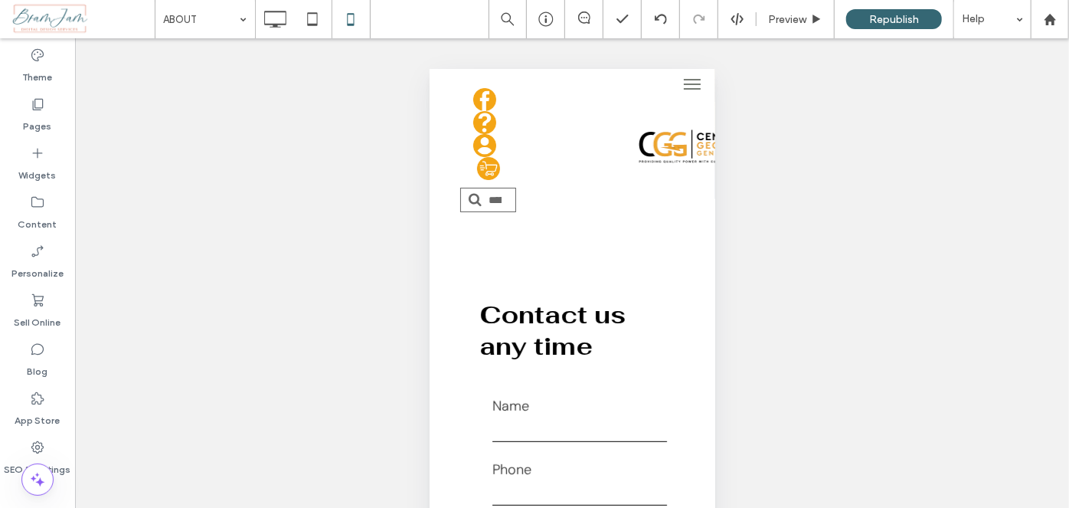
type input "********"
type input "**"
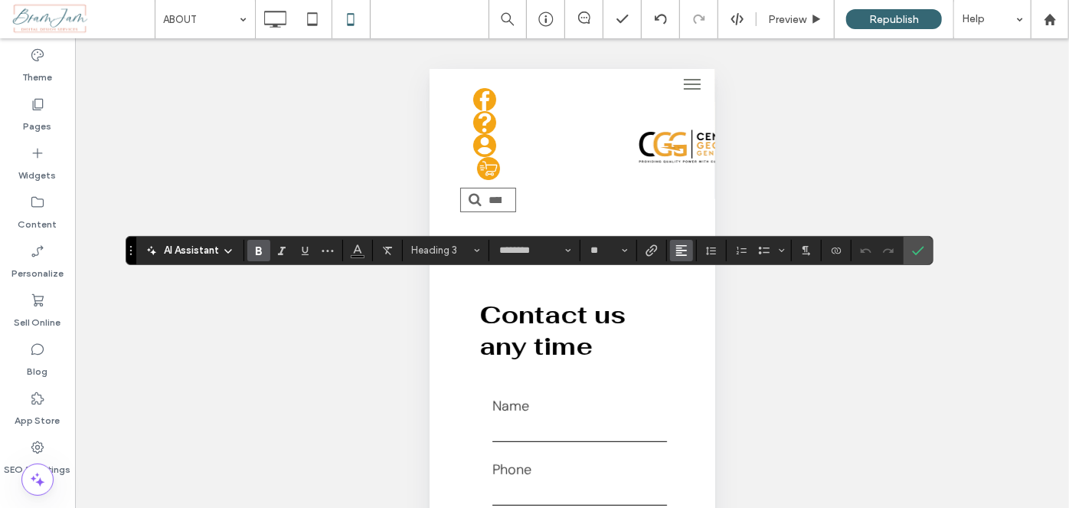
click at [680, 247] on icon "Alignment" at bounding box center [681, 250] width 12 height 12
click at [688, 290] on label "ui.textEditor.alignment.center" at bounding box center [697, 297] width 54 height 22
click at [924, 239] on label "Confirm" at bounding box center [918, 251] width 23 height 28
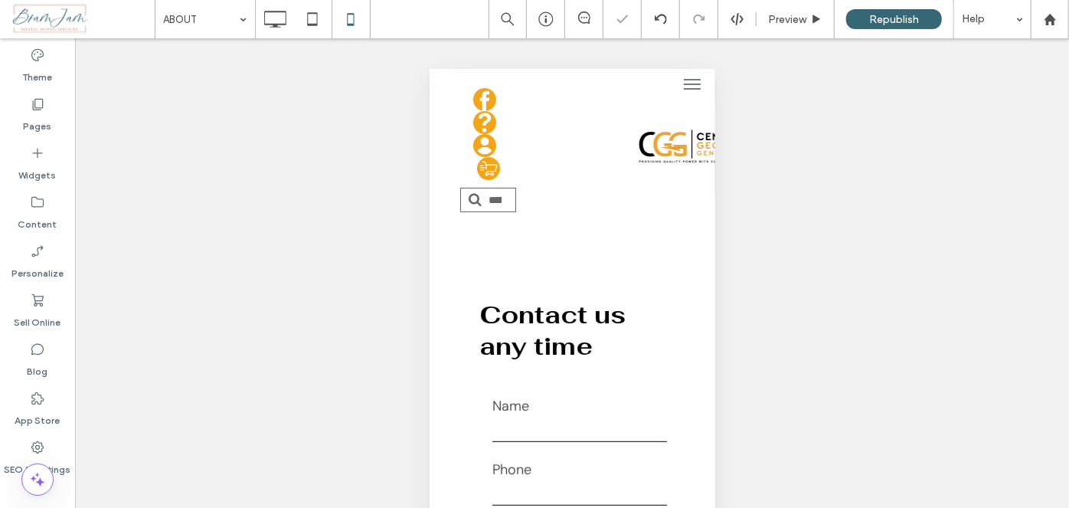
scroll to position [125, 0]
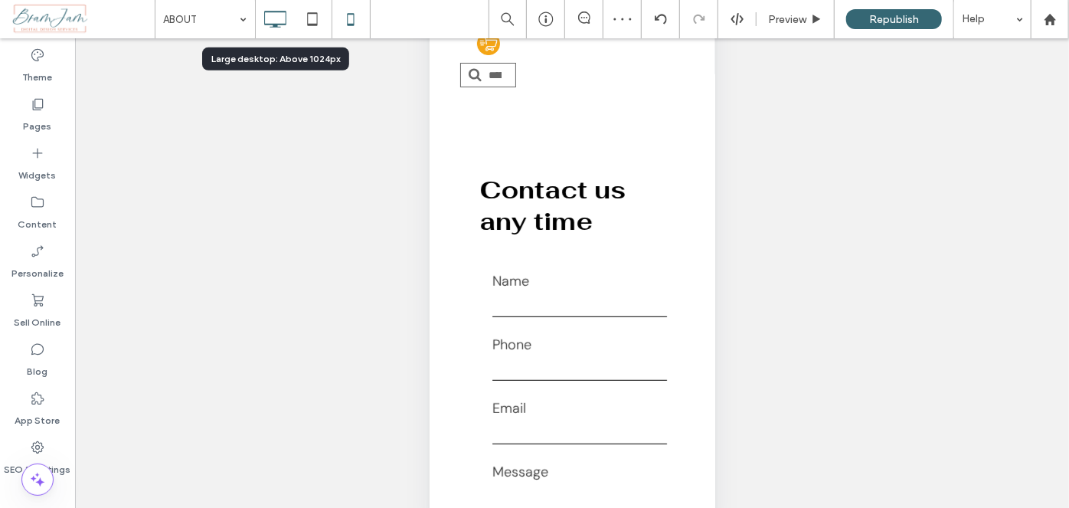
click at [273, 5] on icon at bounding box center [275, 19] width 31 height 31
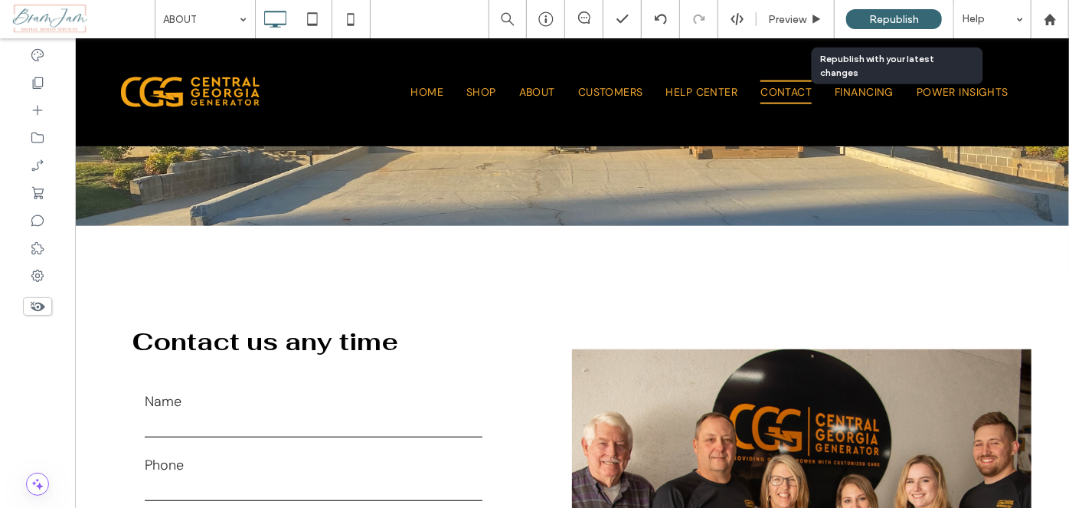
click at [926, 15] on div "Republish" at bounding box center [894, 19] width 96 height 20
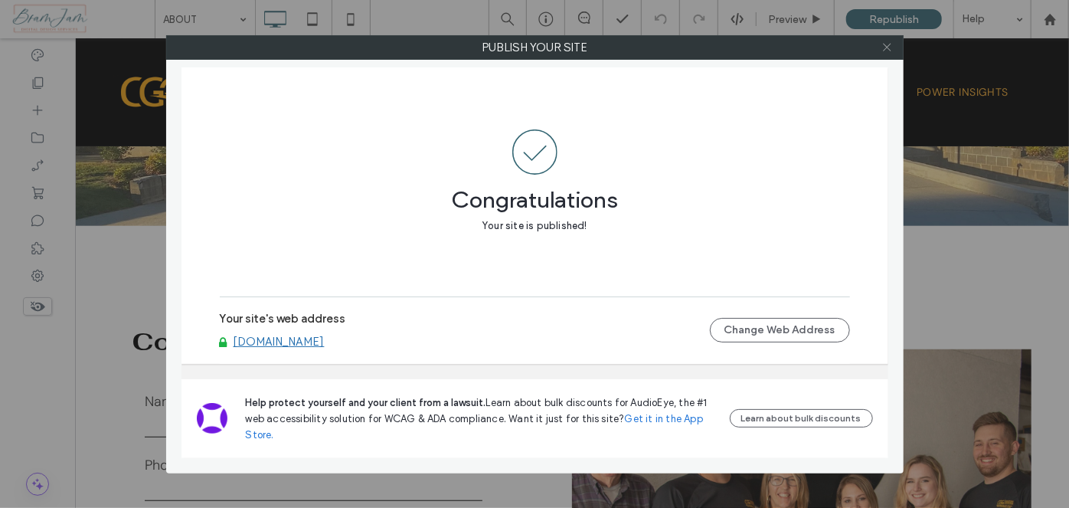
click at [890, 47] on icon at bounding box center [886, 46] width 11 height 11
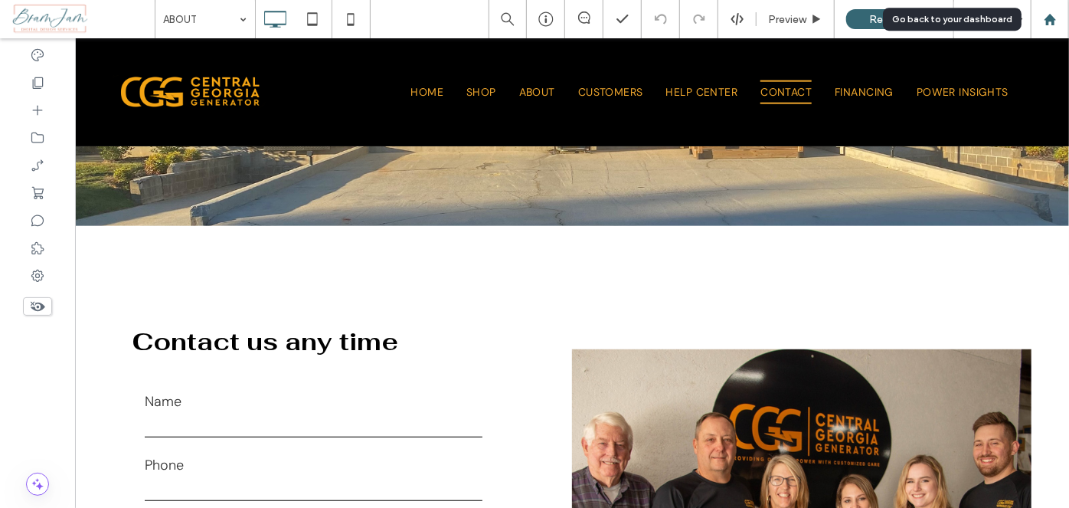
click at [1041, 33] on div at bounding box center [1050, 19] width 38 height 38
